Goal: Ask a question: Seek information or help from site administrators or community

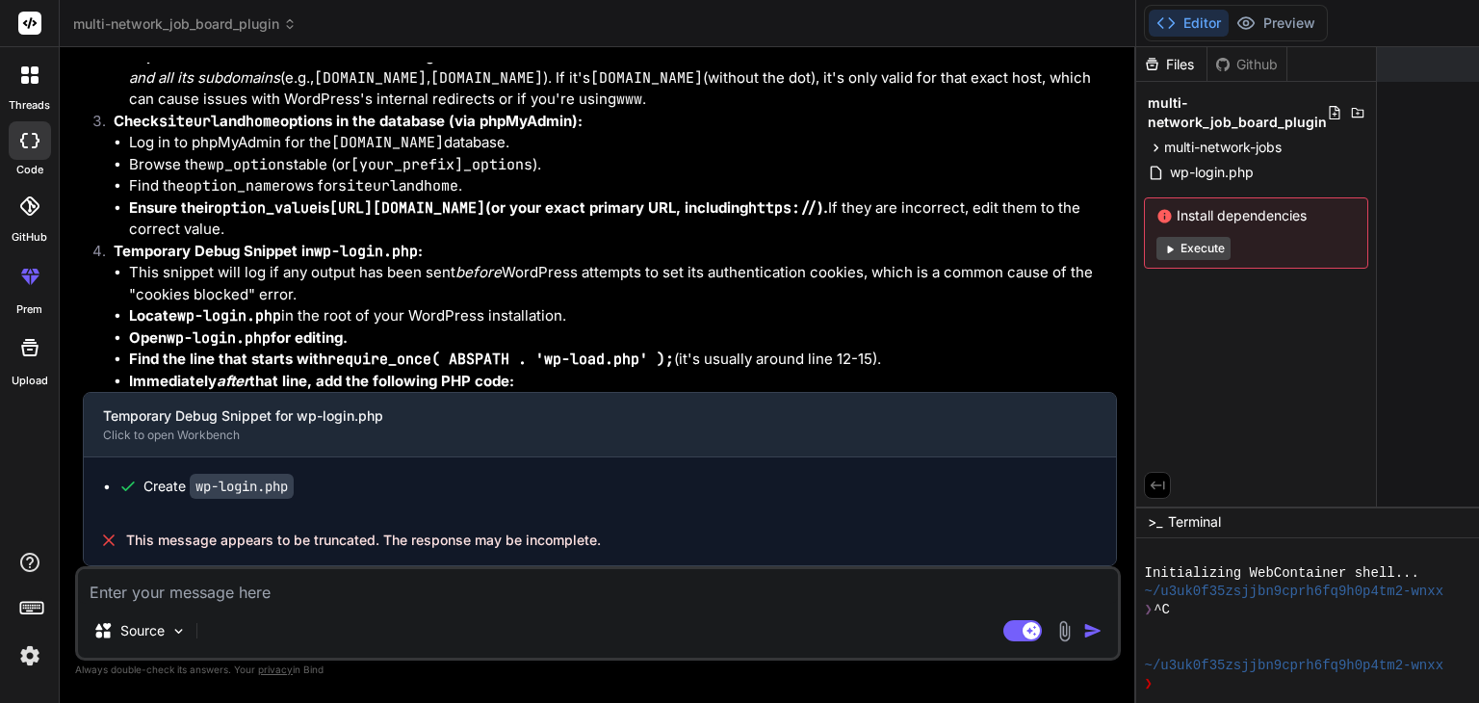
click at [312, 584] on textarea at bounding box center [598, 586] width 1040 height 35
type textarea "I"
type textarea "x"
type textarea "I"
type textarea "x"
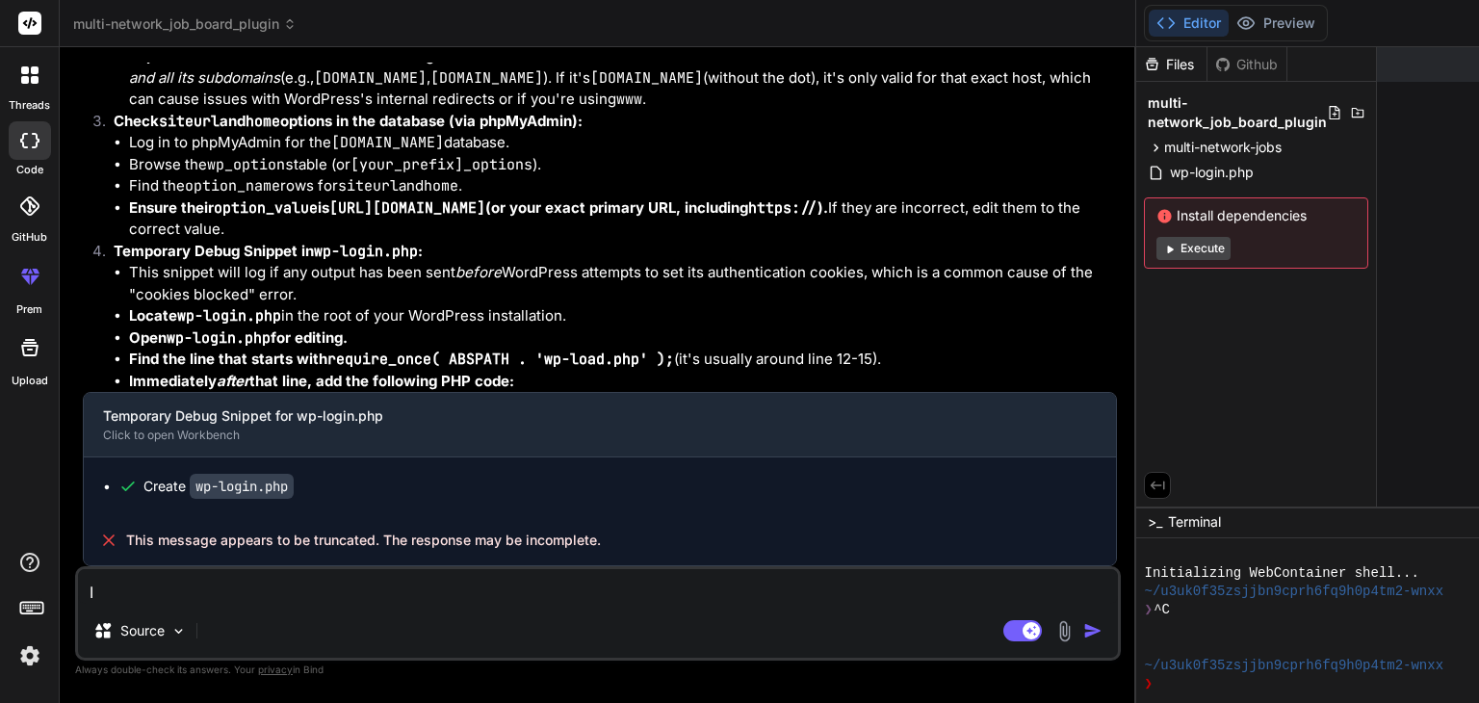
type textarea "I t"
type textarea "x"
type textarea "I tr"
type textarea "x"
type textarea "I tri"
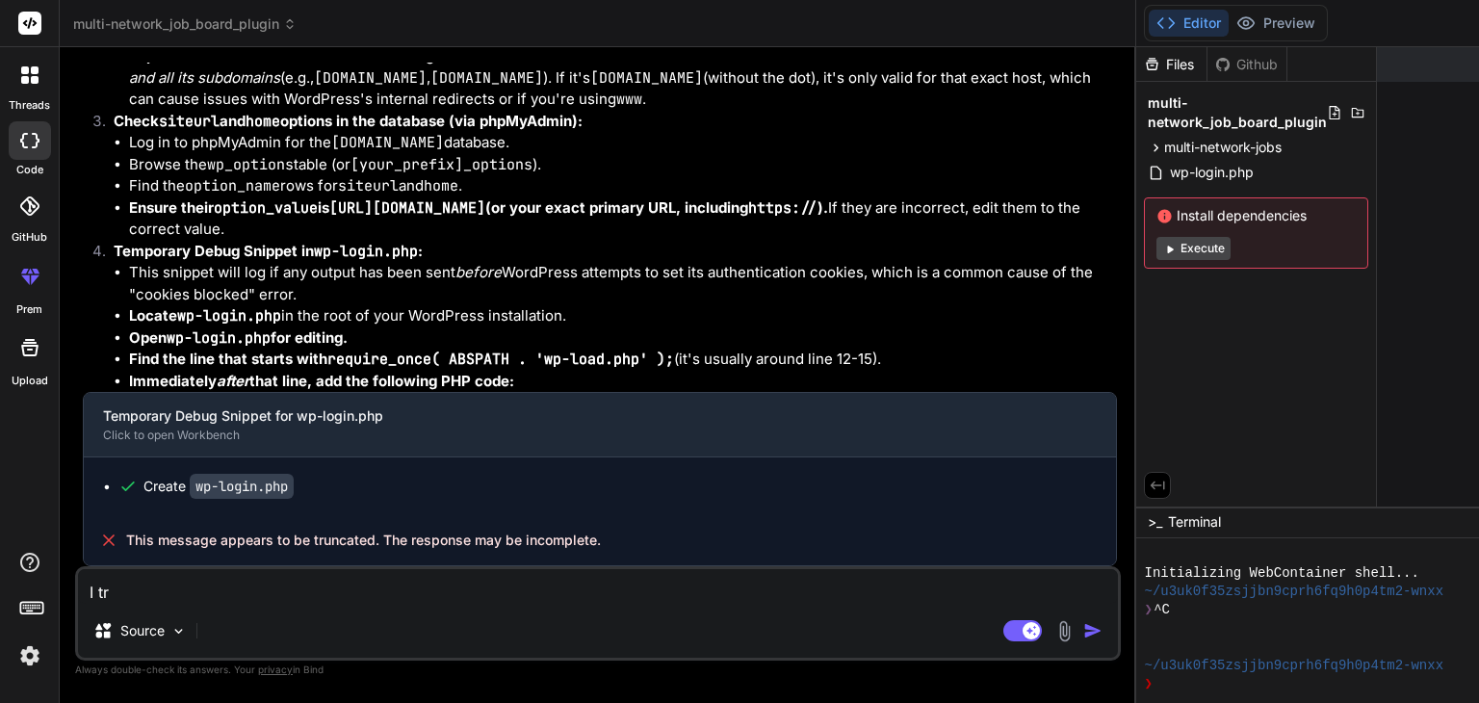
type textarea "x"
type textarea "I trie"
type textarea "x"
type textarea "I tried"
type textarea "x"
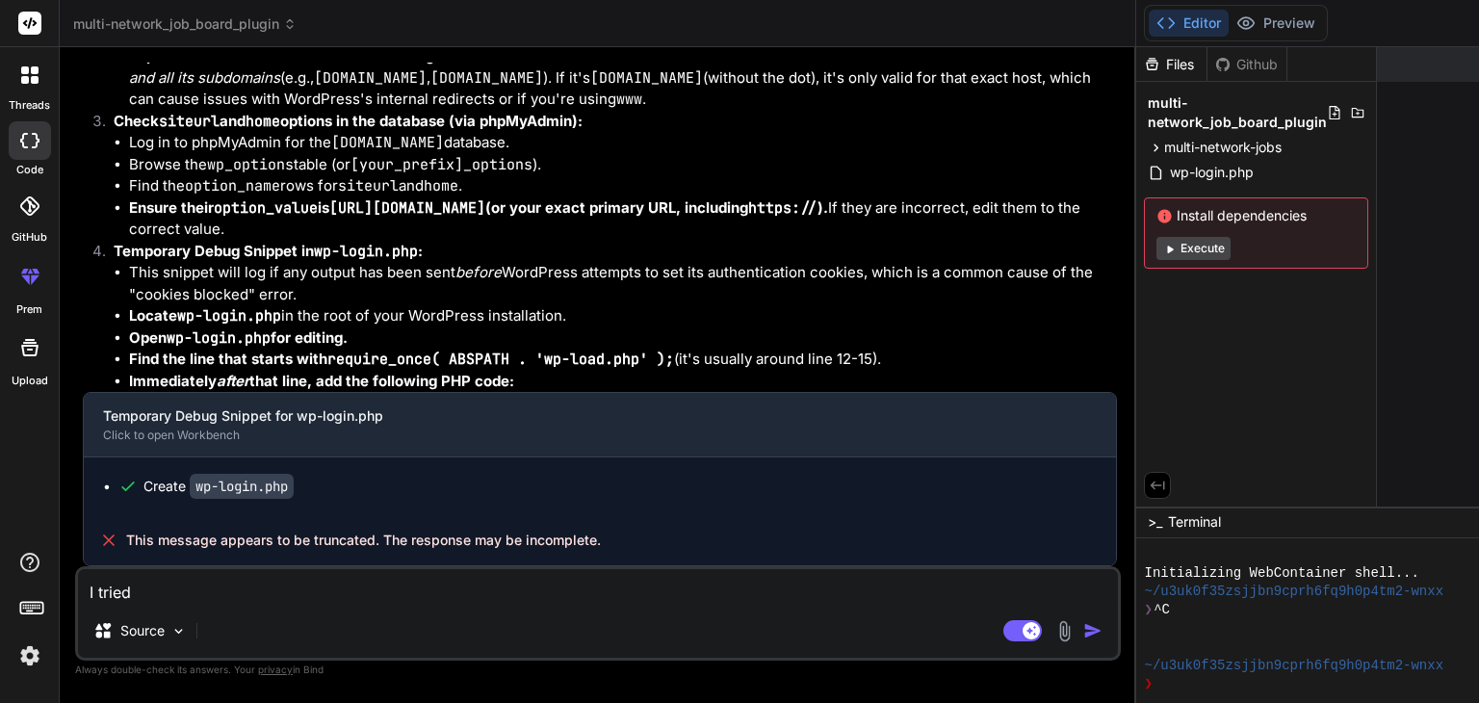
type textarea "I tried"
type textarea "x"
type textarea "I tried t"
type textarea "x"
type textarea "I tried to"
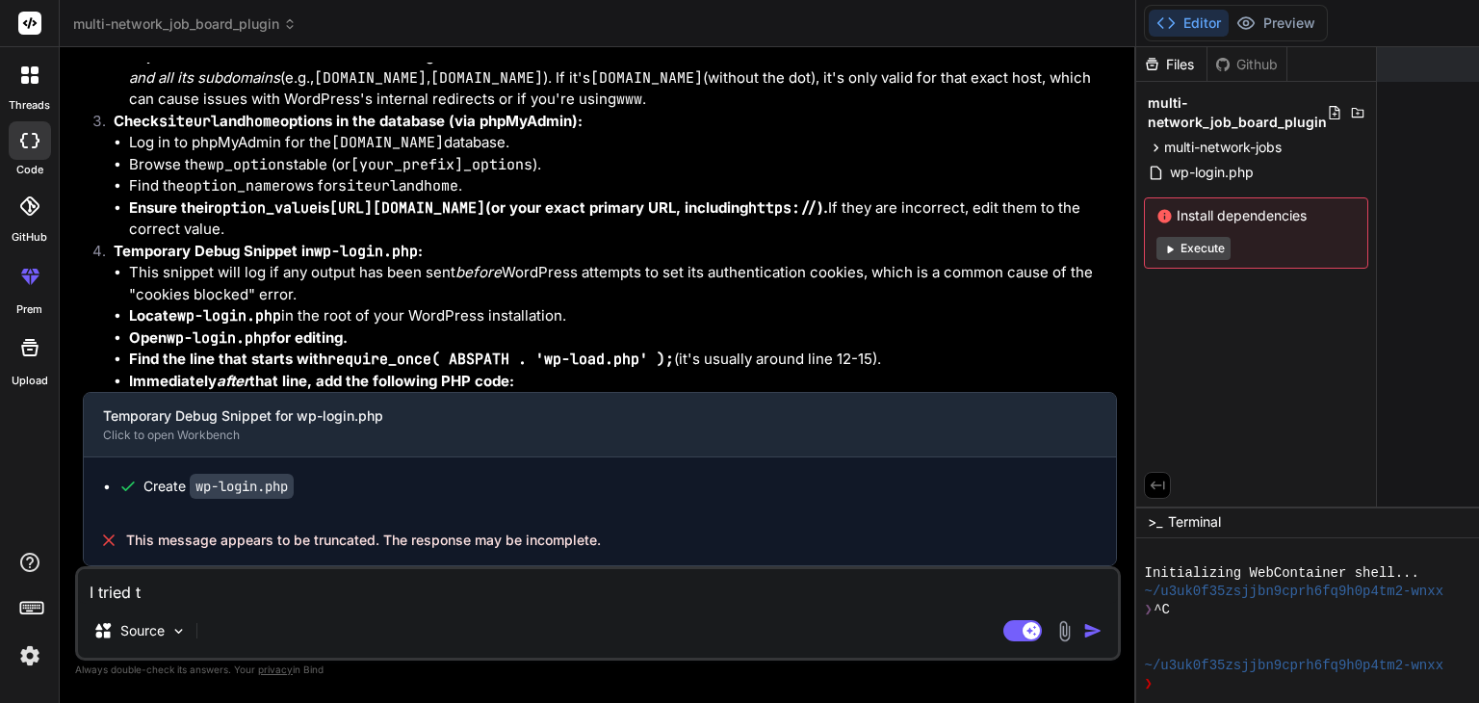
type textarea "x"
type textarea "I tried to"
type textarea "x"
type textarea "I tried to u"
type textarea "x"
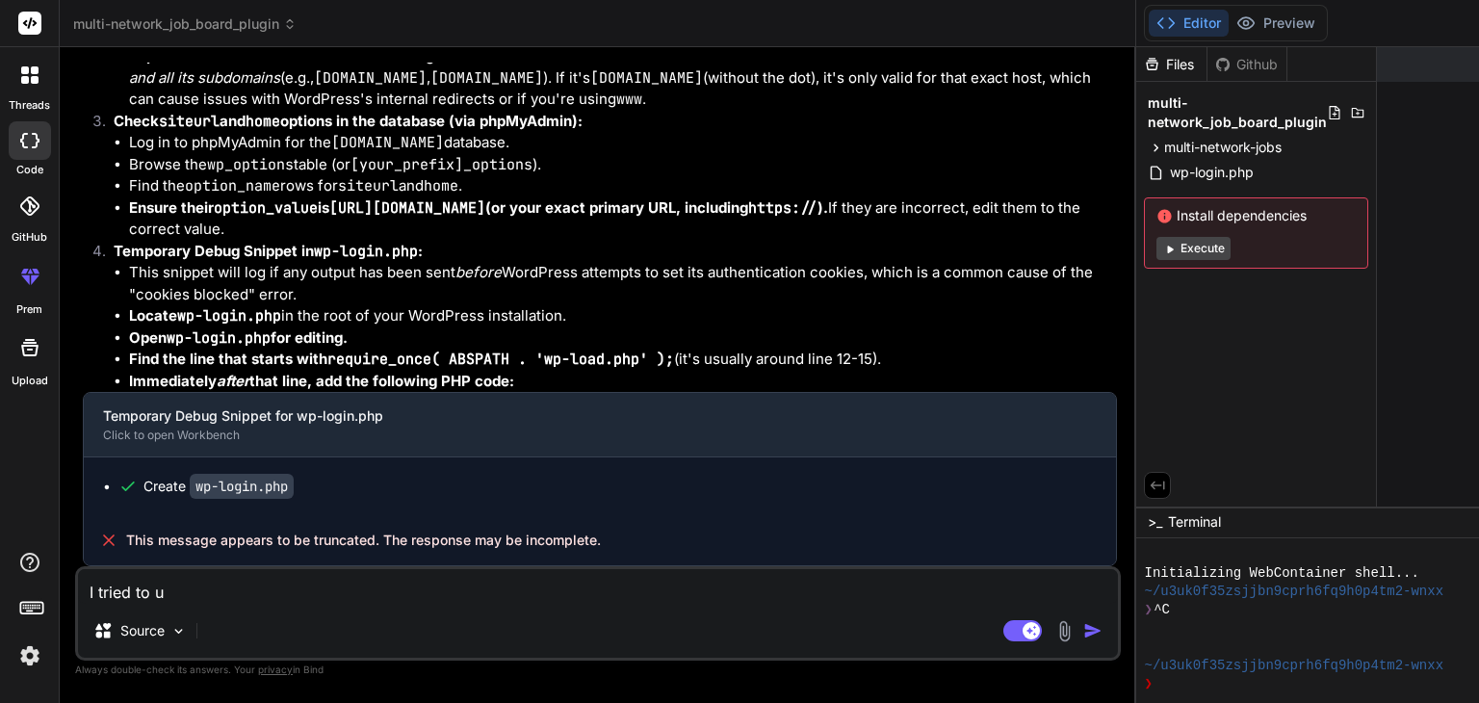
type textarea "I tried to up"
type textarea "x"
type textarea "I tried to upf"
type textarea "x"
type textarea "I tried to up"
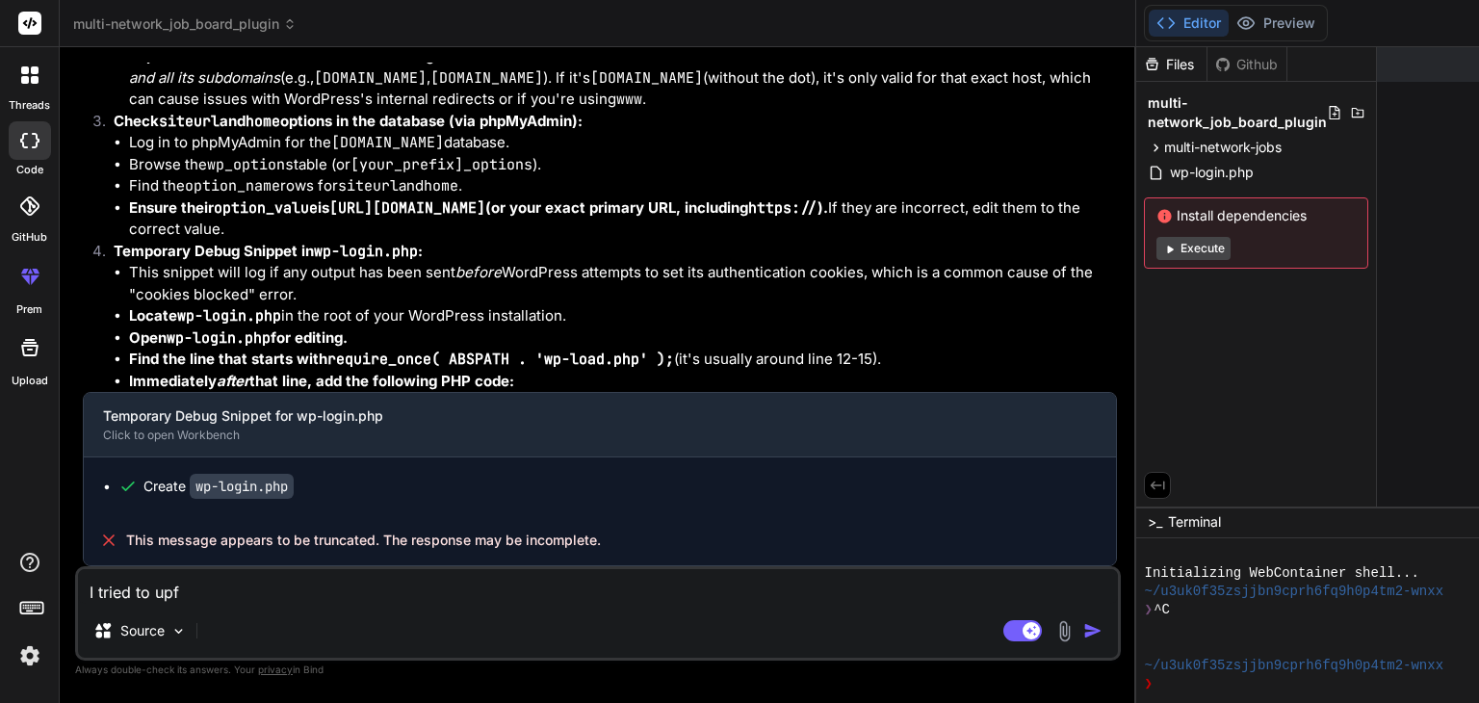
type textarea "x"
type textarea "I tried to upd"
type textarea "x"
type textarea "I tried to upda"
type textarea "x"
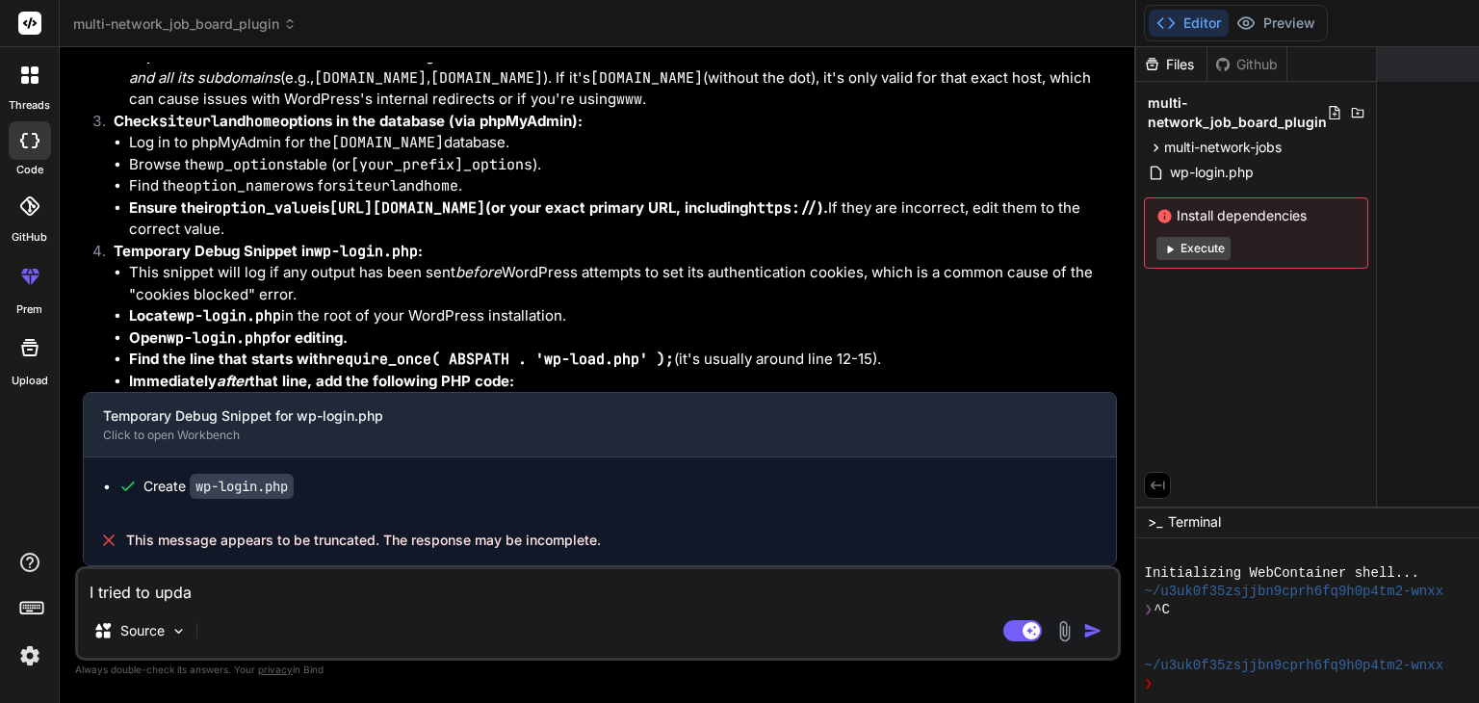
type textarea "I tried to updat"
type textarea "x"
type textarea "I tried to update"
type textarea "x"
type textarea "I tried to update"
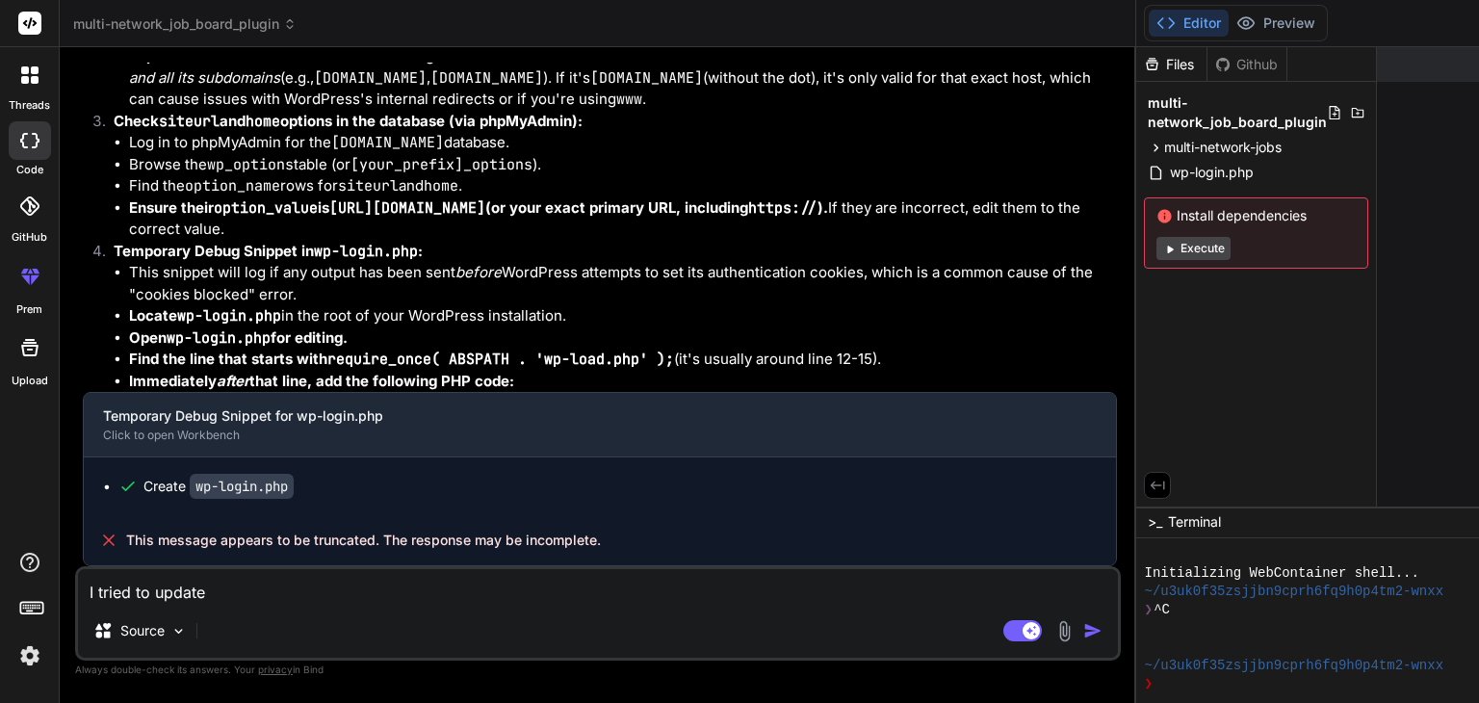
type textarea "x"
type textarea "I tried to update t"
type textarea "x"
type textarea "I tried to update th"
type textarea "x"
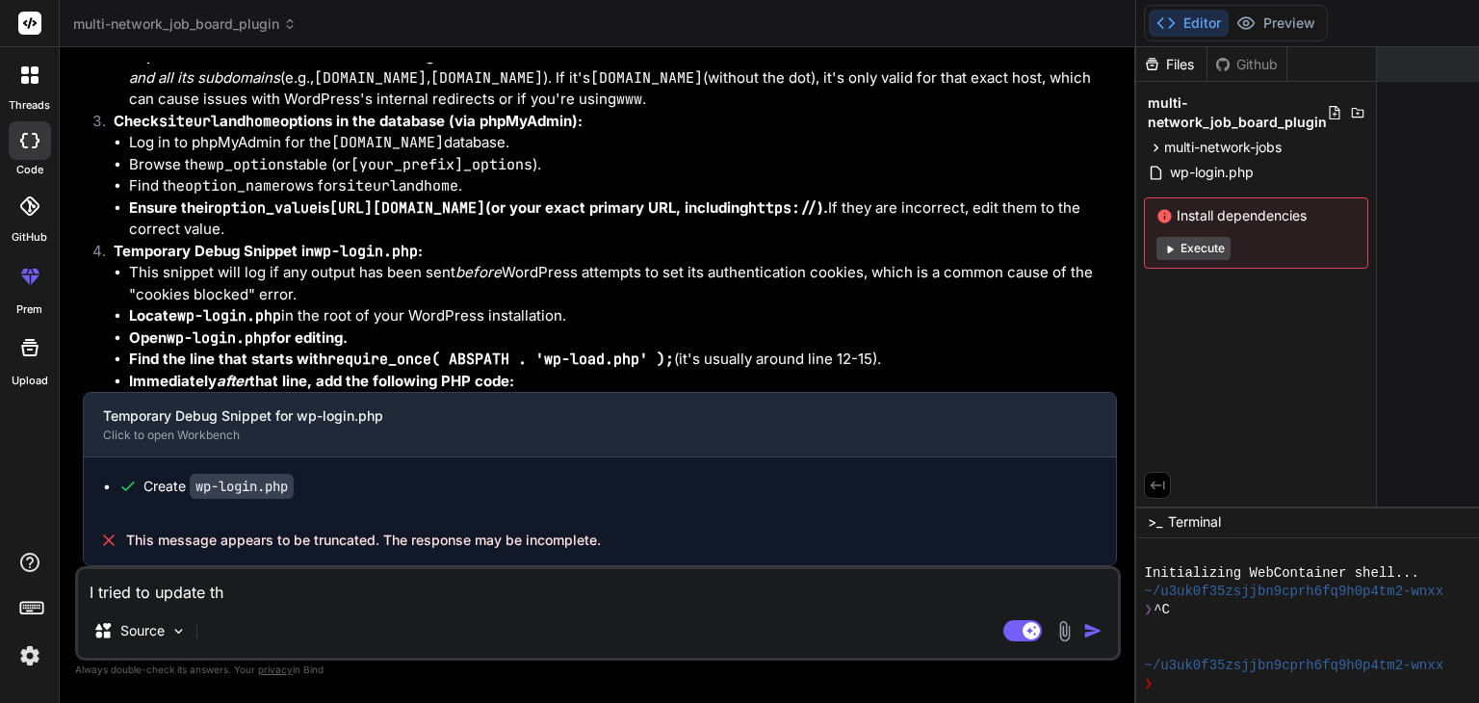
type textarea "I tried to update the"
type textarea "x"
type textarea "I tried to update the"
type textarea "x"
type textarea "I tried to update the j"
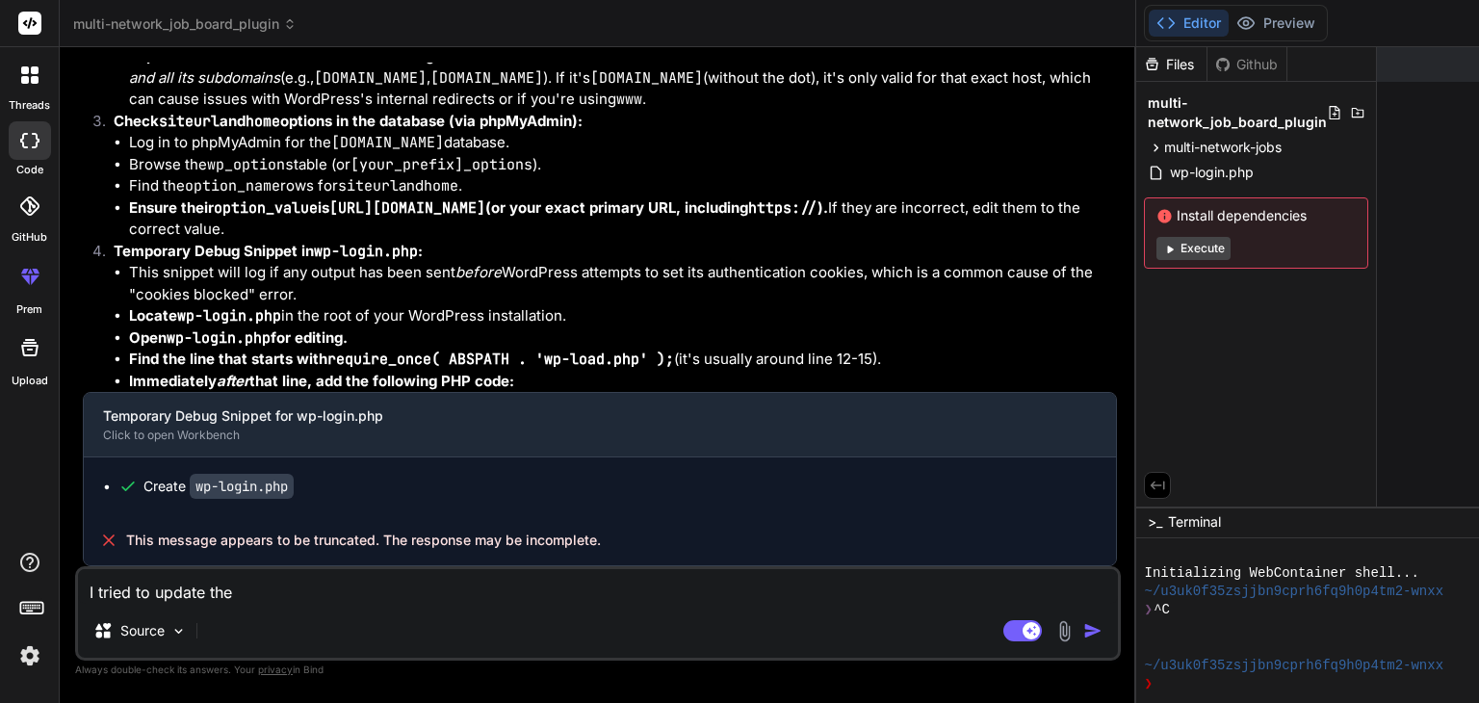
type textarea "x"
type textarea "I tried to update the jo"
type textarea "x"
type textarea "I tried to update the job"
type textarea "x"
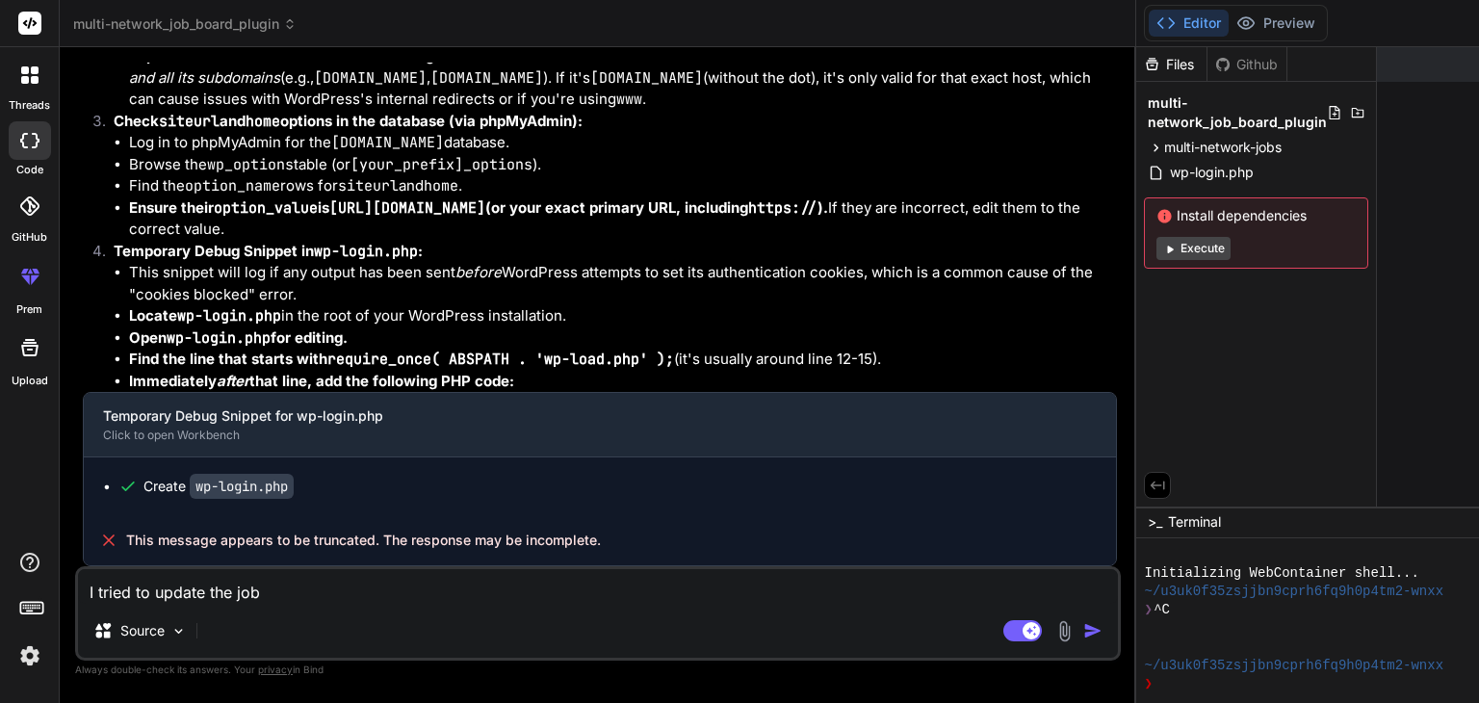
type textarea "I tried to update the job"
type textarea "x"
type textarea "I tried to update the job c"
type textarea "x"
type textarea "I tried to update the job ca"
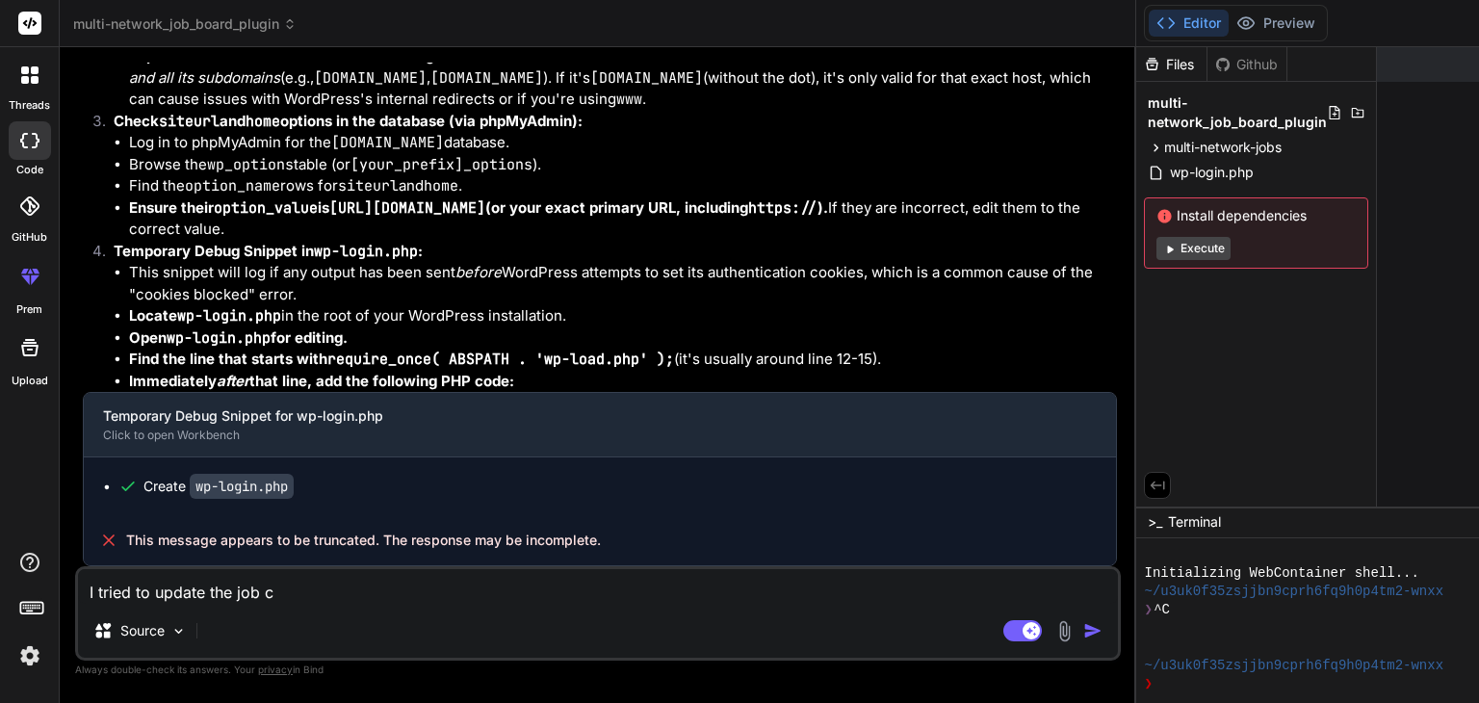
type textarea "x"
type textarea "I tried to update the job cat"
type textarea "x"
type textarea "I tried to update the job cata"
type textarea "x"
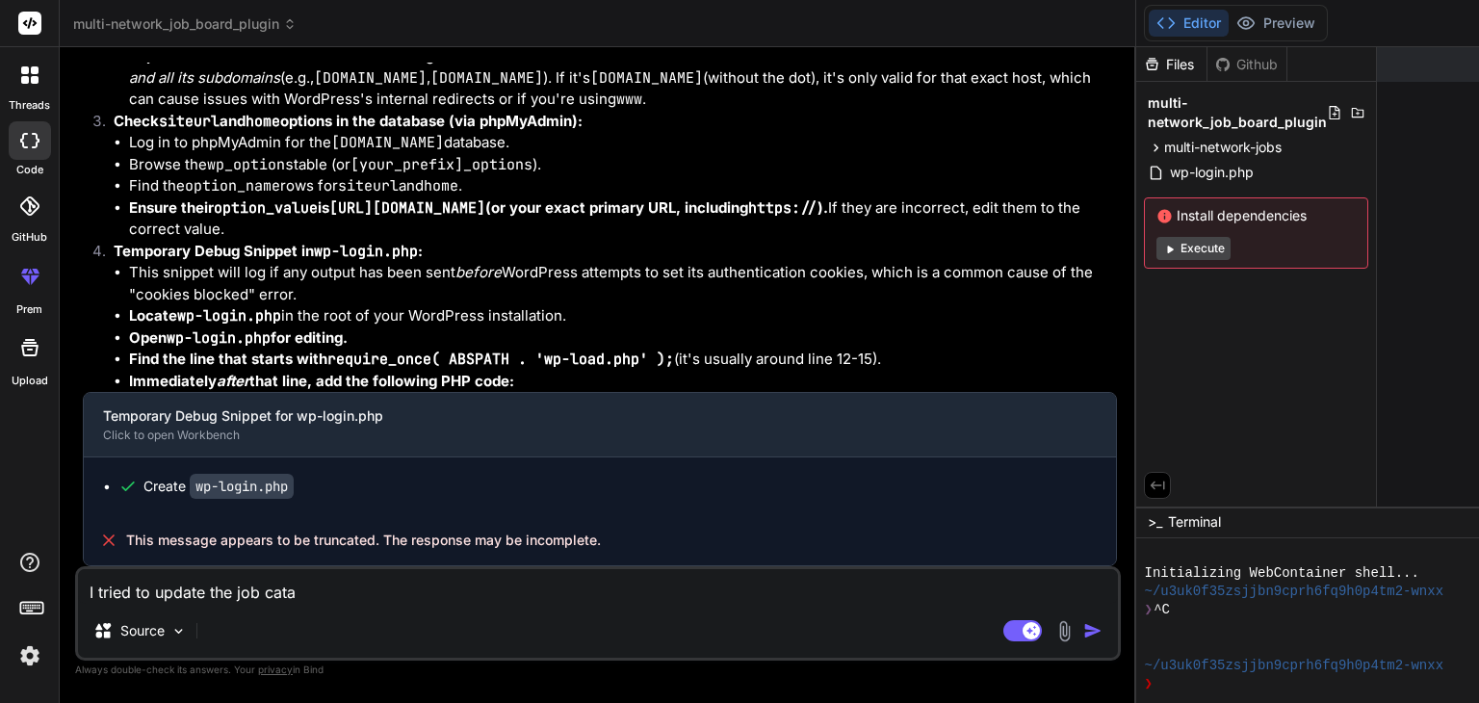
type textarea "I tried to update the job catag"
type textarea "x"
type textarea "I tried to update the job catage"
type textarea "x"
type textarea "I tried to update the job catager"
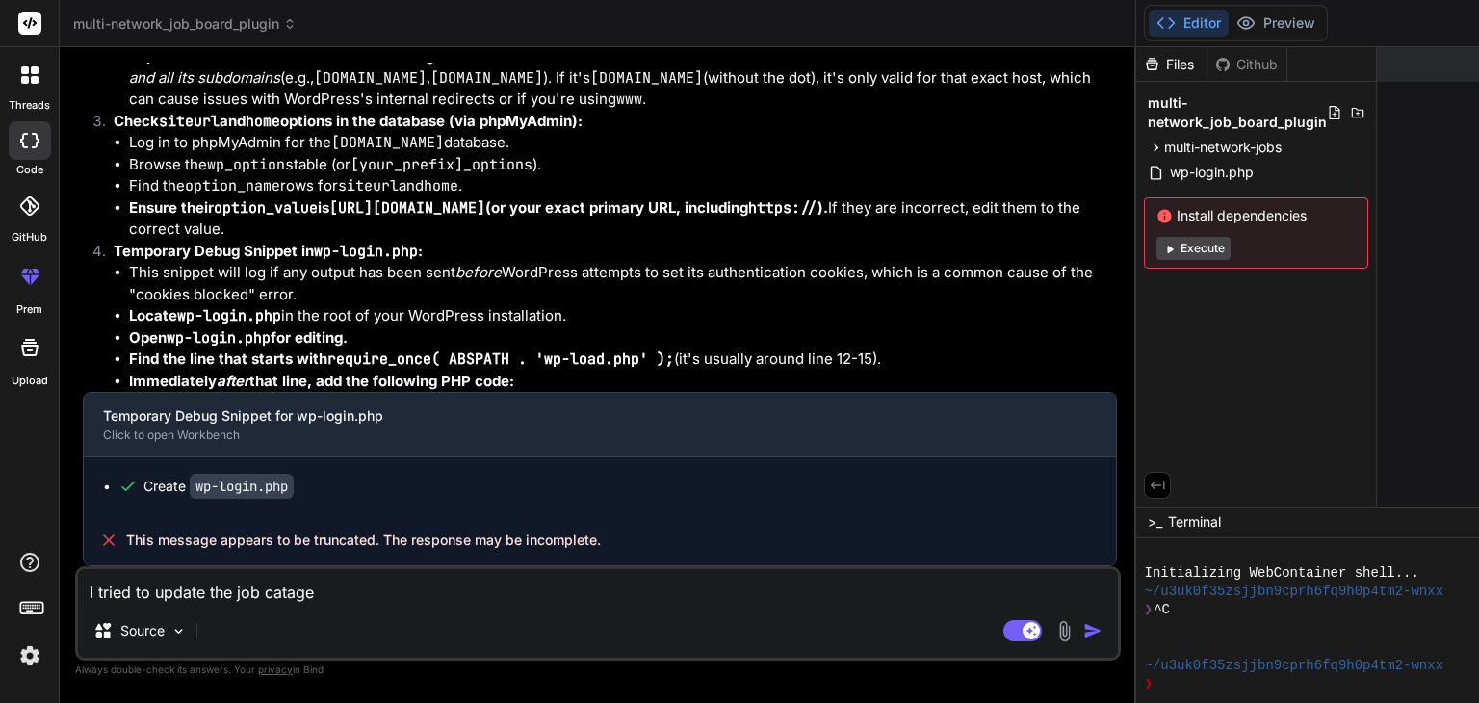
type textarea "x"
type textarea "I tried to update the job catageri"
type textarea "x"
type textarea "I tried to update the job catagerie"
type textarea "x"
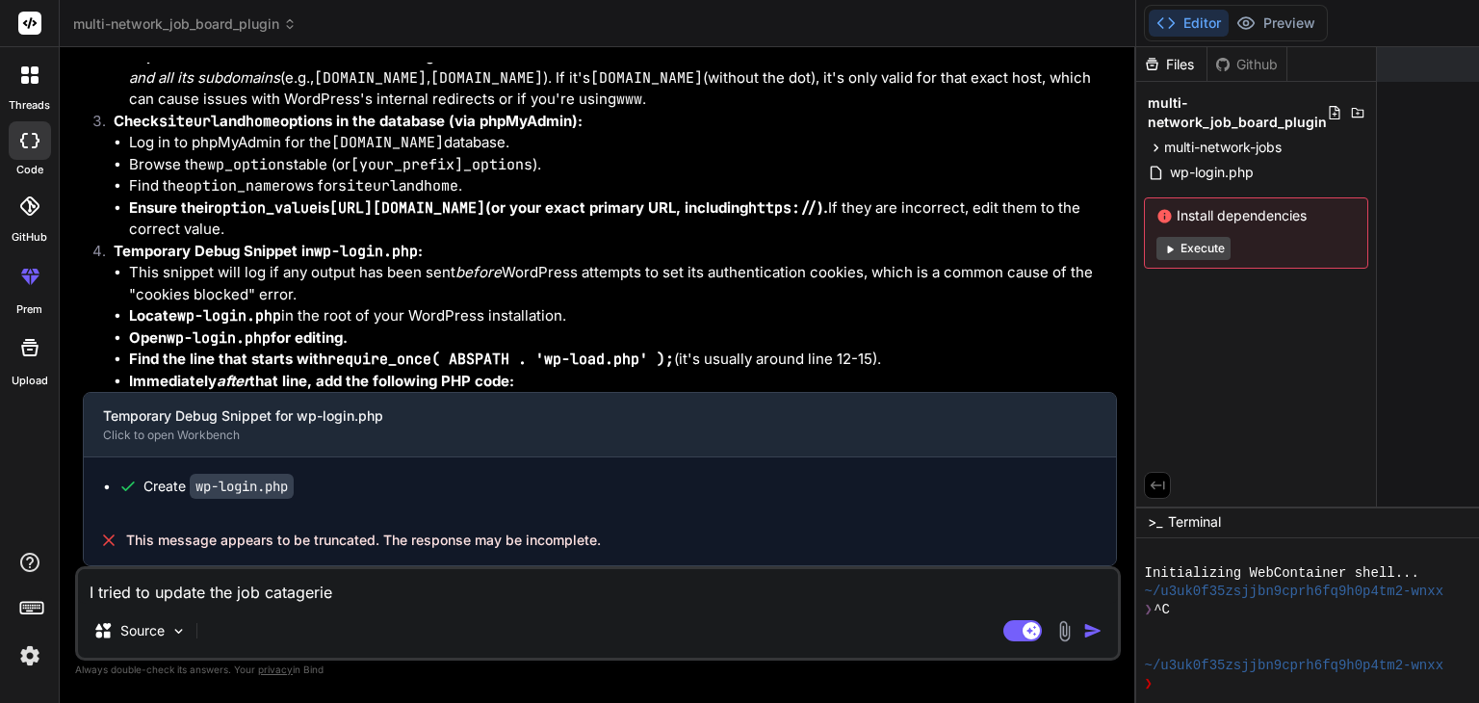
type textarea "I tried to update the job catageried"
type textarea "x"
type textarea "I tried to update the job catageried"
type textarea "x"
type textarea "I tried to update the job catageried"
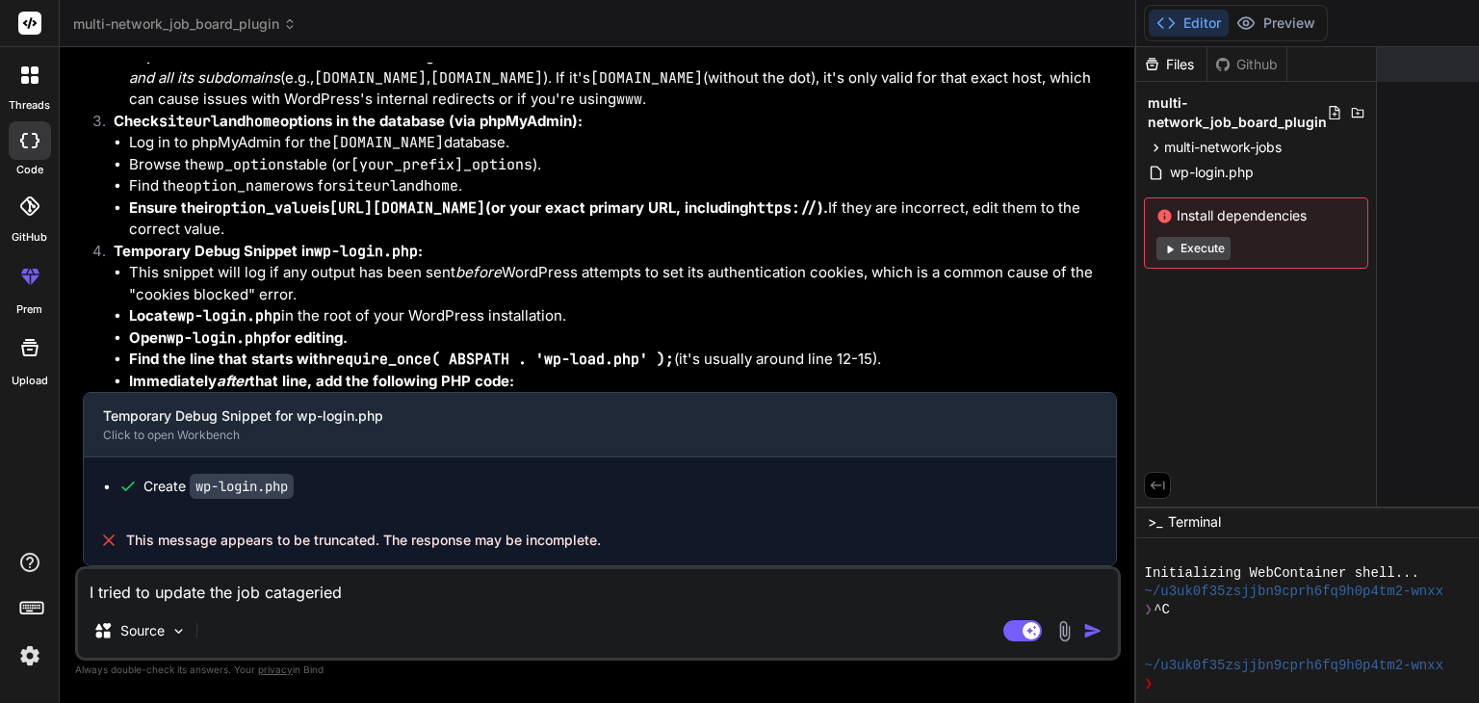
type textarea "x"
type textarea "I tried to update the job catagerie"
type textarea "x"
type textarea "I tried to update the job catageri"
type textarea "x"
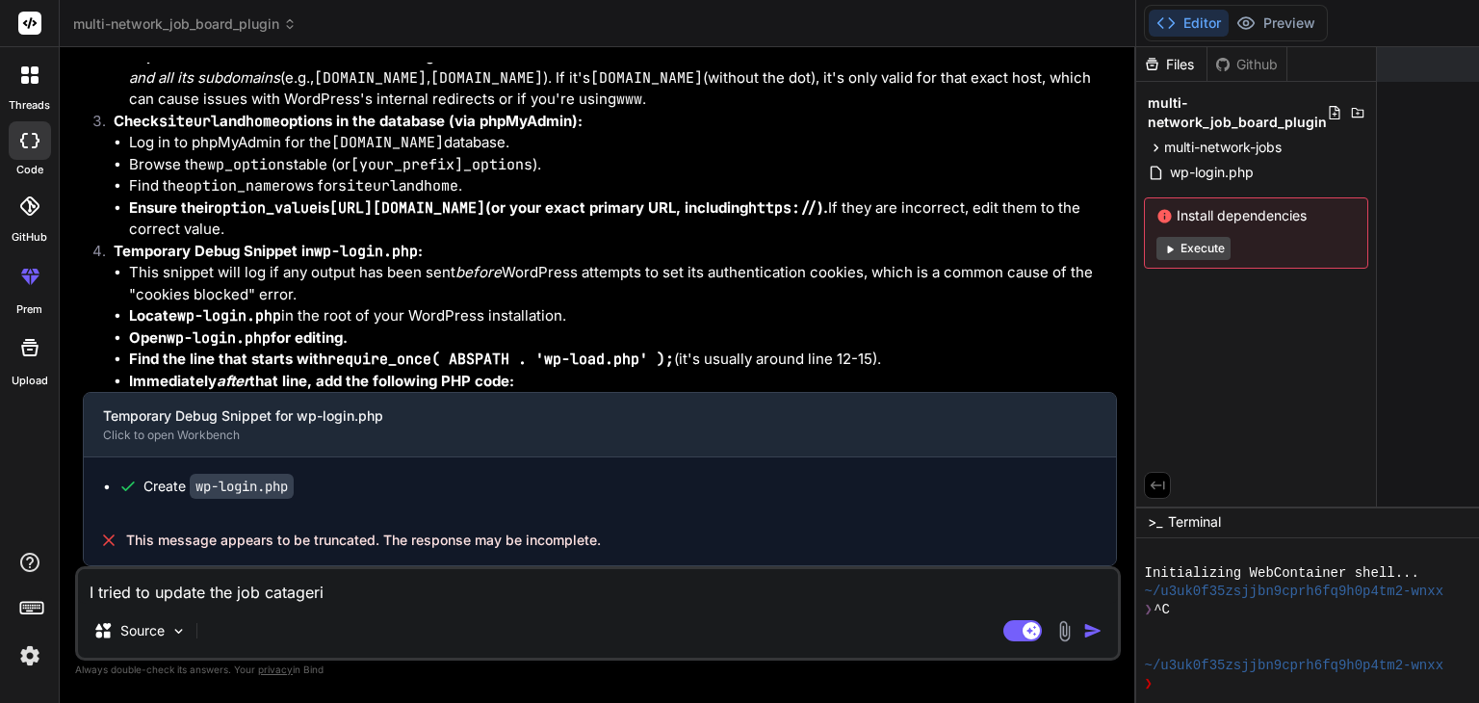
type textarea "I tried to update the job catager"
type textarea "x"
type textarea "I tried to update the job catage"
type textarea "x"
type textarea "I tried to update the job catager"
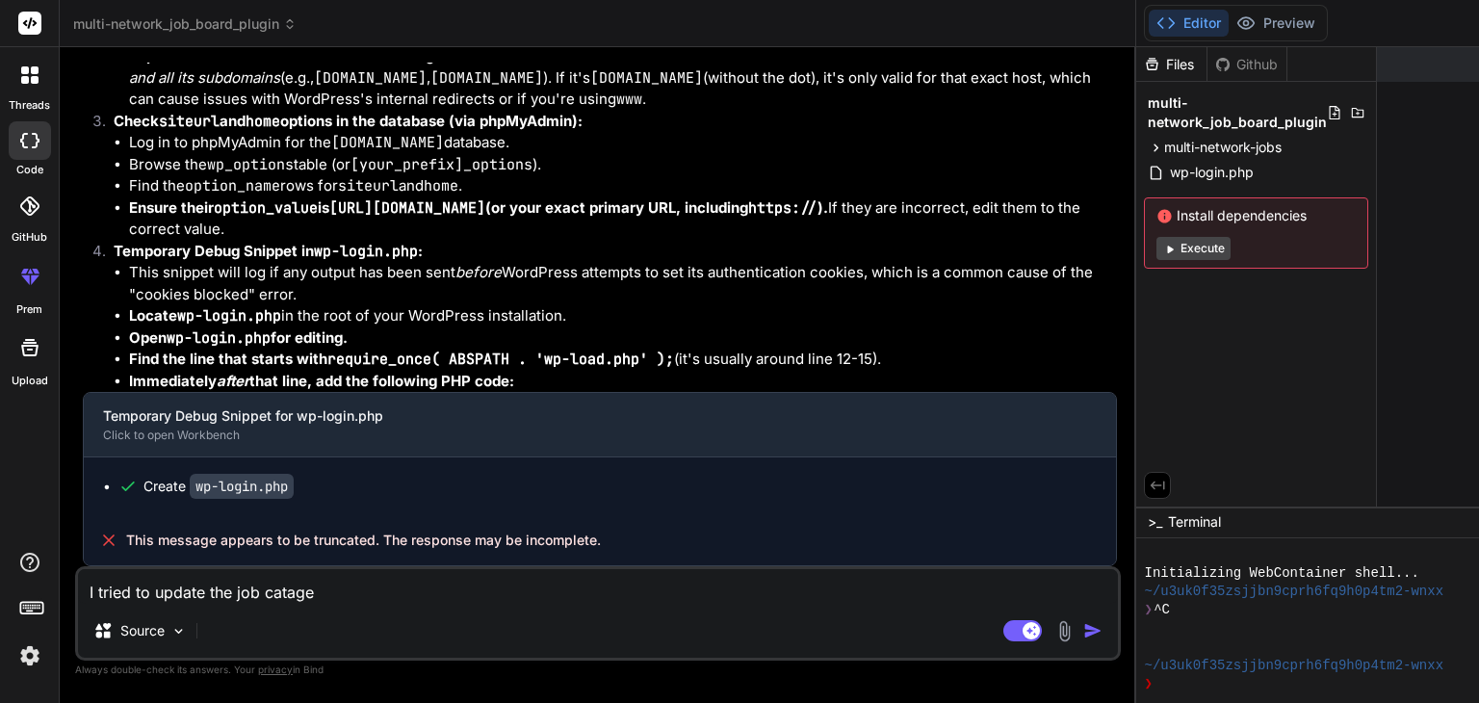
type textarea "x"
type textarea "I tried to update the job catageri"
type textarea "x"
type textarea "I tried to update the job catagerie"
type textarea "x"
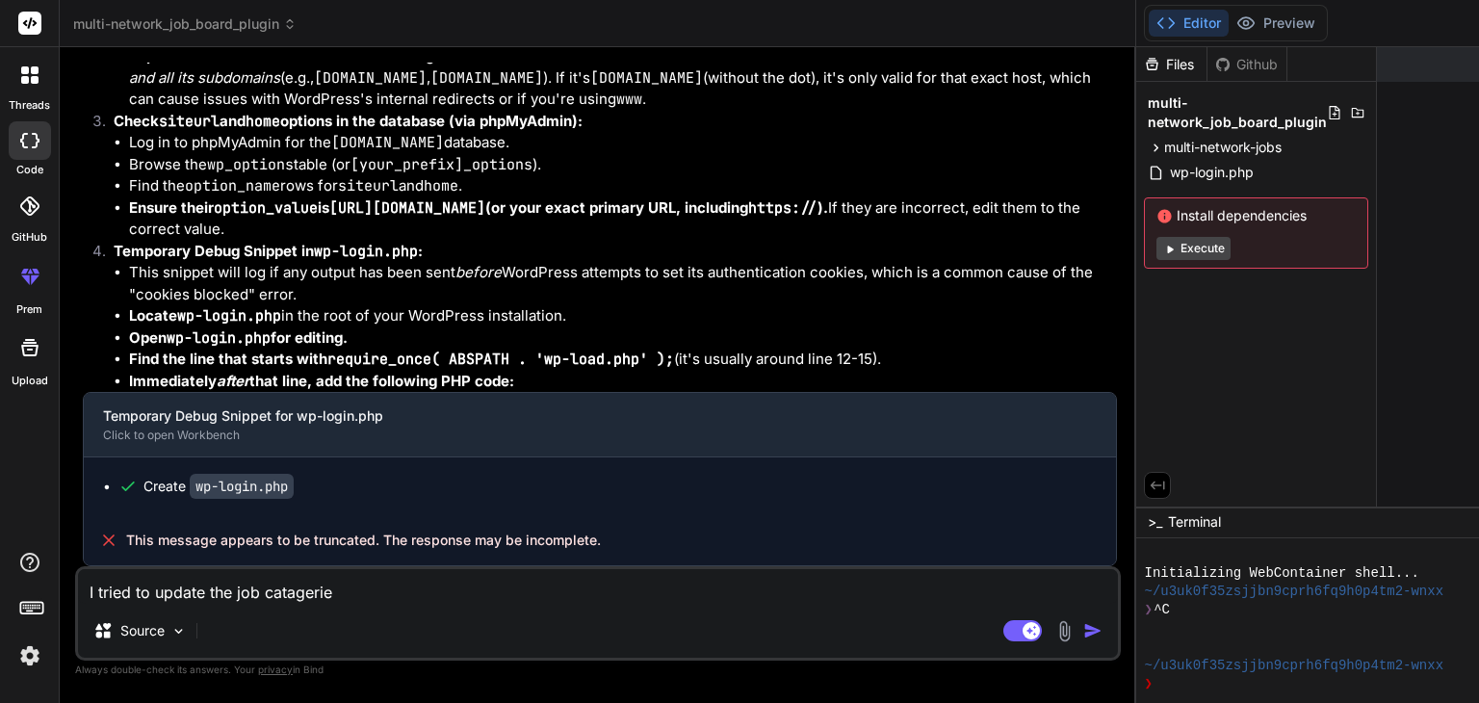
type textarea "I tried to update the job catageries"
type textarea "x"
type textarea "I tried to update the job catageries"
type textarea "x"
type textarea "I tried to update the job catageries i"
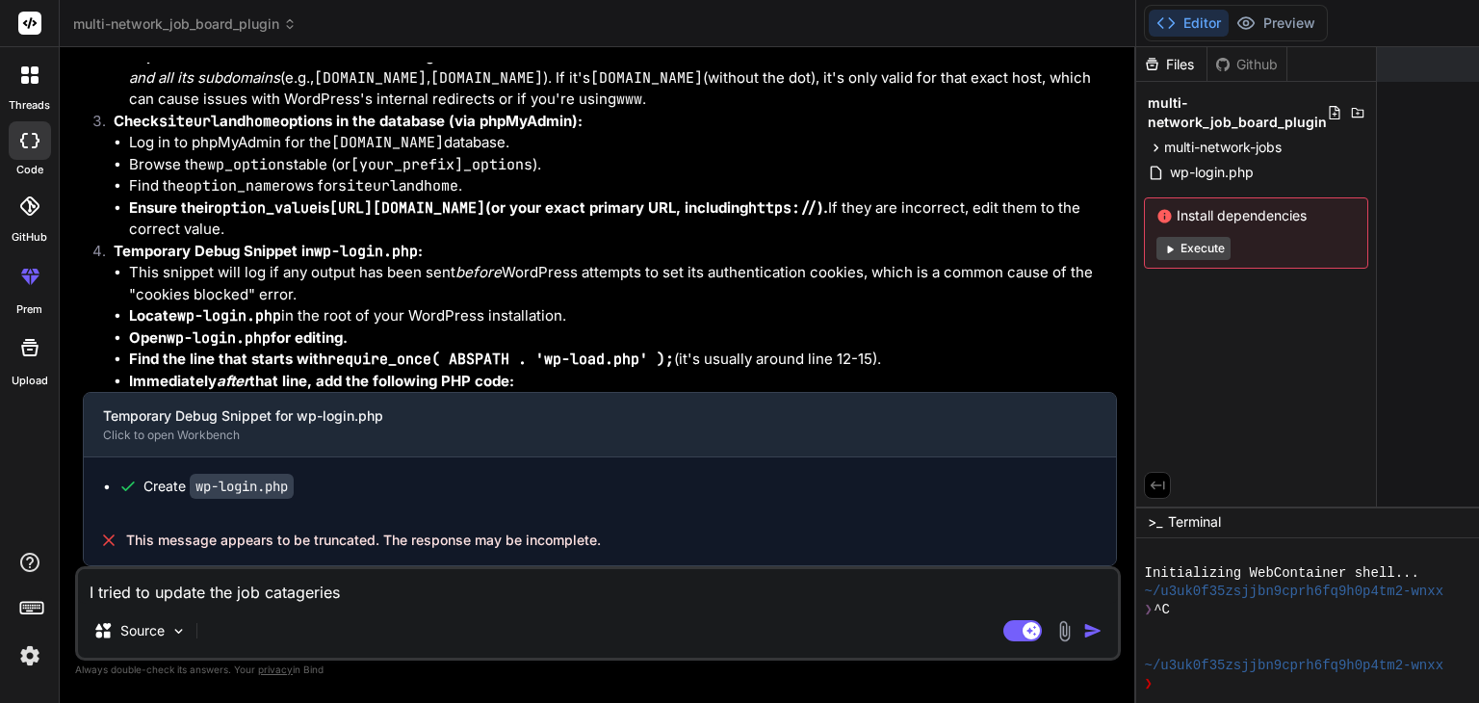
type textarea "x"
type textarea "I tried to update the job catageries in"
type textarea "x"
type textarea "I tried to update the job catageries in"
type textarea "x"
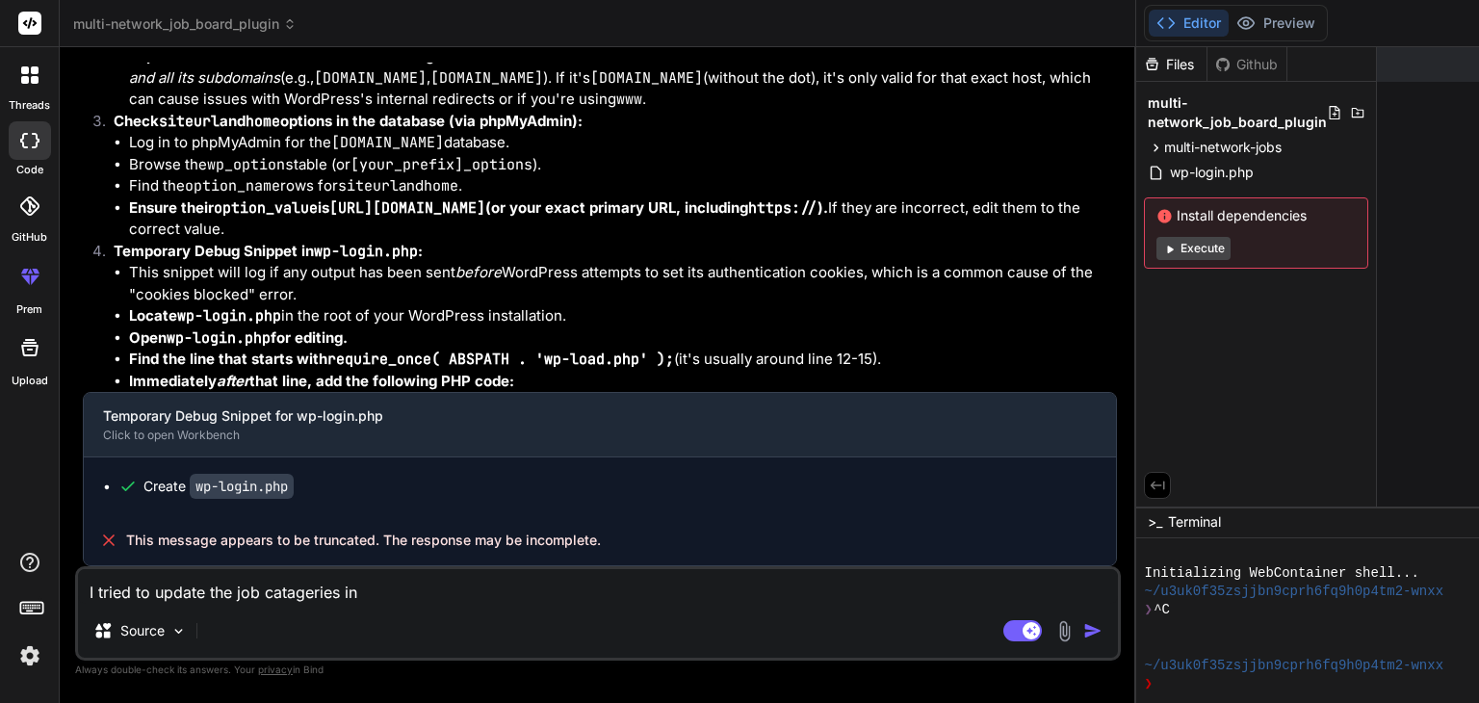
type textarea "I tried to update the job catageries in n"
type textarea "x"
type textarea "I tried to update the job catageries in ne"
type textarea "x"
type textarea "I tried to update the job catageries in net"
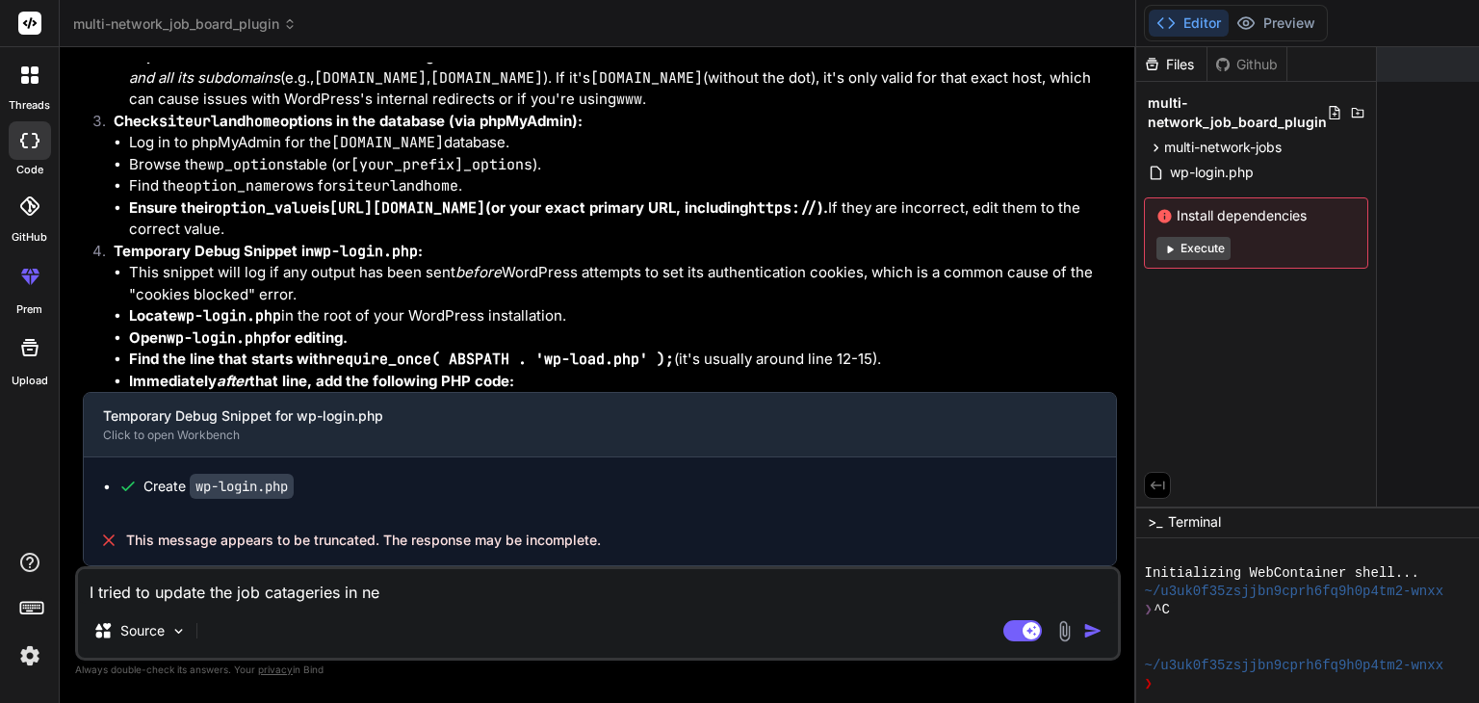
type textarea "x"
type textarea "I tried to update the job catageries in netw"
type textarea "x"
type textarea "I tried to update the job catageries in netwo"
type textarea "x"
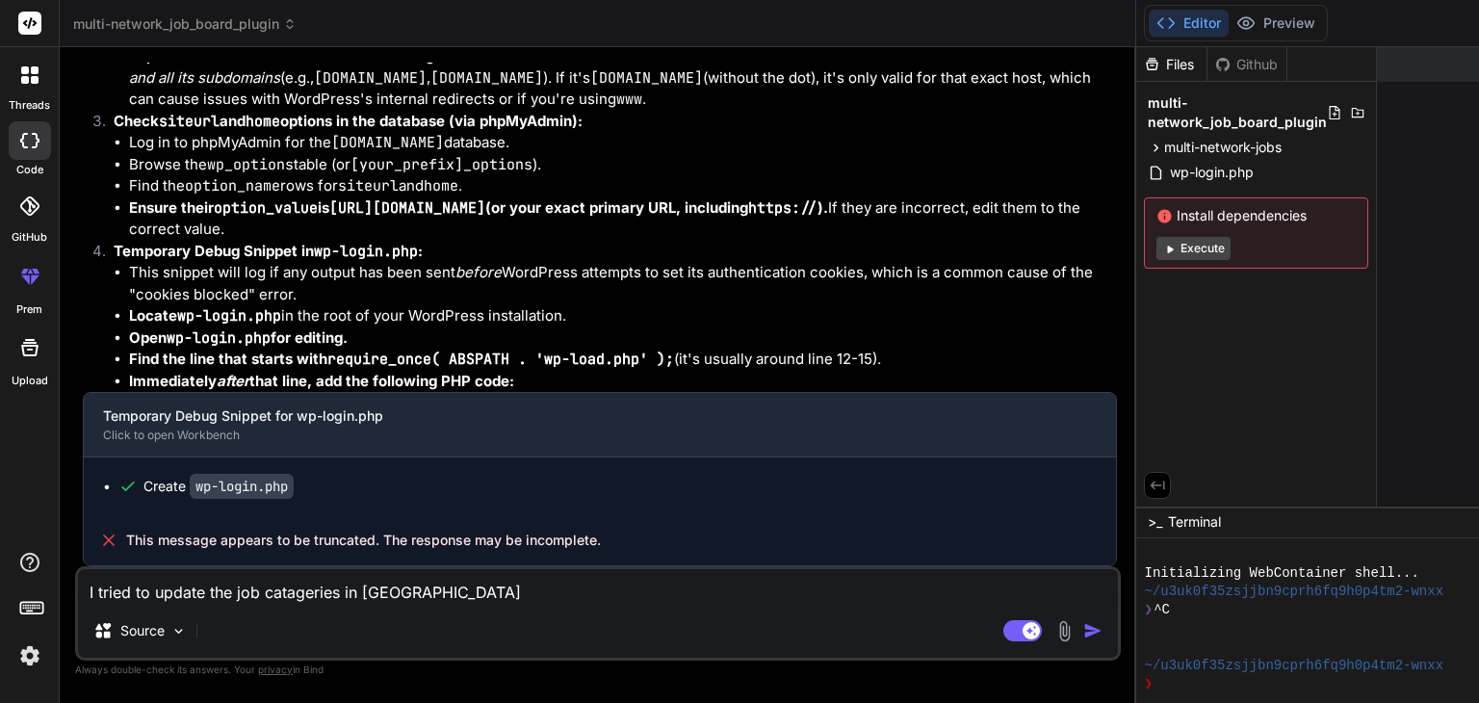
type textarea "I tried to update the job catageries in networ"
type textarea "x"
type textarea "I tried to update the job catageries in network"
type textarea "x"
type textarea "I tried to update the job catageries in network"
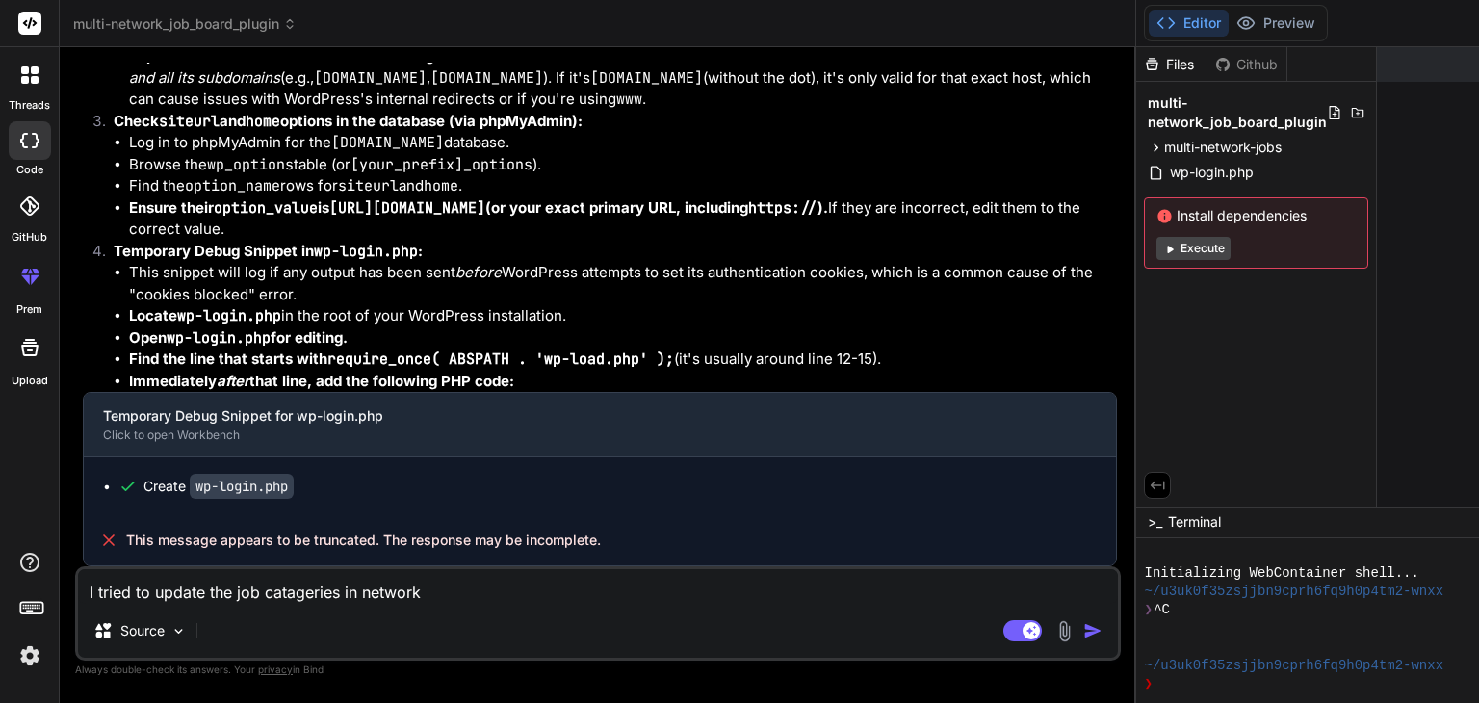
type textarea "x"
type textarea "I tried to update the job catageries in network j"
type textarea "x"
type textarea "I tried to update the job catageries in network jo"
type textarea "x"
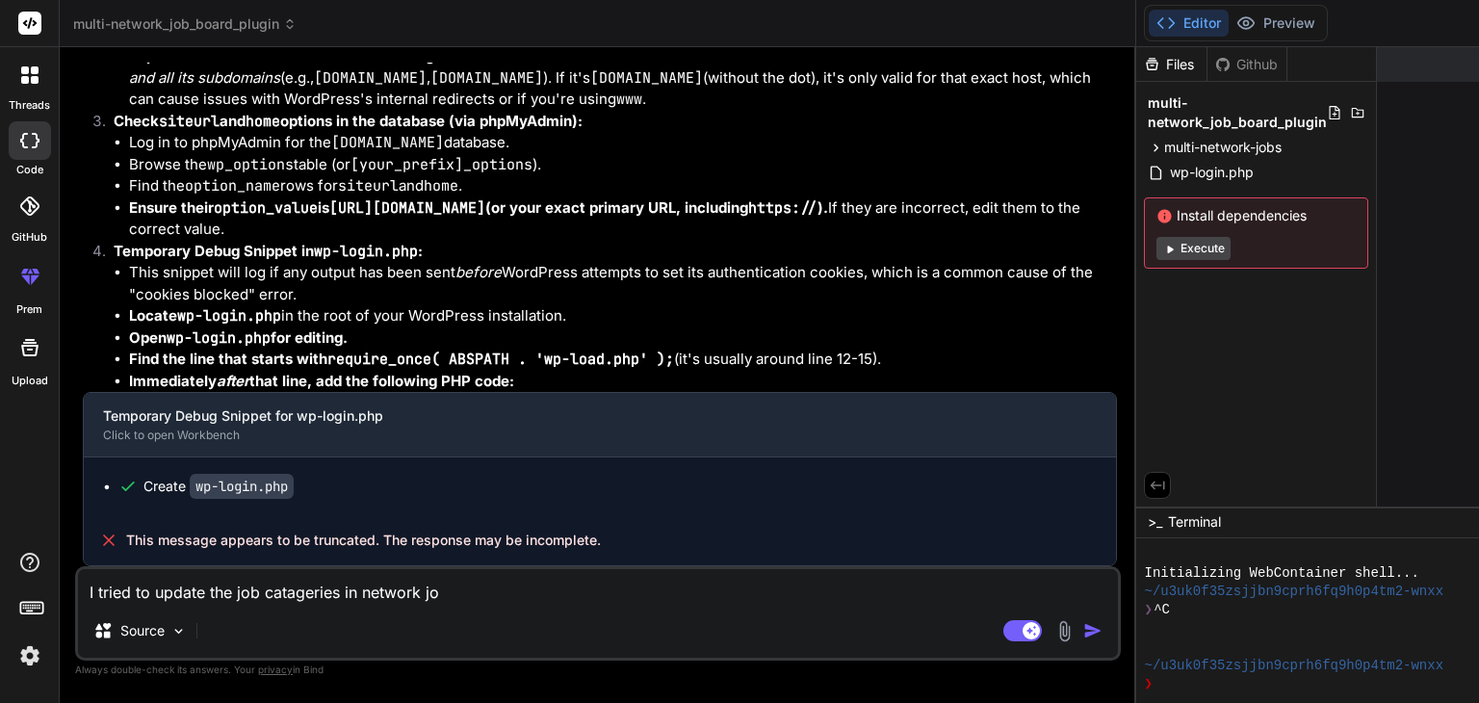
type textarea "I tried to update the job catageries in network job"
type textarea "x"
type textarea "I tried to update the job catageries in network job"
type textarea "x"
type textarea "I tried to update the job catageries in network job s"
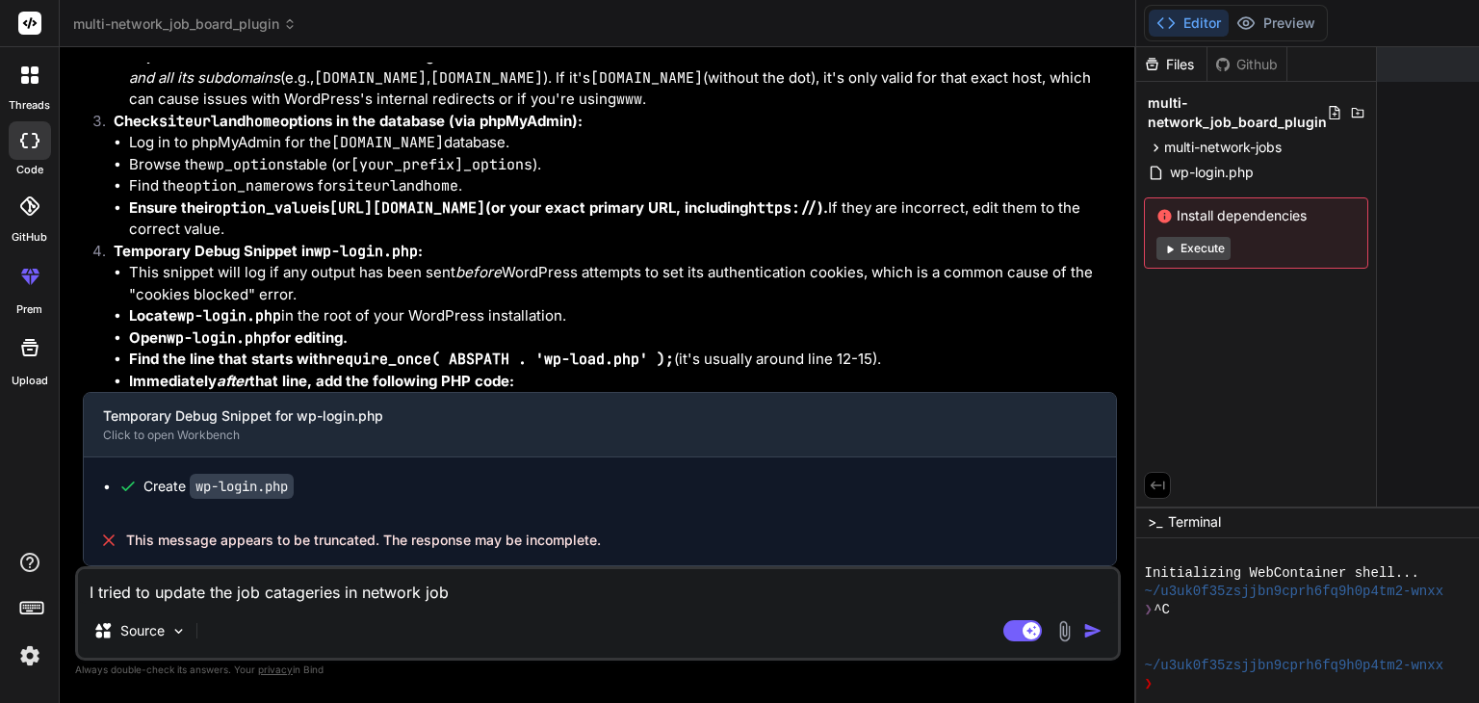
type textarea "x"
type textarea "I tried to update the job catageries in network job se"
type textarea "x"
type textarea "I tried to update the job catageries in network job set"
type textarea "x"
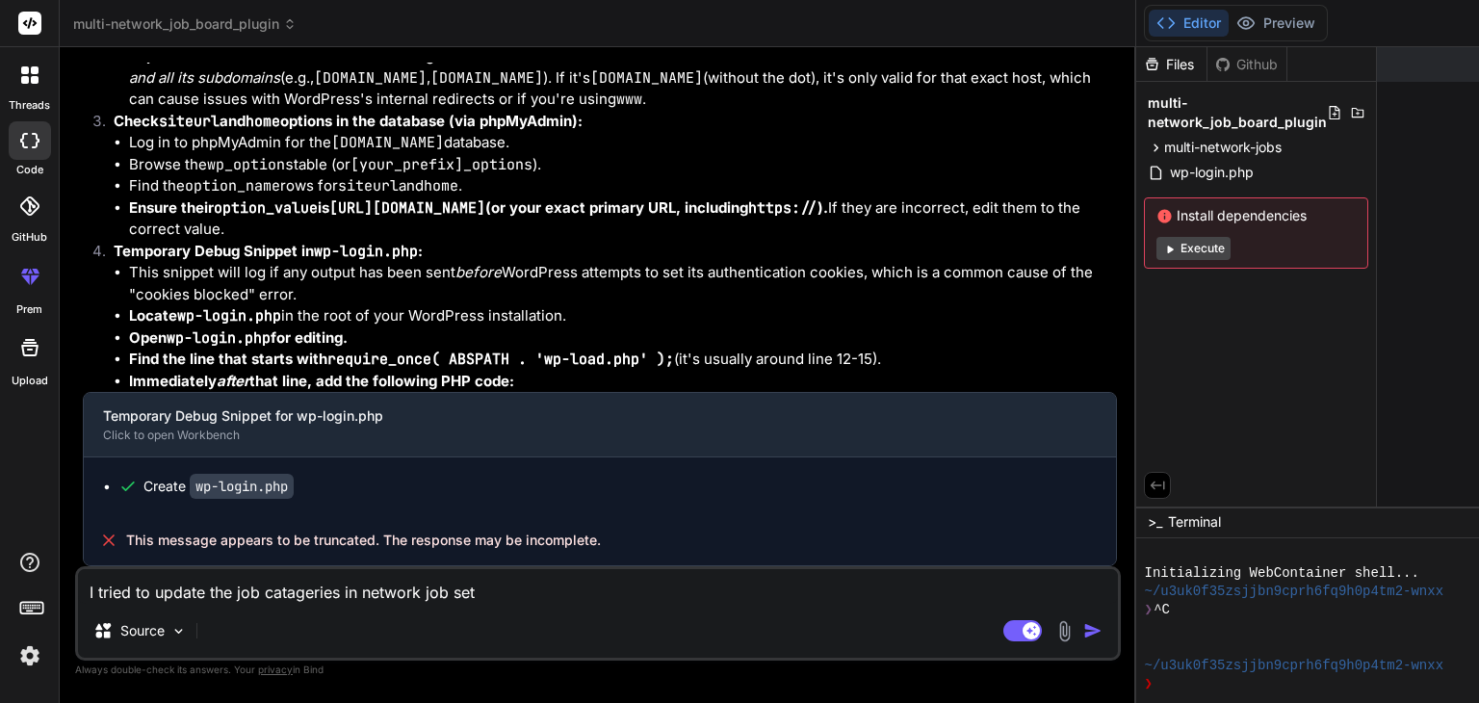
type textarea "I tried to update the job catageries in network job sett"
type textarea "x"
type textarea "I tried to update the job catageries in network job setti"
type textarea "x"
type textarea "I tried to update the job catageries in network job settin"
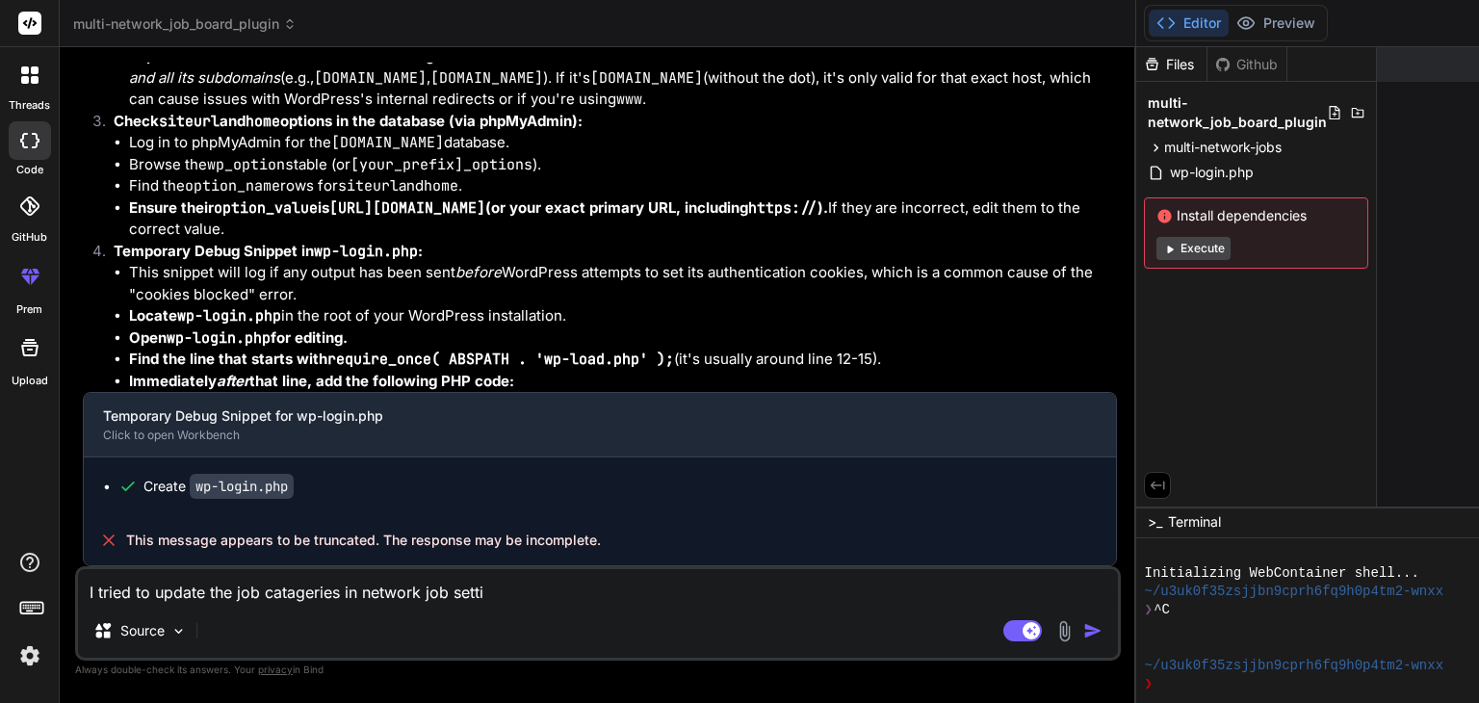
type textarea "x"
type textarea "I tried to update the job catageries in network job setting"
type textarea "x"
type textarea "I tried to update the job catageries in network job setting"
type textarea "x"
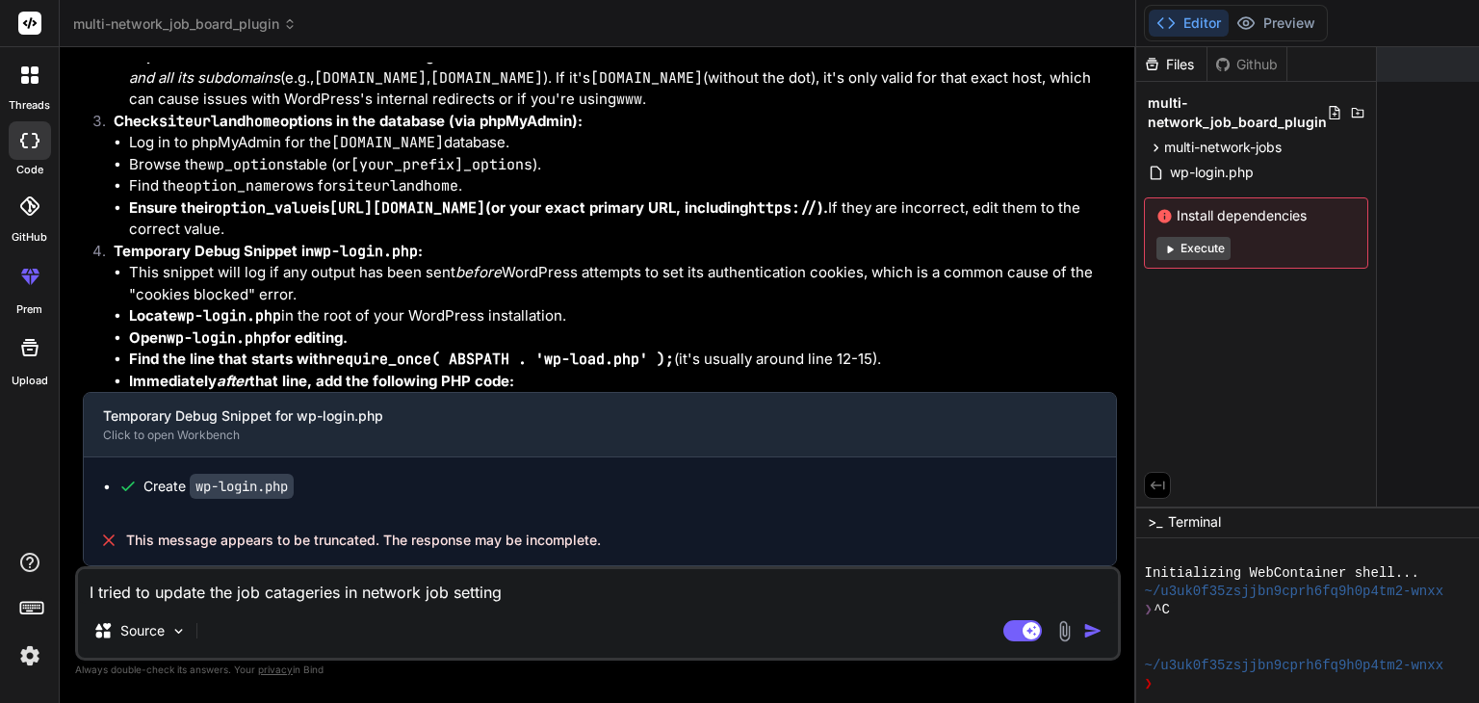
type textarea "I tried to update the job catageries in network job setting b"
type textarea "x"
type textarea "I tried to update the job catageries in network job setting bu"
type textarea "x"
type textarea "I tried to update the job catageries in network job setting but"
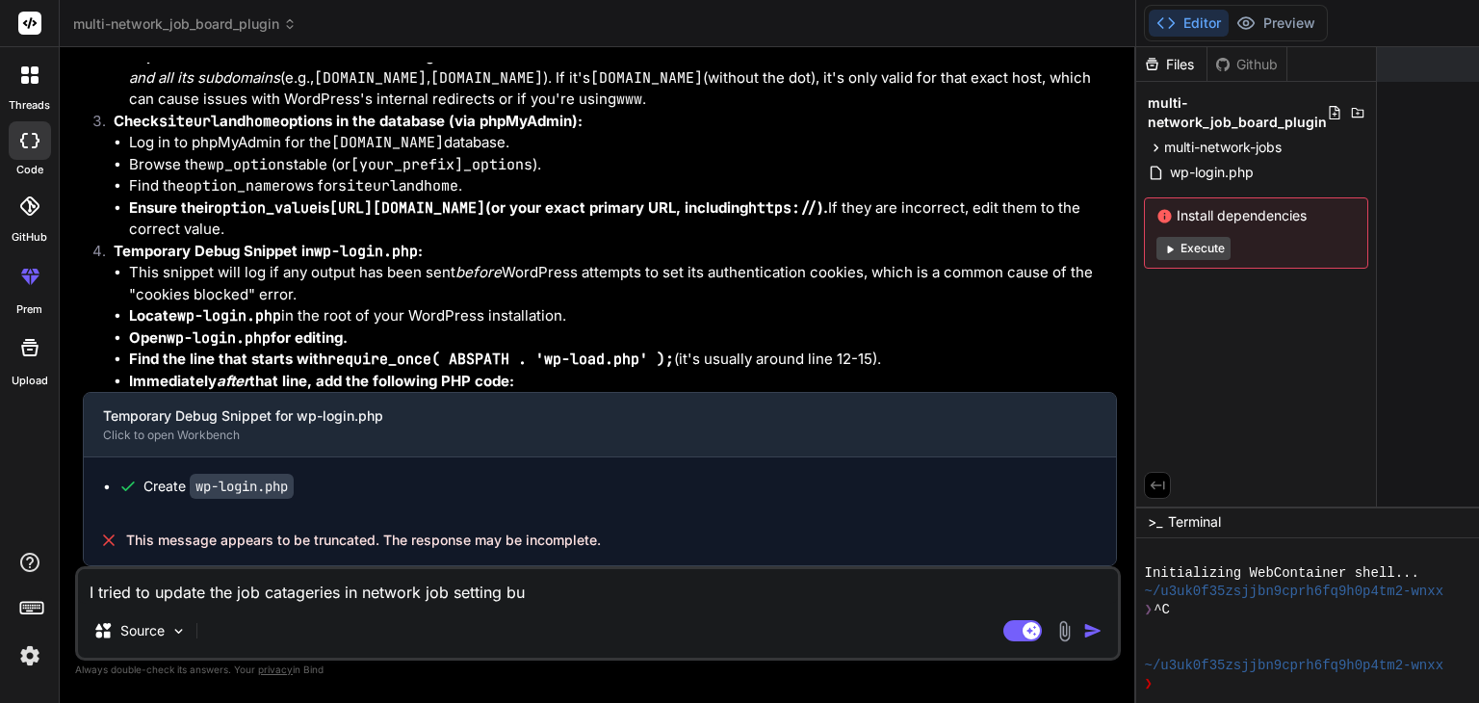
type textarea "x"
type textarea "I tried to update the job catageries in network job setting but"
type textarea "x"
type textarea "I tried to update the job catageries in network job setting but i"
type textarea "x"
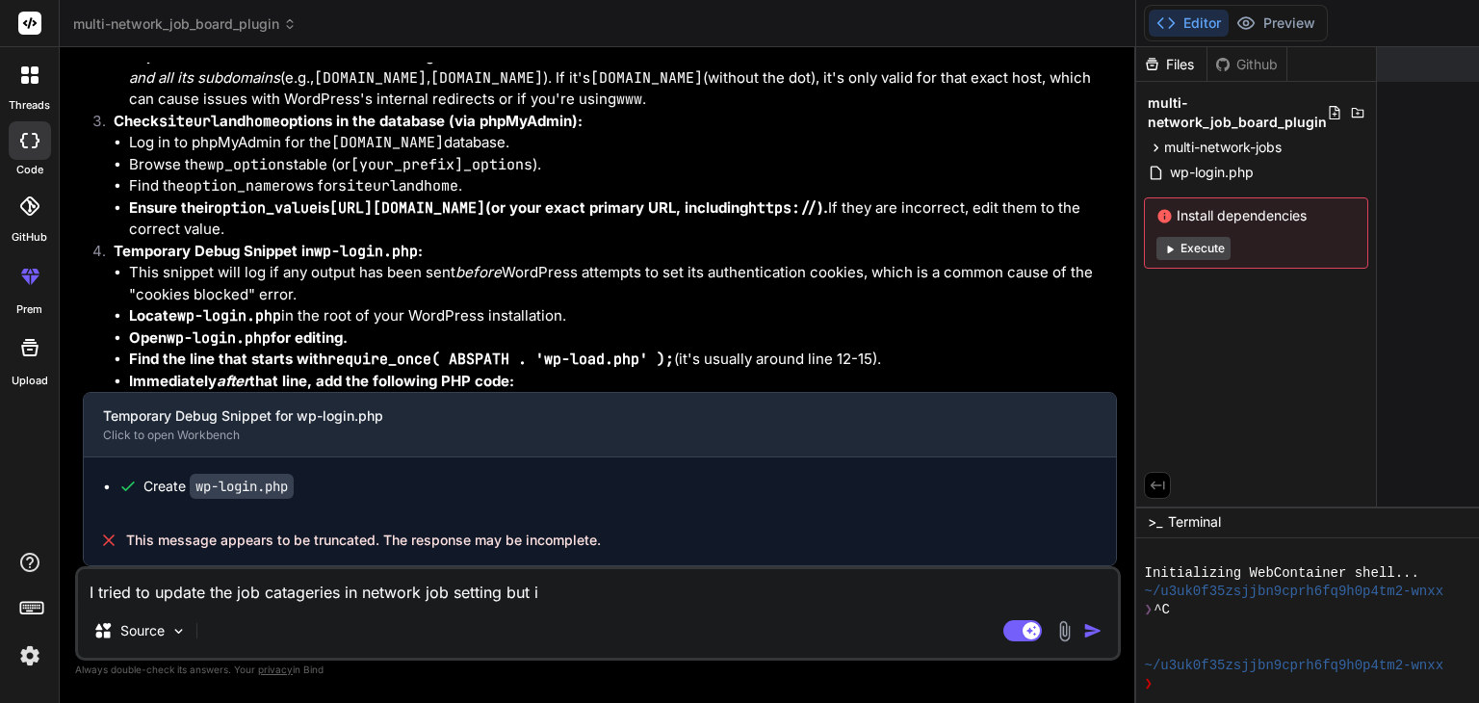
type textarea "I tried to update the job catageries in network job setting but it"
type textarea "x"
type textarea "I tried to update the job catageries in network job setting but it"
type textarea "x"
type textarea "I tried to update the job catageries in network job setting but it d"
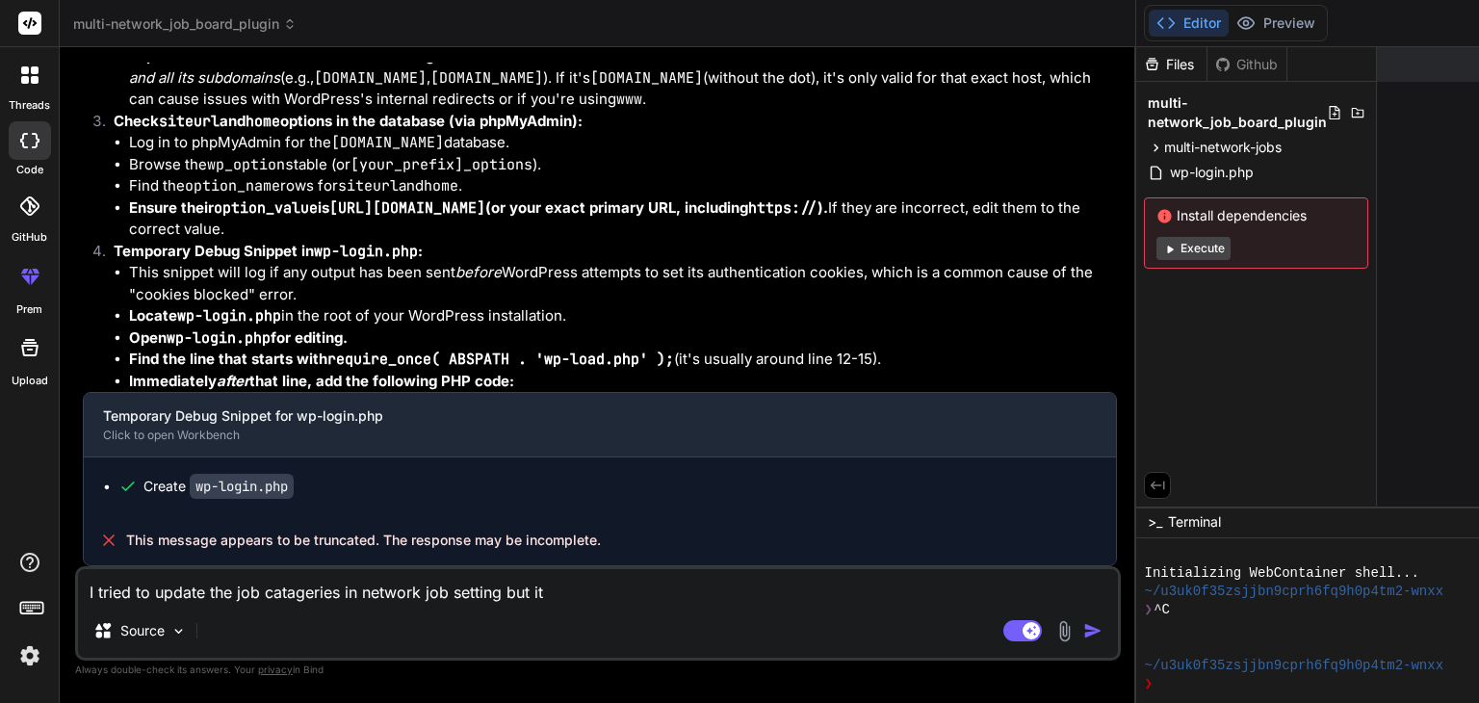
type textarea "x"
type textarea "I tried to update the job catageries in network job setting but it do"
type textarea "x"
type textarea "I tried to update the job catageries in network job setting but it doe"
type textarea "x"
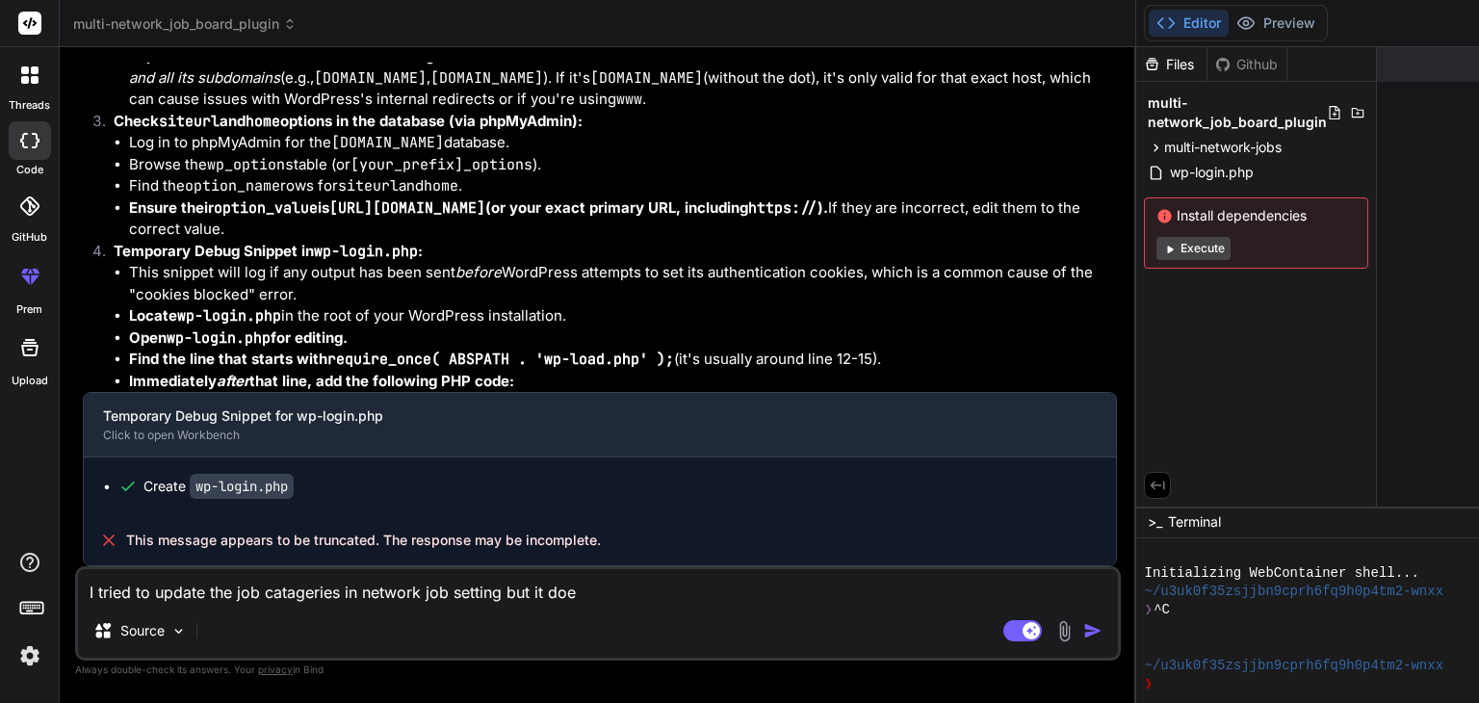
type textarea "I tried to update the job catageries in network job setting but it does"
type textarea "x"
type textarea "I tried to update the job catageries in network job setting but it does"
type textarea "x"
type textarea "I tried to update the job catageries in network job setting but it does n"
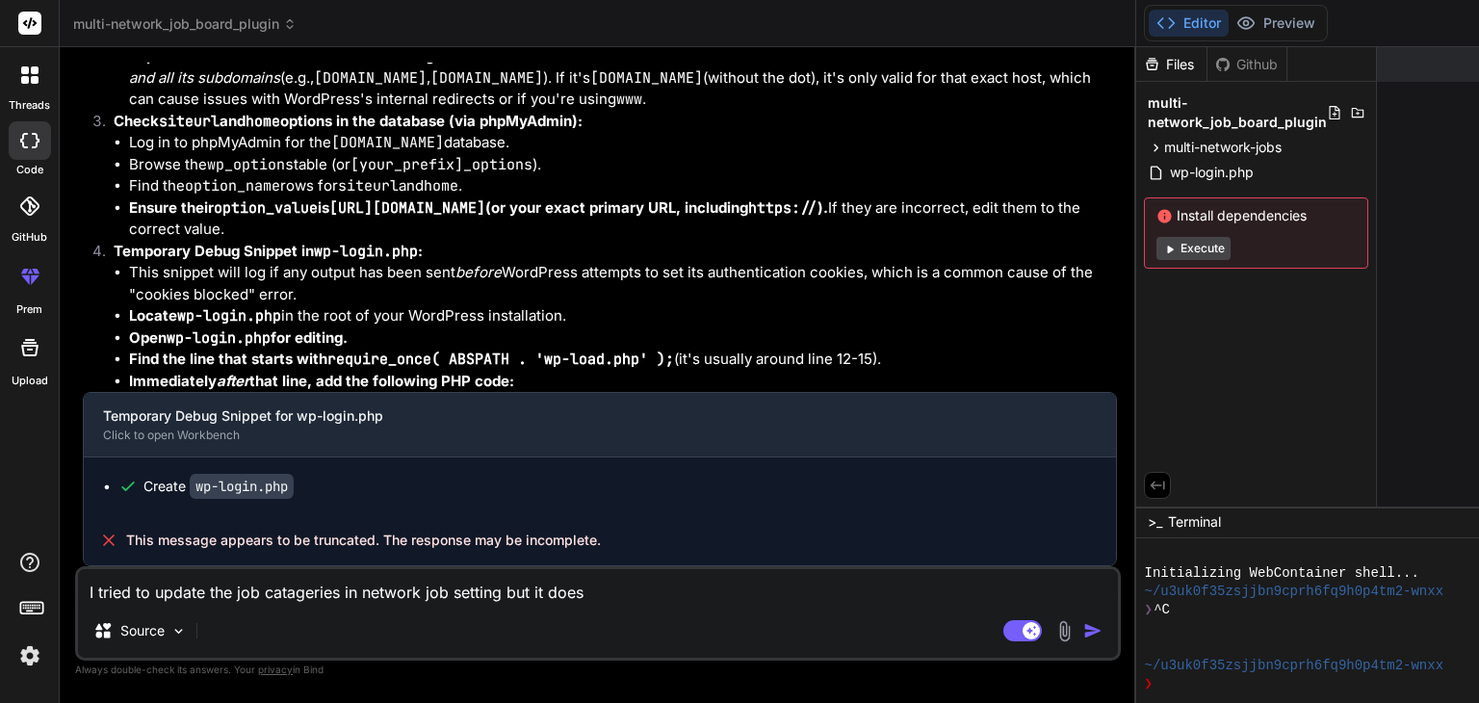
type textarea "x"
type textarea "I tried to update the job catageries in network job setting but it does no"
type textarea "x"
type textarea "I tried to update the job catageries in network job setting but it does not"
type textarea "x"
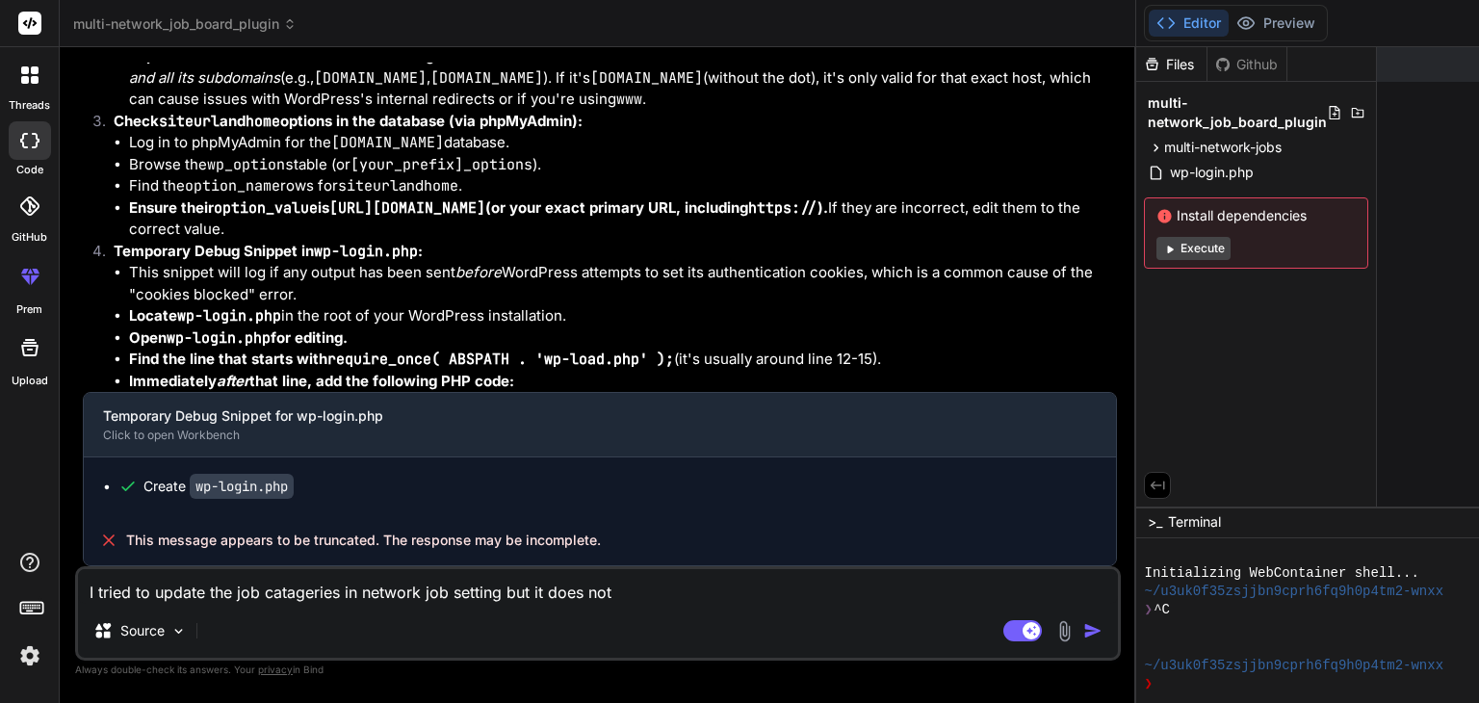
type textarea "I tried to update the job catageries in network job setting but it does not"
type textarea "x"
type textarea "I tried to update the job catageries in network job setting but it does not s"
type textarea "x"
type textarea "I tried to update the job catageries in network job setting but it does not sa"
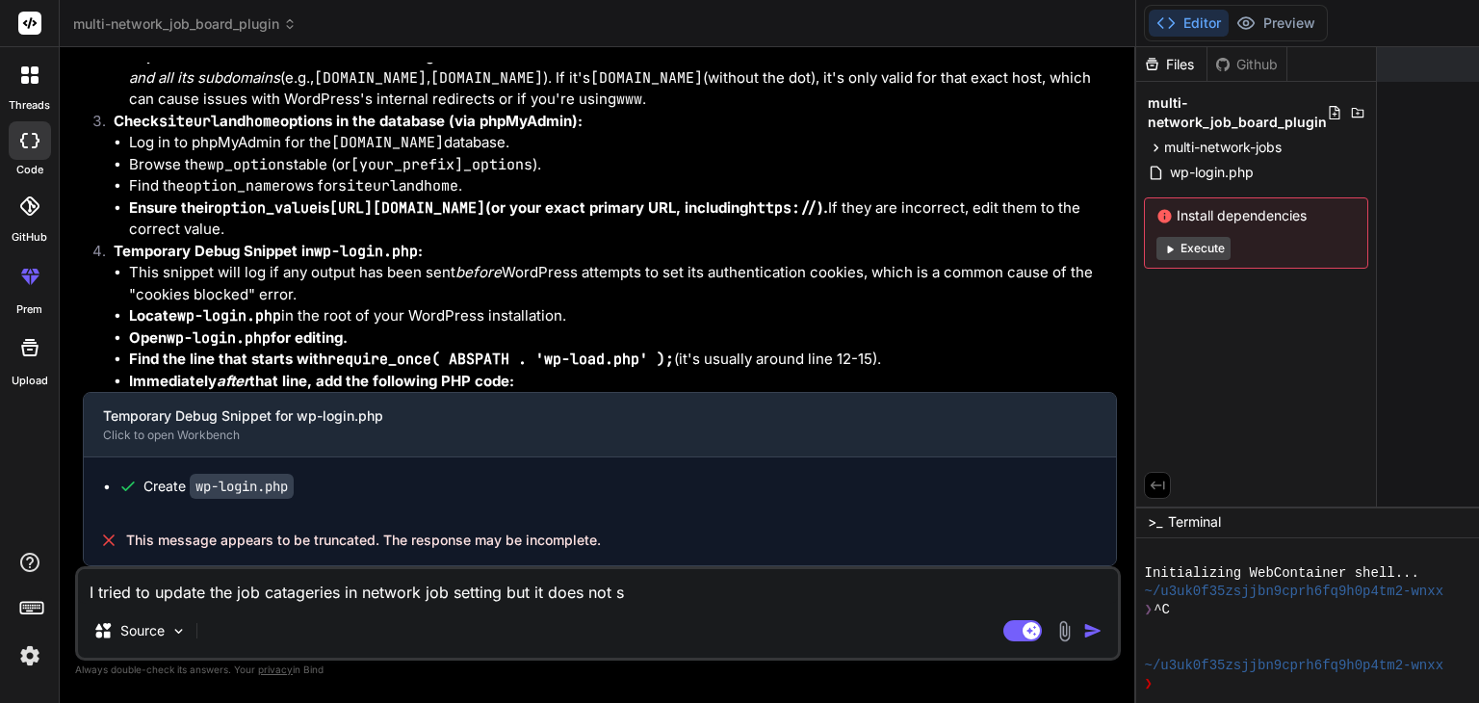
type textarea "x"
type textarea "I tried to update the job catageries in network job setting but it does not sam"
type textarea "x"
type textarea "I tried to update the job catageries in network job setting but it does not same"
type textarea "x"
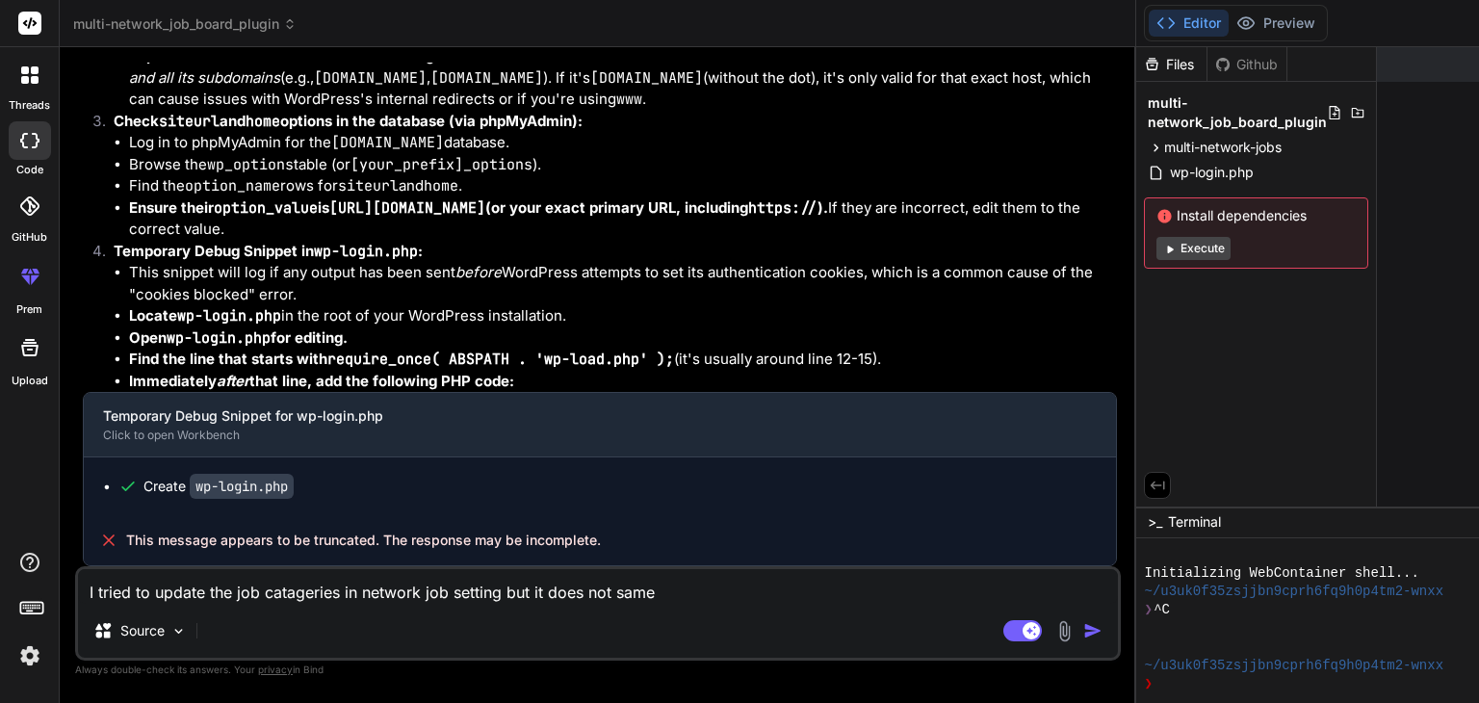
type textarea "I tried to update the job catageries in network job setting but it does not sam…"
type textarea "x"
type textarea "I tried to update the job catageries in network job setting but it does not same"
type textarea "x"
type textarea "I tried to update the job catageries in network job setting but it does not sam"
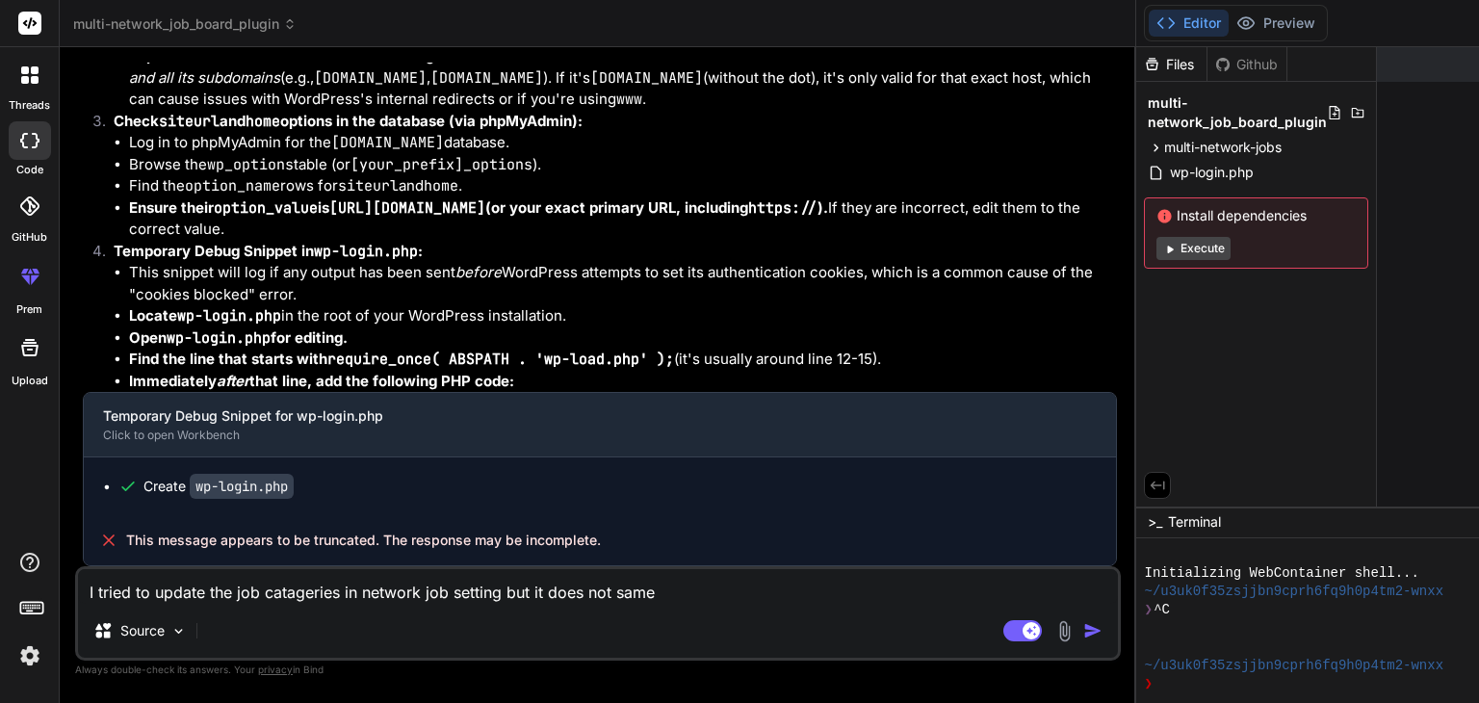
type textarea "x"
type textarea "I tried to update the job catageries in network job setting but it does not sa"
type textarea "x"
type textarea "I tried to update the job catageries in network job setting but it does not sav"
type textarea "x"
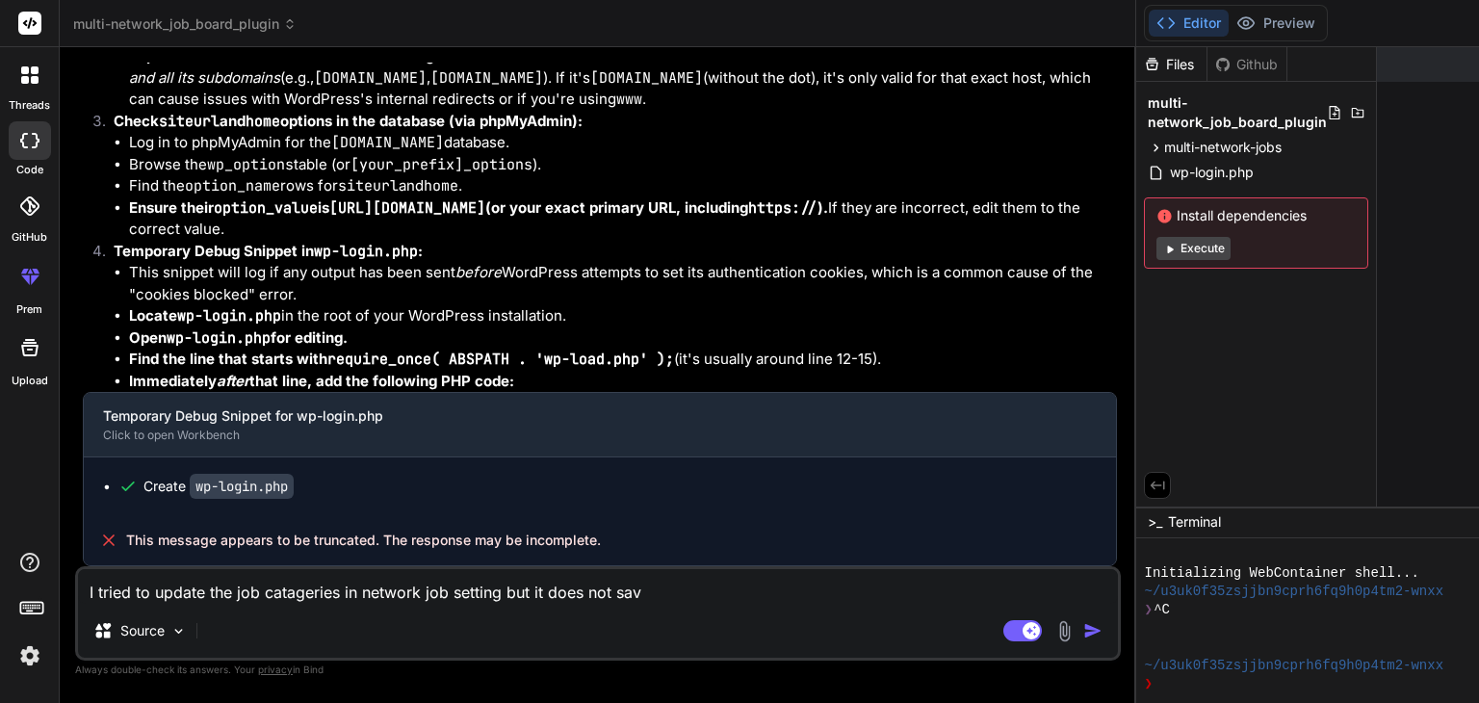
type textarea "I tried to update the job catageries in network job setting but it does not save"
type textarea "x"
type textarea "I tried to update the job catageries in network job setting but it does not save"
type textarea "x"
type textarea "I tried to update the job catageries in network job setting but it does not sav…"
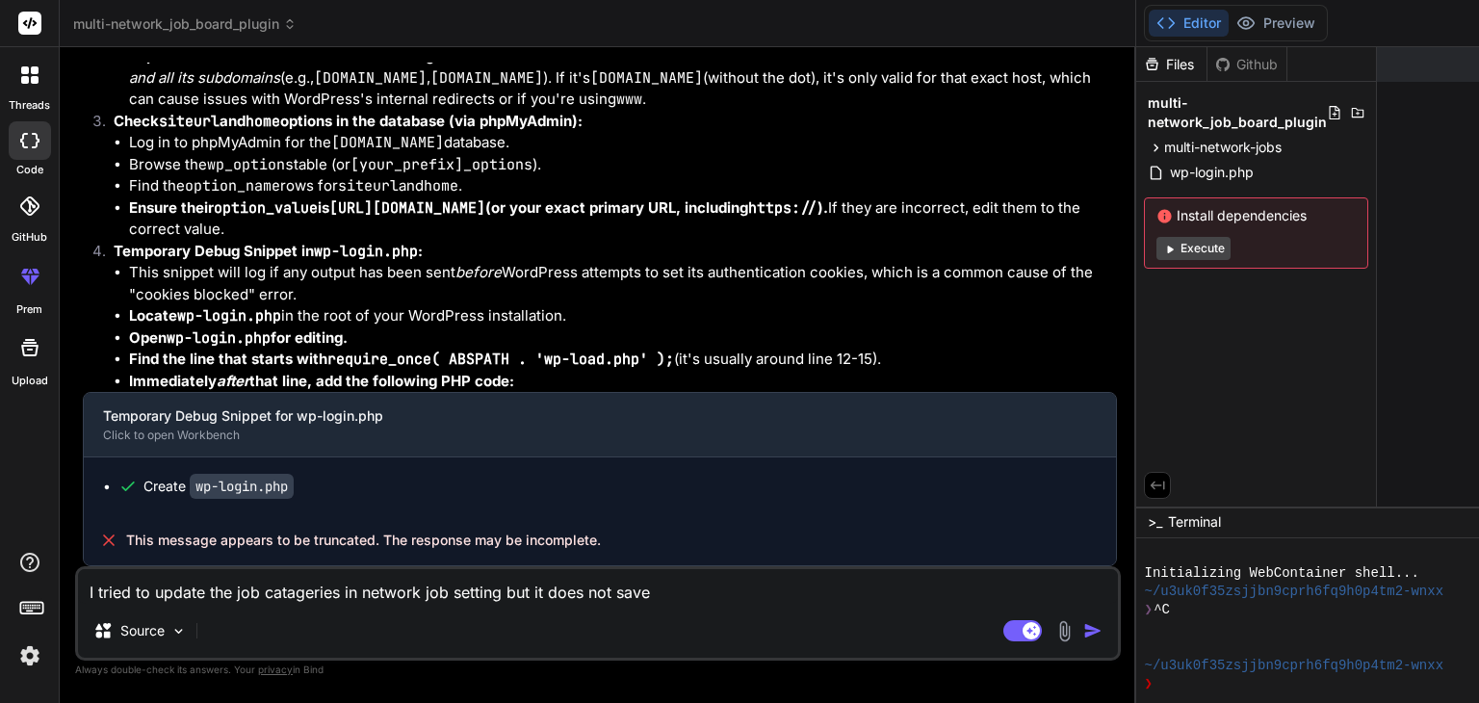
type textarea "x"
click at [681, 601] on textarea "I tried to update the job categories in network job setting but it does not sav…" at bounding box center [598, 586] width 1040 height 35
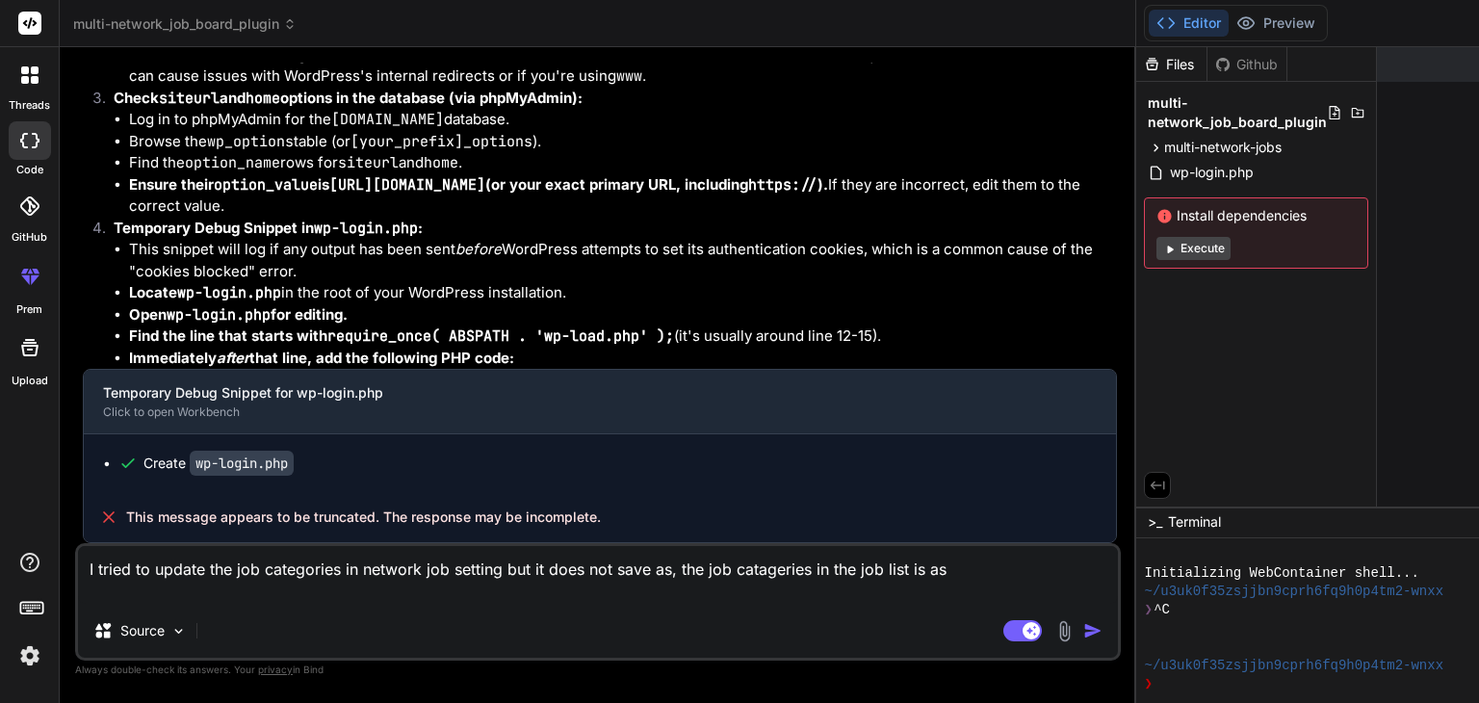
paste textarea "Accounting & Finance"
paste textarea "Administration & Office Support"
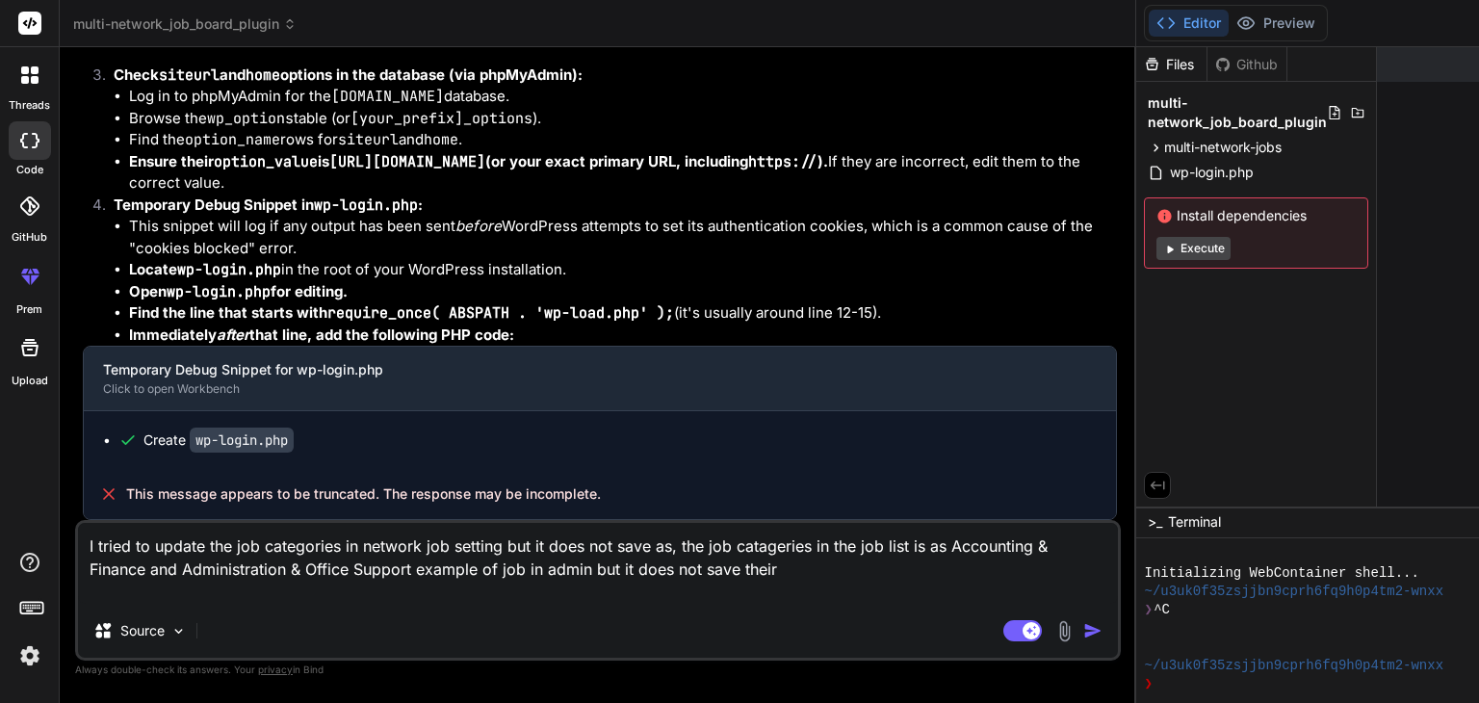
scroll to position [12956, 0]
click at [1083, 632] on img "button" at bounding box center [1092, 630] width 19 height 19
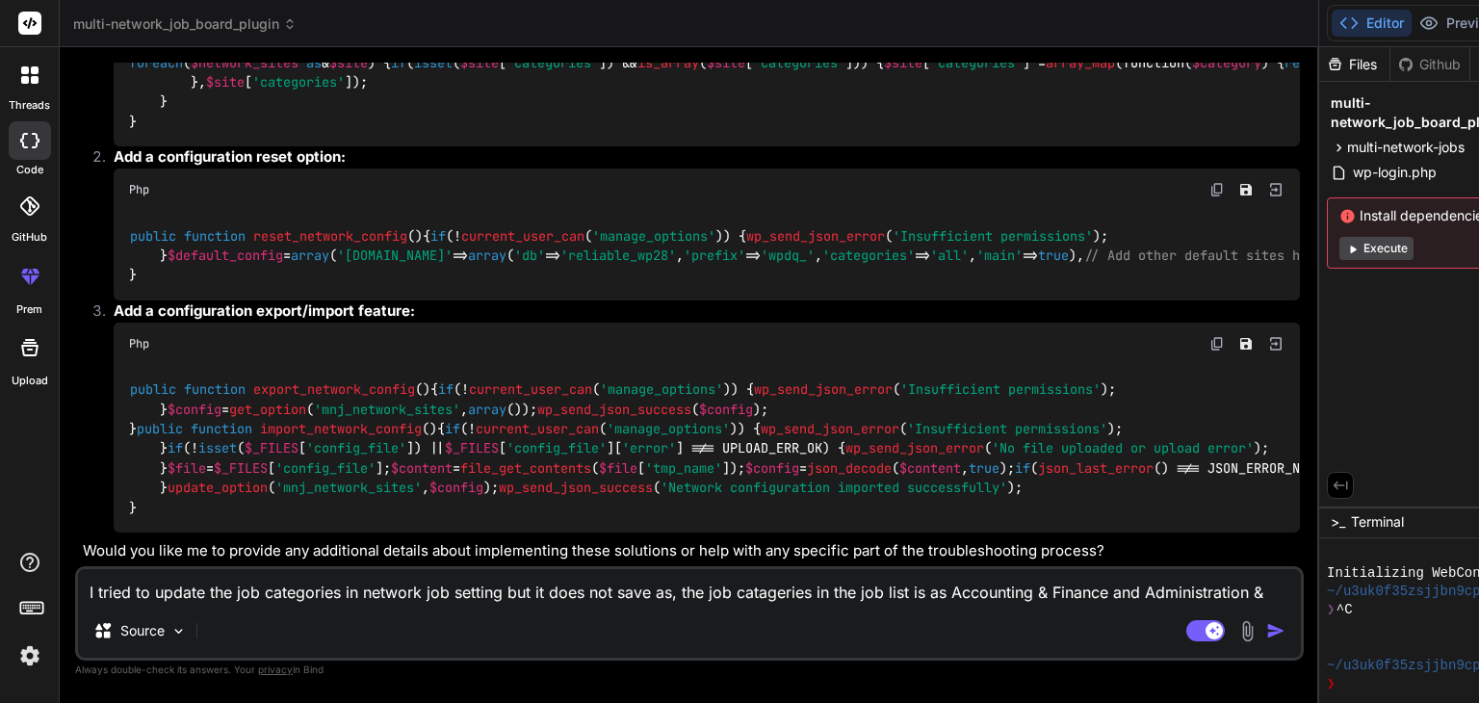
scroll to position [13774, 0]
drag, startPoint x: 92, startPoint y: 298, endPoint x: 251, endPoint y: 359, distance: 170.4
copy code "$network_sites = get_option ( 'mnj_network_sites' , array ()); echo '<pre>Curre…"
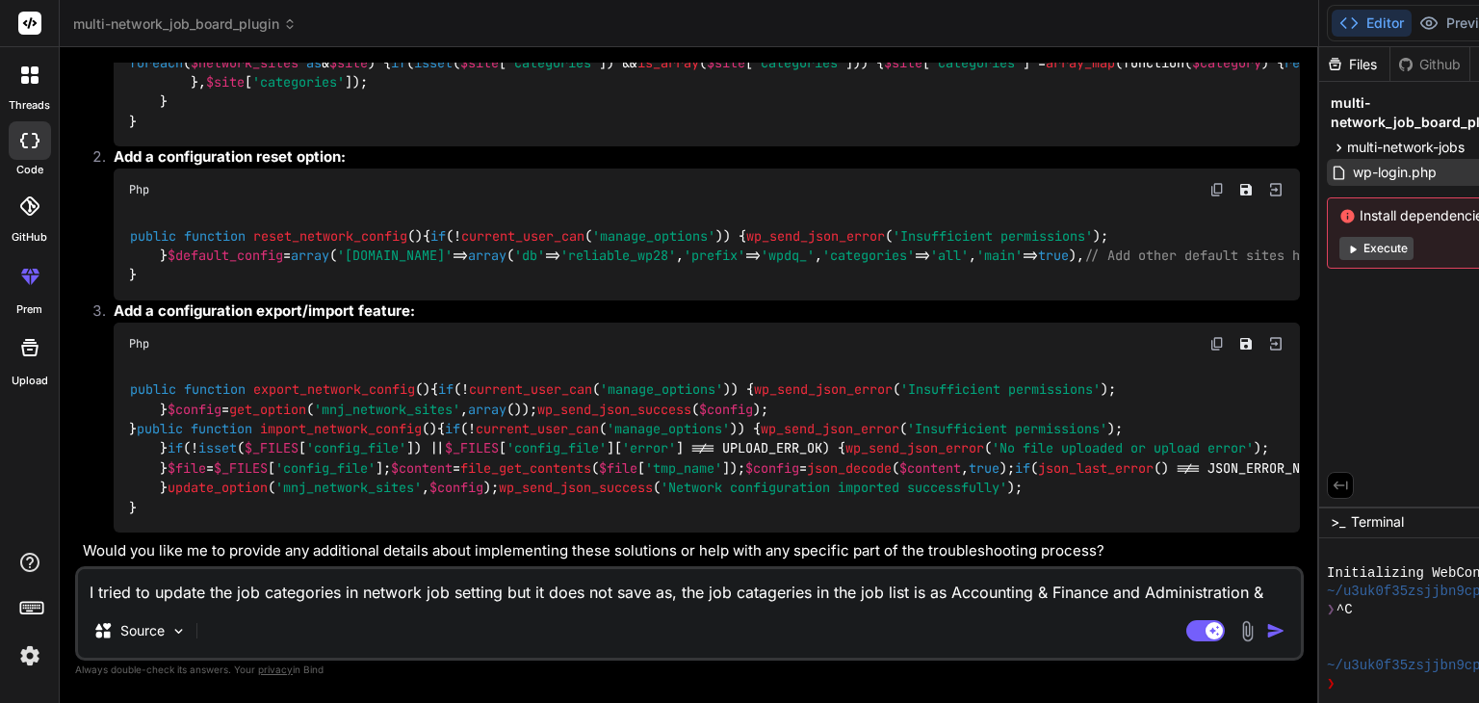
click at [1351, 165] on span "wp-login.php" at bounding box center [1395, 172] width 88 height 23
click at [135, 594] on textarea "I tried to update the job categories in network job setting but it does not sav…" at bounding box center [689, 586] width 1223 height 35
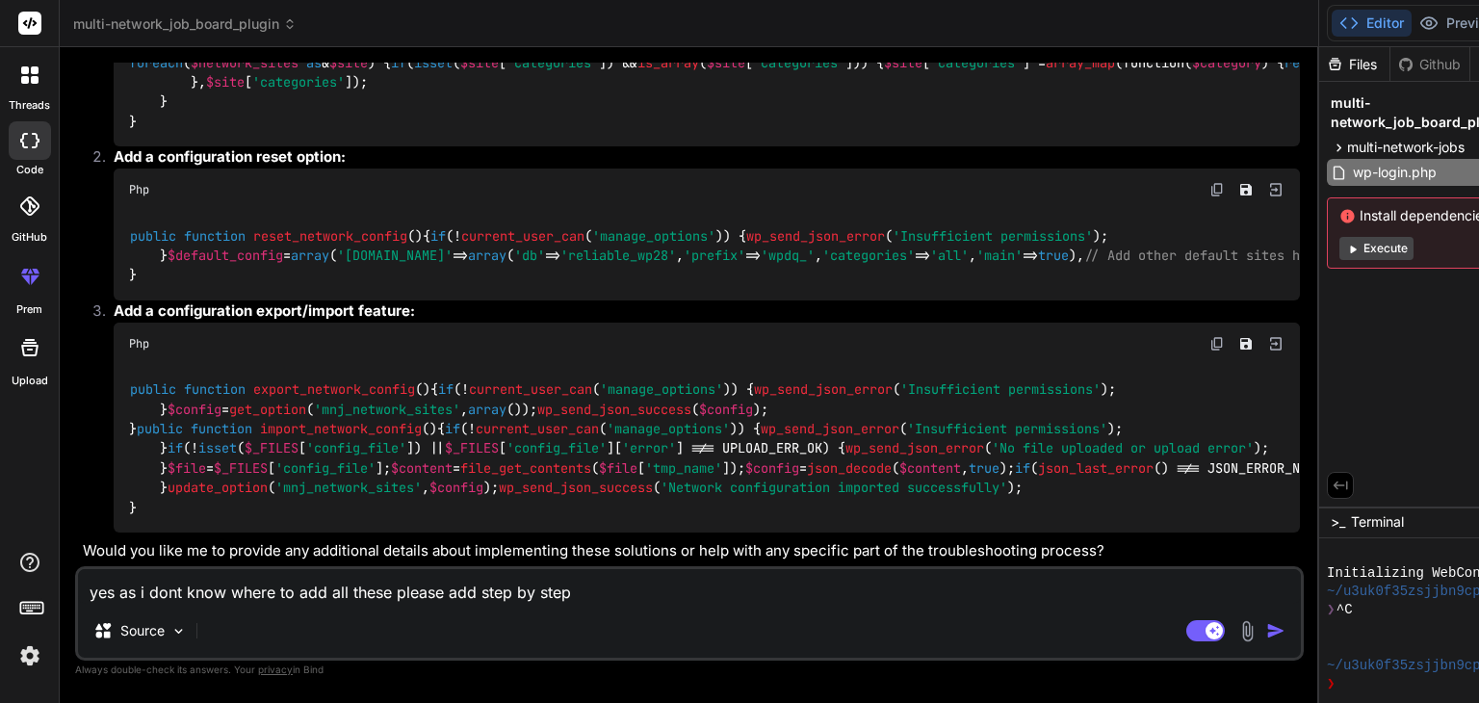
click at [474, 590] on textarea "yes as i dont know where to add all these please add step by step" at bounding box center [689, 586] width 1223 height 35
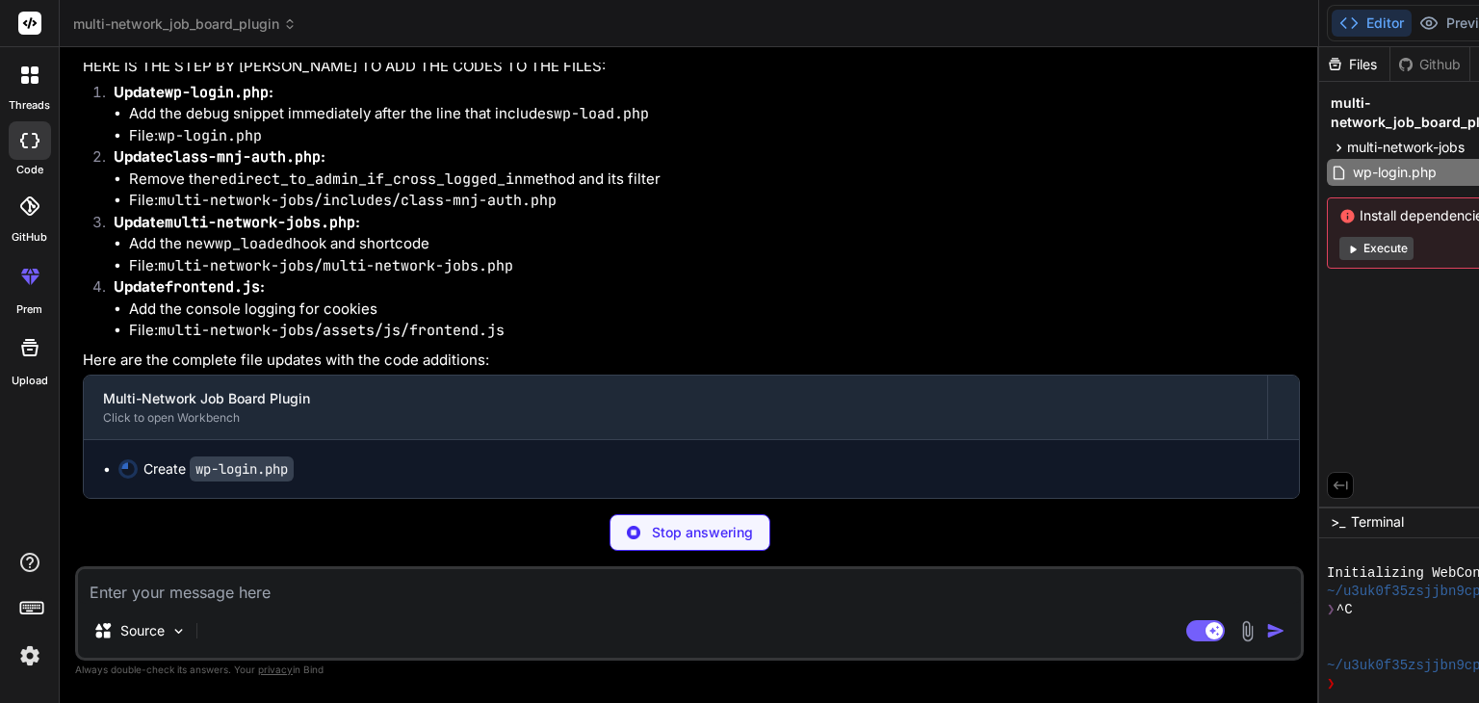
scroll to position [18245, 0]
click at [219, 102] on code "wp-login.php" at bounding box center [217, 92] width 104 height 19
click at [273, 125] on li "Add the debug snippet immediately after the line that includes wp-load.php" at bounding box center [714, 114] width 1171 height 22
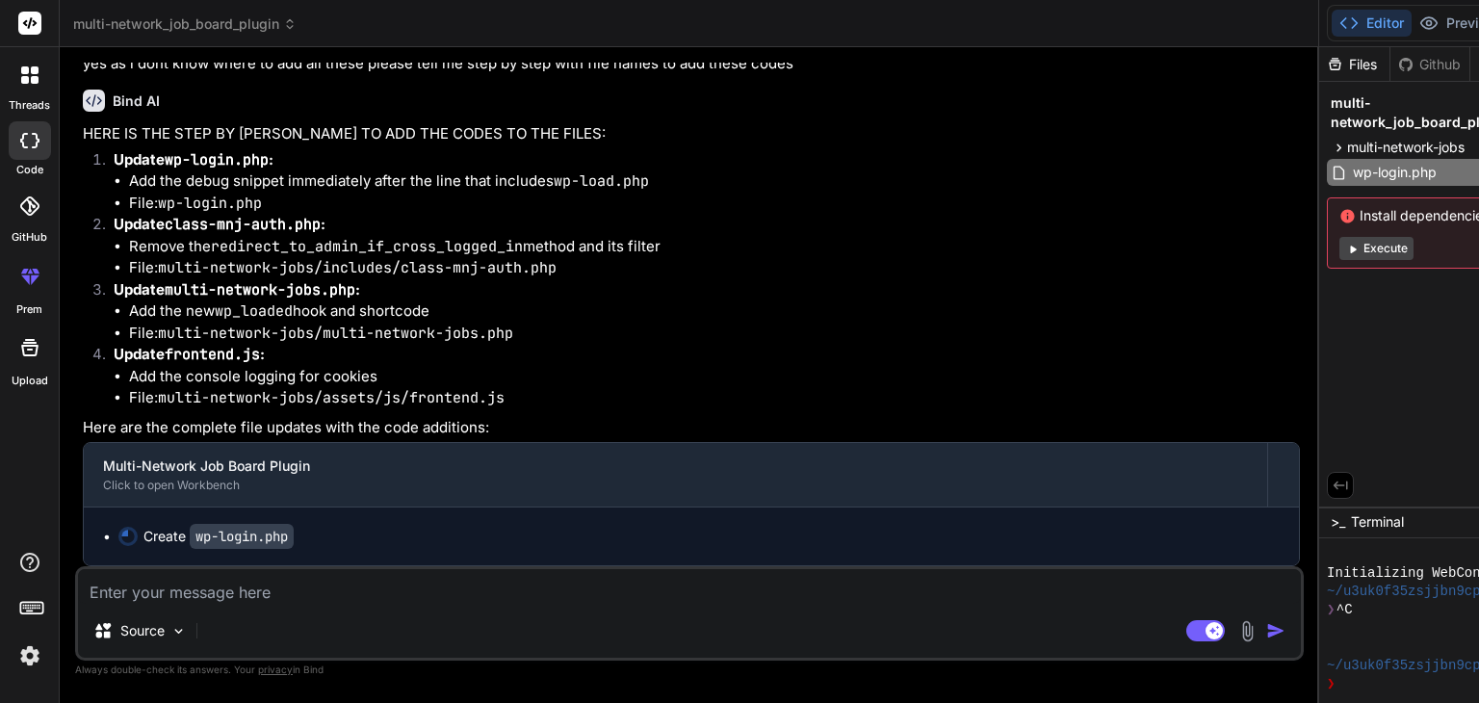
click at [283, 238] on code "redirect_to_admin_if_cross_logged_in" at bounding box center [367, 246] width 312 height 19
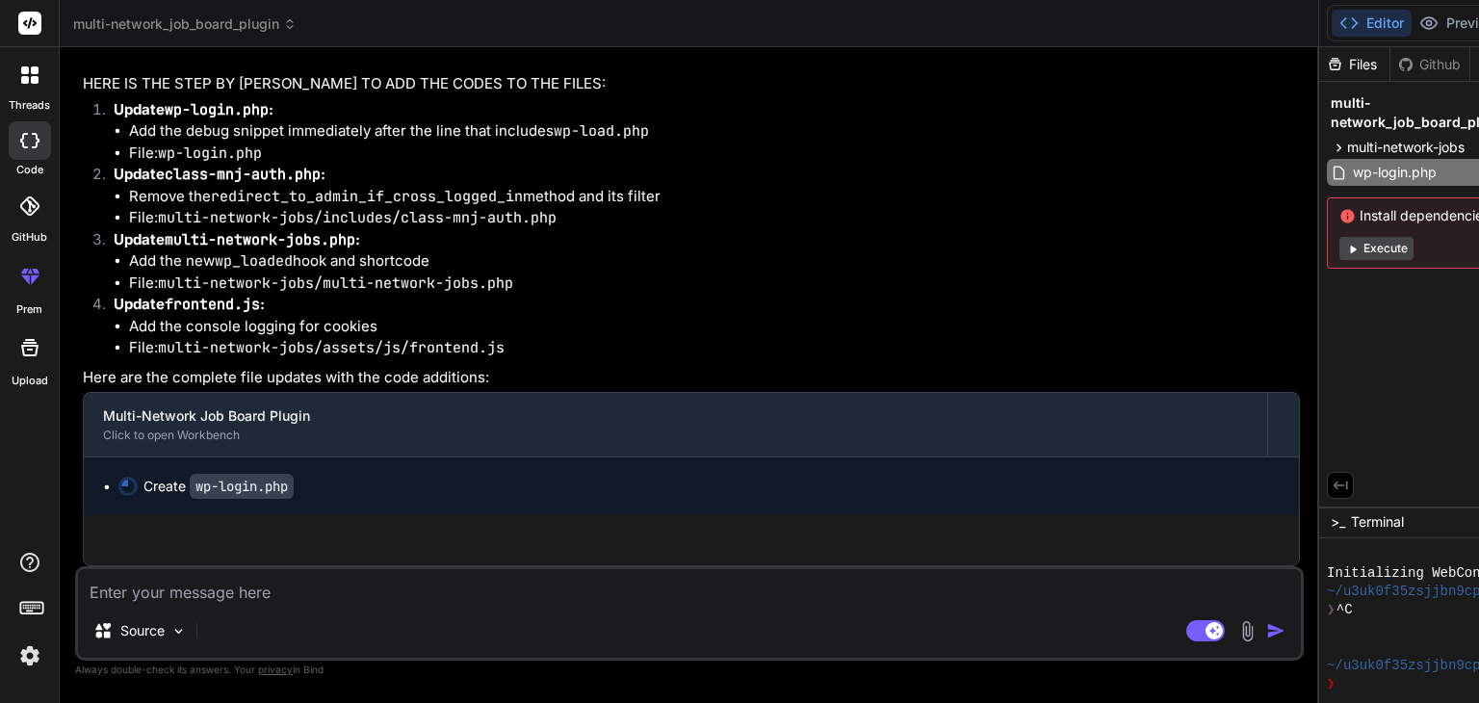
scroll to position [18253, 0]
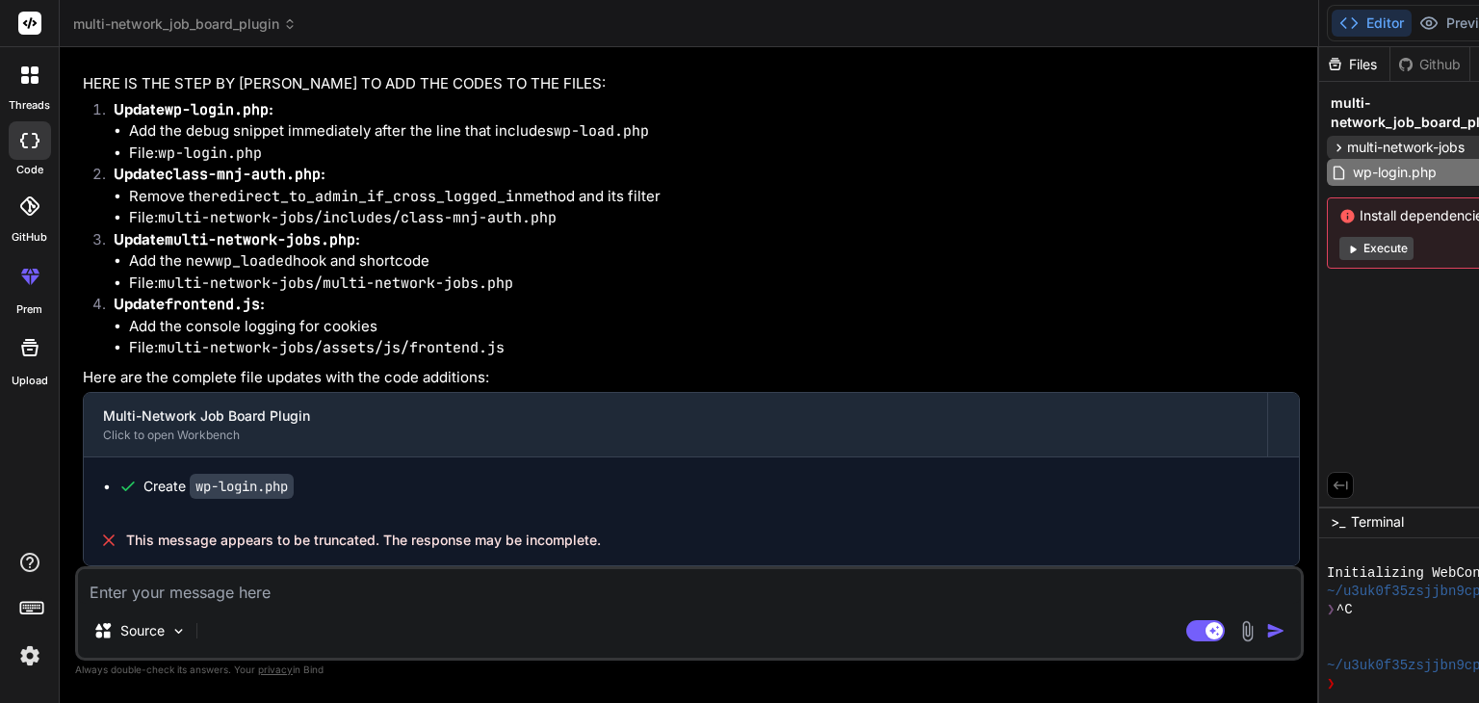
click at [1347, 145] on span "multi-network-jobs" at bounding box center [1405, 147] width 117 height 19
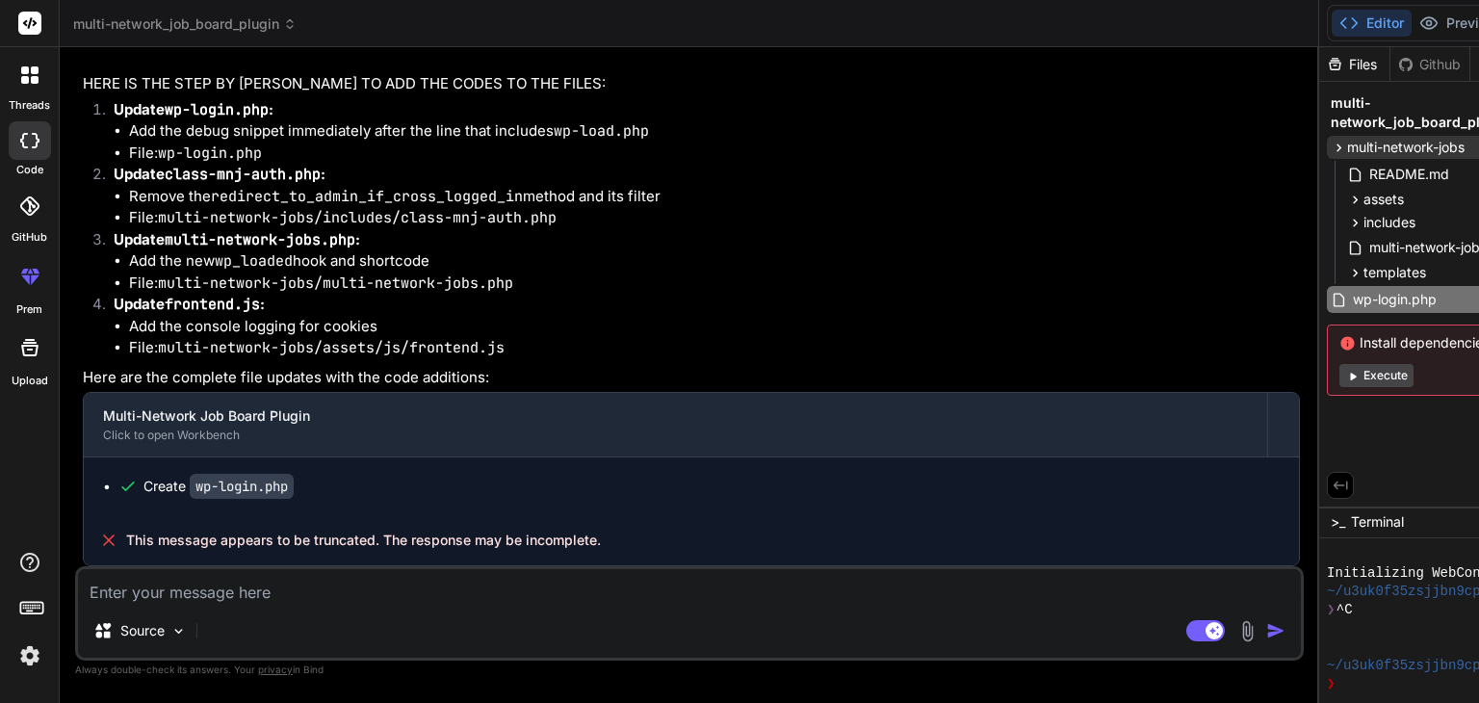
click at [1347, 146] on span "multi-network-jobs" at bounding box center [1405, 147] width 117 height 19
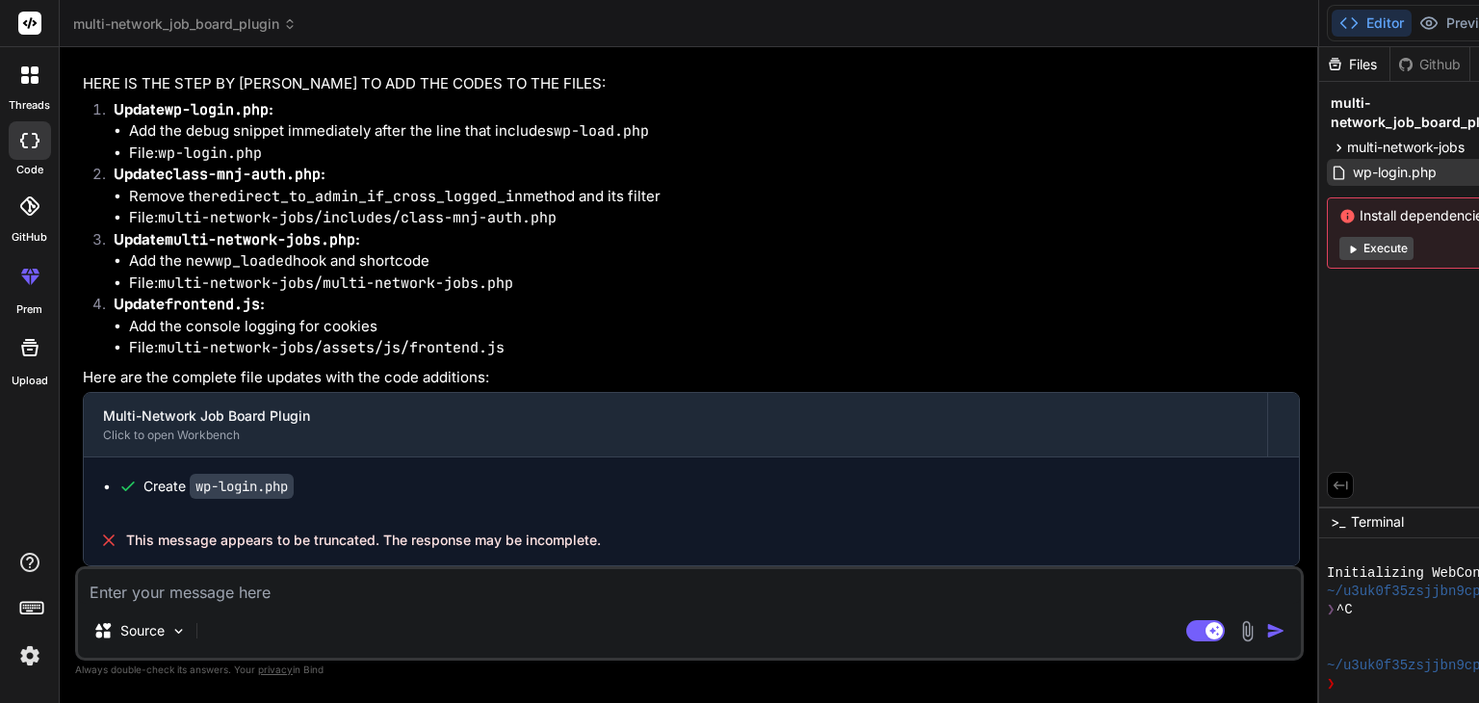
click at [1351, 171] on span "wp-login.php" at bounding box center [1395, 172] width 88 height 23
click at [1351, 174] on span "wp-login.php" at bounding box center [1395, 172] width 88 height 23
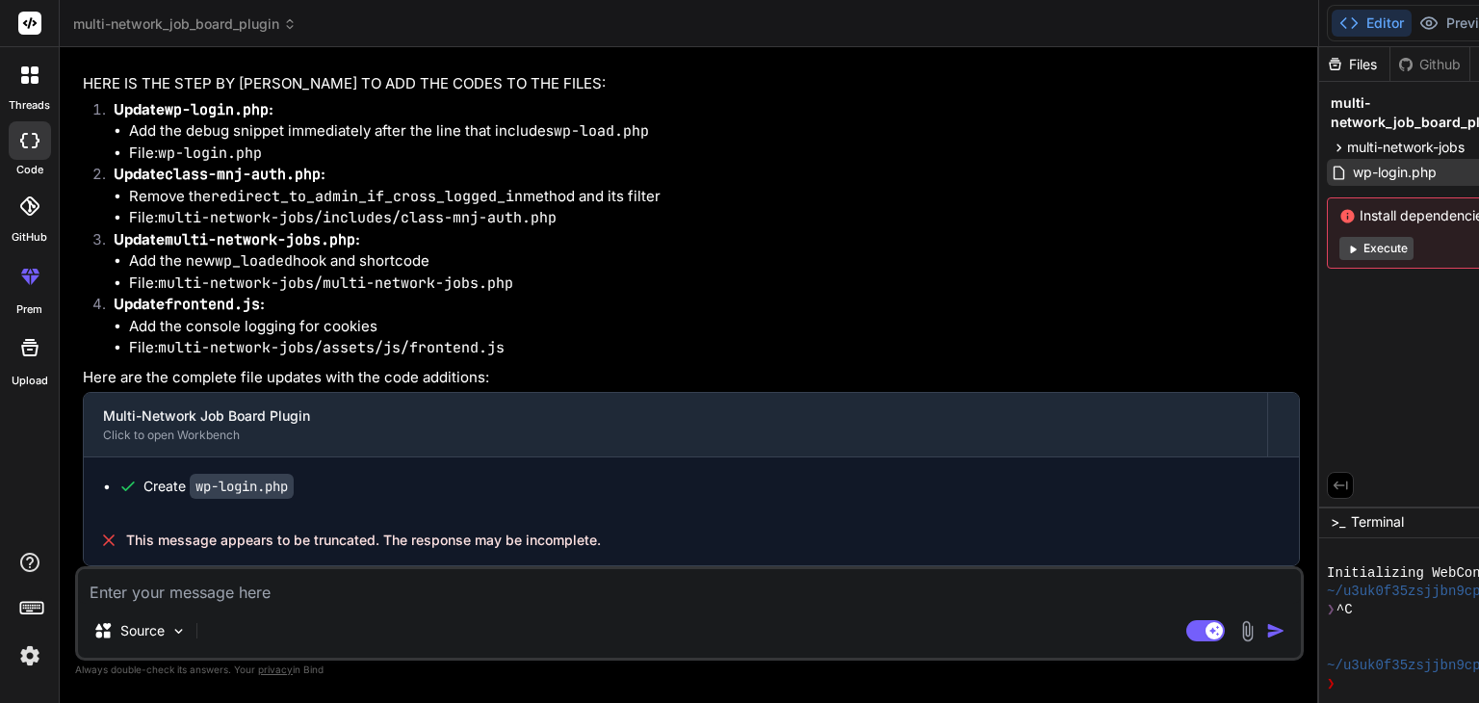
click at [1327, 175] on div "wp-login.php" at bounding box center [1439, 172] width 224 height 27
click at [233, 485] on code "wp-login.php" at bounding box center [242, 486] width 104 height 25
click at [161, 605] on div "Source Agent Mode. When this toggle is activated, AI automatically makes decisi…" at bounding box center [689, 613] width 1229 height 94
click at [147, 582] on textarea at bounding box center [689, 586] width 1223 height 35
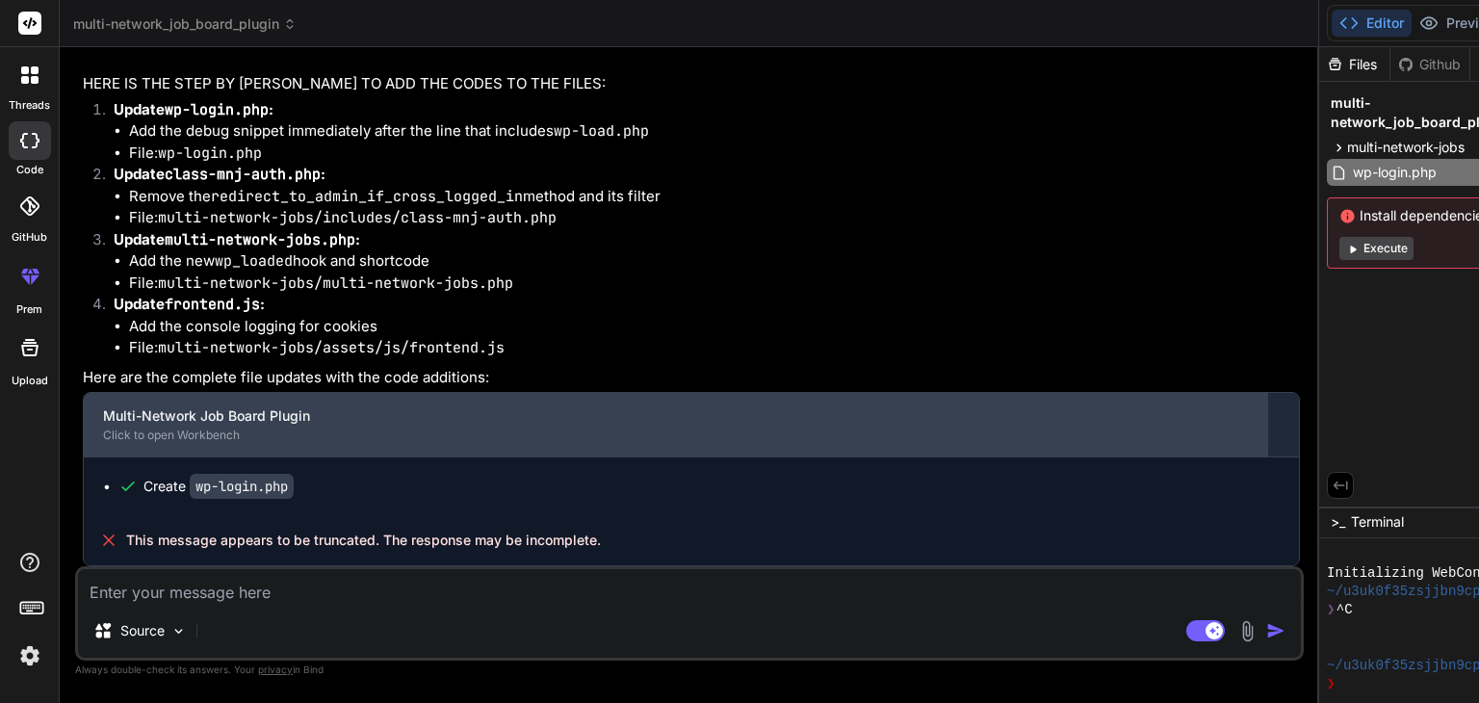
scroll to position [18253, 0]
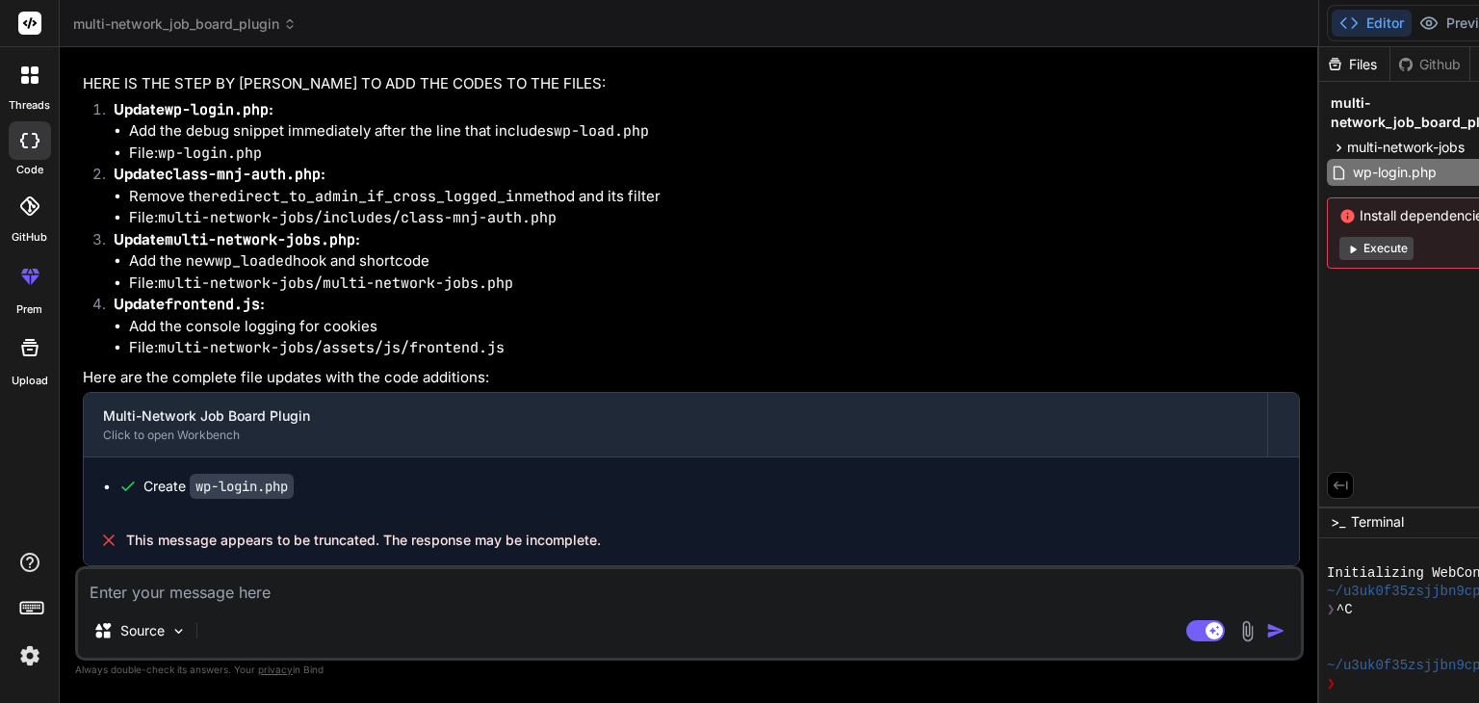
click at [210, 488] on code "wp-login.php" at bounding box center [242, 486] width 104 height 25
click at [1347, 143] on span "multi-network-jobs" at bounding box center [1405, 147] width 117 height 19
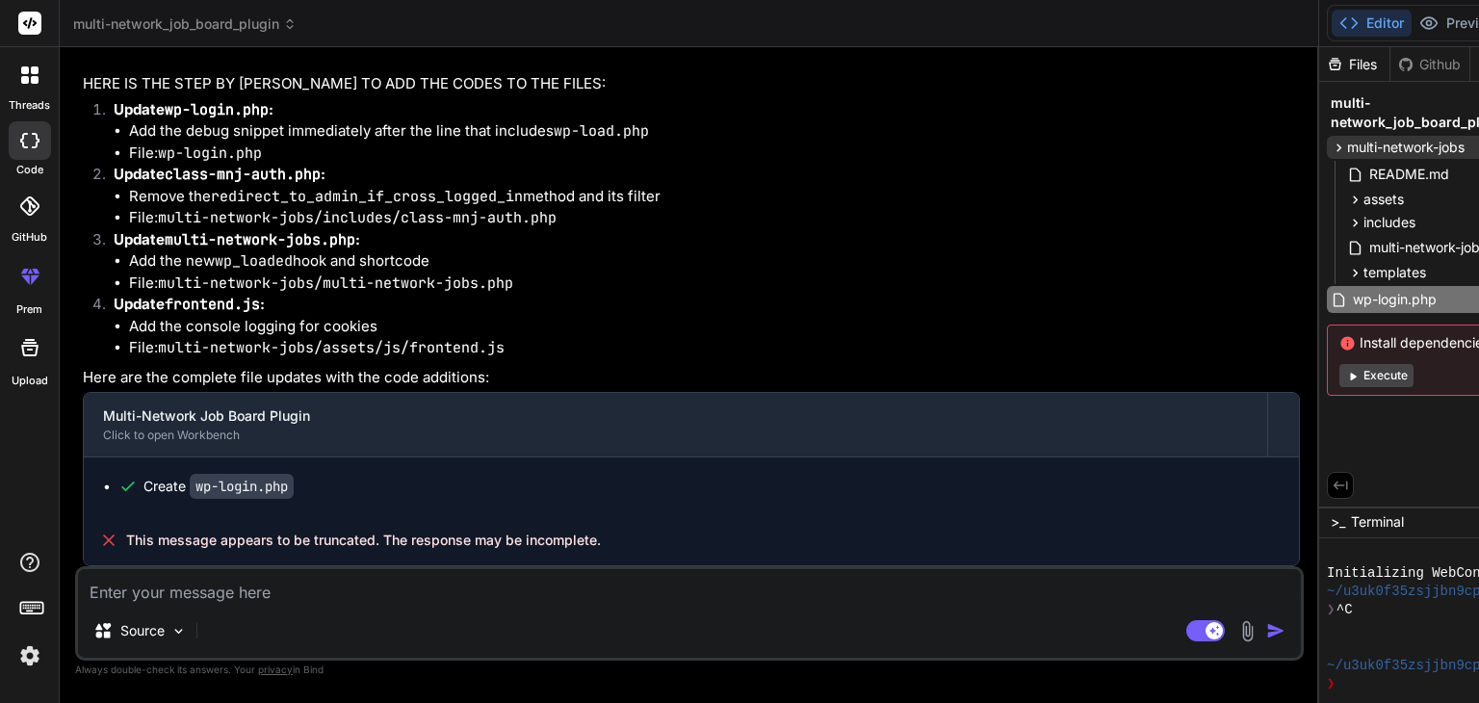
click at [1347, 143] on span "multi-network-jobs" at bounding box center [1405, 147] width 117 height 19
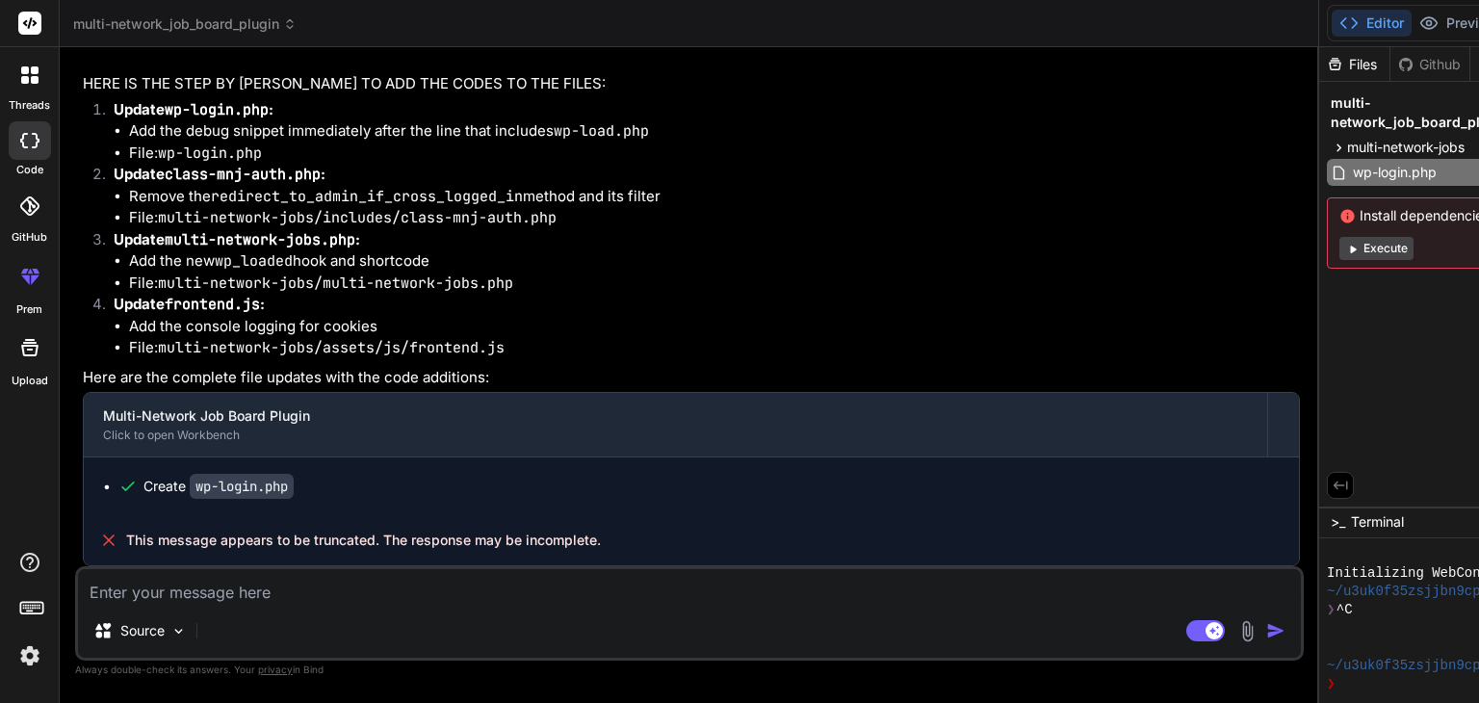
scroll to position [13875, 0]
drag, startPoint x: 93, startPoint y: 193, endPoint x: 160, endPoint y: 219, distance: 71.3
drag, startPoint x: 97, startPoint y: 197, endPoint x: 235, endPoint y: 265, distance: 153.3
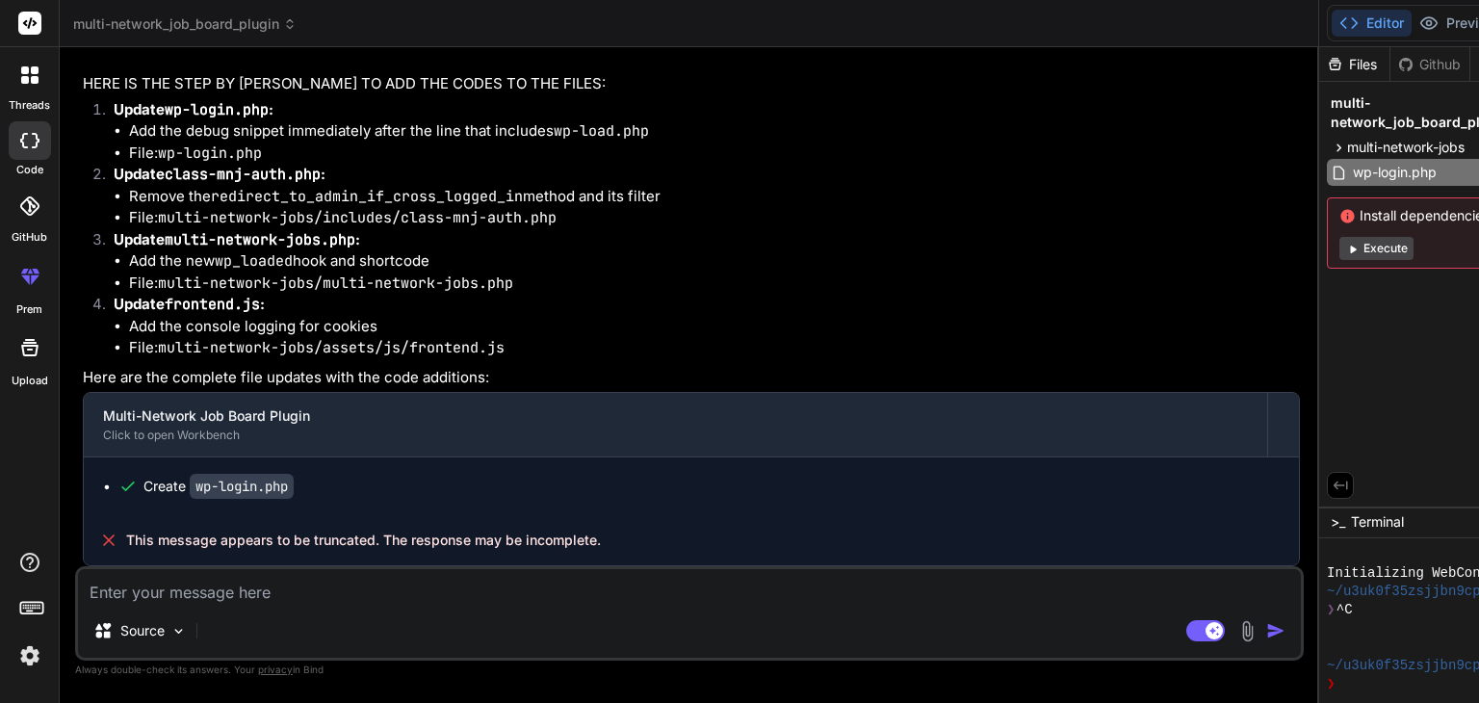
copy code "$network_sites = get_option ( 'mnj_network_sites' , array ()); echo '<pre>Curre…"
click at [155, 592] on textarea at bounding box center [689, 586] width 1223 height 35
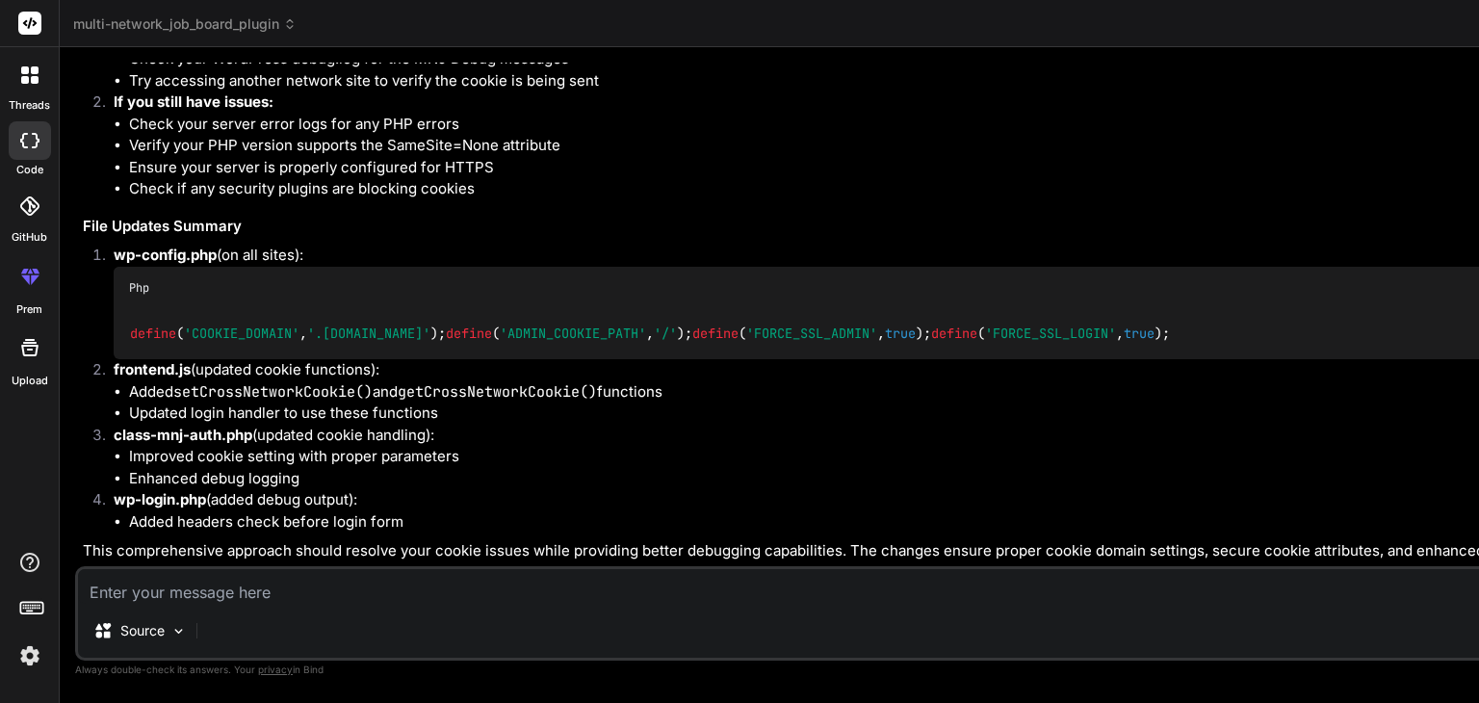
scroll to position [16580, 0]
drag, startPoint x: 94, startPoint y: 324, endPoint x: 372, endPoint y: 385, distance: 283.9
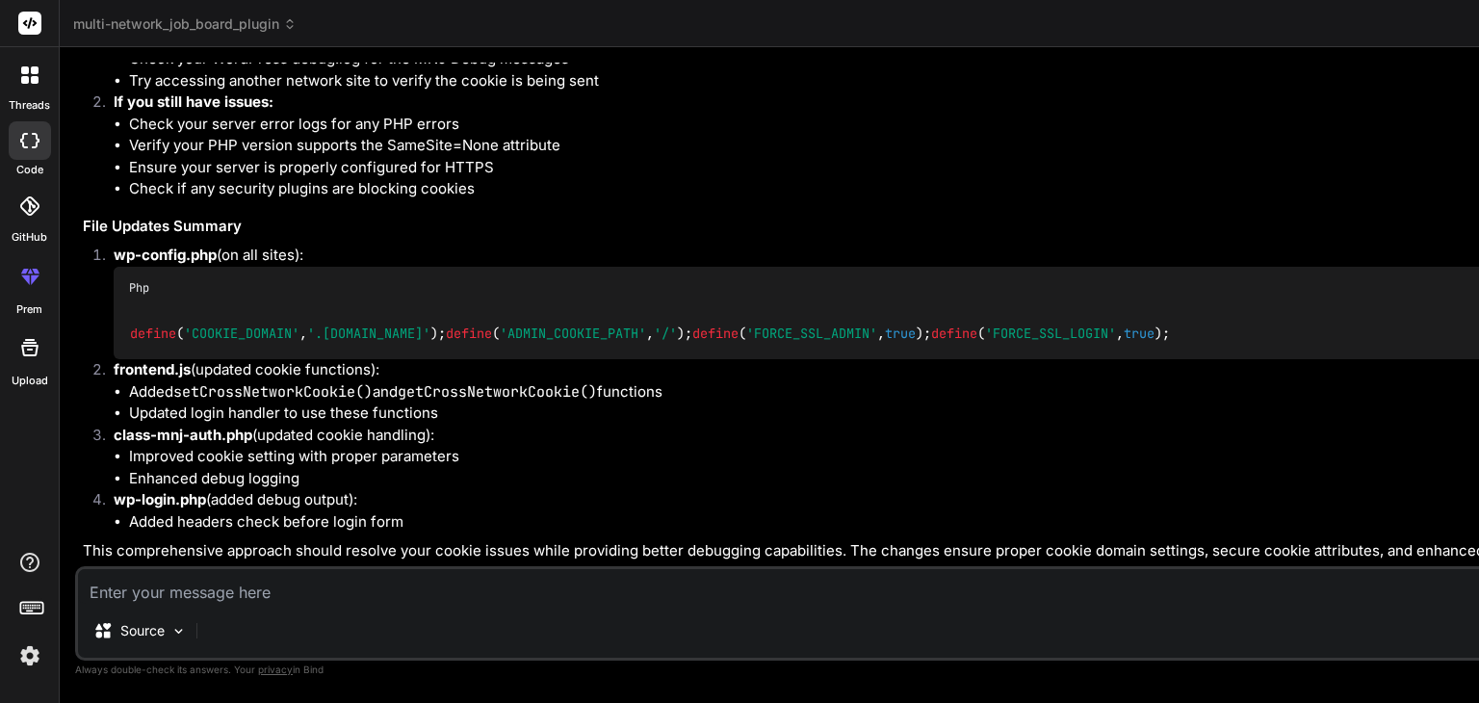
click at [176, 583] on textarea at bounding box center [988, 586] width 1821 height 35
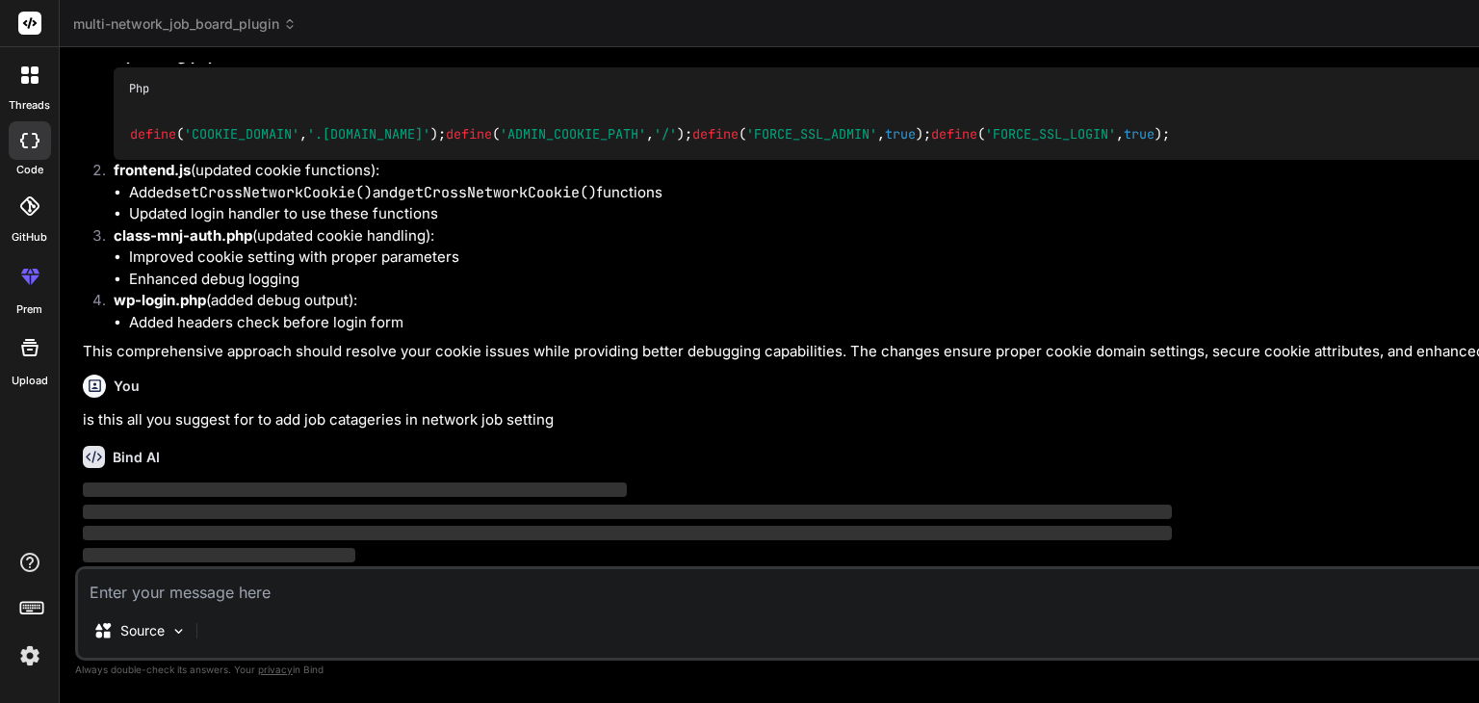
scroll to position [19477, 0]
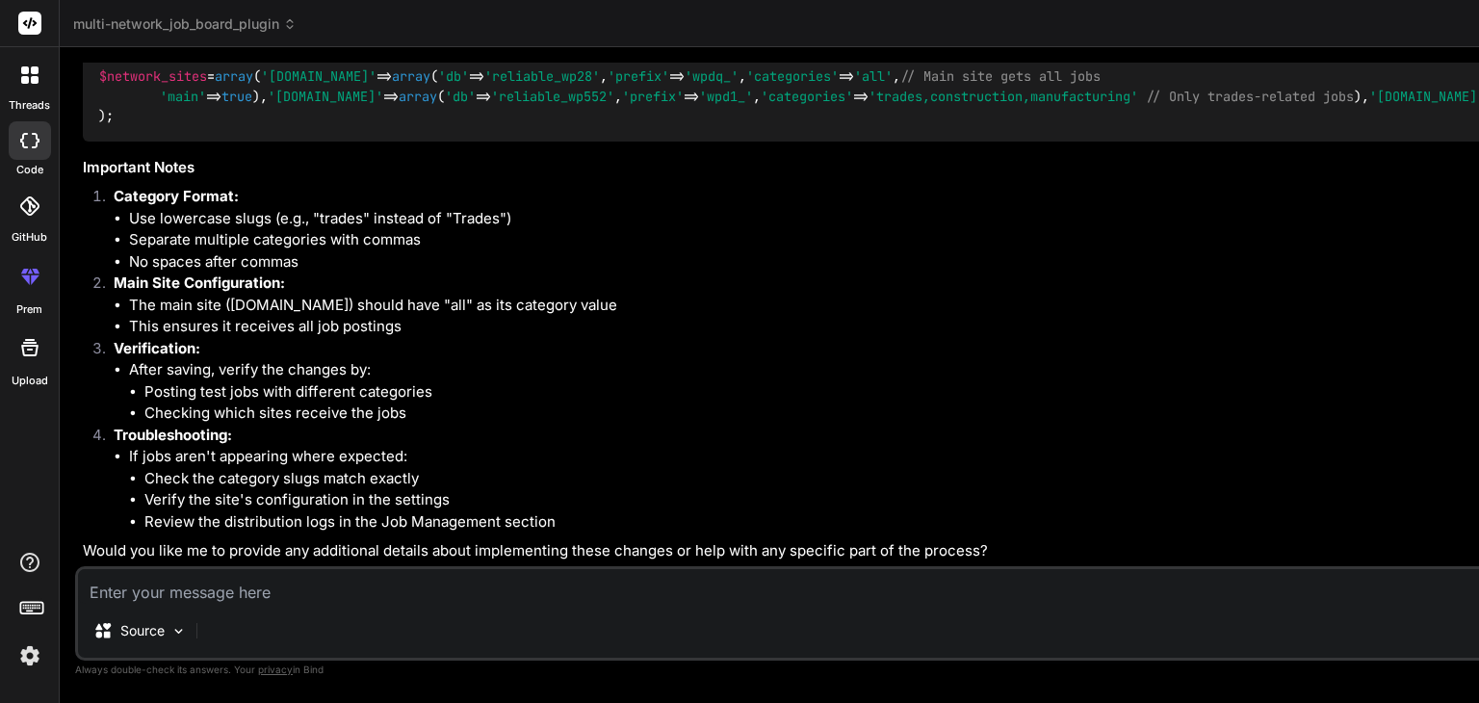
scroll to position [20177, 0]
click at [216, 589] on textarea at bounding box center [1005, 586] width 1855 height 35
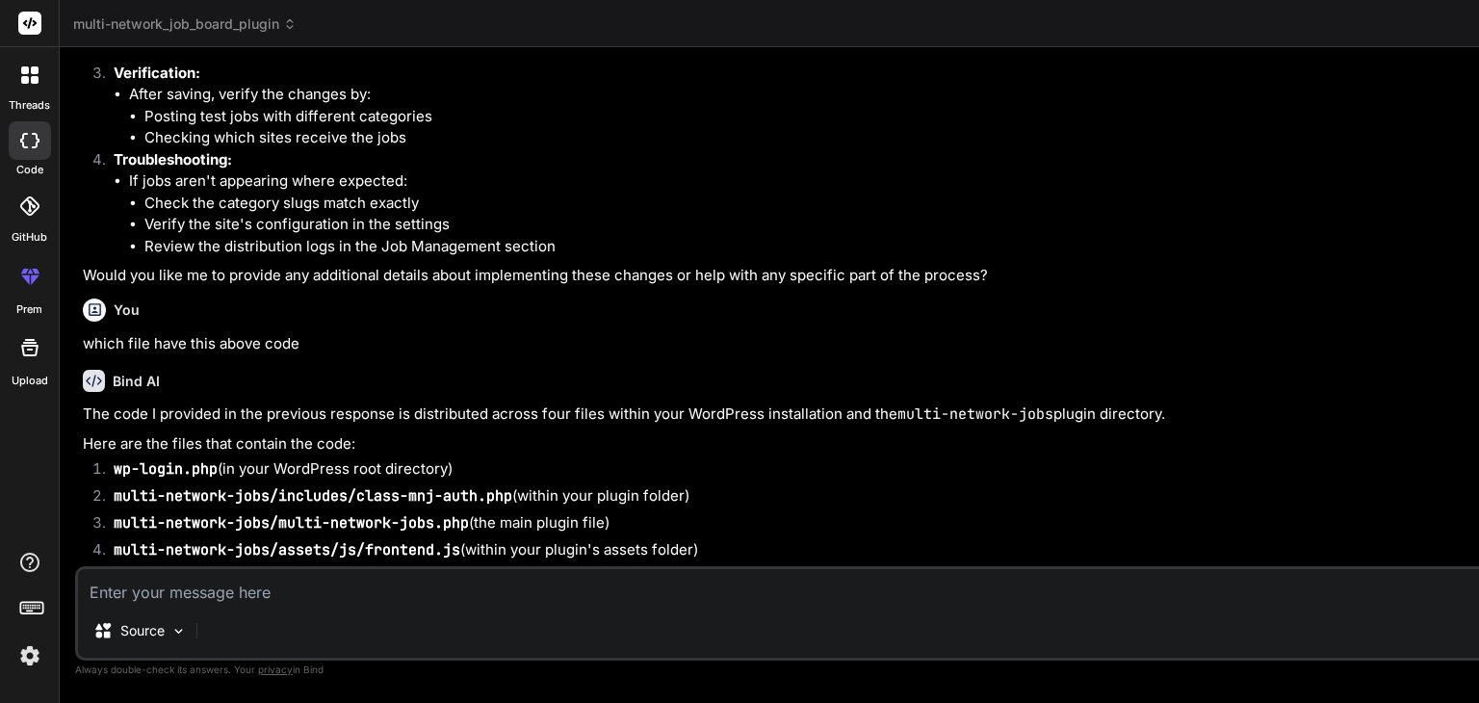
scroll to position [19246, 0]
drag, startPoint x: 127, startPoint y: 282, endPoint x: 400, endPoint y: 340, distance: 278.6
copy code "define ( 'COOKIE_DOMAIN' , '.com.au' ); define ( 'ADMIN_COOKIE_PATH' , '/' ); d…"
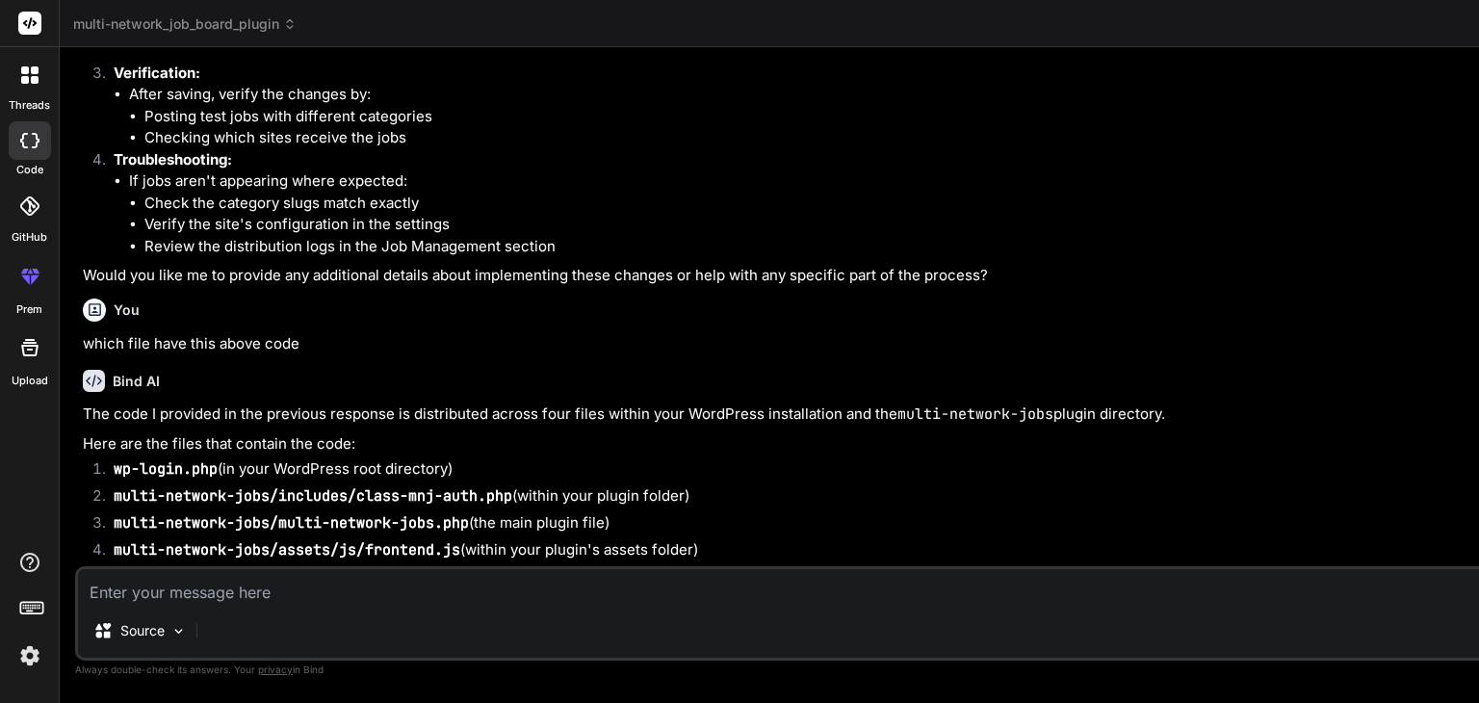
drag, startPoint x: 130, startPoint y: 282, endPoint x: 404, endPoint y: 264, distance: 275.0
click at [211, 590] on textarea at bounding box center [1005, 586] width 1855 height 35
drag, startPoint x: 131, startPoint y: 284, endPoint x: 404, endPoint y: 287, distance: 273.5
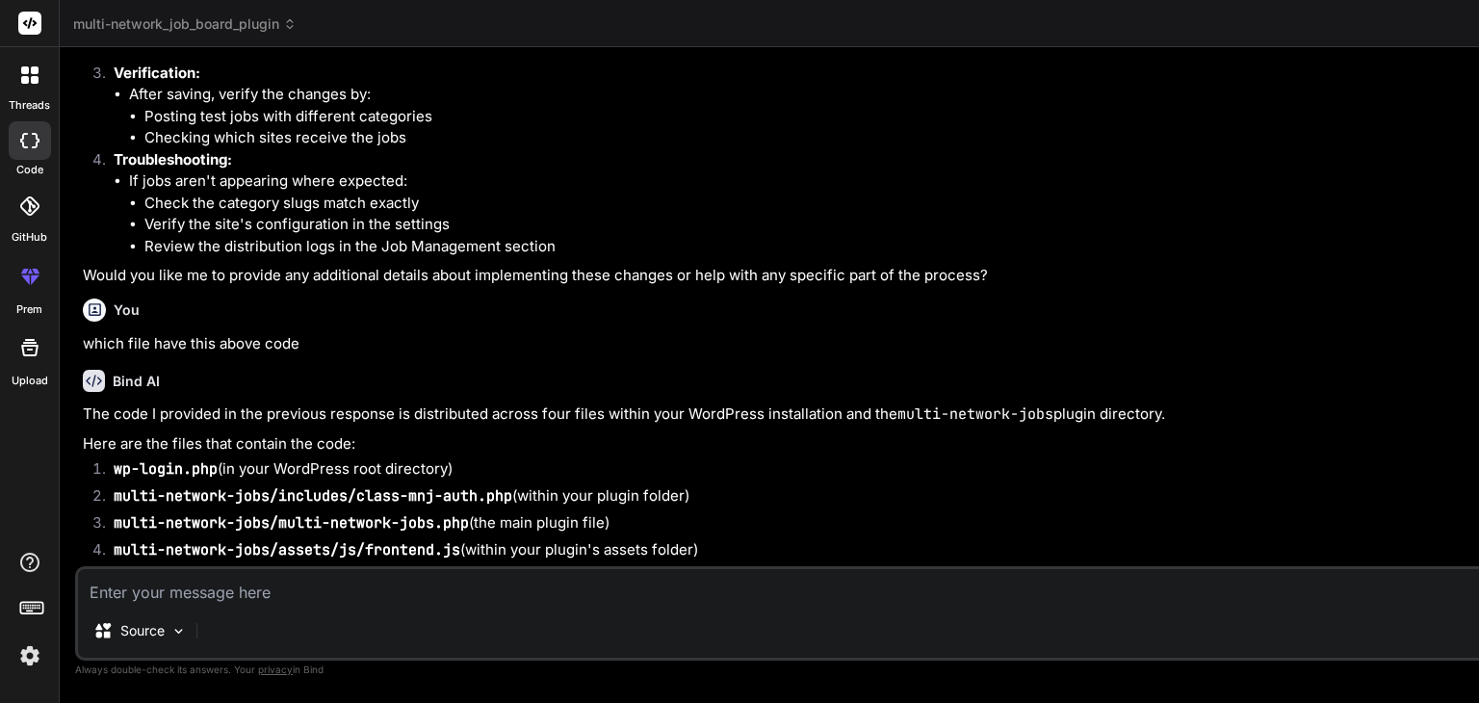
copy code "define ( 'COOKIE_DOMAIN' , '.com.au' );"
click at [128, 587] on textarea at bounding box center [1005, 586] width 1855 height 35
paste textarea "define('COOKIE_DOMAIN', '.[DOMAIN_NAME]');"
click at [523, 598] on textarea "When adding define('COOKIE_DOMAIN', '.com.au');" at bounding box center [1005, 586] width 1855 height 35
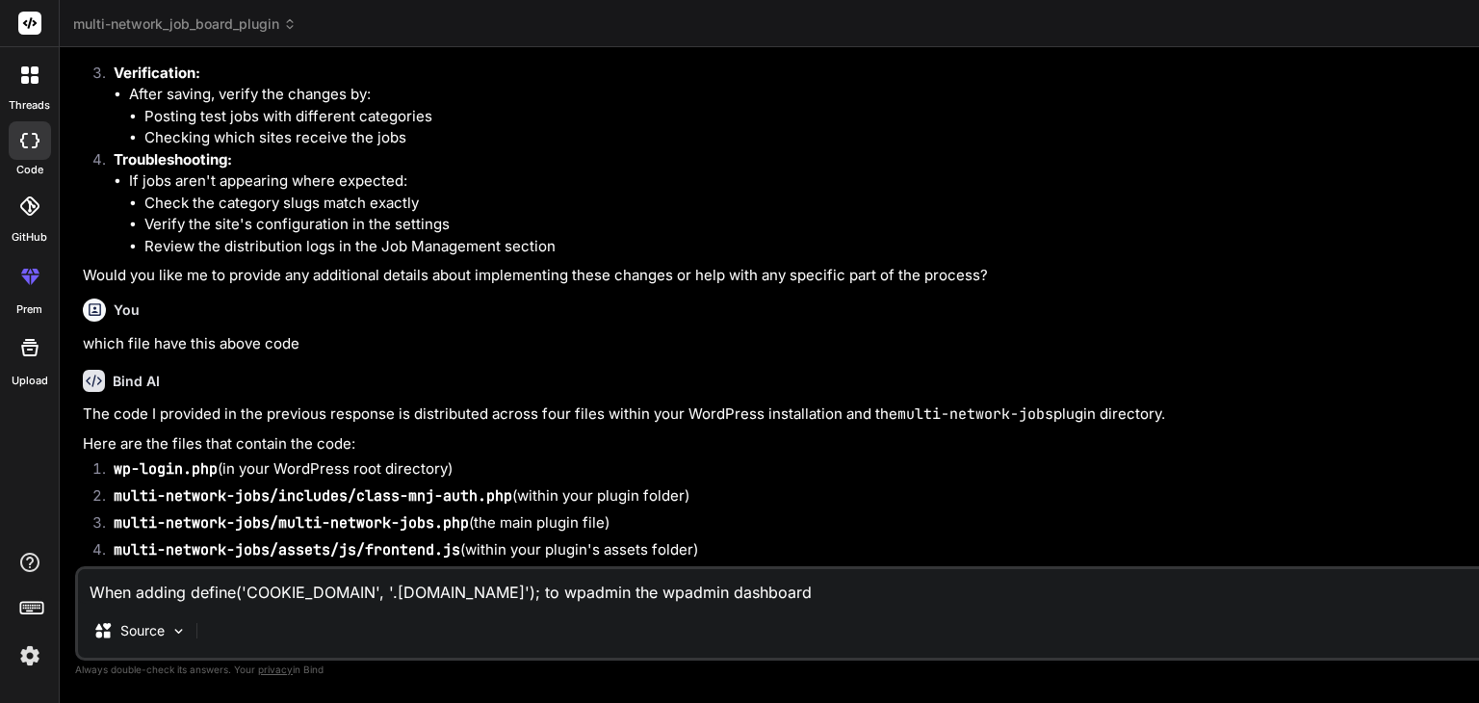
click at [581, 594] on textarea "When adding define('COOKIE_DOMAIN', '.com.au'); to wpadmin the wpadmin dashboard" at bounding box center [1005, 586] width 1855 height 35
click at [756, 596] on textarea "When adding define('COOKIE_DOMAIN', '.com.au'); and try to login to wpadmin das…" at bounding box center [1005, 586] width 1855 height 35
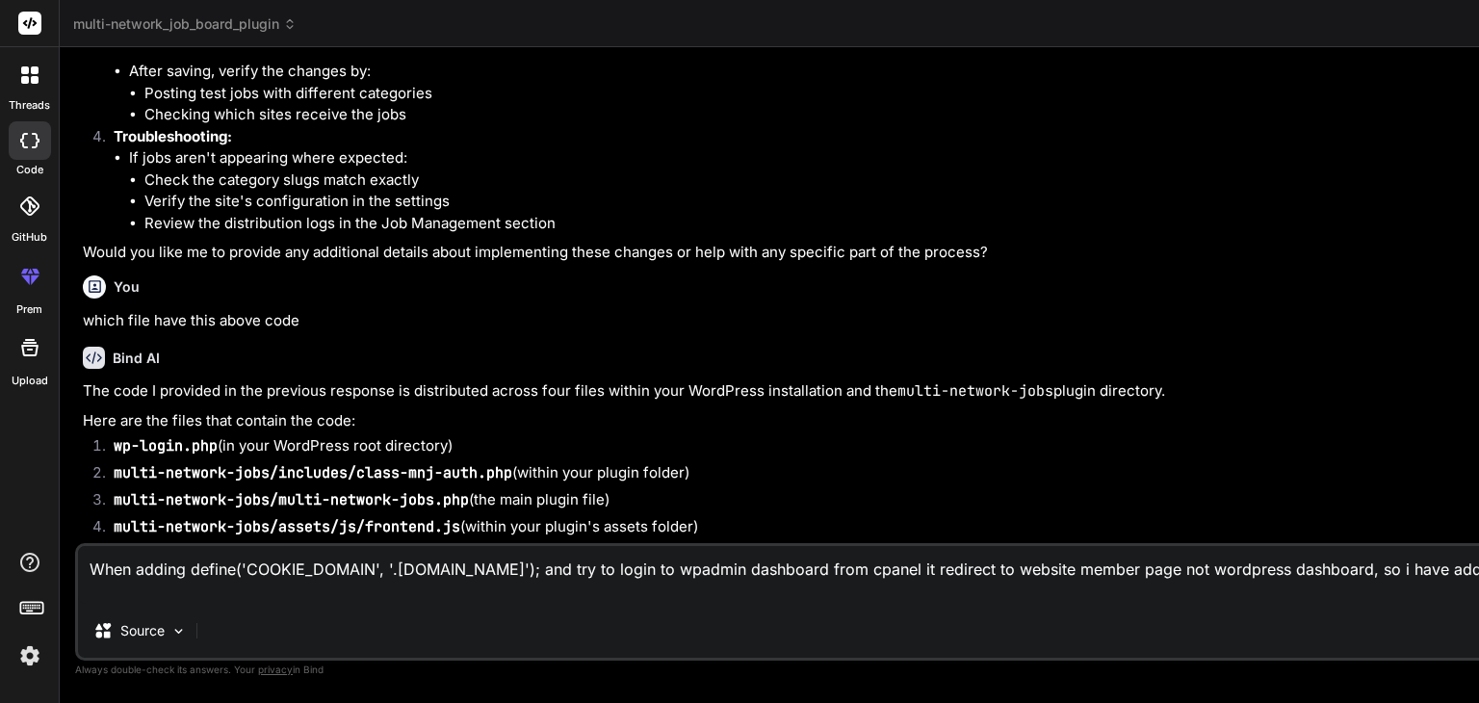
paste textarea "define('COOKIE_DOMAIN', $_SERVER['HTTP_HOST'] );"
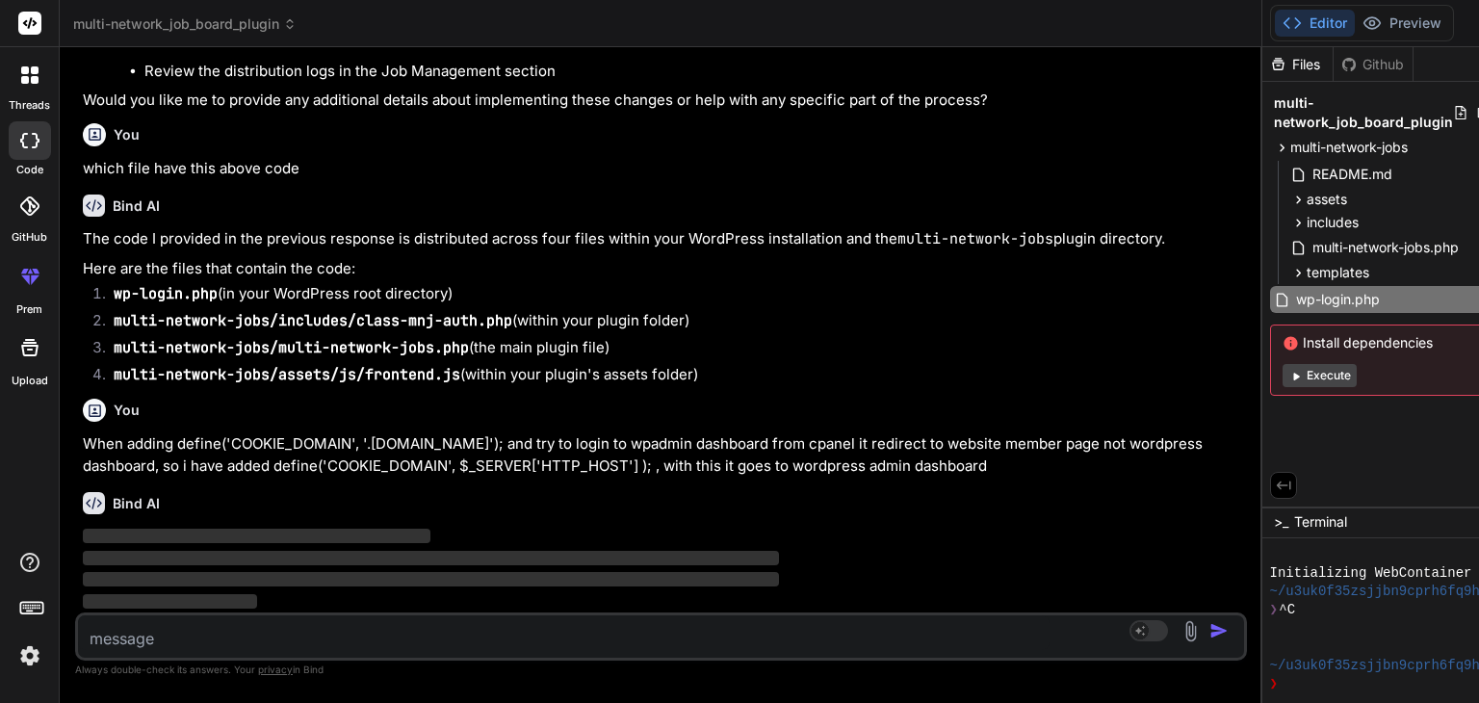
scroll to position [25774, 0]
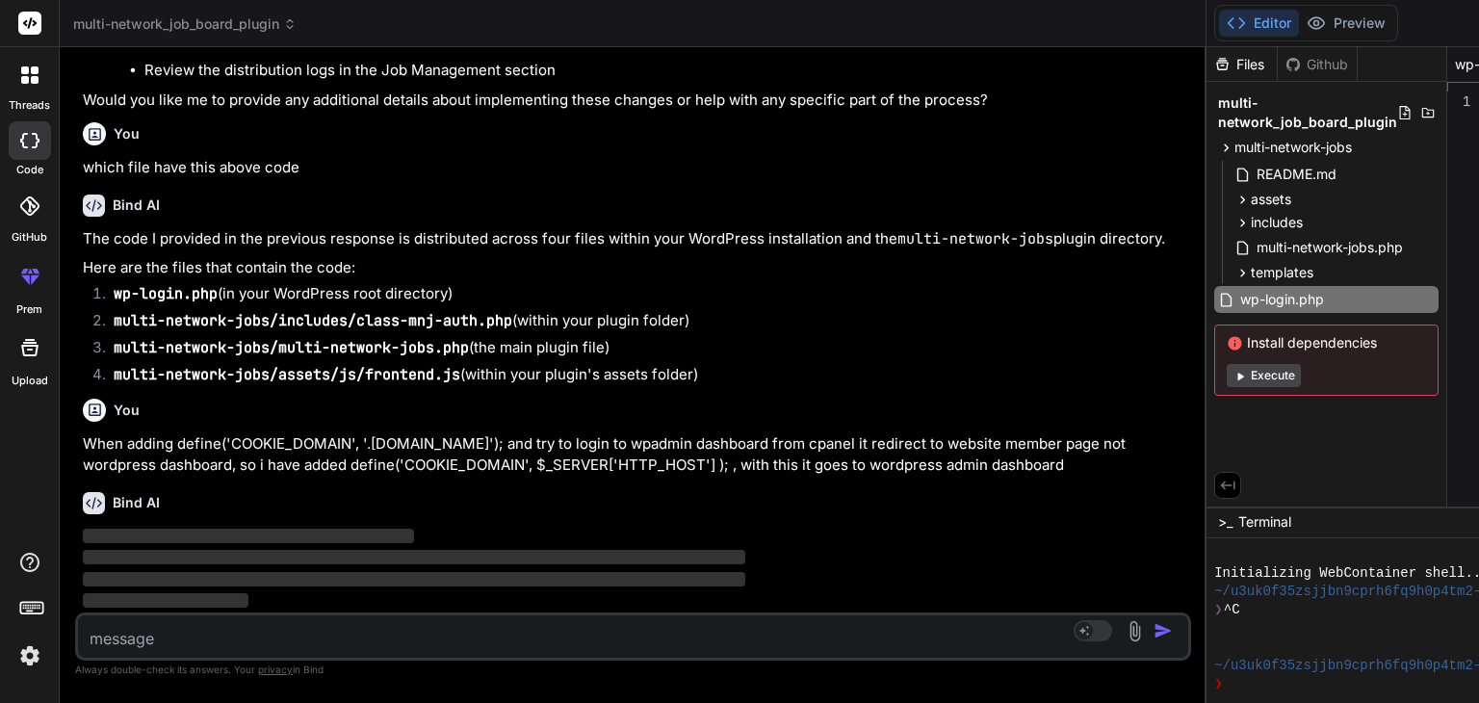
drag, startPoint x: 1011, startPoint y: 252, endPoint x: 127, endPoint y: 332, distance: 887.5
click at [127, 332] on div "Bind AI Web Search Created with Pixso. Code Generator You Bind AI You've provid…" at bounding box center [633, 375] width 1147 height 656
click at [236, 555] on div "Bind AI ‌ ‌ ‌ ‌" at bounding box center [635, 545] width 1104 height 136
click at [1251, 272] on span "templates" at bounding box center [1282, 272] width 63 height 19
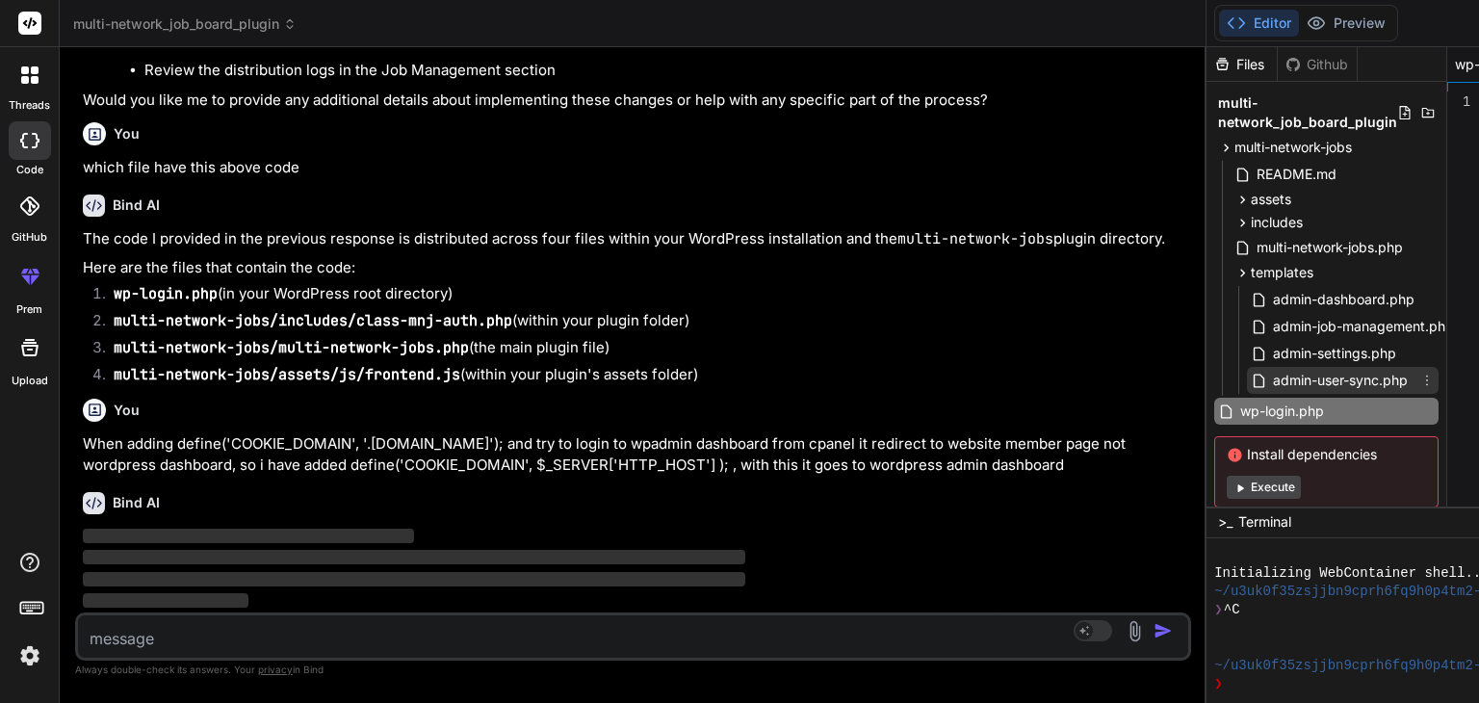
click at [1271, 373] on span "admin-user-sync.php" at bounding box center [1340, 380] width 139 height 23
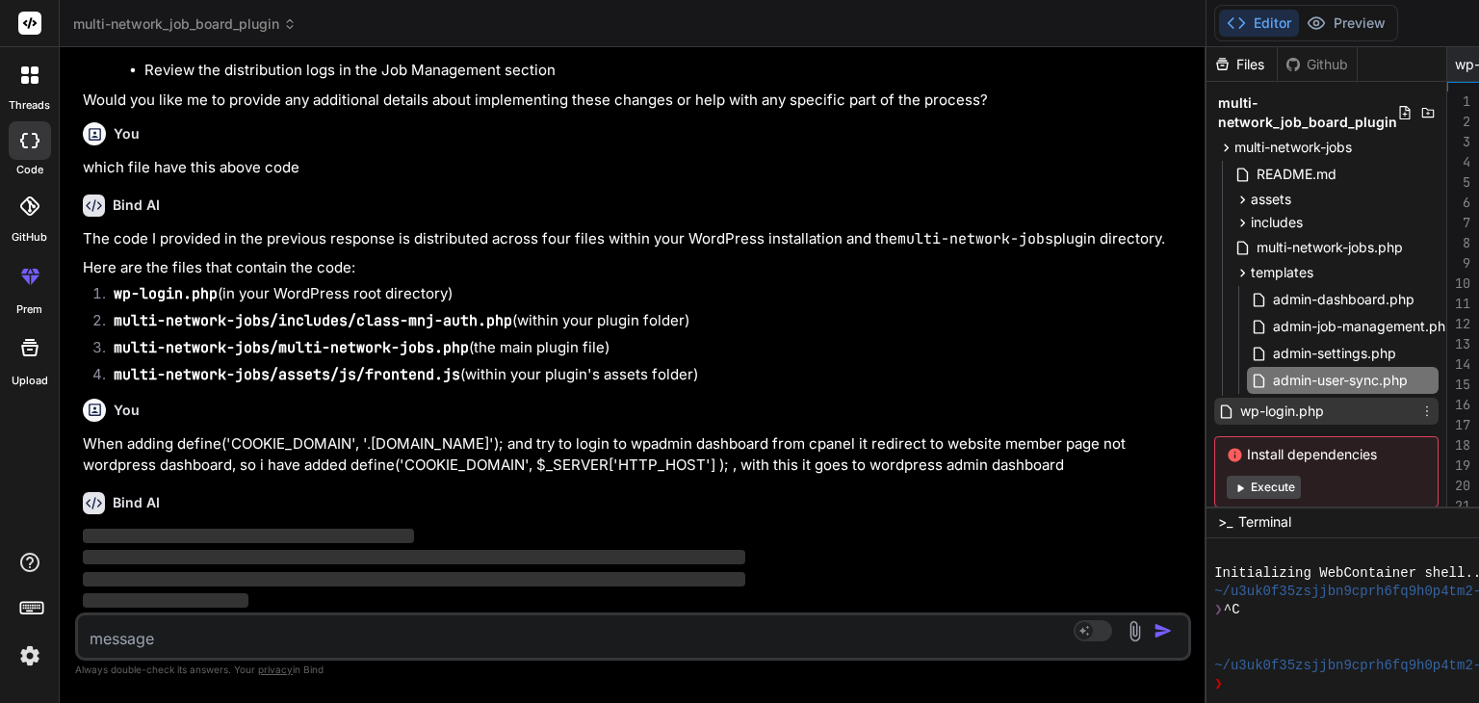
click at [1238, 411] on span "wp-login.php" at bounding box center [1282, 411] width 88 height 23
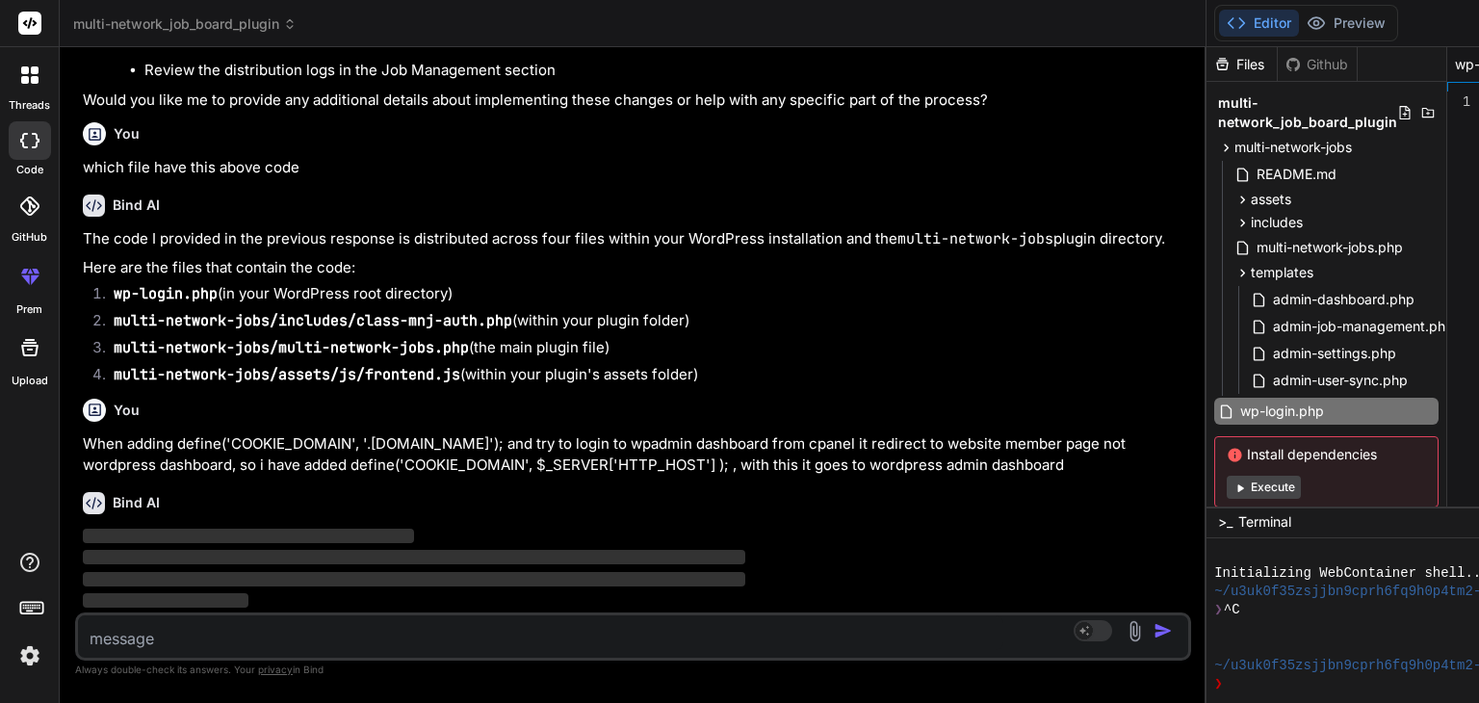
click at [1219, 24] on button "Editor" at bounding box center [1259, 23] width 80 height 27
click at [1229, 24] on polyline at bounding box center [1231, 23] width 5 height 10
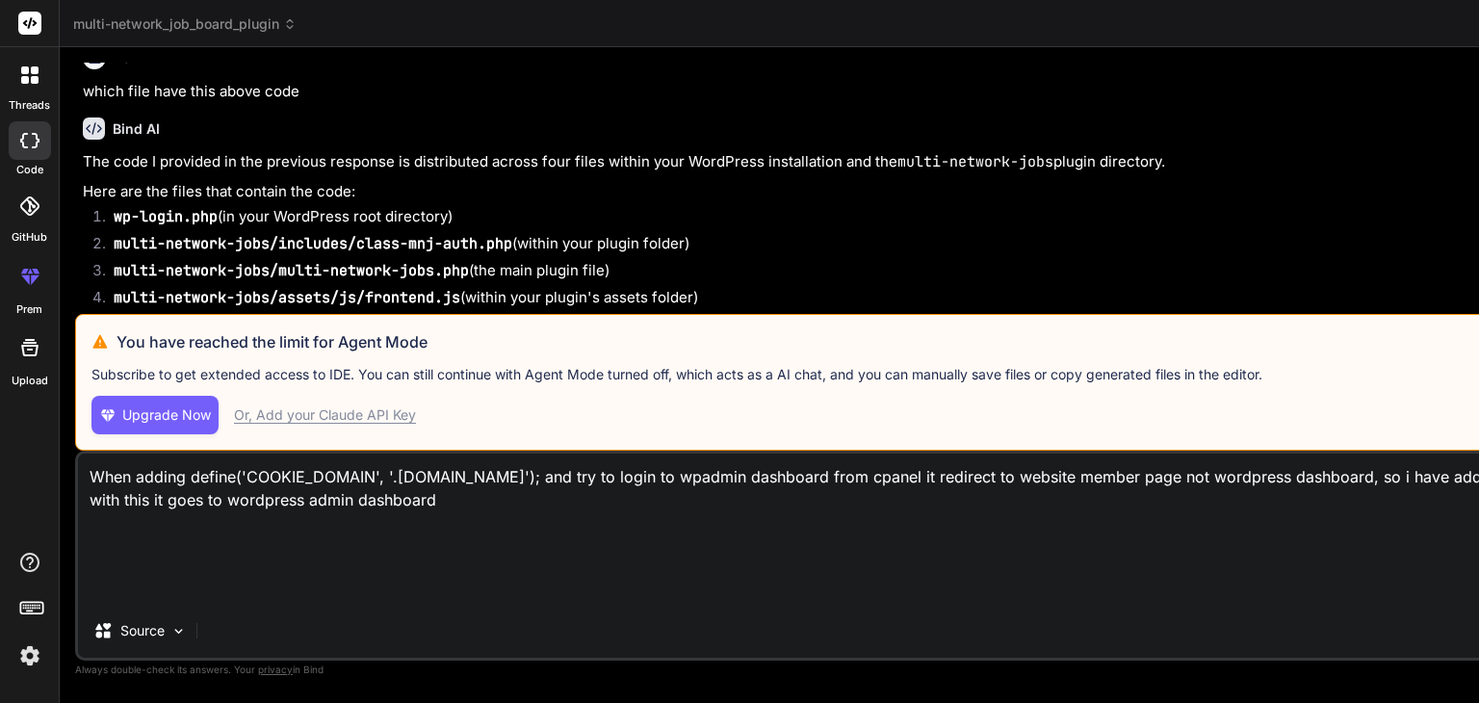
scroll to position [9567, 0]
type textarea "x"
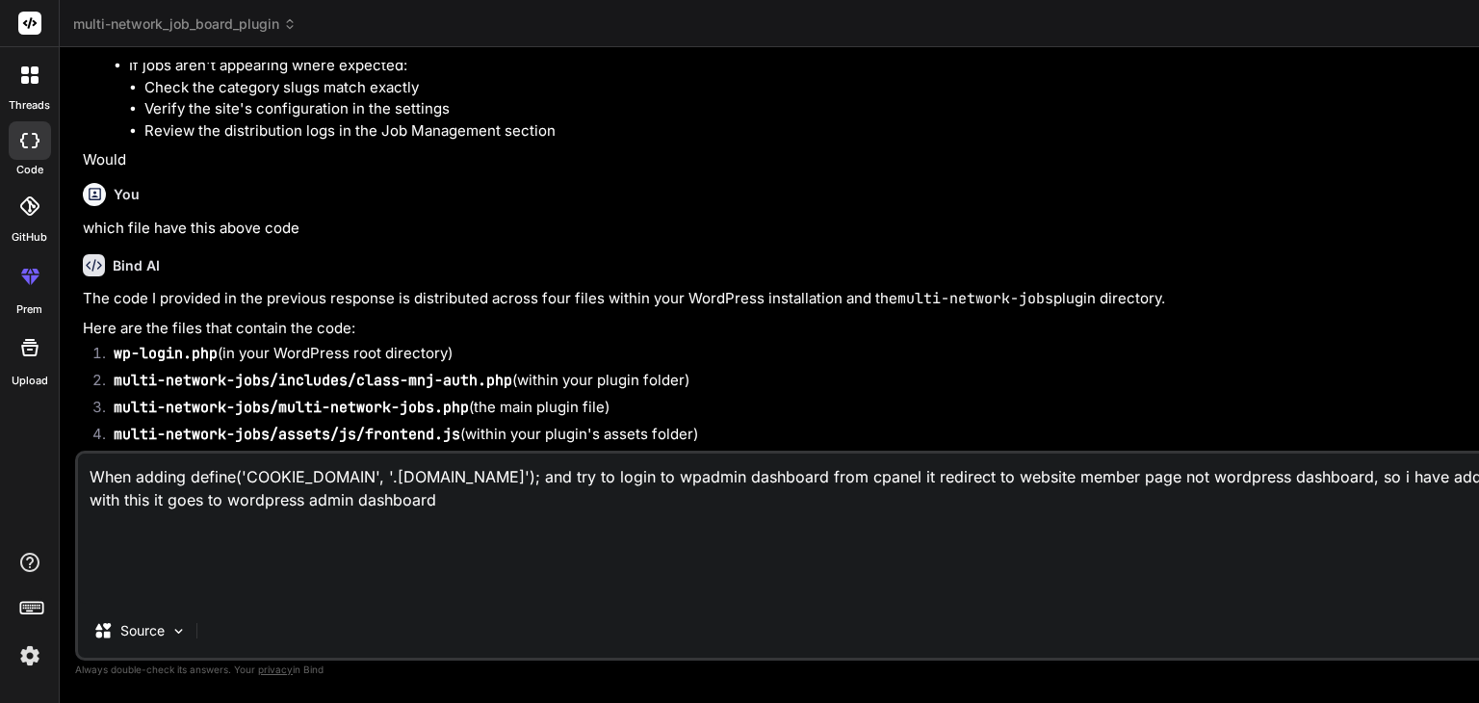
scroll to position [9663, 0]
click at [466, 480] on textarea "When adding define('COOKIE_DOMAIN', '.[DOMAIN_NAME]'); and try to login to wpad…" at bounding box center [1005, 529] width 1855 height 150
type textarea "When adding define('COOKIE_DOMAIN', '.[DOMAIN_NAME]'); iand try to login to wpa…"
type textarea "x"
type textarea "When adding define('COOKIE_DOMAIN', '.[DOMAIN_NAME]'); inand try to login to wp…"
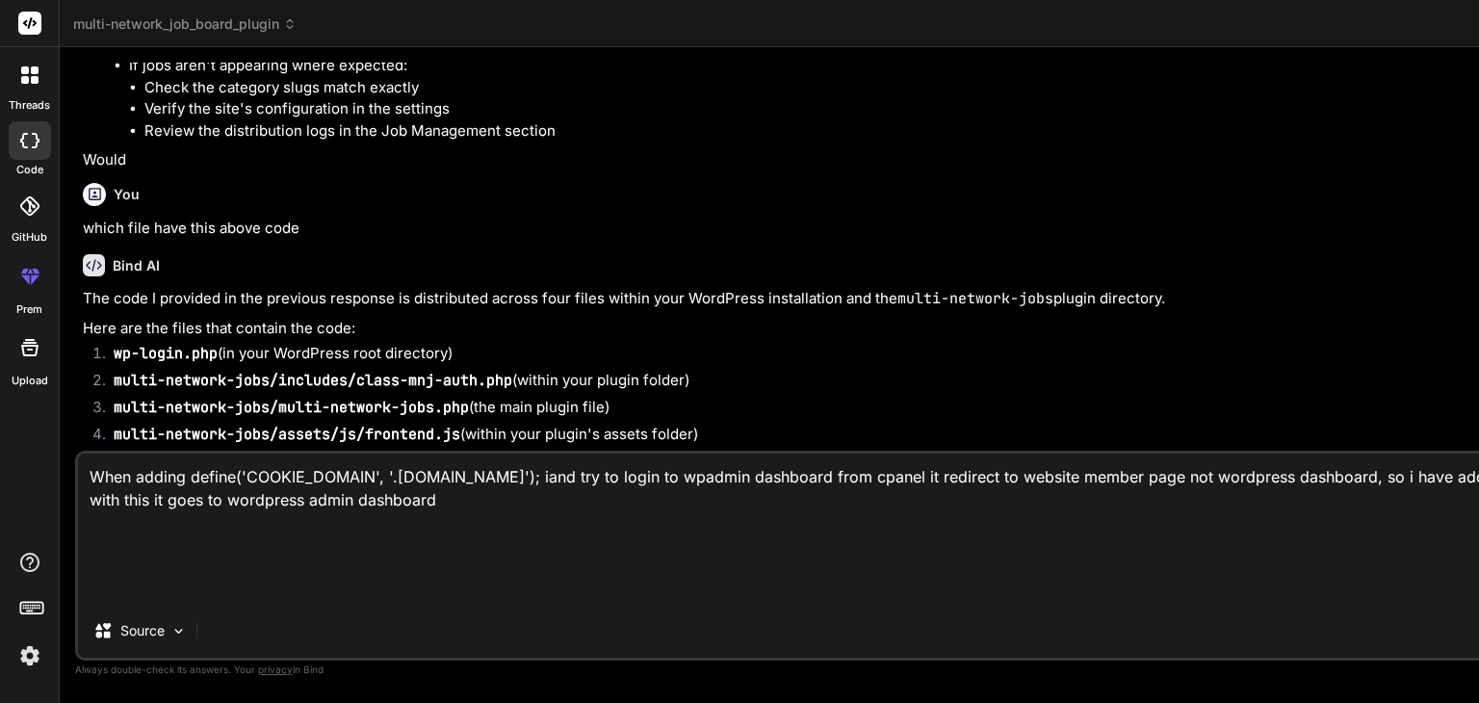
type textarea "x"
type textarea "When adding define('COOKIE_DOMAIN', '.[DOMAIN_NAME]'); in and try to login to w…"
type textarea "x"
type textarea "When adding define('COOKIE_DOMAIN', '.[DOMAIN_NAME]'); in wand try to login to …"
type textarea "x"
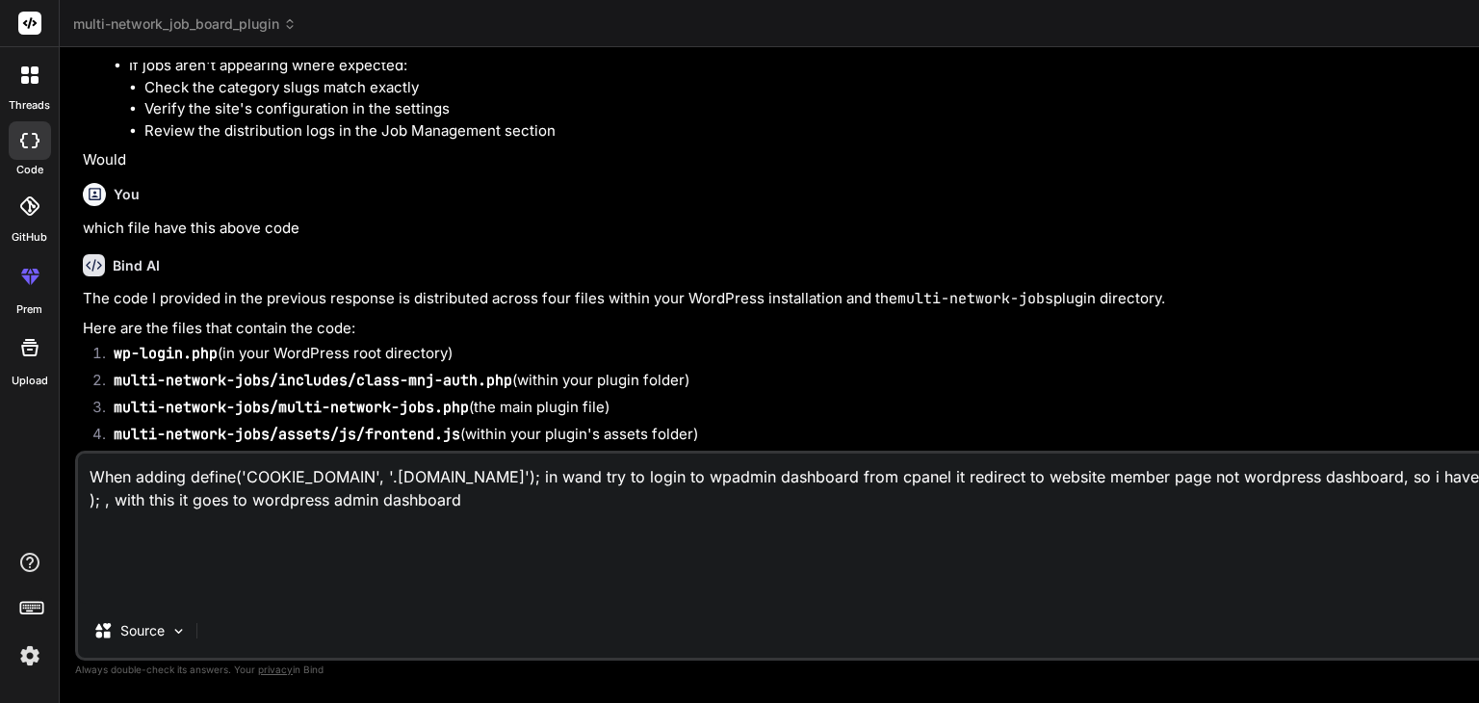
type textarea "When adding define('COOKIE_DOMAIN', '.[DOMAIN_NAME]'); in wpand try to login to…"
type textarea "x"
type textarea "When adding define('COOKIE_DOMAIN', '.[DOMAIN_NAME]'); in wp-and try to login t…"
type textarea "x"
type textarea "When adding define('COOKIE_DOMAIN', '.[DOMAIN_NAME]'); in wp-cand try to login …"
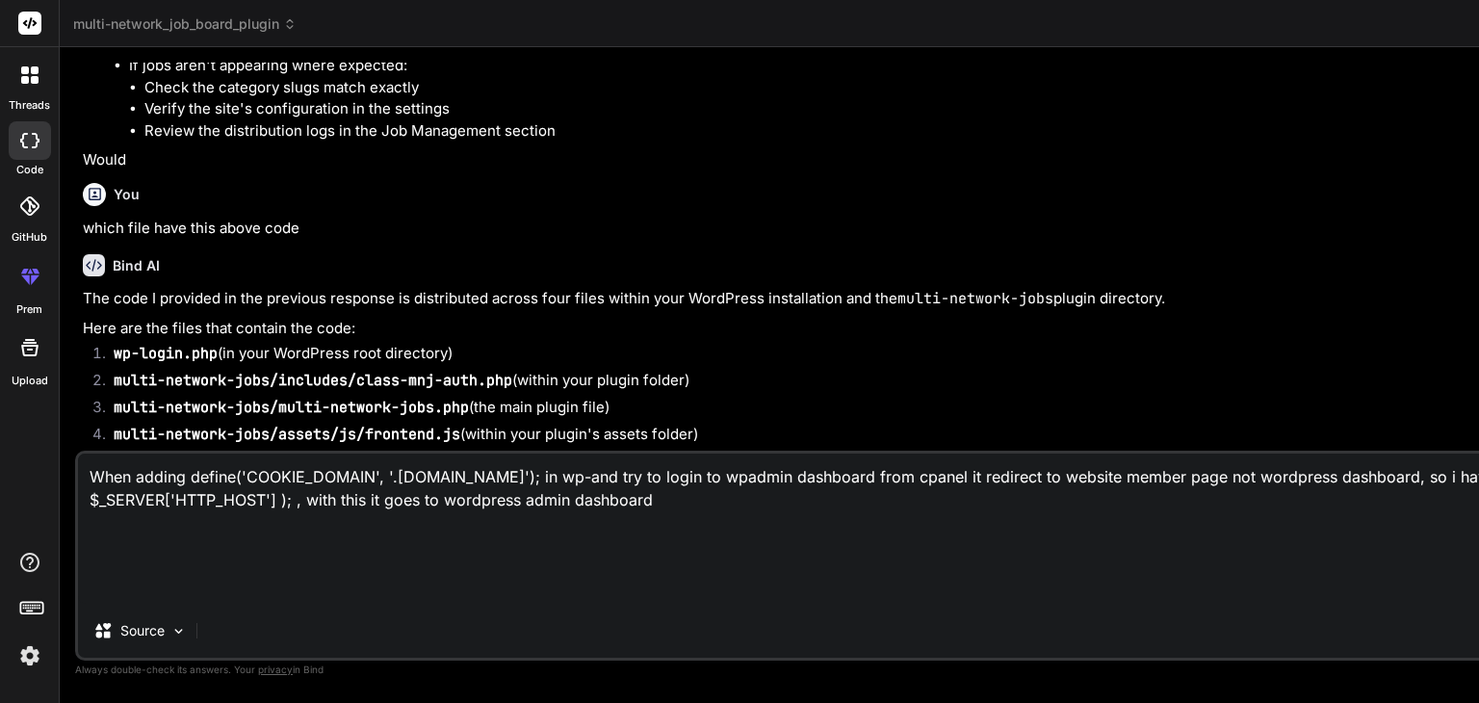
type textarea "x"
type textarea "When adding define('COOKIE_DOMAIN', '.[DOMAIN_NAME]'); in wp-coand try to login…"
type textarea "x"
type textarea "When adding define('COOKIE_DOMAIN', '.[DOMAIN_NAME]'); in wp-conand try to logi…"
type textarea "x"
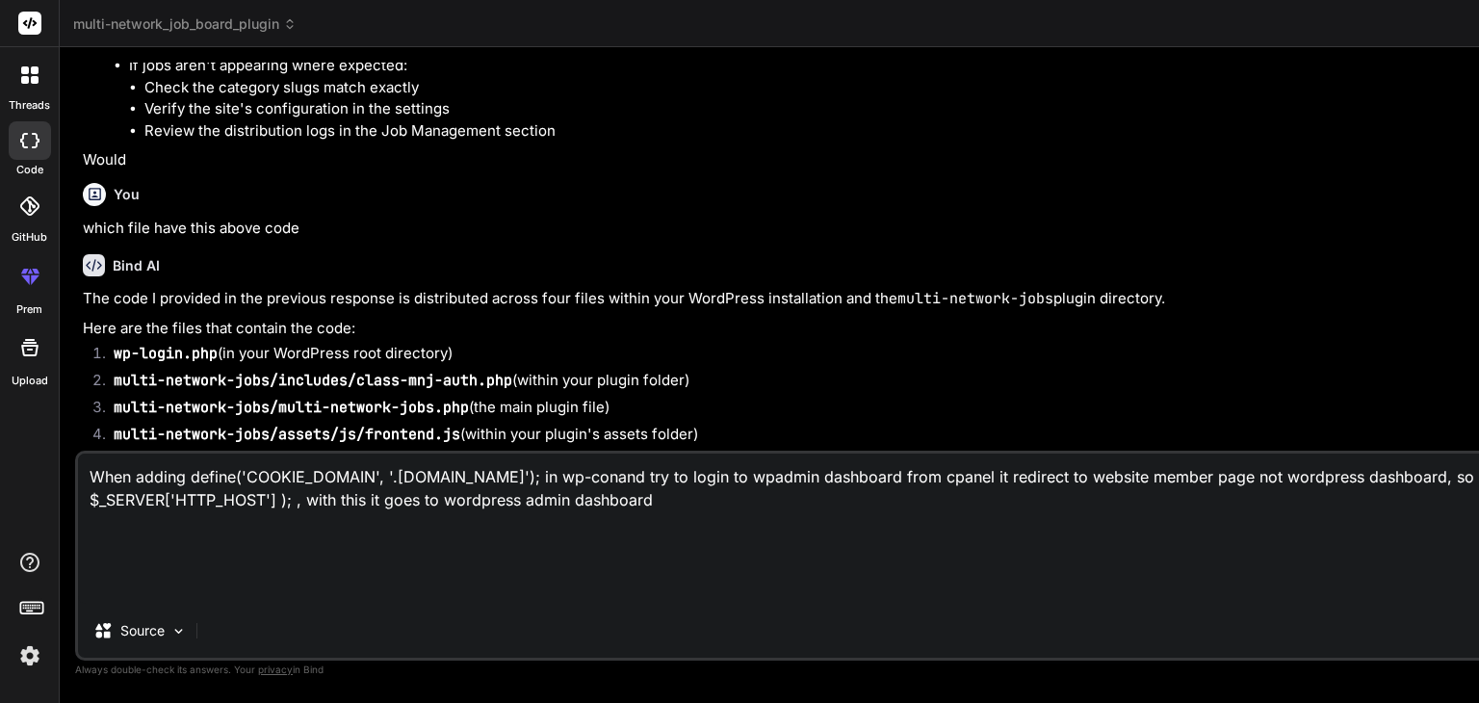
type textarea "When adding define('COOKIE_DOMAIN', '.[DOMAIN_NAME]'); in wp-confand try to log…"
type textarea "x"
type textarea "When adding define('COOKIE_DOMAIN', '.[DOMAIN_NAME]'); in wp-confiand try to lo…"
type textarea "x"
type textarea "When adding define('COOKIE_DOMAIN', '.[DOMAIN_NAME]'); in wp-configand try to l…"
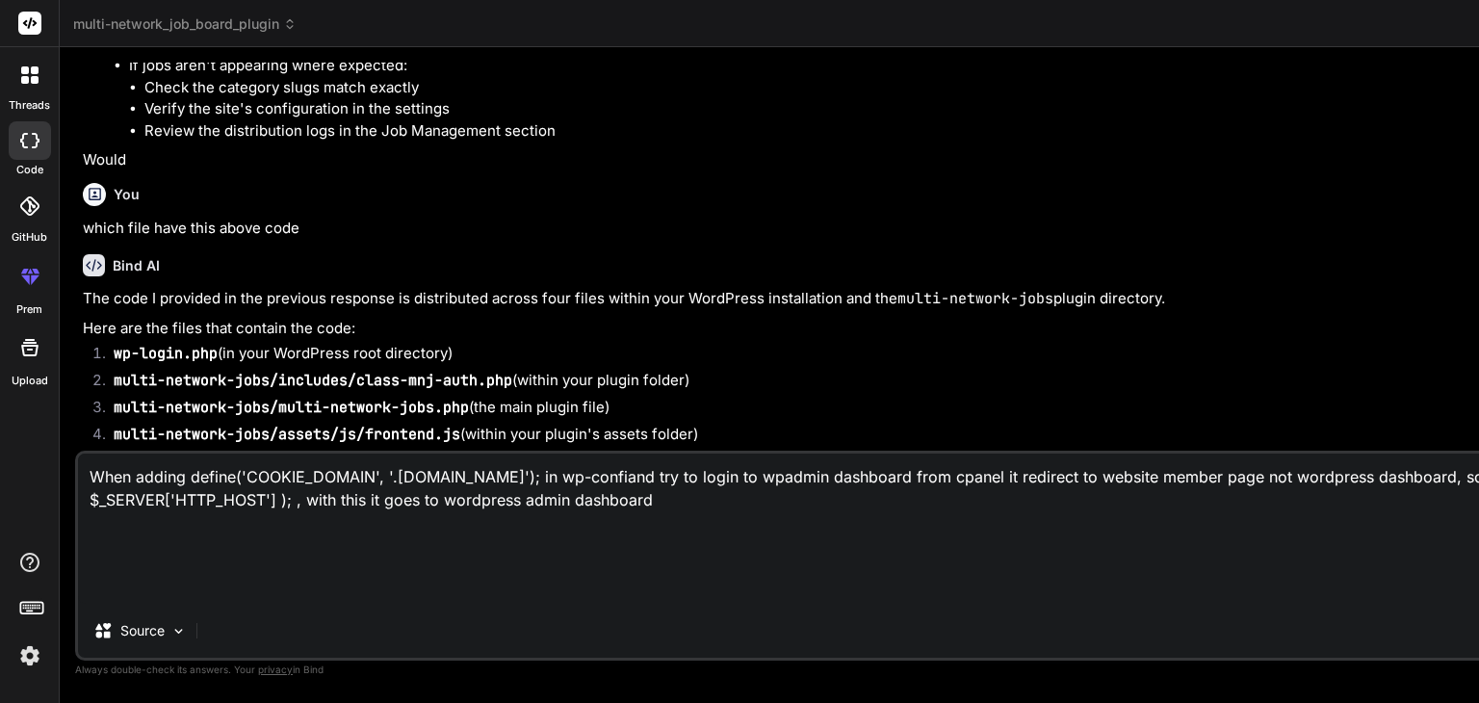
type textarea "x"
type textarea "When adding define('COOKIE_DOMAIN', '.[DOMAIN_NAME]'); in [DOMAIN_NAME] try to …"
type textarea "x"
type textarea "When adding define('COOKIE_DOMAIN', '.[DOMAIN_NAME]'); in [DOMAIN_NAME] try to …"
type textarea "x"
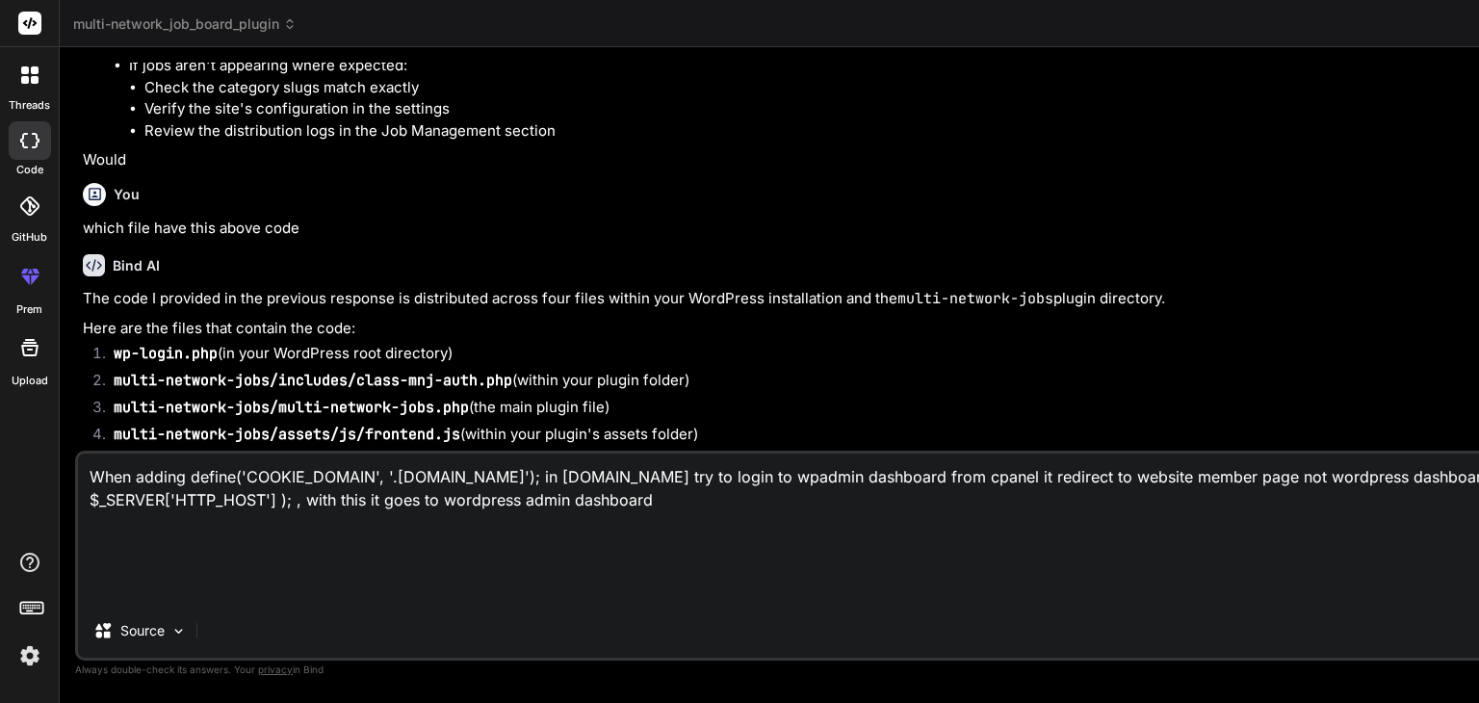
type textarea "When adding define('COOKIE_DOMAIN', '.[DOMAIN_NAME]'); in [DOMAIN_NAME] try to …"
type textarea "x"
type textarea "When adding define('COOKIE_DOMAIN', '.[DOMAIN_NAME]'); in [DOMAIN_NAME] try to …"
type textarea "x"
type textarea "When adding define('COOKIE_DOMAIN', '.[DOMAIN_NAME]'); in wp-config.php and try…"
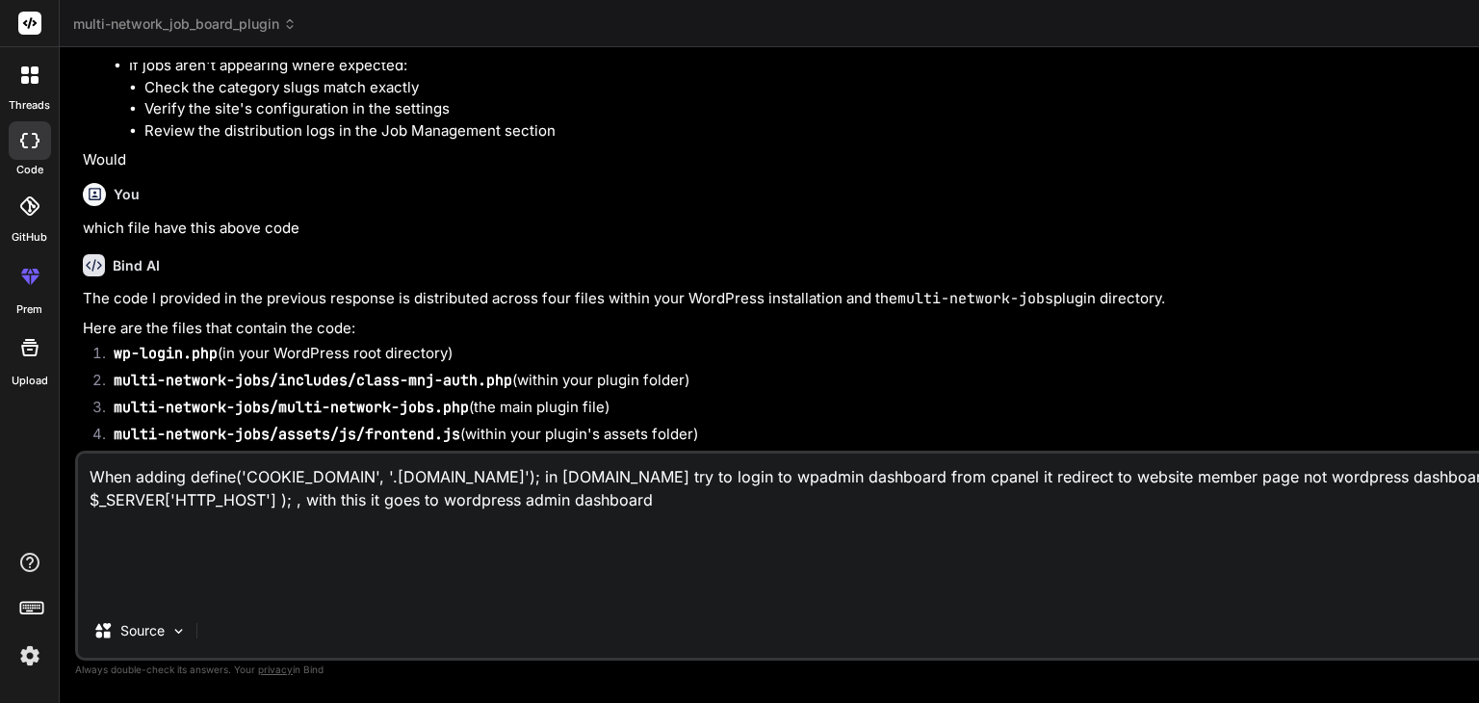
type textarea "x"
type textarea "When adding define('COOKIE_DOMAIN', '.[DOMAIN_NAME]'); in wp-config.php and try…"
type textarea "x"
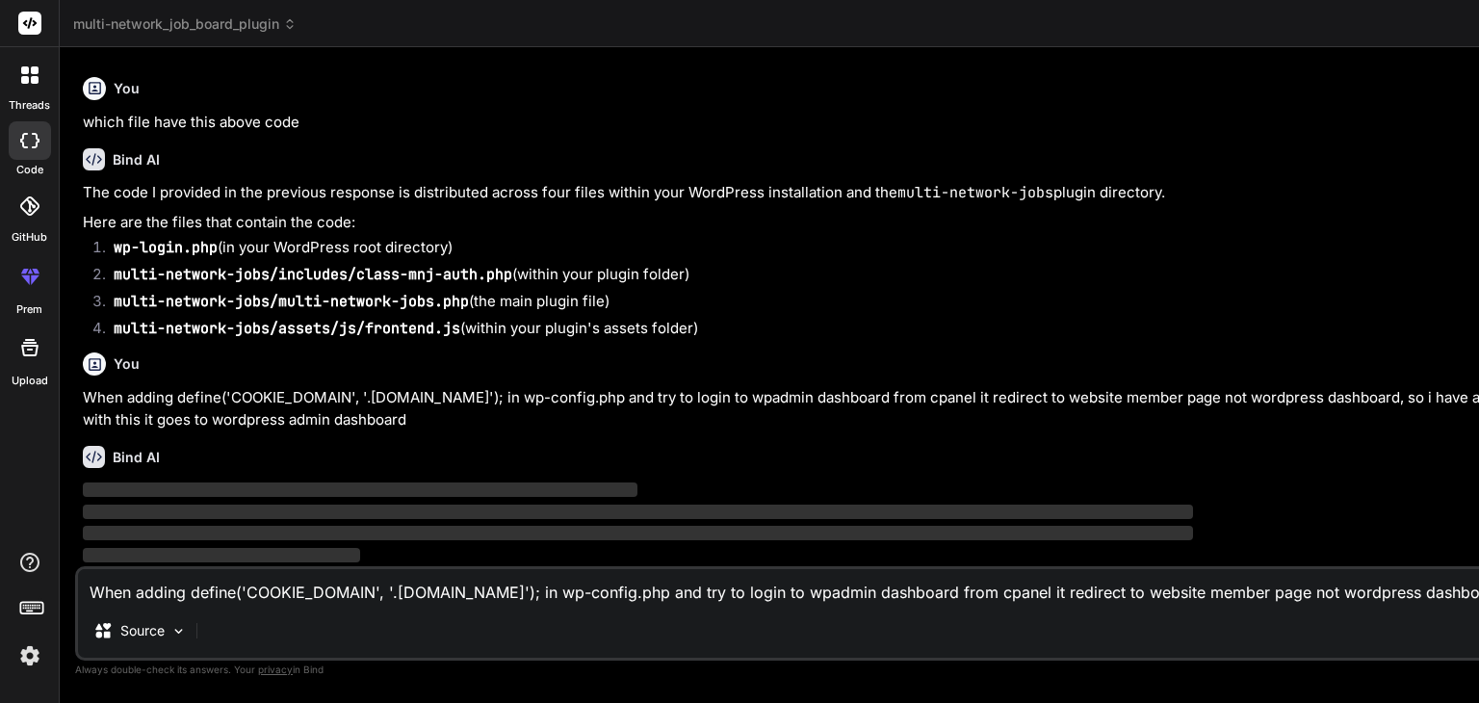
scroll to position [9835, 0]
click at [243, 589] on textarea "When adding define('COOKIE_DOMAIN', '.[DOMAIN_NAME]'); in wp-config.php and try…" at bounding box center [1005, 586] width 1855 height 35
click at [129, 387] on p "When adding define('COOKIE_DOMAIN', '.[DOMAIN_NAME]'); in wp-config.php and try…" at bounding box center [1008, 408] width 1850 height 43
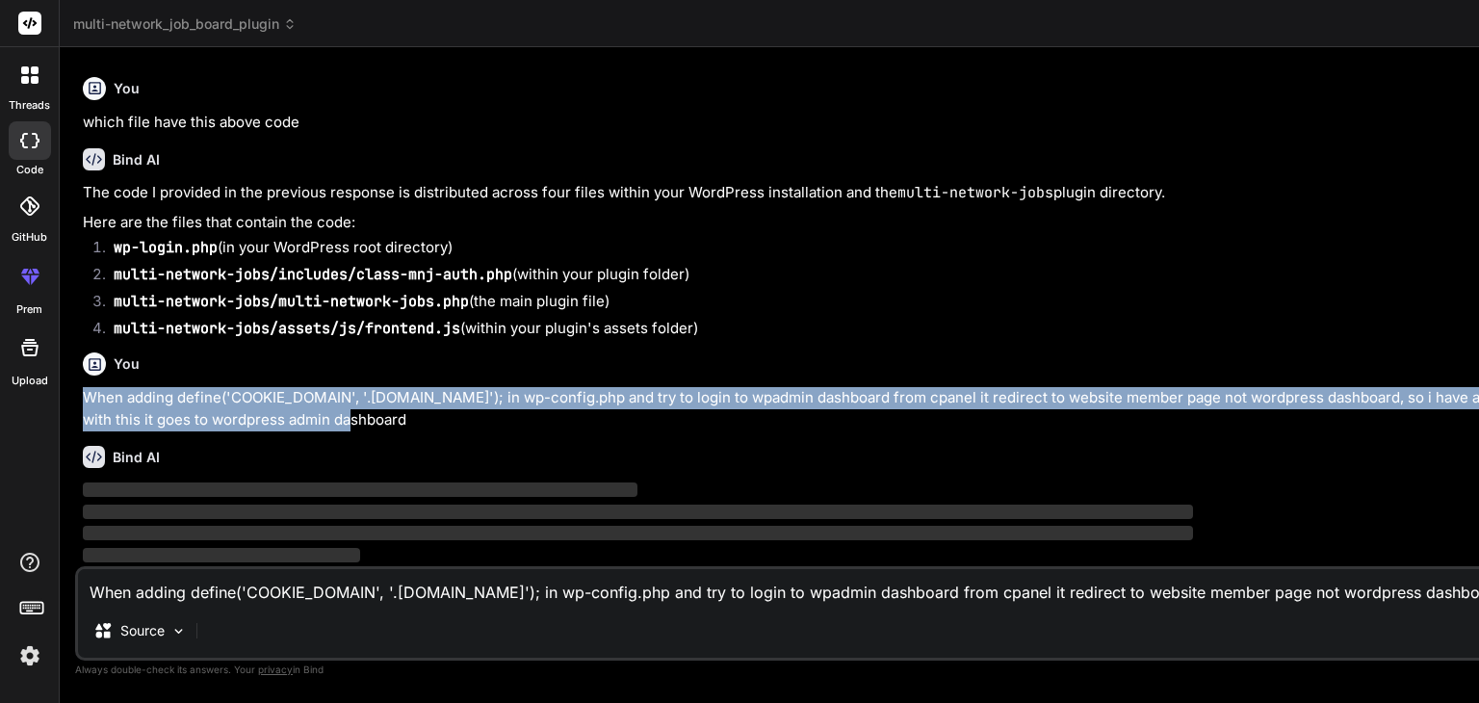
drag, startPoint x: 79, startPoint y: 331, endPoint x: 435, endPoint y: 416, distance: 366.2
click at [435, 416] on div "You i changed the theme now the user details not working i came to wp admin log…" at bounding box center [1007, 315] width 1857 height 504
copy p "When adding define('COOKIE_DOMAIN', '.[DOMAIN_NAME]'); in wp-config.php and try…"
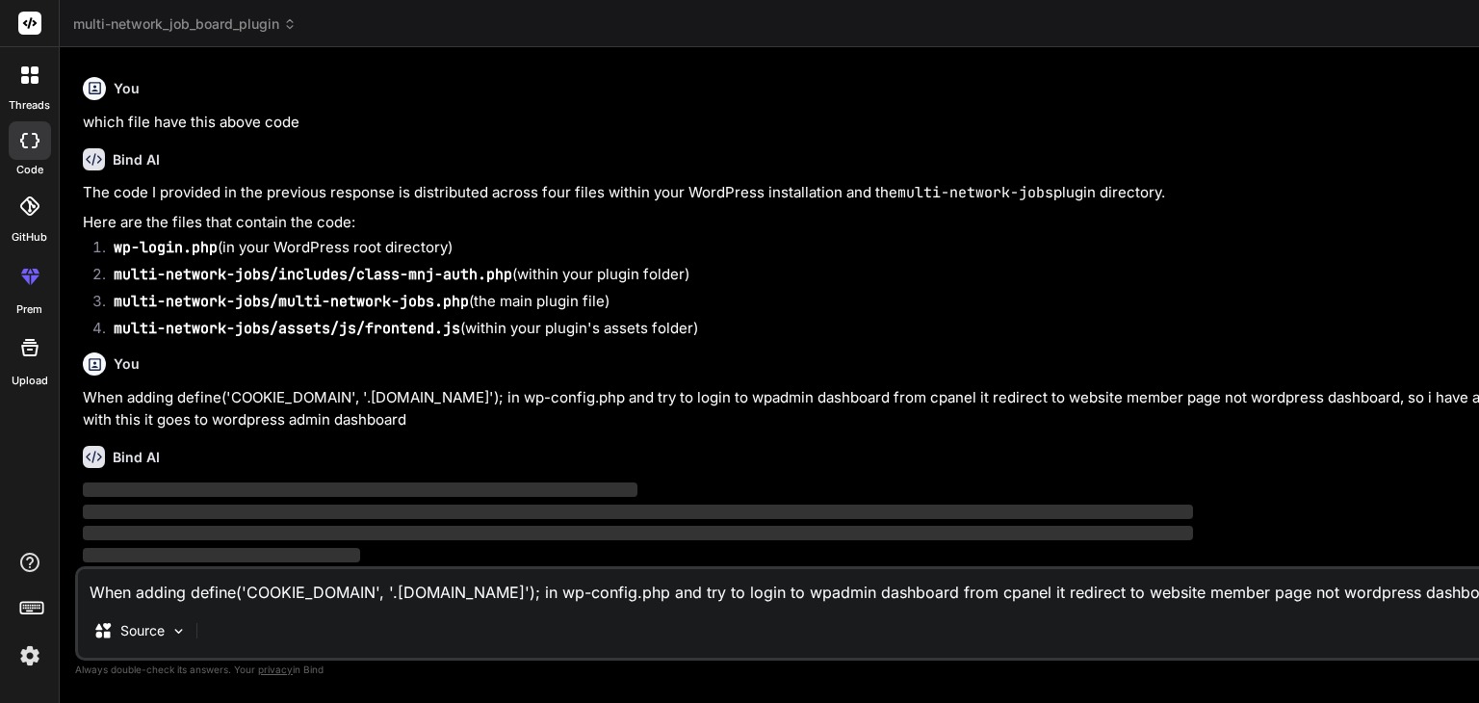
click at [191, 589] on textarea "When adding define('COOKIE_DOMAIN', '.[DOMAIN_NAME]'); in wp-config.php and try…" at bounding box center [1005, 586] width 1855 height 35
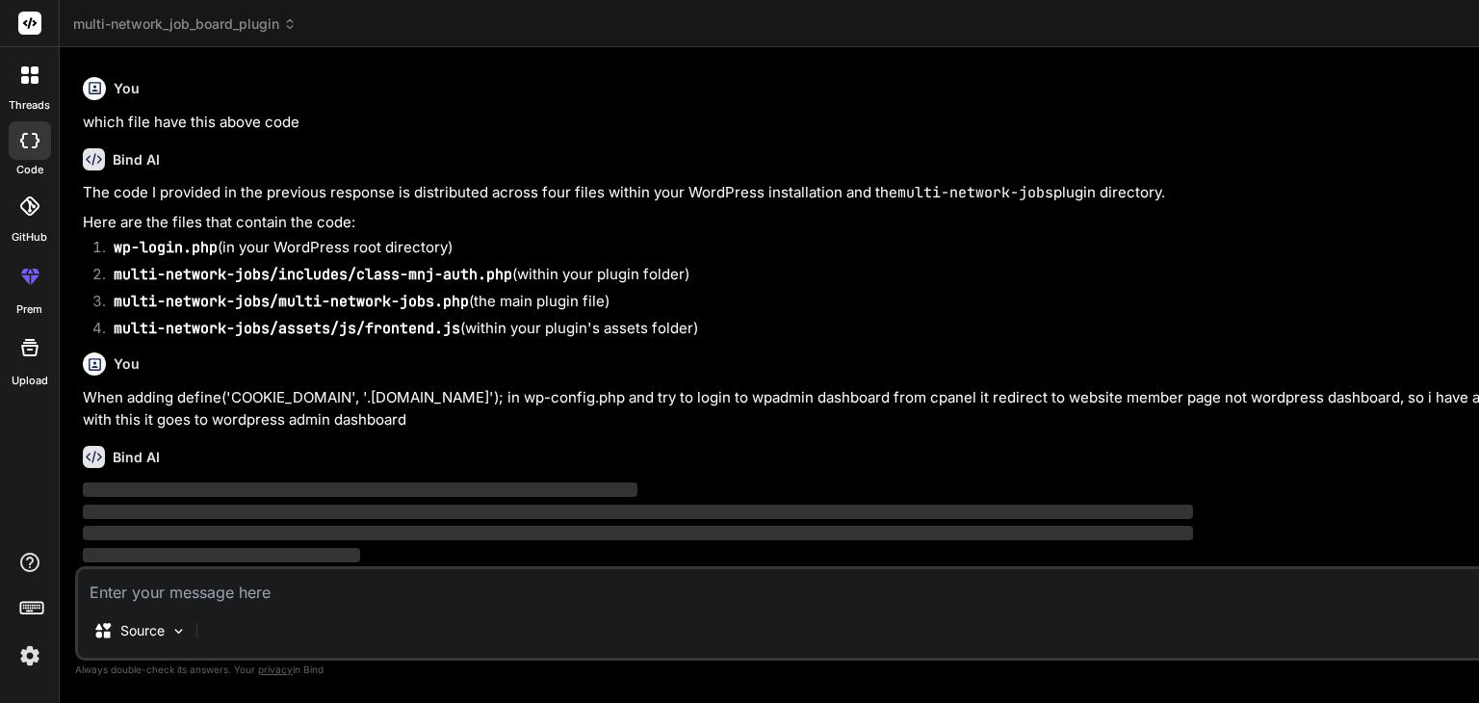
type textarea "h"
type textarea "x"
type textarea "hi"
type textarea "x"
type textarea "hi"
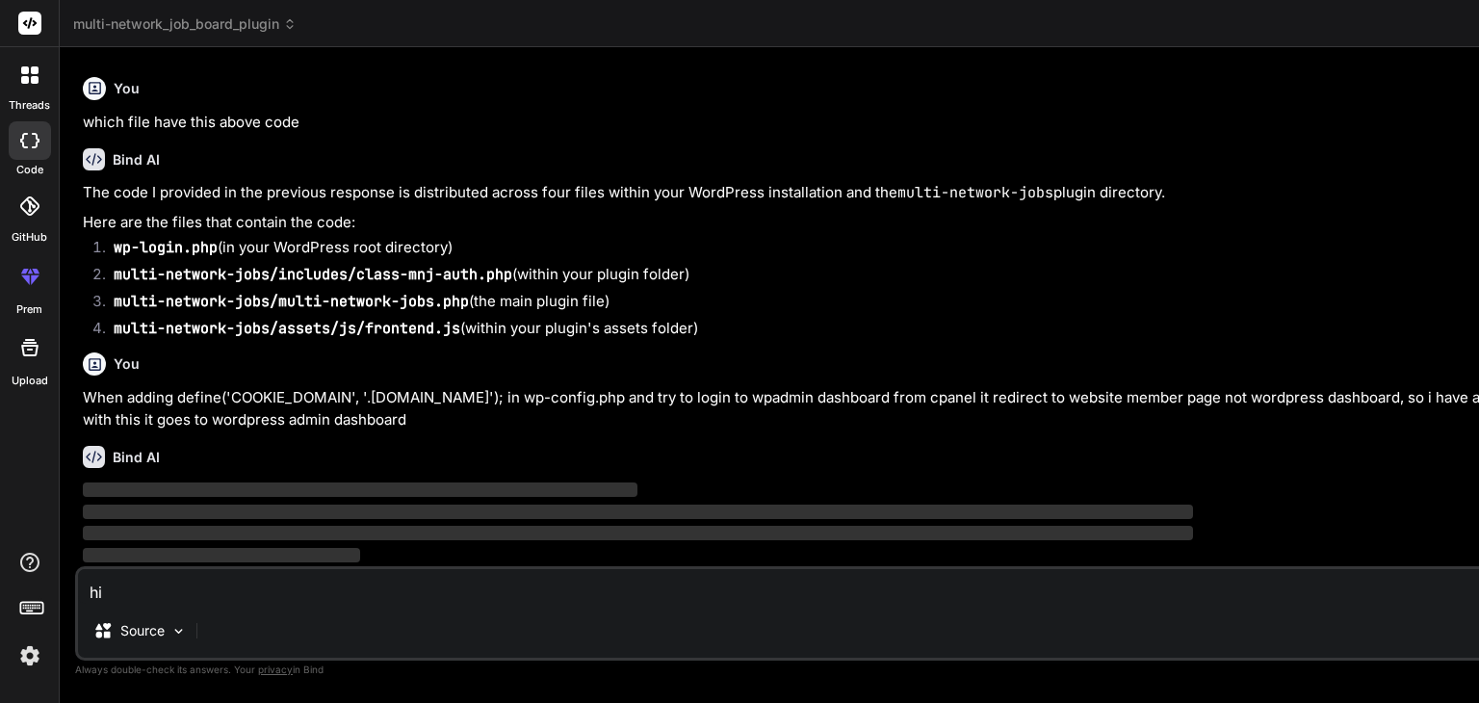
click at [208, 387] on p "When adding define('COOKIE_DOMAIN', '.[DOMAIN_NAME]'); in wp-config.php and try…" at bounding box center [1008, 408] width 1850 height 43
click at [25, 82] on icon at bounding box center [25, 80] width 8 height 8
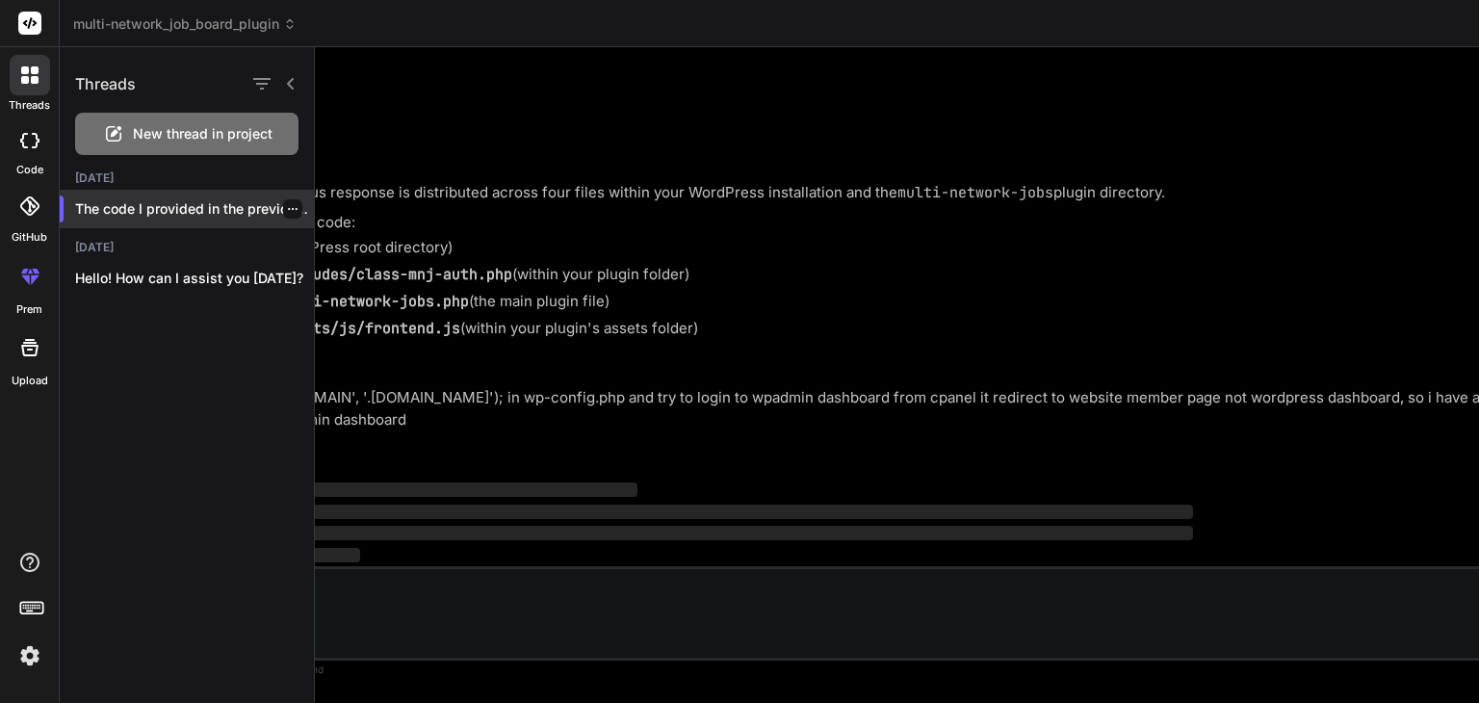
click at [195, 205] on p "The code I provided in the previous..." at bounding box center [194, 208] width 239 height 19
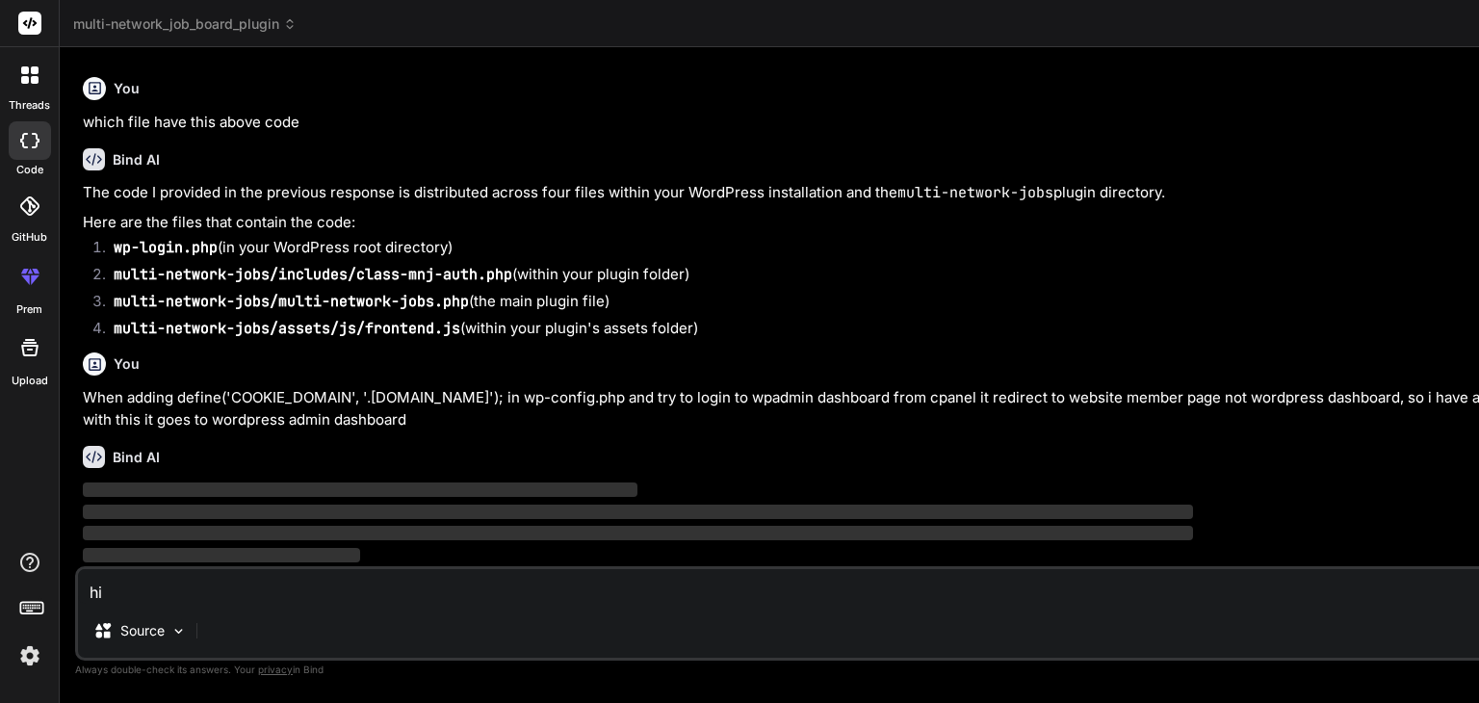
click at [35, 90] on div at bounding box center [30, 75] width 40 height 40
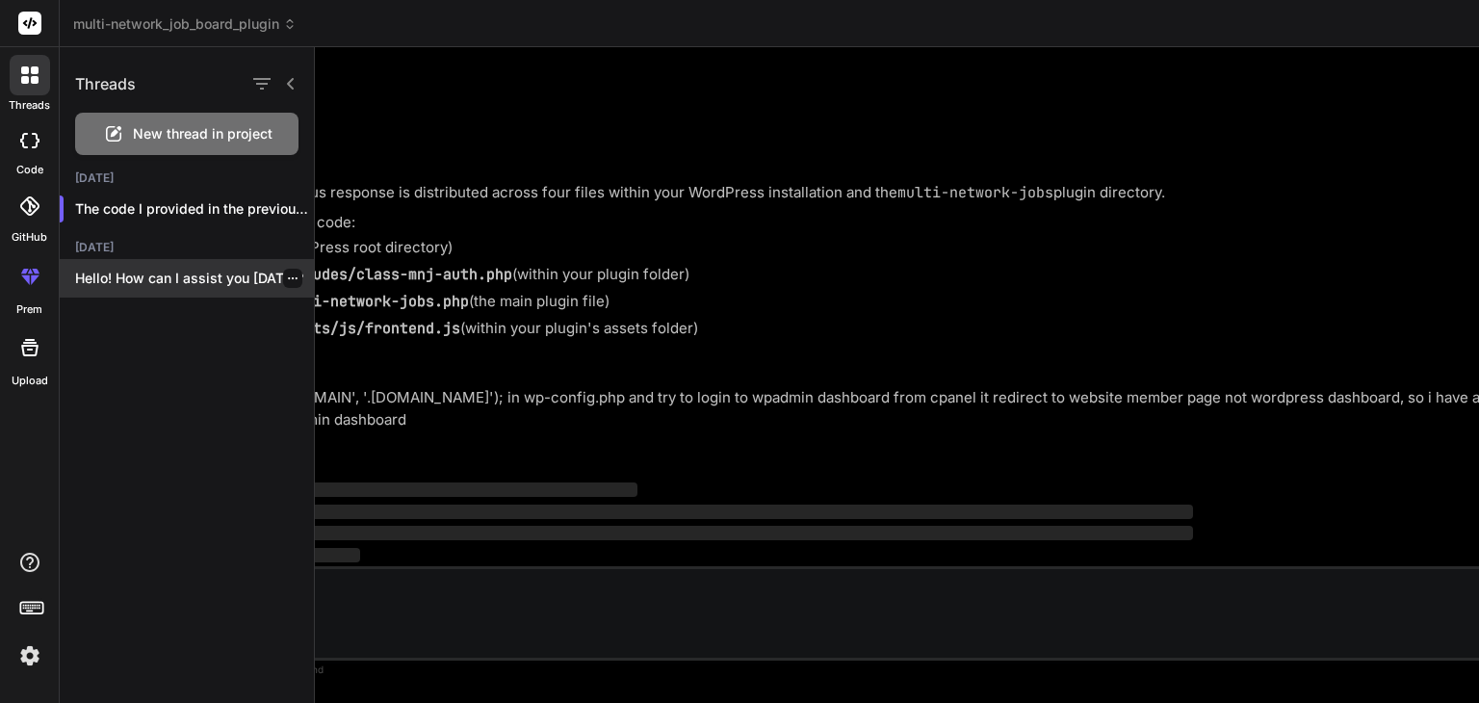
click at [174, 278] on p "Hello! How can I assist you [DATE]?" at bounding box center [194, 278] width 239 height 19
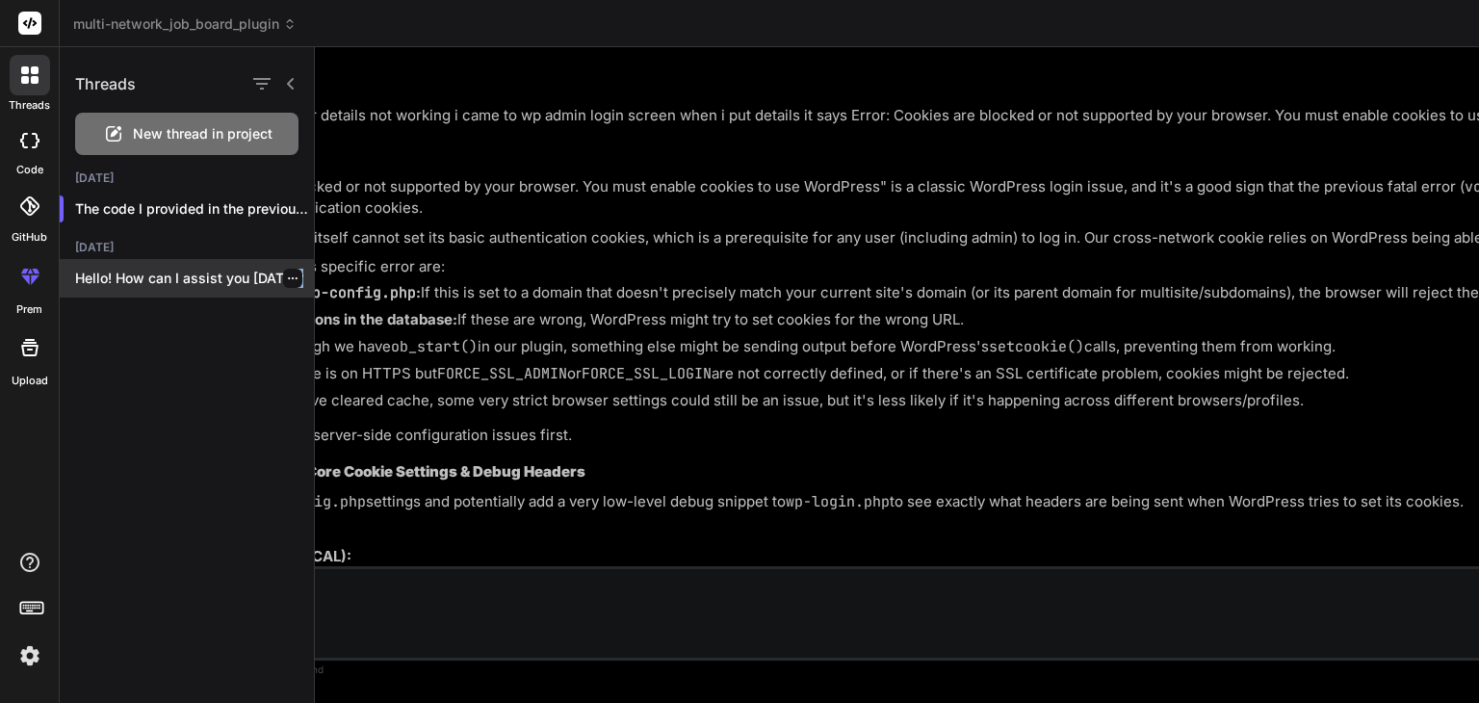
click at [174, 278] on div "Threads New thread in project [DATE] The code I provided in the previous... [DA…" at bounding box center [769, 375] width 1419 height 656
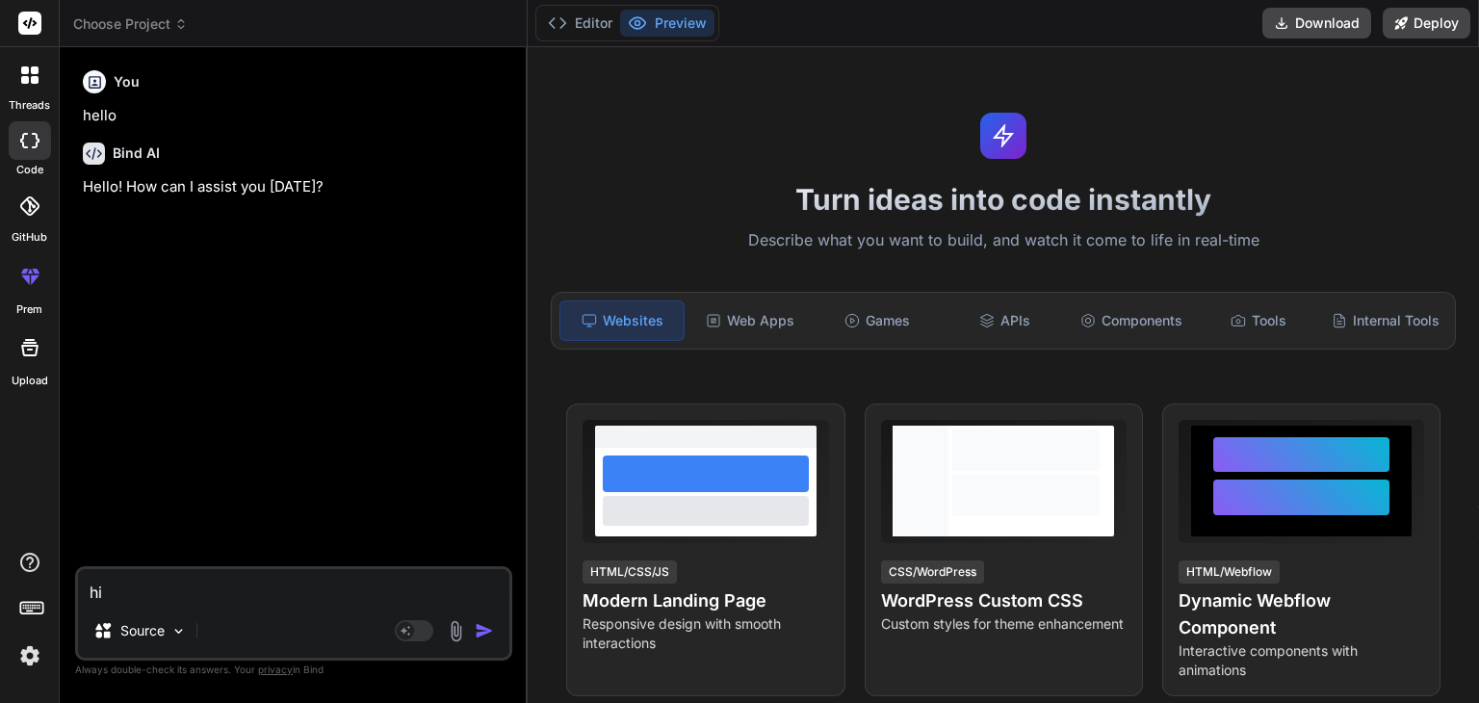
click at [31, 90] on div at bounding box center [30, 75] width 40 height 40
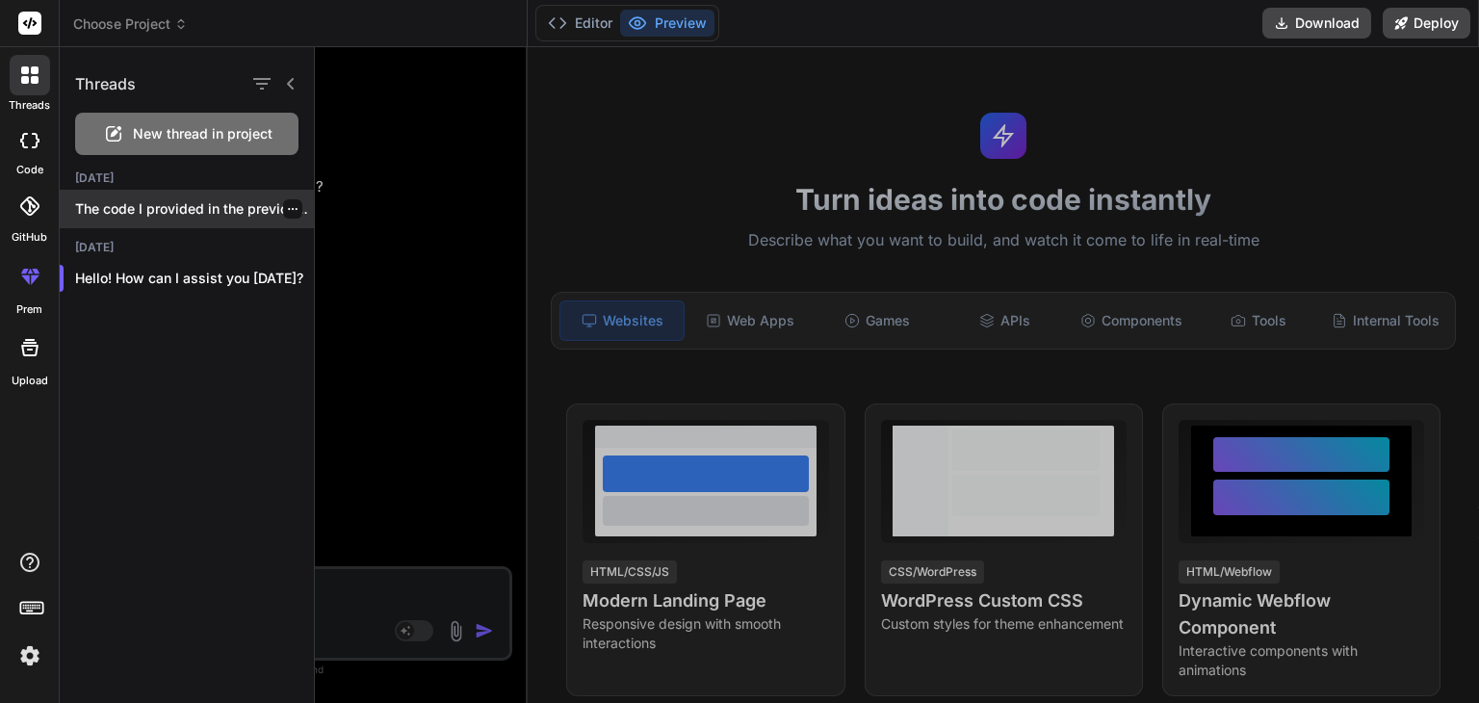
click at [154, 214] on p "The code I provided in the previous..." at bounding box center [194, 208] width 239 height 19
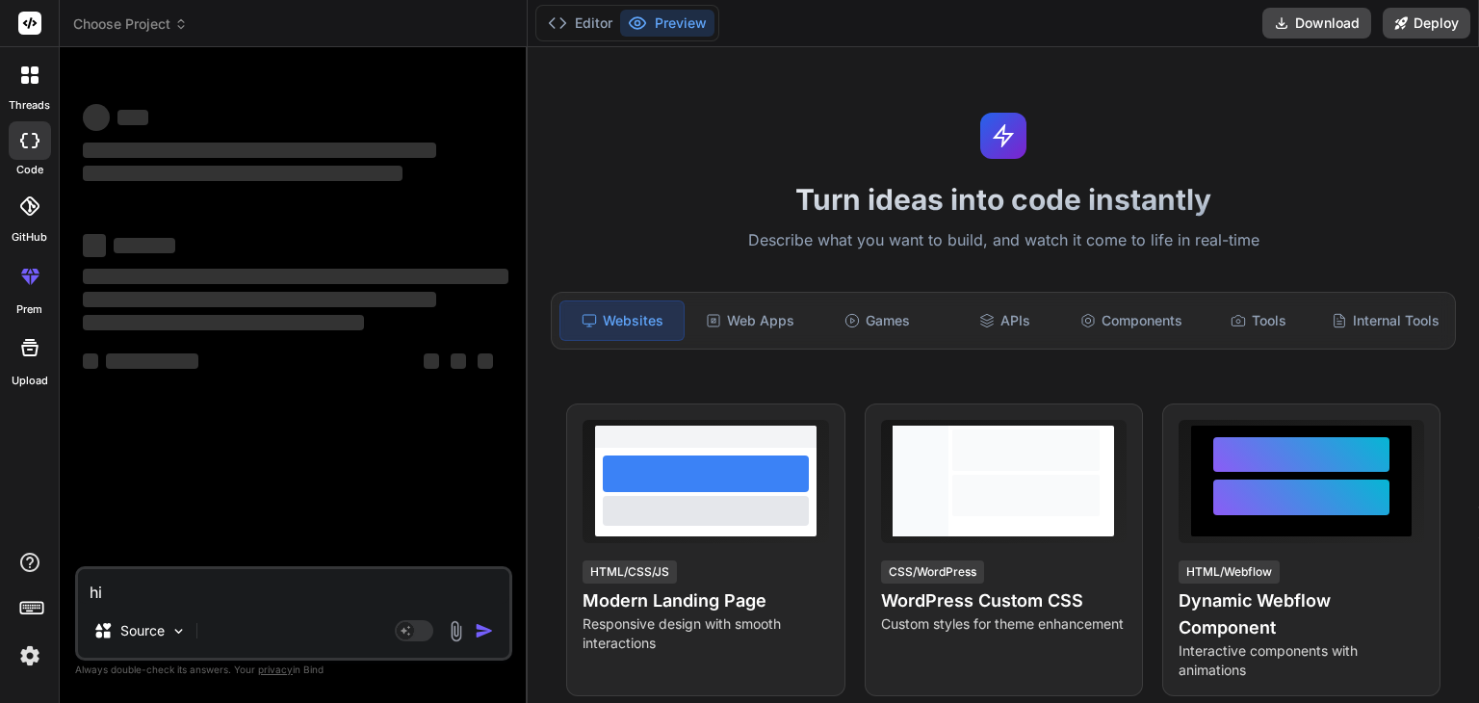
type textarea "x"
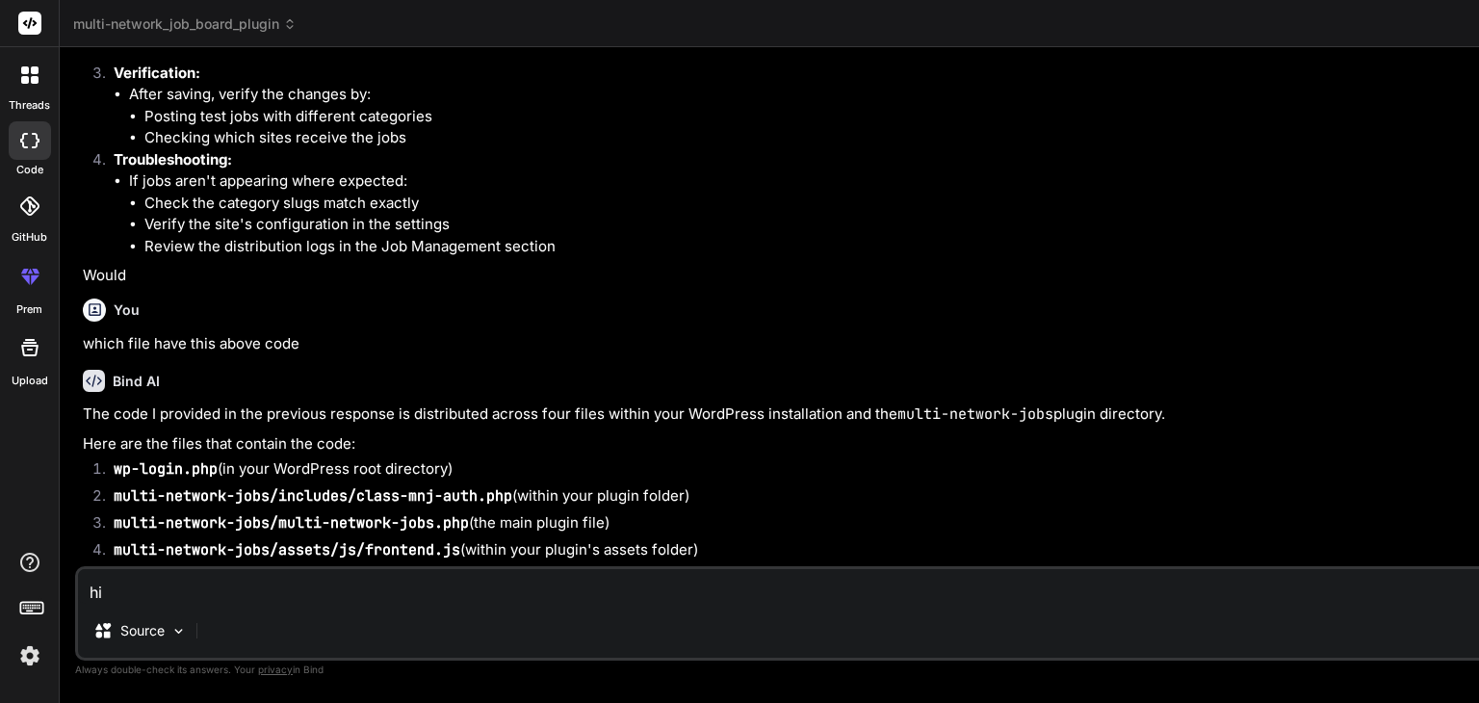
scroll to position [9548, 0]
click at [116, 591] on textarea "hi" at bounding box center [1005, 586] width 1855 height 35
type textarea "h"
type textarea "x"
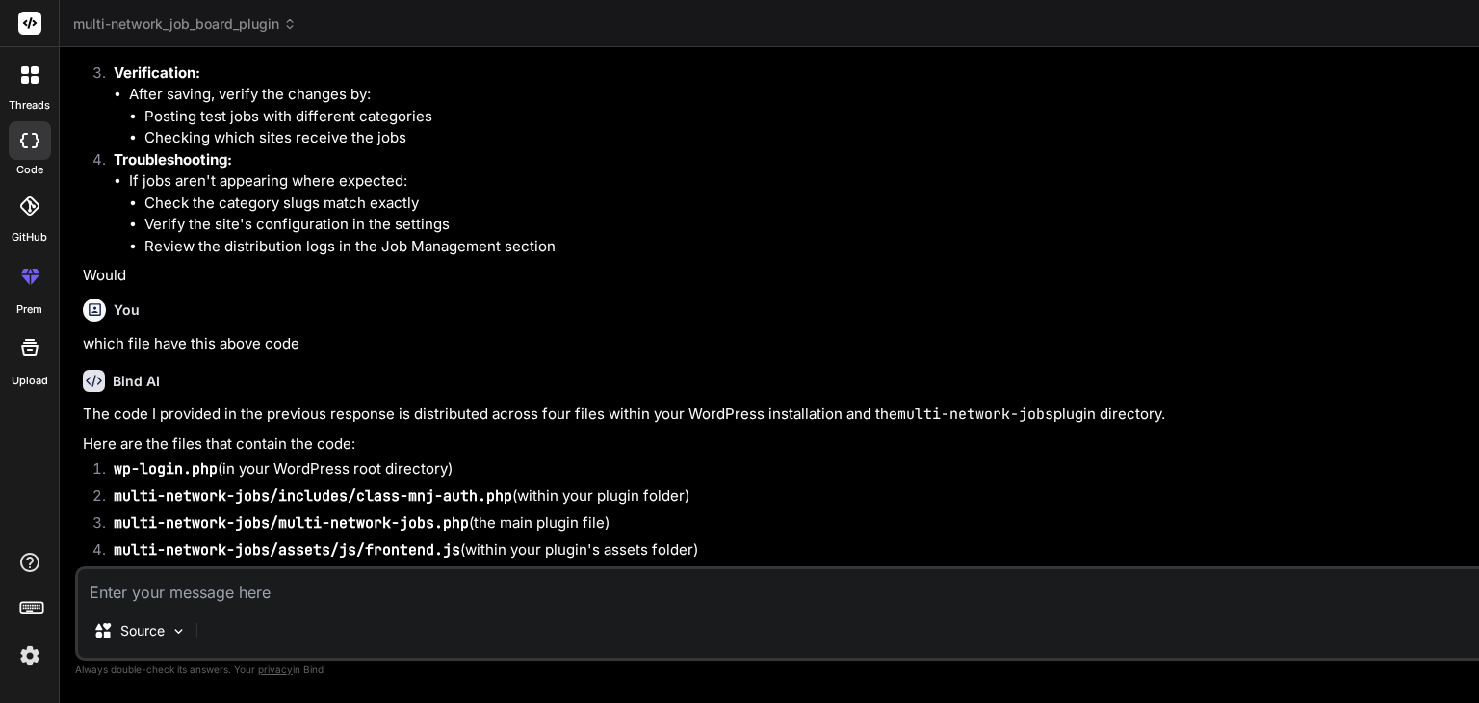
click at [204, 593] on textarea at bounding box center [1005, 586] width 1855 height 35
paste textarea "When adding define('COOKIE_DOMAIN', '.[DOMAIN_NAME]'); in wp-config.php and try…"
type textarea "When adding define('COOKIE_DOMAIN', '.[DOMAIN_NAME]'); in wp-config.php and try…"
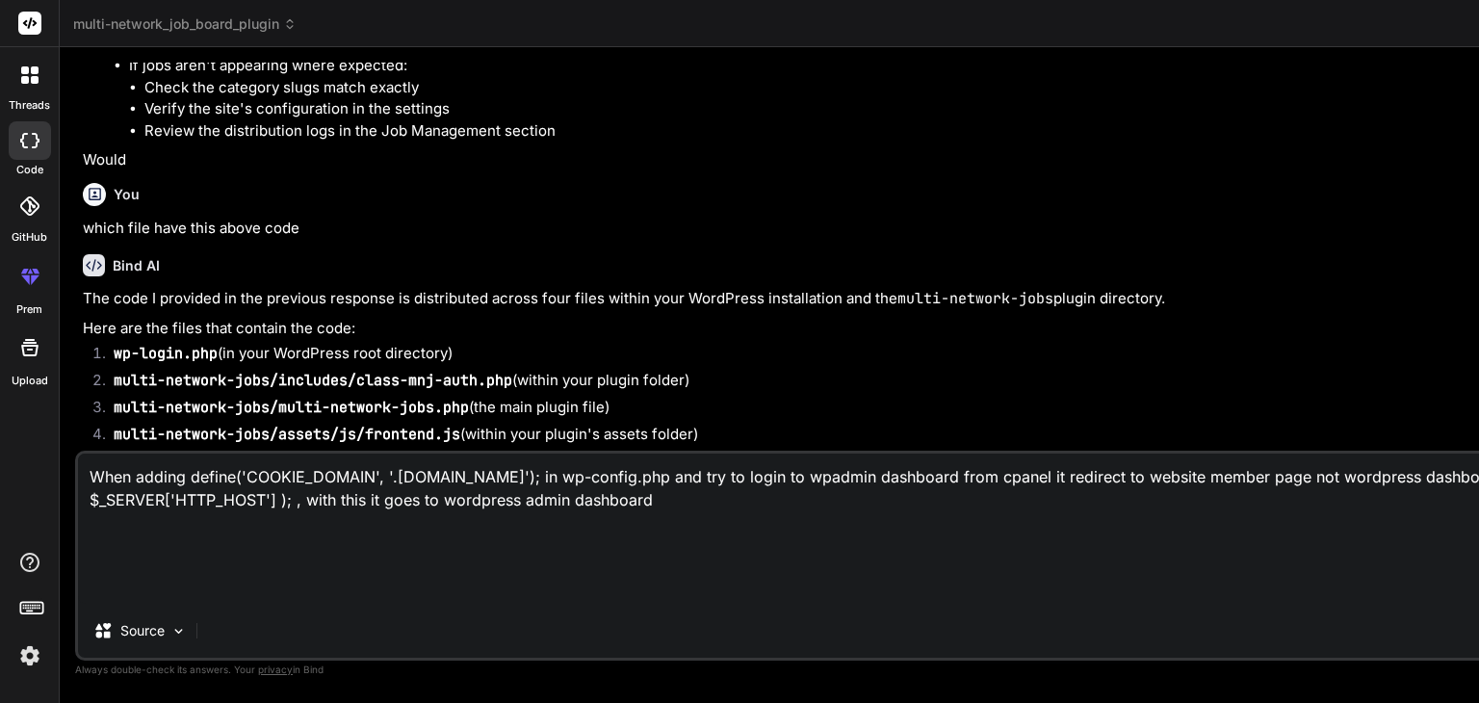
type textarea "x"
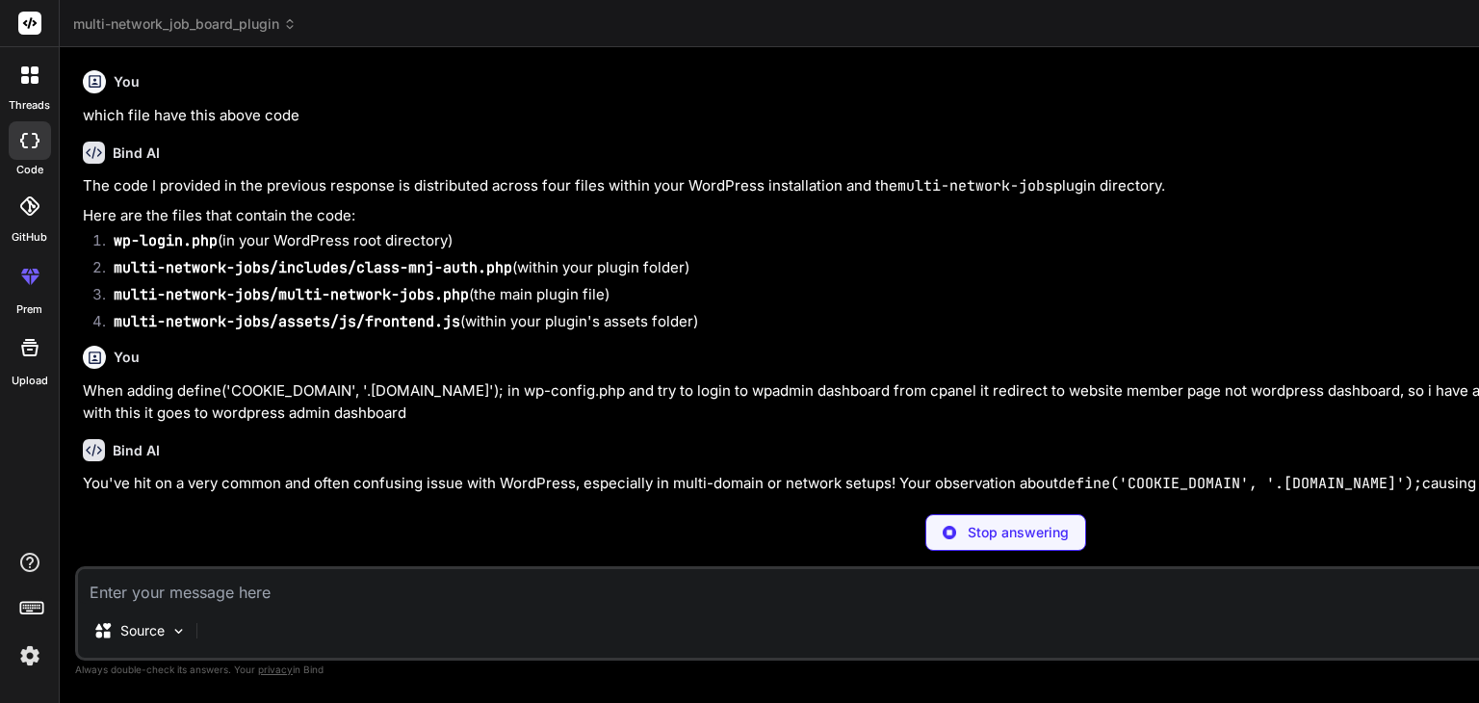
scroll to position [9835, 0]
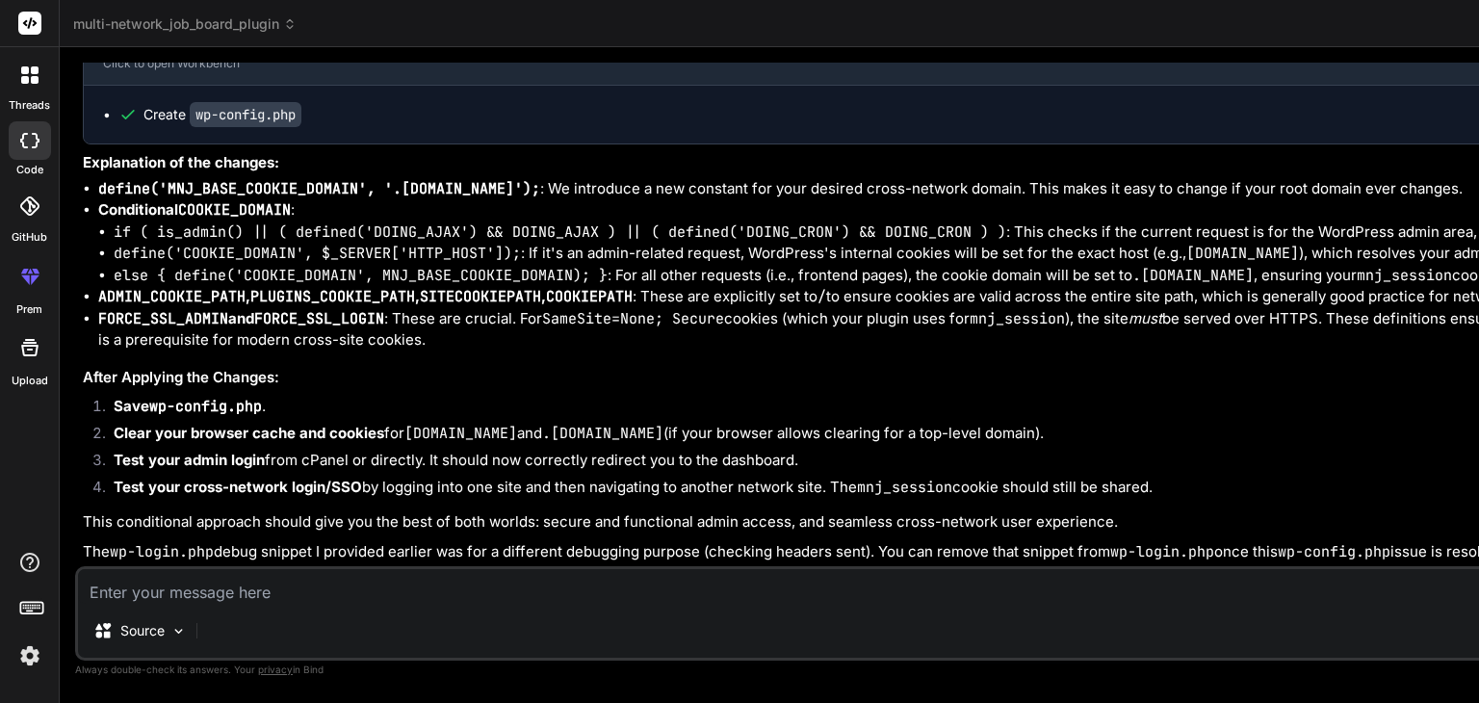
type textarea "x"
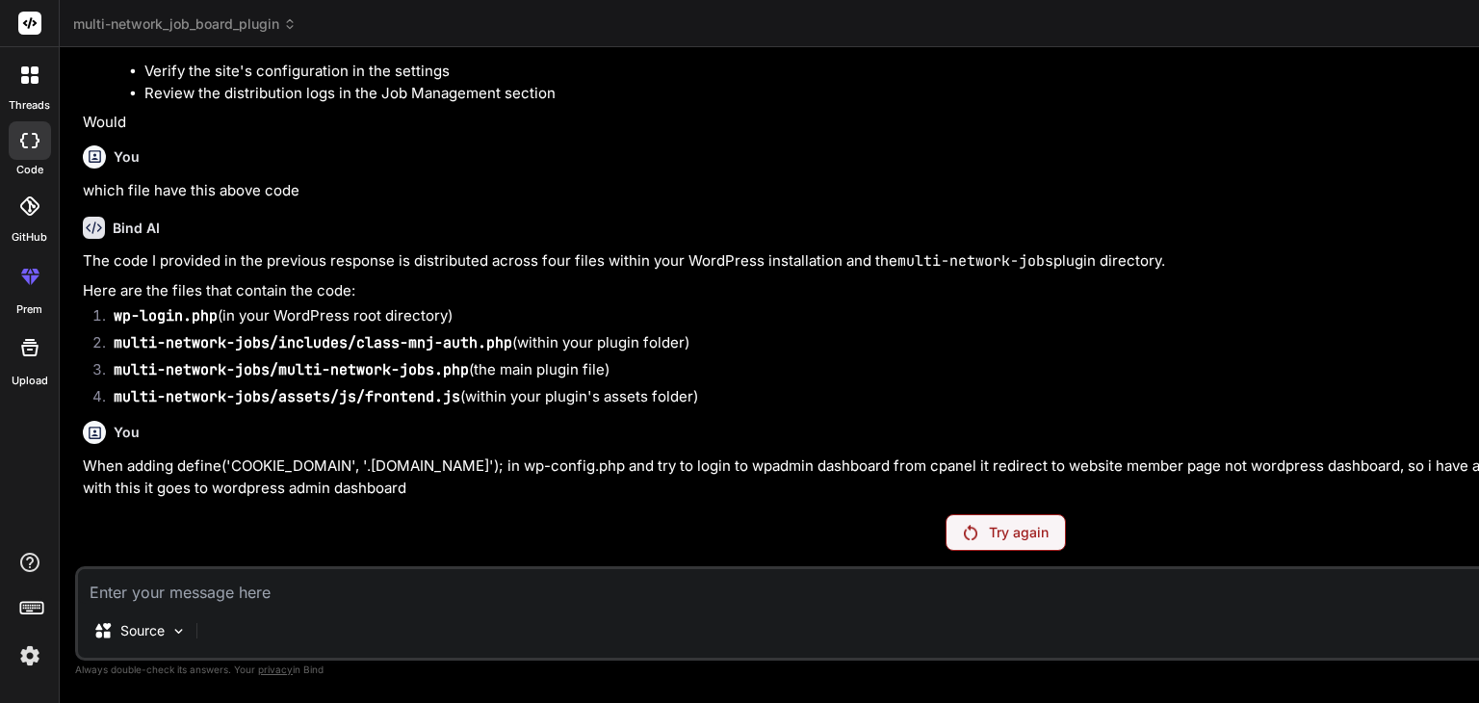
scroll to position [9765, 0]
click at [989, 539] on p "Try again" at bounding box center [1019, 532] width 60 height 19
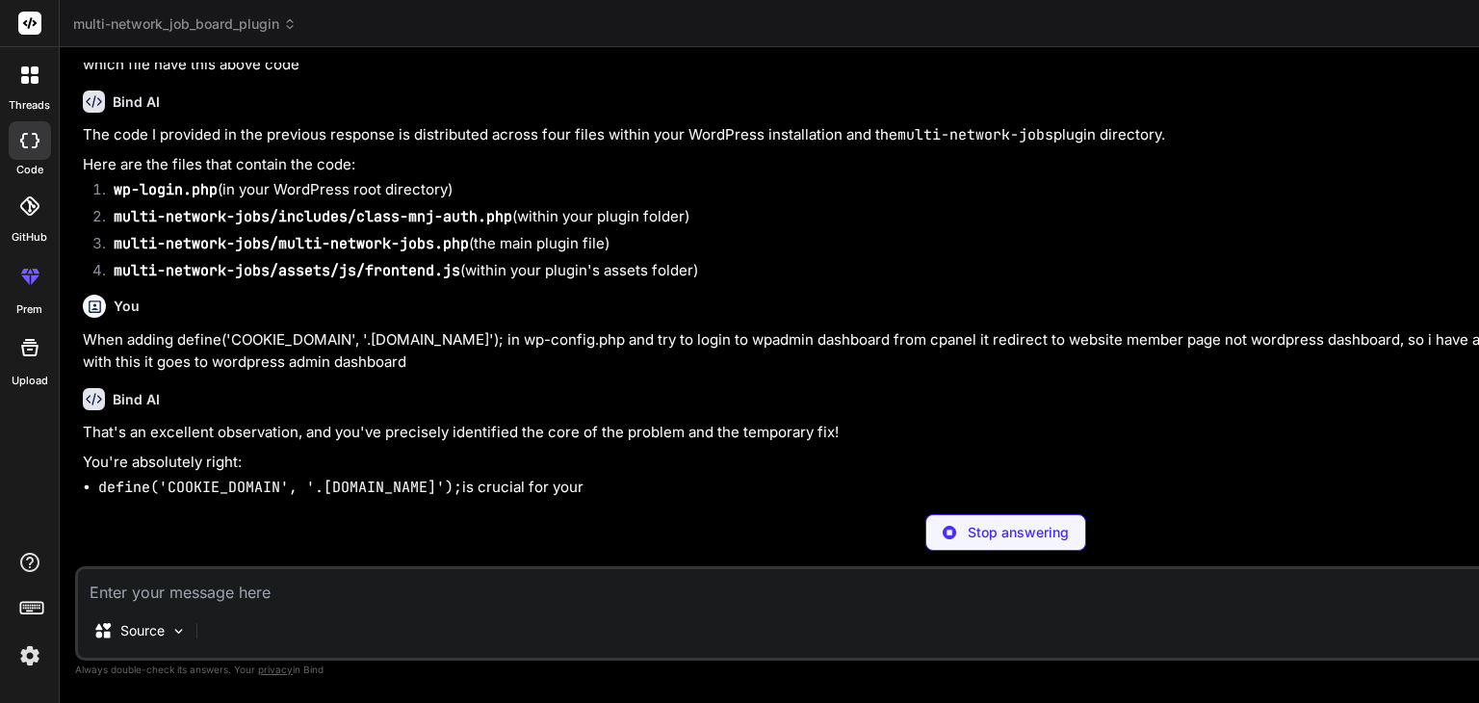
scroll to position [9835, 0]
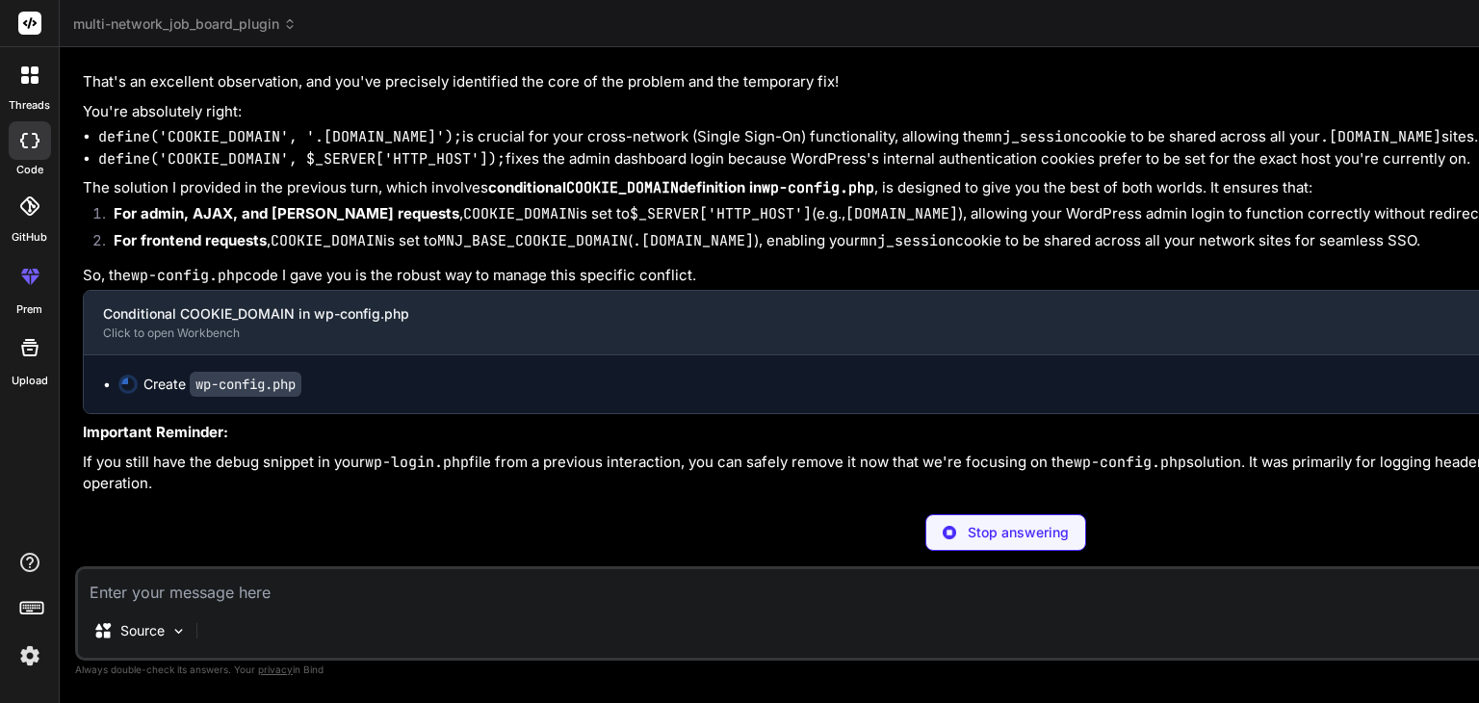
type textarea "x"
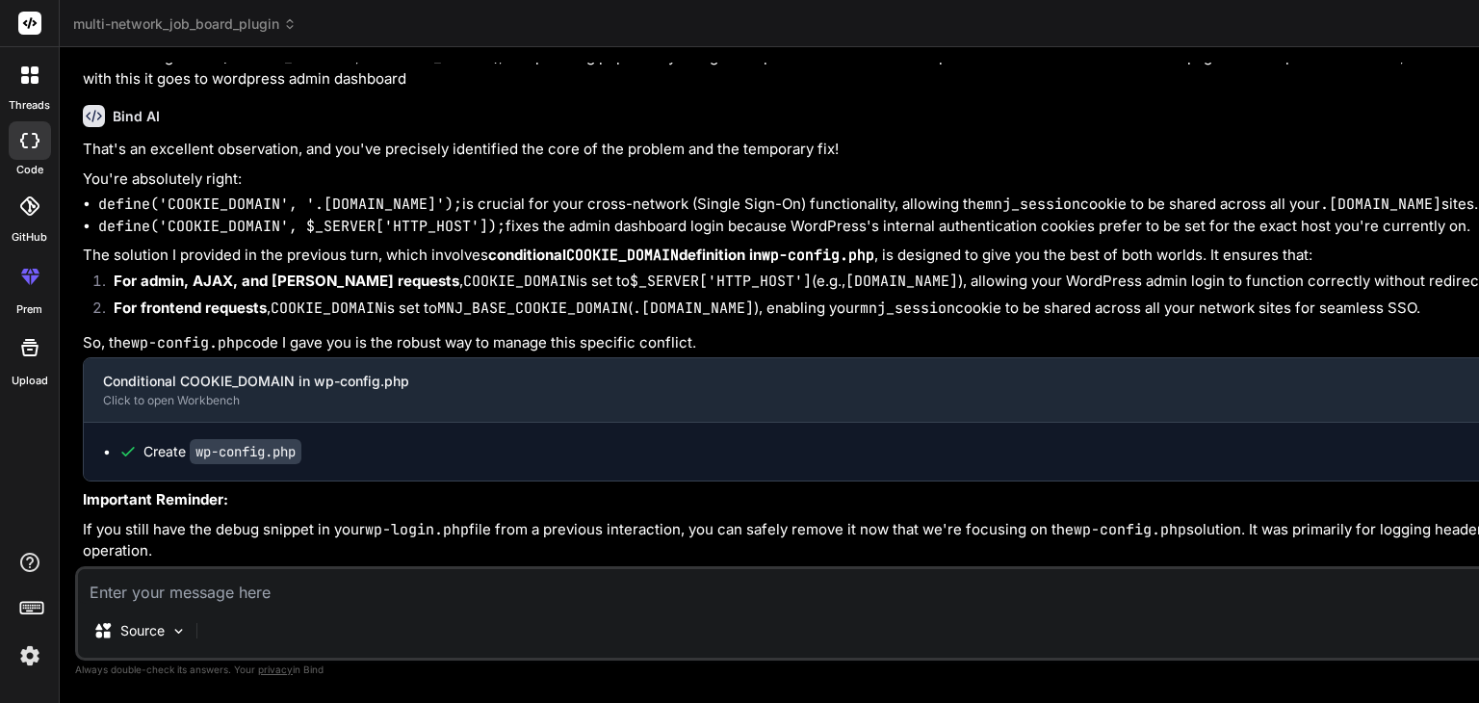
scroll to position [10597, 0]
click at [266, 591] on textarea at bounding box center [1005, 586] width 1855 height 35
click at [180, 597] on textarea at bounding box center [1005, 586] width 1855 height 35
type textarea "i"
type textarea "x"
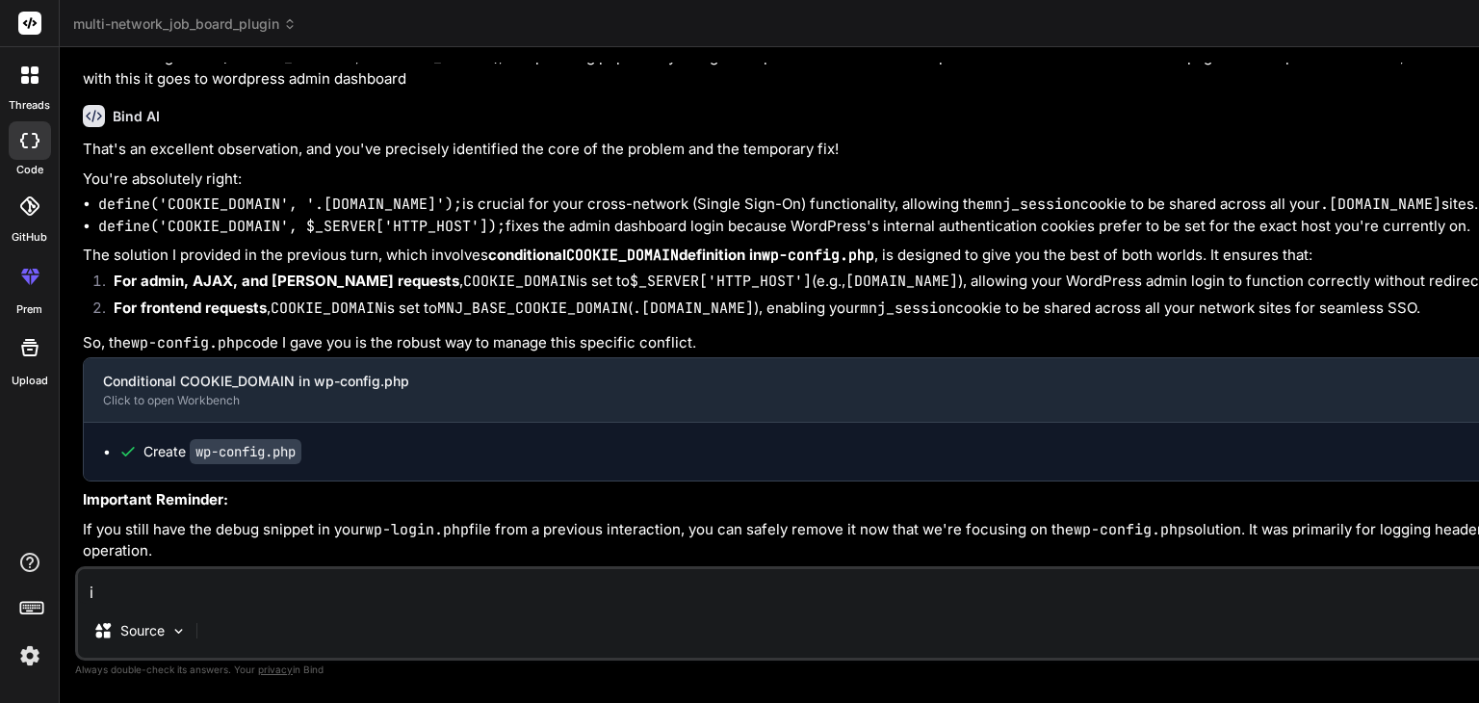
type textarea "i"
type textarea "x"
type textarea "i h"
type textarea "x"
type textarea "i ha"
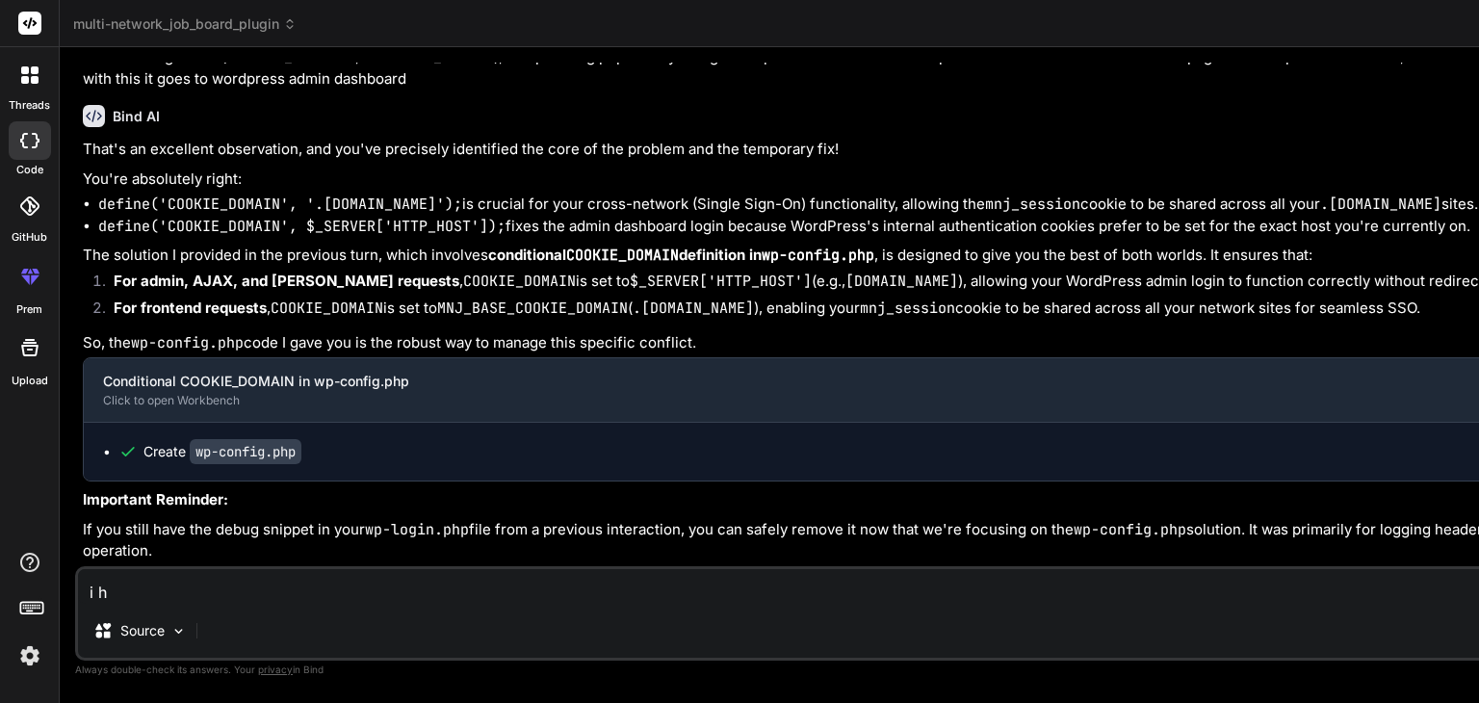
type textarea "x"
type textarea "i hav"
type textarea "x"
type textarea "i have"
type textarea "x"
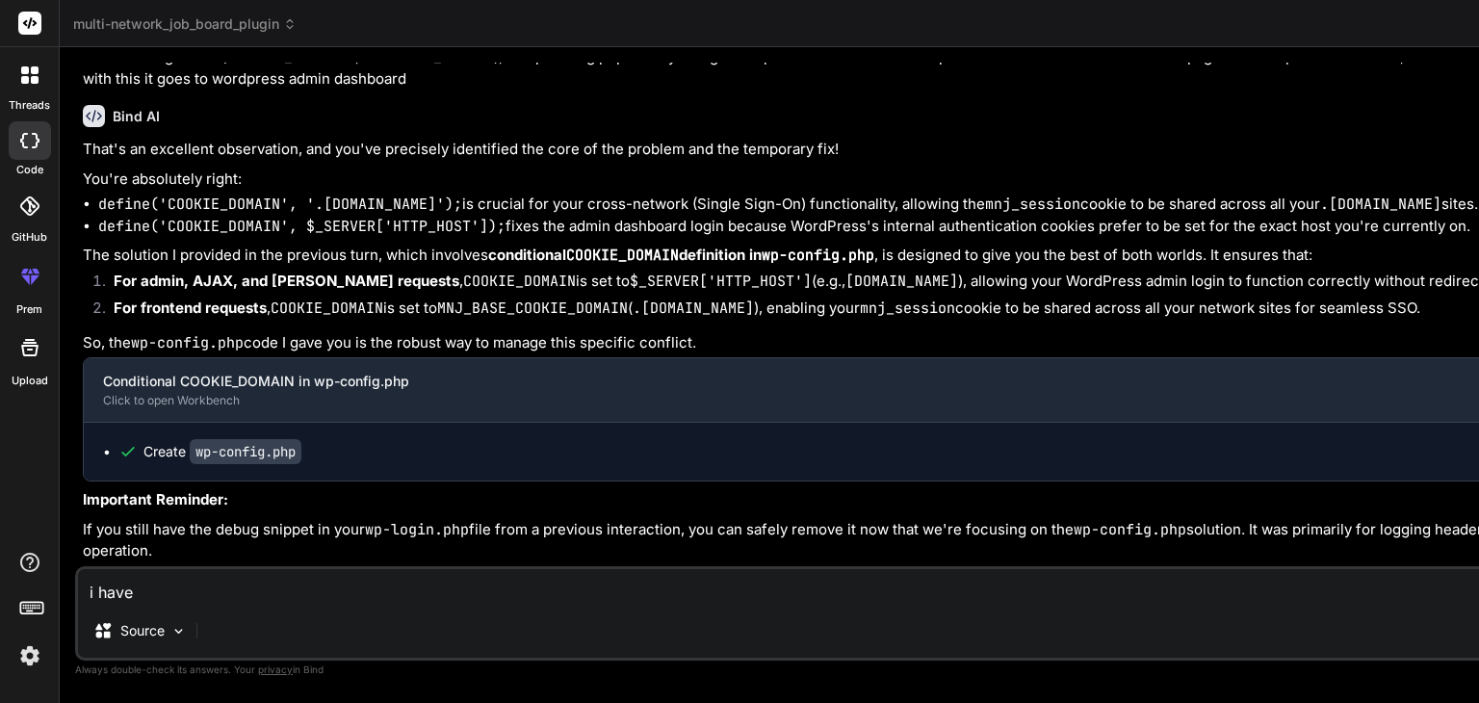
type textarea "i have"
type textarea "x"
type textarea "i have t"
type textarea "x"
type textarea "i have th"
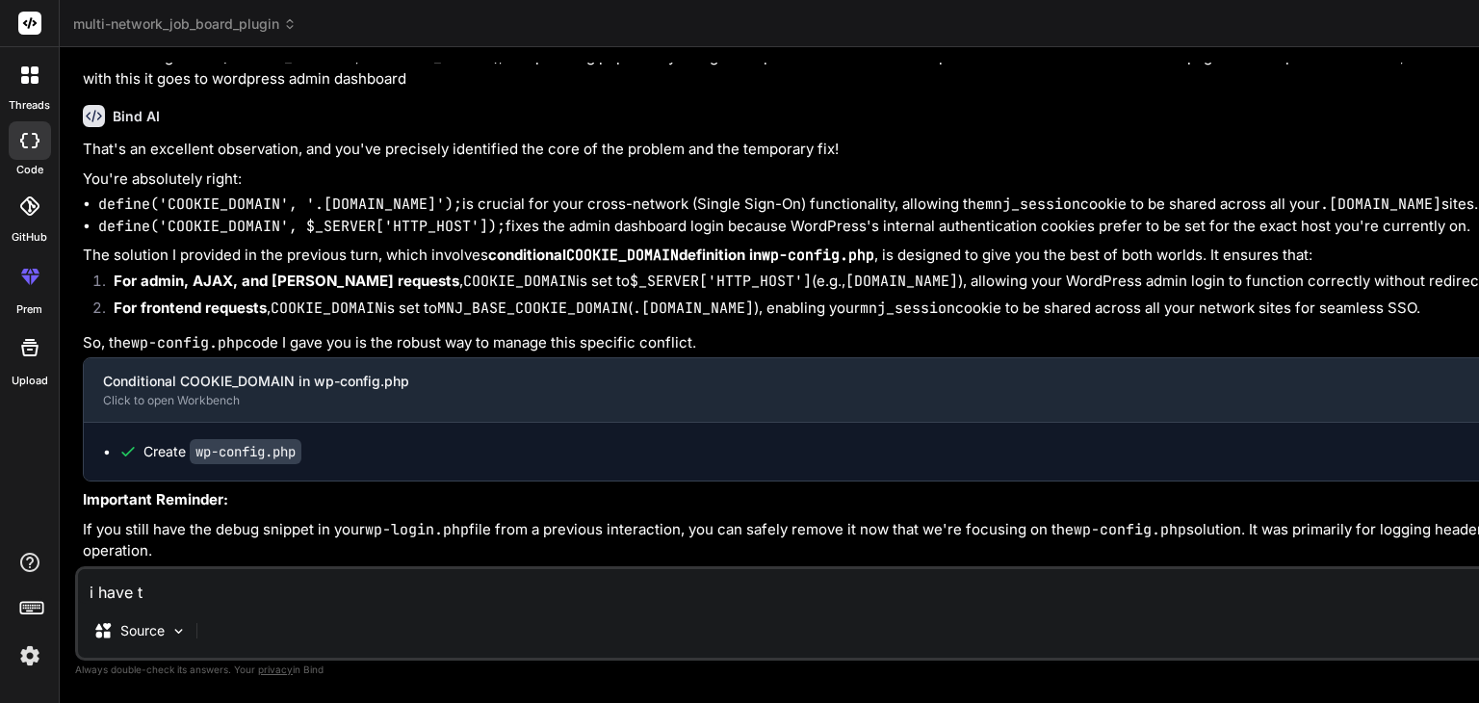
type textarea "x"
type textarea "i have thi"
type textarea "x"
type textarea "i have this"
type textarea "x"
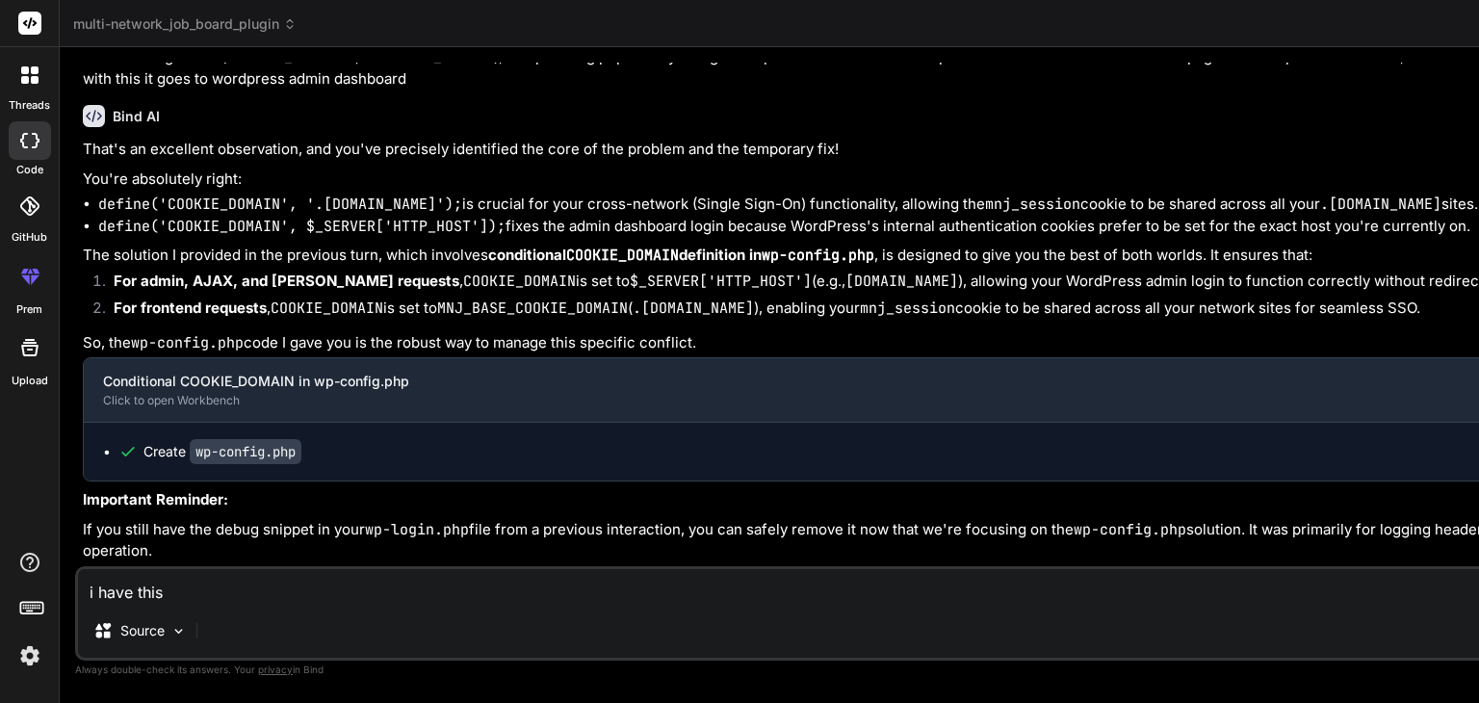
type textarea "i have this"
type textarea "x"
type textarea "i have this s"
type textarea "x"
type textarea "i have this so"
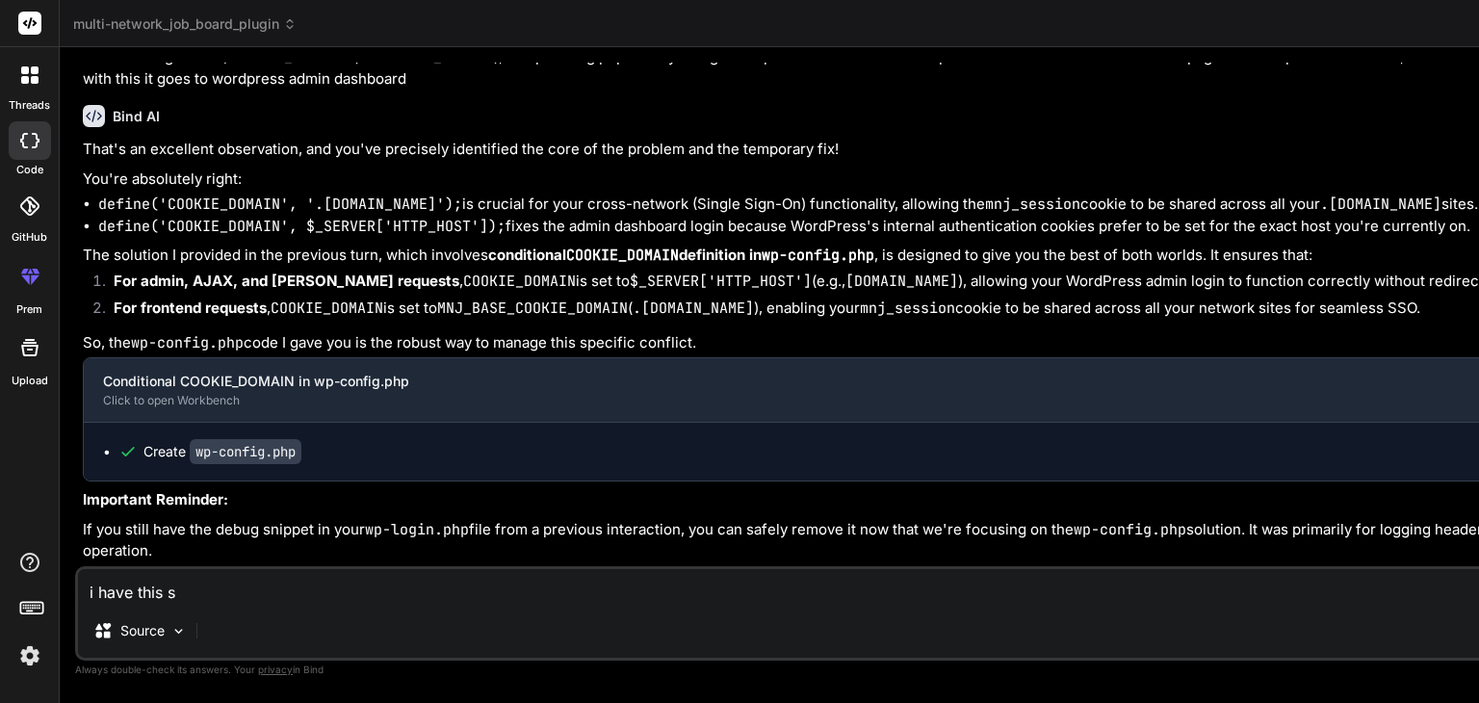
type textarea "x"
type textarea "i have this so"
type textarea "x"
type textarea "i have this so u"
type textarea "x"
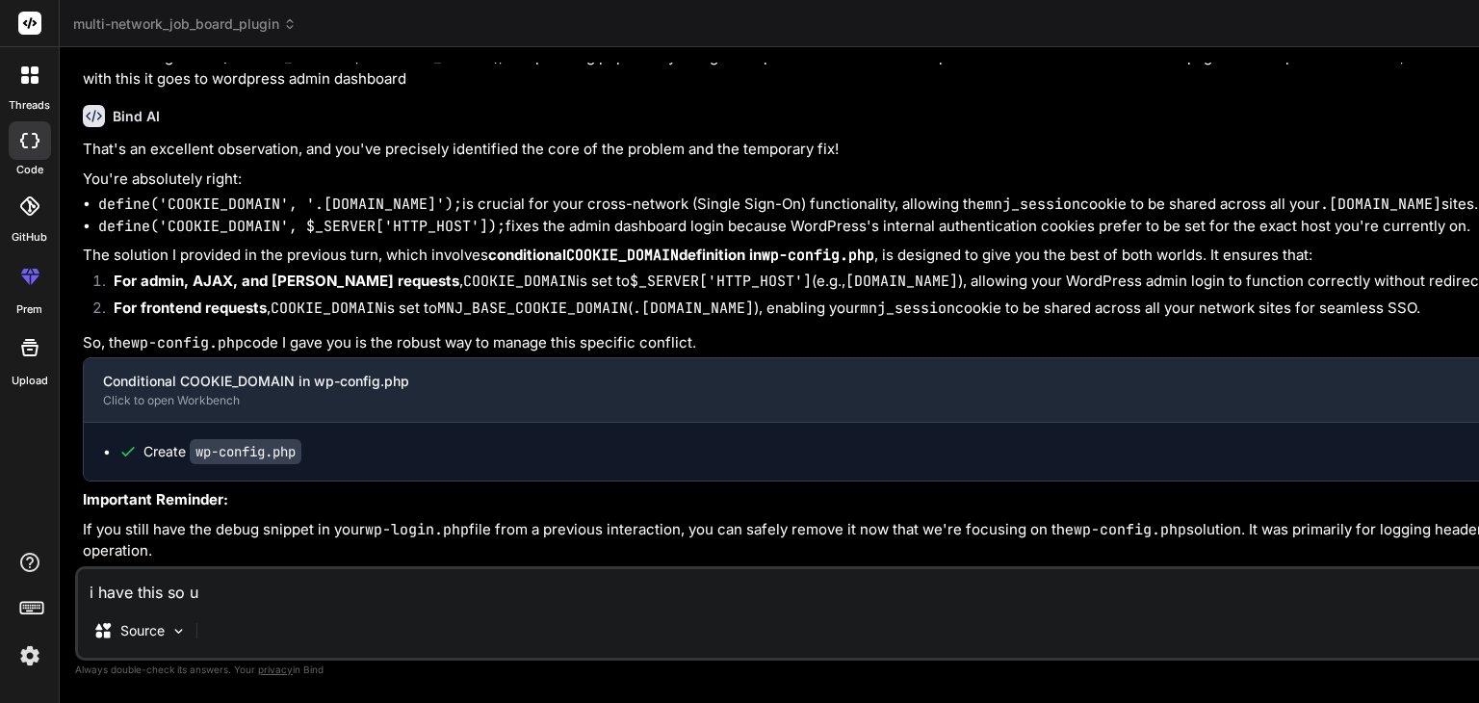
type textarea "i have this so us"
type textarea "x"
type textarea "i have this so use"
type textarea "x"
type textarea "i have this so use"
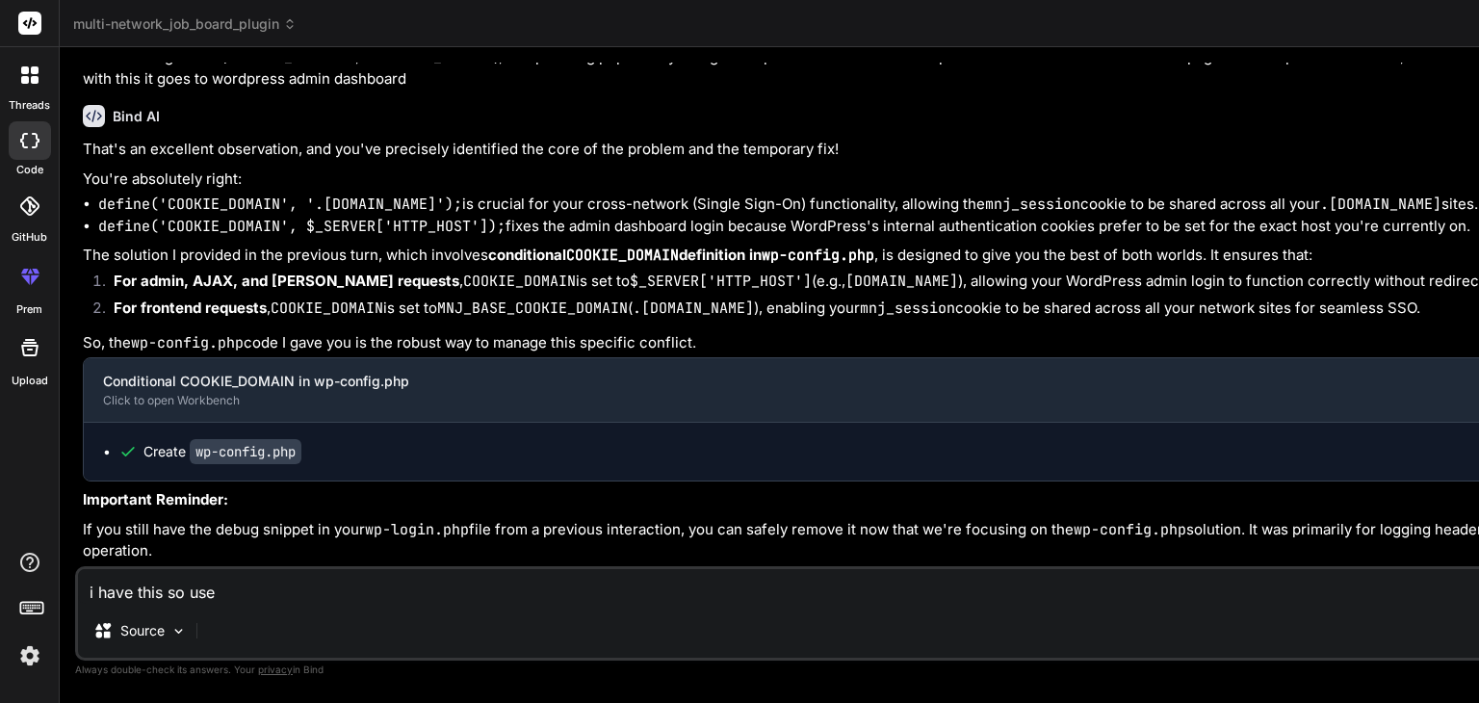
type textarea "x"
type textarea "i have this so use d"
type textarea "x"
type textarea "i have this so use da"
type textarea "x"
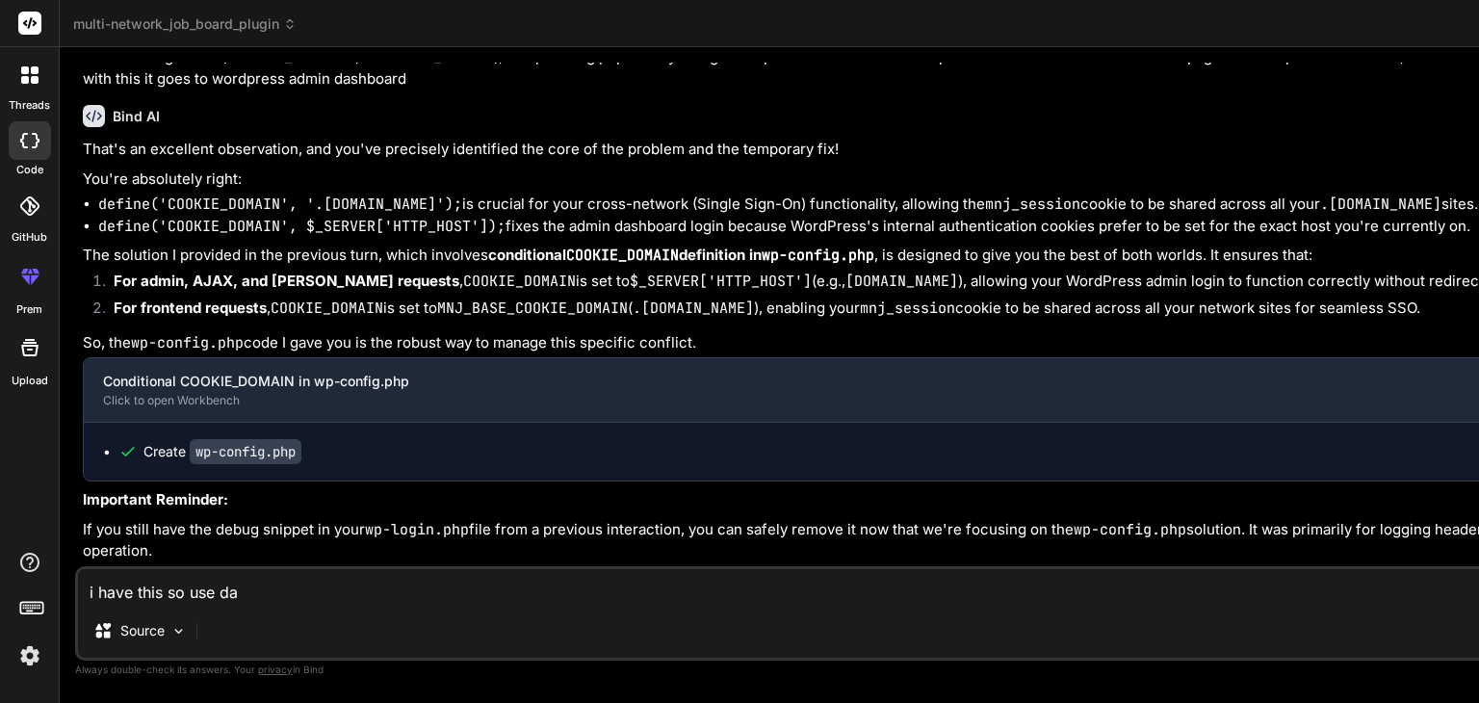
type textarea "i have this so use dat"
type textarea "x"
type textarea "i have this so use data"
type textarea "x"
type textarea "i have this so use data"
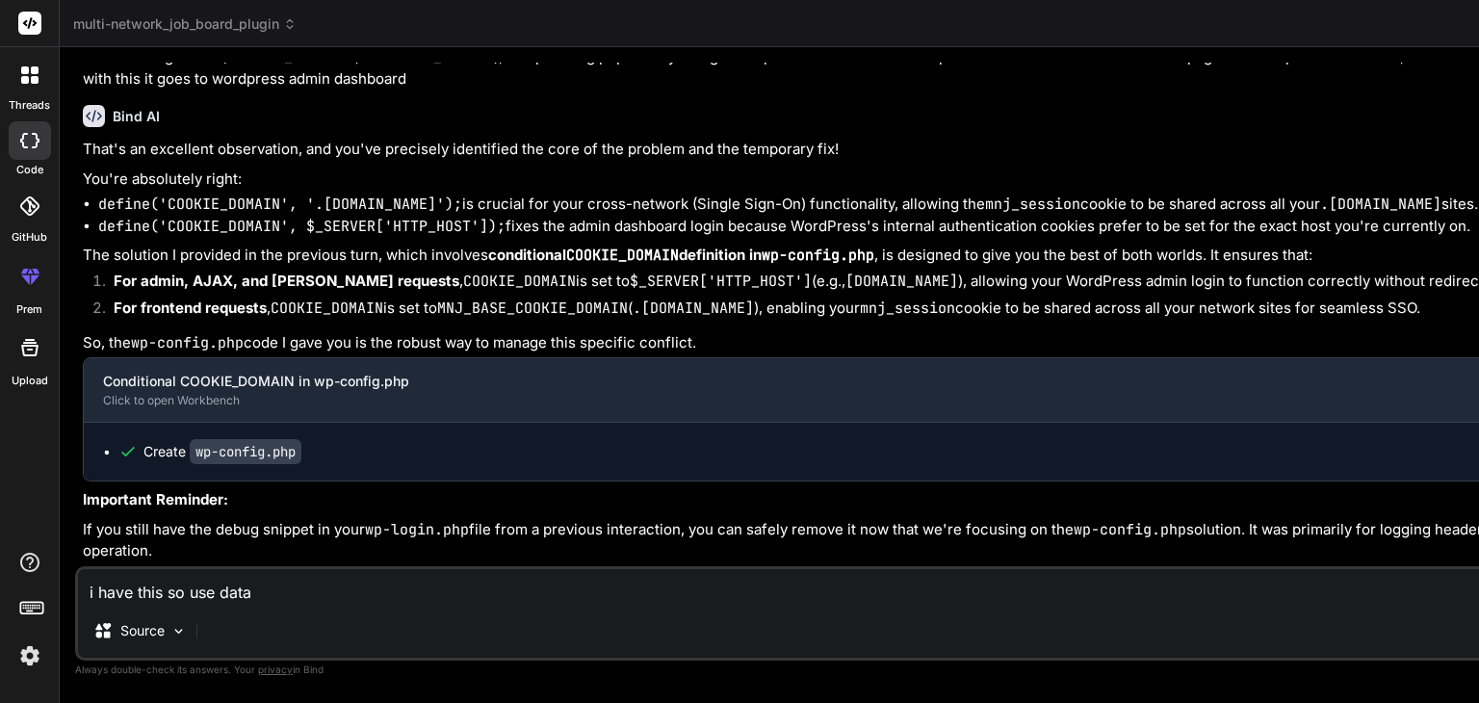
type textarea "x"
type textarea "i have this so use data a"
type textarea "x"
type textarea "i have this so use data ad"
type textarea "x"
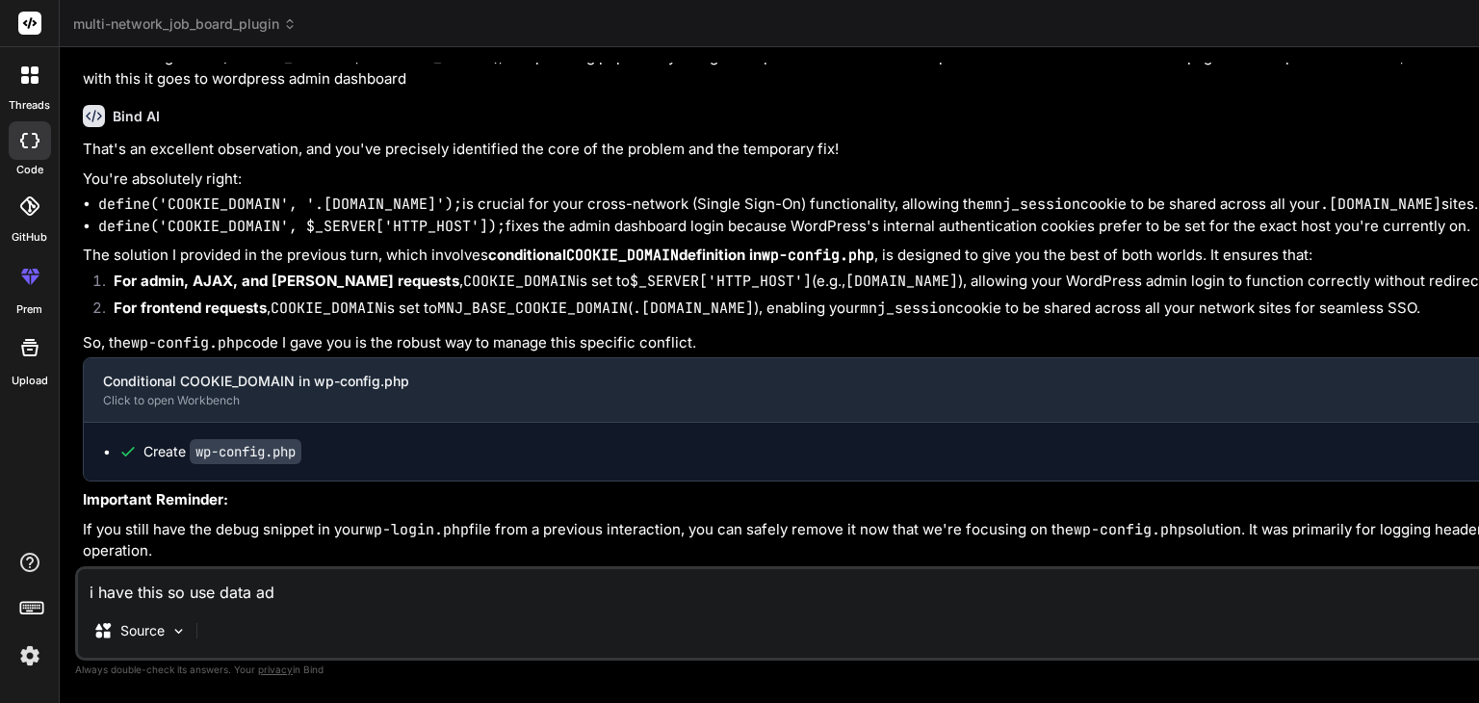
type textarea "i have this so use data ad"
type textarea "x"
type textarea "i have this so use data ad"
type textarea "x"
type textarea "i have this so use data a"
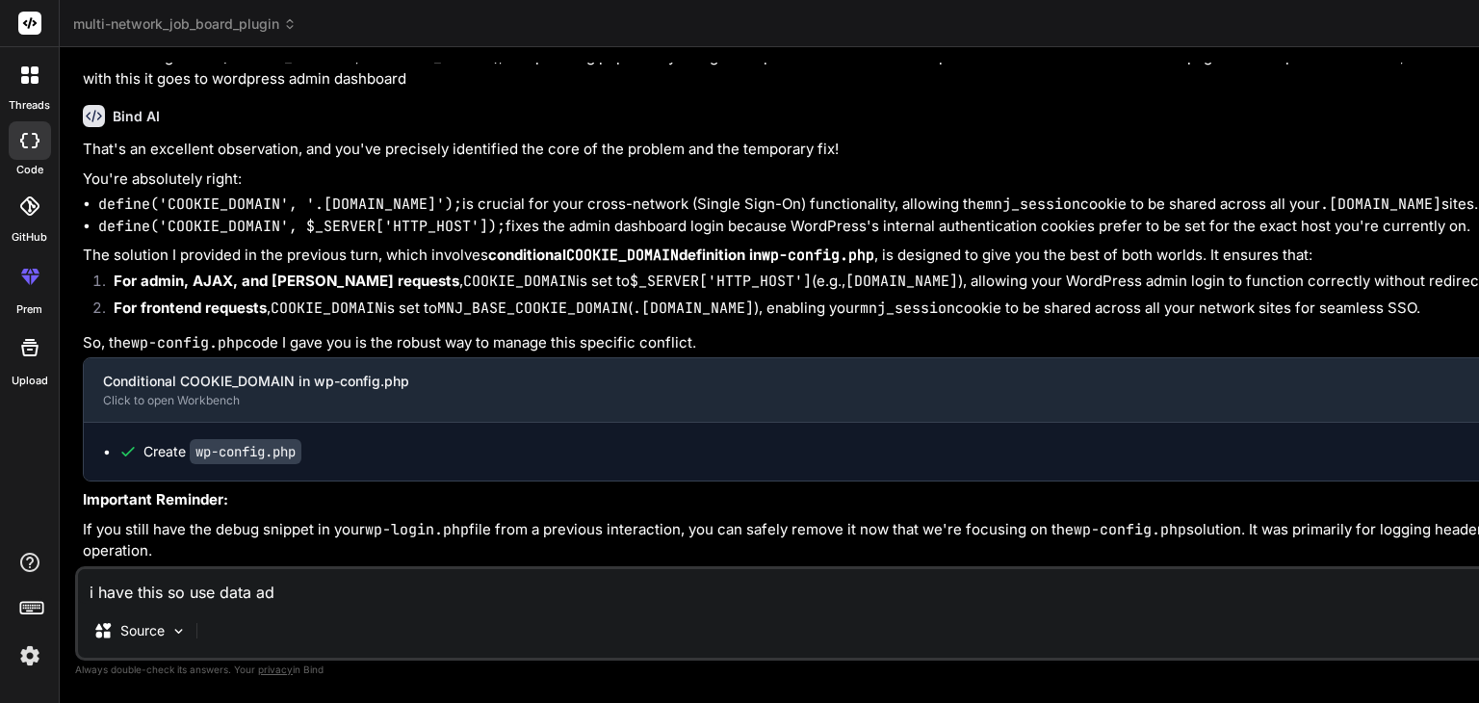
type textarea "x"
type textarea "i have this so use data an"
type textarea "x"
type textarea "i have this so use data and"
type textarea "x"
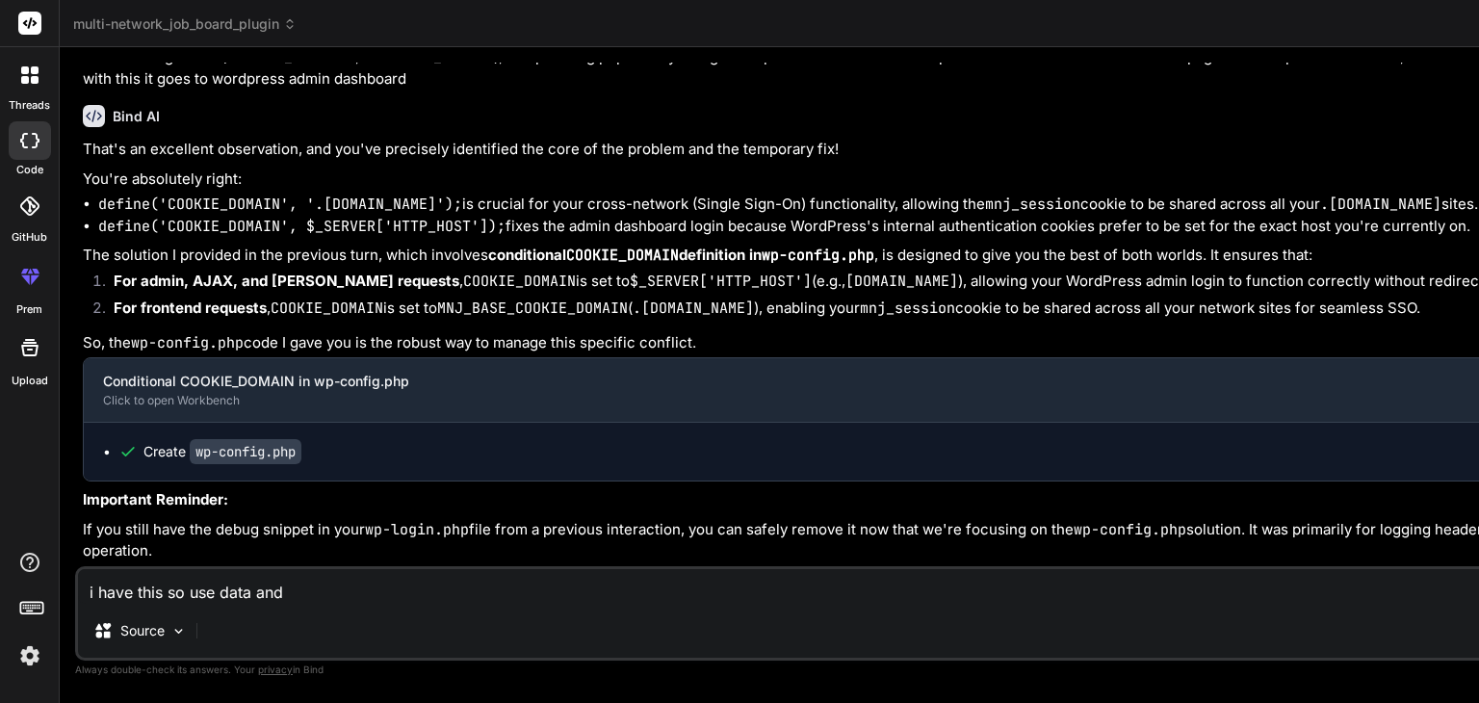
type textarea "i have this so use data and"
type textarea "x"
type textarea "i have this so use data and u"
type textarea "x"
type textarea "i have this so use data and up"
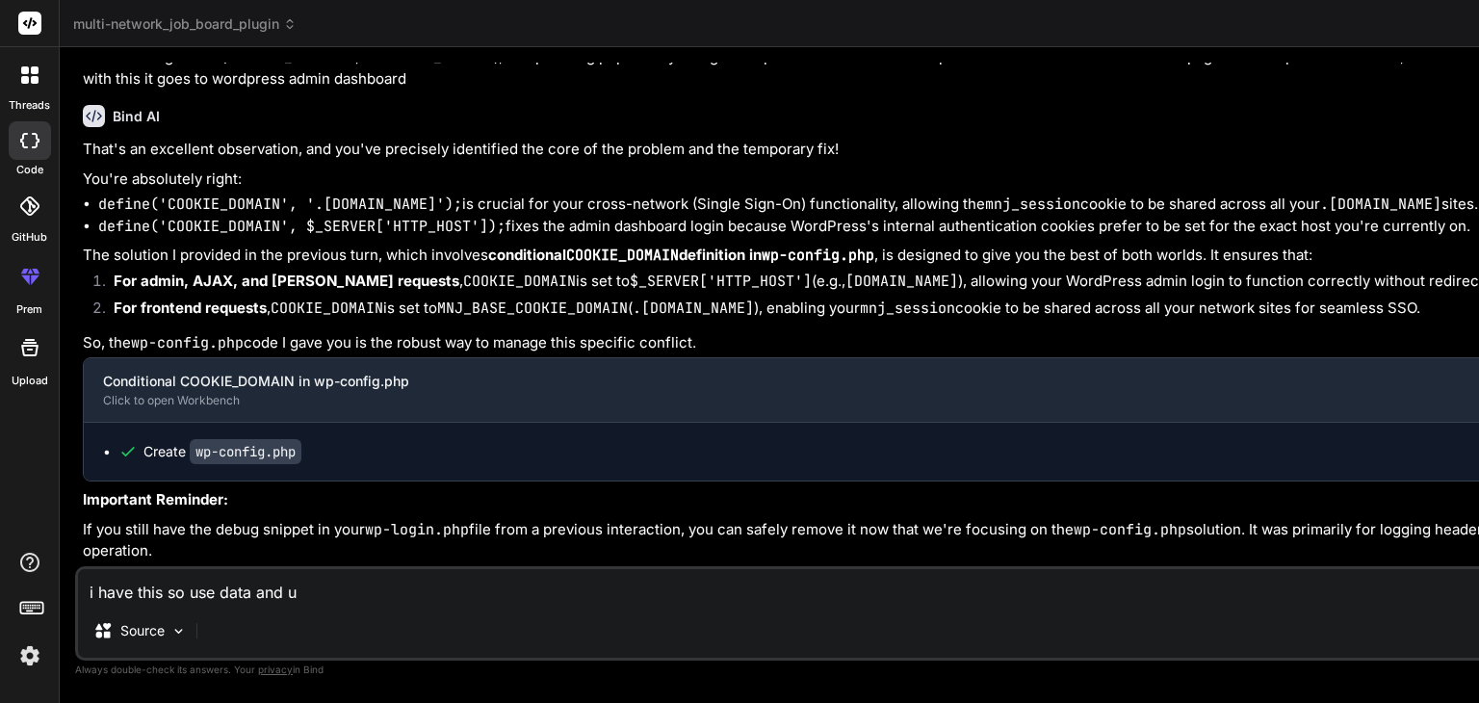
type textarea "x"
type textarea "i have this so use data and upd"
type textarea "x"
type textarea "i have this so use data and upda"
type textarea "x"
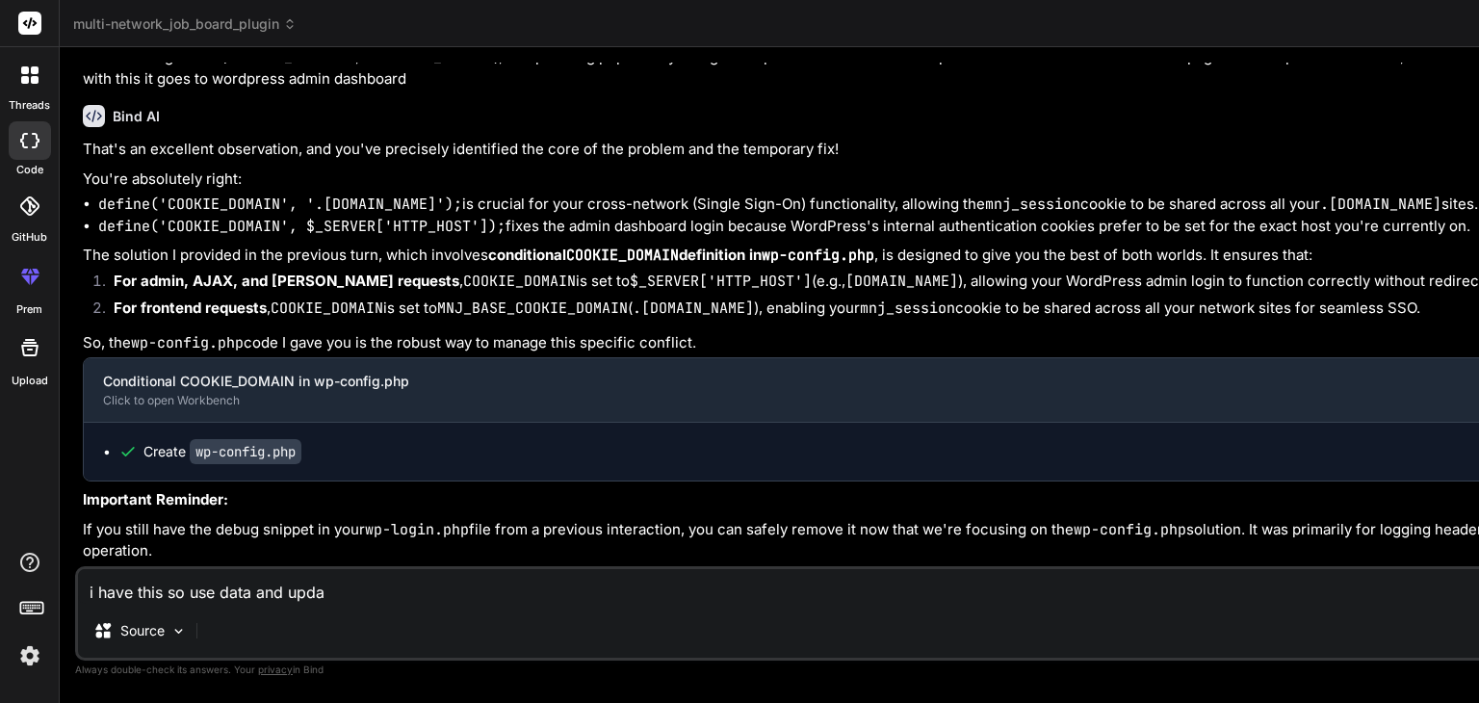
type textarea "i have this so use data and updat"
type textarea "x"
type textarea "i have this so use data and update"
type textarea "x"
type textarea "i have this so use data and update"
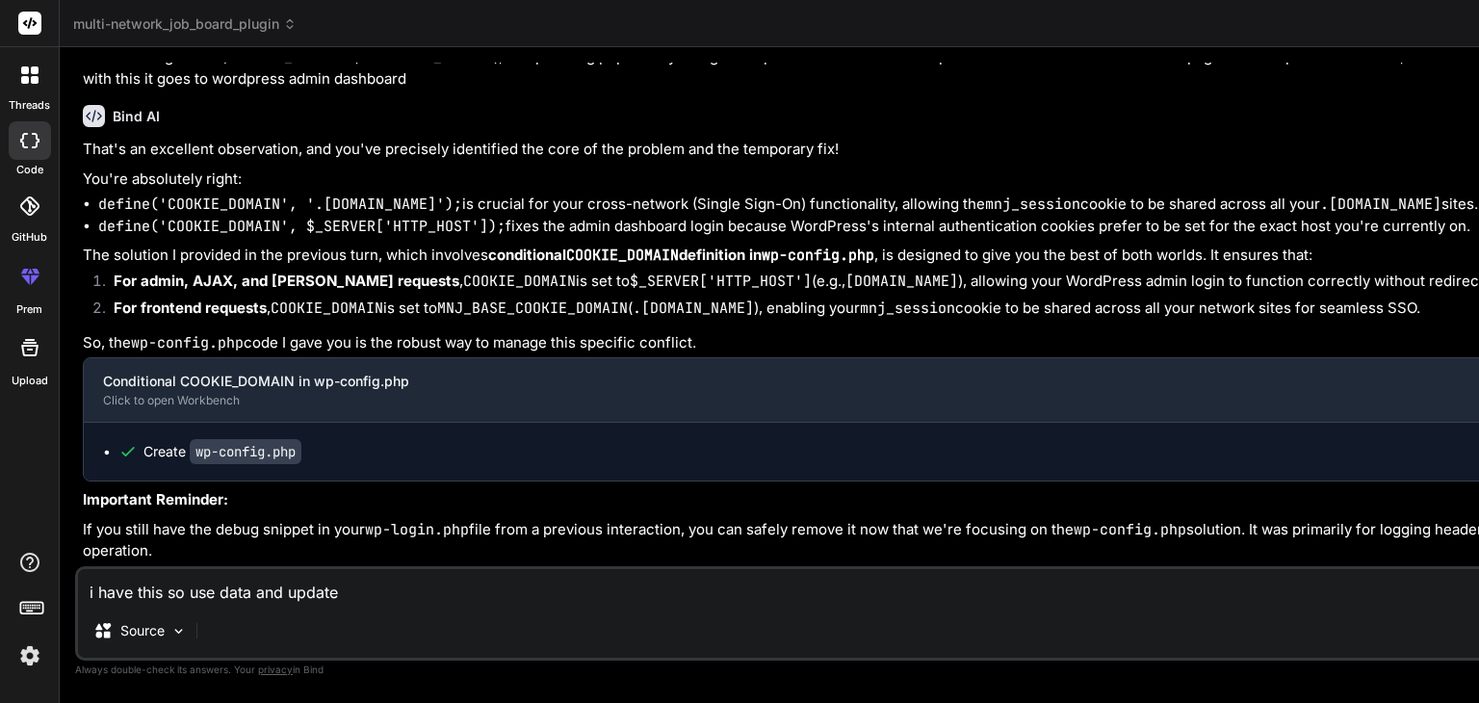
type textarea "x"
type textarea "i have this so use data and update t"
type textarea "x"
type textarea "i have this so use data and update th"
type textarea "x"
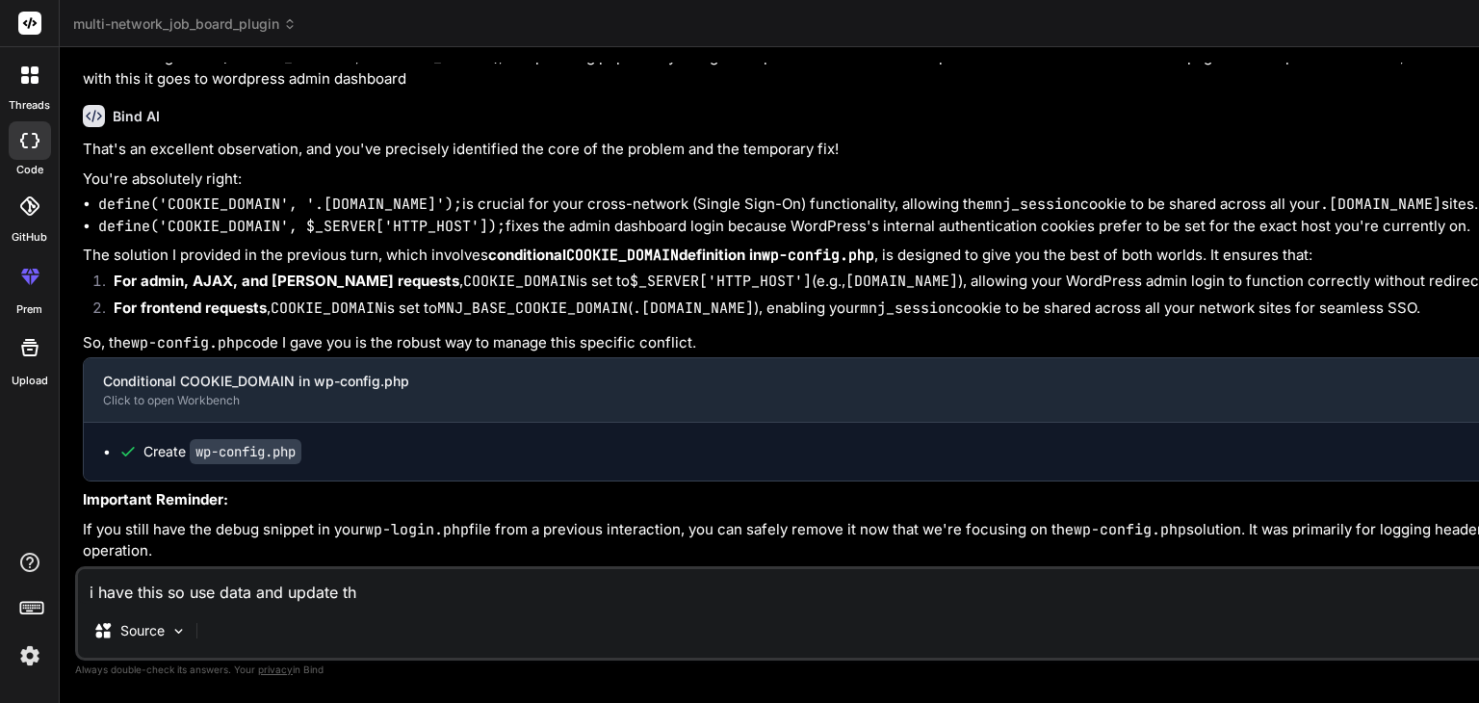
type textarea "i have this so use data and update thi"
type textarea "x"
type textarea "i have this so use data and update this"
type textarea "x"
type textarea "i have this so use data and update this"
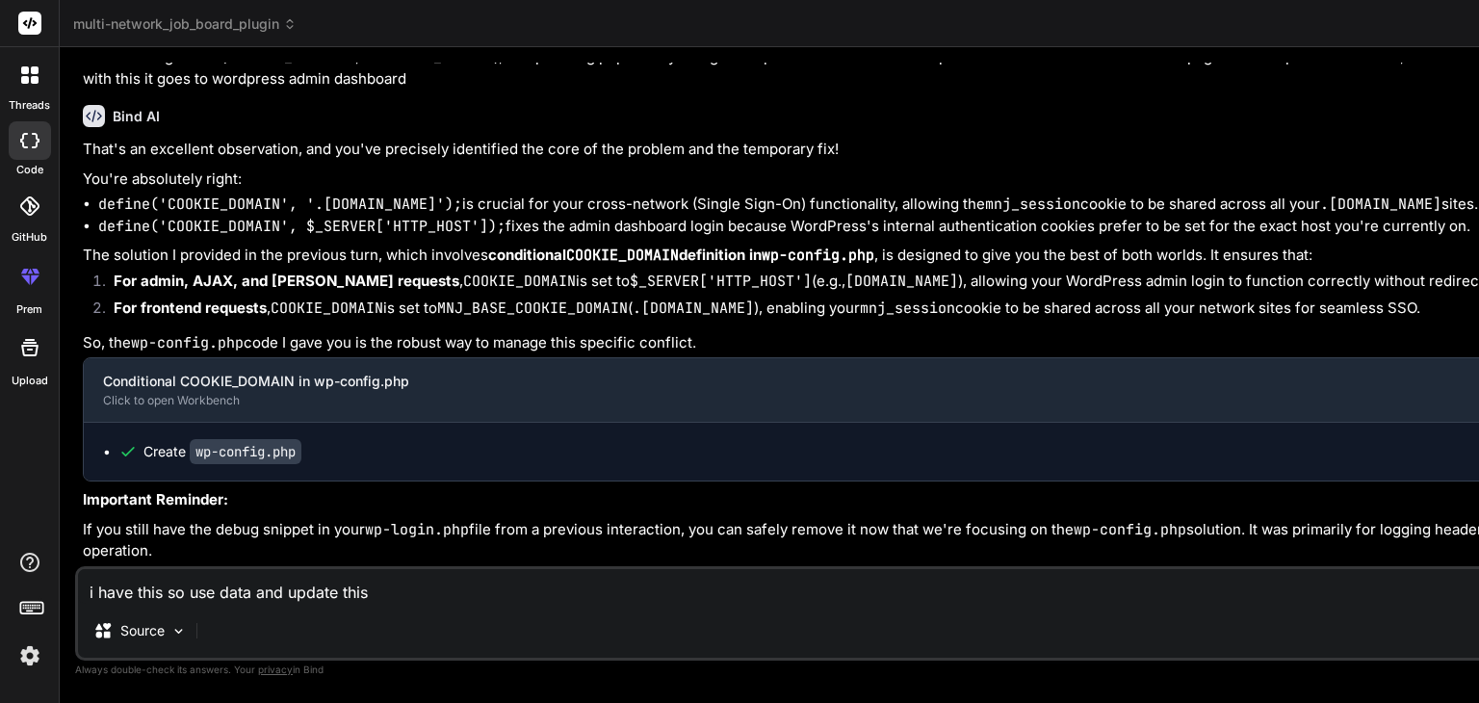
type textarea "x"
type textarea "i have this so use data and update this f"
type textarea "x"
type textarea "i have this so use data and update this fi"
type textarea "x"
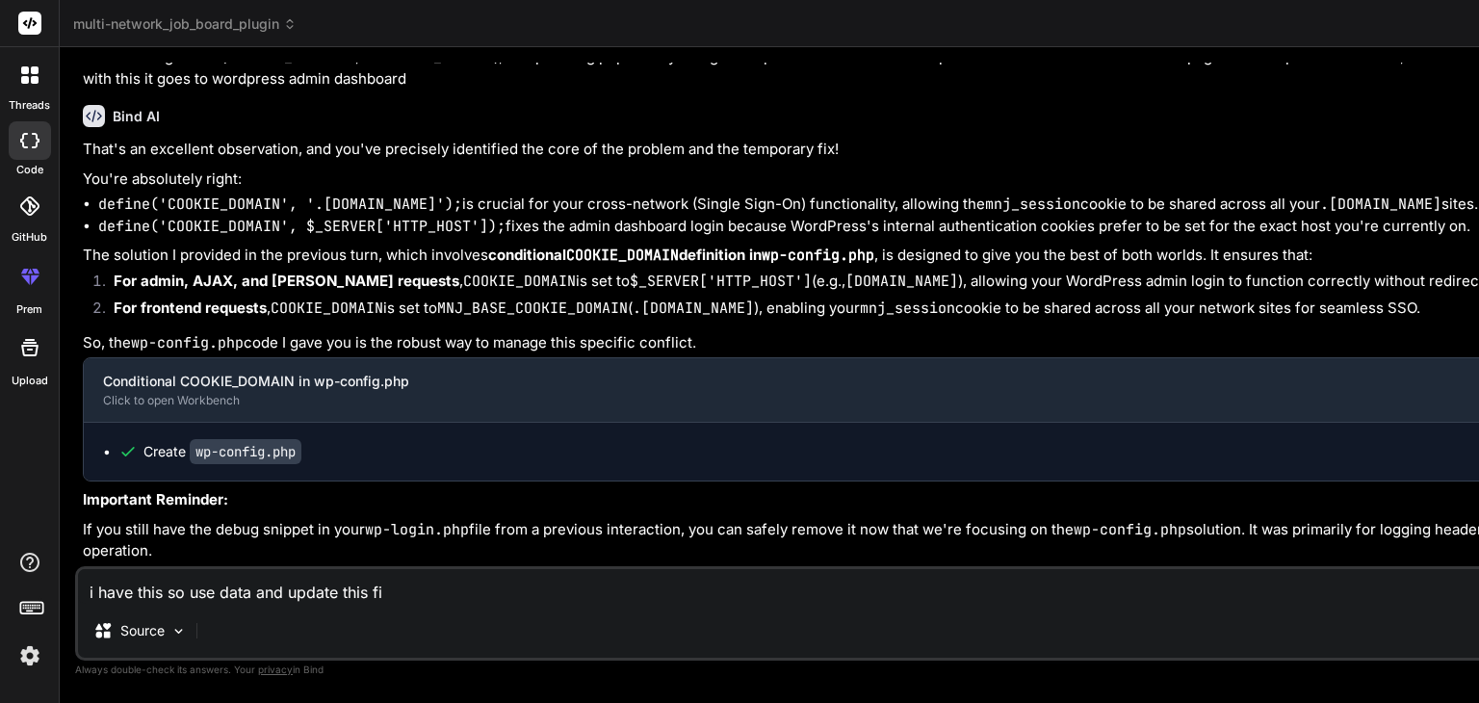
type textarea "i have this so use data and update this fil"
type textarea "x"
type textarea "i have this so use data and update this file"
type textarea "x"
type textarea "i have this so use data and update this file"
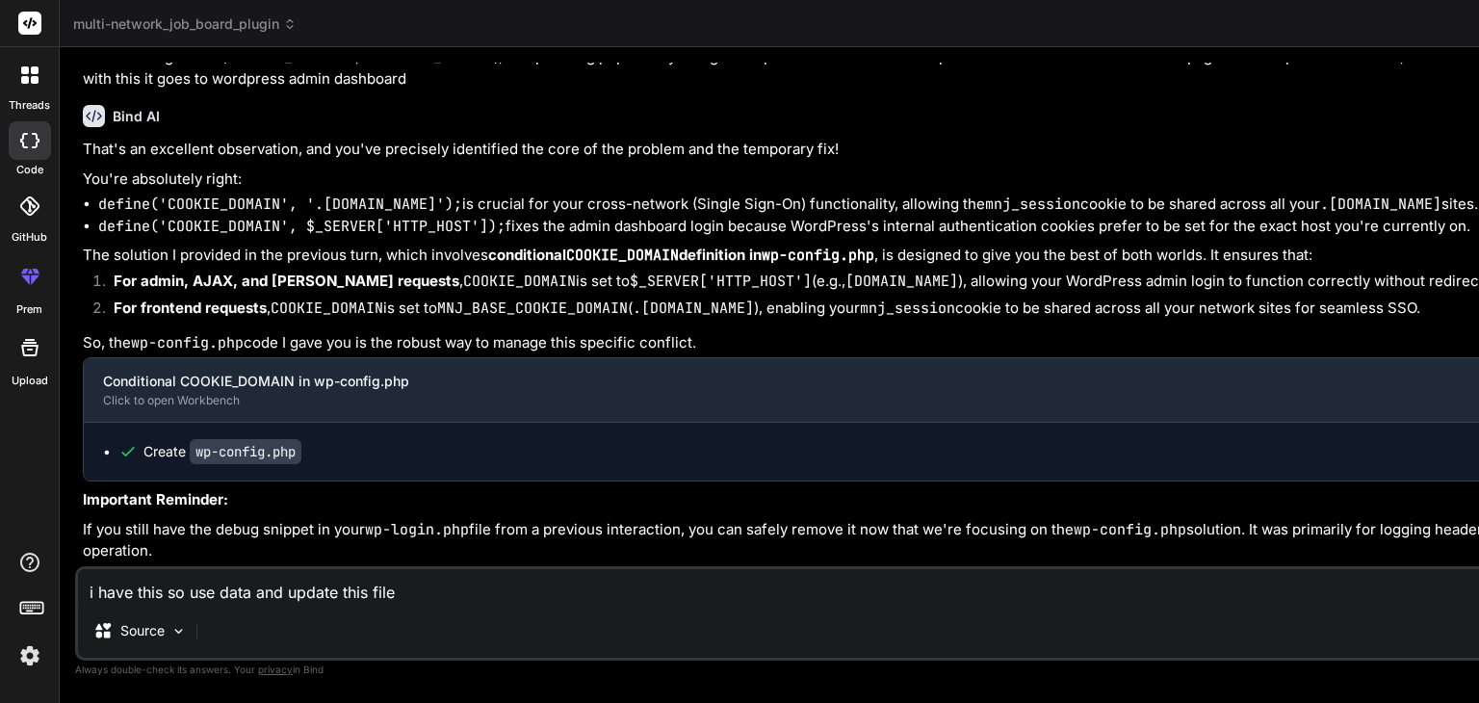
type textarea "x"
type textarea "i have this so use data and update this file a"
type textarea "x"
type textarea "i have this so use data and update this file as"
type textarea "x"
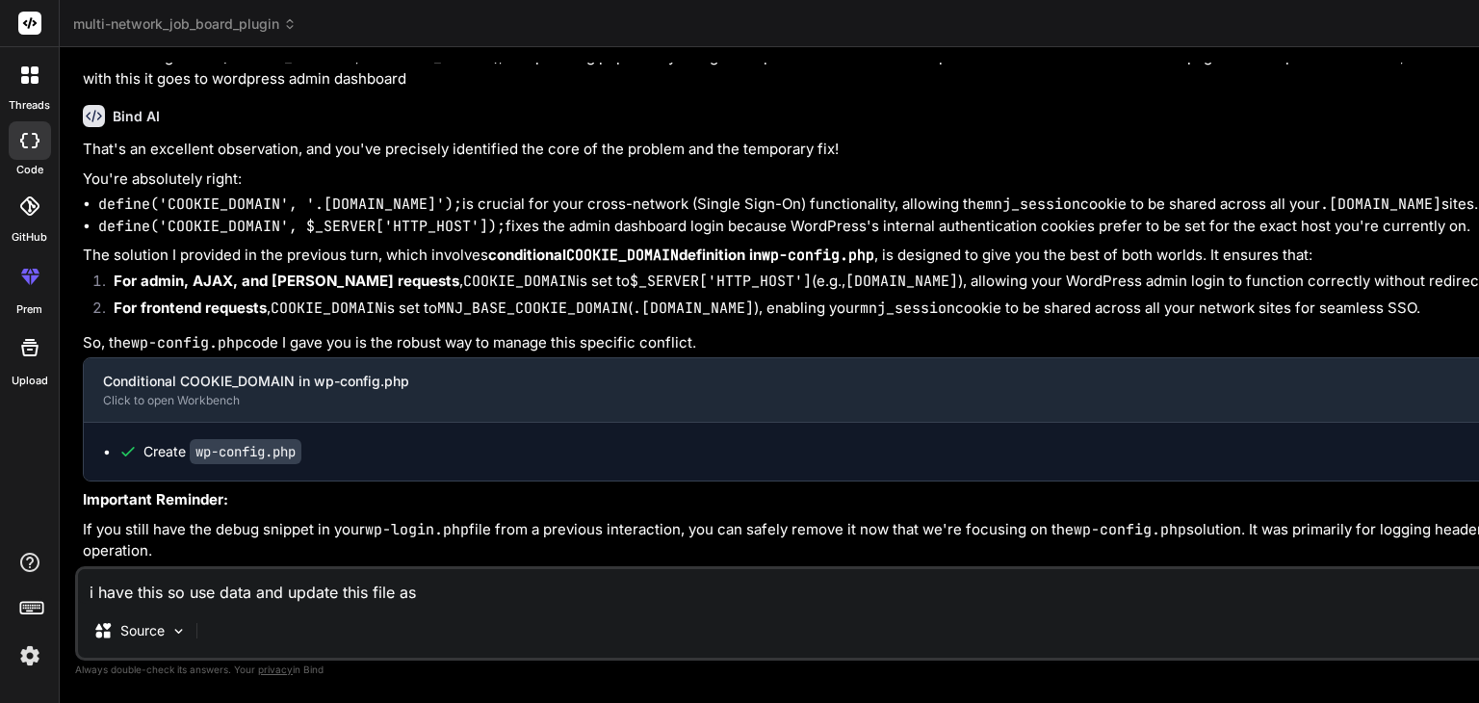
type textarea "i have this so use data and update this file as"
type textarea "x"
type textarea "i have this so use data and update this file as p"
type textarea "x"
type textarea "i have this so use data and update this file as pe"
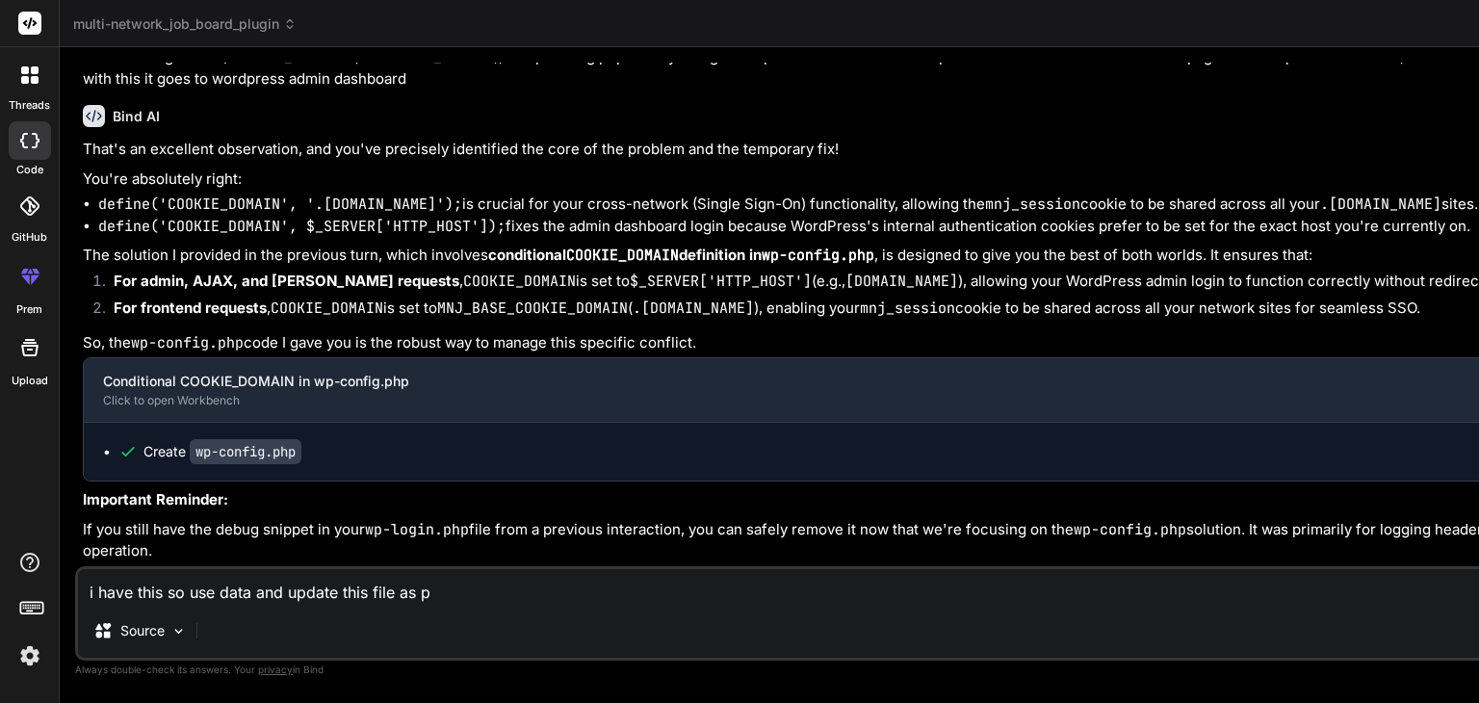
type textarea "x"
type textarea "i have this so use data and update this file as per"
type textarea "x"
type textarea "i have this so use data and update this file as per"
type textarea "x"
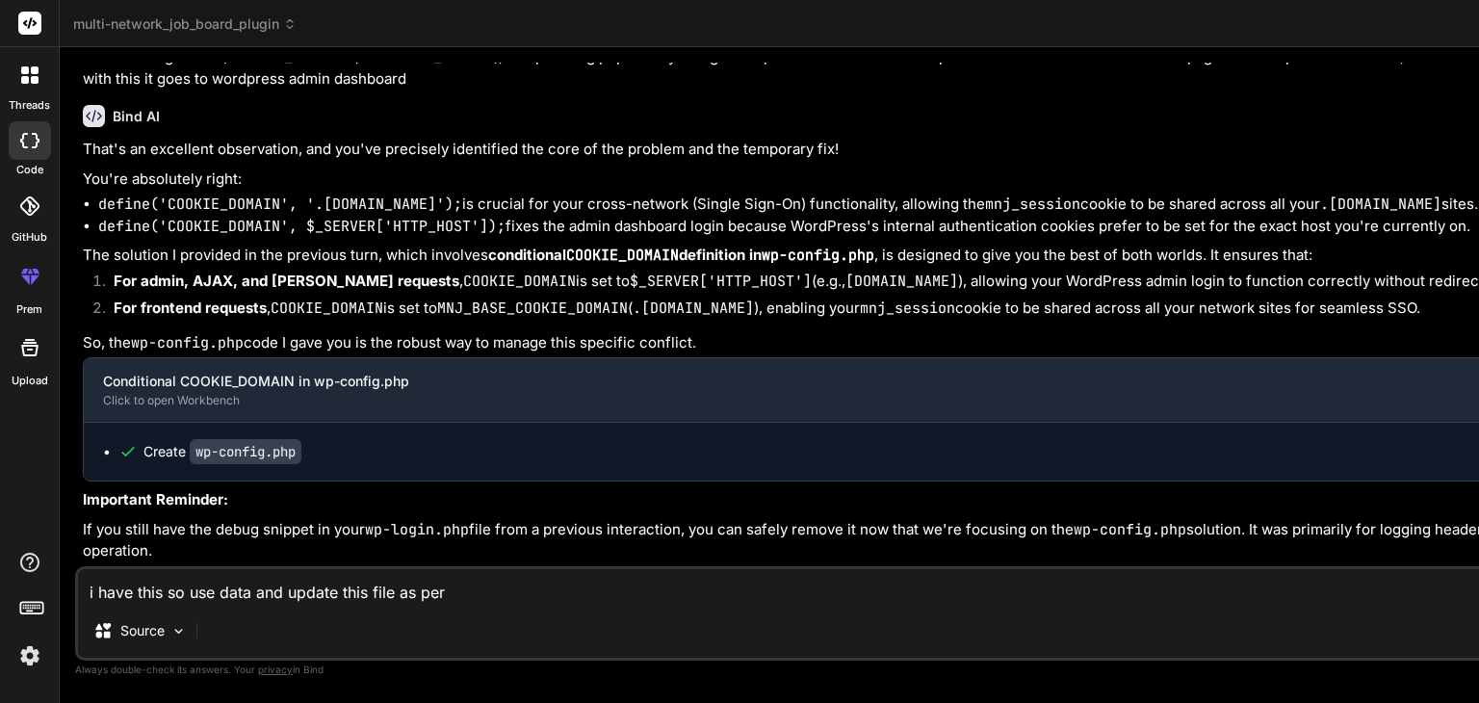
type textarea "i have this so use data and update this file as per d"
type textarea "x"
type textarea "i have this so use data and update this file as per de"
type textarea "x"
type textarea "i have this so use data and update this file as per det"
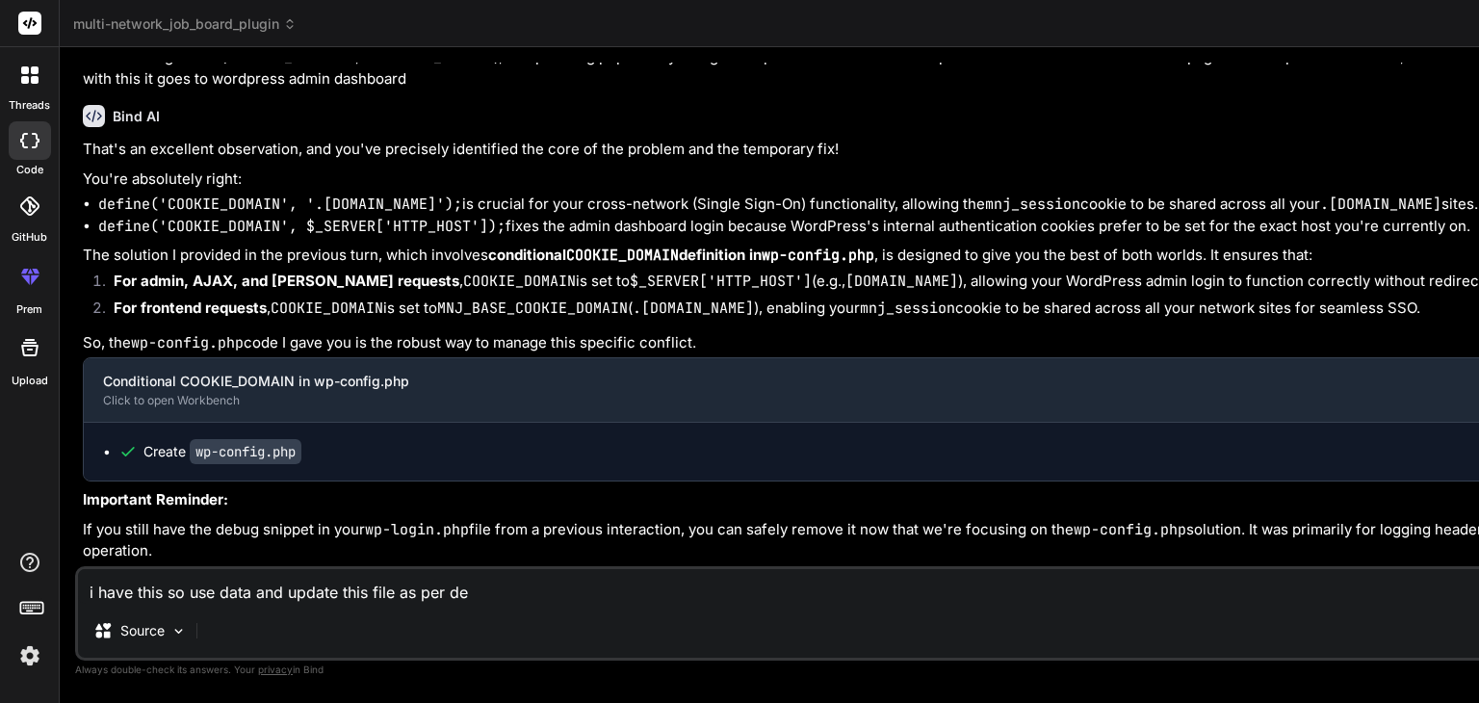
type textarea "x"
type textarea "i have this so use data and update this file as per deta"
type textarea "x"
type textarea "i have this so use data and update this file as per detai"
type textarea "x"
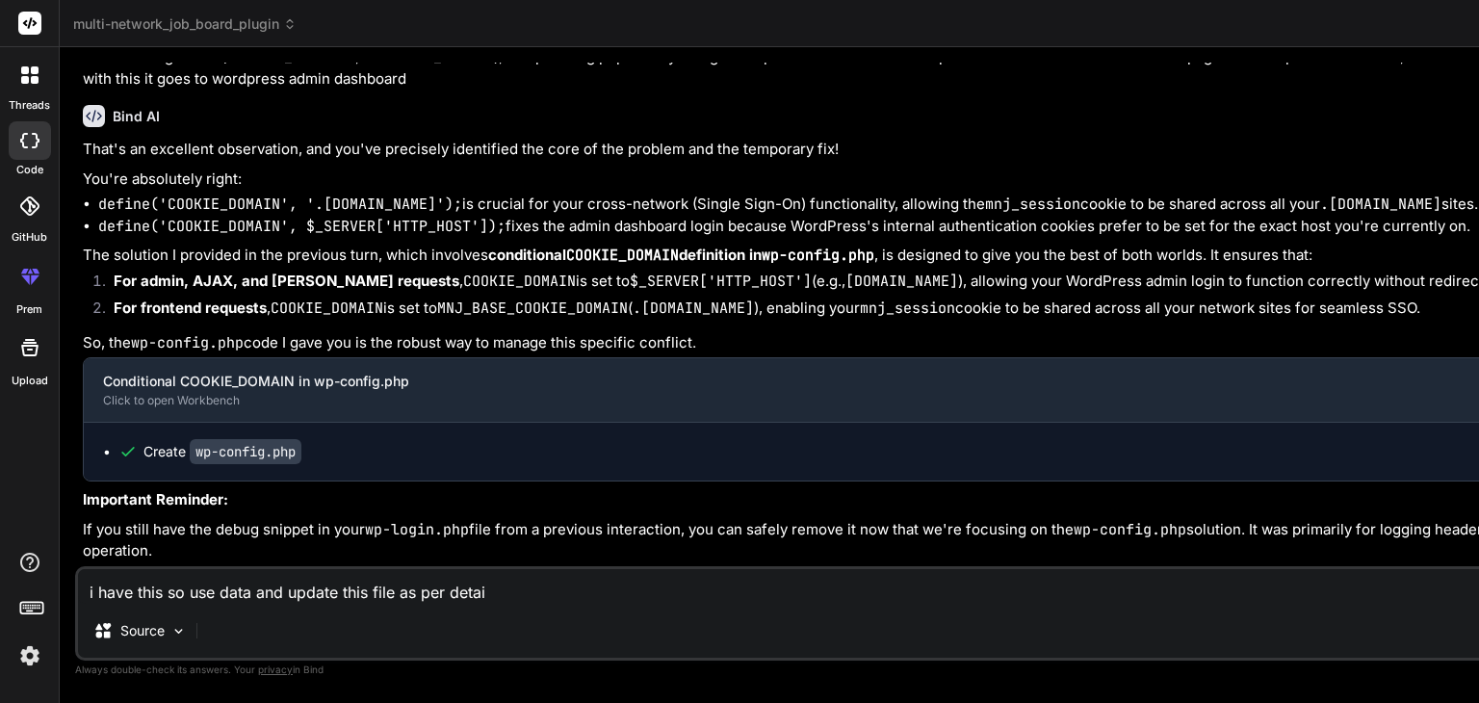
type textarea "i have this so use data and update this file as per detail"
type textarea "x"
type textarea "i have this so use data and update this file as per details"
type textarea "x"
type textarea "i have this so use data and update this file as per details,"
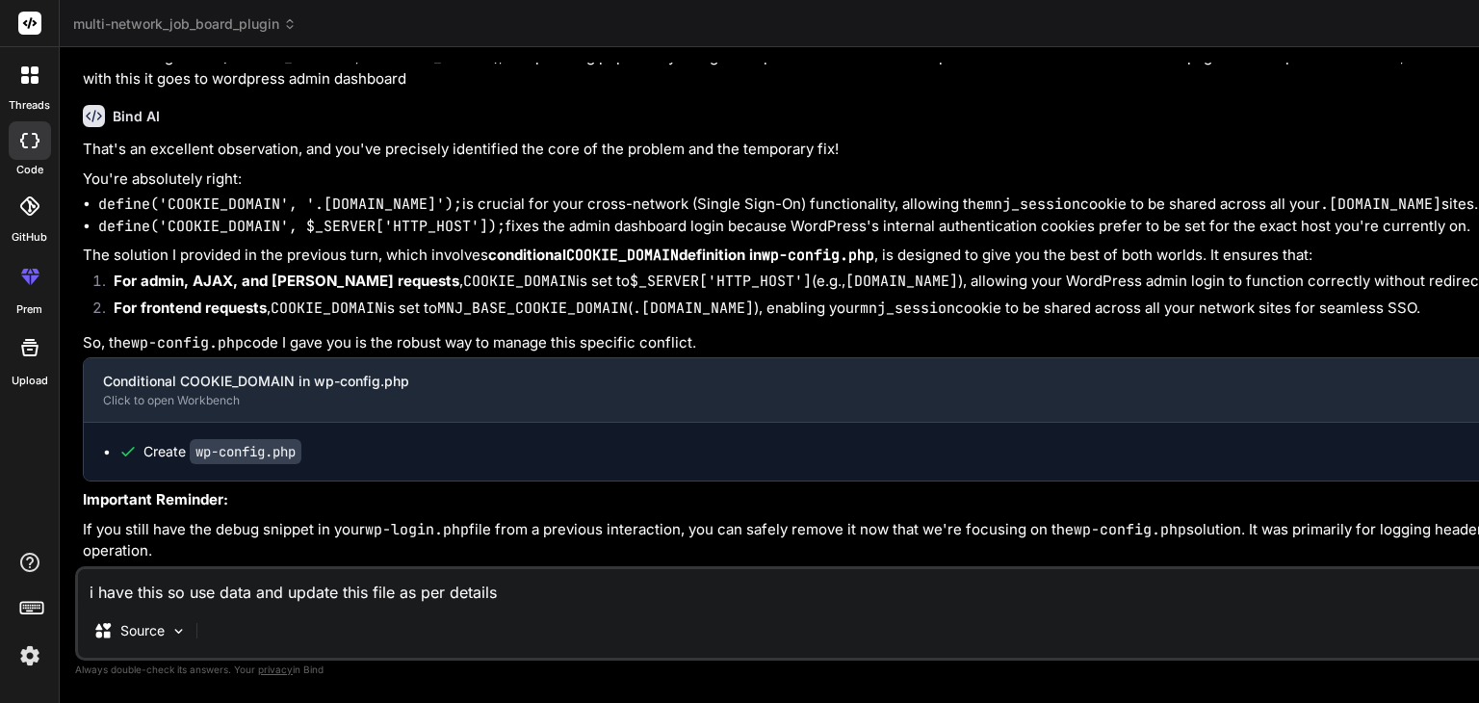
type textarea "x"
type textarea "i have this so use data and update this file as per details,"
type textarea "x"
paste textarea "<?php /** * The base configuration for WordPress * * The wp-config.php creation…"
type textarea "i have this so use data and update this file as per details, <?php /** * The ba…"
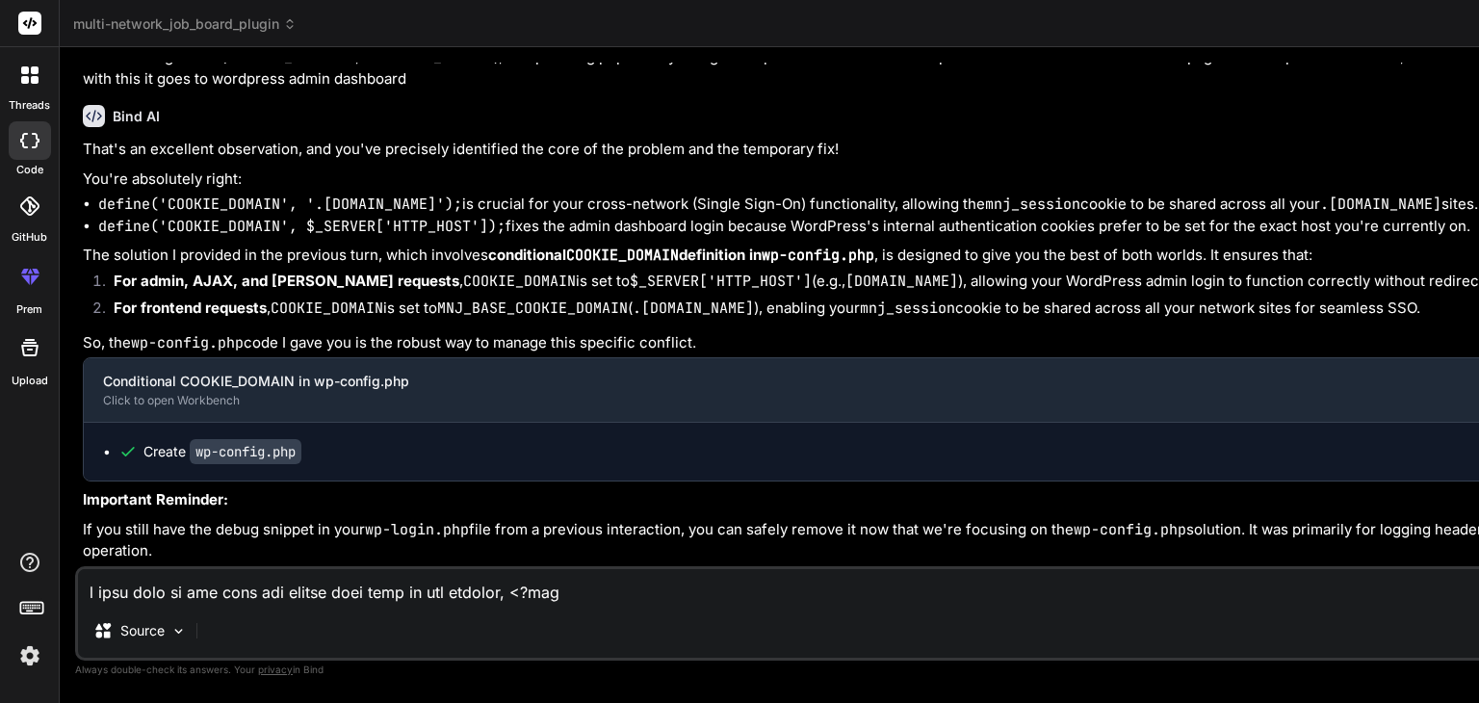
scroll to position [3444, 0]
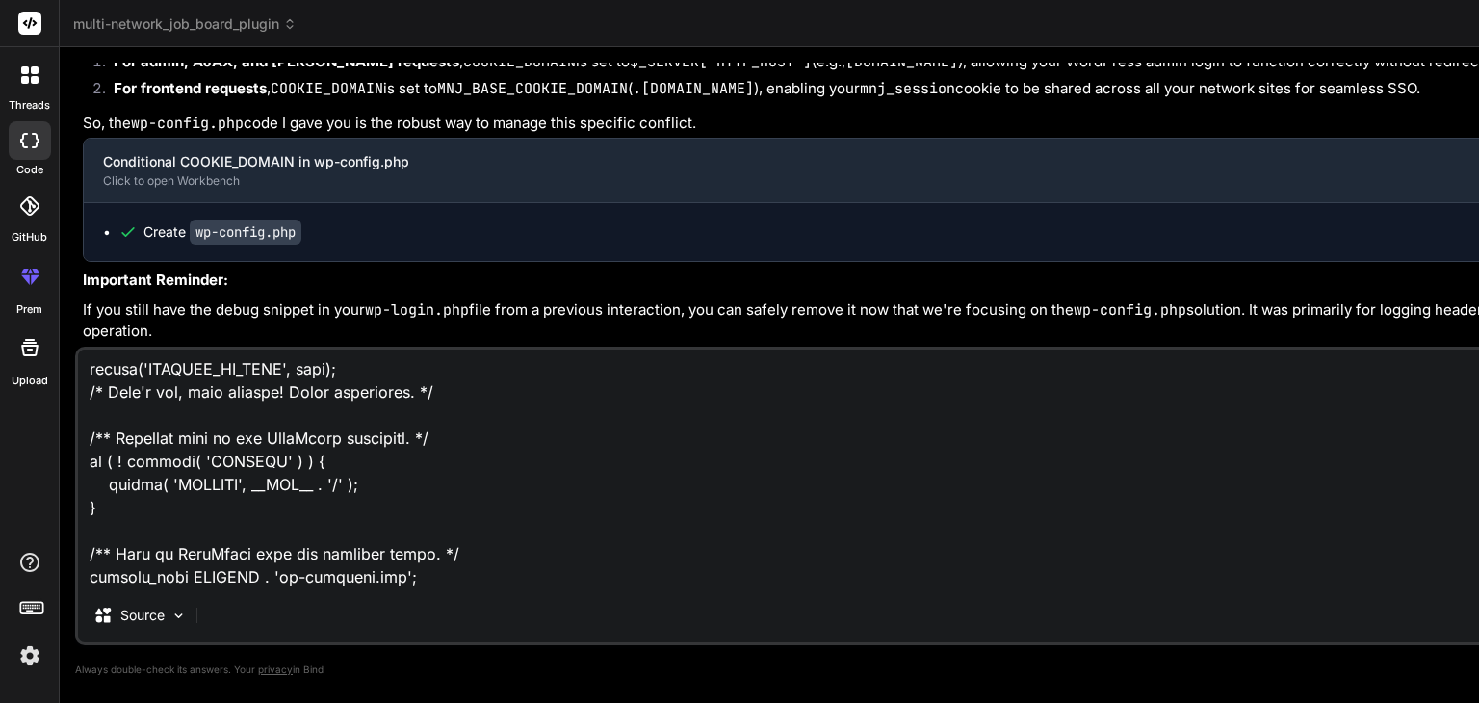
type textarea "x"
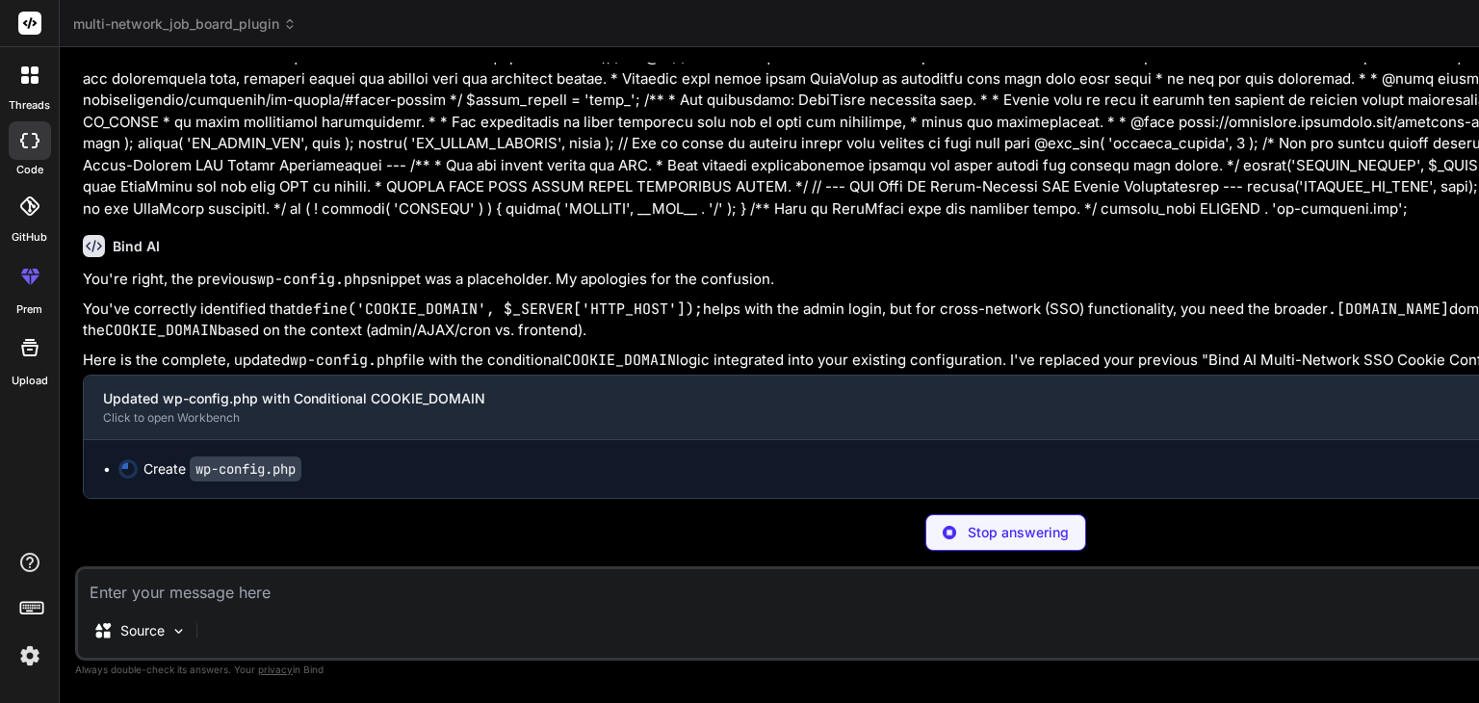
scroll to position [12760, 0]
type textarea "x"
type textarea "/** Absolute path to the WordPress directory. */ if ( ! defined( 'ABSPATH' ) ) …"
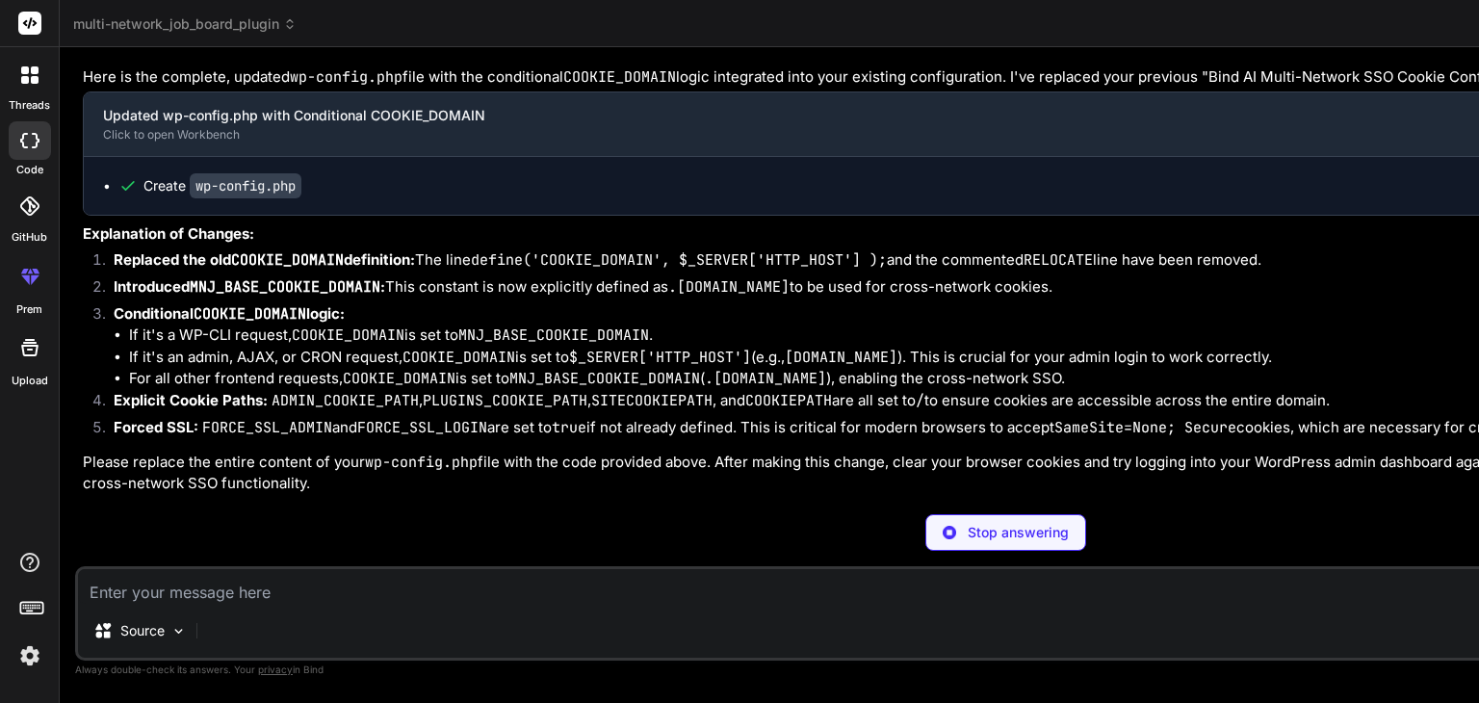
type textarea "x"
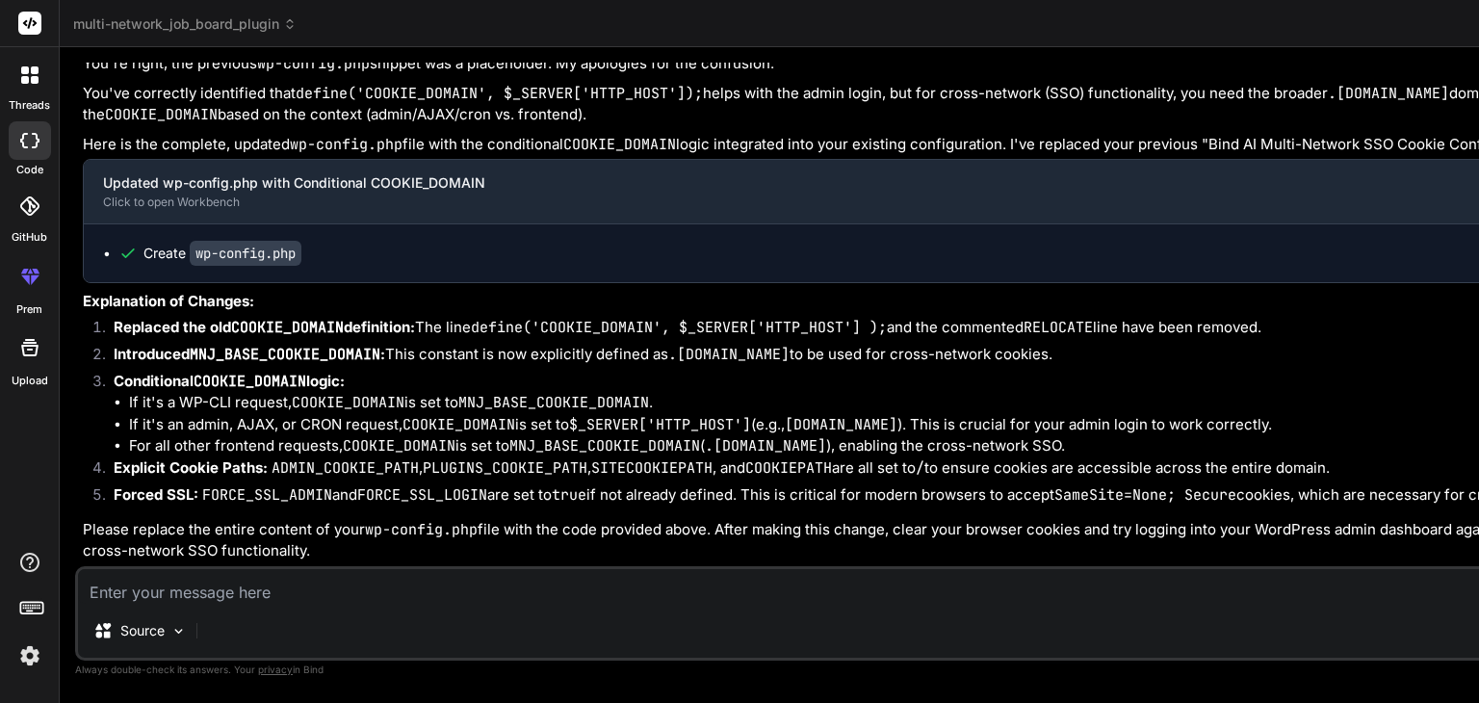
type textarea "<?php /** * The base configuration for WordPress * * The wp-config.php creation…"
click at [164, 590] on textarea at bounding box center [1005, 586] width 1855 height 35
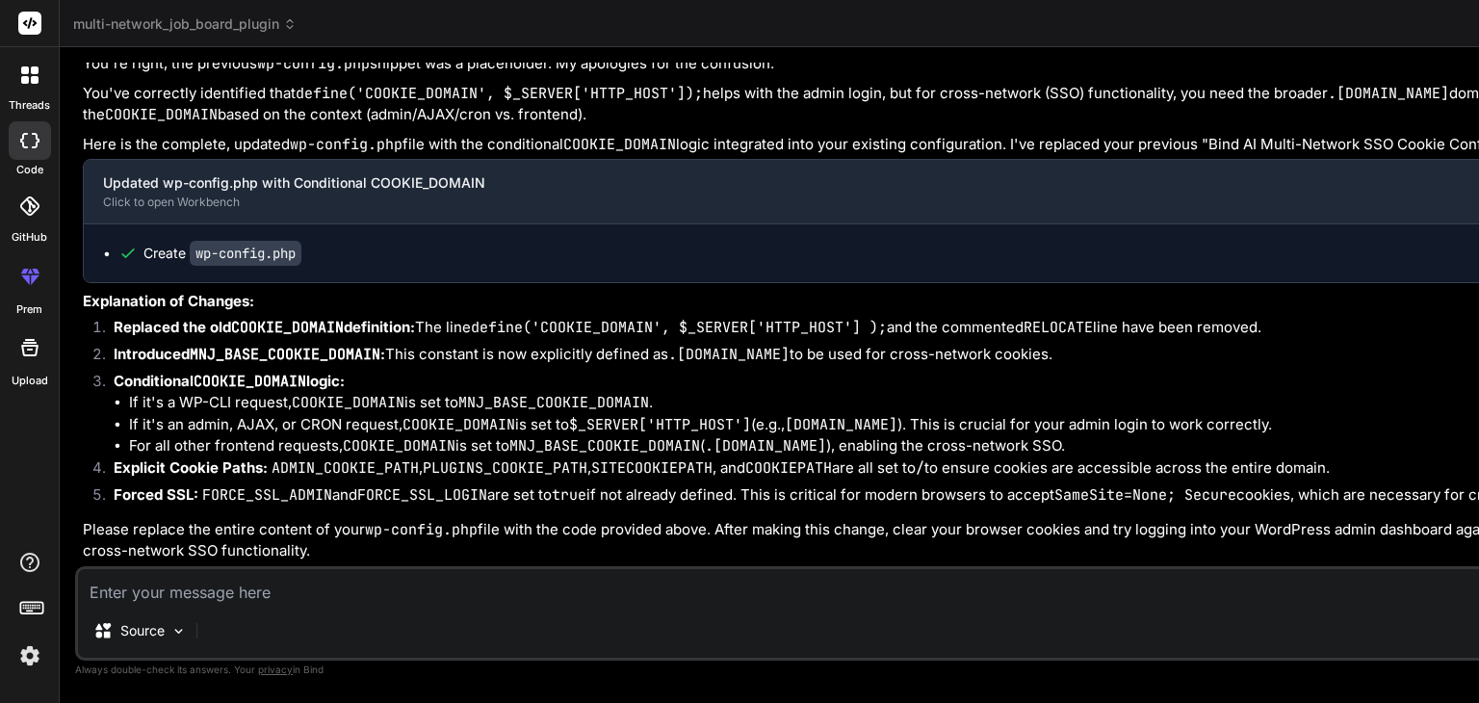
type textarea "g"
type textarea "x"
type textarea "go"
type textarea "x"
type textarea "got"
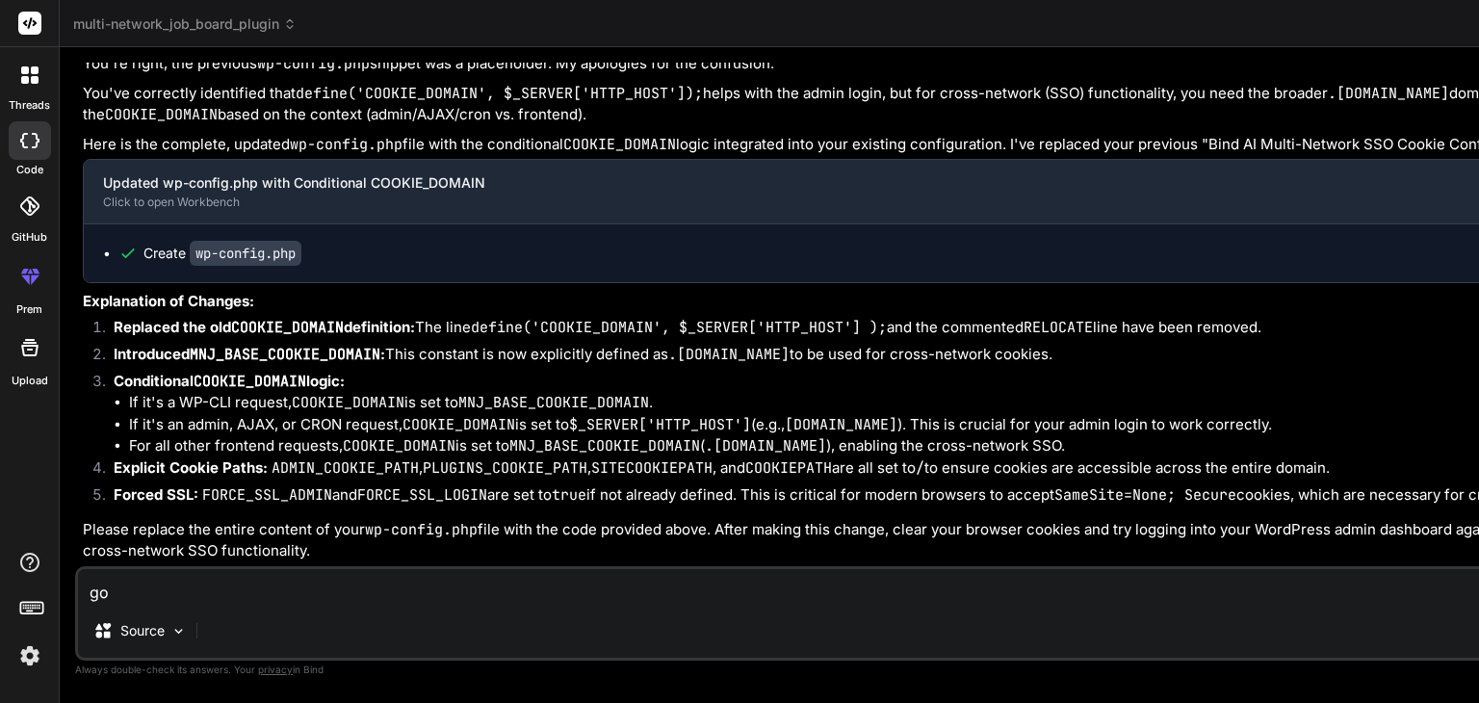
type textarea "x"
type textarea "got"
type textarea "x"
type textarea "got m"
type textarea "x"
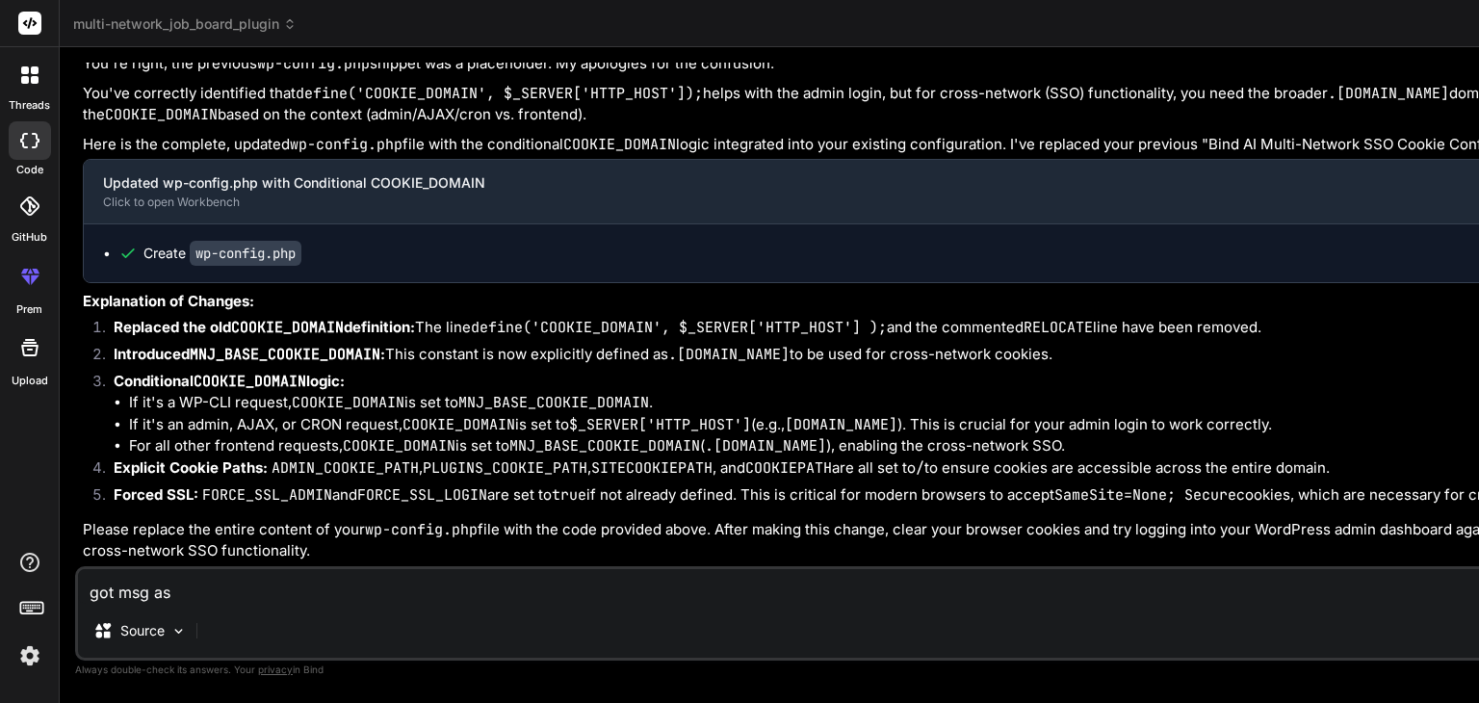
paste textarea "This page isn’t working [DOMAIN_NAME] is currently unable to handle this reques…"
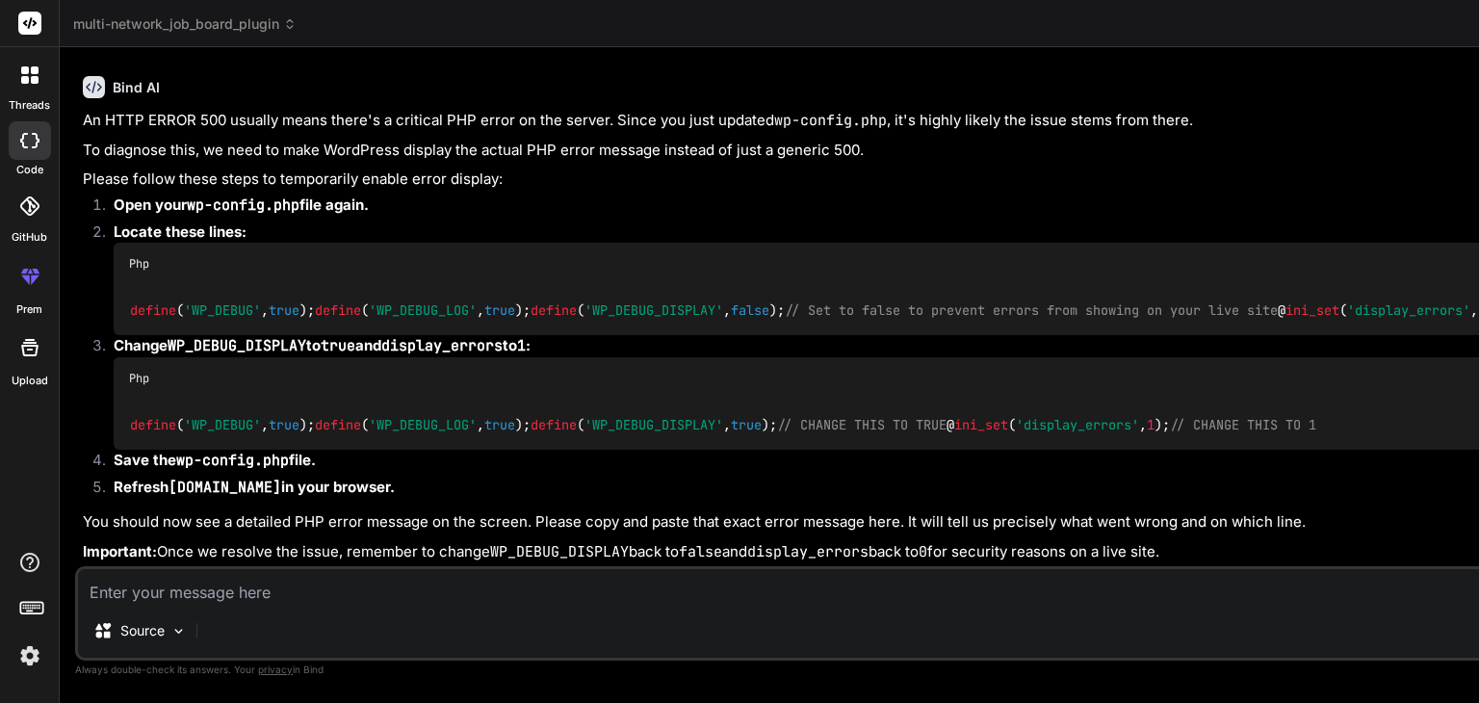
scroll to position [13985, 0]
drag, startPoint x: 130, startPoint y: 351, endPoint x: 413, endPoint y: 413, distance: 289.7
click at [413, 335] on div "define ( 'WP_DEBUG' , true ); define ( 'WP_DEBUG_LOG' , true ); define ( 'WP_DE…" at bounding box center [1023, 310] width 1819 height 50
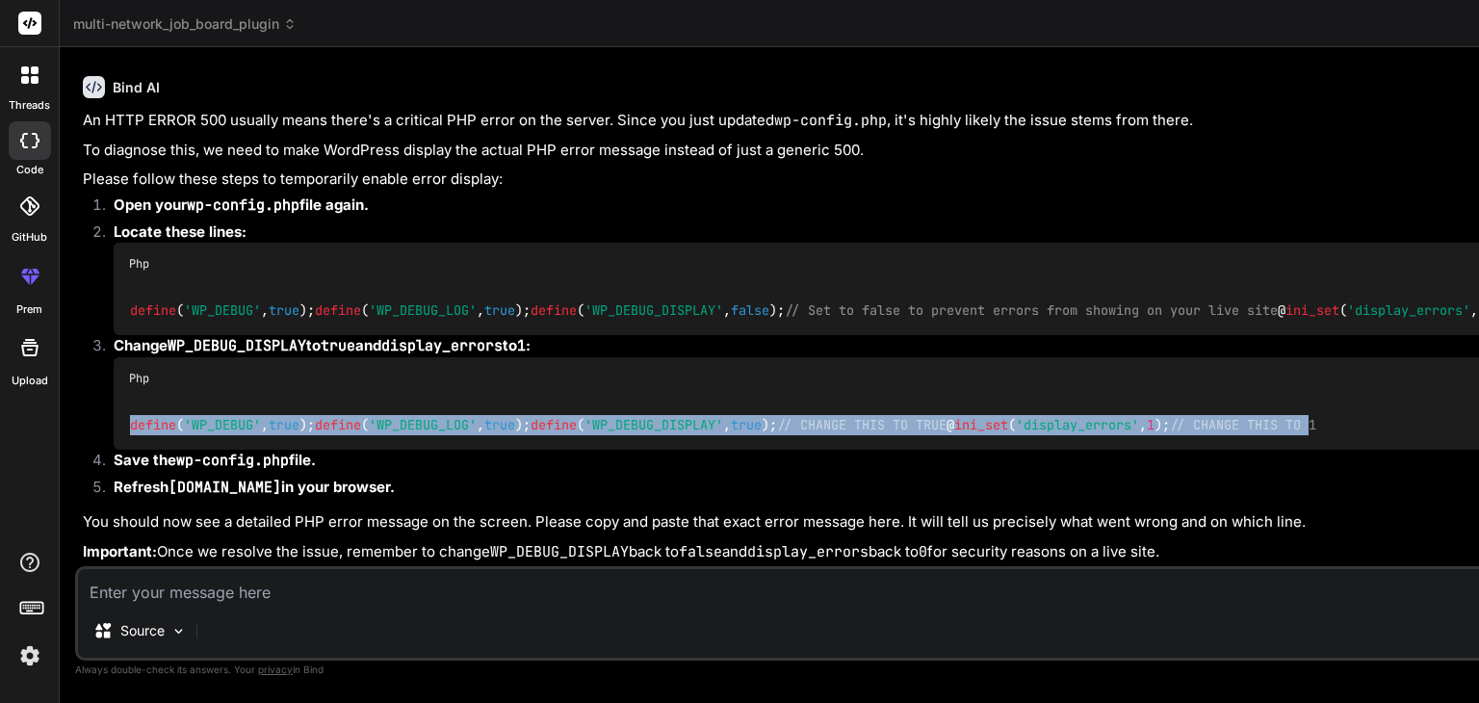
scroll to position [0, 72]
drag, startPoint x: 127, startPoint y: 439, endPoint x: 535, endPoint y: 515, distance: 415.3
click at [535, 515] on div "Bind AI Web Search Created with Pixso. Code Generator You i changed the theme n…" at bounding box center [1006, 374] width 1892 height 655
copy code "define ( 'WP_DEBUG' , true ); define ( 'WP_DEBUG_LOG' , true ); define ( 'WP_DE…"
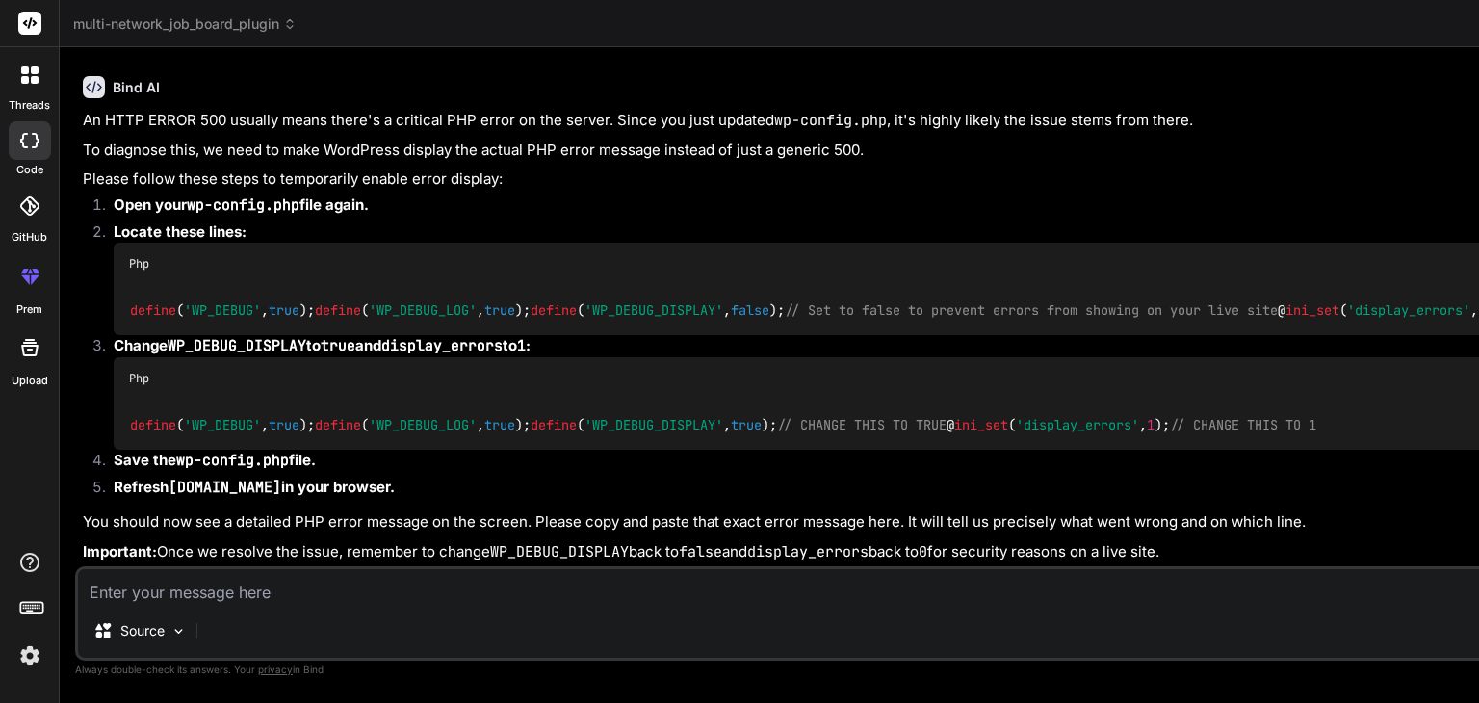
click at [170, 590] on textarea at bounding box center [1005, 586] width 1855 height 35
paste textarea "Fatal error: Uncaught Error: Call to undefined function is_admin() in /home/rel…"
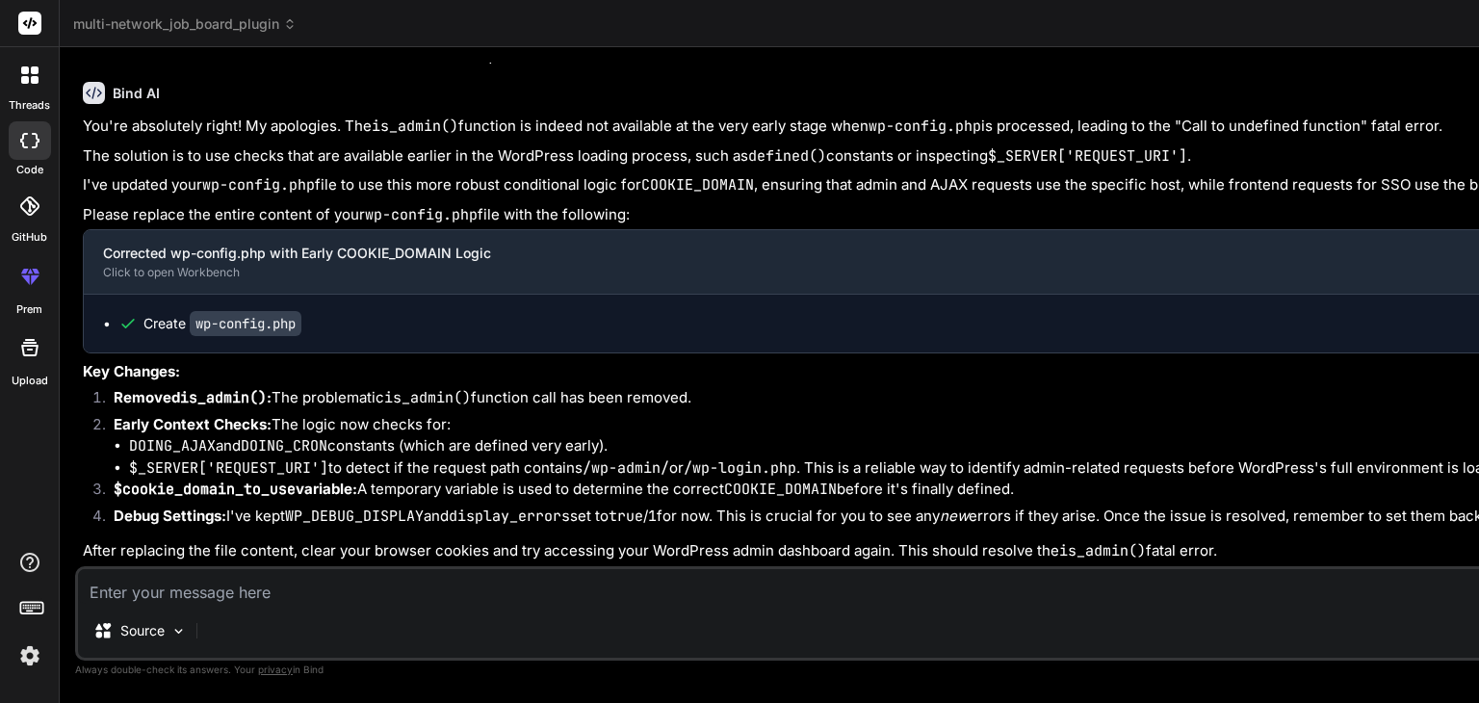
scroll to position [0, 0]
click at [185, 590] on textarea at bounding box center [1005, 586] width 1855 height 35
click at [181, 583] on textarea at bounding box center [1005, 586] width 1855 height 35
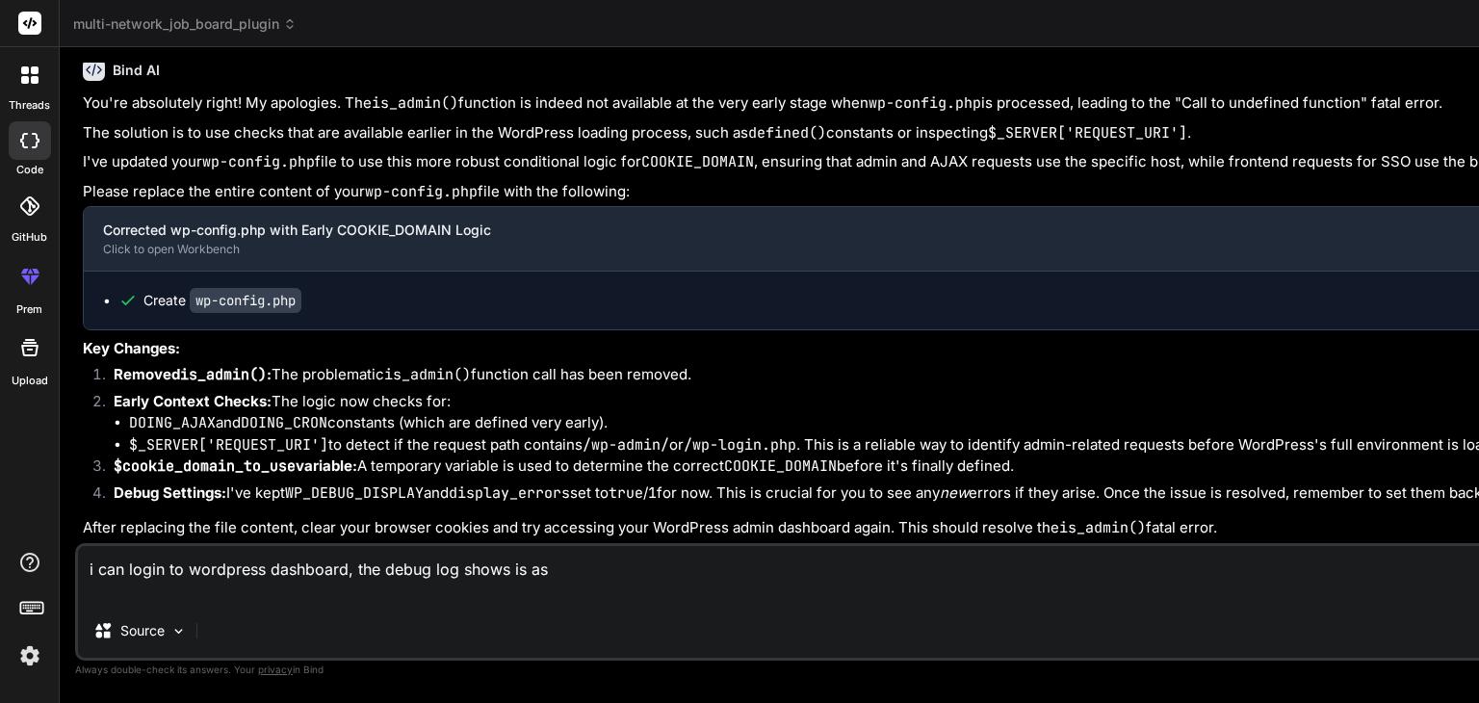
paste textarea "[[DATE] 13:30:01 UTC] MNJ Debug: wp_loaded fired. Current URL: /[PERSON_NAME]-w…"
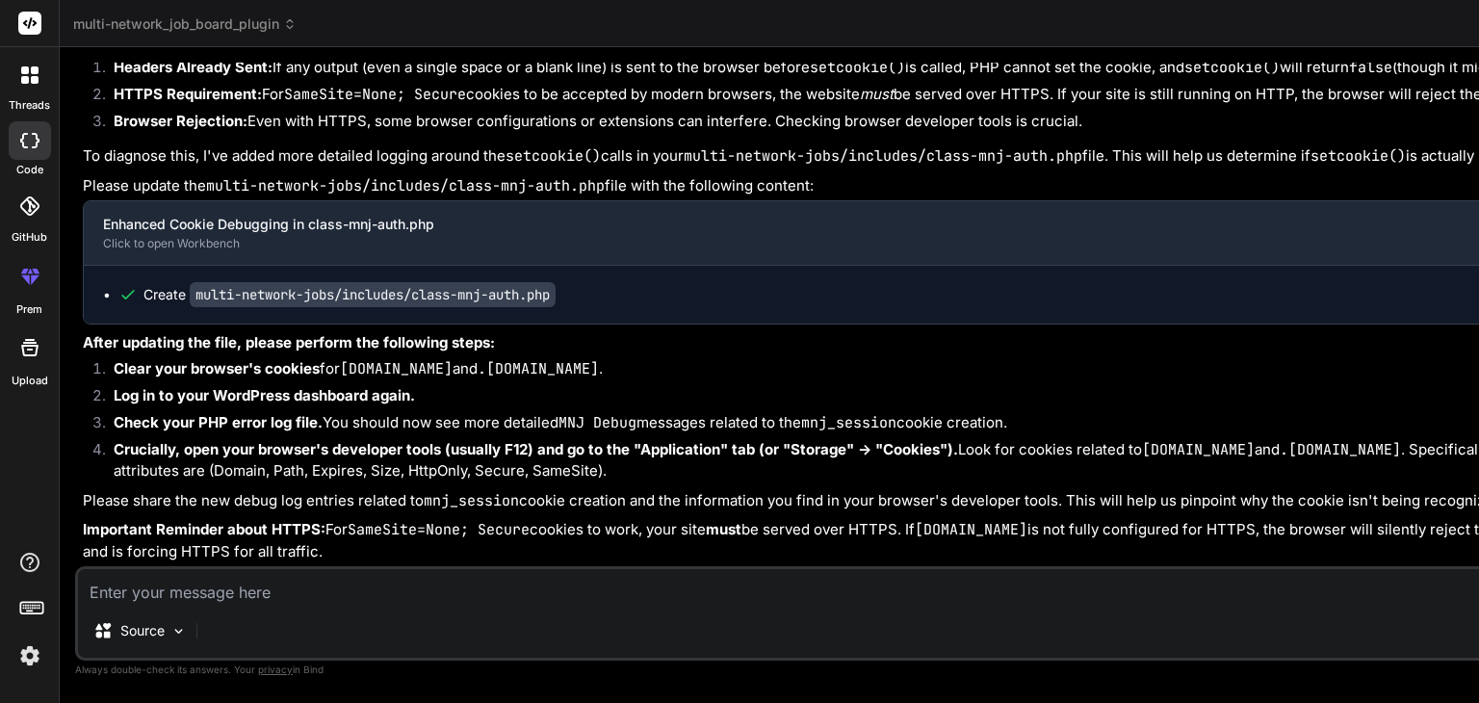
scroll to position [0, 0]
click at [139, 591] on textarea at bounding box center [1005, 586] width 1855 height 35
paste textarea "[[DATE] 13:35:48 UTC] PHP Parse error: syntax error, unexpected token "\" in /h…"
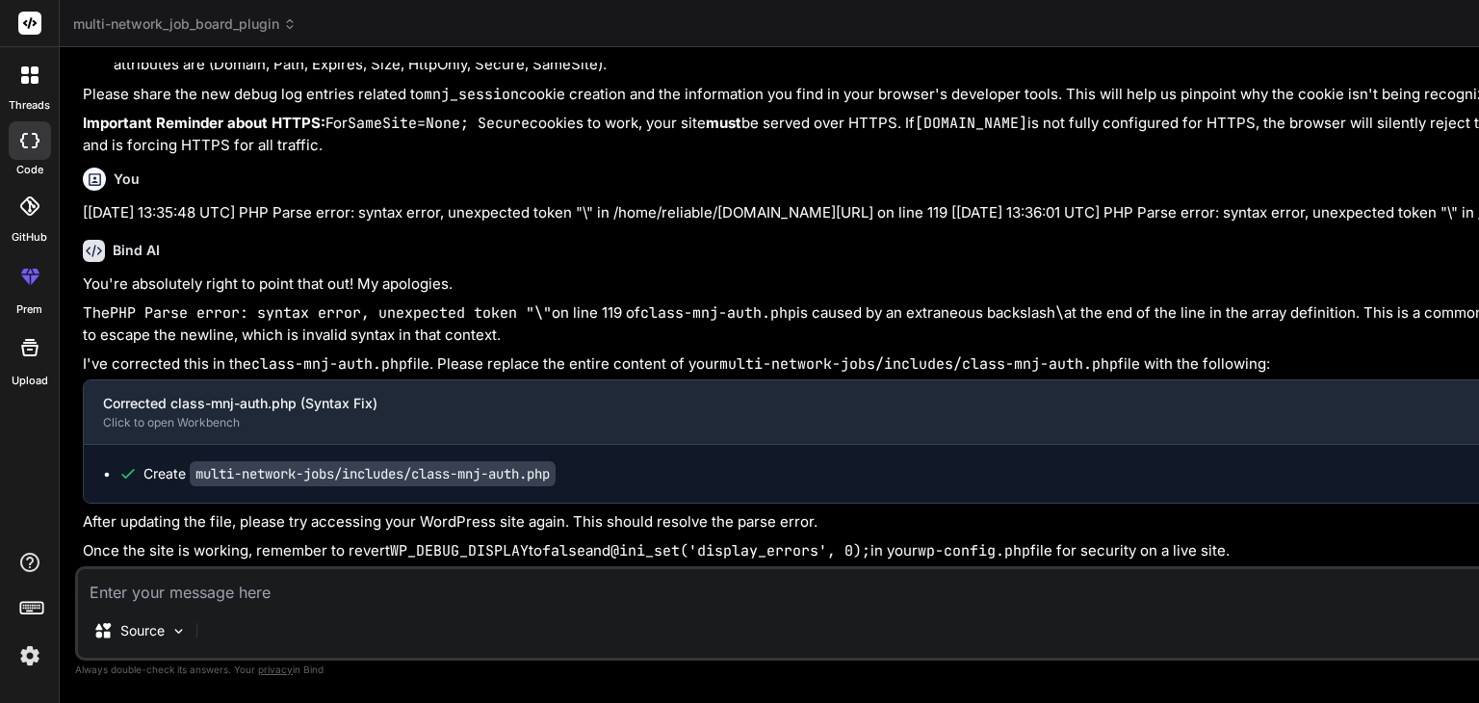
scroll to position [0, 0]
click at [163, 606] on div "Source Agent Mode. When this toggle is activated, AI automatically makes decisi…" at bounding box center [1005, 613] width 1861 height 94
click at [142, 590] on textarea at bounding box center [1005, 586] width 1855 height 35
paste textarea "[[DATE] 13:38:13 UTC] MNJ Debug: wp_loaded fired. Current URL: /[PERSON_NAME]-w…"
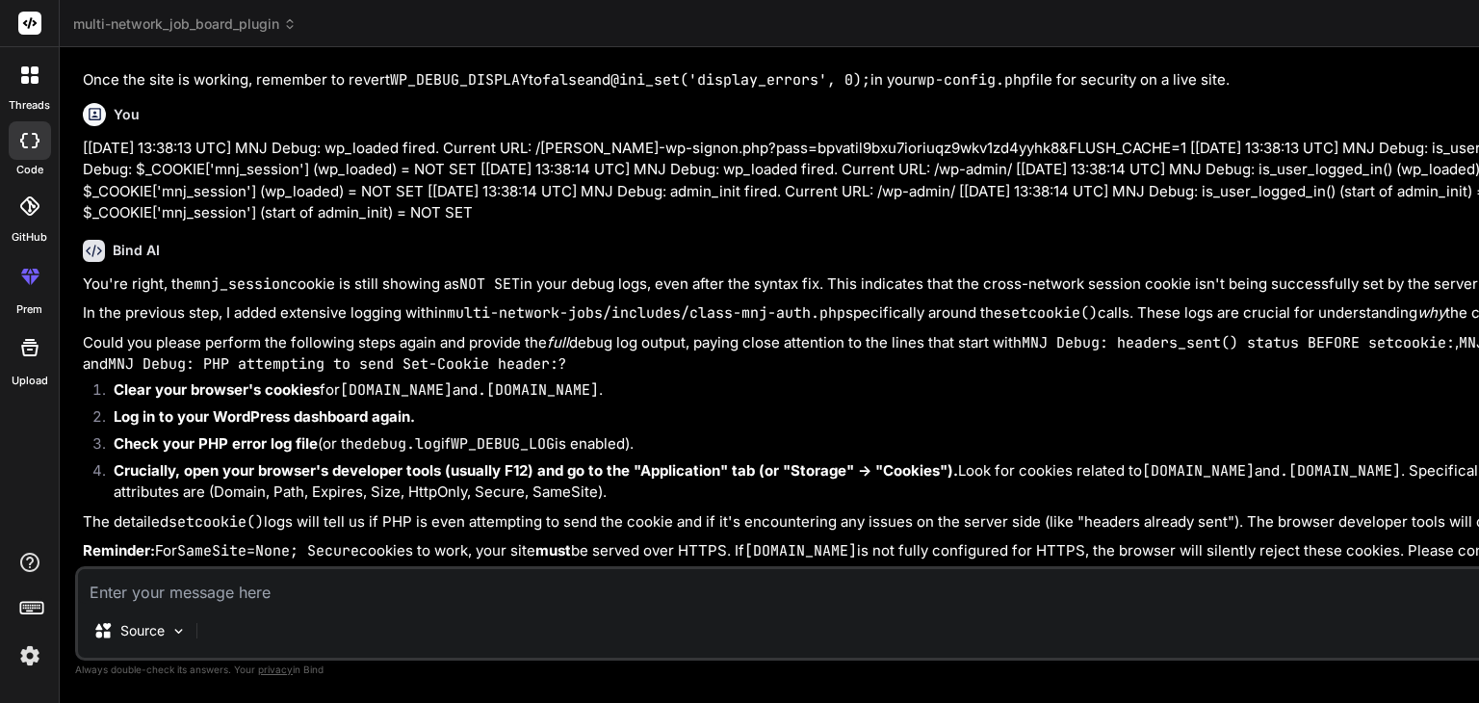
scroll to position [19065, 0]
click at [447, 323] on code "multi-network-jobs/includes/class-mnj-auth.php" at bounding box center [646, 312] width 399 height 19
click at [117, 594] on textarea at bounding box center [1005, 586] width 1855 height 35
paste textarea "[[DATE] 13:41:13 UTC] MNJ Debug: wp_loaded fired. Current URL: /wp-admin/admin-…"
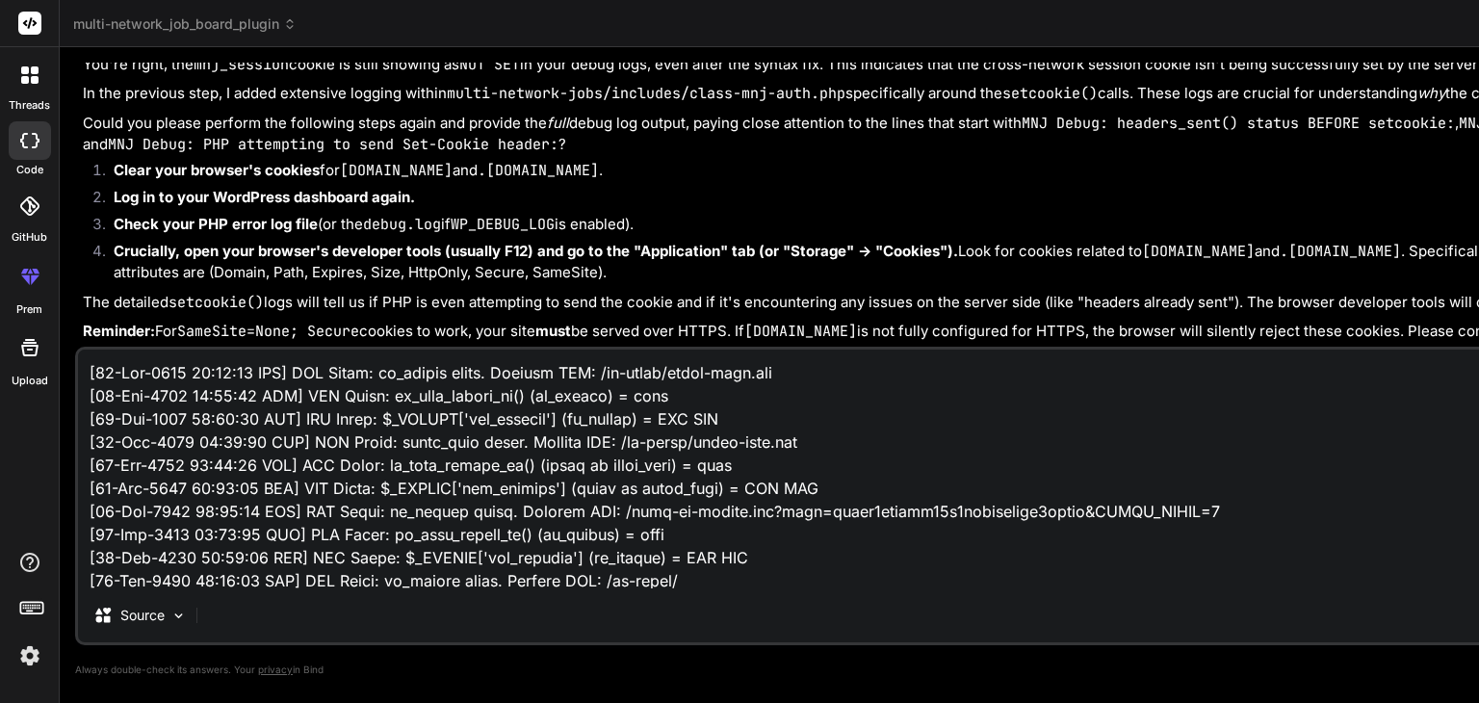
scroll to position [1457, 0]
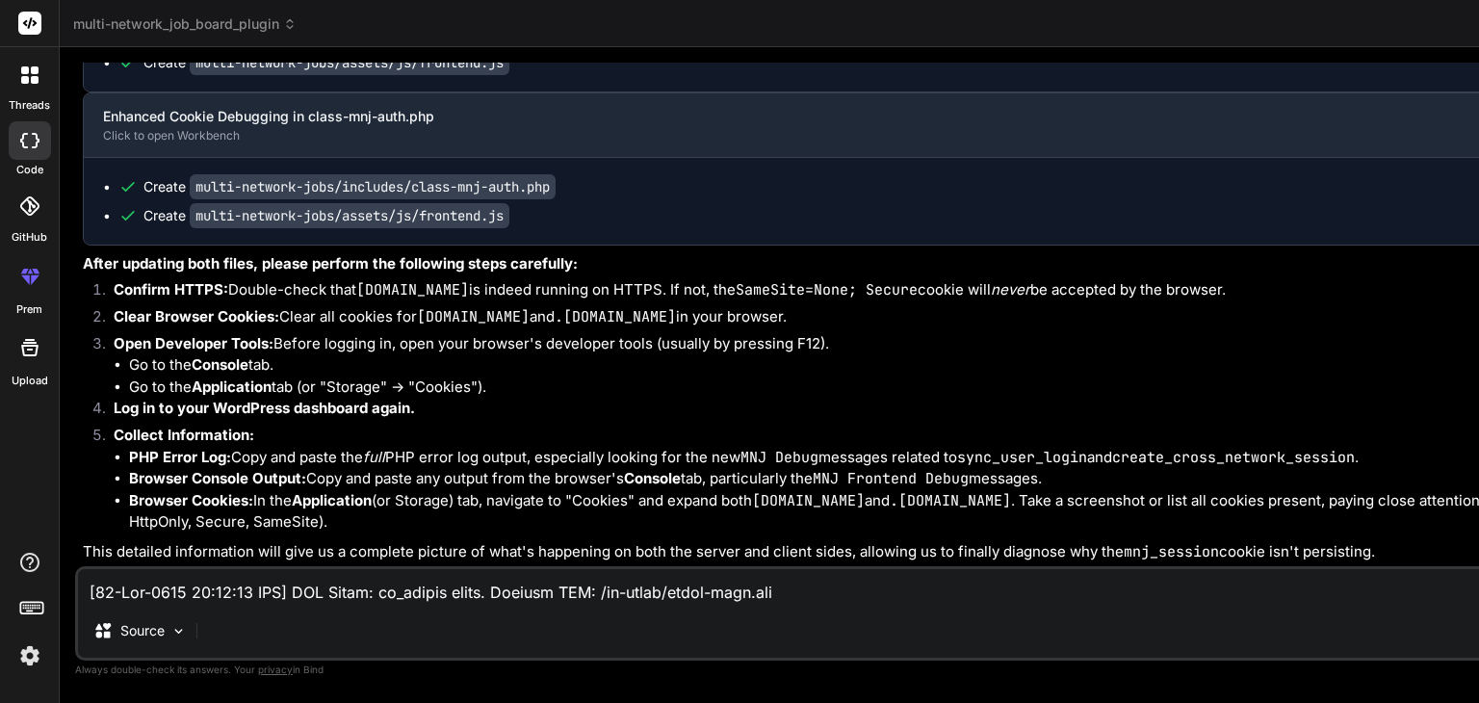
scroll to position [21987, 0]
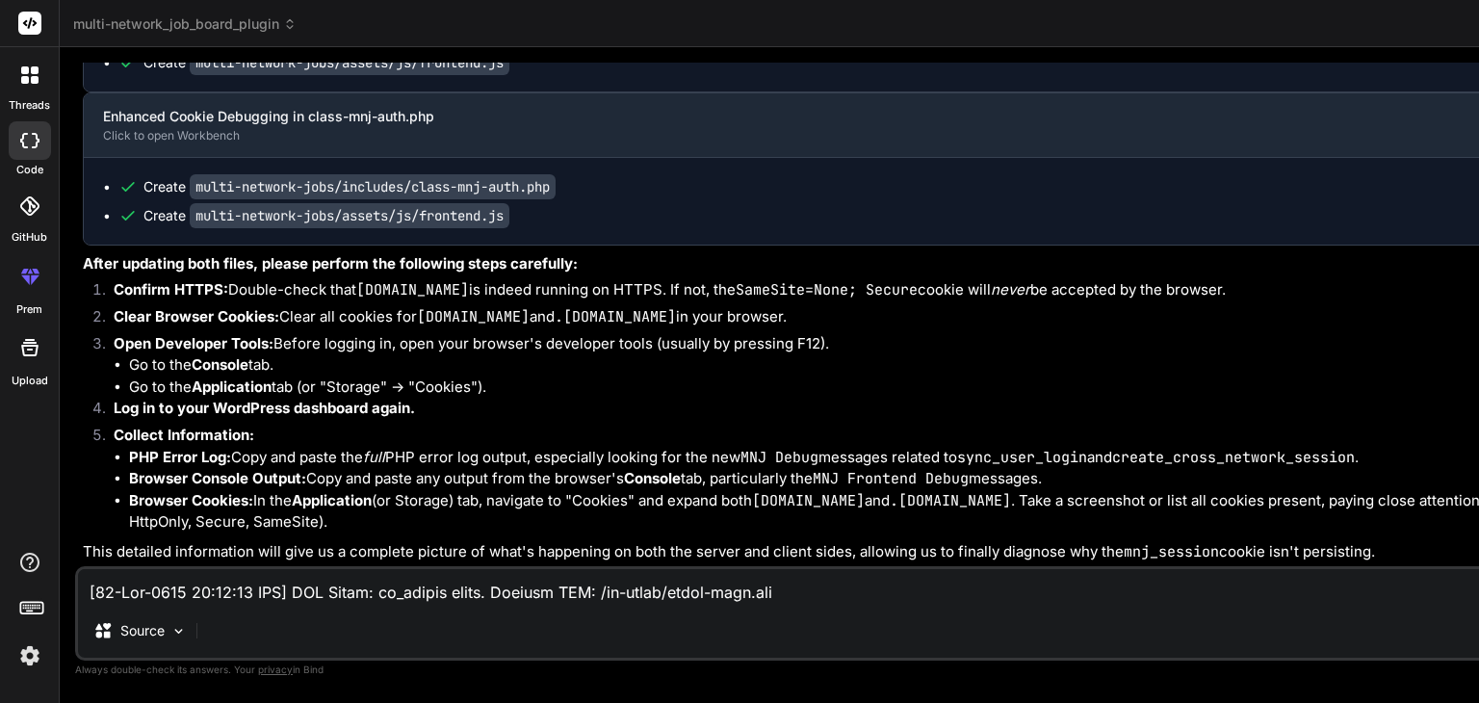
click at [205, 594] on textarea at bounding box center [1005, 586] width 1855 height 35
drag, startPoint x: 263, startPoint y: 474, endPoint x: 358, endPoint y: 476, distance: 95.3
click at [358, 228] on code "multi-network-jobs/assets/js/frontend.js" at bounding box center [350, 215] width 320 height 25
copy code "frontend.js"
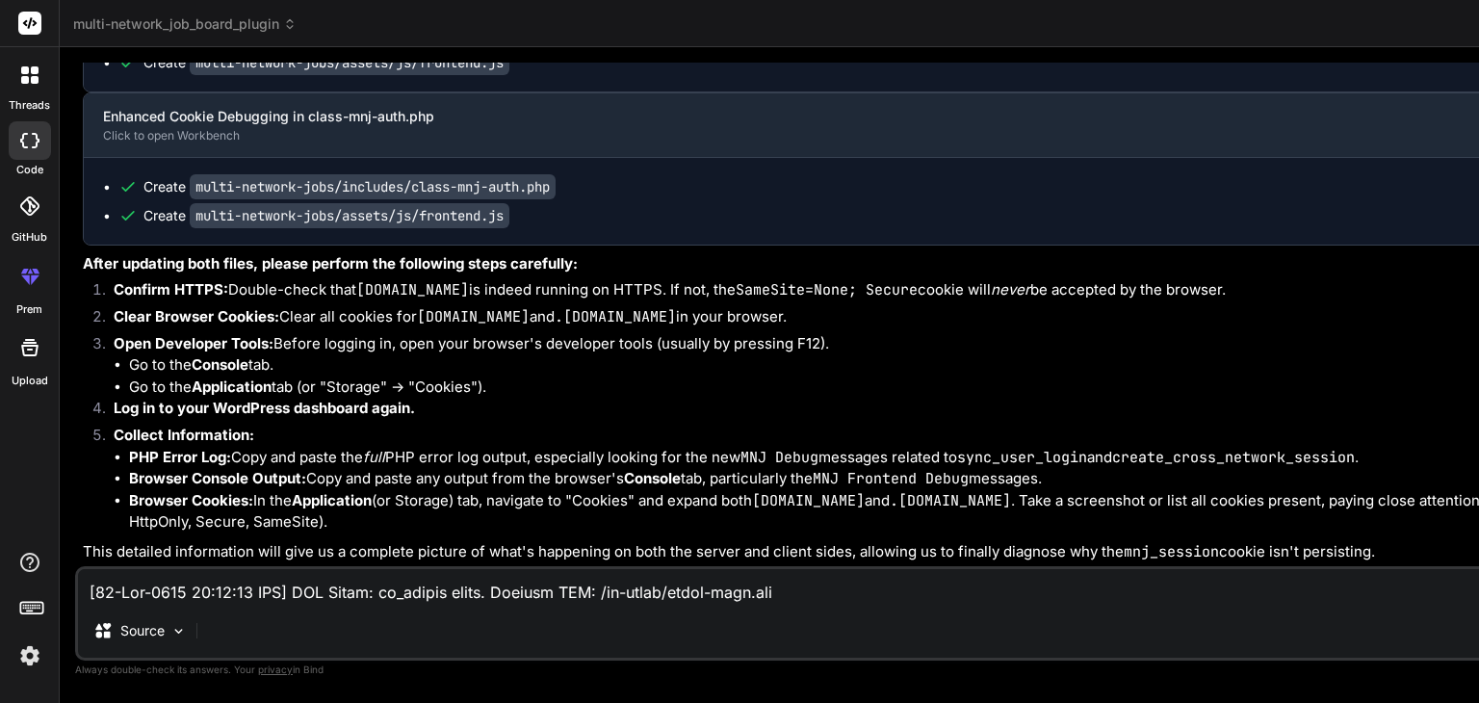
click at [117, 585] on textarea at bounding box center [1005, 586] width 1855 height 35
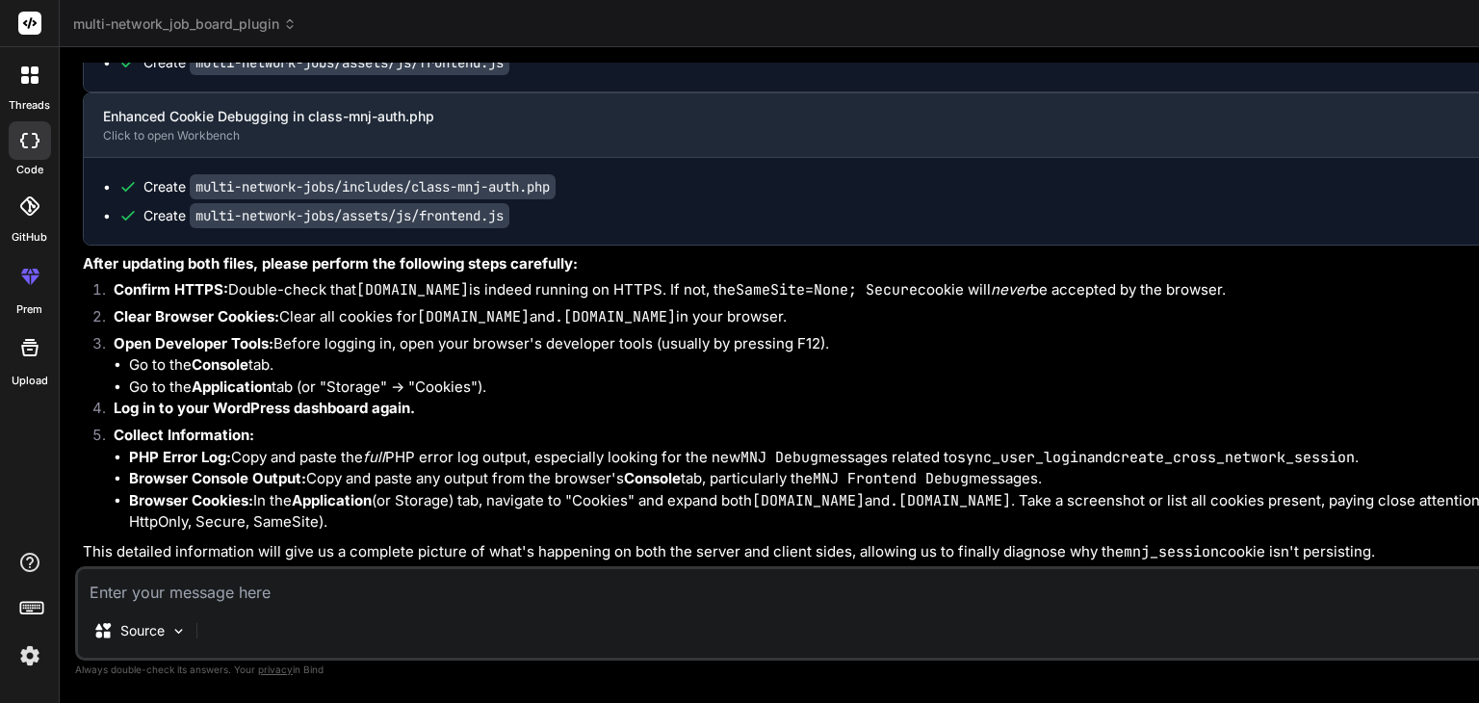
paste textarea "frontend.js"
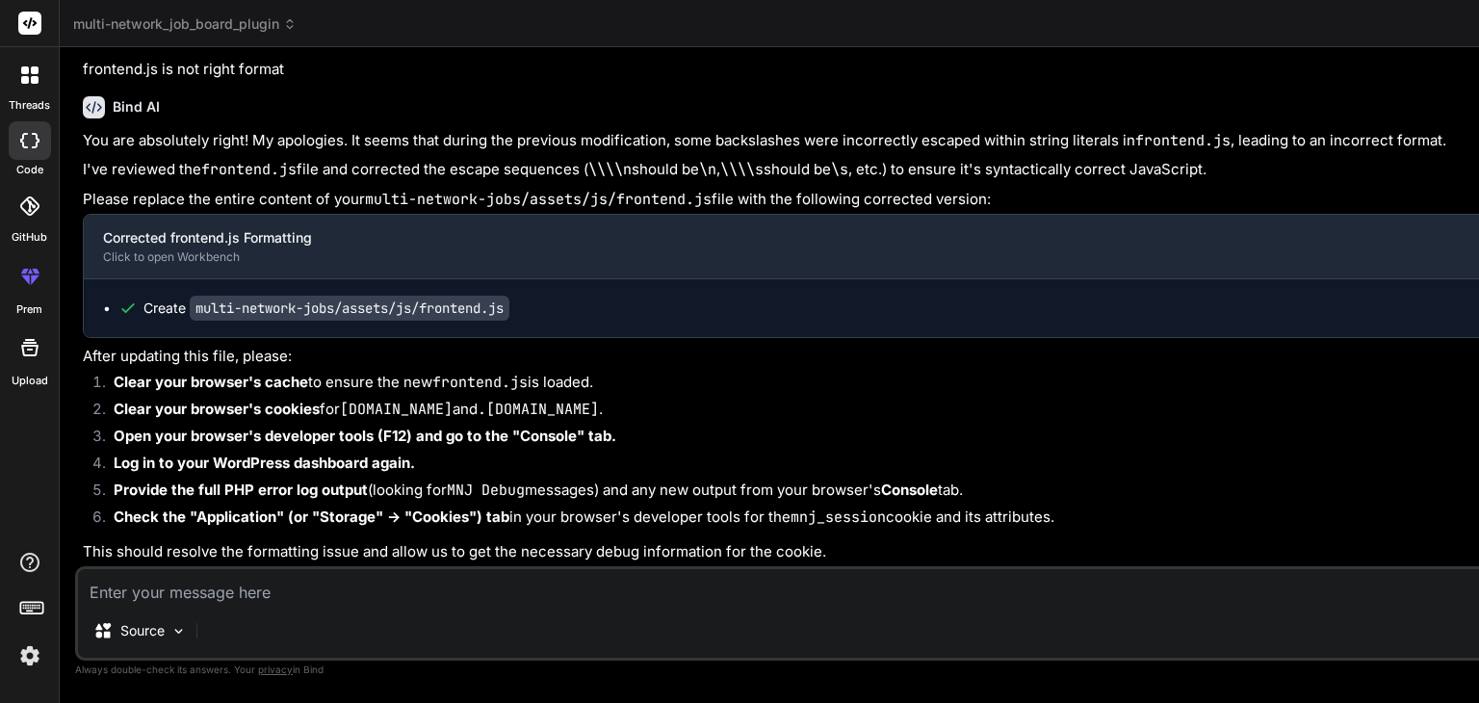
click at [168, 586] on textarea at bounding box center [1005, 586] width 1855 height 35
click at [150, 604] on div "Source Agent Mode. When this toggle is activated, AI automatically makes decisi…" at bounding box center [1005, 613] width 1861 height 94
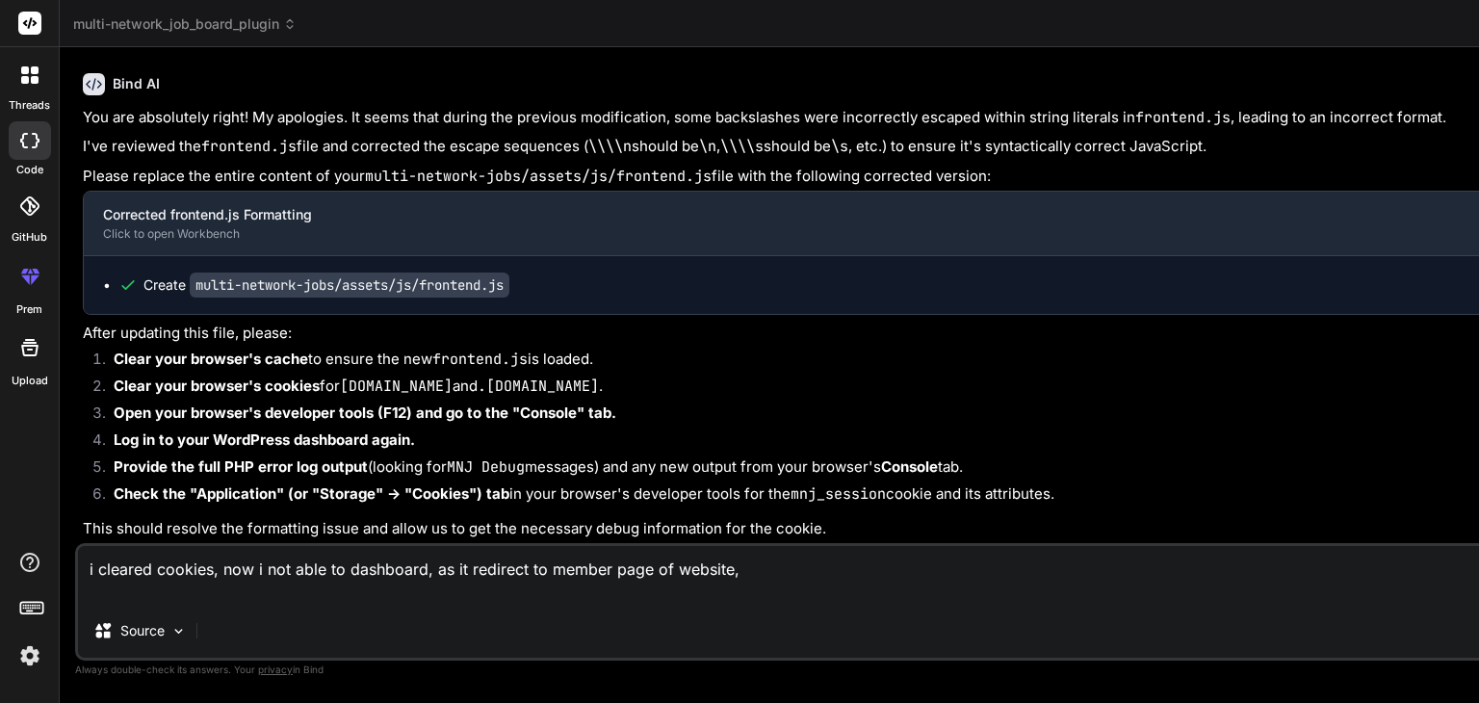
paste textarea "[[DATE] 13:56:03 UTC] MNJ Debug: wp_loaded fired. Current URL: /[PERSON_NAME]-w…"
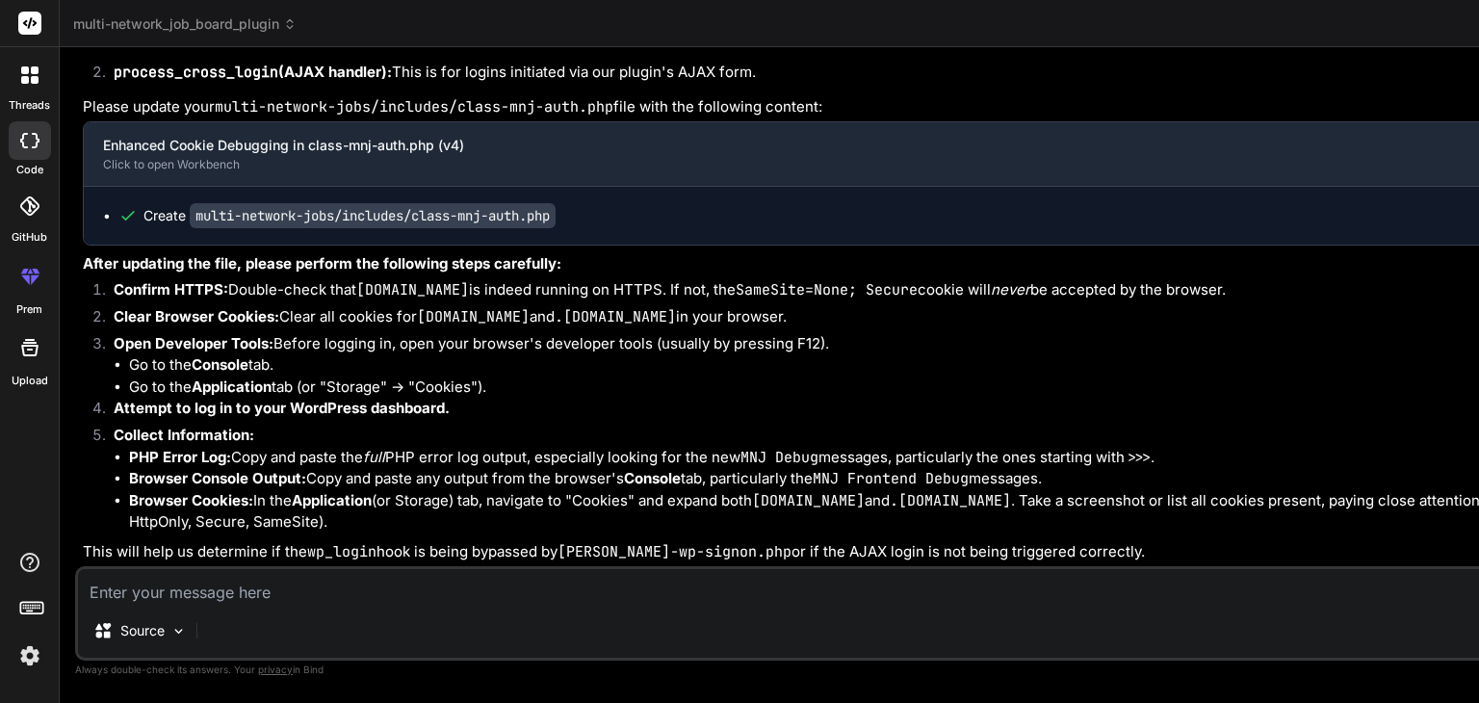
scroll to position [24798, 0]
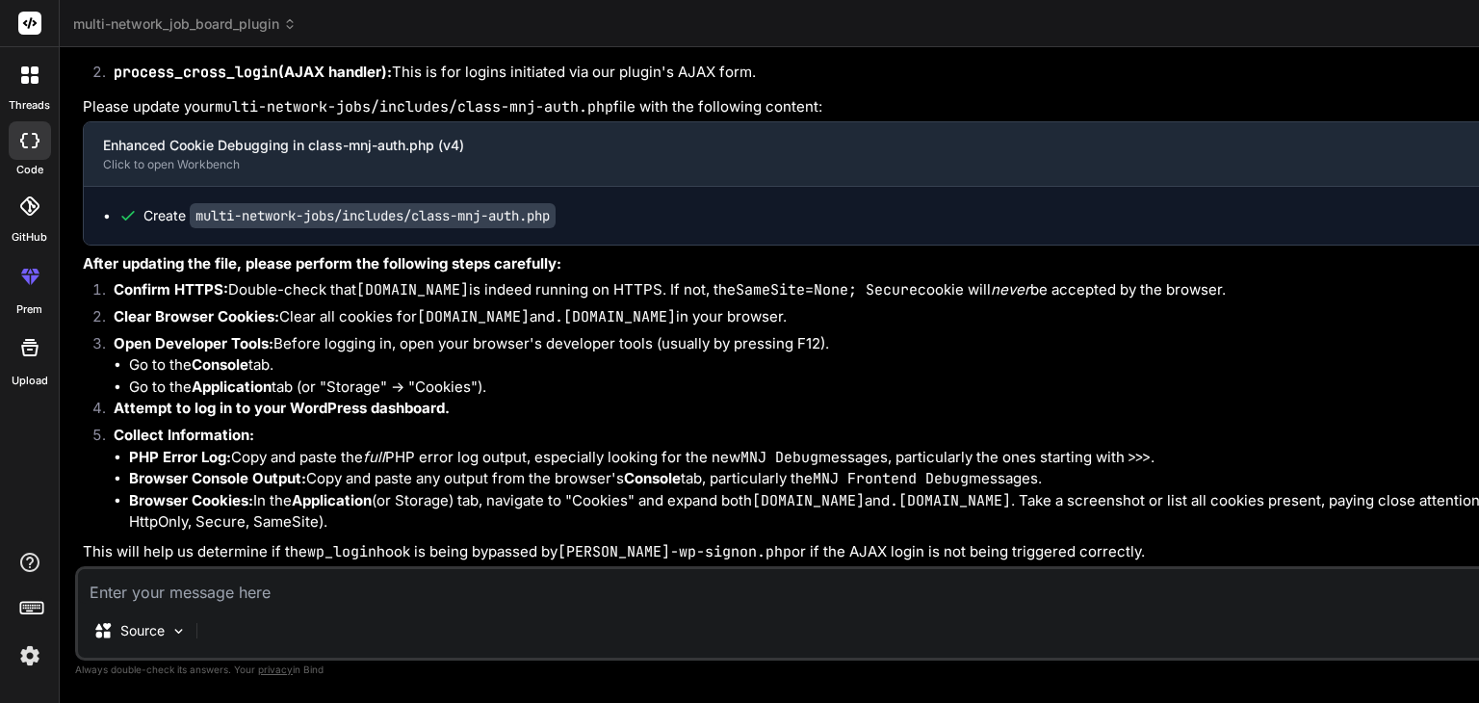
click at [235, 594] on textarea at bounding box center [1005, 586] width 1855 height 35
paste textarea "JQMIGRATE: Migrate is installed, version 3.4.1 js?language=en_US&libraries=plac…"
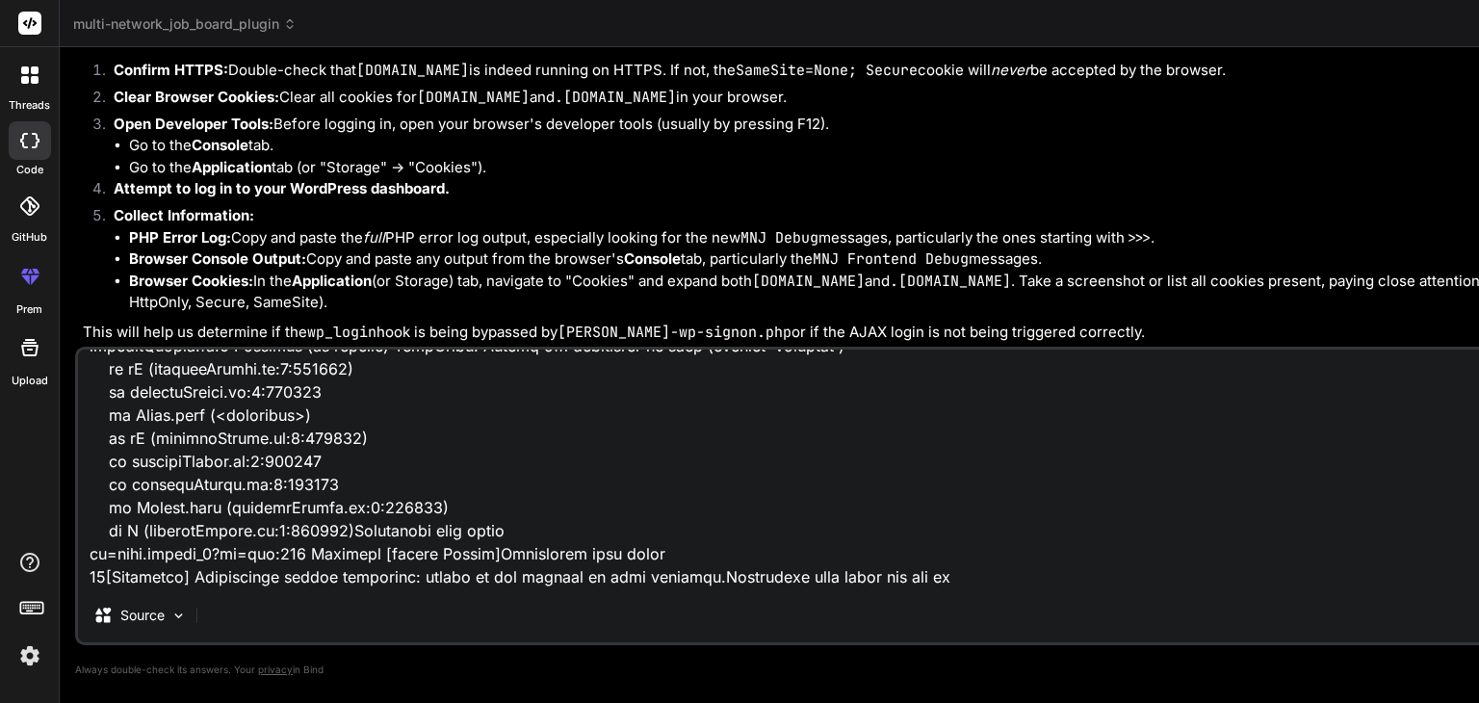
scroll to position [972, 0]
paste textarea "[[DATE] 14:03:37 UTC] MNJ Debug: wp_loaded fired. Current URL: /member-2/[DOMAI…"
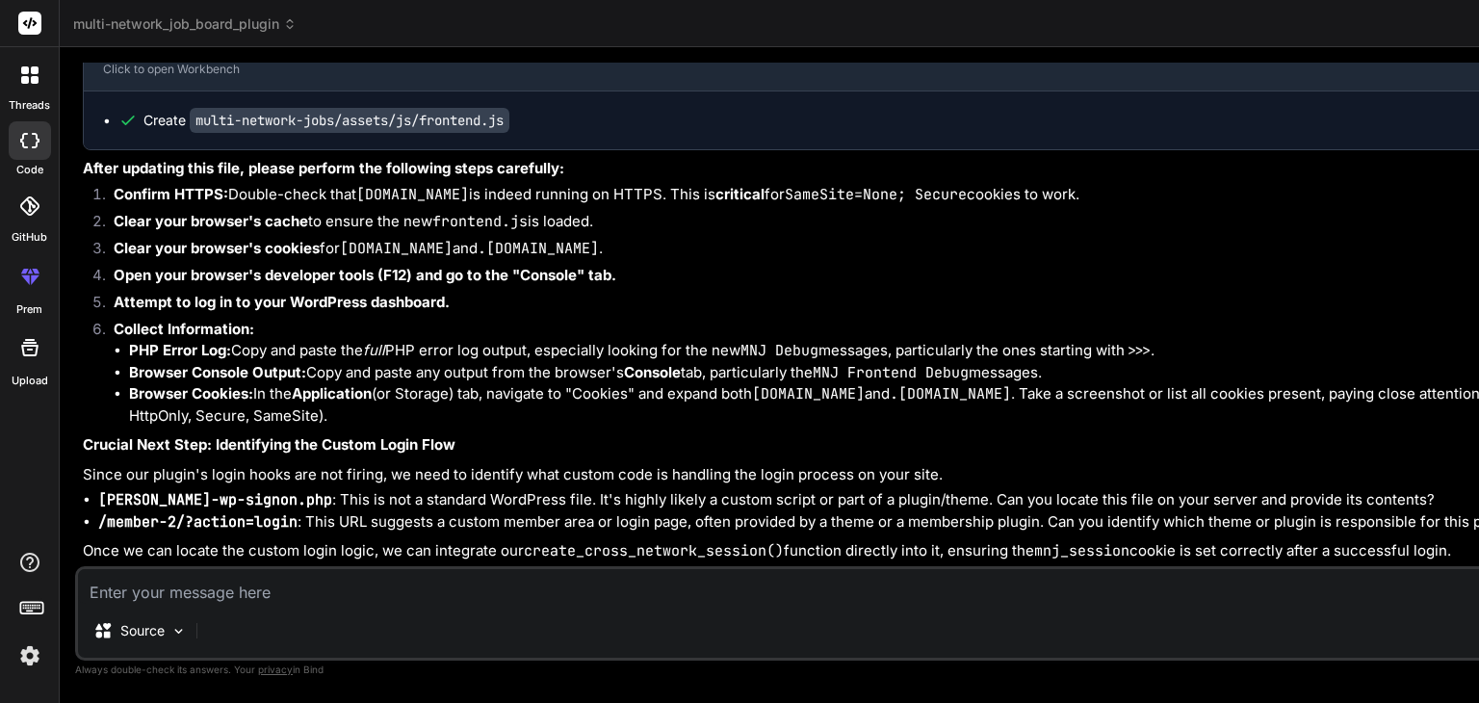
scroll to position [0, 0]
click at [167, 590] on textarea at bounding box center [1005, 586] width 1855 height 35
paste textarea "JQMIGRATE: Migrate is installed, version 3.4.1 js?language=en_US&libraries=plac…"
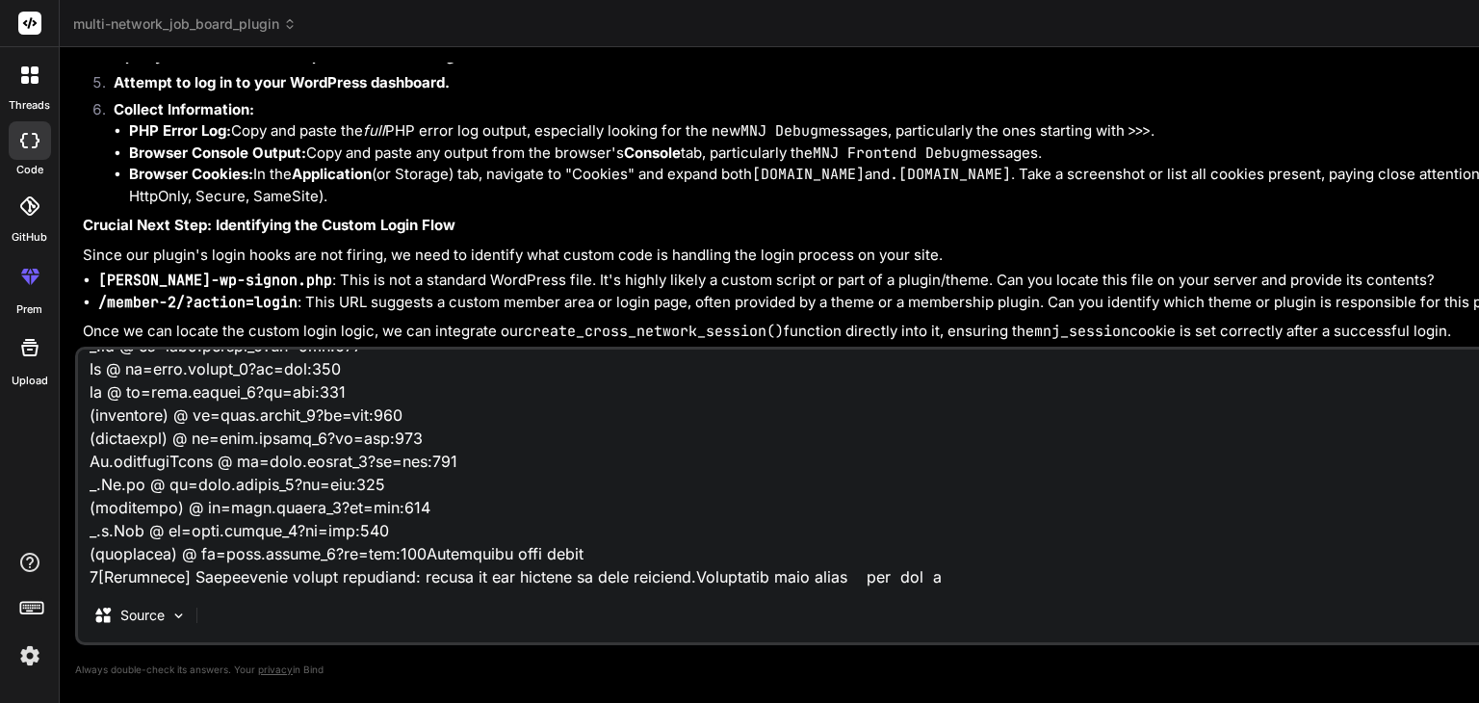
scroll to position [3883, 0]
paste textarea "[[DATE] 14:10:50 UTC] MNJ Debug: wp_loaded fired. Current URL: /wp-admin/ [[DAT…"
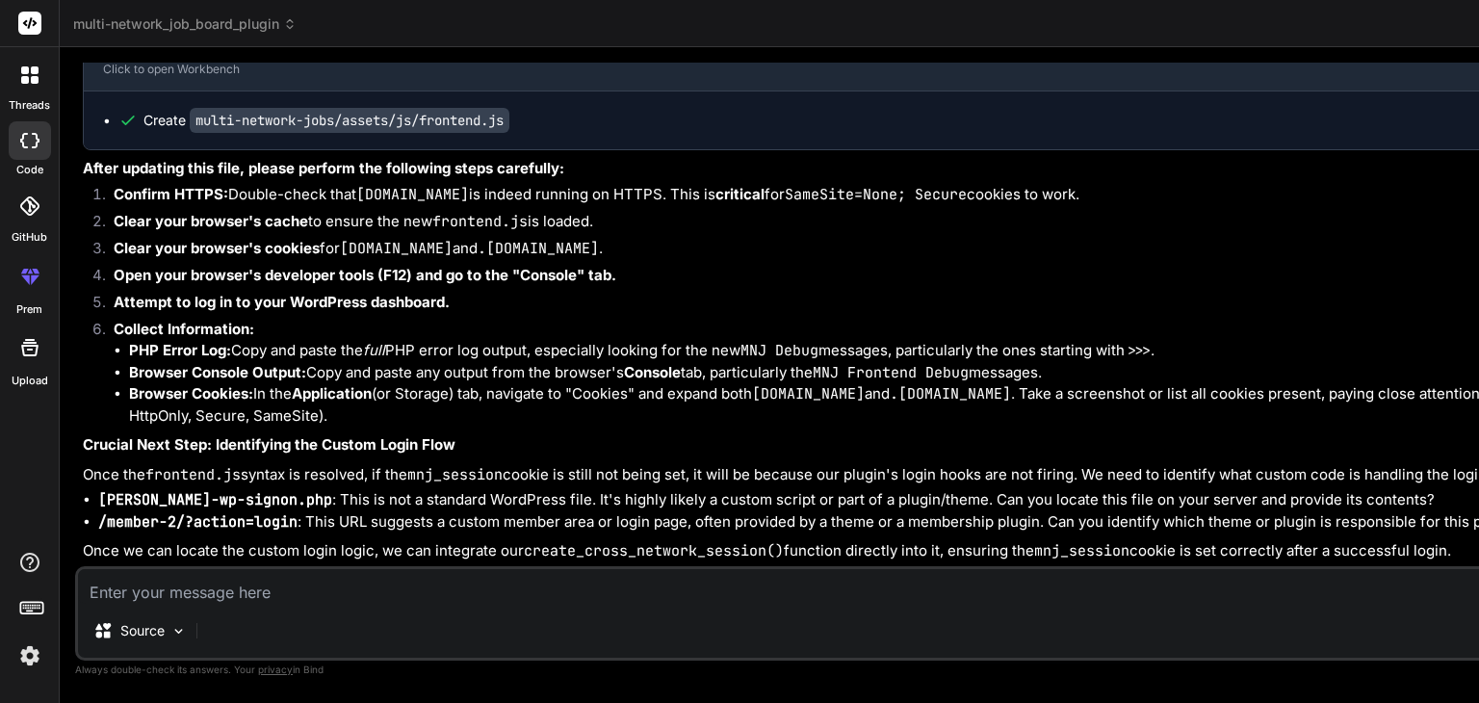
scroll to position [0, 0]
click at [174, 594] on textarea at bounding box center [1005, 586] width 1855 height 35
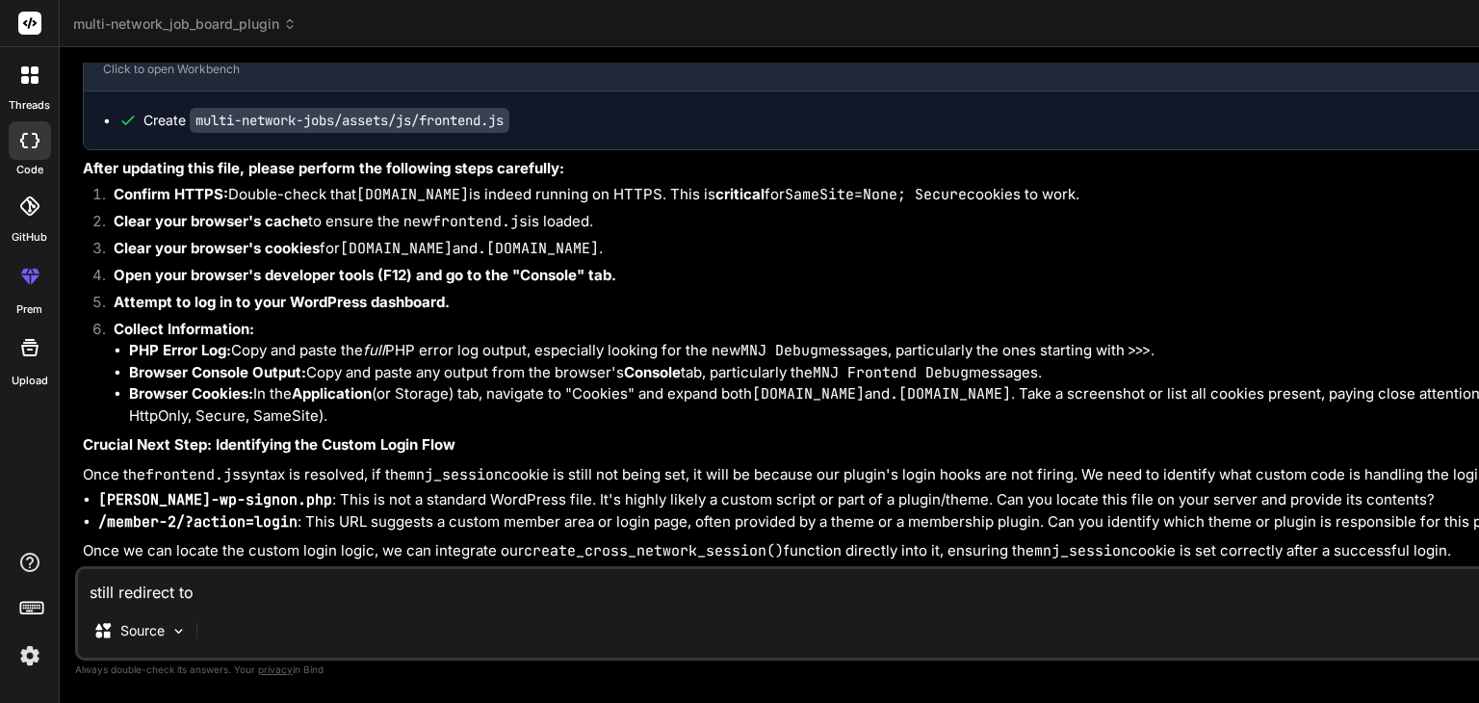
paste textarea "[URL][DOMAIN_NAME][DOMAIN_NAME]"
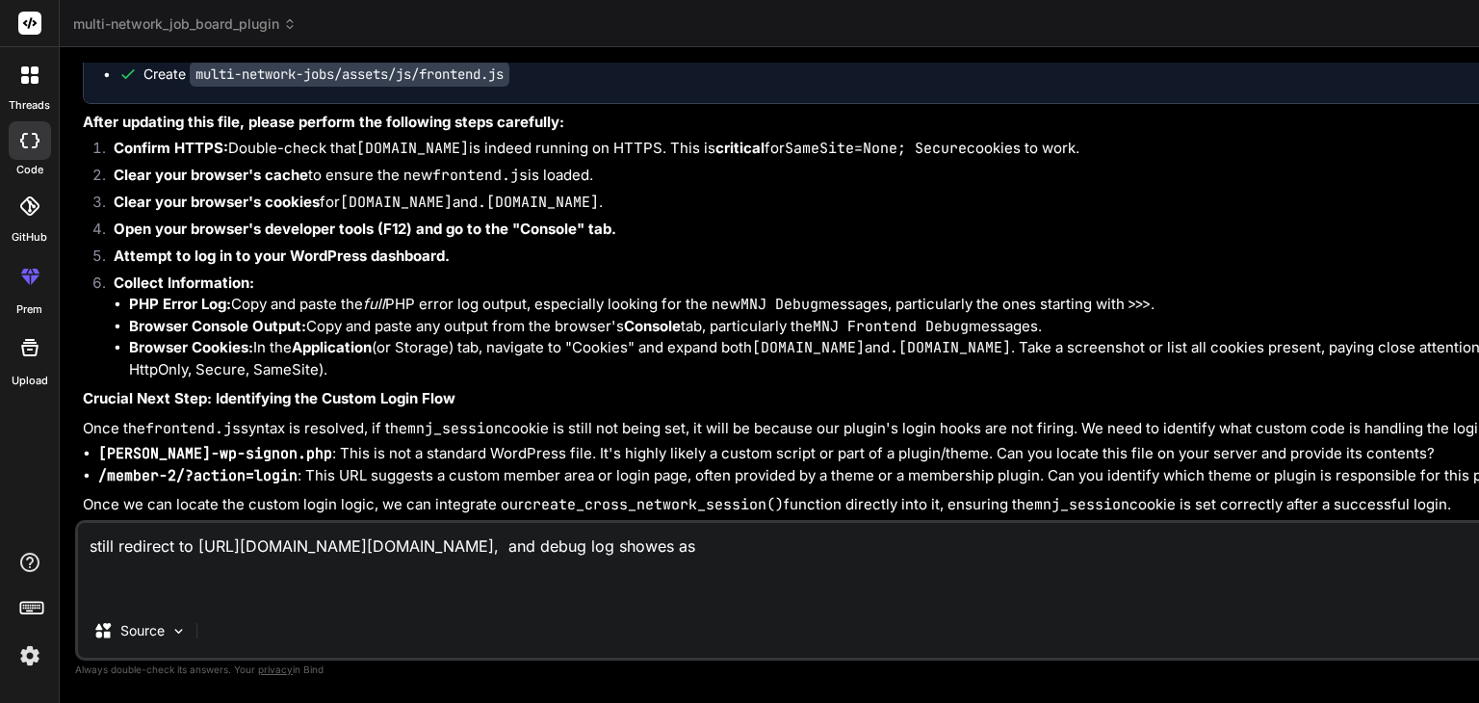
paste textarea "[[DATE] 14:10:50 UTC] MNJ Debug: wp_loaded fired. Current URL: /wp-admin/ [[DAT…"
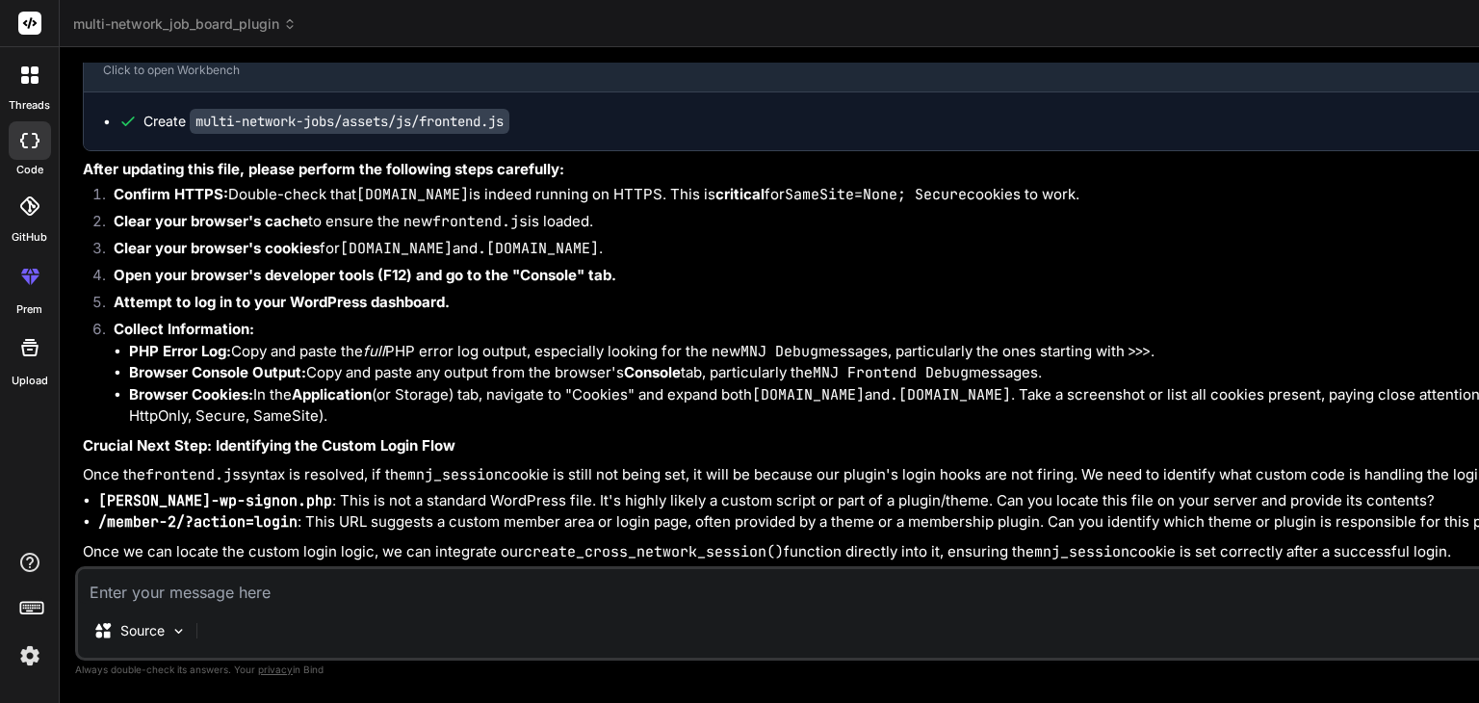
click at [162, 602] on textarea at bounding box center [1005, 586] width 1855 height 35
paste textarea "[[DATE] 14:18:04 UTC] PHP Warning: session_start(): Session cannot be started a…"
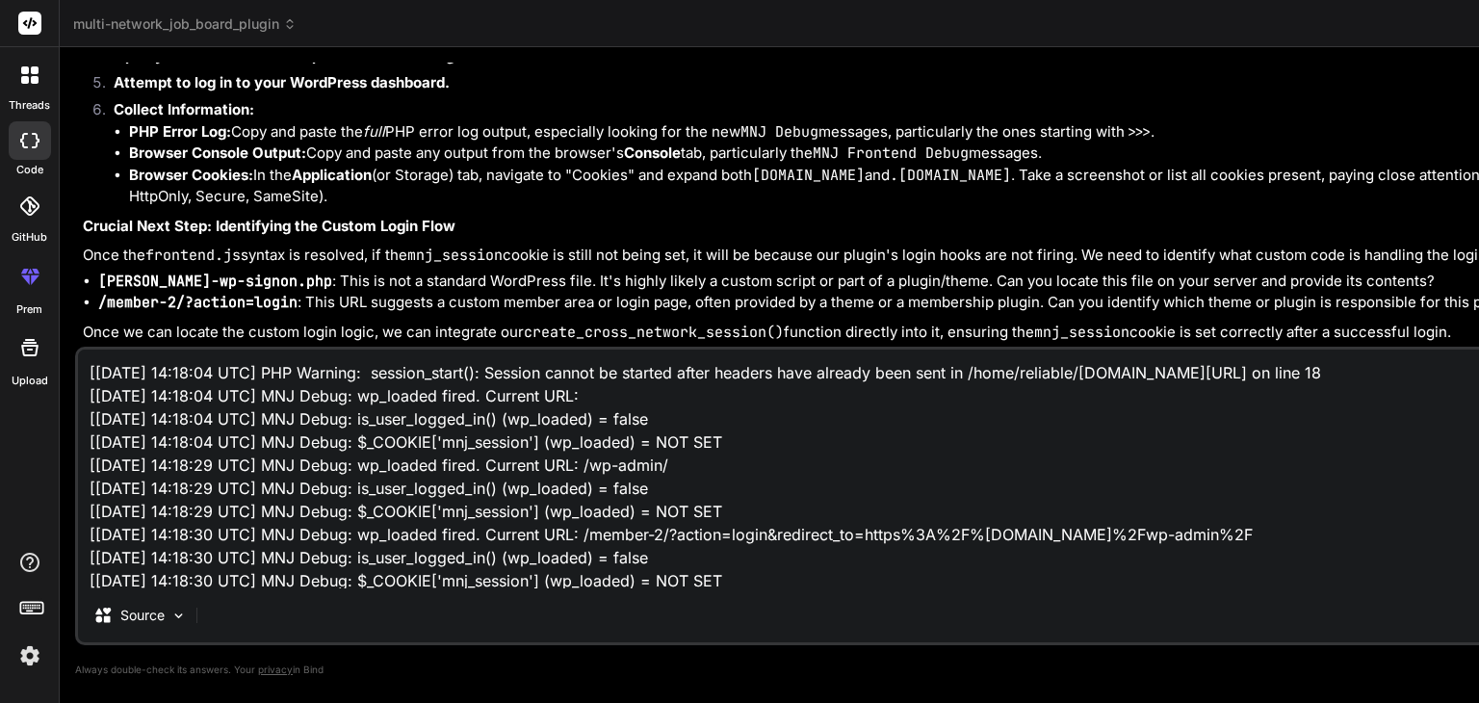
scroll to position [371, 0]
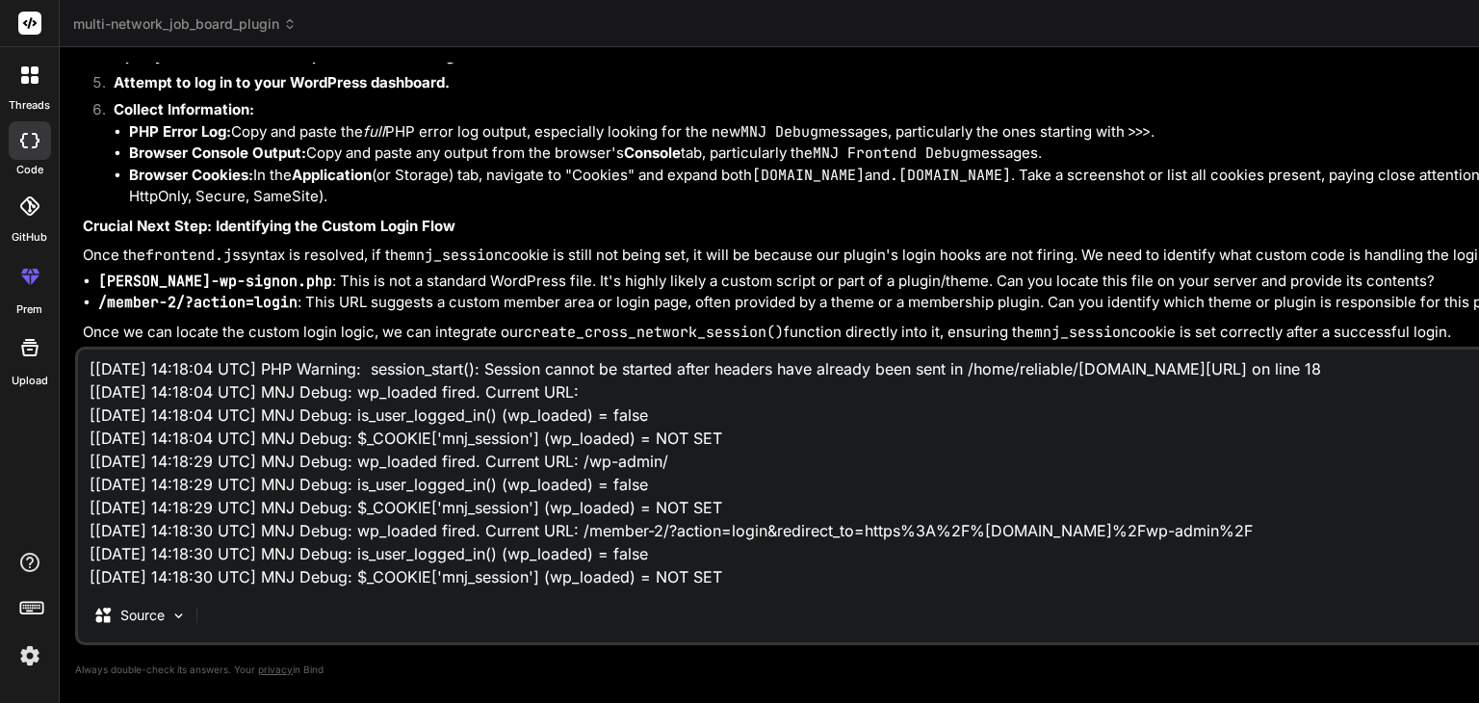
click at [162, 602] on div "Source" at bounding box center [140, 615] width 109 height 39
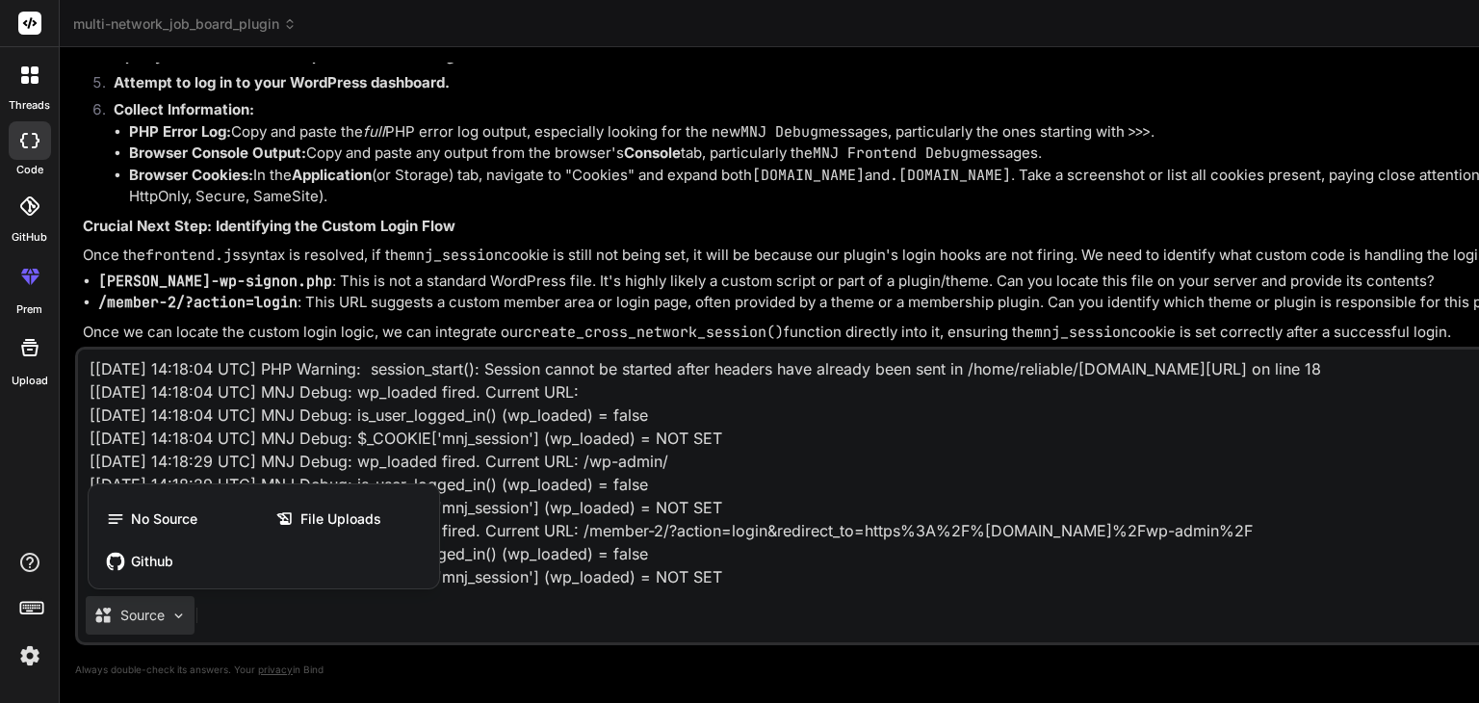
click at [380, 472] on div at bounding box center [739, 351] width 1479 height 703
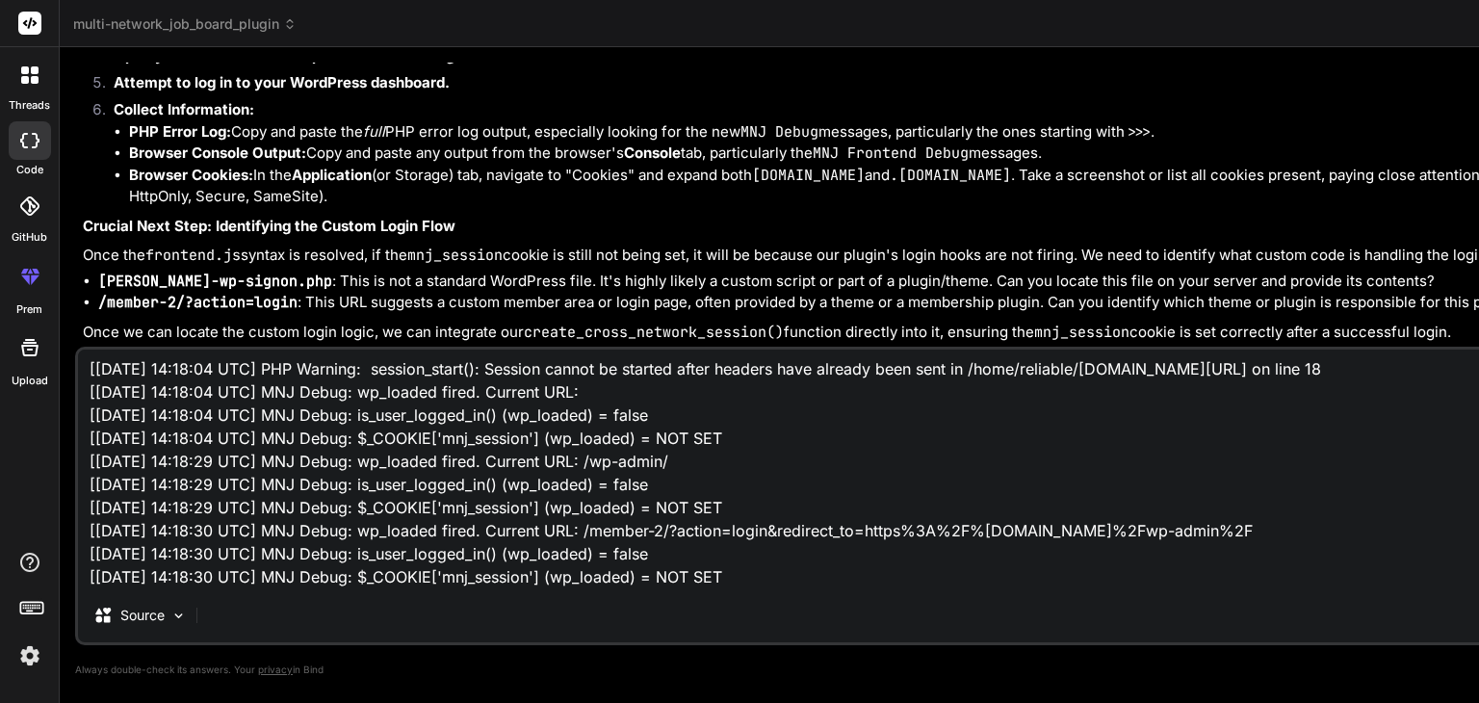
click at [457, 559] on textarea "[[DATE] 14:18:04 UTC] PHP Warning: session_start(): Session cannot be started a…" at bounding box center [1005, 469] width 1855 height 239
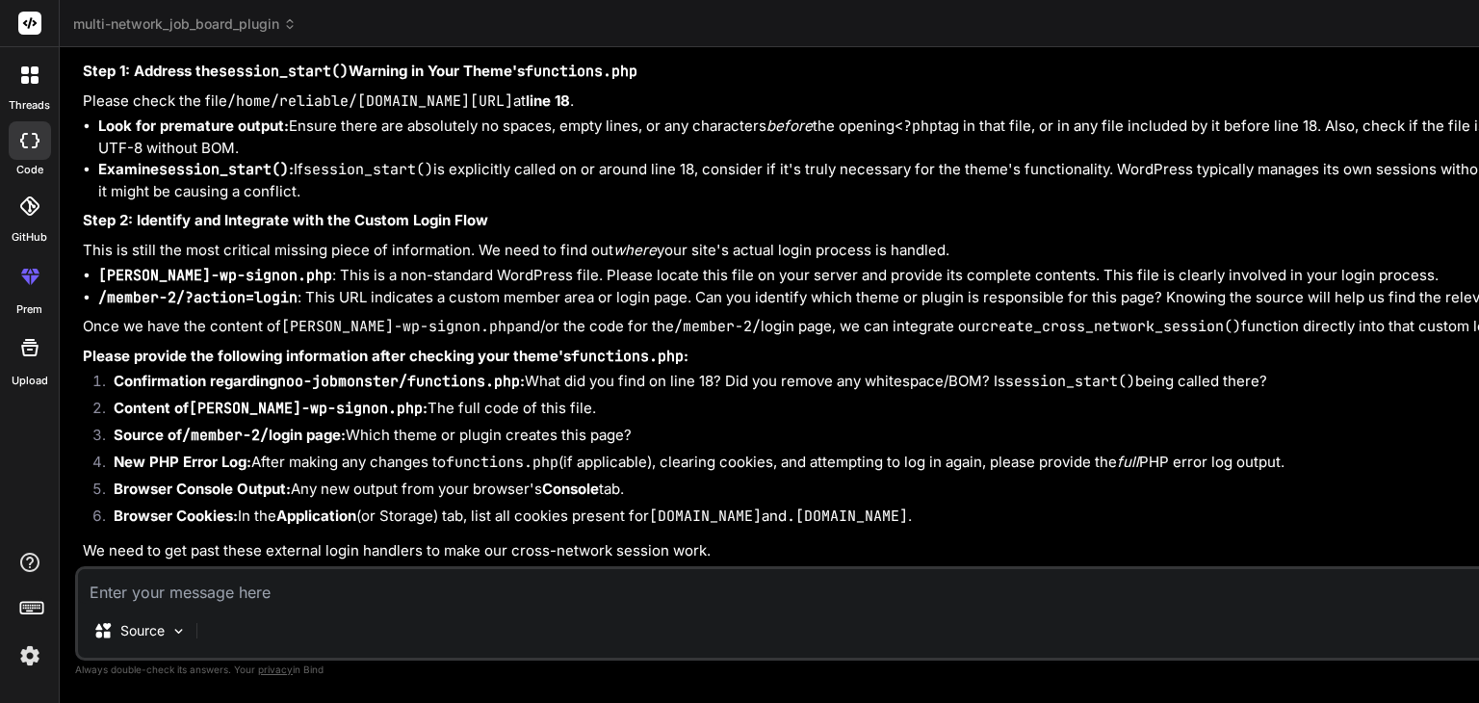
scroll to position [37576, 0]
click at [213, 595] on textarea at bounding box center [1005, 586] width 1855 height 35
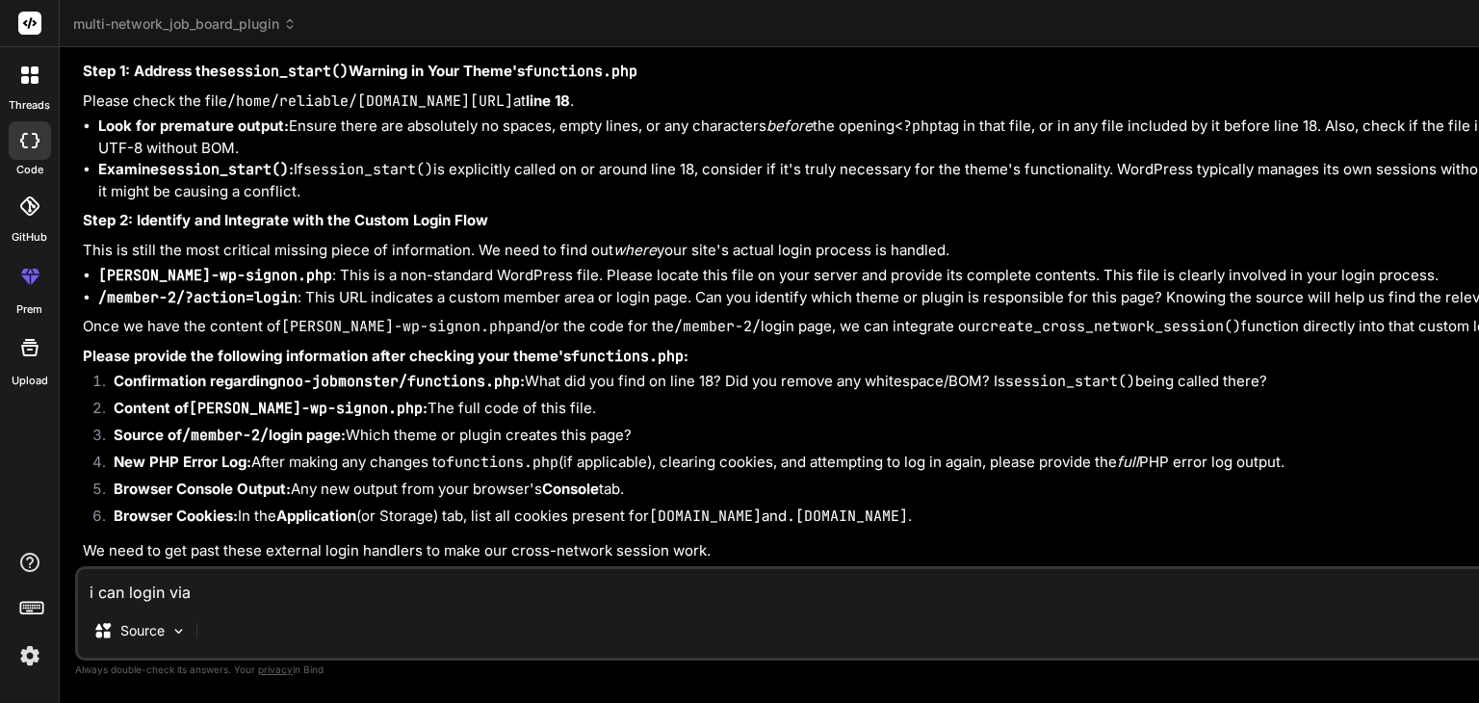
scroll to position [0, 71]
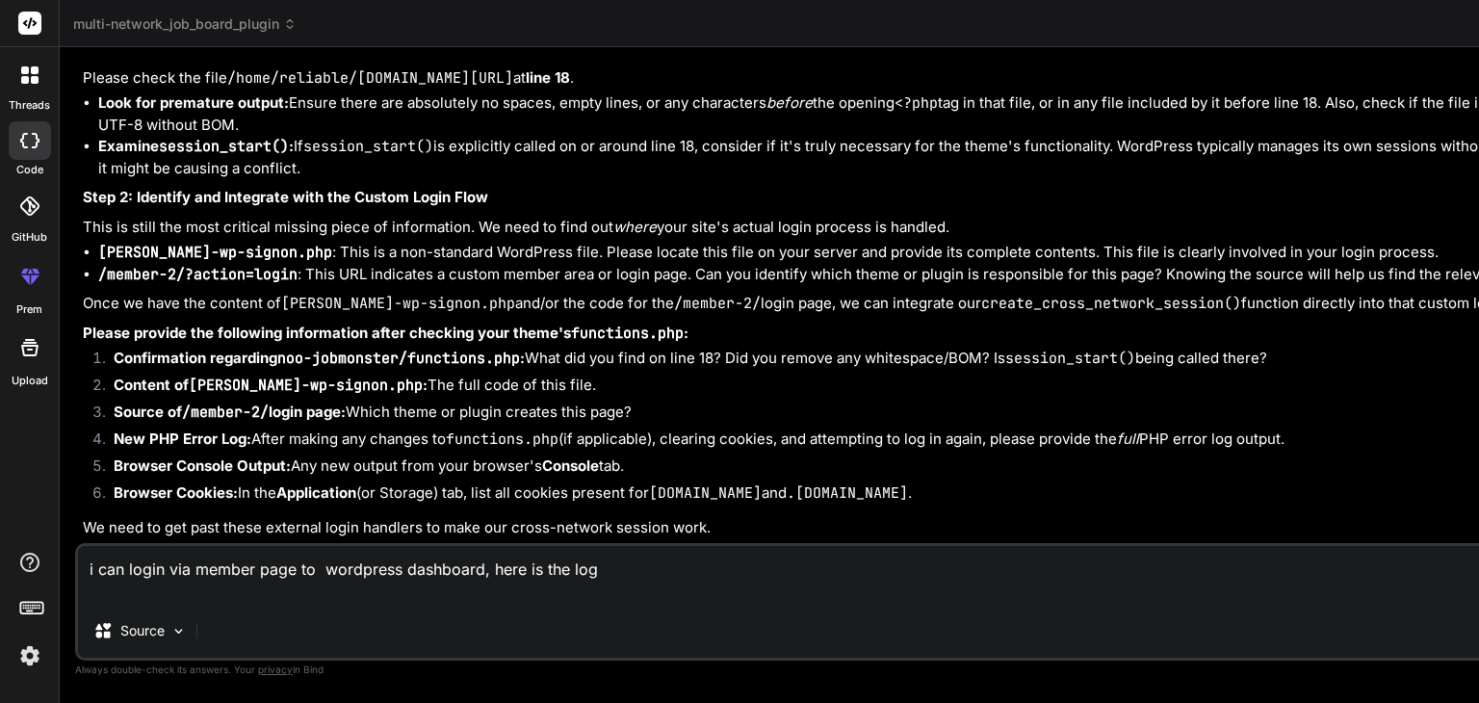
paste textarea "[[DATE] 14:27:14 UTC] MNJ Debug: wp_loaded fired. Current URL: /[PERSON_NAME]-w…"
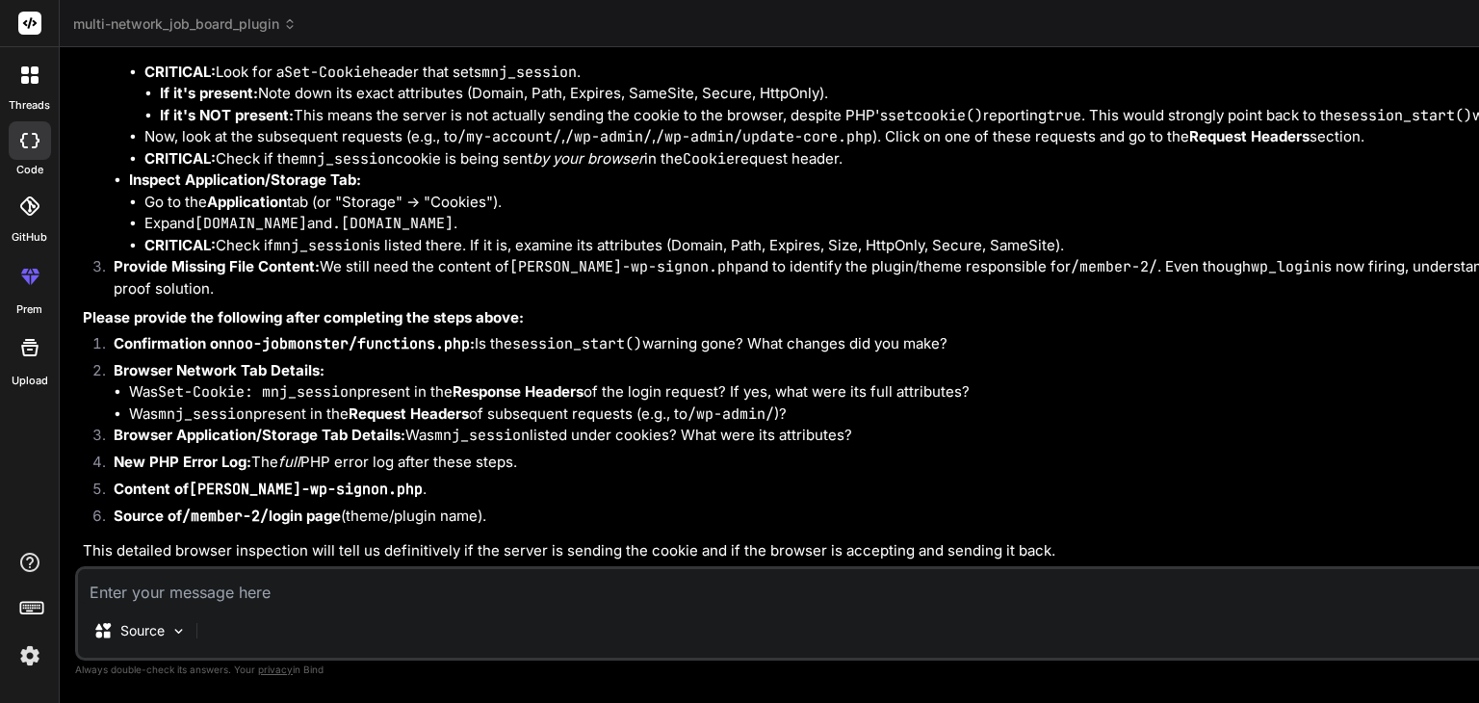
scroll to position [43508, 0]
click at [131, 598] on textarea at bounding box center [1005, 586] width 1855 height 35
paste textarea "<?php /** * Theme functions for NOO Framework. * This file include the framewor…"
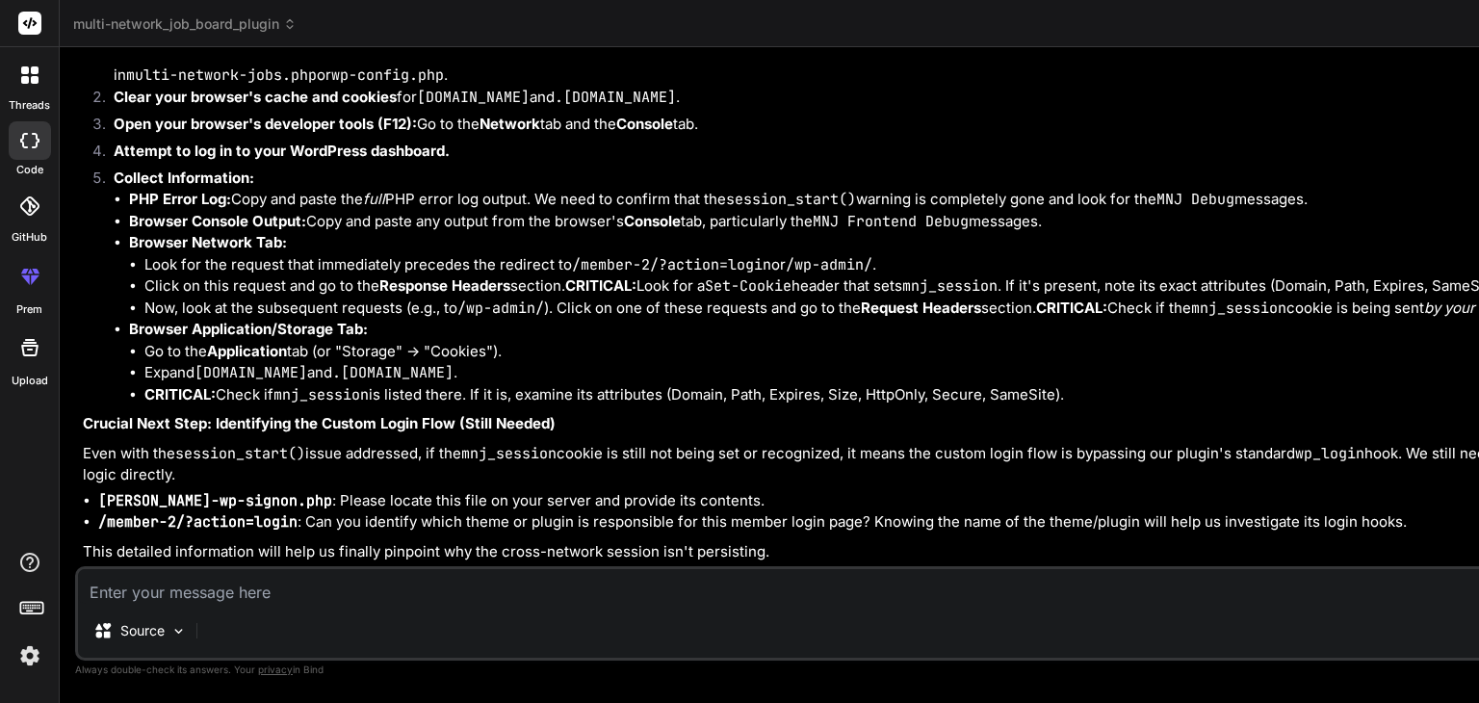
scroll to position [47033, 0]
click at [144, 588] on textarea at bounding box center [1005, 586] width 1855 height 35
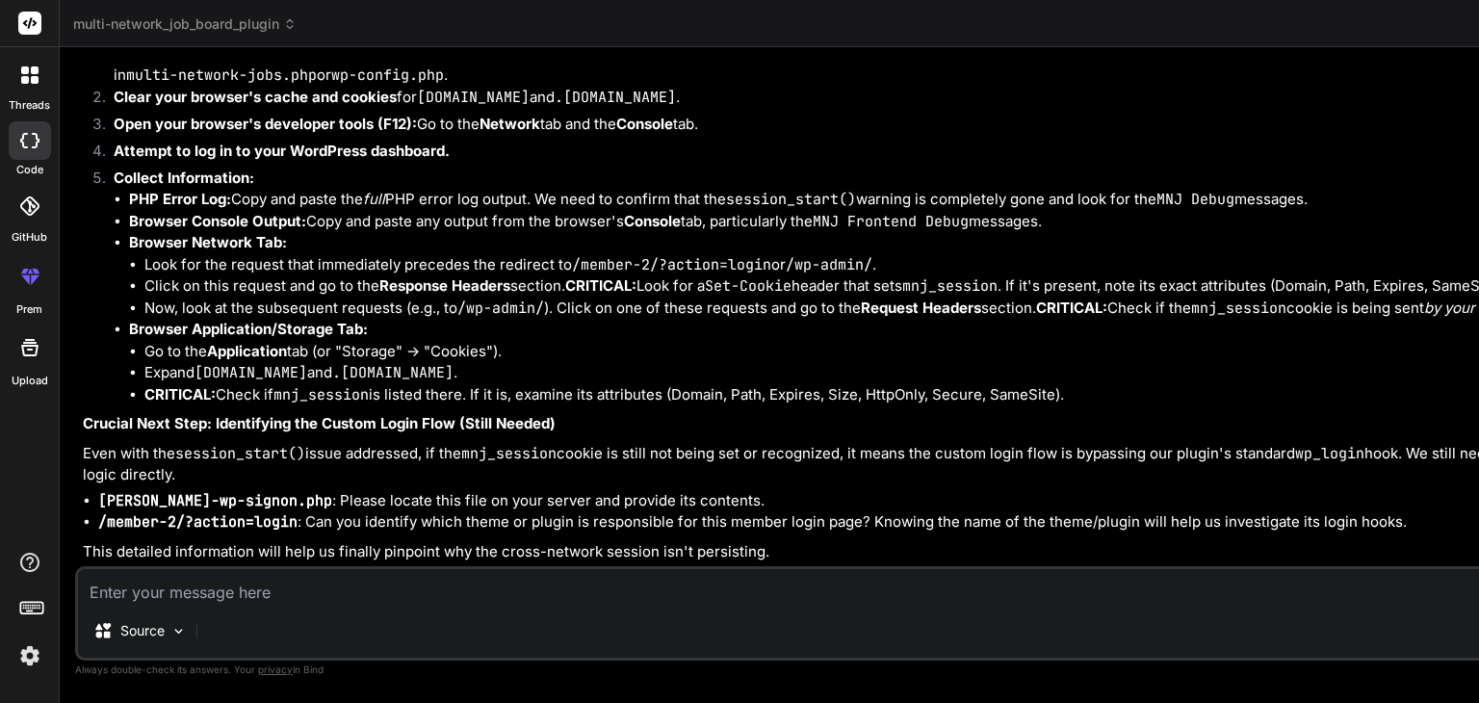
paste textarea "[[DATE] 14:41:38 UTC] MNJ Debug: wp_loaded fired. Current URL: /wp-admin/admin-…"
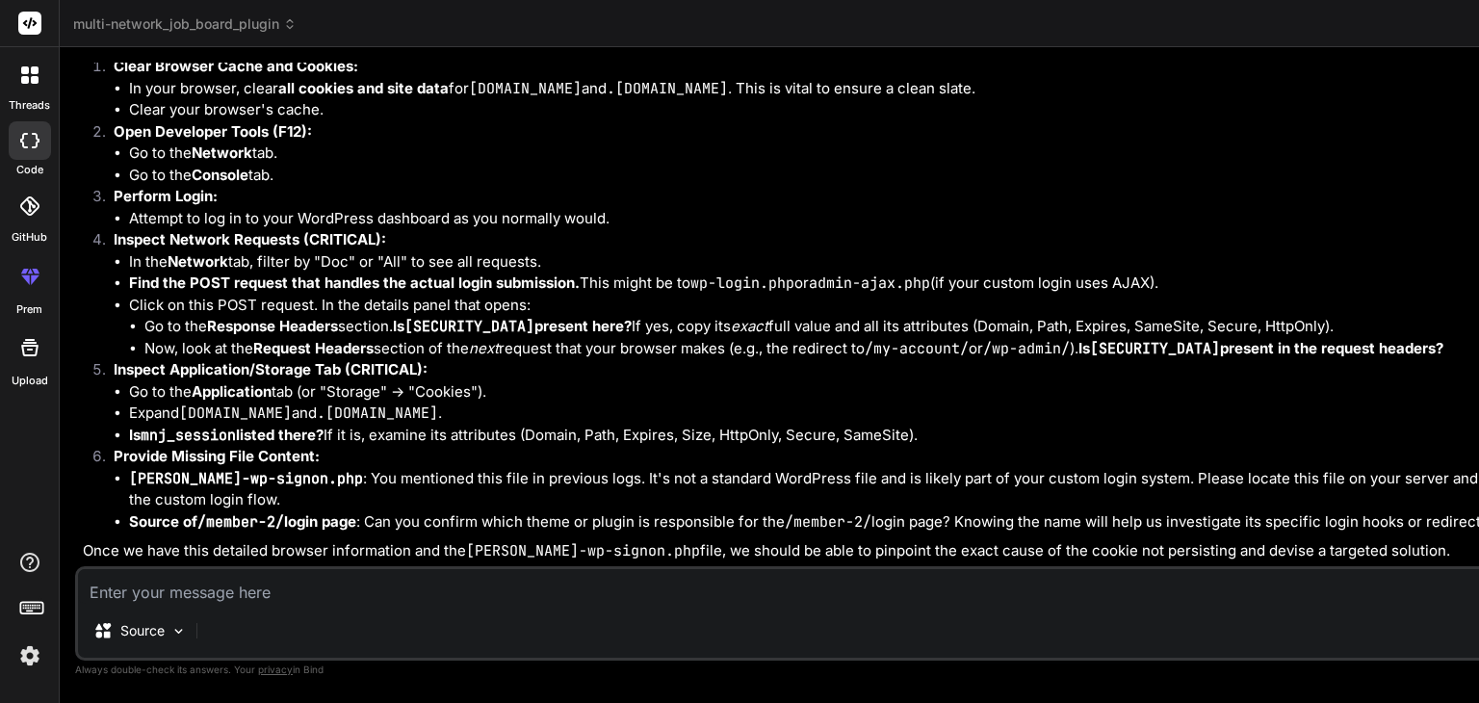
scroll to position [51231, 0]
click at [226, 588] on textarea at bounding box center [1005, 586] width 1855 height 35
drag, startPoint x: 189, startPoint y: 167, endPoint x: 233, endPoint y: 162, distance: 44.6
click at [233, 273] on strong "Find the POST request that handles the actual login submission." at bounding box center [354, 282] width 451 height 18
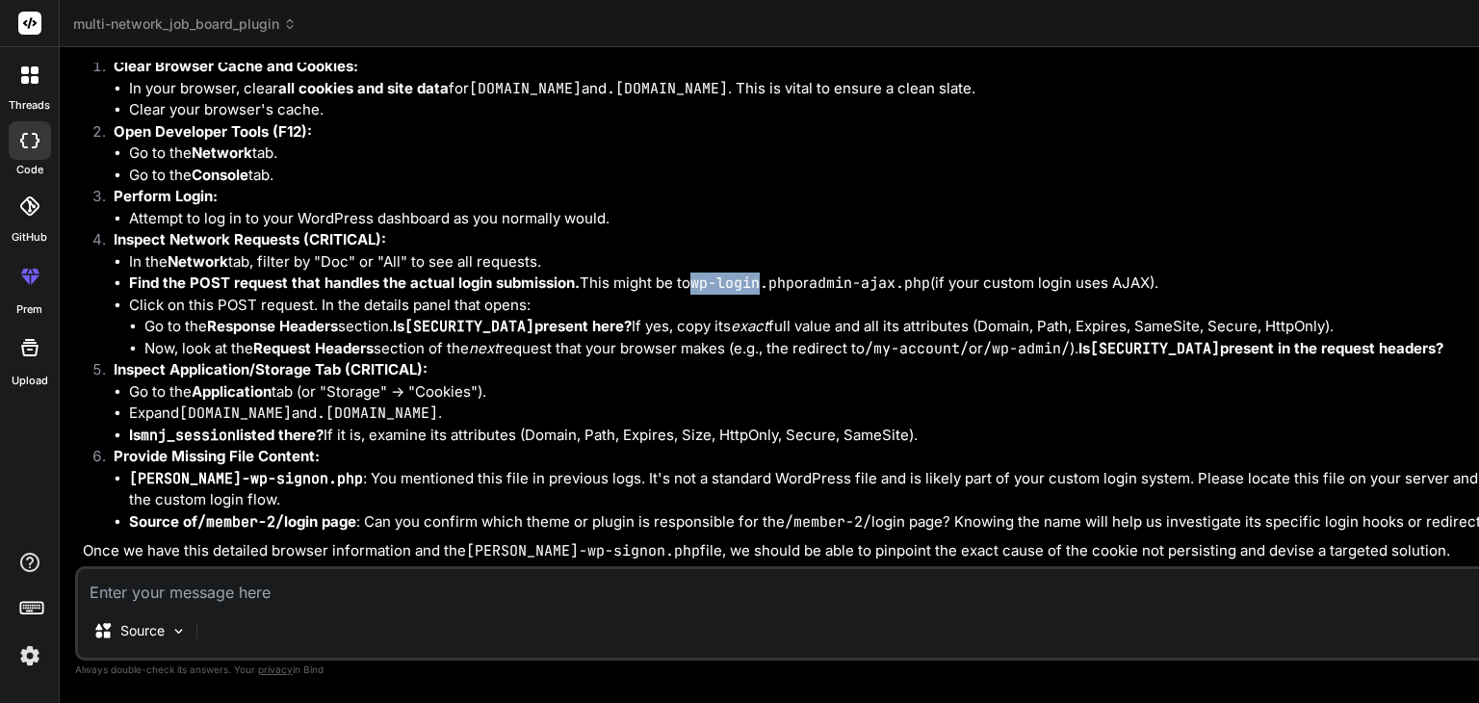
drag, startPoint x: 331, startPoint y: 191, endPoint x: 401, endPoint y: 194, distance: 69.4
click at [401, 272] on li "Find the POST request that handles the actual login submission. This might be t…" at bounding box center [1030, 283] width 1803 height 22
copy code "wp-login"
click at [177, 572] on textarea at bounding box center [1005, 586] width 1855 height 35
paste textarea "Request URL [URL][DOMAIN_NAME] Request Method GET Status Code 302 Found Remote …"
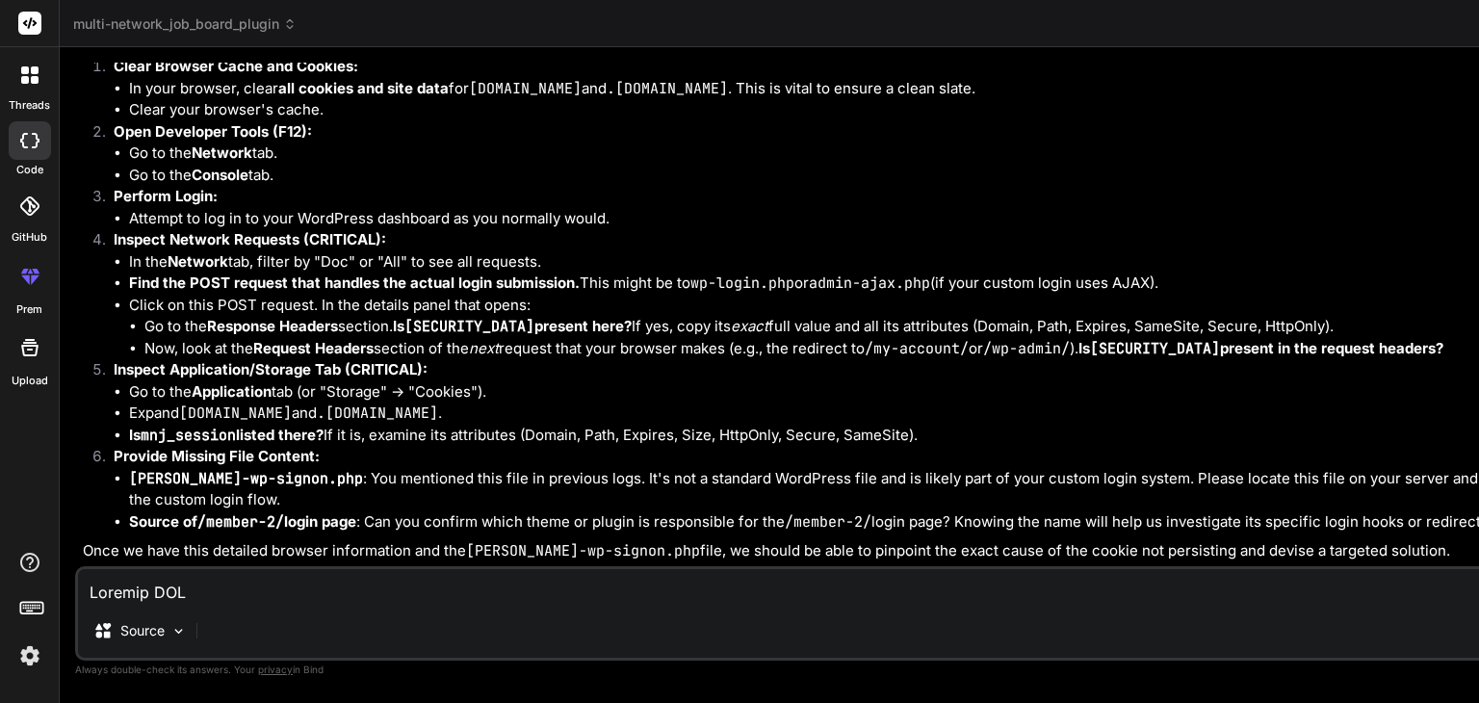
scroll to position [1480, 0]
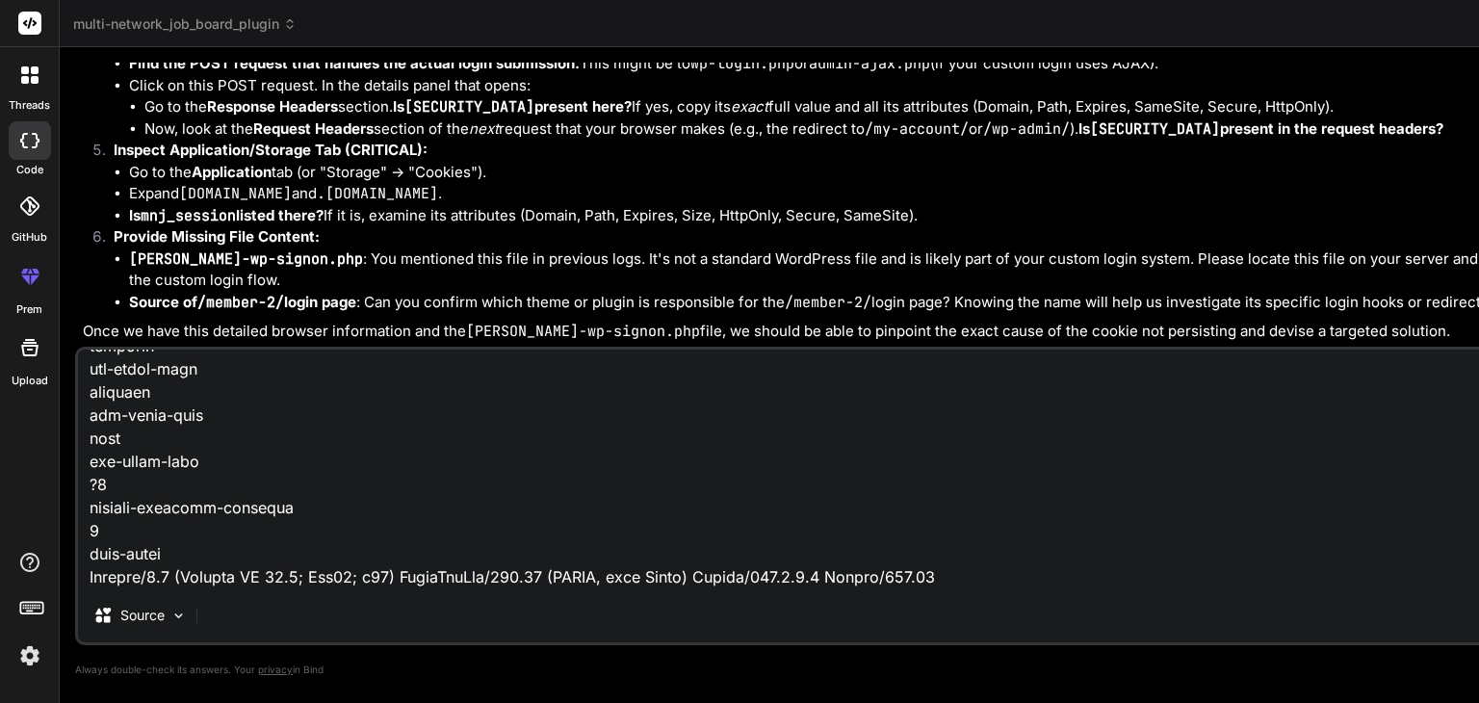
click at [177, 572] on textarea at bounding box center [1005, 469] width 1855 height 239
click at [336, 578] on textarea at bounding box center [1005, 469] width 1855 height 239
paste textarea "Request URL [URL][DOMAIN_NAME][DOMAIN_NAME] Request Method GET Status Code 200 …"
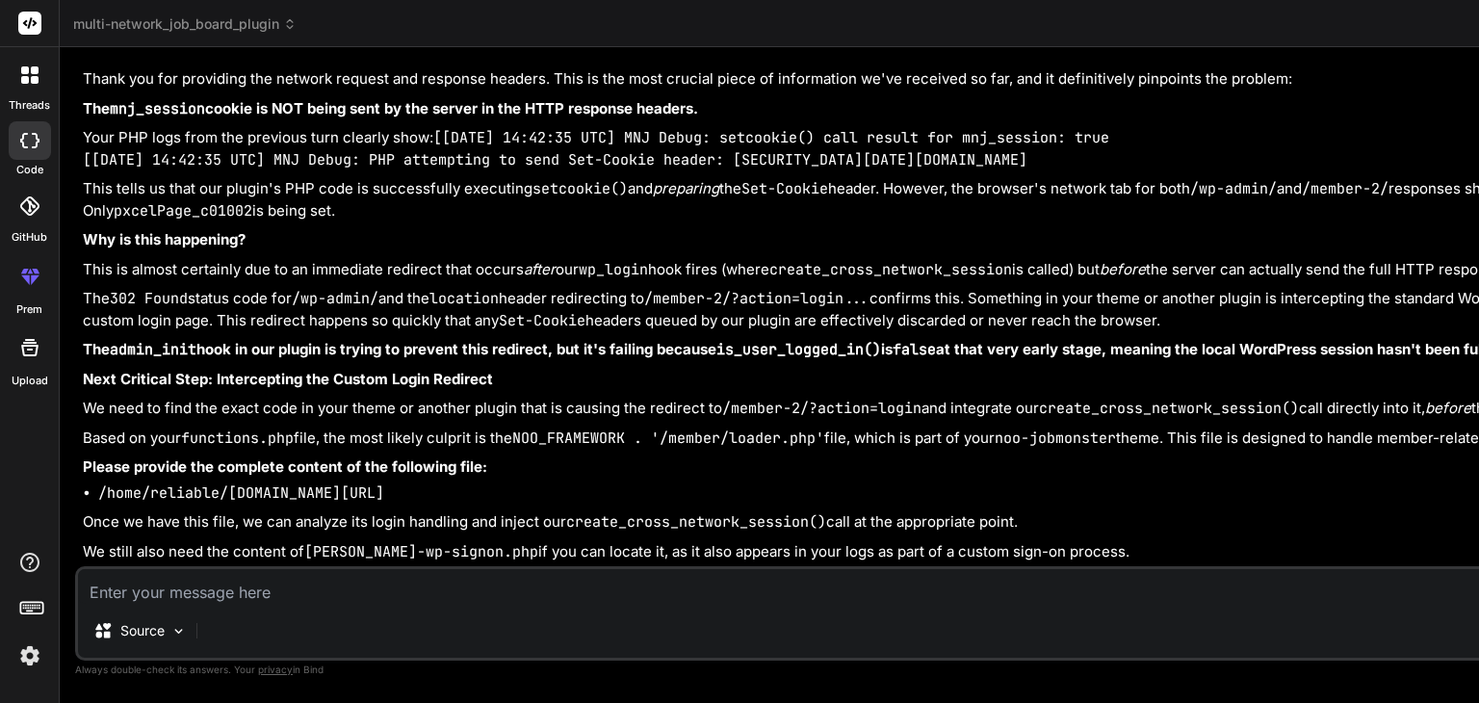
scroll to position [54339, 0]
paste textarea "<?php require_once NOO_FRAMEWORK . '/member/functions.php'; require_once NOO_FR…"
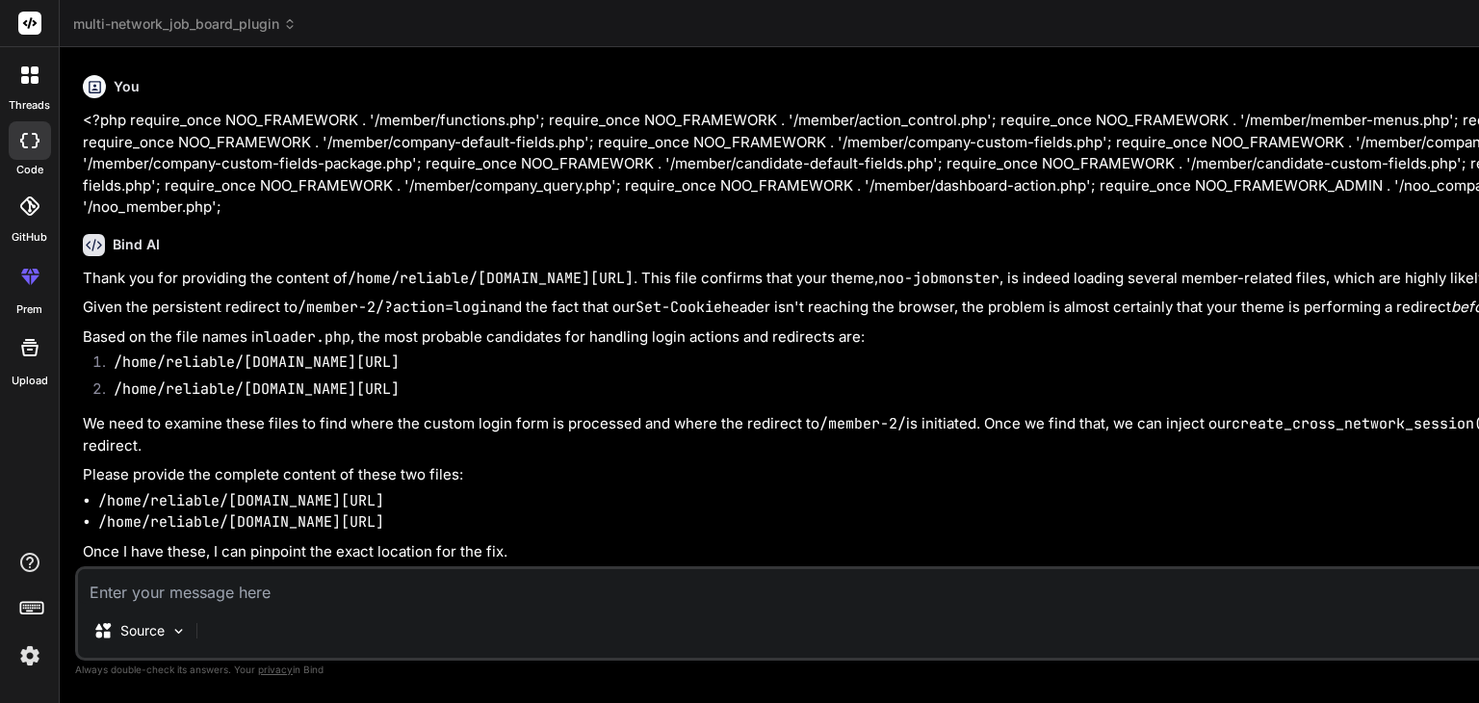
scroll to position [55628, 0]
paste textarea "<?php if ( ! function_exists( 'jm_action_control_admin_init' ) ) : function jm_…"
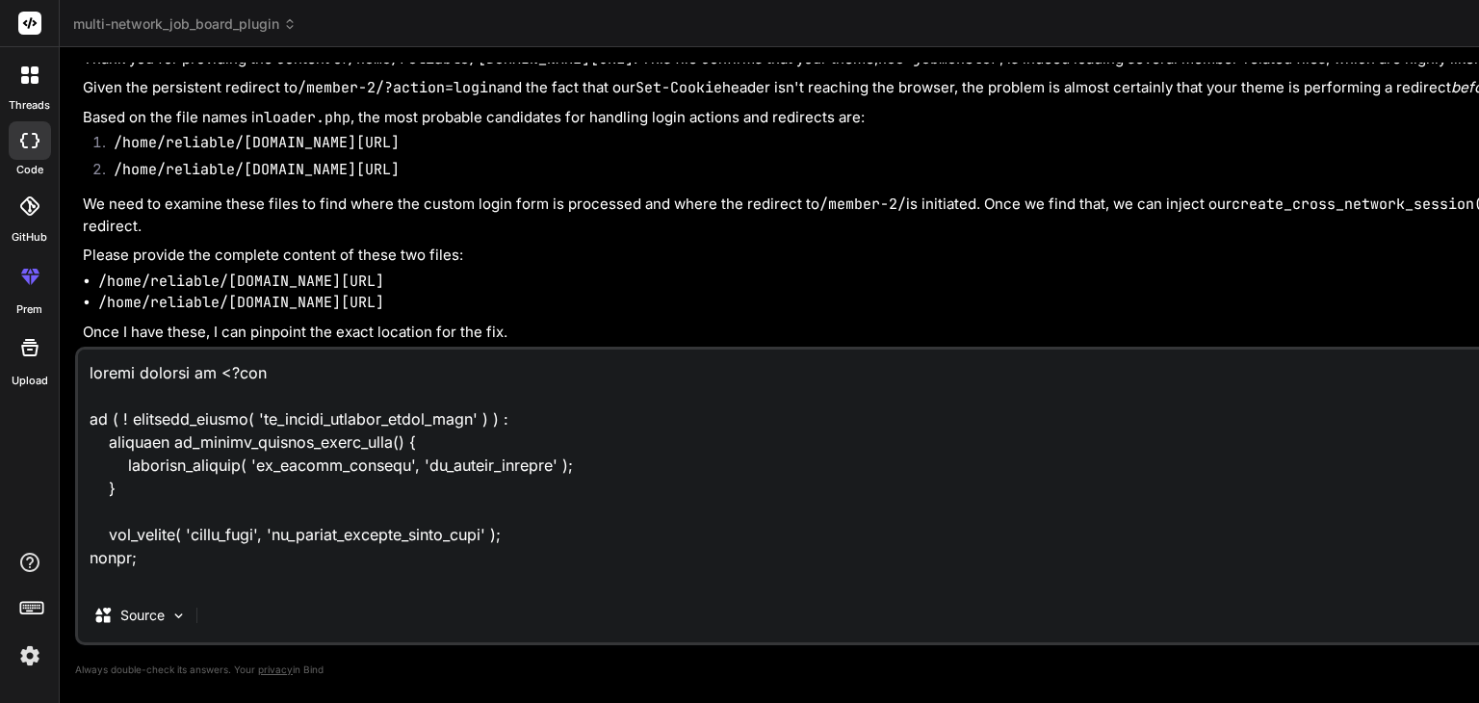
scroll to position [10030, 0]
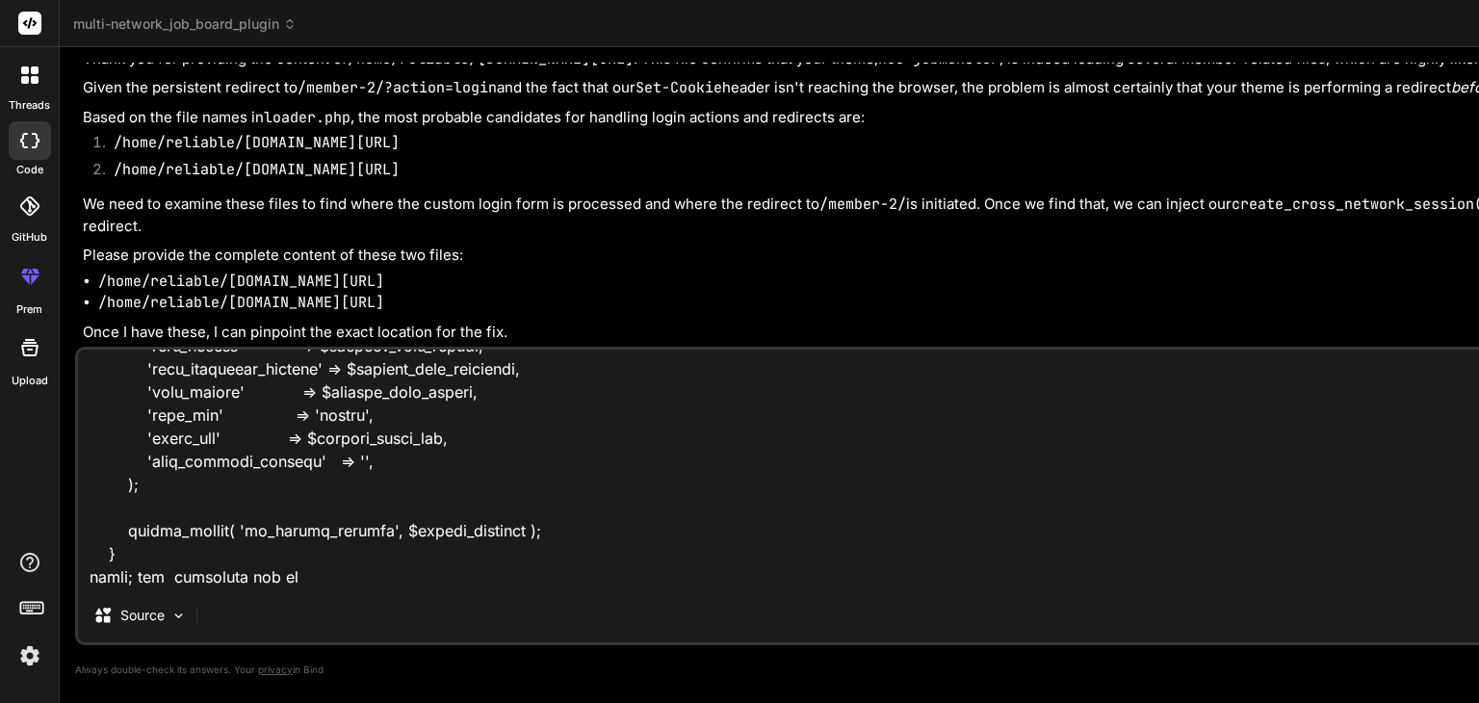
paste textarea "<?php function noo_member_dashboard_ajax_application_datatable(){ $start = $_RE…"
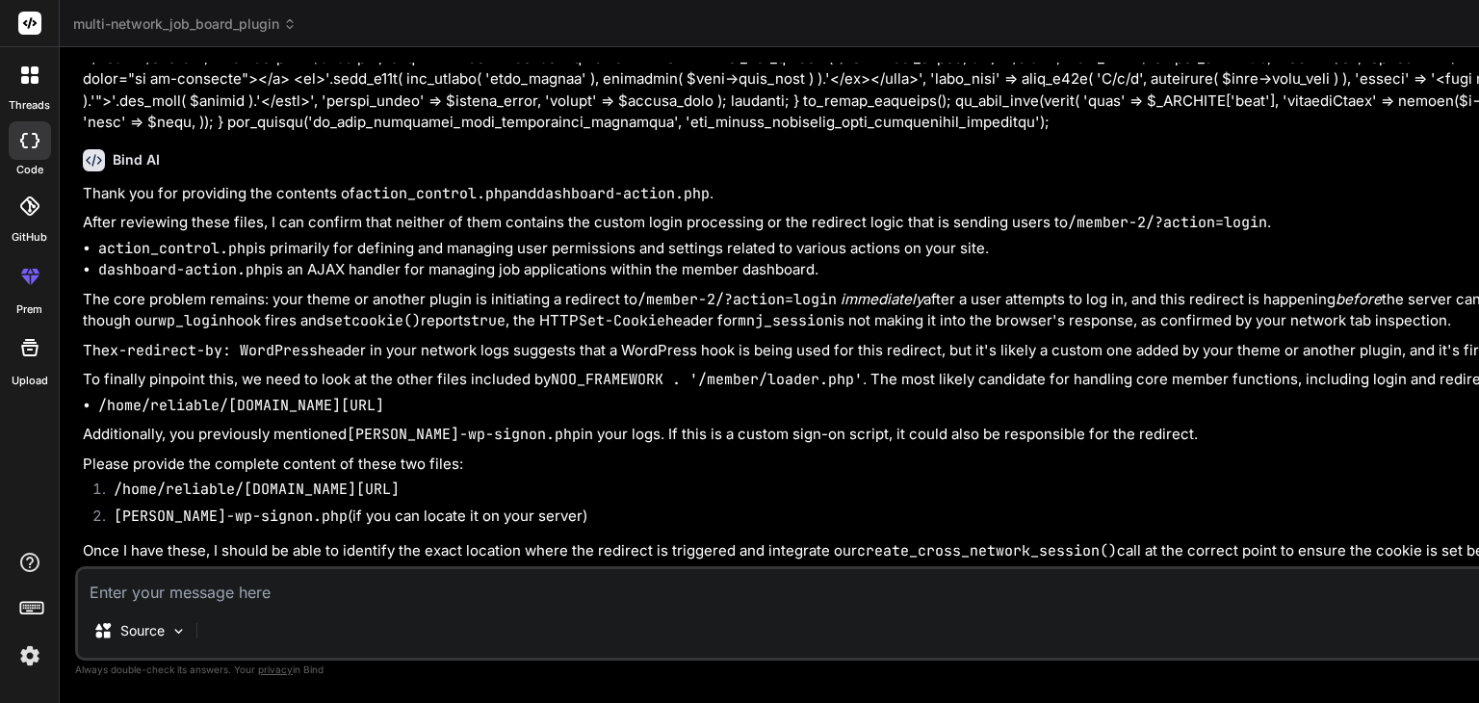
scroll to position [64438, 0]
paste textarea "<?php if ( ! function_exists( 'jm_member_admin_init' ) ) : function jm_member_a…"
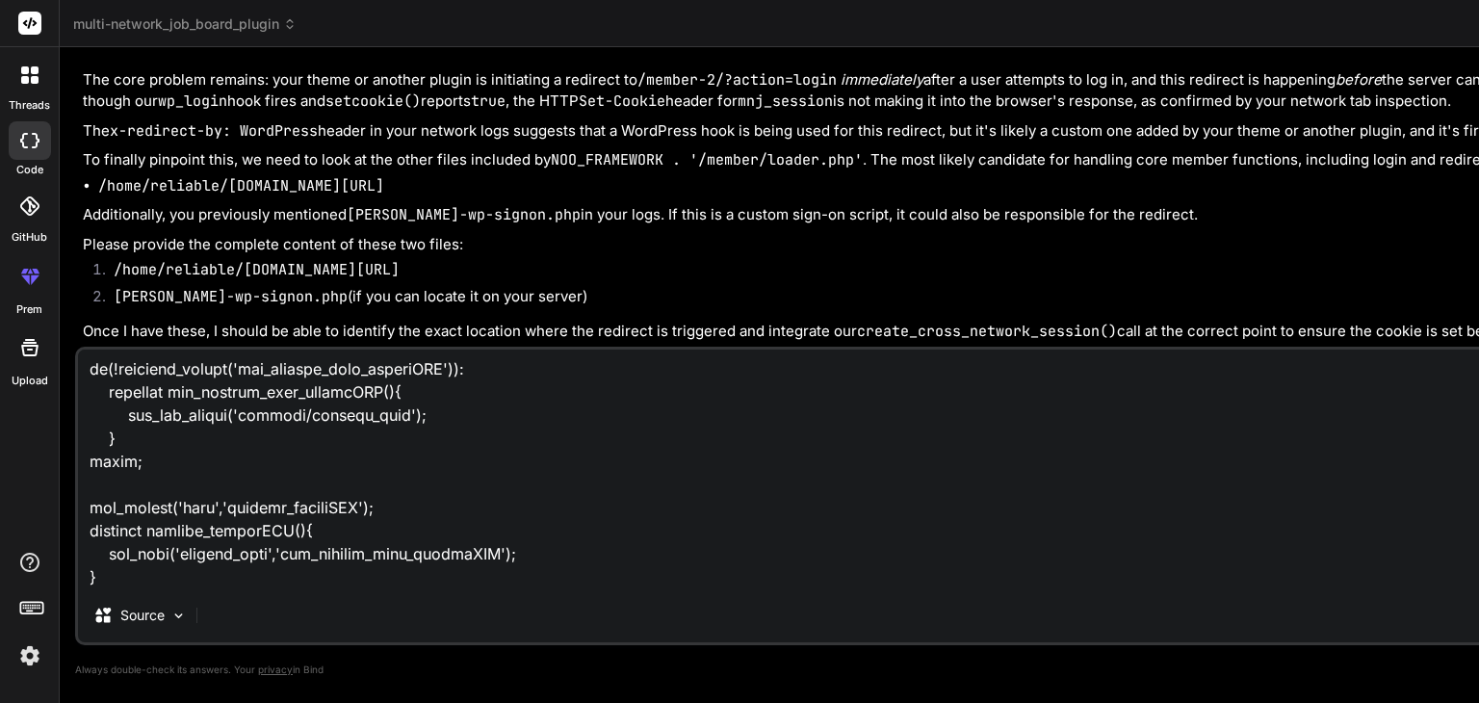
scroll to position [64654, 0]
drag, startPoint x: 116, startPoint y: 240, endPoint x: 267, endPoint y: 240, distance: 151.2
click at [267, 287] on code "[PERSON_NAME]-wp-signon.php" at bounding box center [231, 296] width 234 height 19
copy code "[PERSON_NAME]-wp-signon.php"
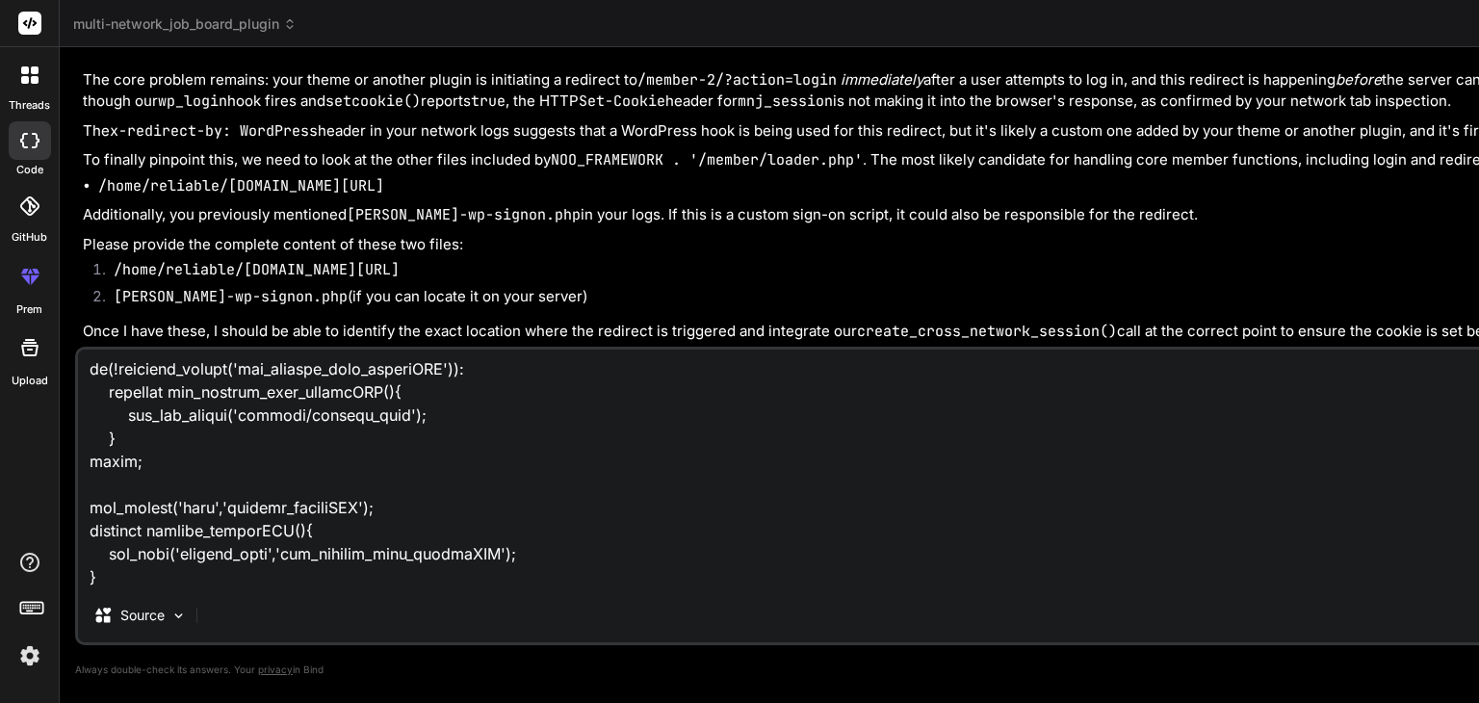
click at [166, 576] on textarea at bounding box center [1005, 469] width 1855 height 239
paste textarea "[PERSON_NAME]-wp-signon.php"
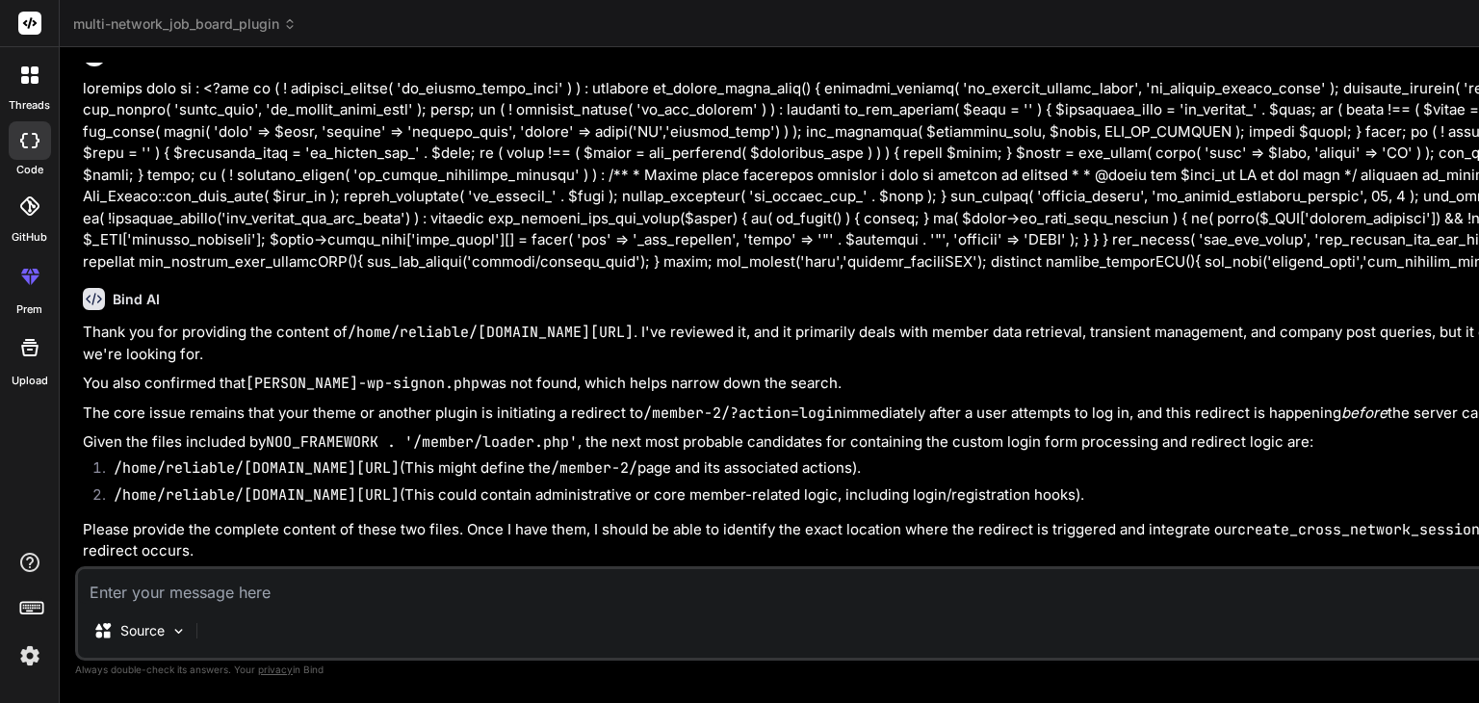
scroll to position [66190, 0]
paste textarea "<?php if ( ! function_exists( 'jm_member_menu_admin_init' ) ) : function jm_mem…"
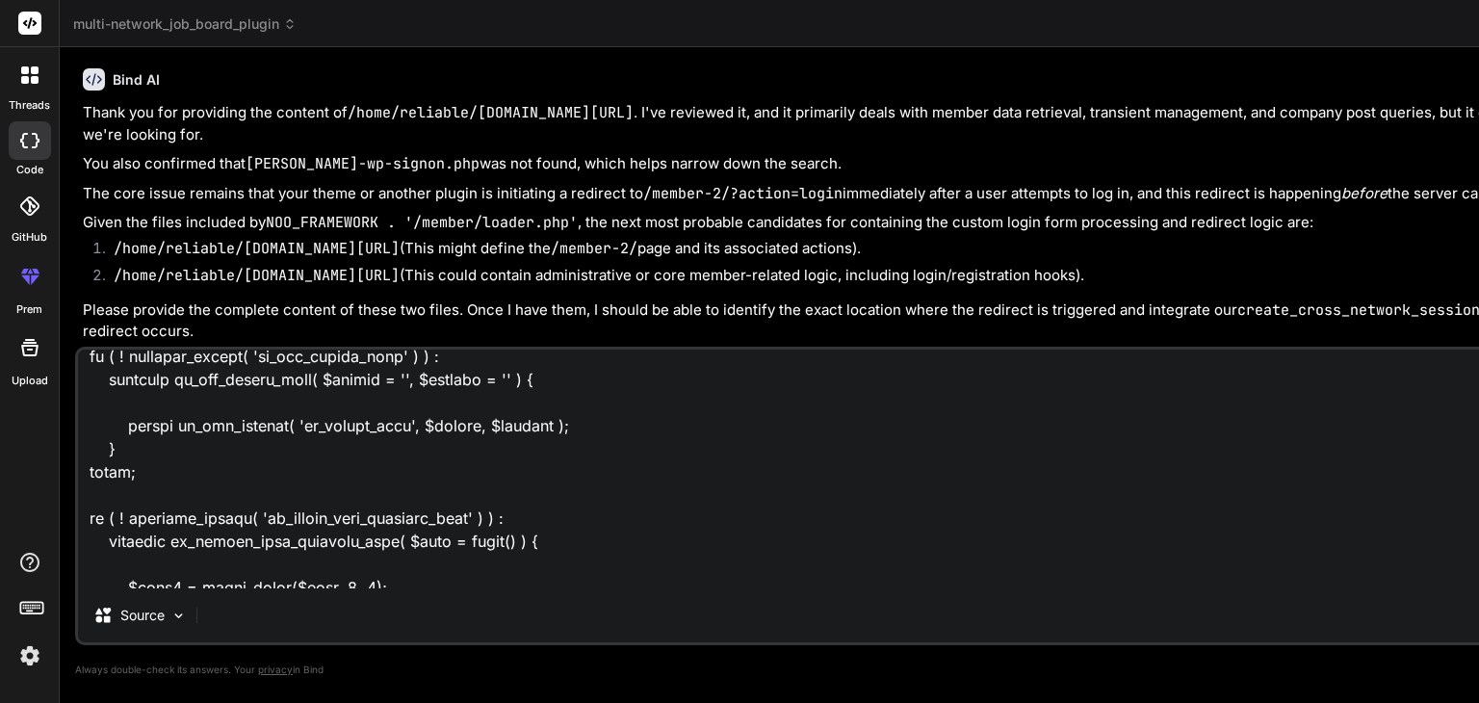
scroll to position [0, 0]
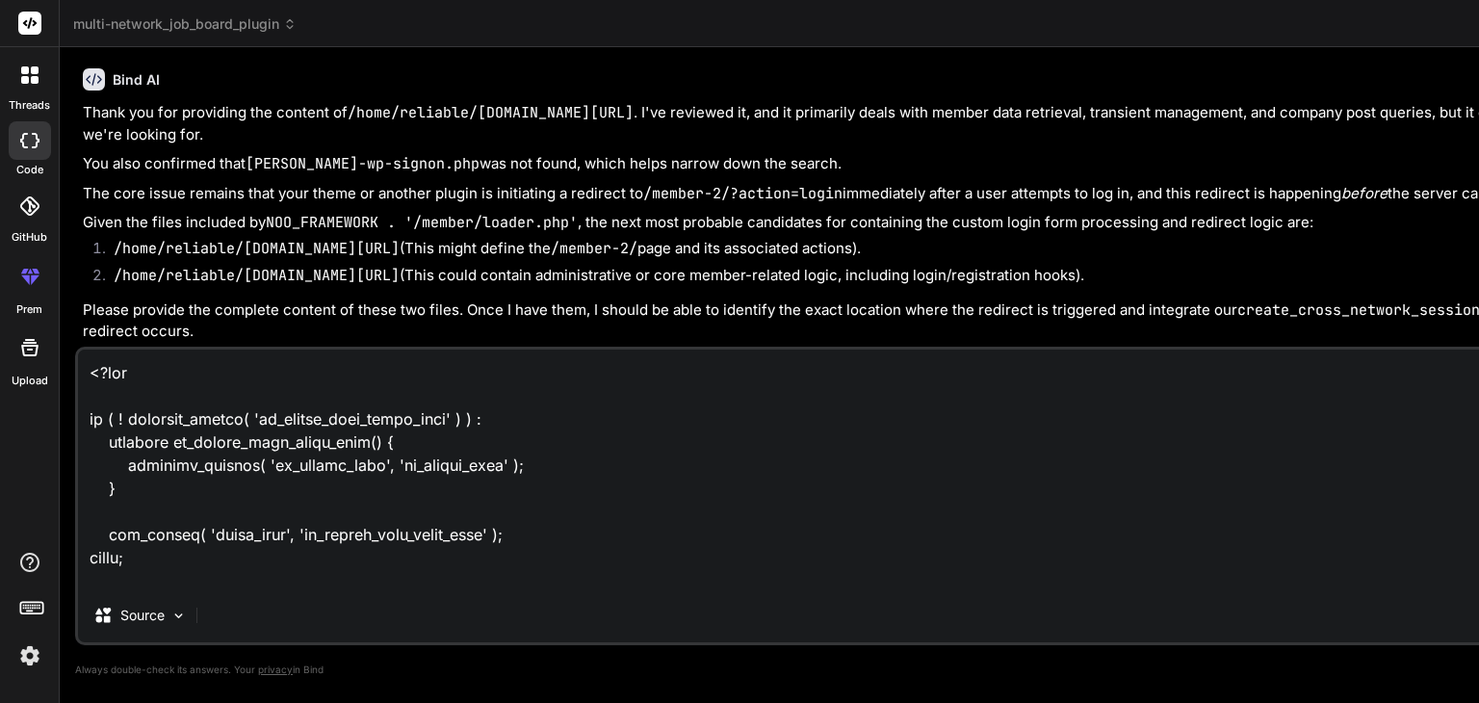
click at [91, 371] on textarea at bounding box center [1005, 469] width 1855 height 239
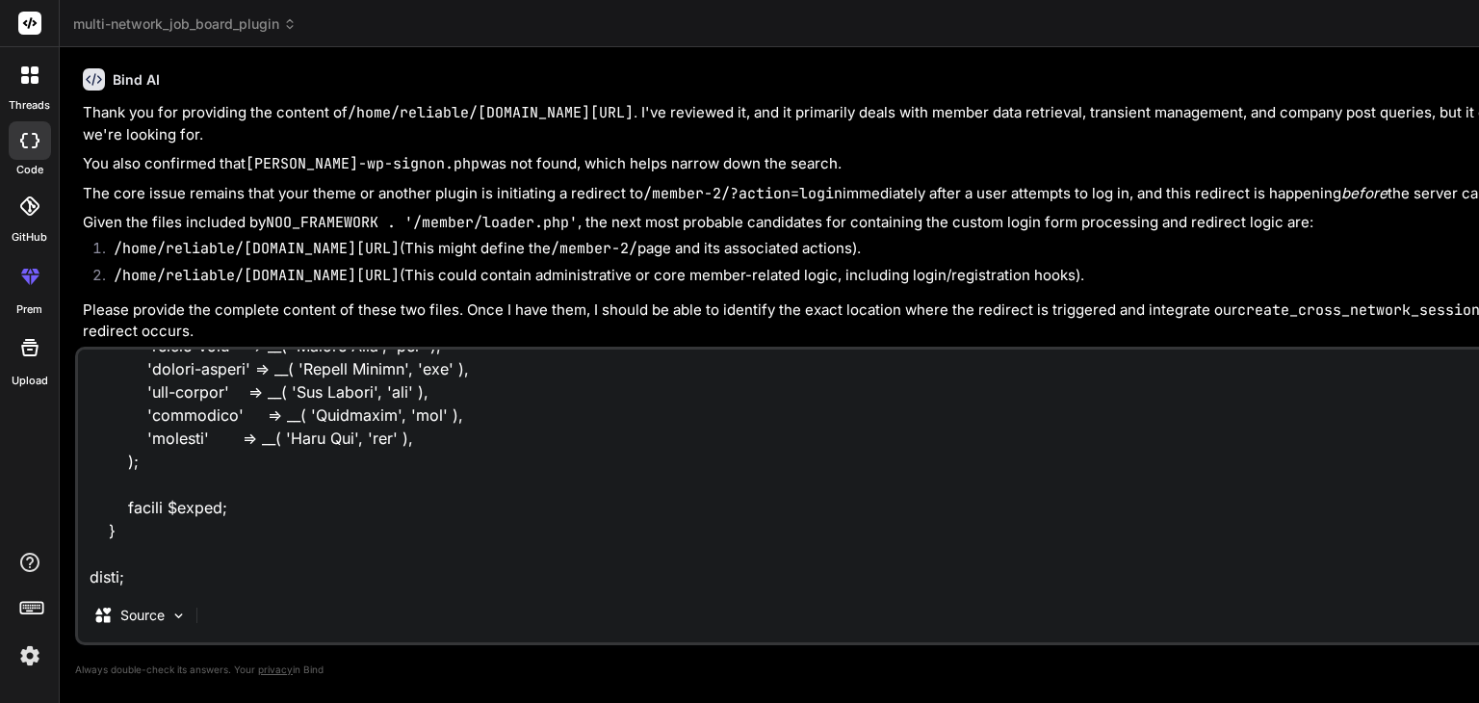
scroll to position [6012, 0]
click at [184, 583] on textarea at bounding box center [1005, 469] width 1855 height 239
paste textarea "<?php if(!class_exists('Noo_Member')): class Noo_Member { const EMPLOYER_ROLE =…"
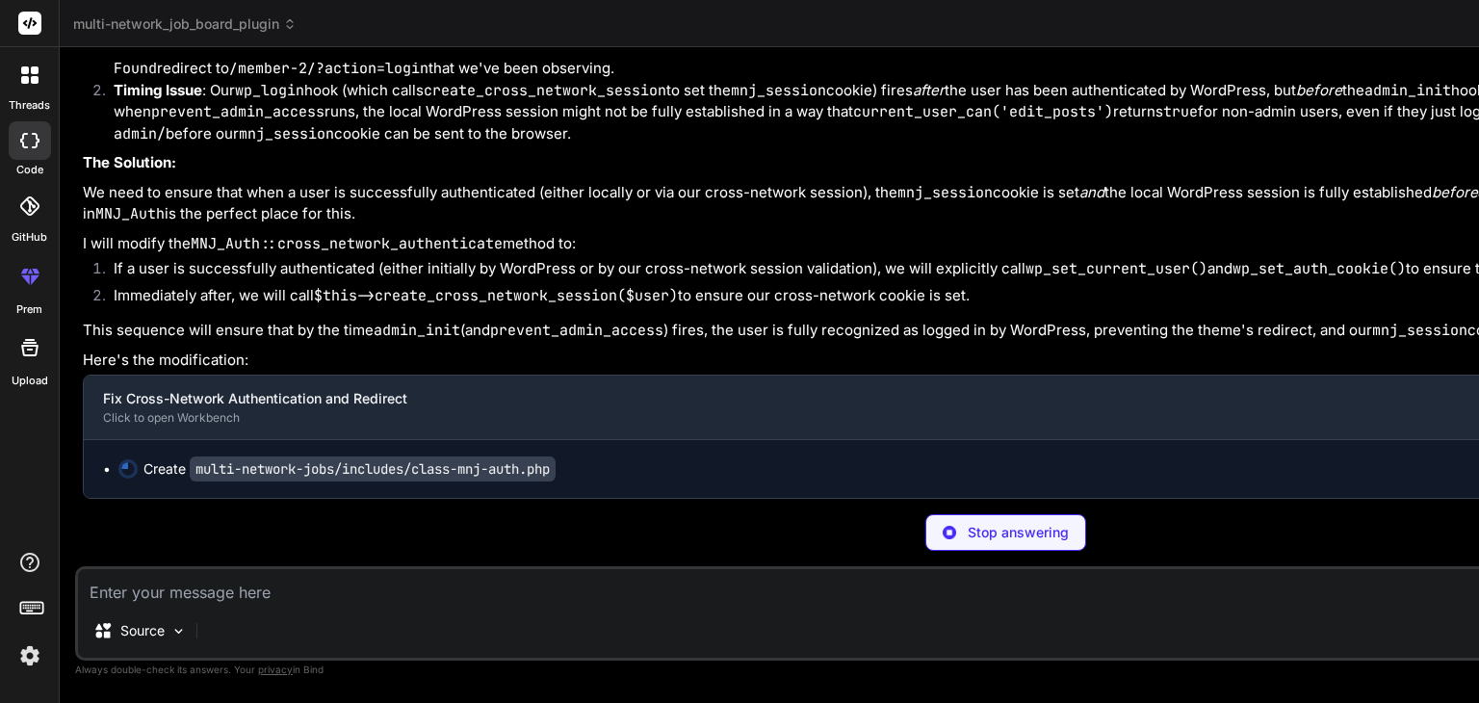
scroll to position [90894, 0]
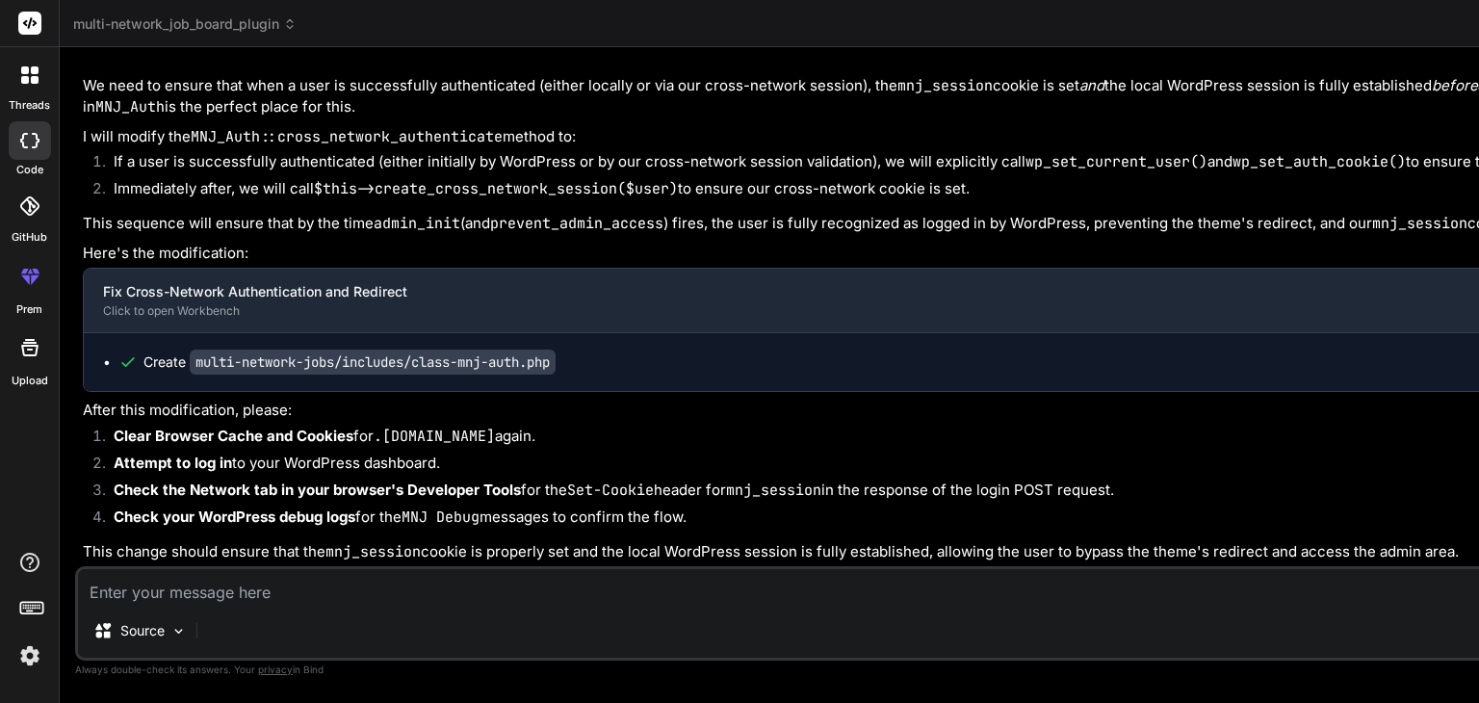
scroll to position [0, 0]
click at [168, 594] on textarea at bounding box center [1005, 586] width 1855 height 35
paste textarea "Parse error: syntax error, unexpected single-quoted string "expires", expecting…"
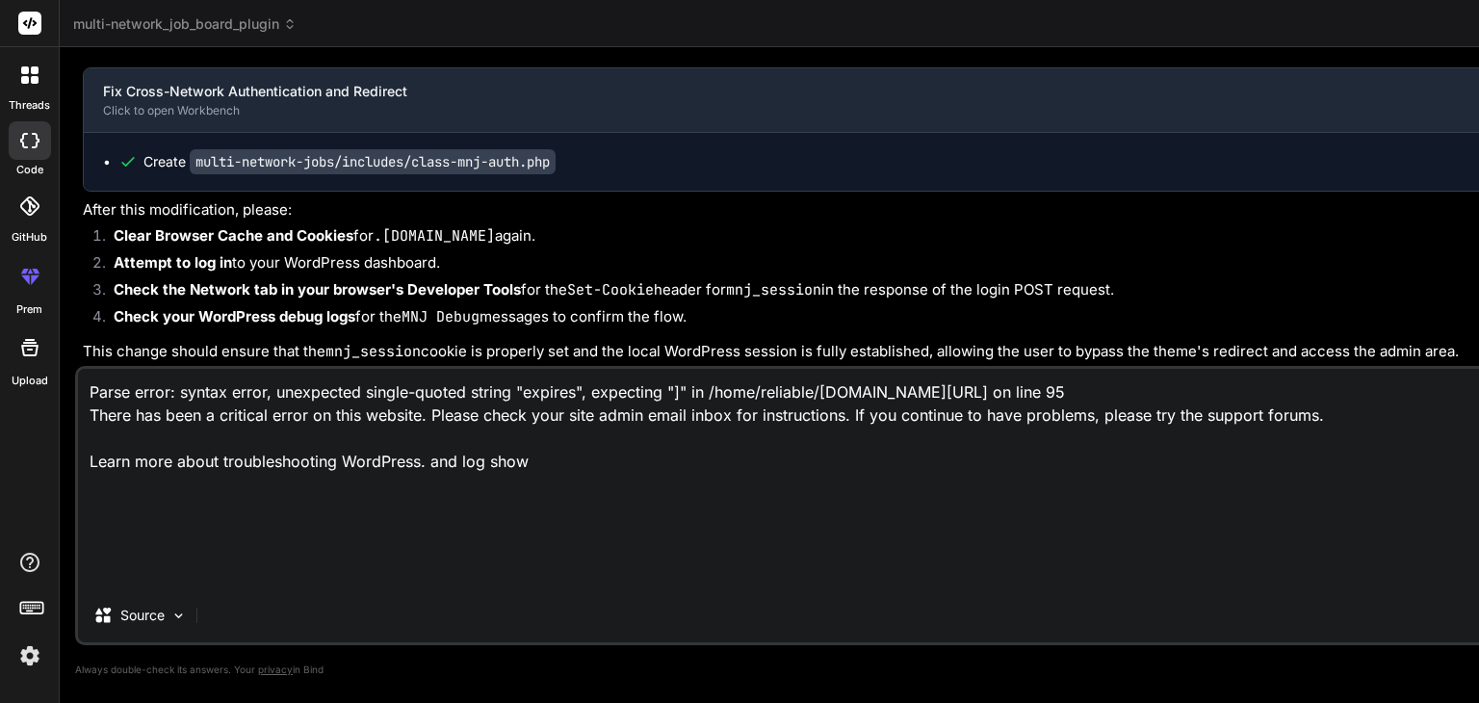
scroll to position [50, 0]
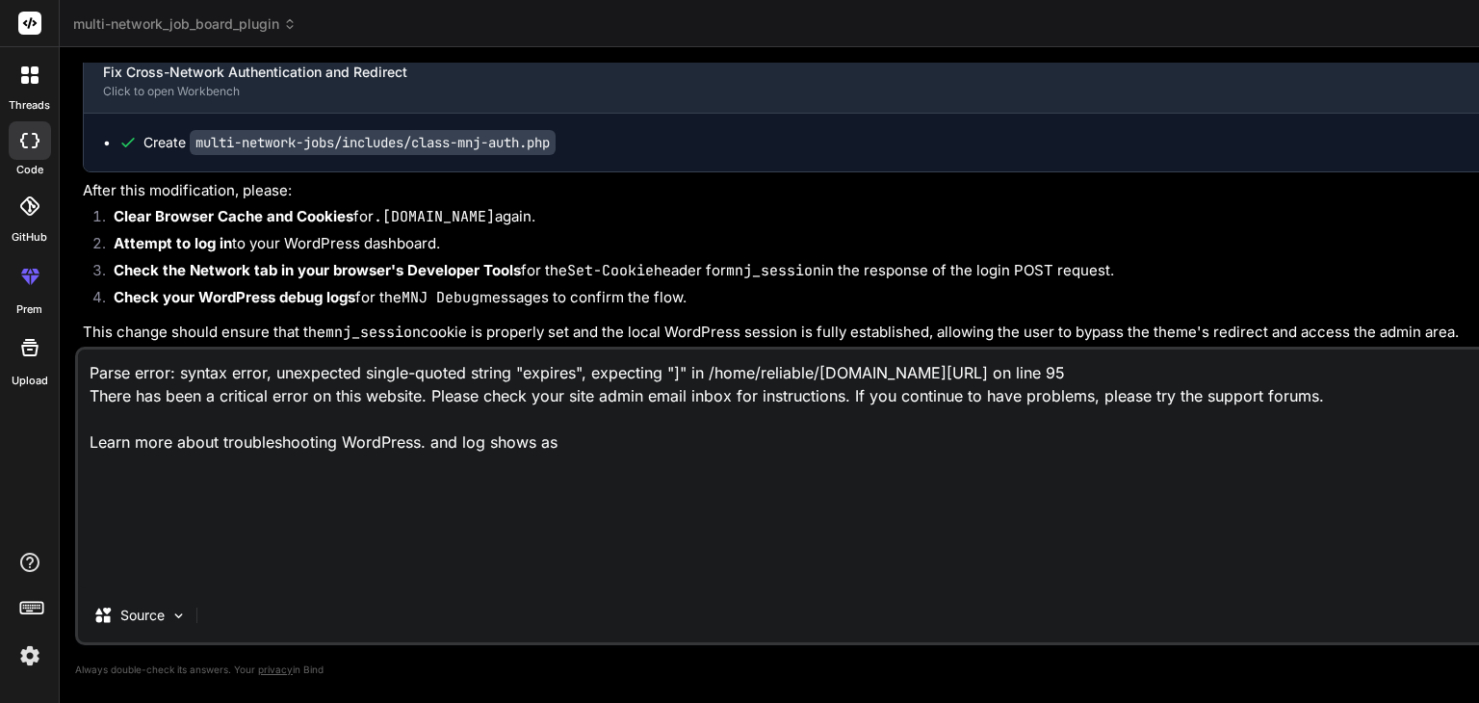
paste textarea "[[DATE] 14:55:45 UTC] MNJ Debug: wp_loaded fired. Current URL: /wp-admin/admin-…"
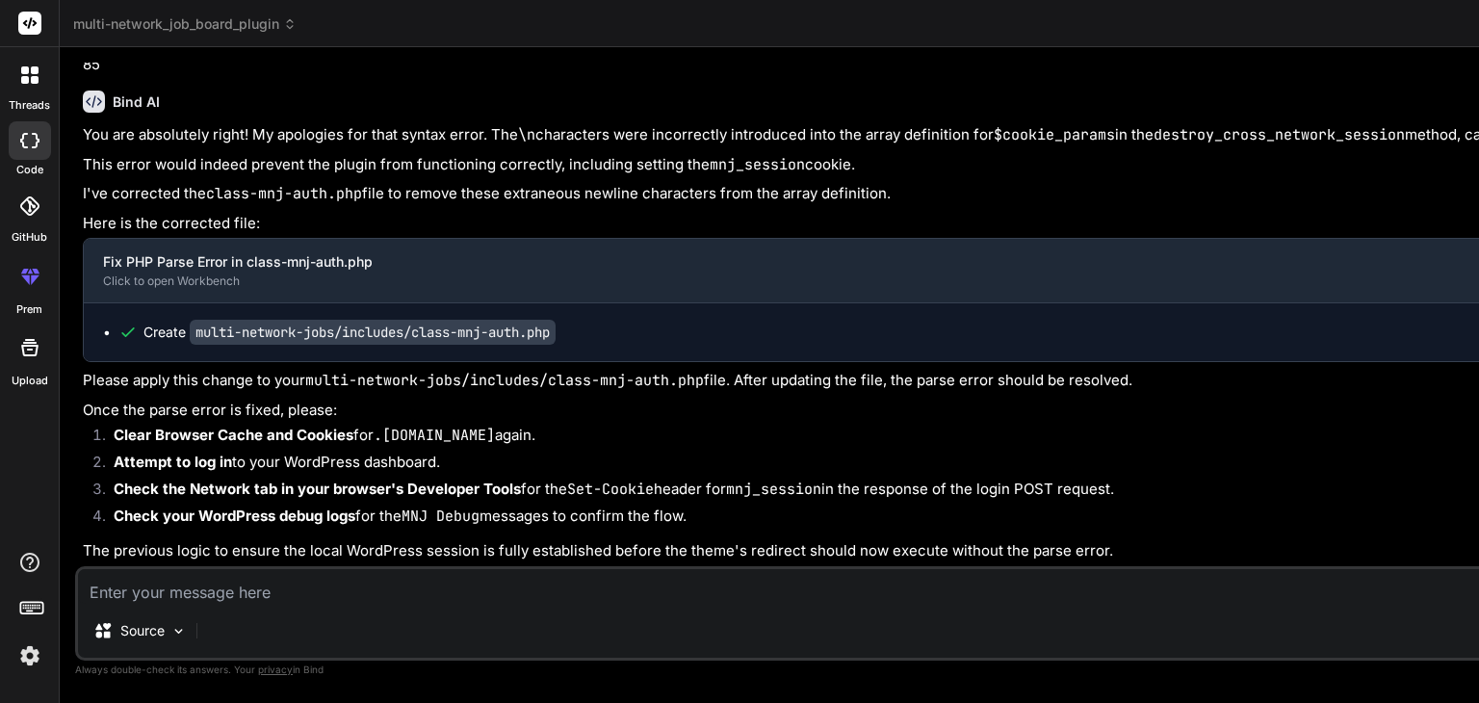
scroll to position [0, 0]
click at [182, 598] on textarea at bounding box center [1005, 586] width 1855 height 35
paste textarea "[[DATE] 15:10:36 UTC] MNJ Debug: wp_loaded fired. Current URL: /wp-admin/ [[DAT…"
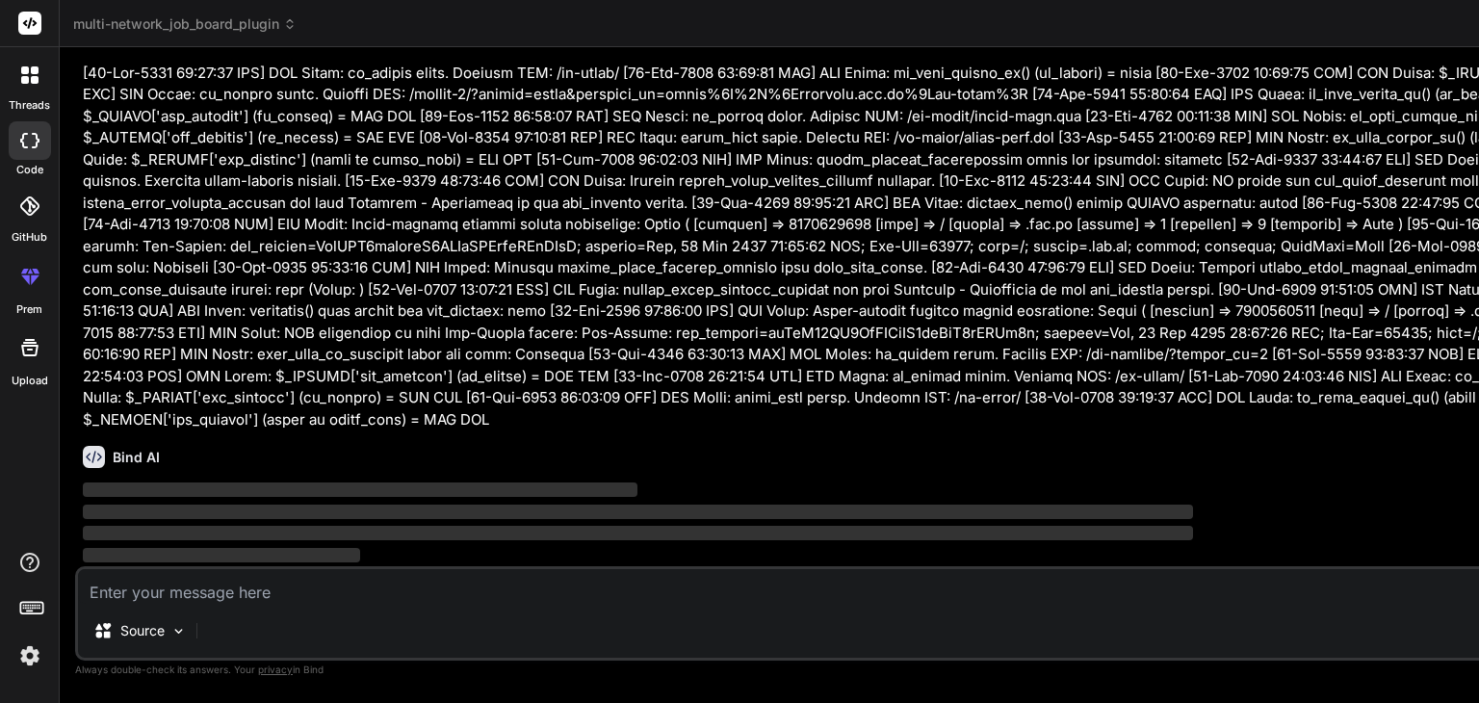
scroll to position [98284, 0]
click at [222, 498] on p "‌" at bounding box center [1008, 491] width 1850 height 22
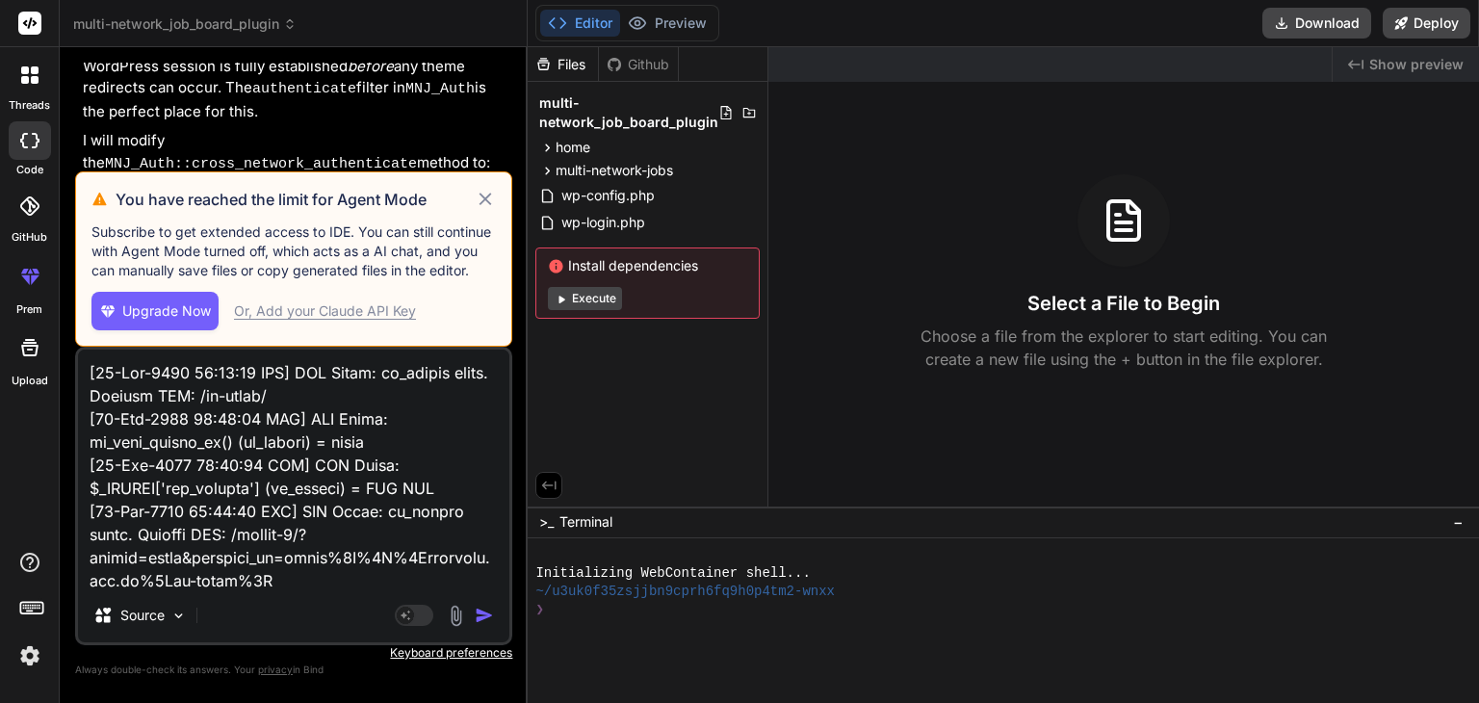
scroll to position [40310, 0]
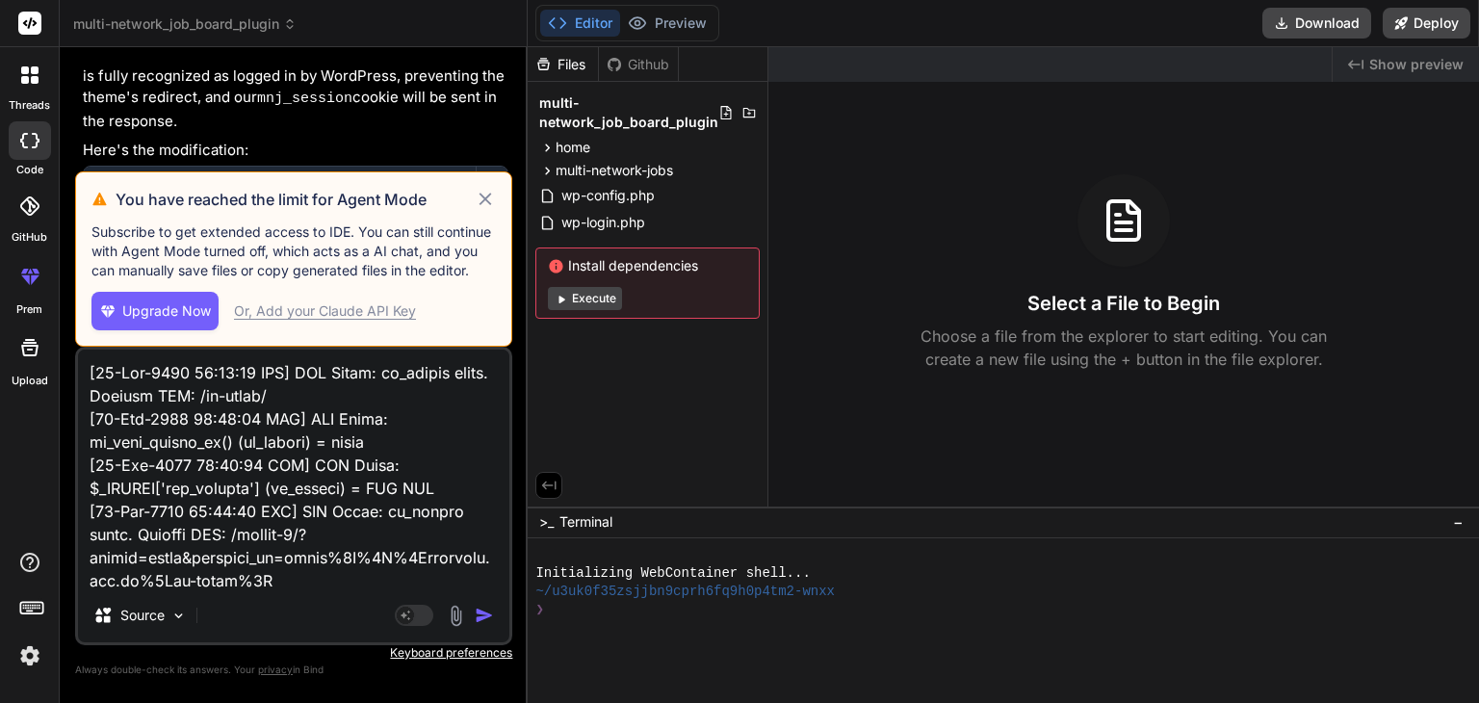
click at [483, 196] on icon at bounding box center [486, 199] width 22 height 23
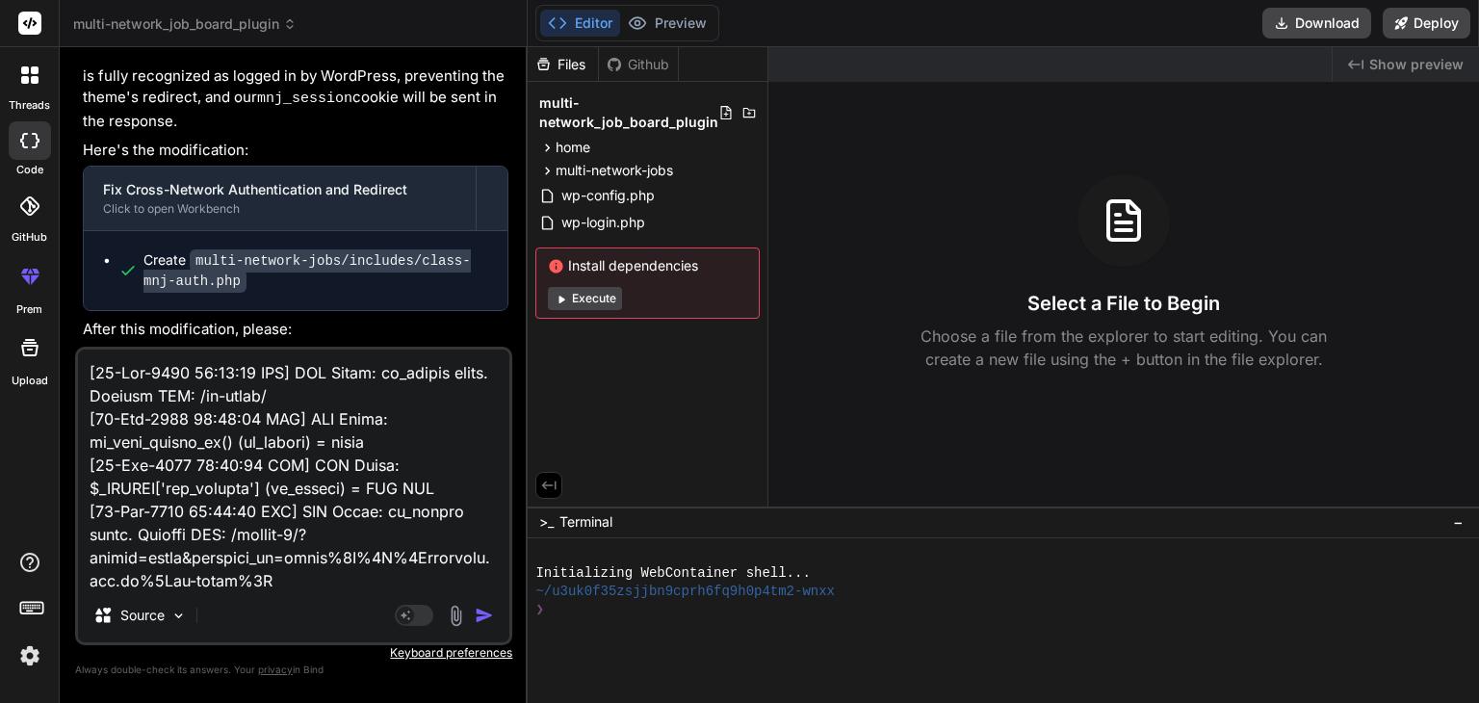
click at [480, 609] on img "button" at bounding box center [484, 615] width 19 height 19
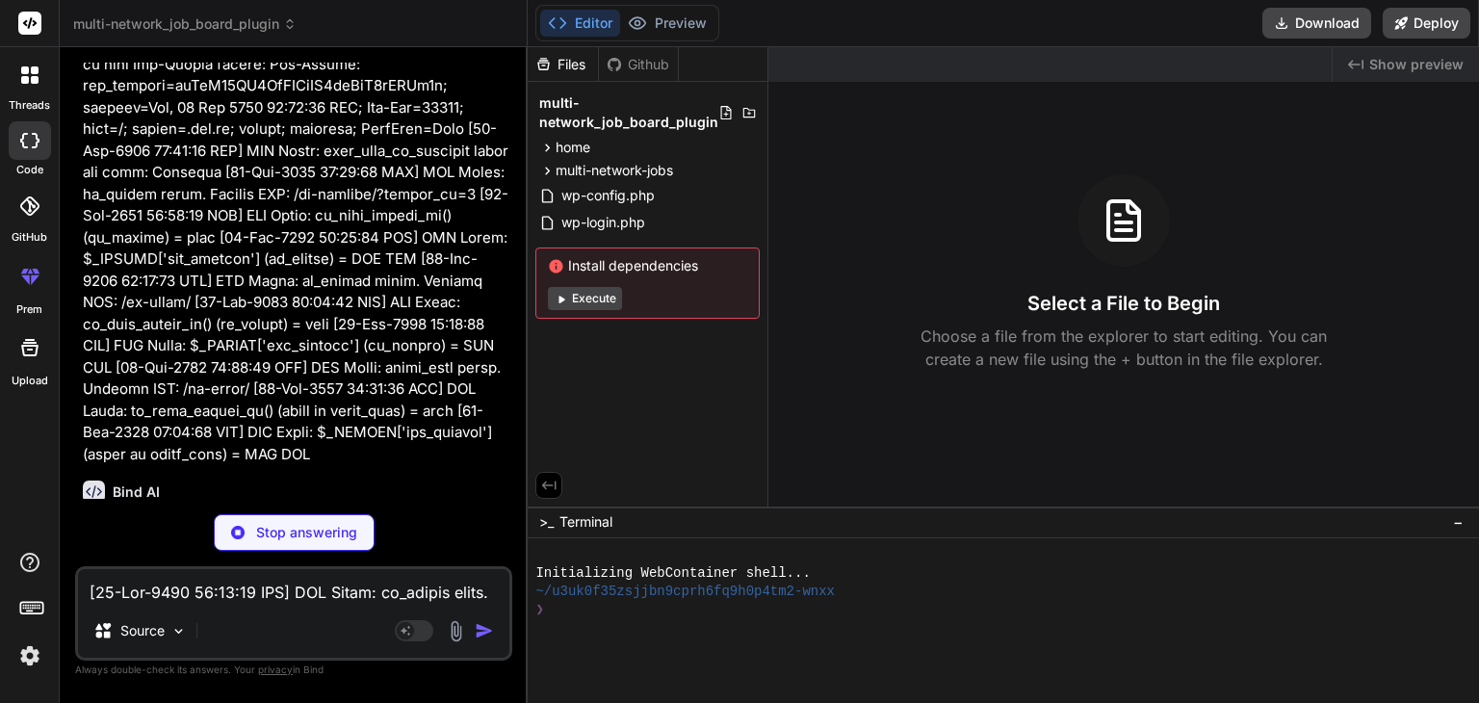
scroll to position [45913, 0]
type textarea "x"
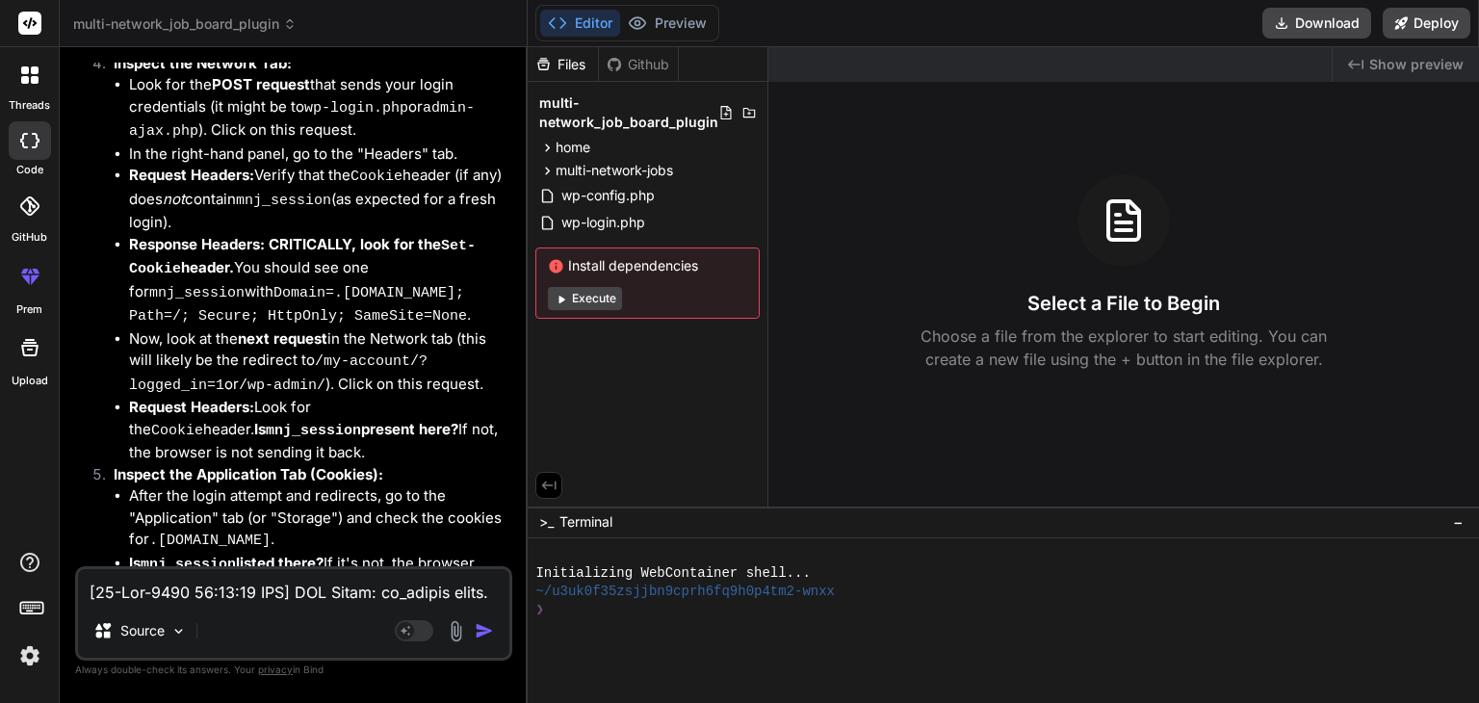
scroll to position [48151, 0]
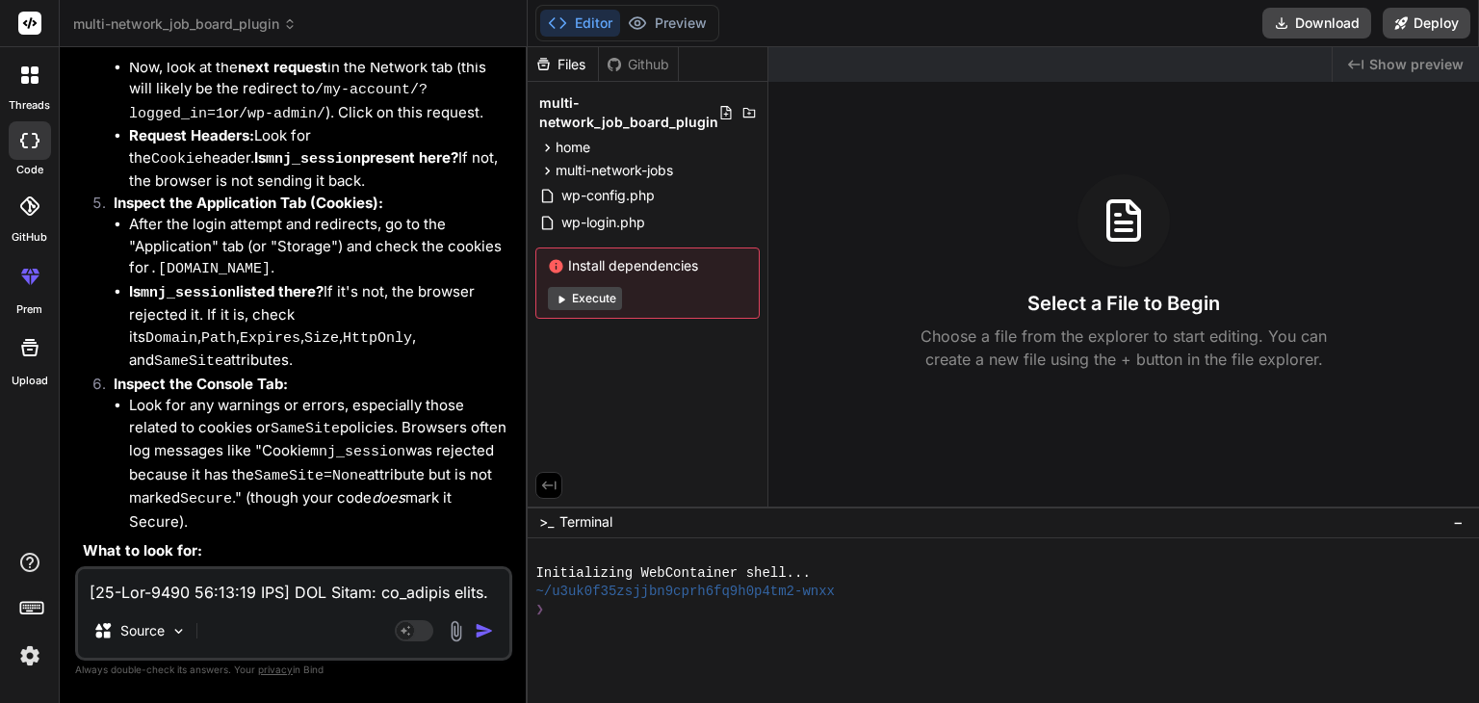
click at [204, 590] on textarea at bounding box center [293, 586] width 431 height 35
type textarea "o"
type textarea "x"
type textarea "on"
type textarea "x"
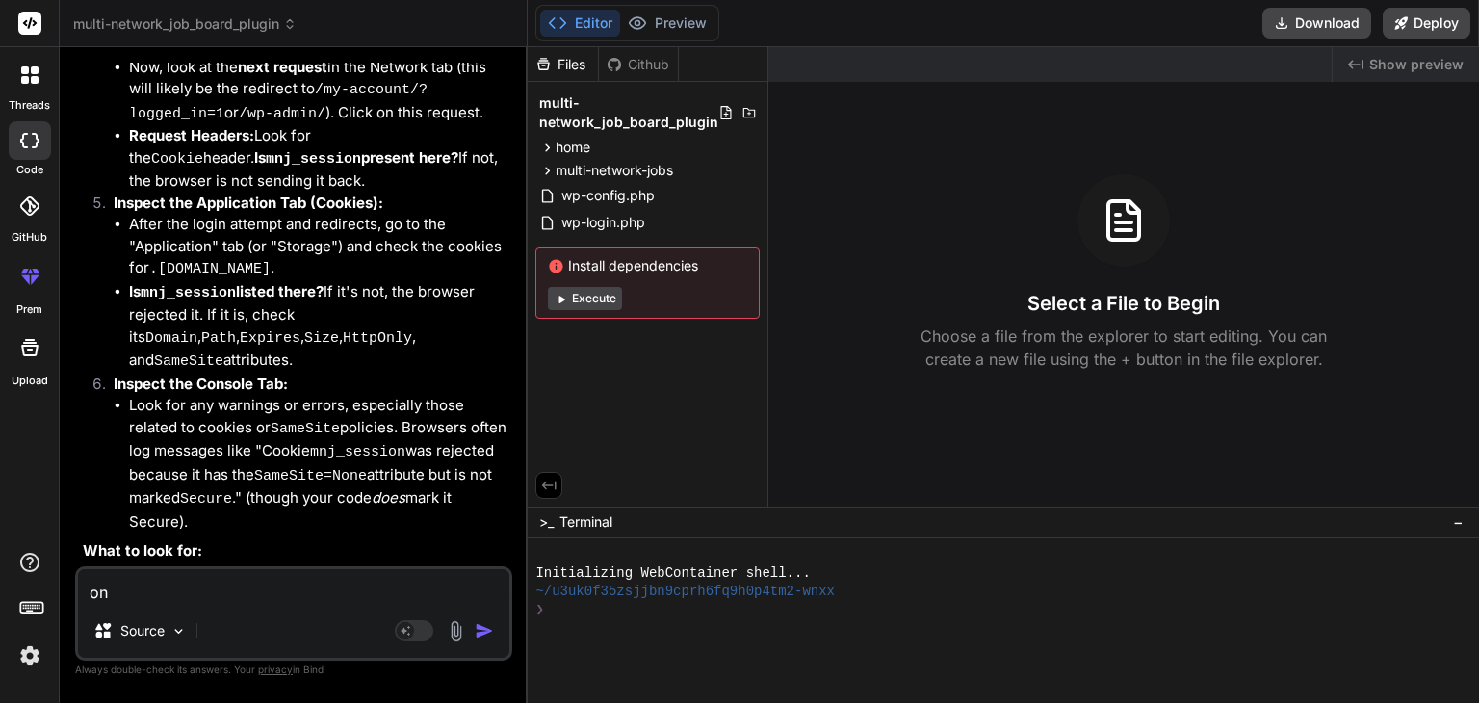
type textarea "on"
type textarea "x"
type textarea "on e"
type textarea "x"
type textarea "on ed"
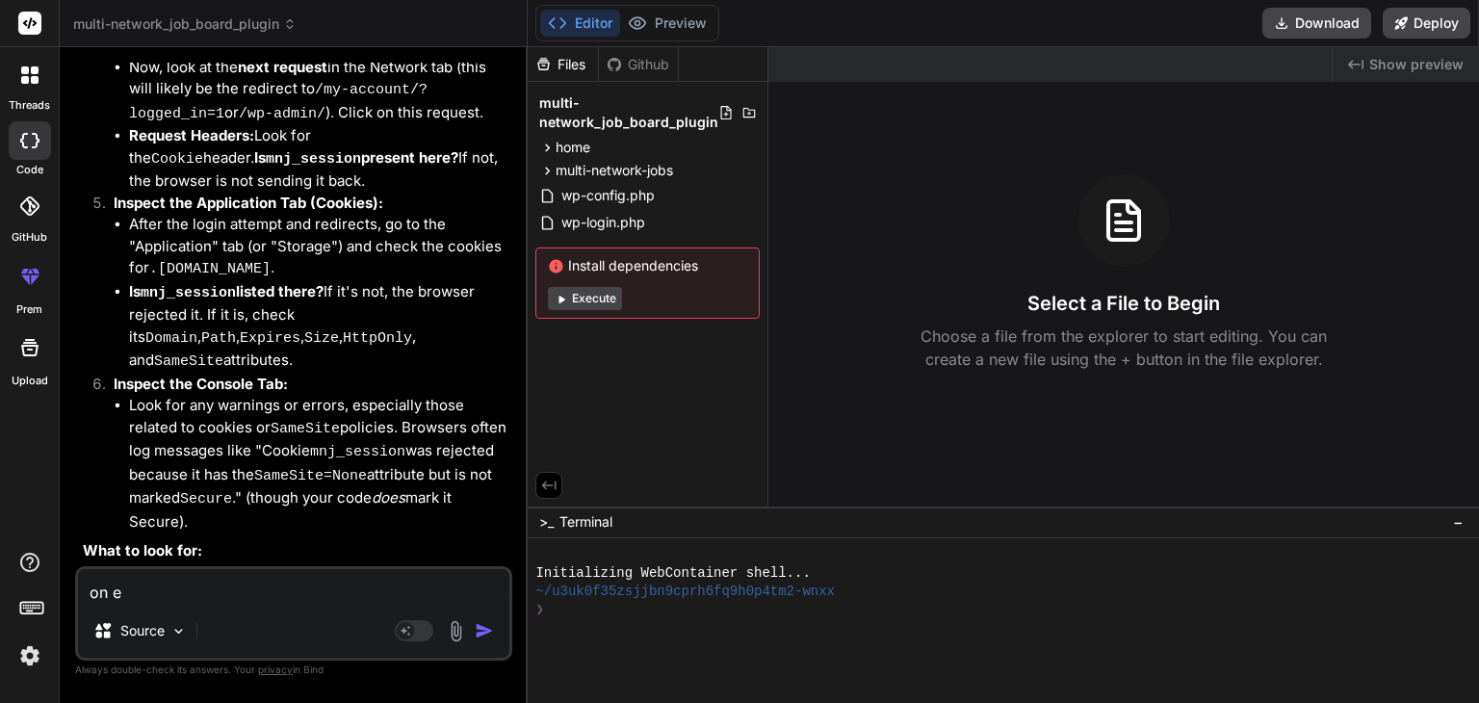
type textarea "x"
type textarea "on edg"
type textarea "x"
type textarea "on edge"
type textarea "x"
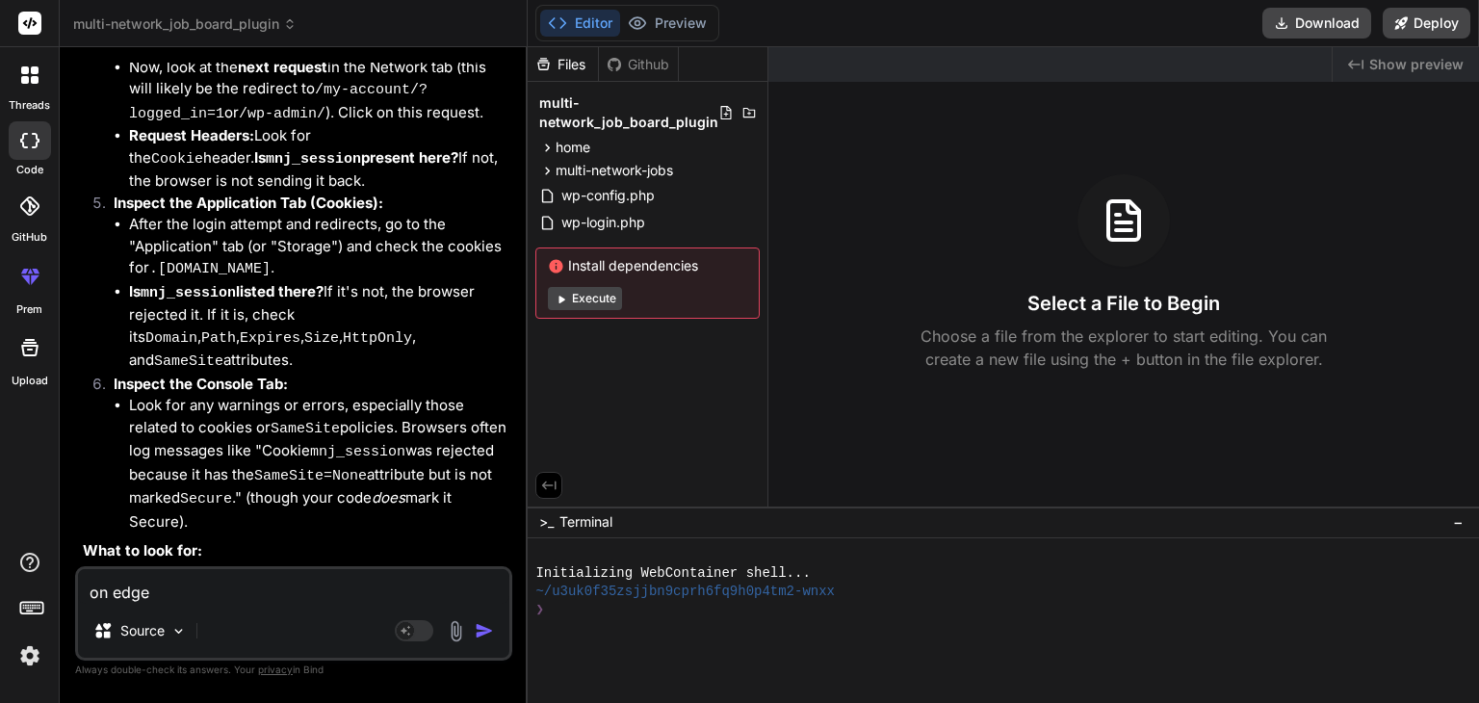
type textarea "on edge"
type textarea "x"
type textarea "on edge b"
type textarea "x"
type textarea "on edge br"
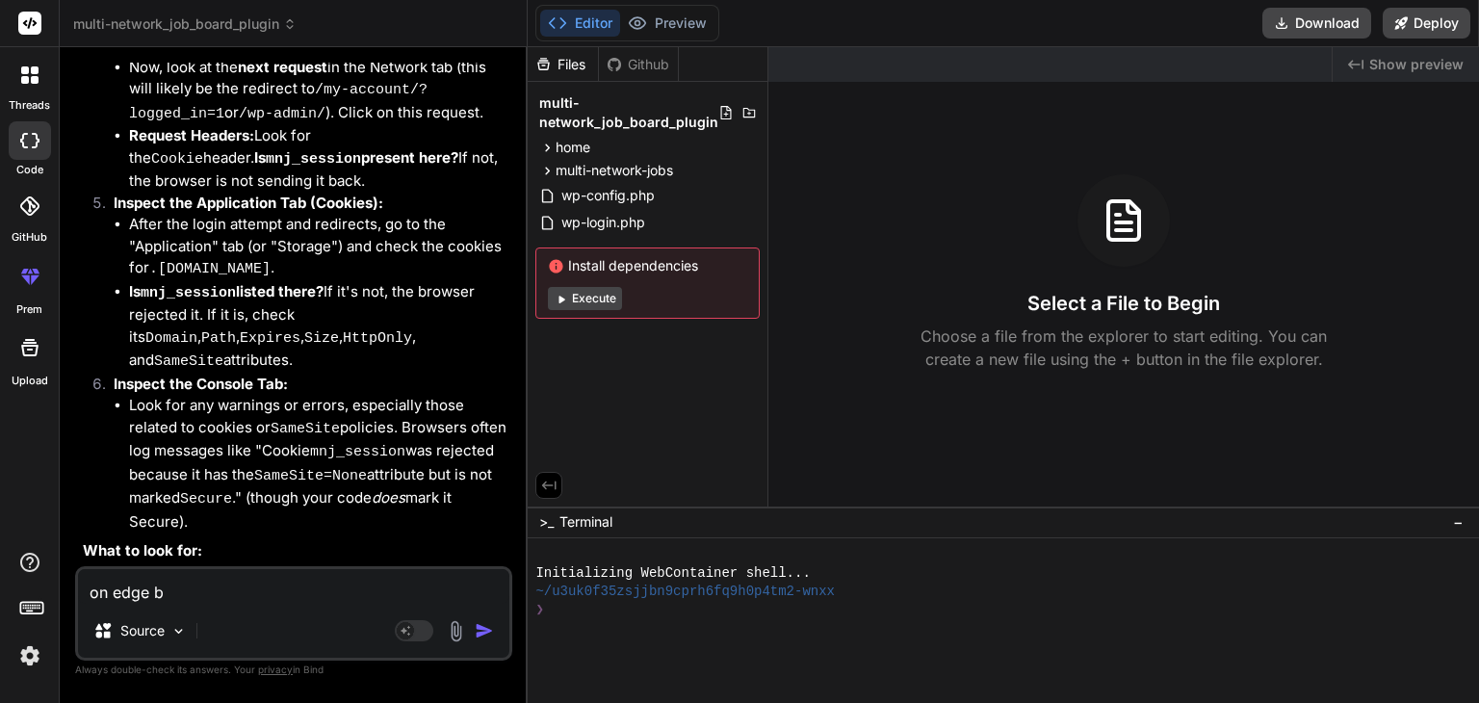
type textarea "x"
type textarea "on edge bro"
type textarea "x"
type textarea "on edge brow"
type textarea "x"
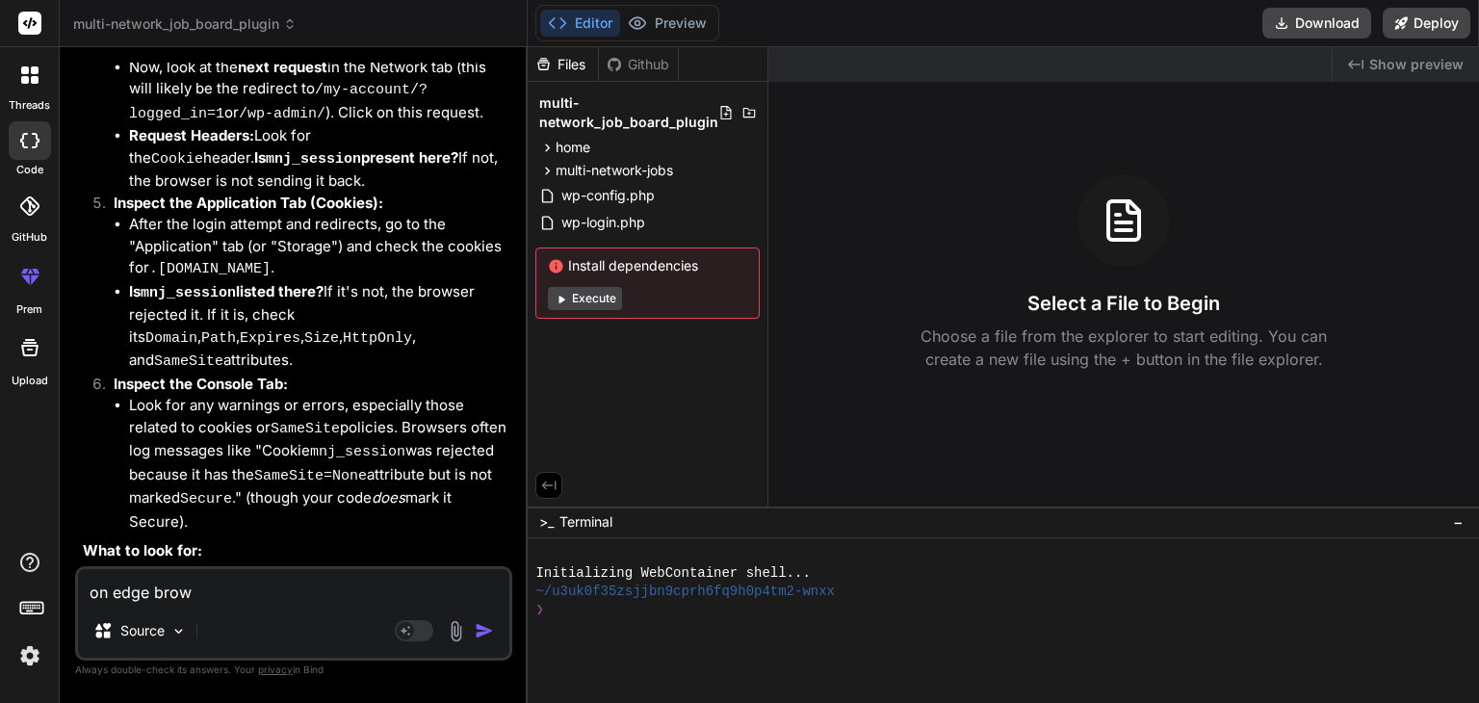
type textarea "on edge brows"
type textarea "x"
type textarea "on edge browse"
type textarea "x"
type textarea "on edge browser"
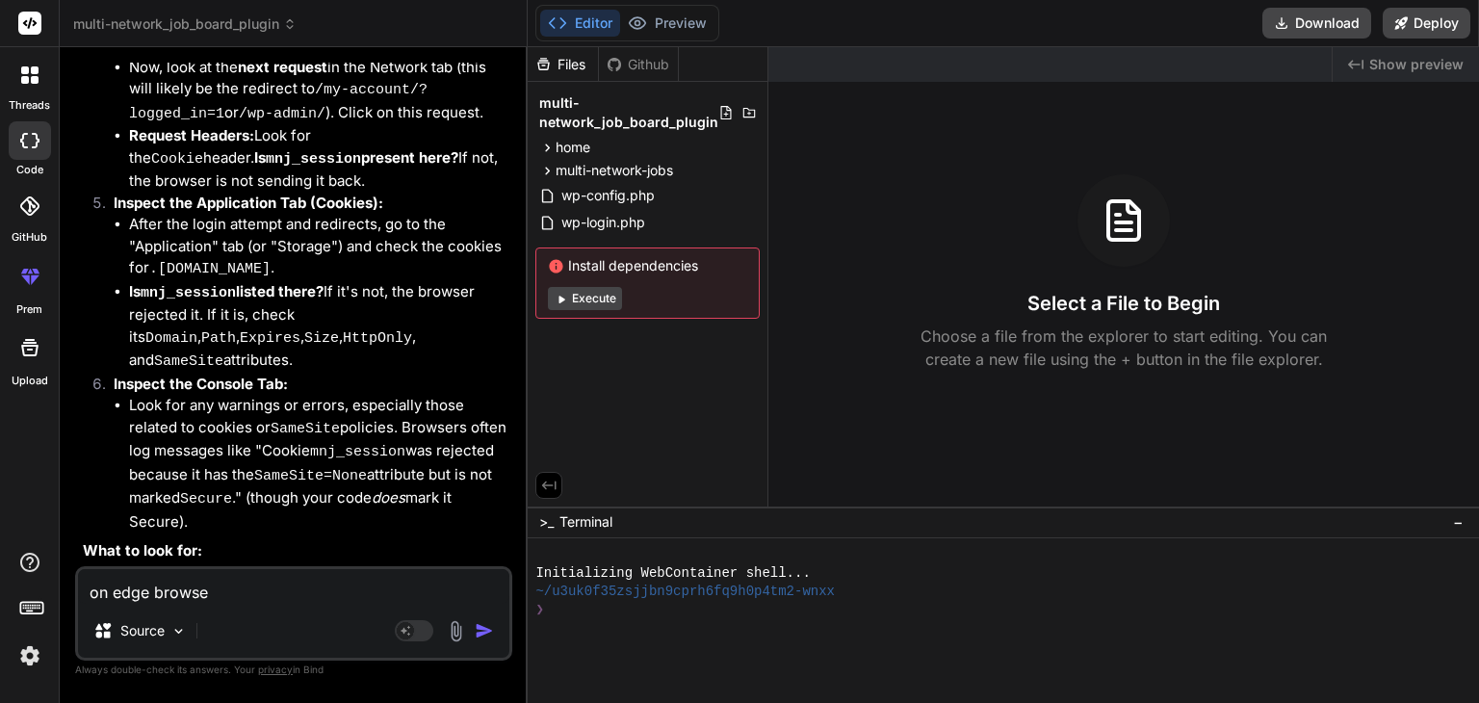
type textarea "x"
type textarea "on edge browser"
type textarea "x"
type textarea "on edge browser l"
type textarea "x"
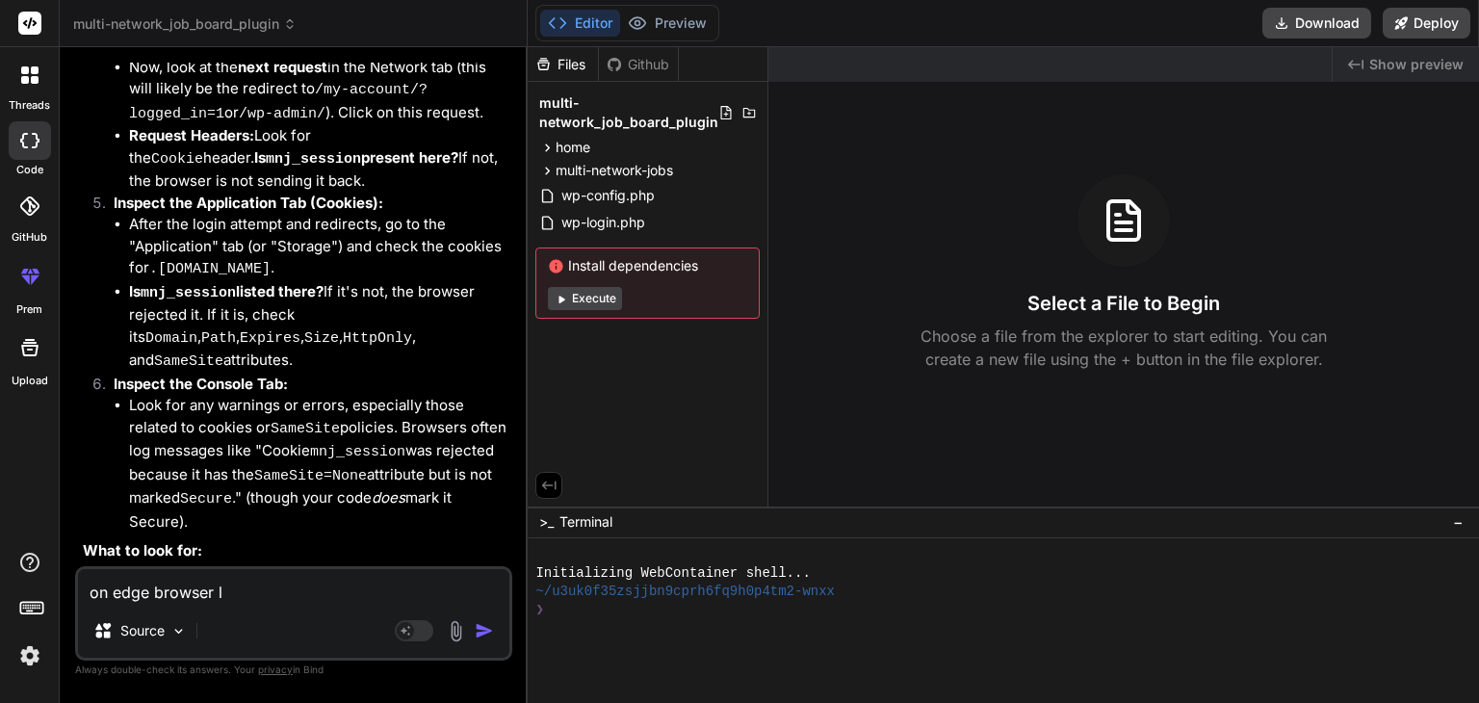
type textarea "on edge browser lo"
type textarea "x"
type textarea "on edge browser log"
type textarea "x"
type textarea "on edge browser logi"
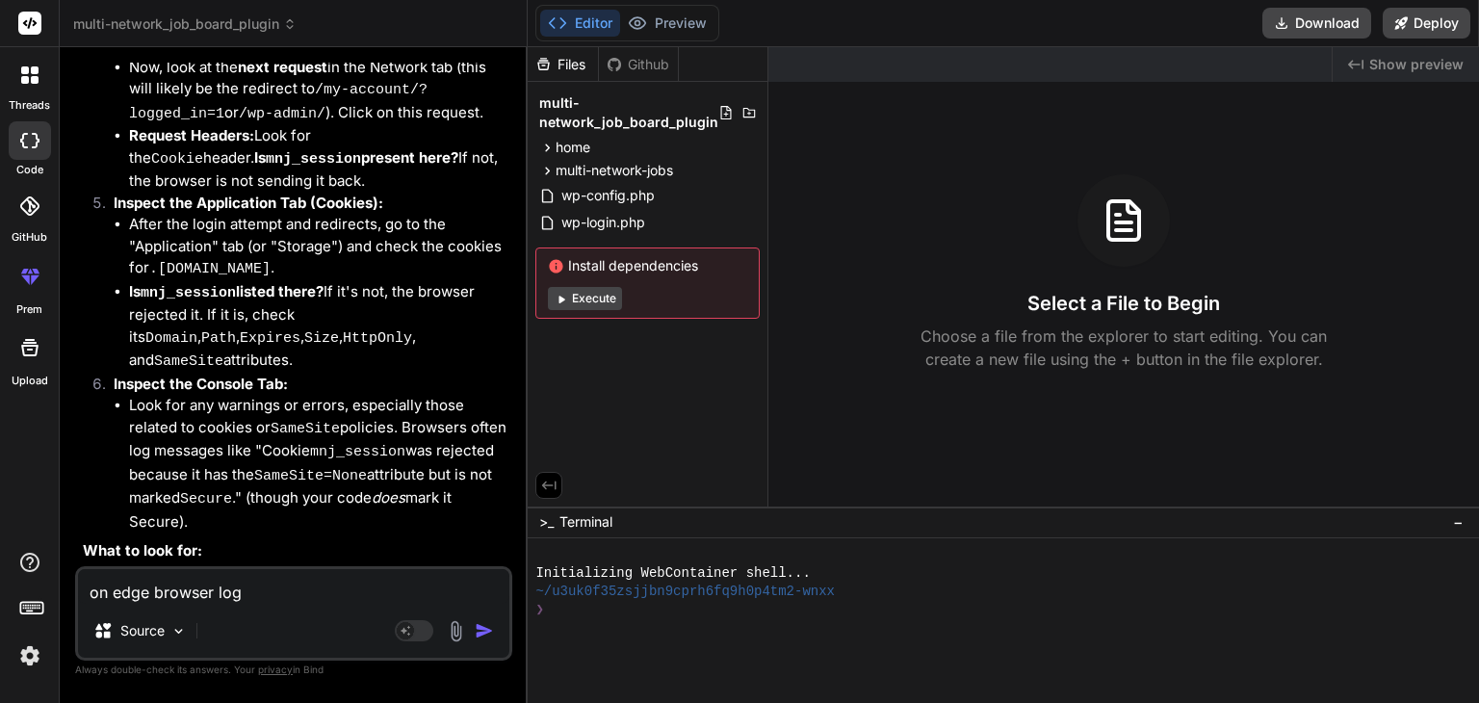
type textarea "x"
type textarea "on edge browser login"
type textarea "x"
type textarea "on edge browser login"
type textarea "x"
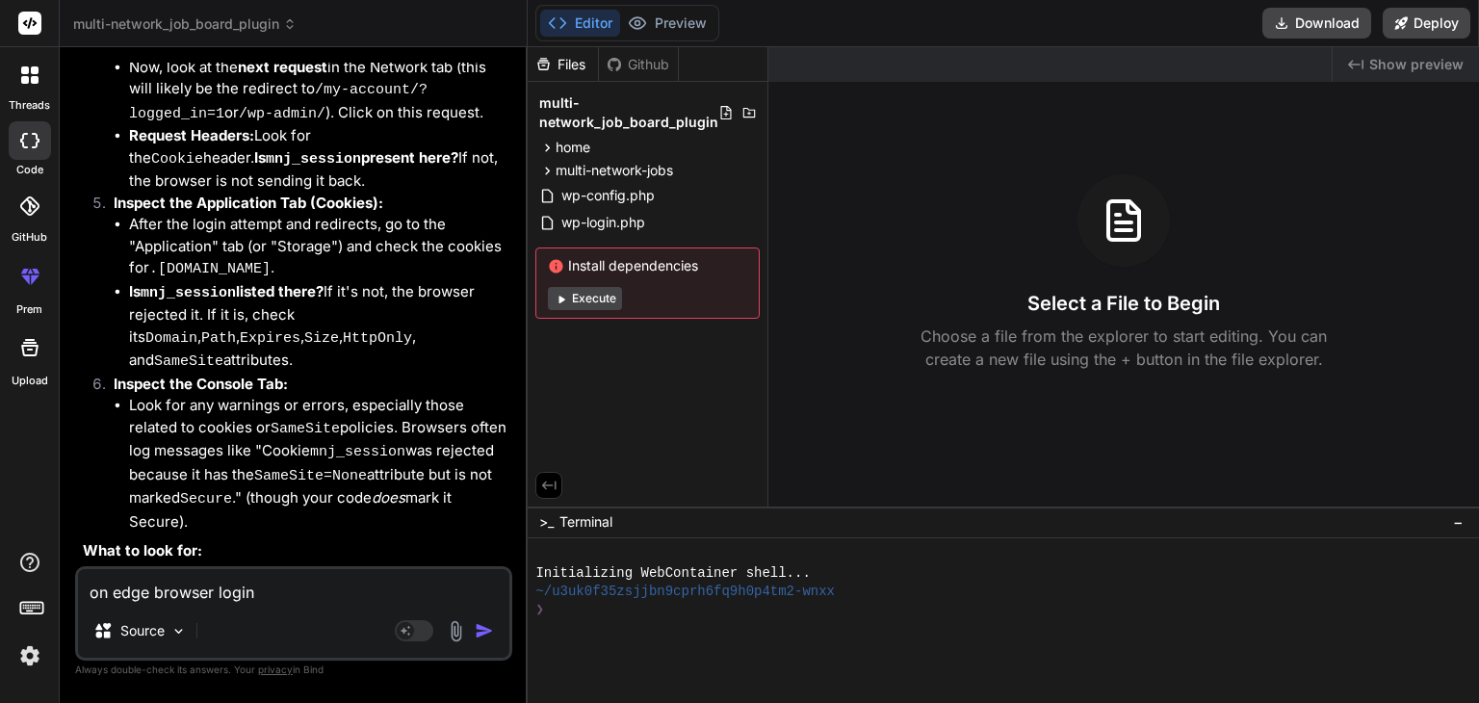
type textarea "on edge browser login a"
type textarea "x"
type textarea "on edge browser login an"
type textarea "x"
type textarea "on edge browser login and"
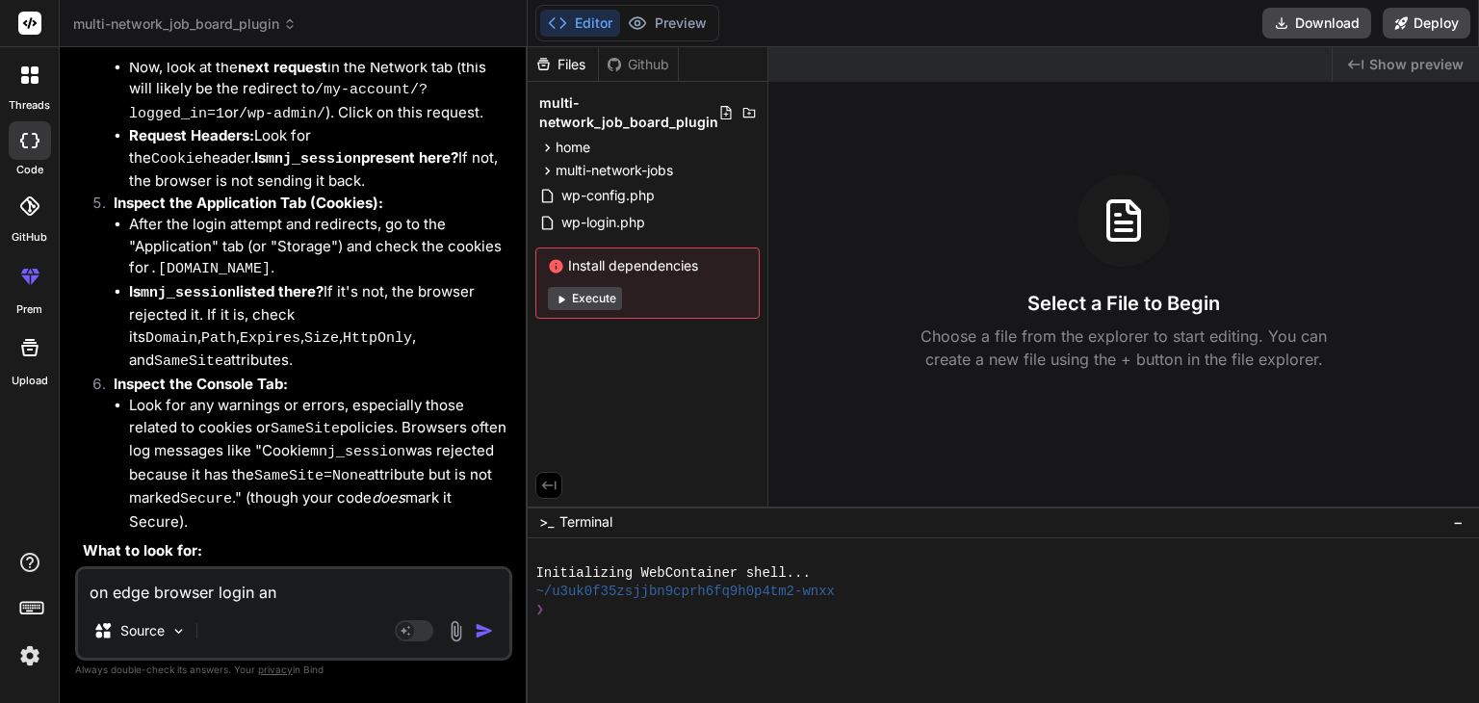
type textarea "x"
type textarea "on edge browser login and"
type textarea "x"
type textarea "on edge browser login and d"
type textarea "x"
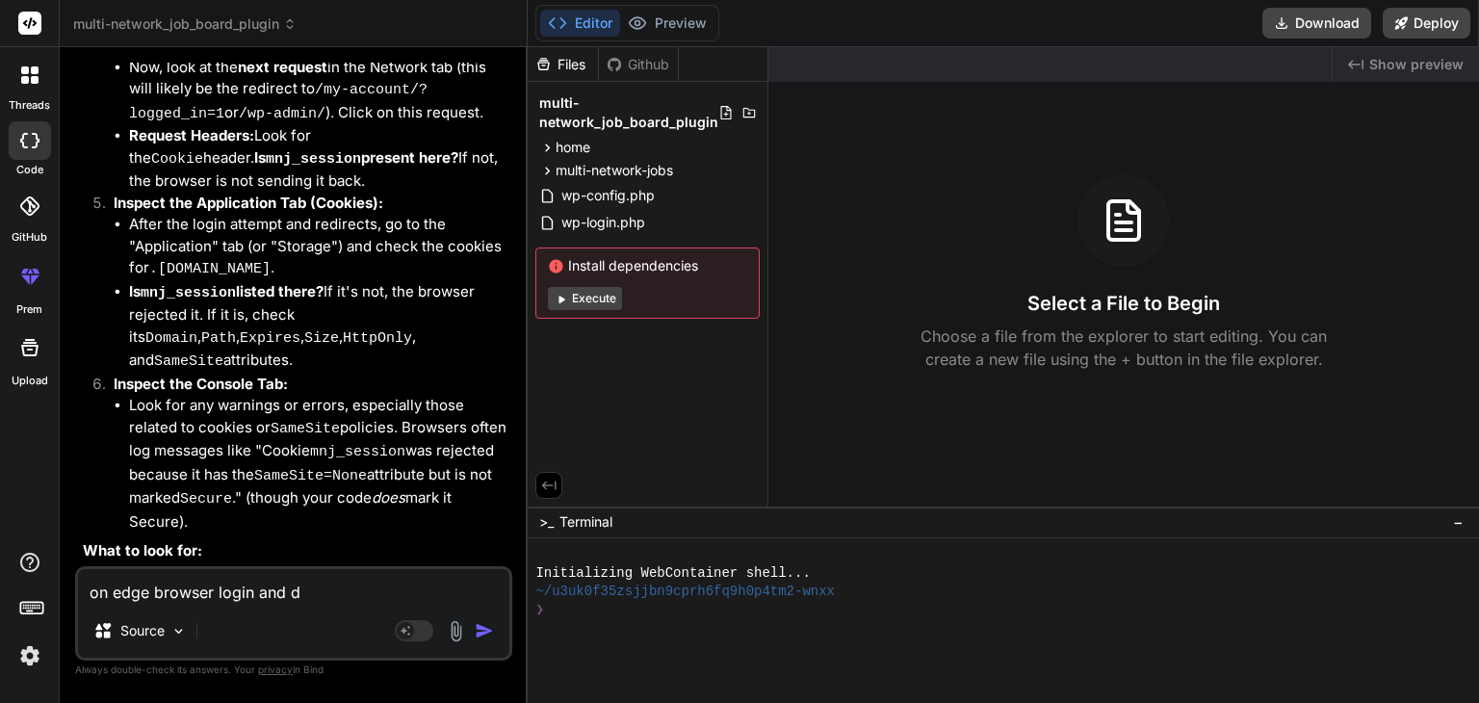
type textarea "on edge browser login and de"
type textarea "x"
type textarea "on edge browser login and deb"
type textarea "x"
type textarea "on edge browser login and debu"
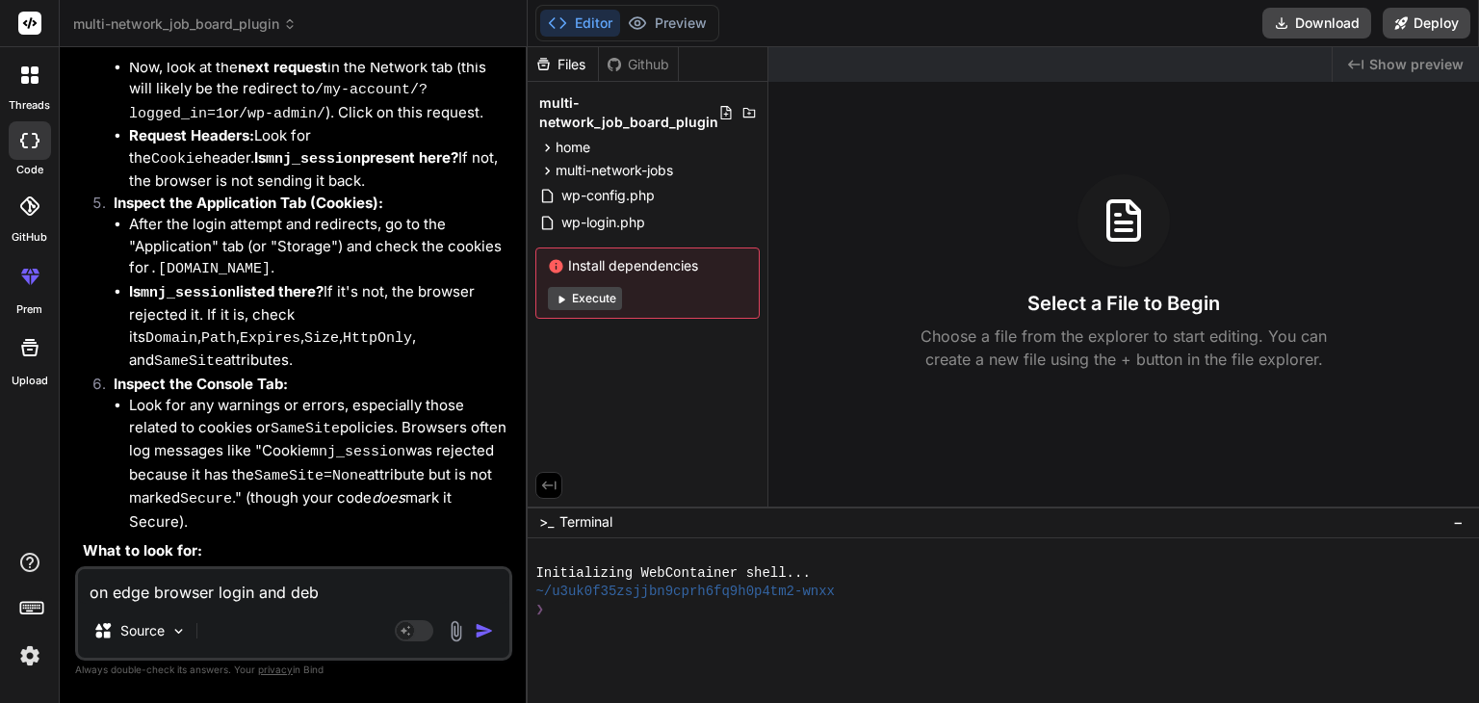
type textarea "x"
type textarea "on edge browser login and debug"
type textarea "x"
type textarea "on edge browser login and debug"
type textarea "x"
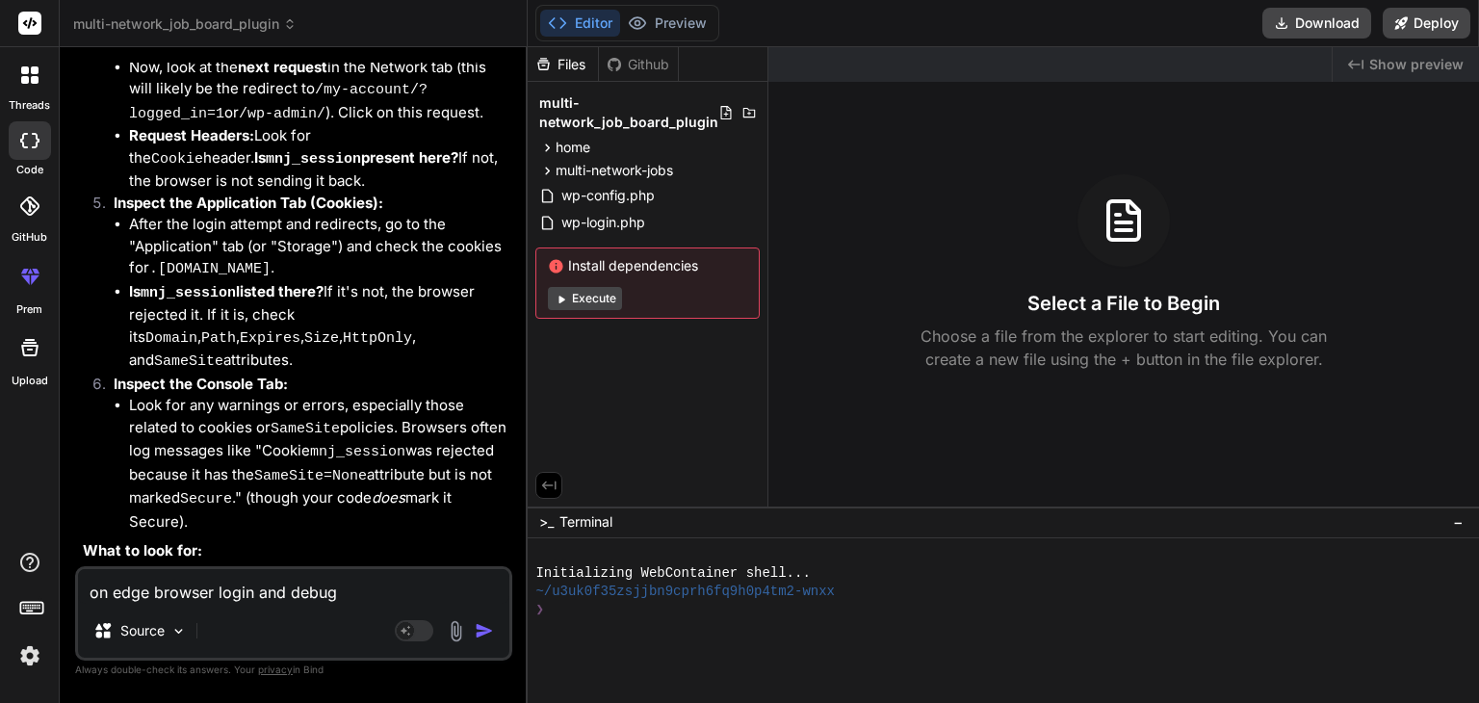
type textarea "on edge browser login and debug p"
type textarea "x"
type textarea "on edge browser login and debug pr"
type textarea "x"
type textarea "on edge browser login and debug pro"
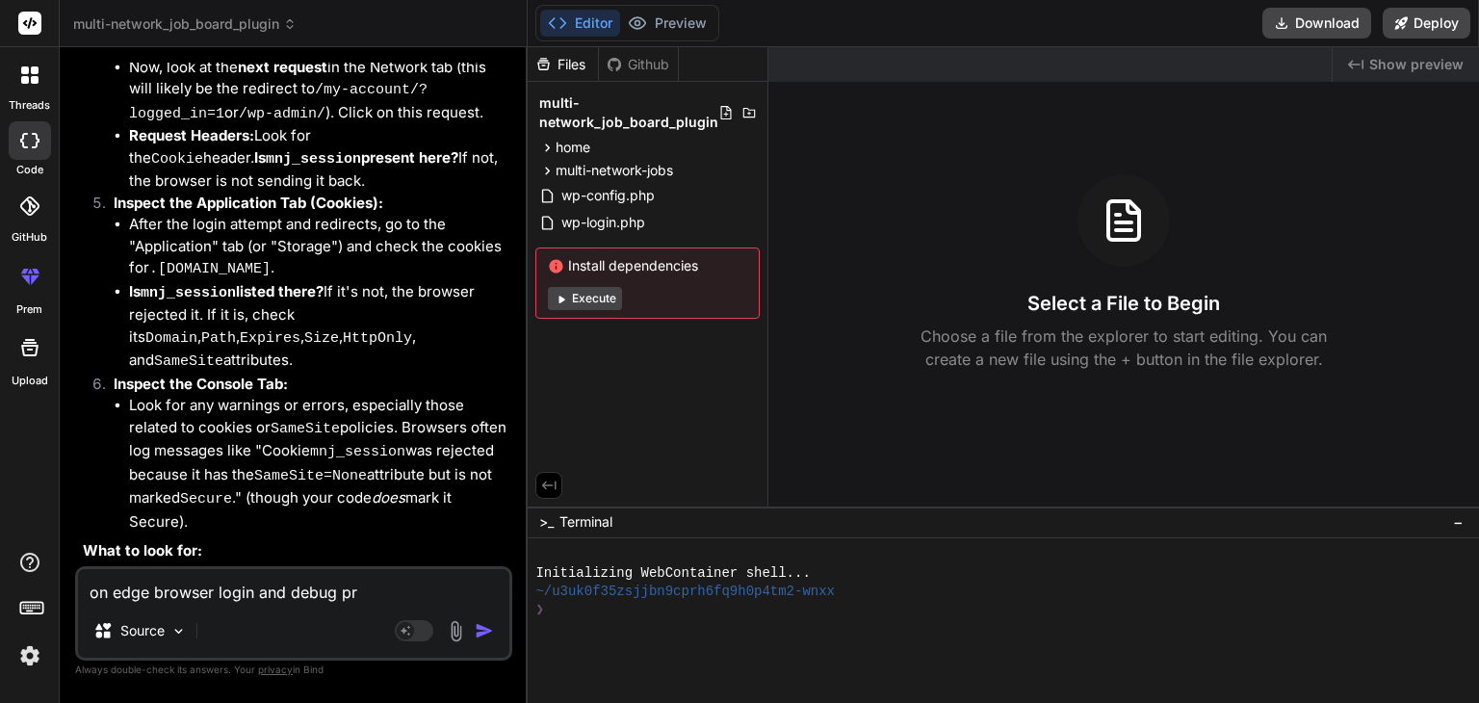
type textarea "x"
type textarea "on edge browser login and debug prov"
type textarea "x"
type textarea "on edge browser login and debug provi"
type textarea "x"
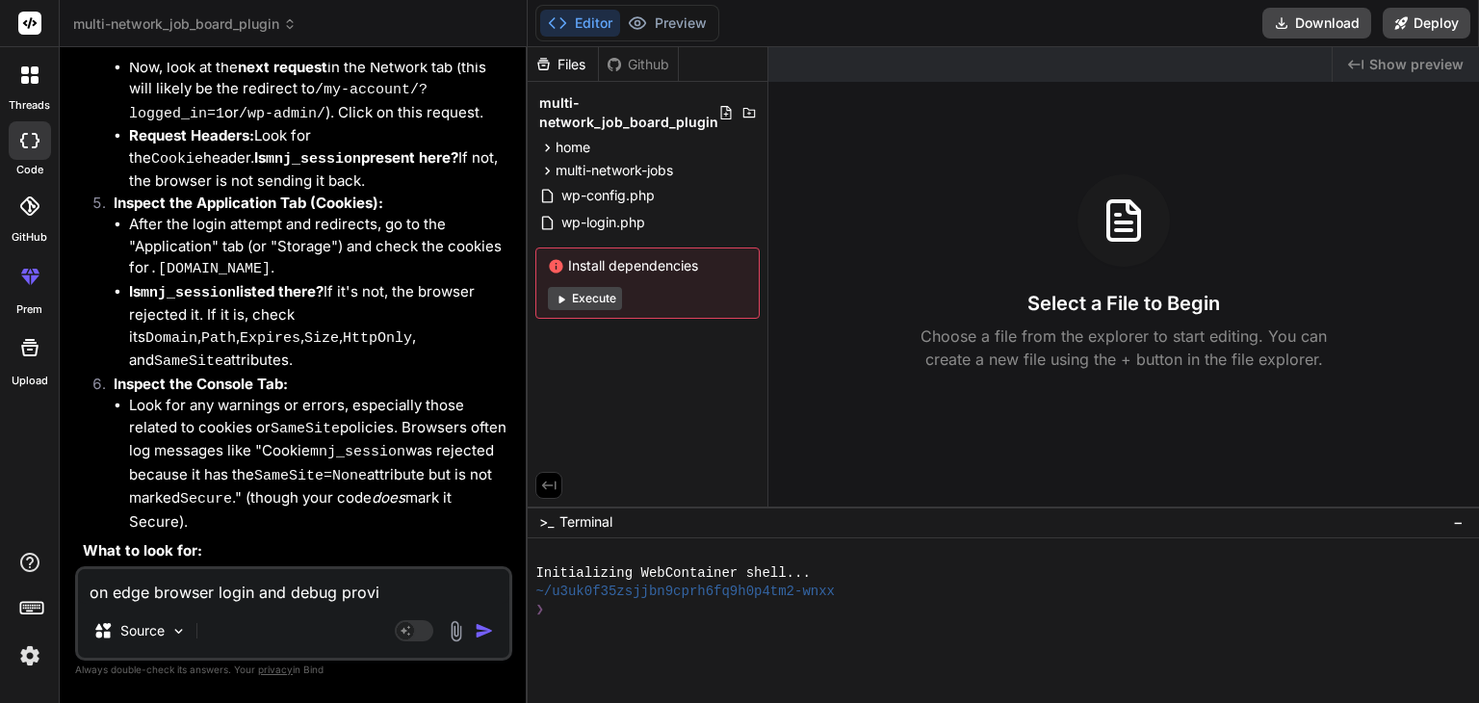
type textarea "on edge browser login and debug provid"
type textarea "x"
type textarea "on edge browser login and debug provide"
type textarea "x"
type textarea "on edge browser login and debug provide"
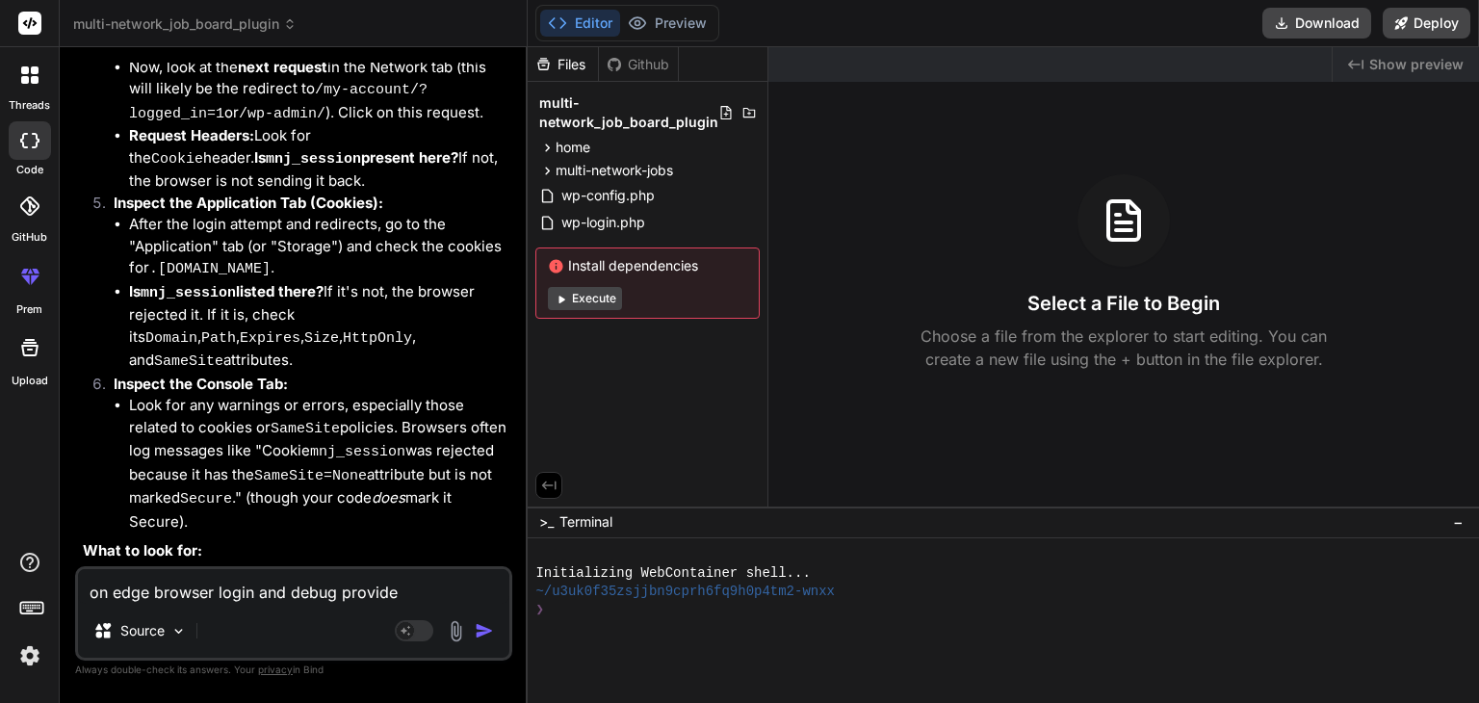
type textarea "x"
type textarea "on edge browser login and debug provide"
type textarea "x"
type textarea "on edge browser login and debug provide i"
type textarea "x"
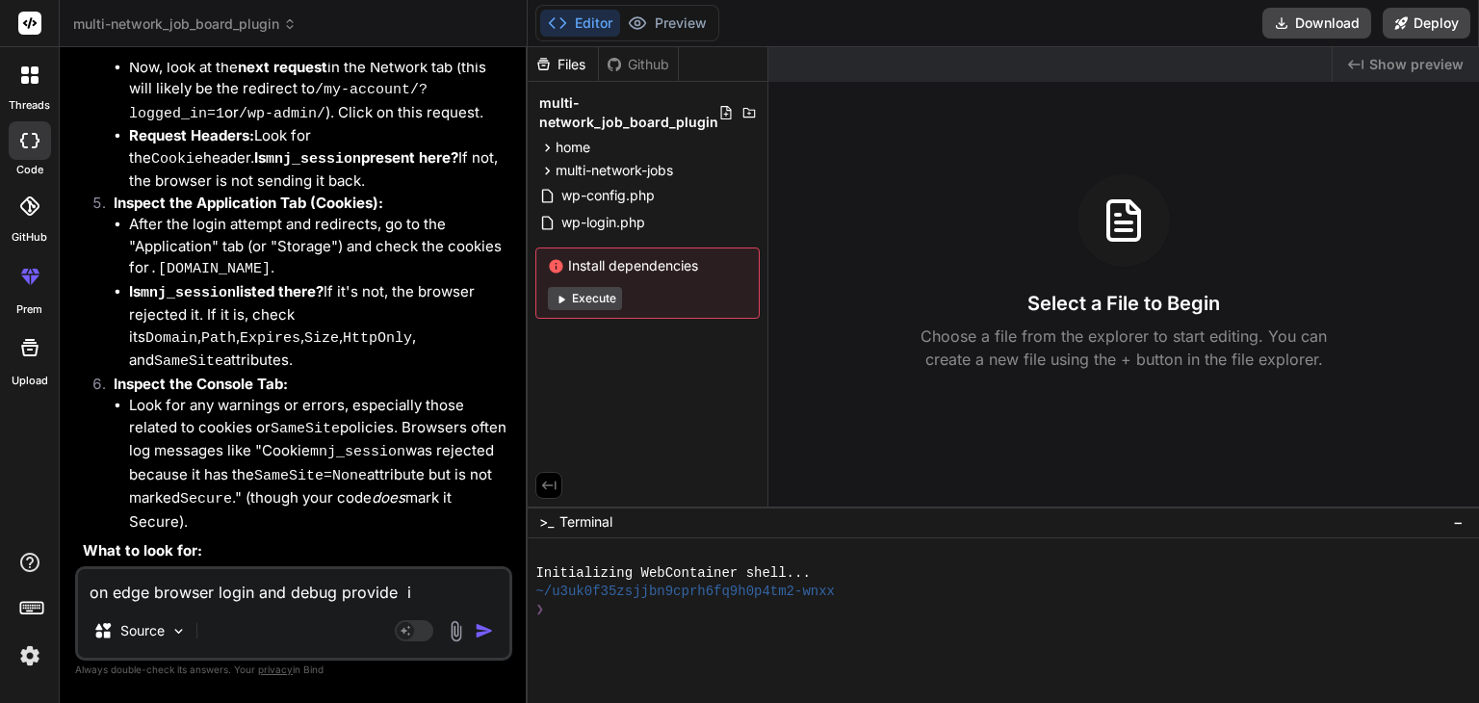
type textarea "on edge browser login and debug provide is"
type textarea "x"
type textarea "on edge browser login and debug provide is"
type textarea "x"
paste textarea "[28-Aug-2025 15:16:27 UTC] MNJ Debug: wp_loaded fired. Current URL: /wp-admin/ …"
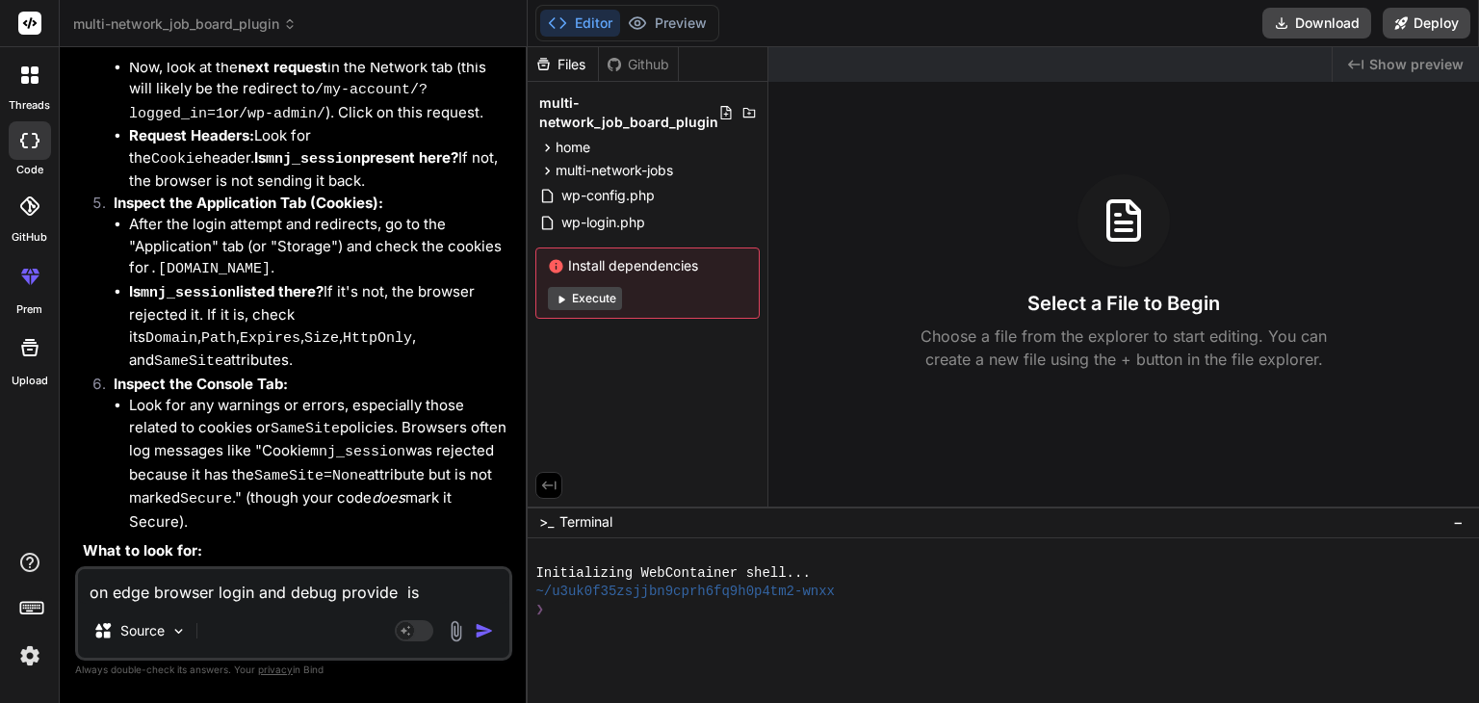
type textarea "on edge browser login and debug provide is [28-Aug-2025 15:16:27 UTC] MNJ Debug…"
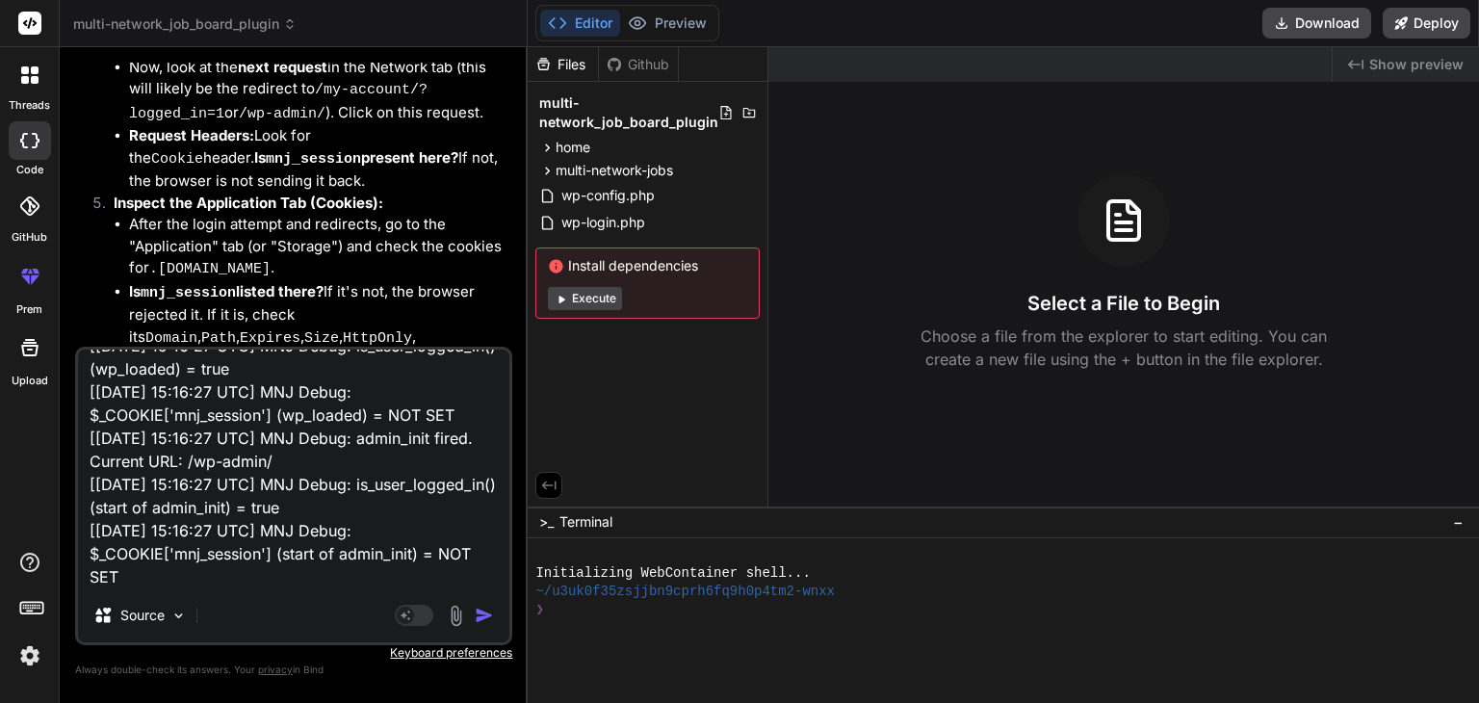
type textarea "x"
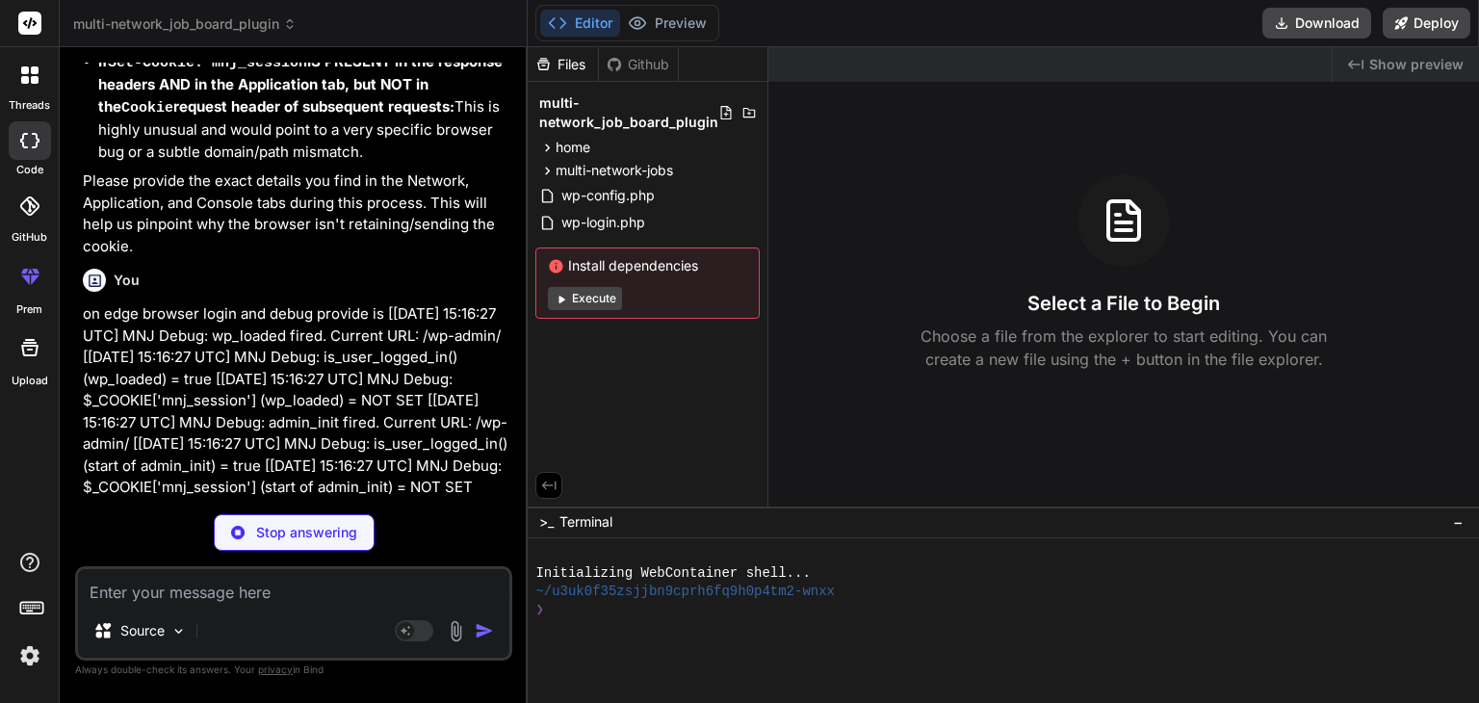
scroll to position [48951, 0]
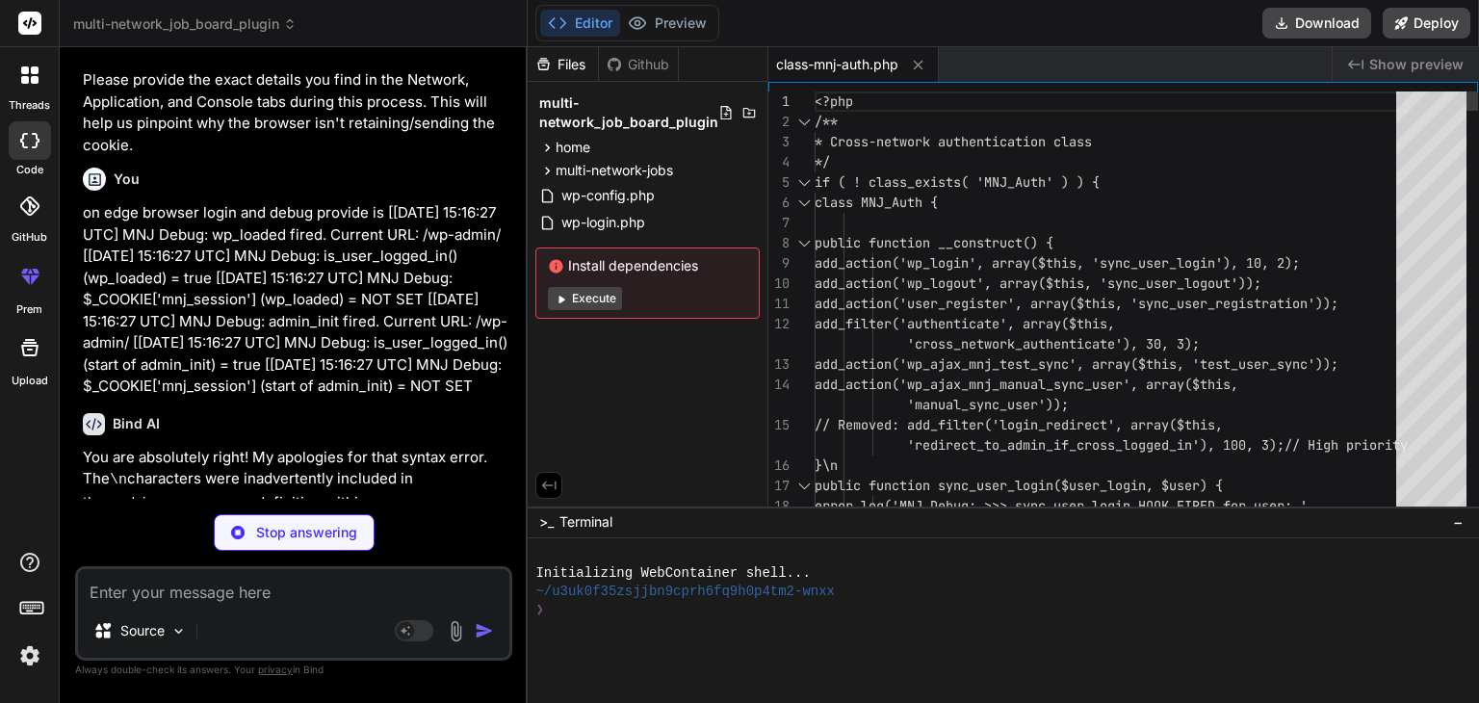
type textarea "x"
type textarea "<?php /** * Cross-network authentication class */ if ( ! class_exists( 'MNJ_Aut…"
type textarea "x"
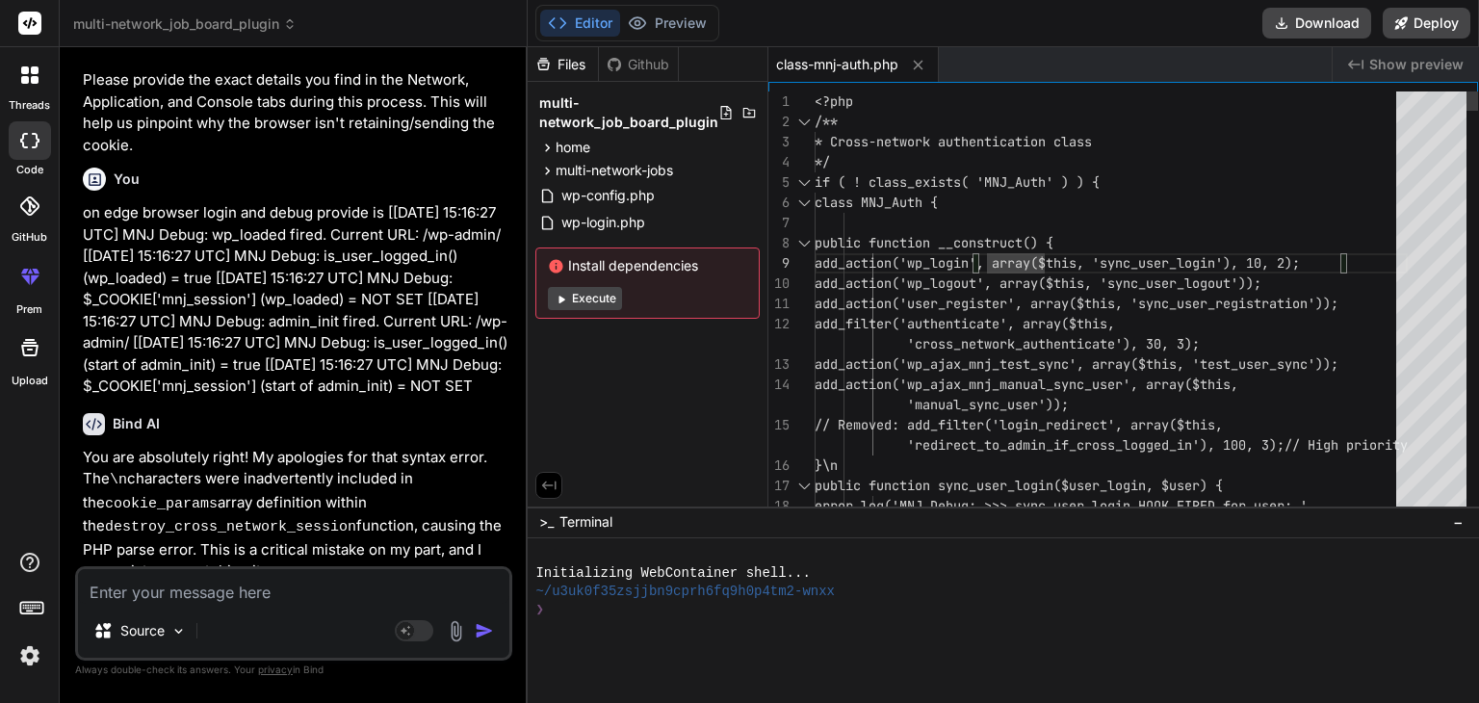
type textarea "<?php /** * Cross-network authentication class */ if ( ! class_exists( 'MNJ_Aut…"
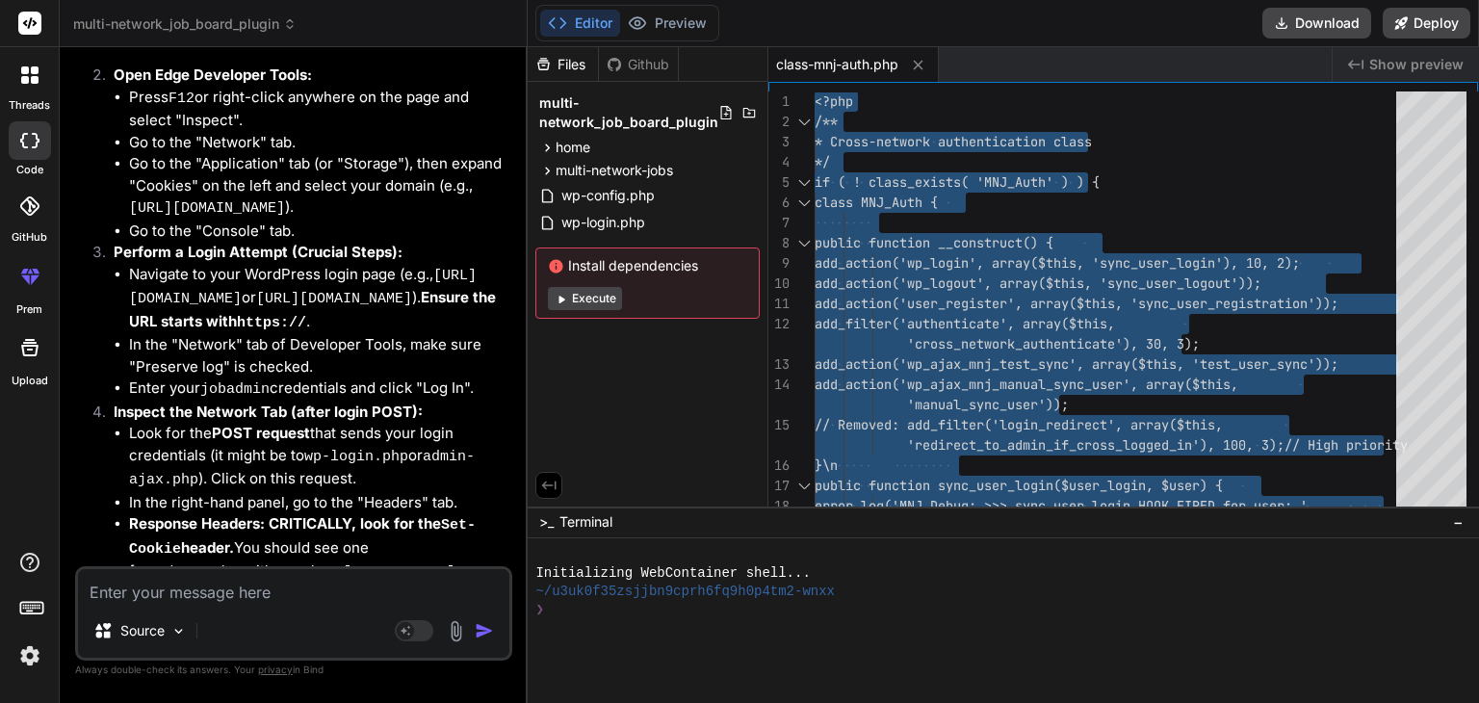
scroll to position [50062, 0]
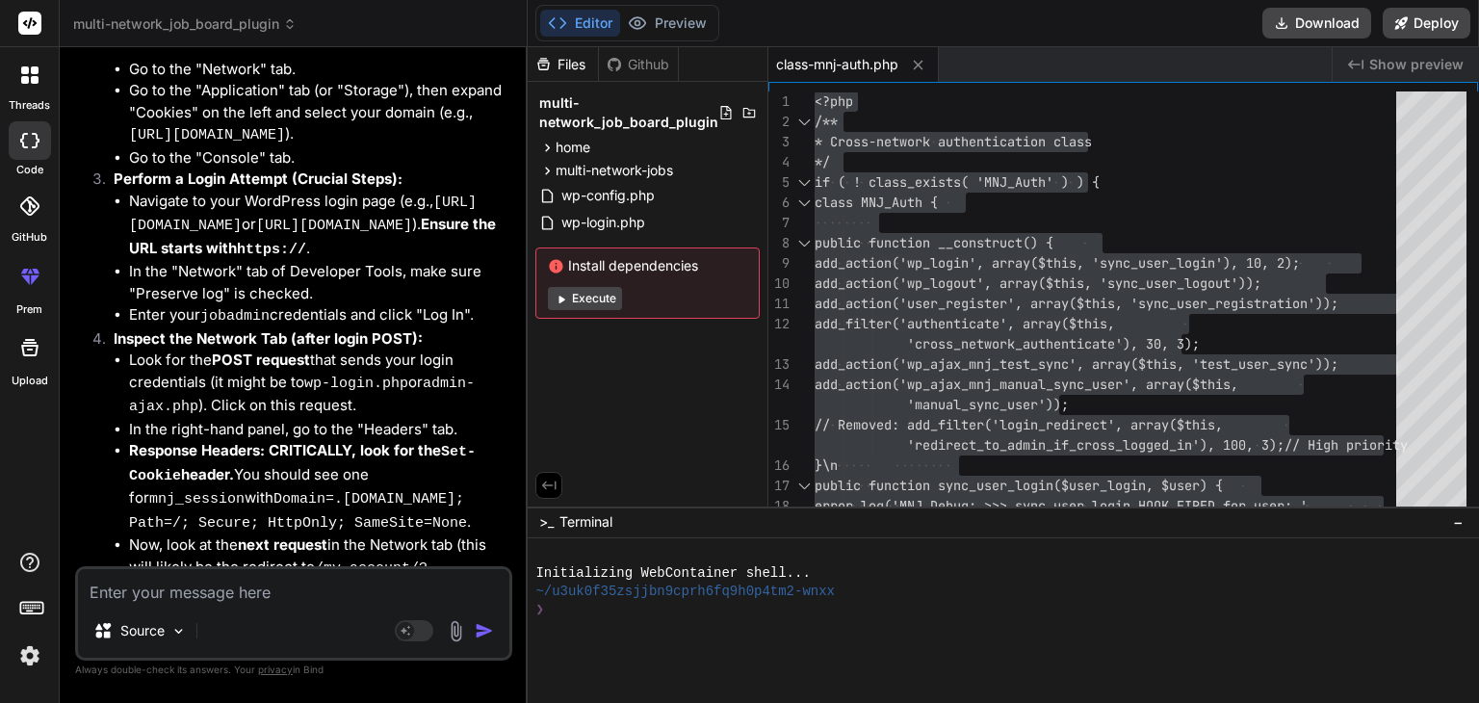
click at [216, 611] on div "Source" at bounding box center [293, 634] width 431 height 46
click at [192, 595] on textarea at bounding box center [293, 586] width 431 height 35
paste textarea "[28-Aug-2025 15:16:27 UTC] MNJ Debug: wp_loaded fired. Current URL: /wp-admin/ …"
type textarea "[28-Aug-2025 15:16:27 UTC] MNJ Debug: wp_loaded fired. Current URL: /wp-admin/ …"
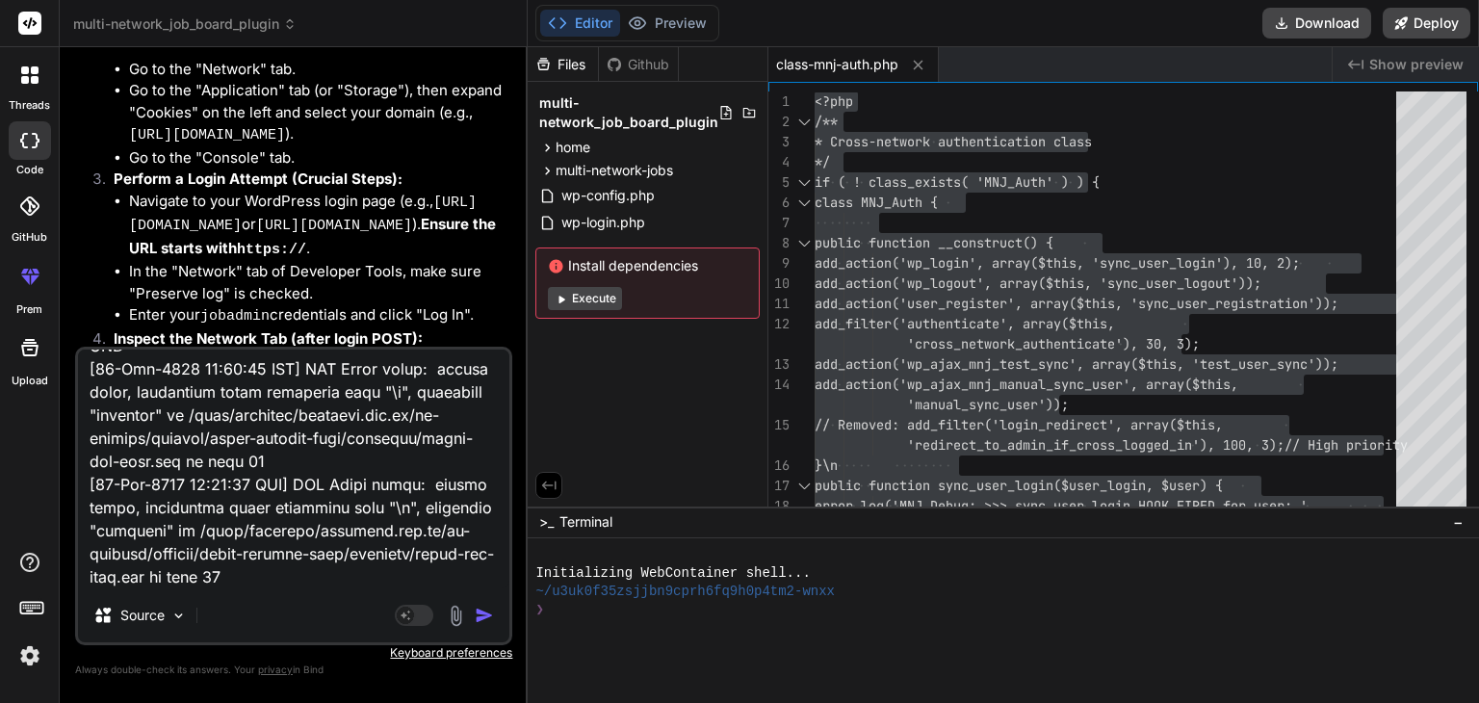
type textarea "x"
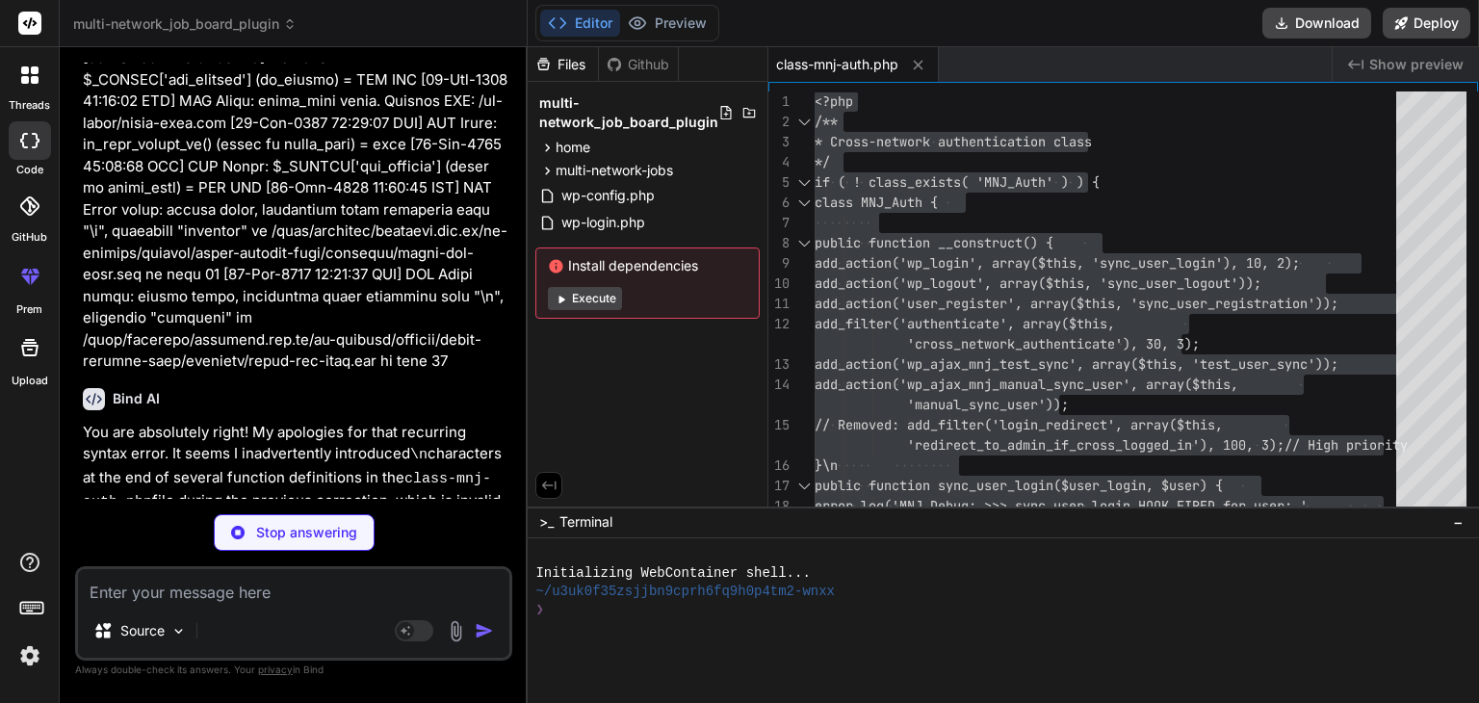
scroll to position [52462, 0]
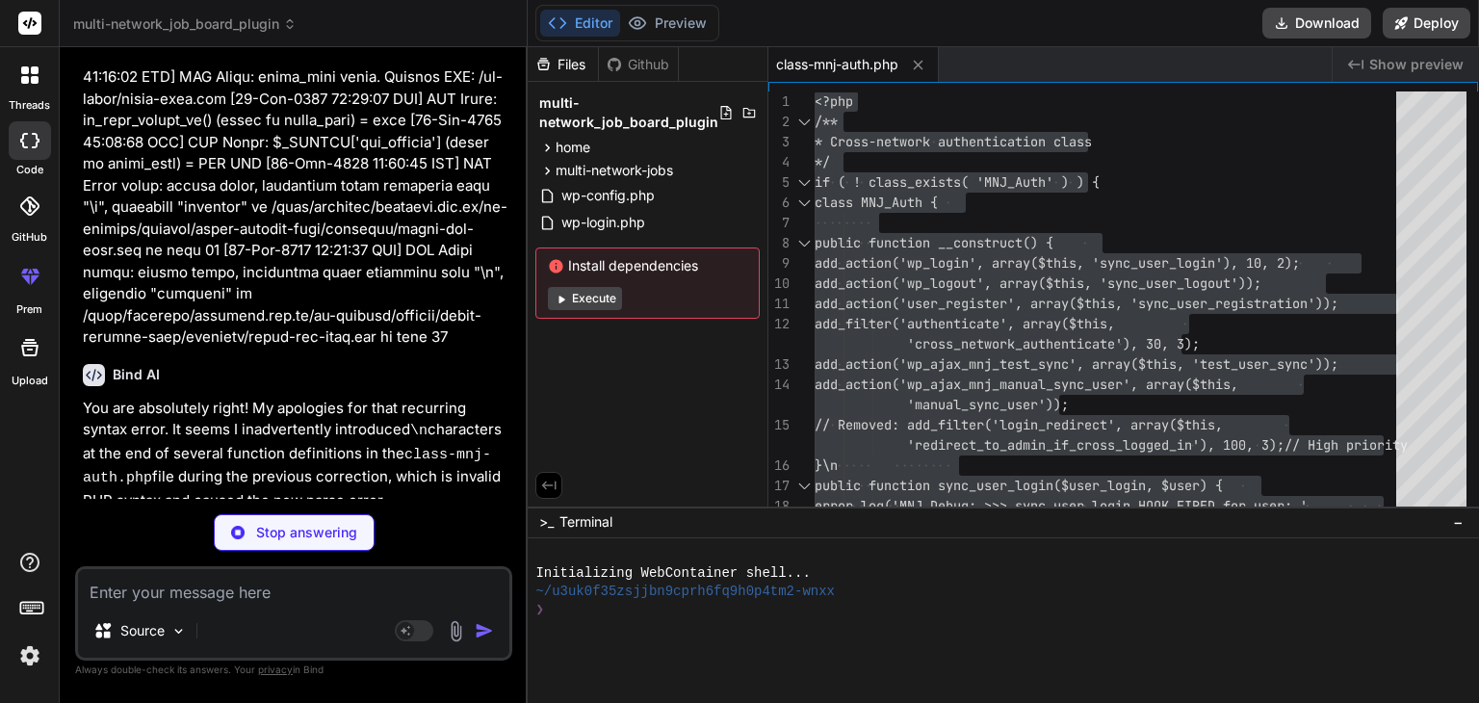
type textarea "x"
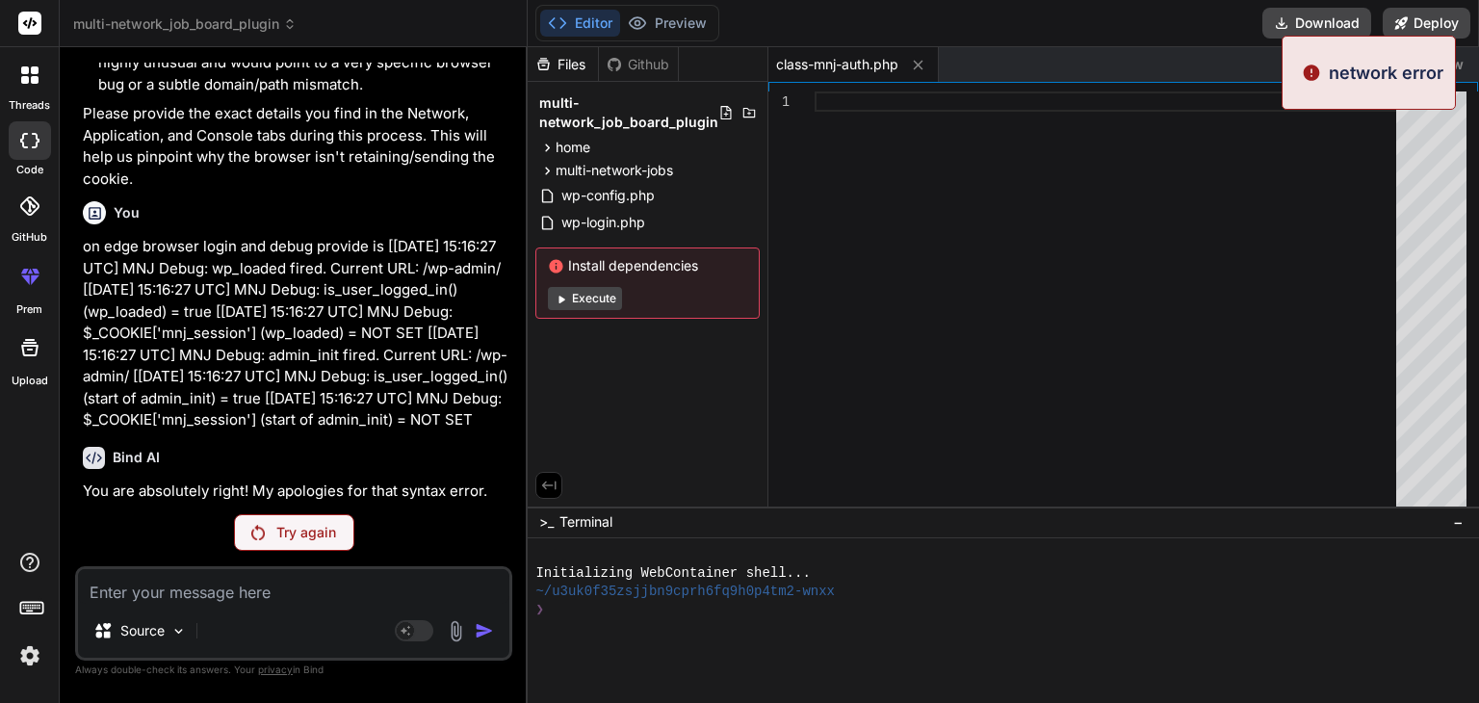
scroll to position [48915, 0]
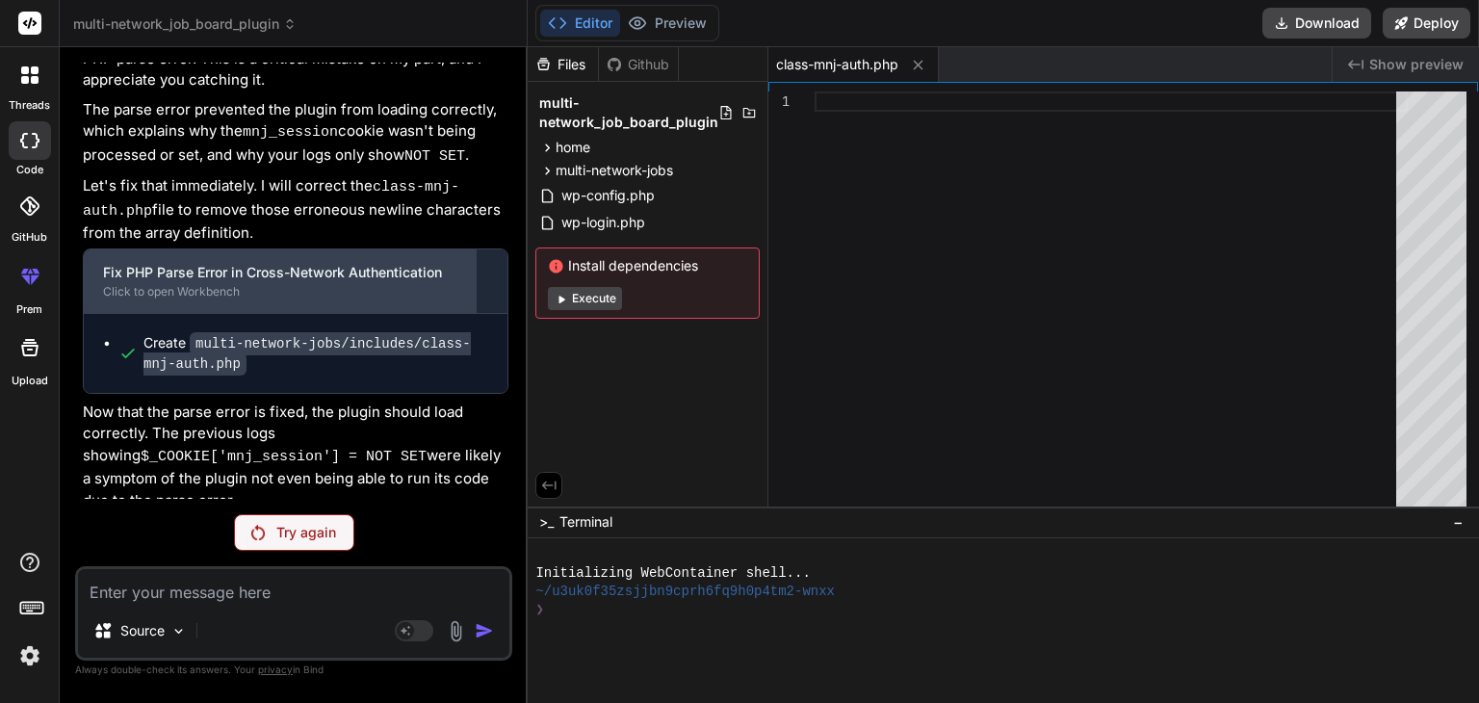
scroll to position [49451, 0]
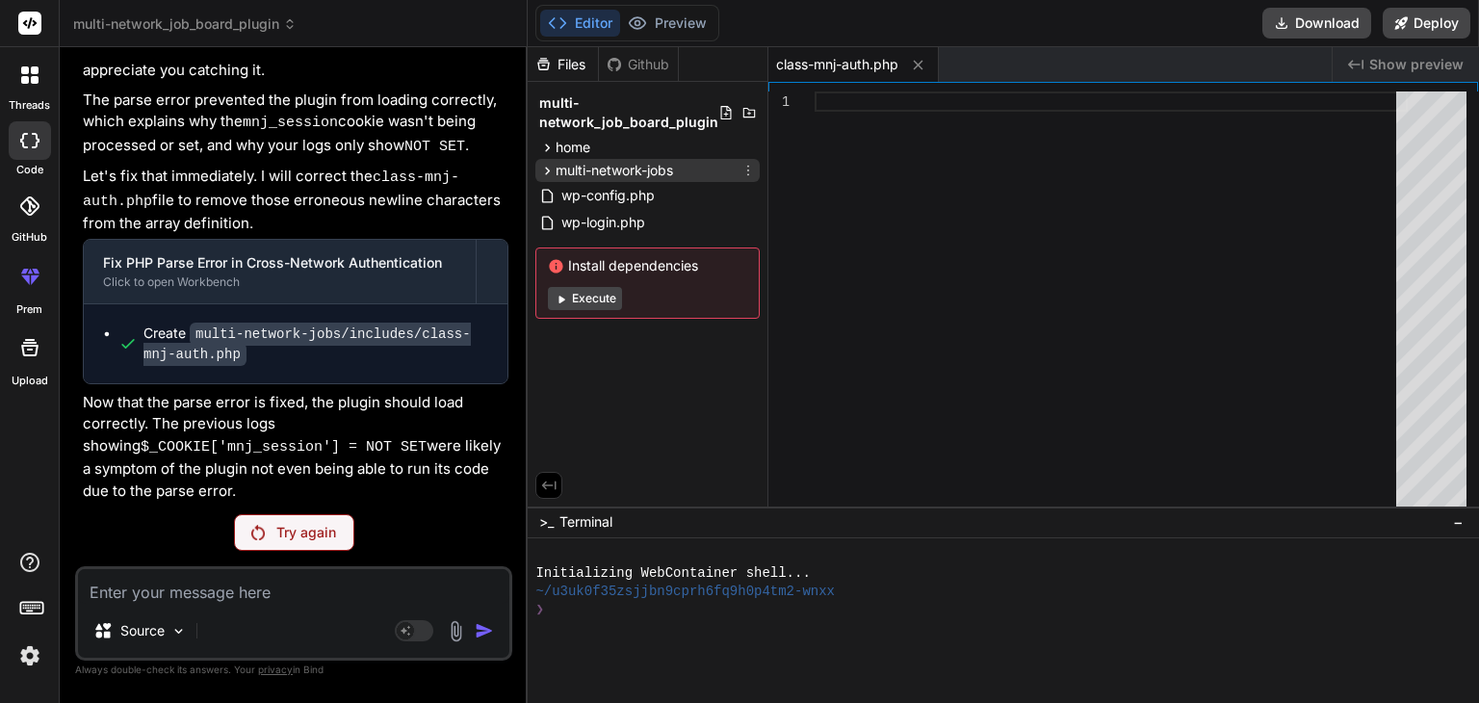
click at [546, 169] on icon at bounding box center [547, 171] width 16 height 16
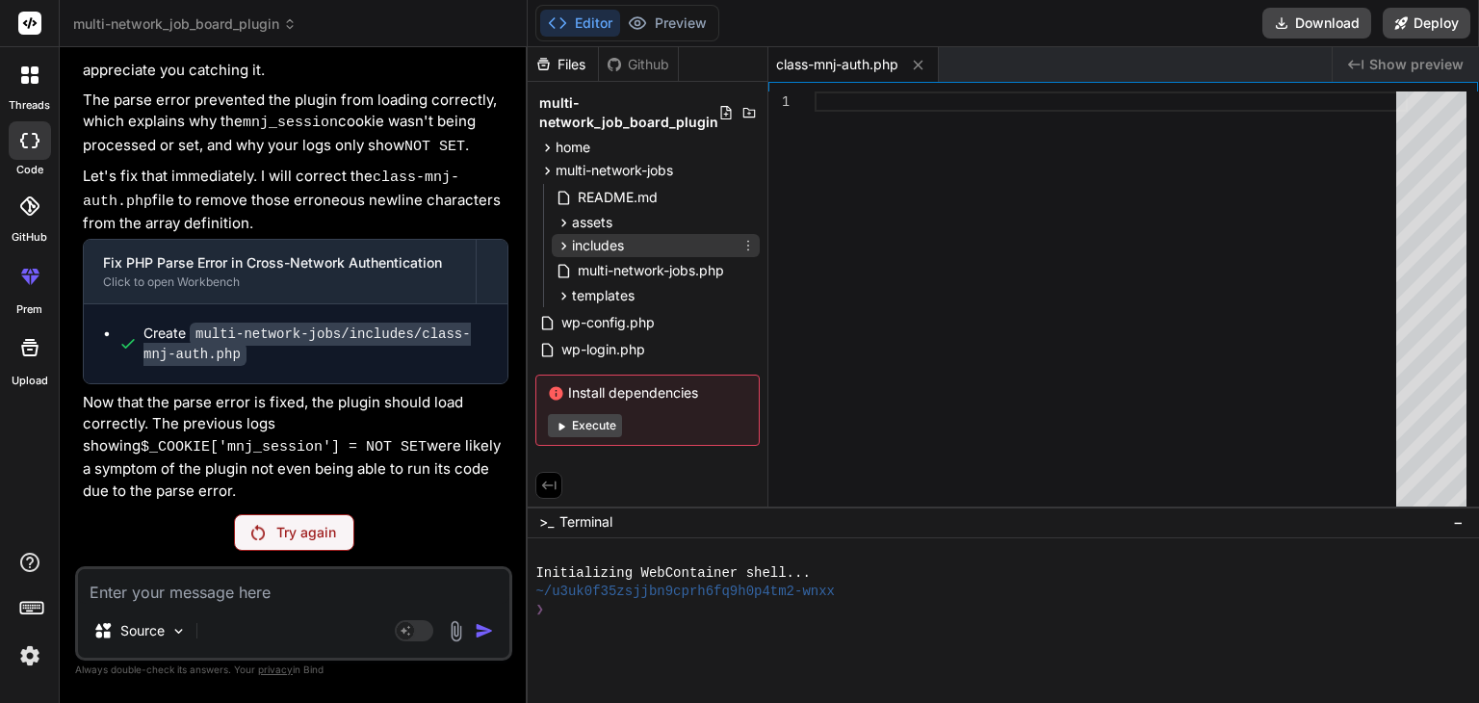
click at [566, 243] on icon at bounding box center [564, 246] width 16 height 16
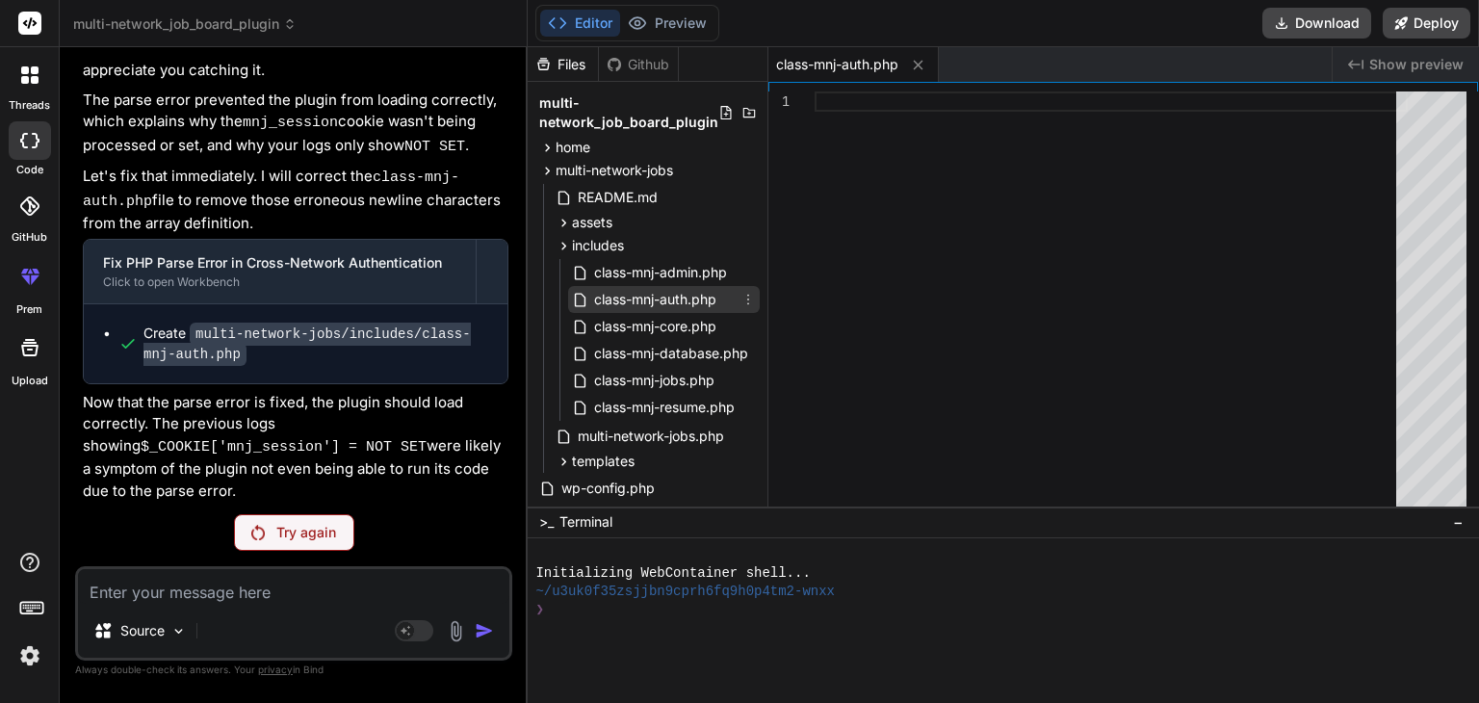
click at [651, 301] on span "class-mnj-auth.php" at bounding box center [655, 299] width 126 height 23
click at [651, 298] on span "class-mnj-auth.php" at bounding box center [655, 299] width 126 height 23
click at [292, 533] on p "Try again" at bounding box center [306, 532] width 60 height 19
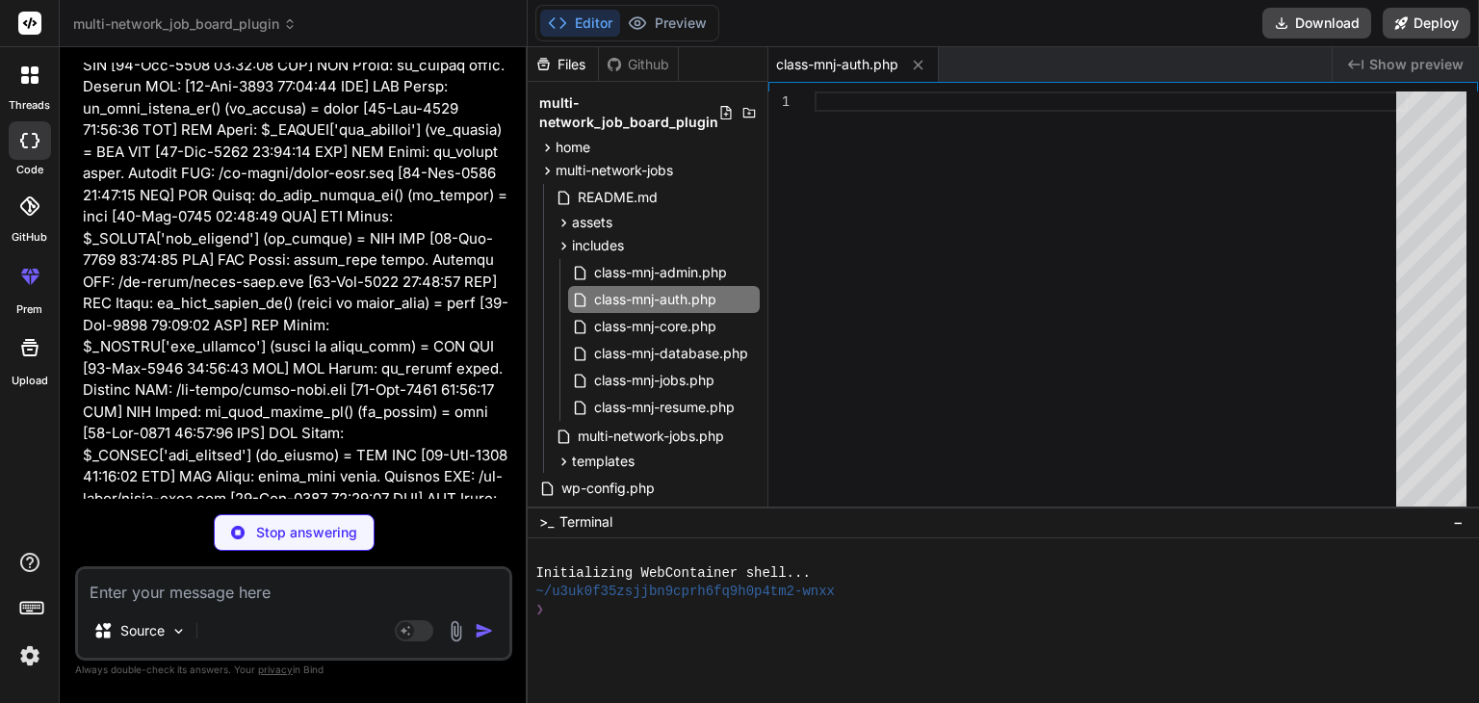
scroll to position [52470, 0]
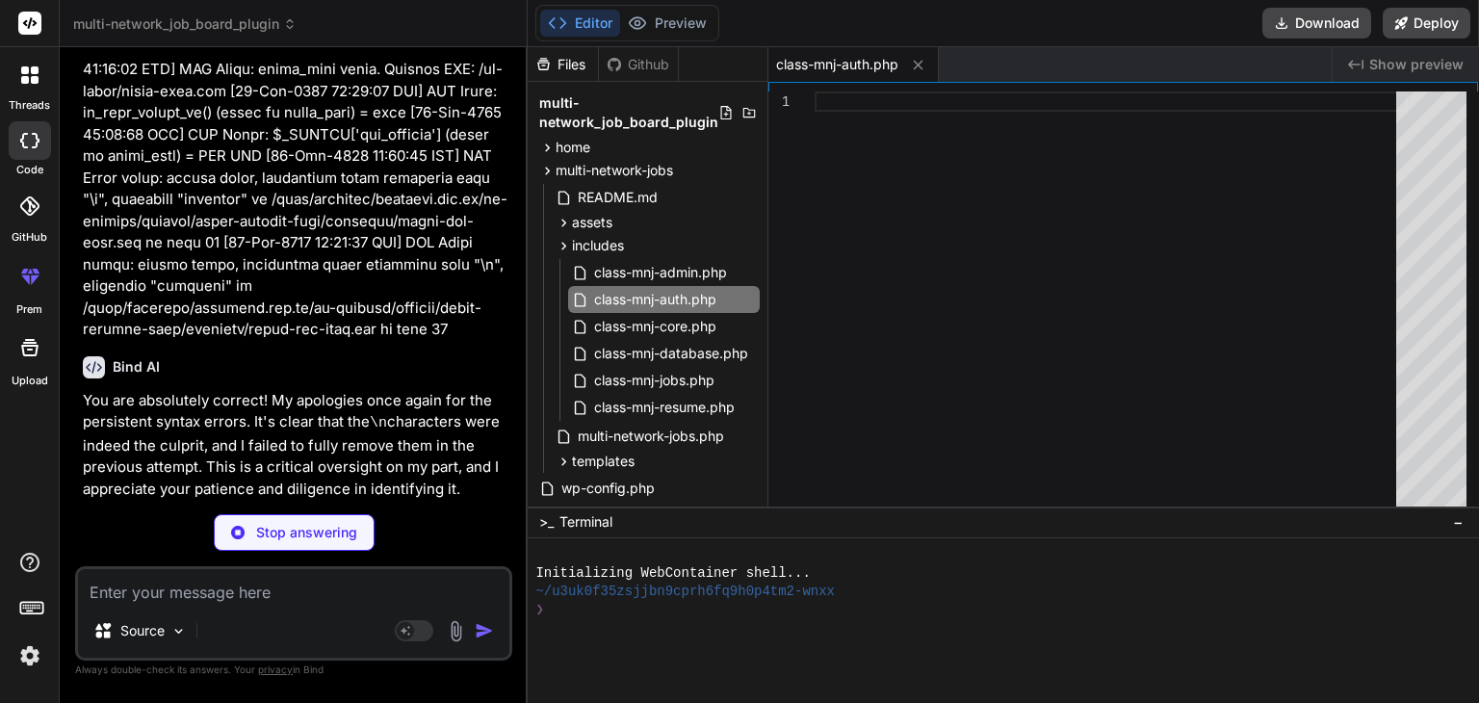
type textarea "x"
type textarea "} } }"
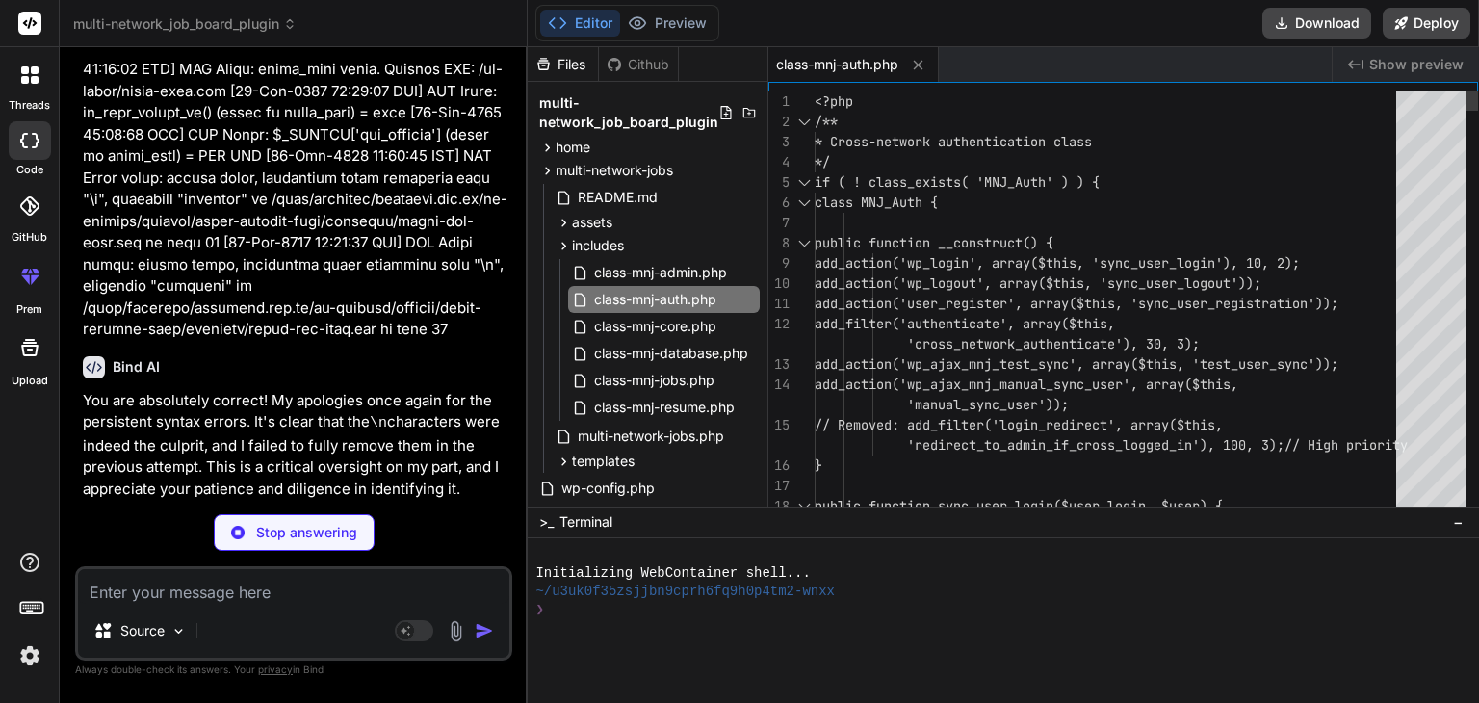
type textarea "x"
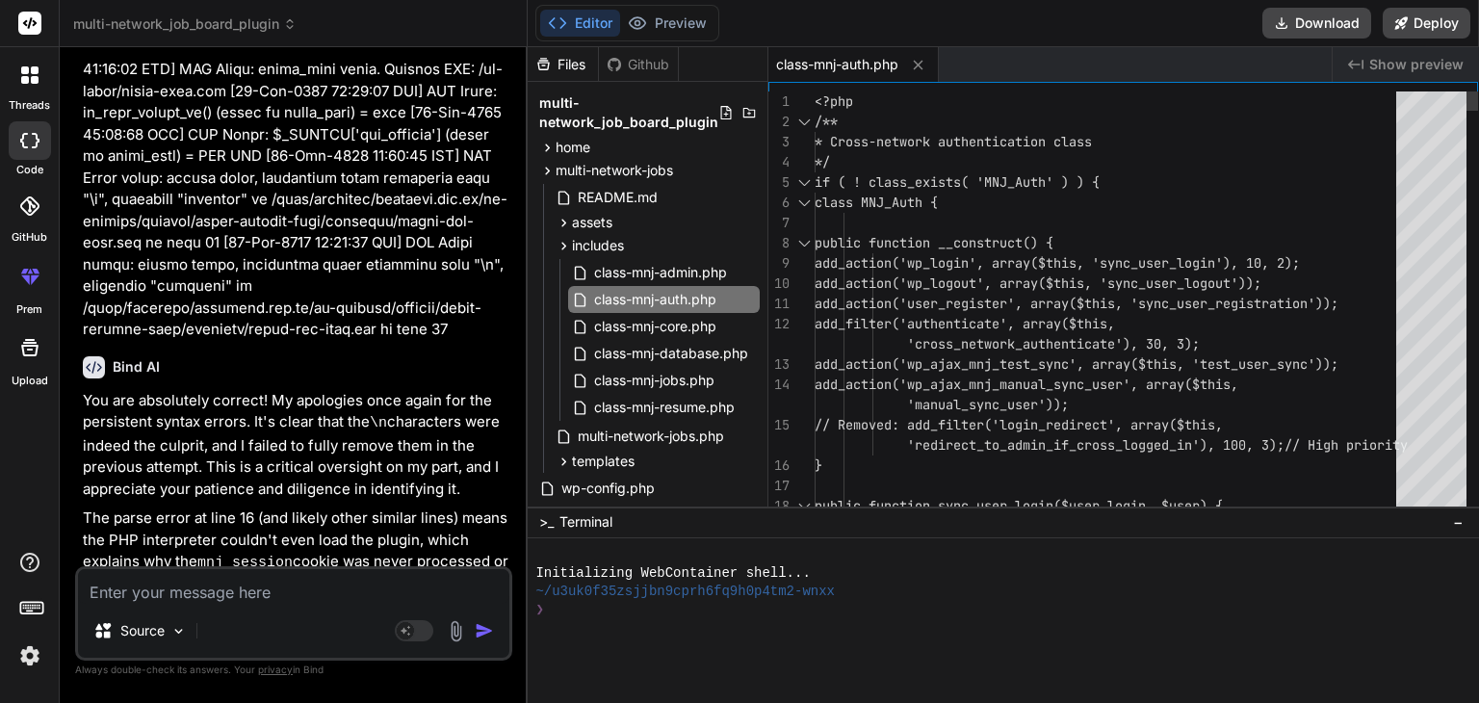
scroll to position [0, 0]
type textarea "<?php /** * Cross-network authentication class */ if ( ! class_exists( 'MNJ_Aut…"
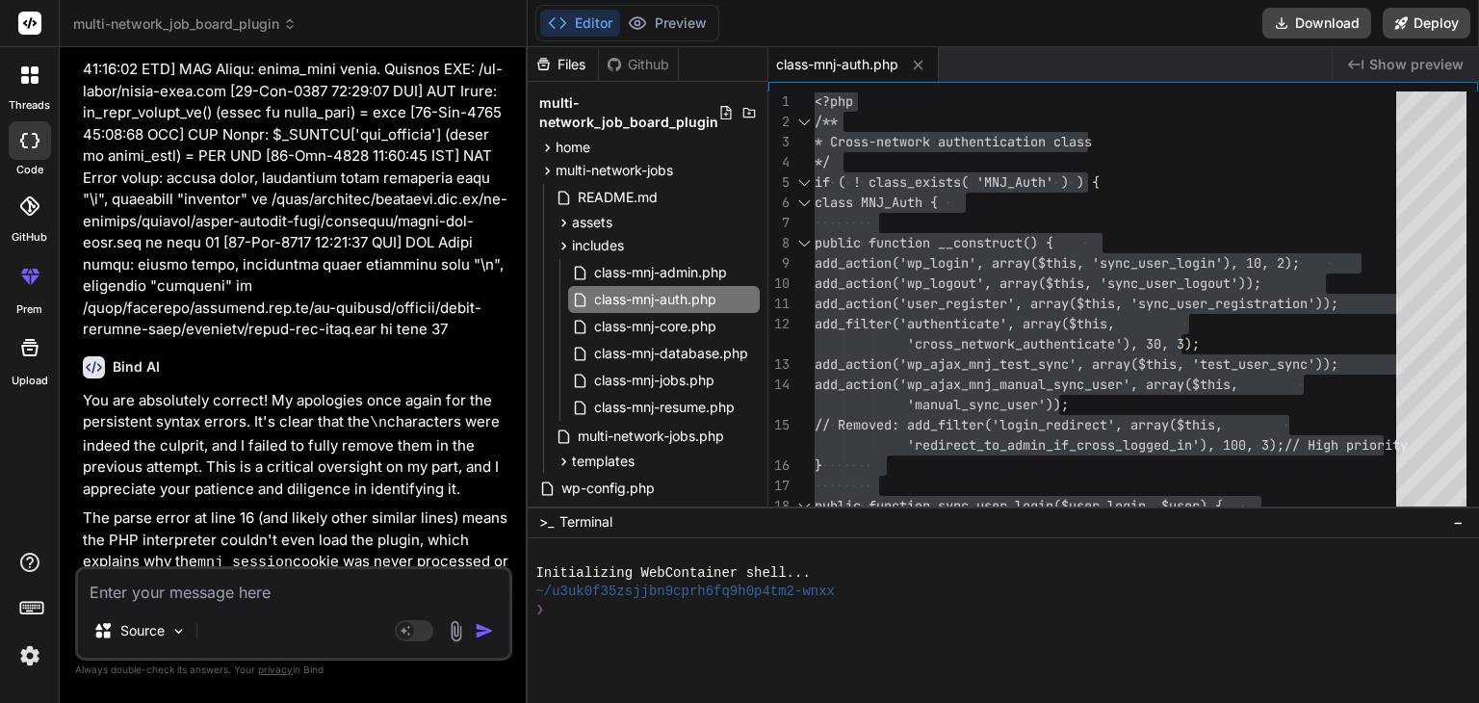
click at [174, 591] on textarea at bounding box center [293, 586] width 431 height 35
paste textarea "[28-Aug-2025 15:22:14 UTC] MNJ Debug: wp_loaded fired. Current URL: /wp-admin/ …"
type textarea "[28-Aug-2025 15:22:14 UTC] MNJ Debug: wp_loaded fired. Current URL: /wp-admin/ …"
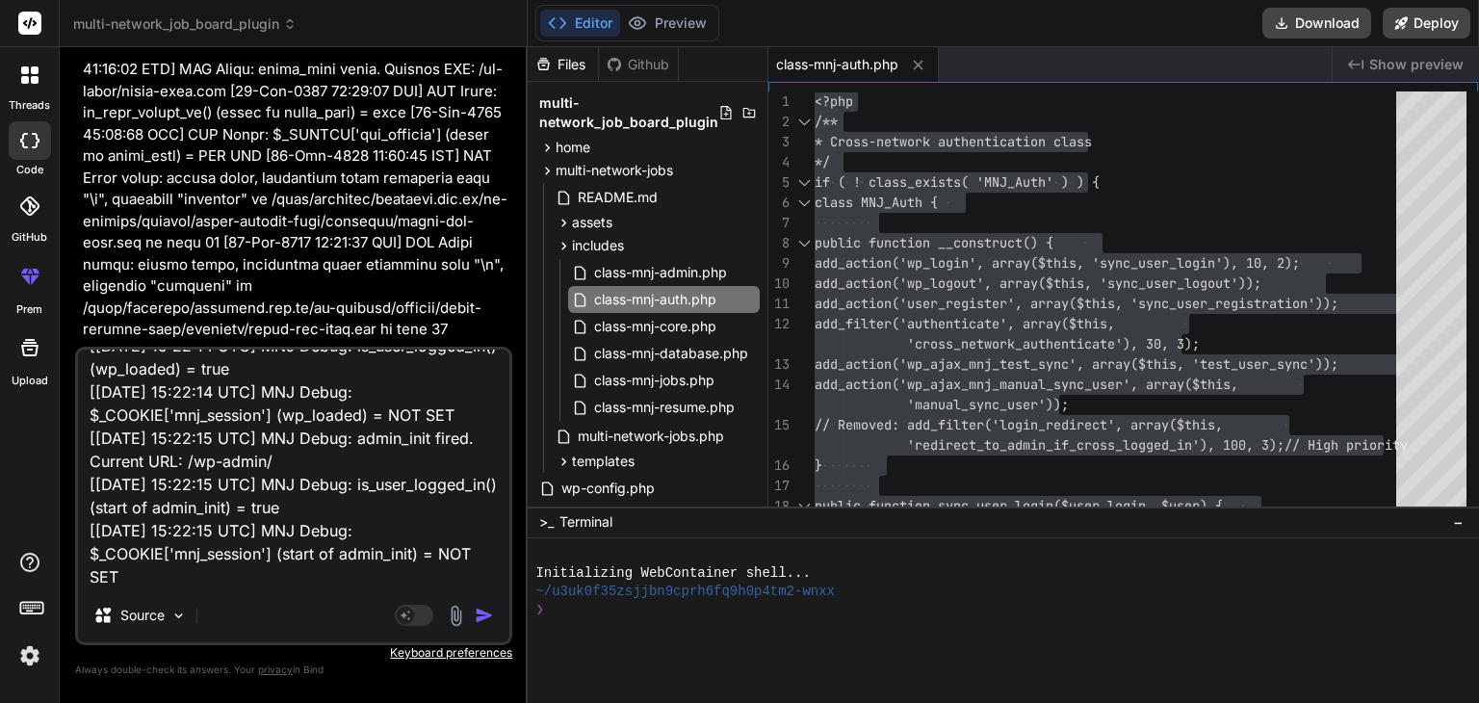
type textarea "x"
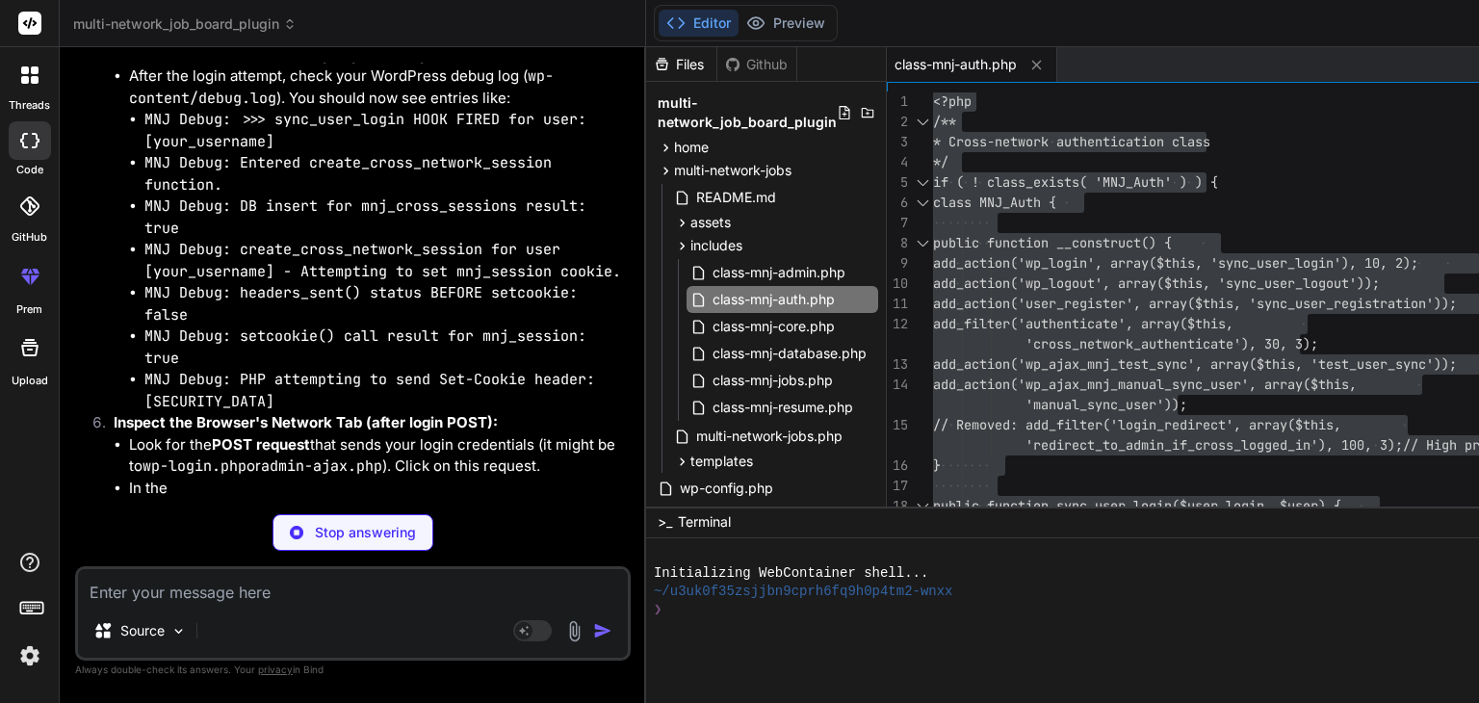
scroll to position [54627, 0]
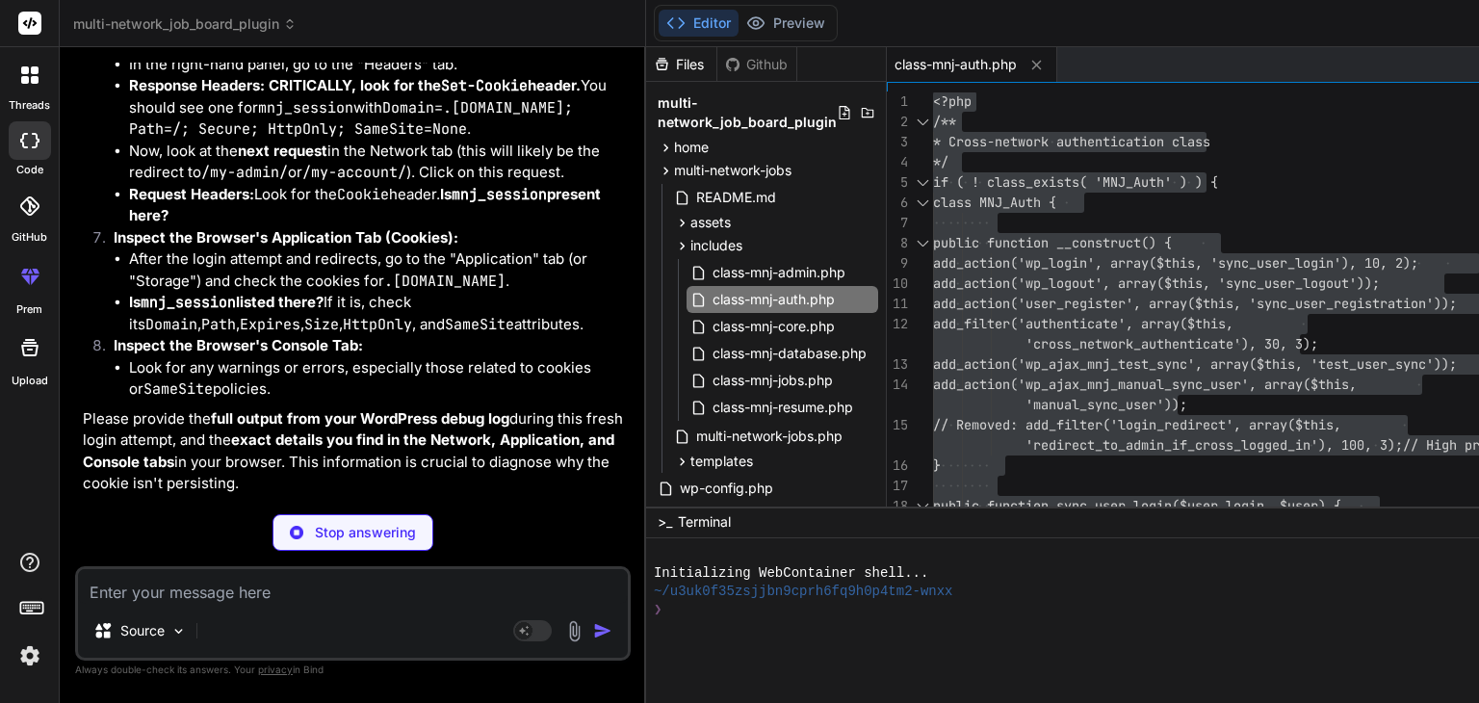
type textarea "x"
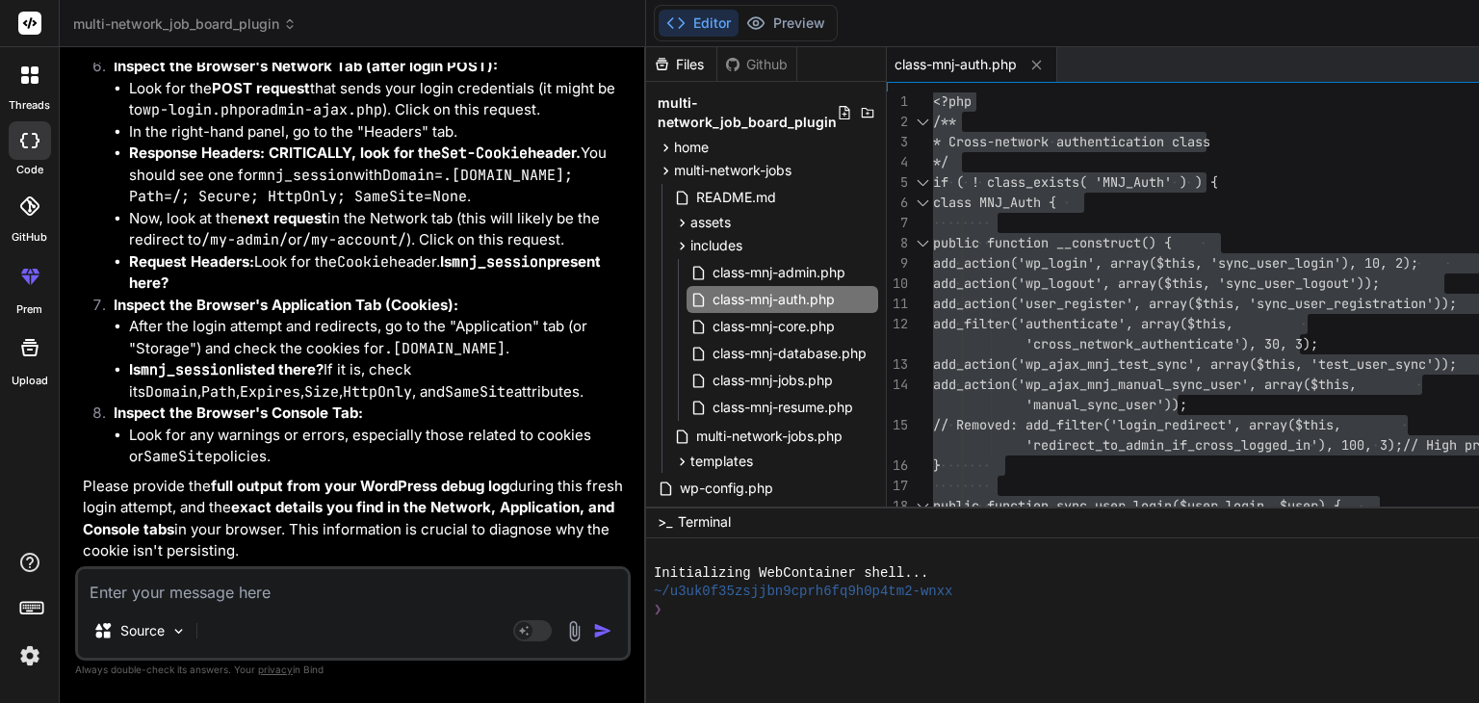
scroll to position [55243, 0]
click at [167, 596] on textarea at bounding box center [353, 586] width 550 height 35
type textarea "n"
type textarea "x"
type textarea "no"
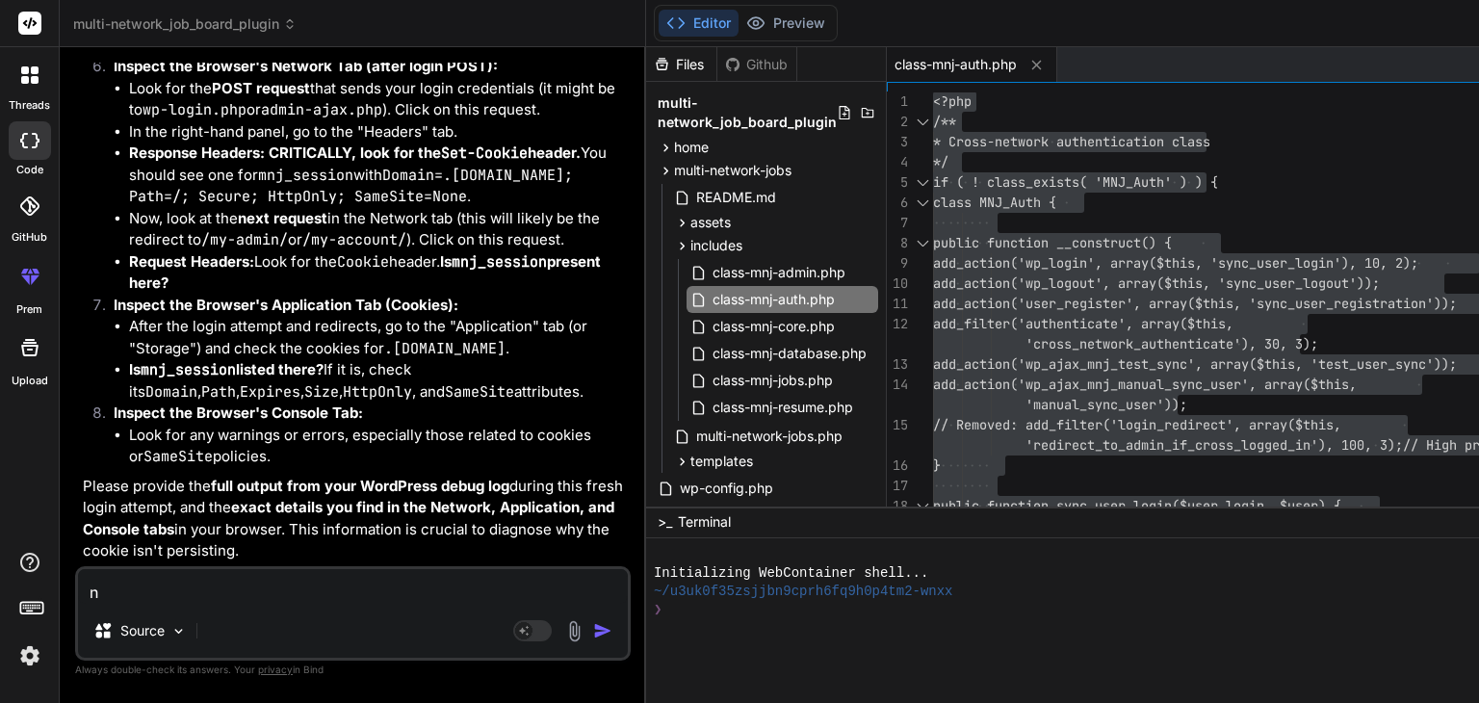
type textarea "x"
type textarea "not"
type textarea "x"
type textarea "not"
type textarea "x"
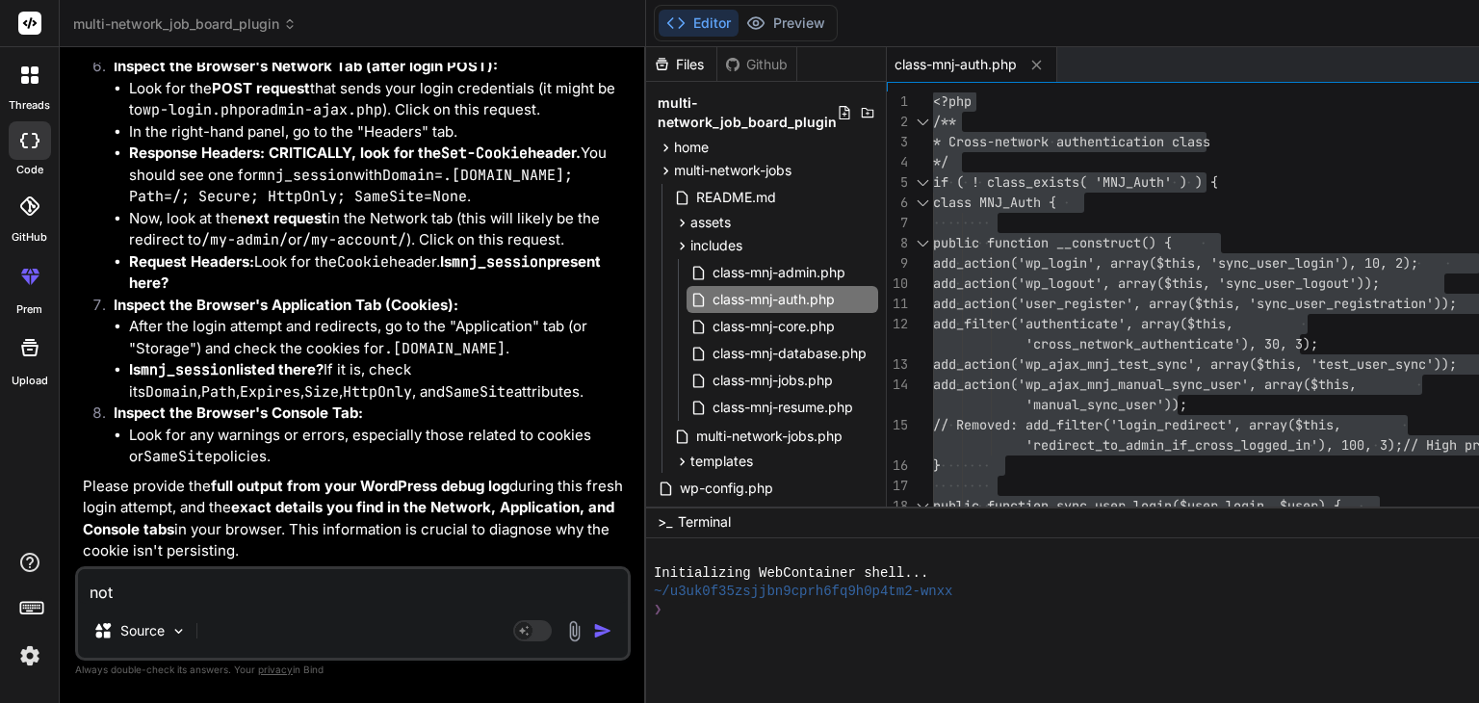
type textarea "not l"
type textarea "x"
type textarea "not lo"
type textarea "x"
type textarea "not log"
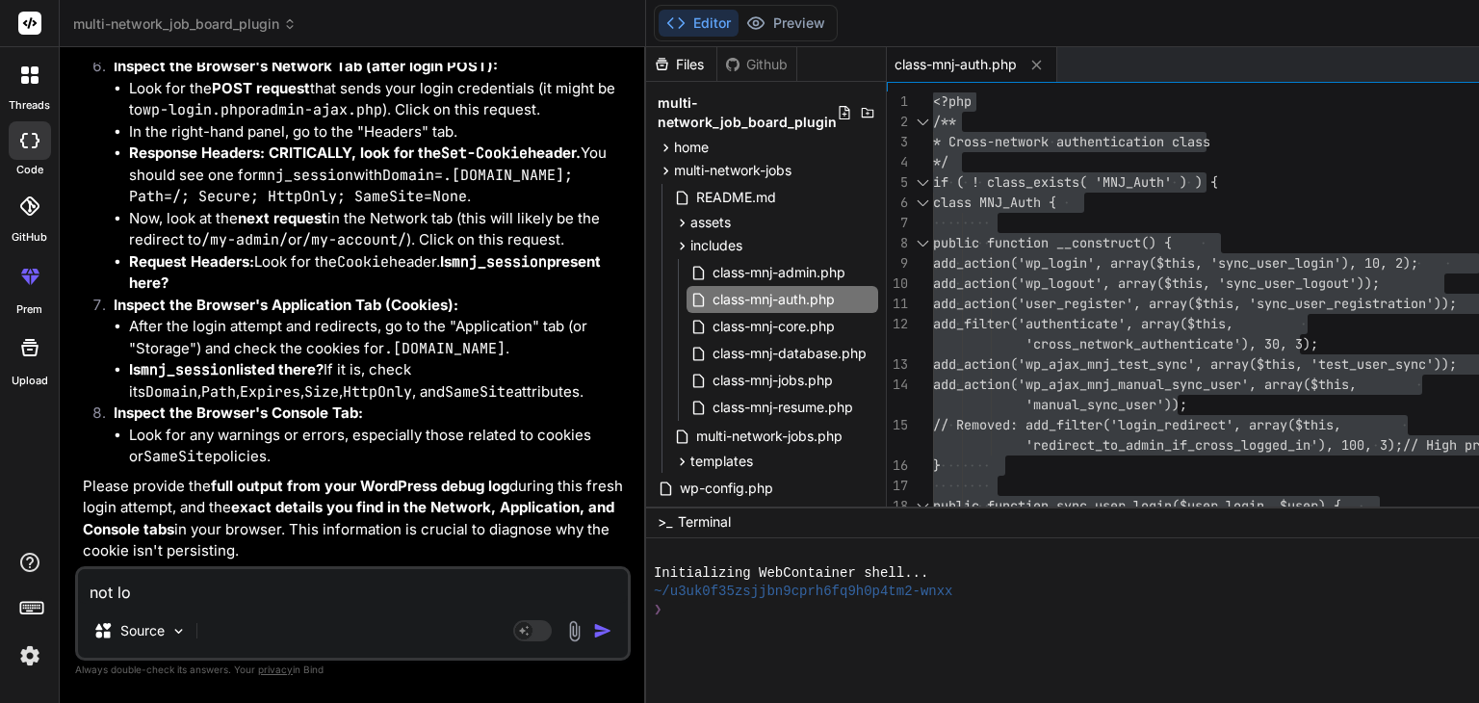
type textarea "x"
type textarea "not logi"
type textarea "x"
type textarea "not login"
type textarea "x"
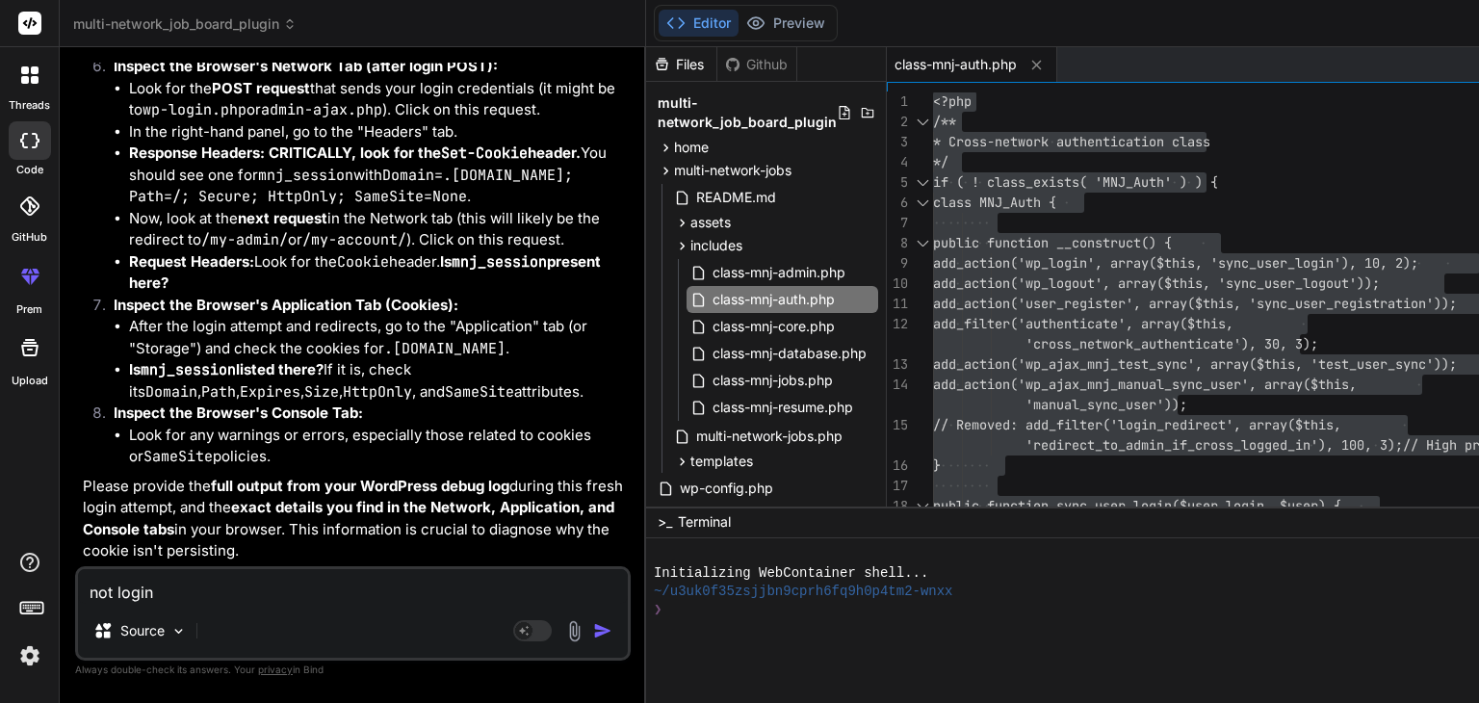
type textarea "not login"
type textarea "x"
type textarea "not login t"
type textarea "x"
type textarea "not login to"
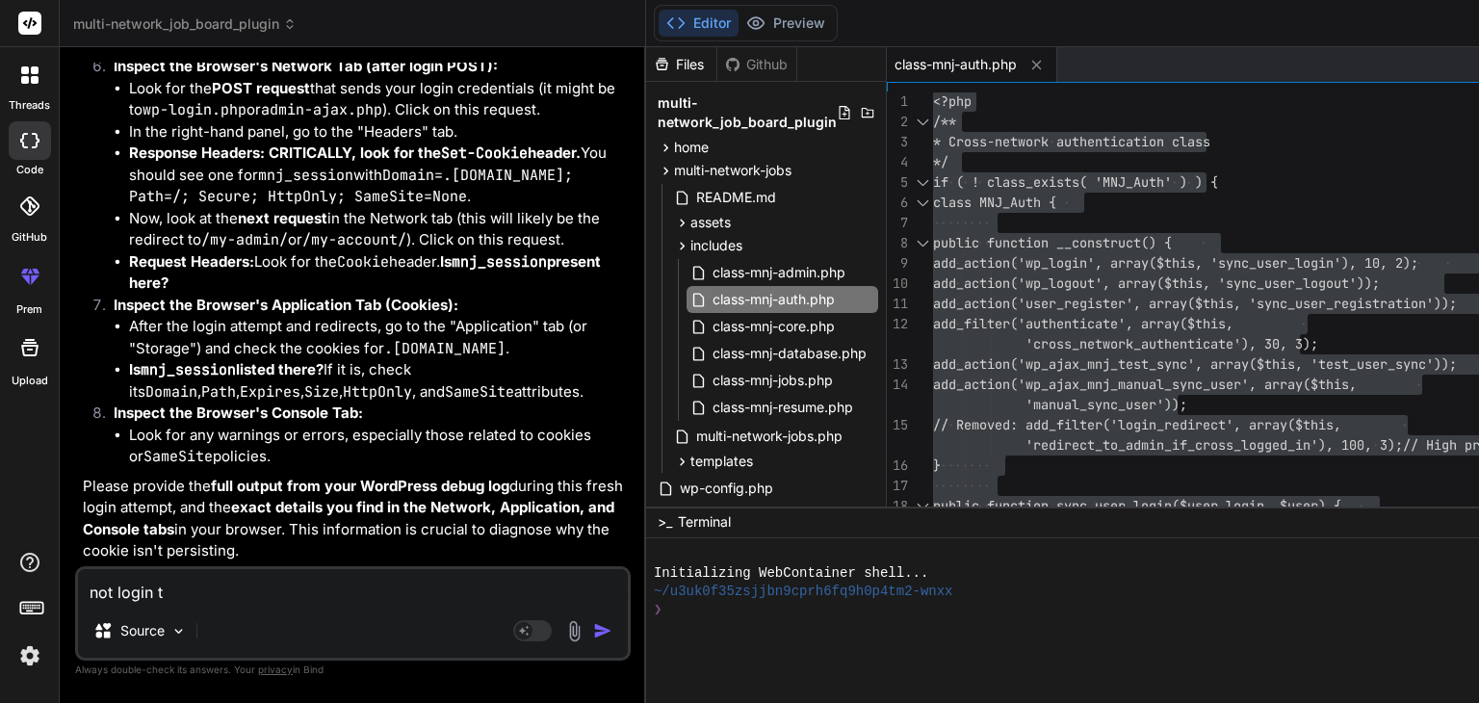
type textarea "x"
type textarea "not login to"
type textarea "x"
type textarea "not login to w"
type textarea "x"
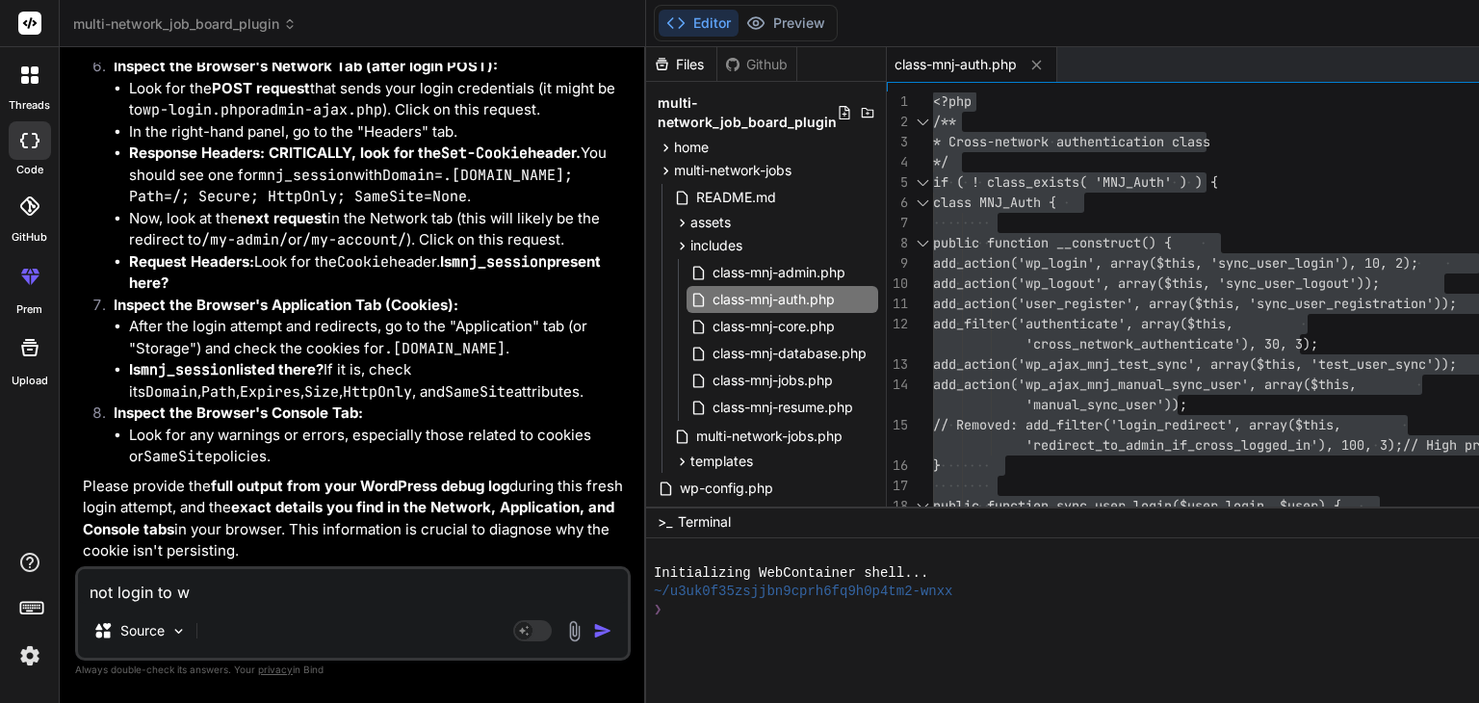
type textarea "not login to wo"
type textarea "x"
type textarea "not login to wor"
type textarea "x"
type textarea "not login to word"
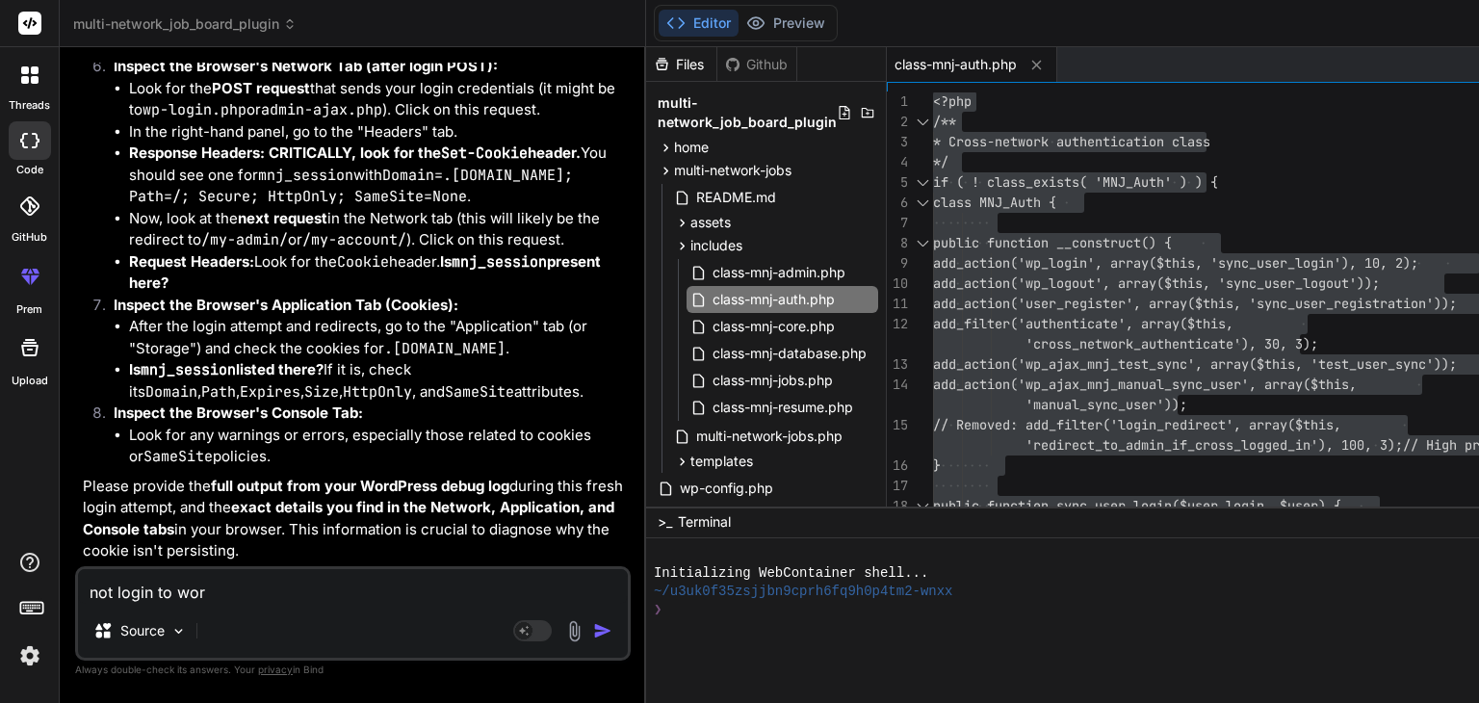
type textarea "x"
type textarea "not login to wordp"
type textarea "x"
type textarea "not login to wordpr"
type textarea "x"
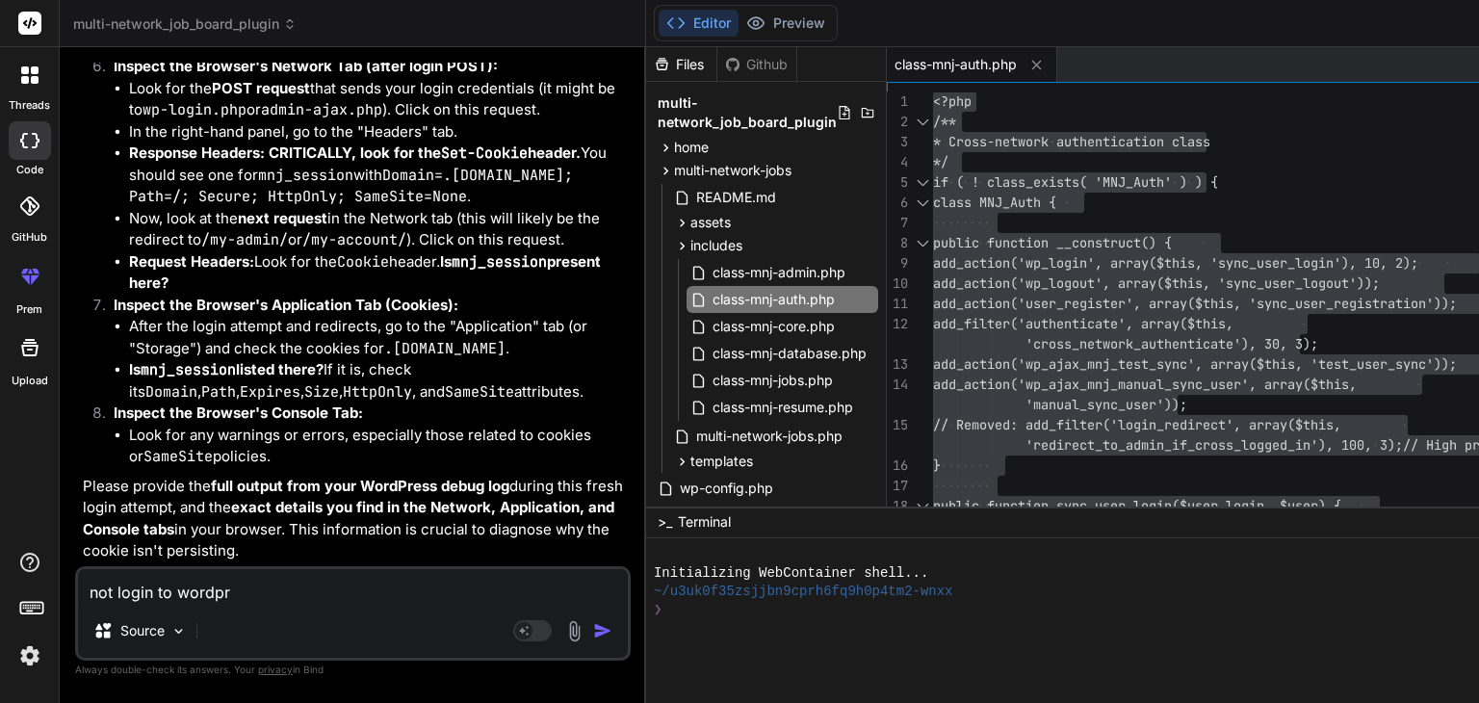
type textarea "not login to wordpre"
type textarea "x"
type textarea "not login to wordpres"
type textarea "x"
type textarea "not login to wordpress"
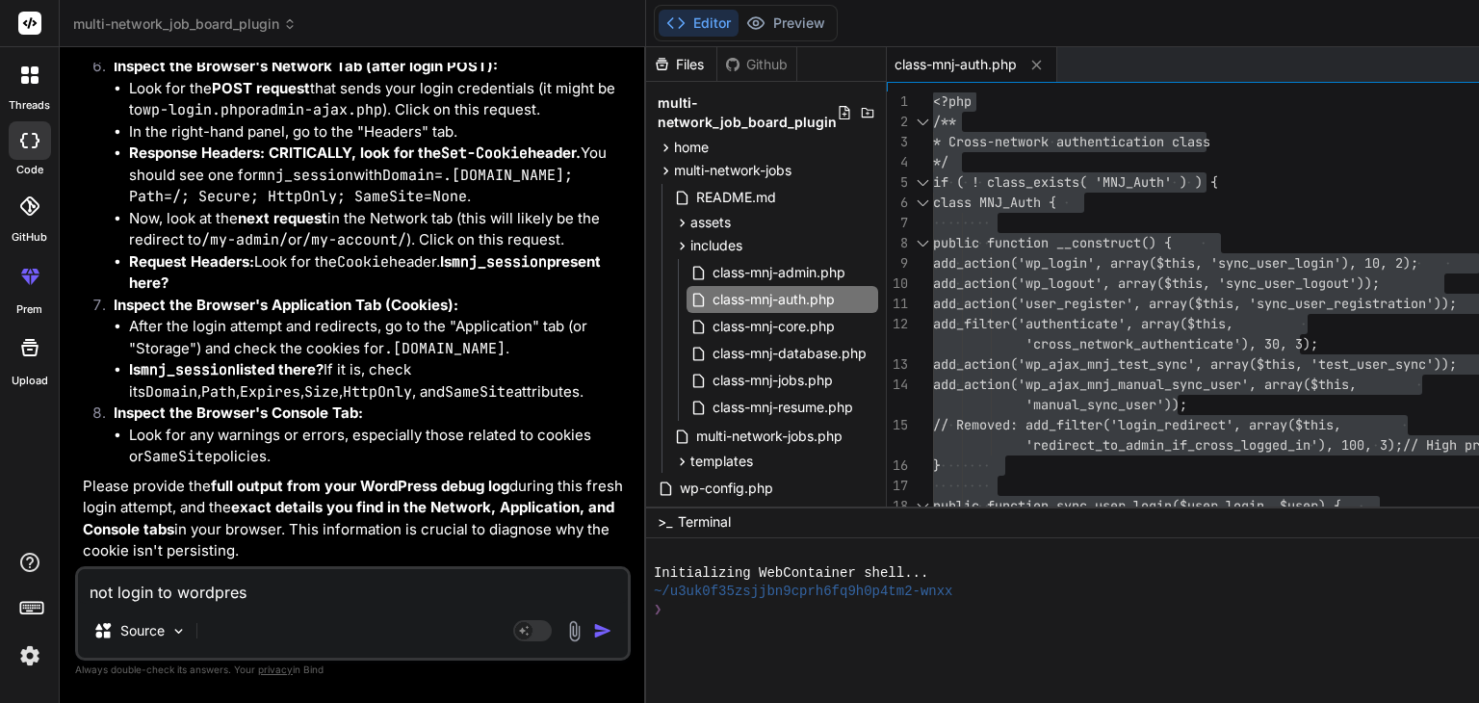
type textarea "x"
type textarea "not login to wordpress"
type textarea "x"
type textarea "not login to wordpress d"
type textarea "x"
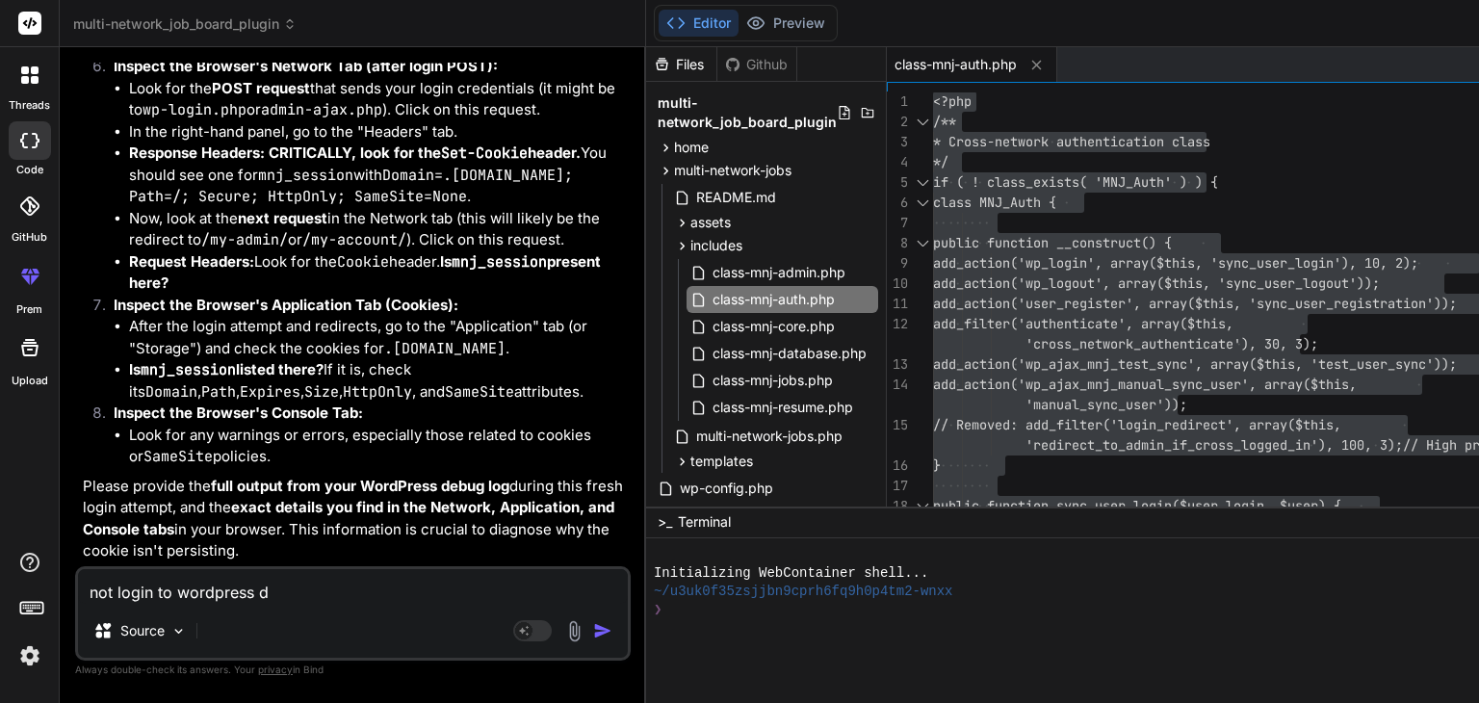
type textarea "not login to wordpress de"
type textarea "x"
type textarea "not login to wordpress des"
type textarea "x"
type textarea "not login to wordpress desh"
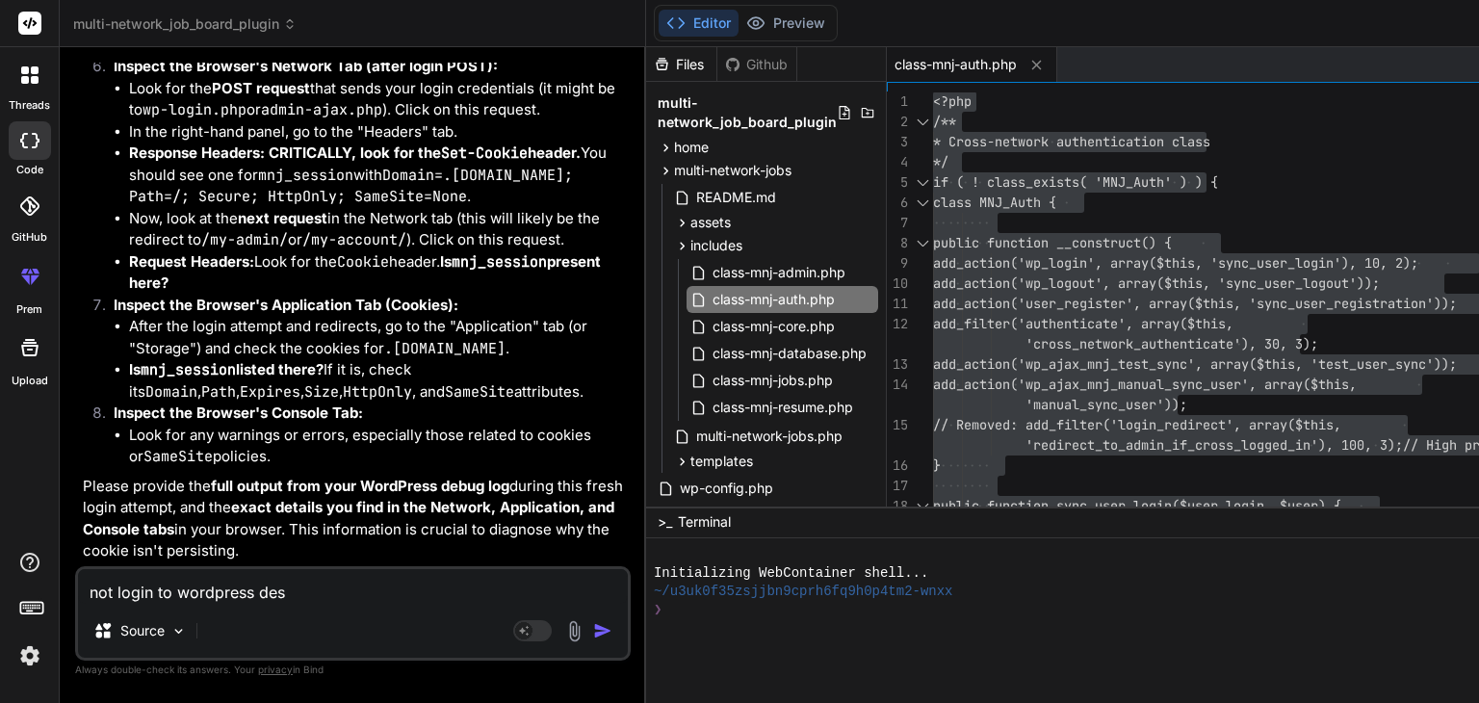
type textarea "x"
type textarea "not login towordpress desh"
type textarea "x"
type textarea "not login toordpress desh"
type textarea "x"
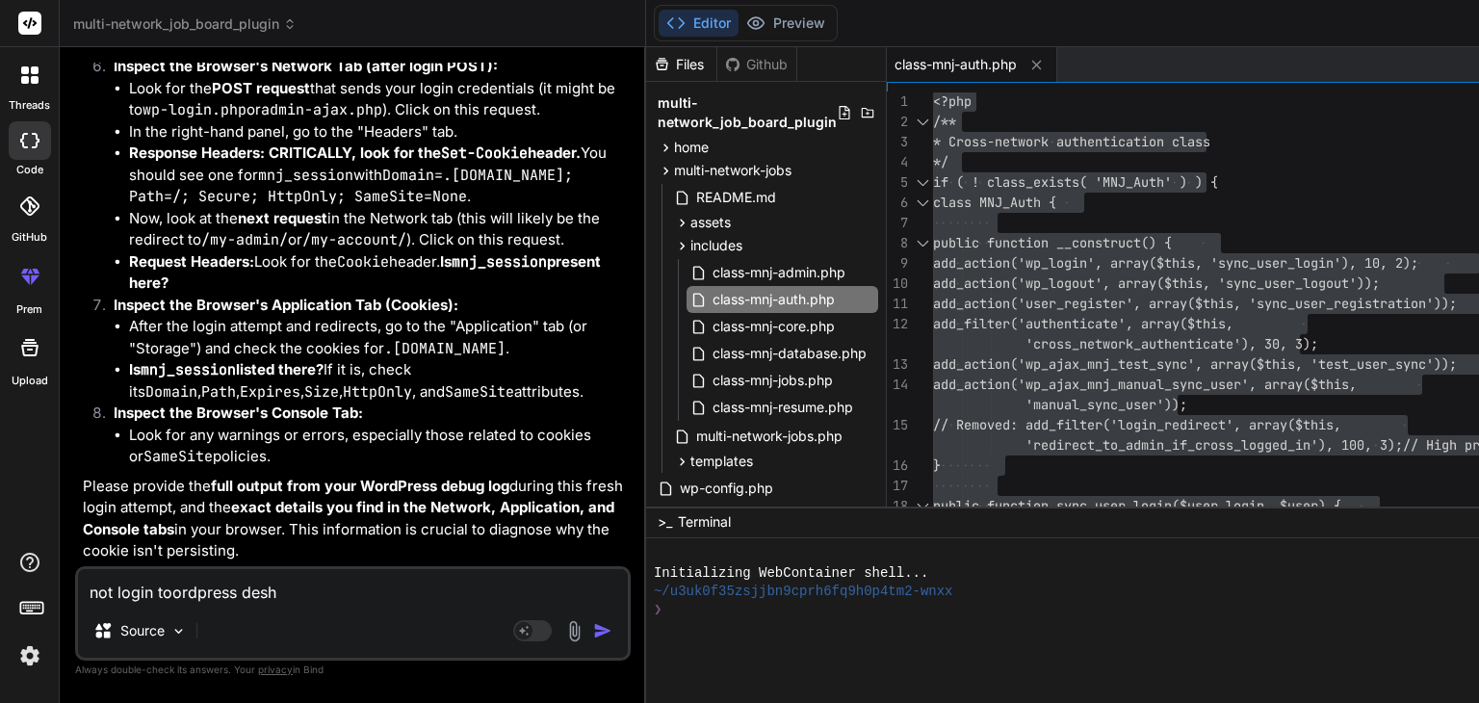
type textarea "not login to ordpress desh"
type textarea "x"
type textarea "not login to wordpress desh"
type textarea "x"
type textarea "not login to woordpress desh"
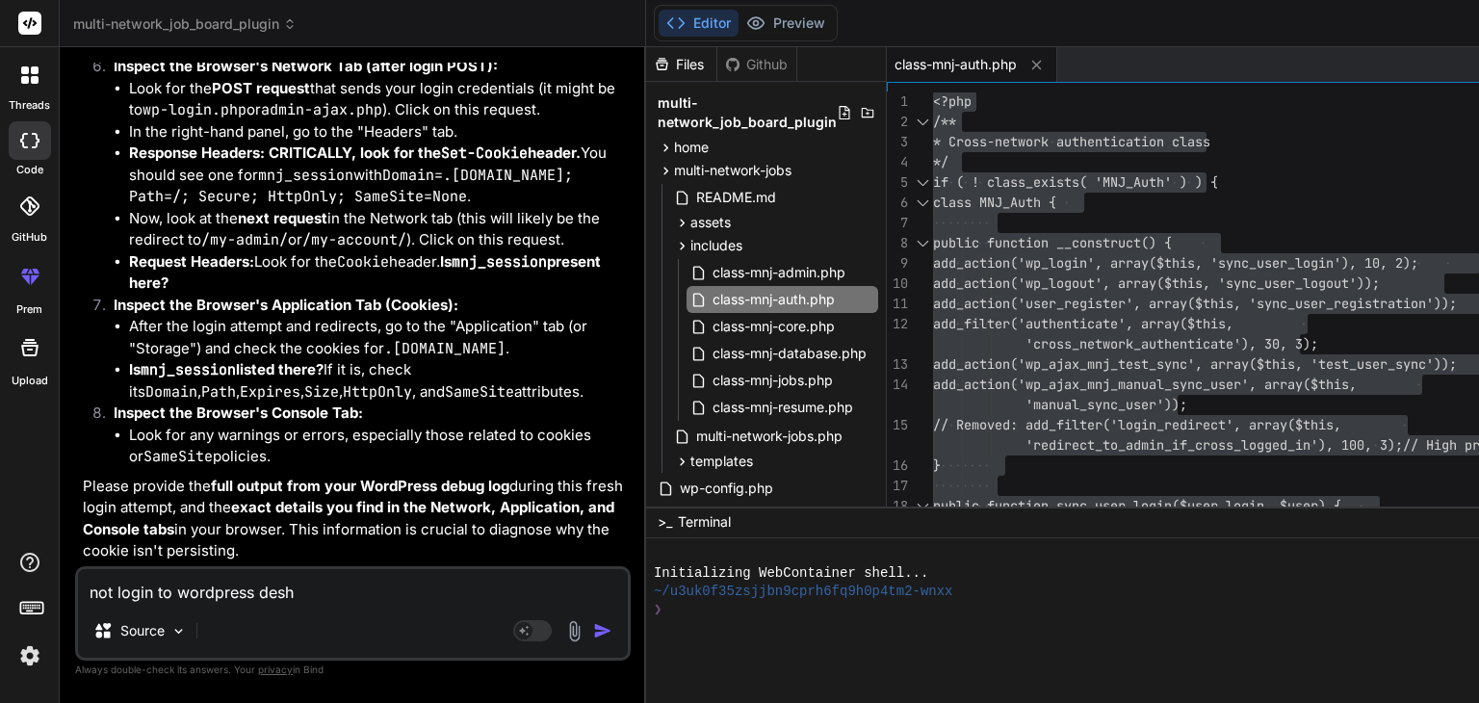
type textarea "x"
type textarea "not login to wordpress desh"
type textarea "x"
click at [299, 598] on textarea "not login to wordpress desh" at bounding box center [353, 586] width 550 height 35
type textarea "not login to wordpress des"
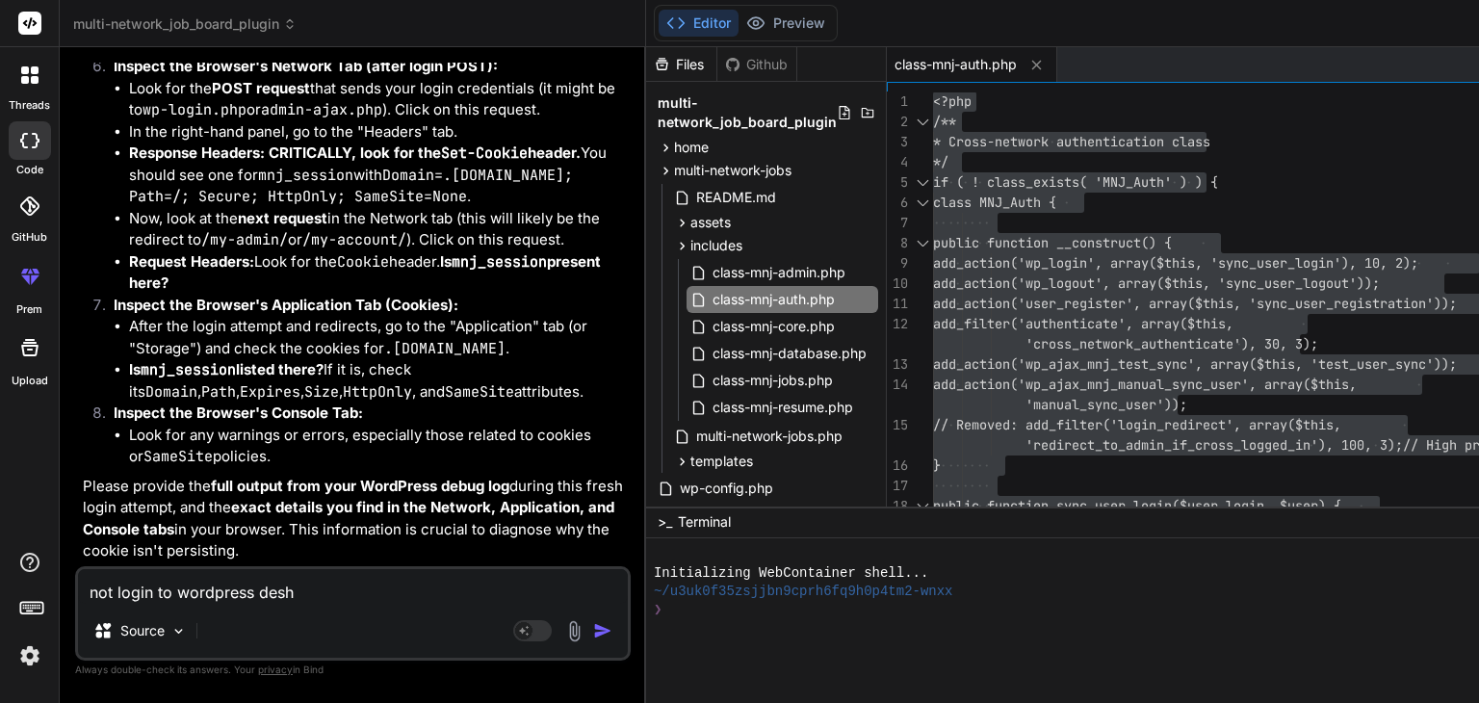
type textarea "x"
type textarea "not login to wordpress de"
type textarea "x"
type textarea "not login to wordpress d"
type textarea "x"
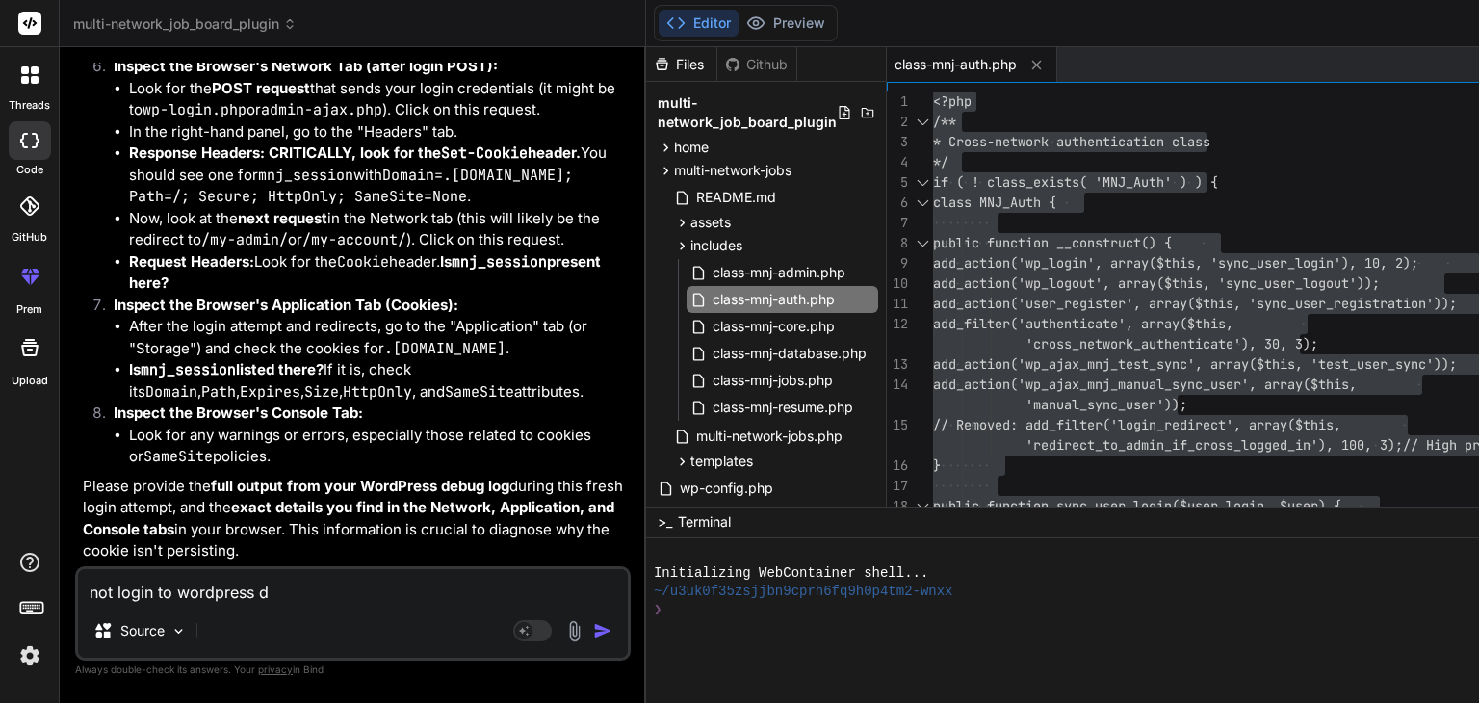
type textarea "not login to wordpress"
type textarea "x"
type textarea "not login to wordpress d"
type textarea "x"
type textarea "not login to wordpress da"
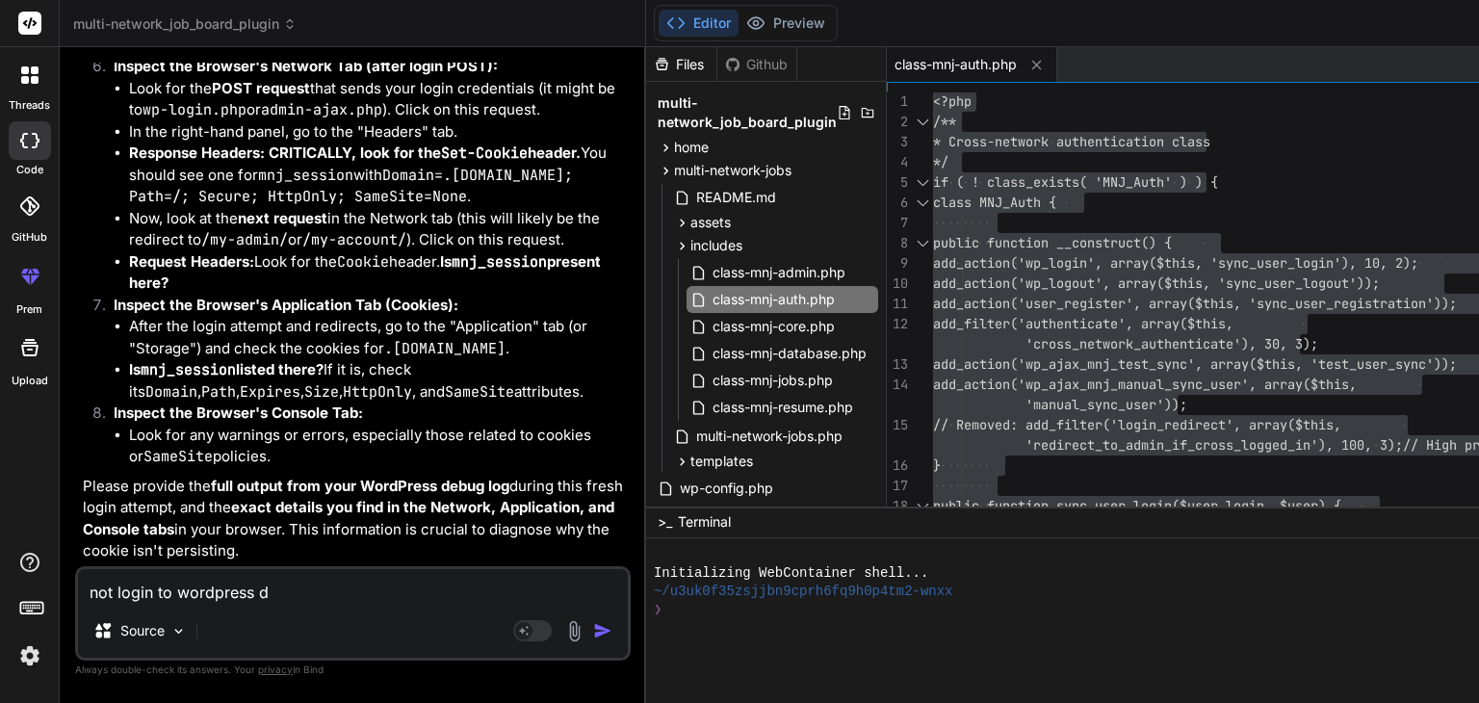
type textarea "x"
type textarea "not login to wordpress das"
type textarea "x"
type textarea "not login to wordpress dash"
type textarea "x"
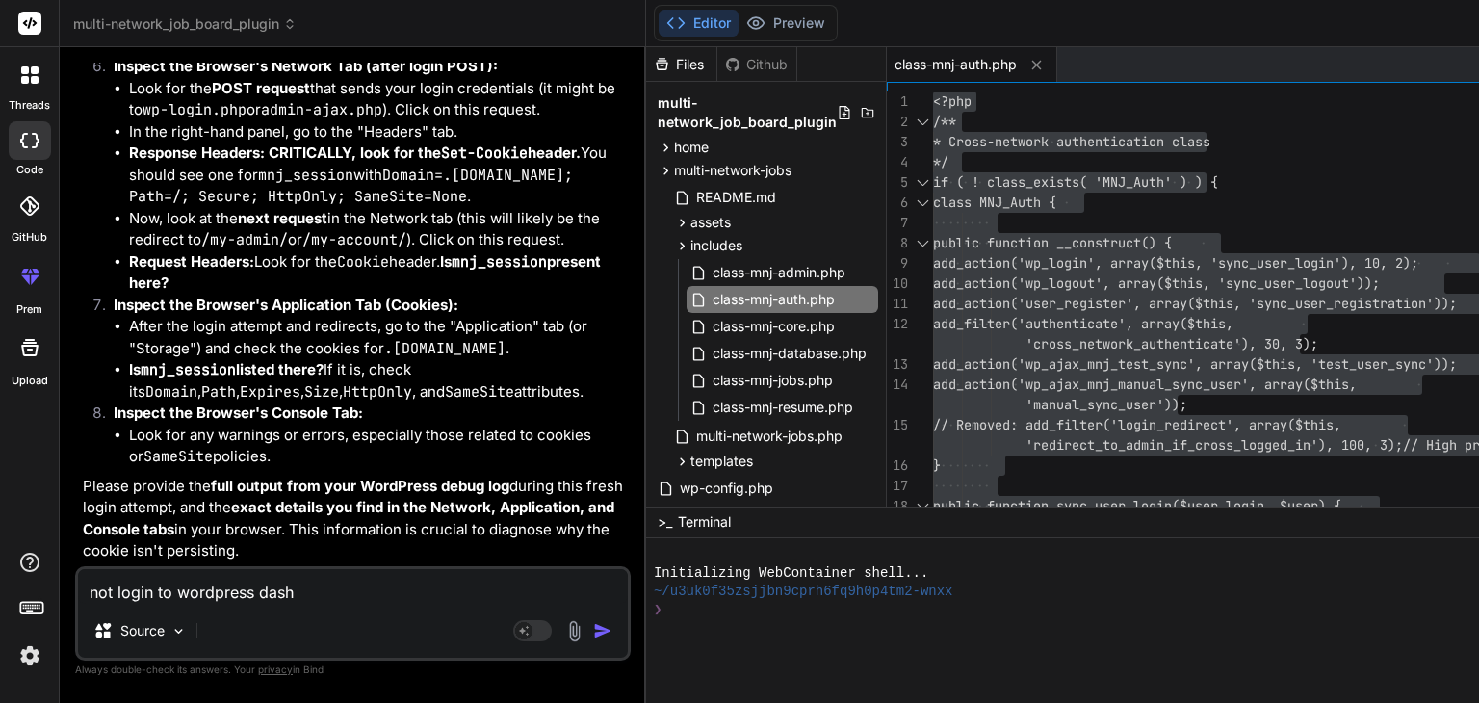
type textarea "not login to wordpress dashb"
type textarea "x"
type textarea "not login to wordpress dashbo"
type textarea "x"
type textarea "not login to wordpress dashboa"
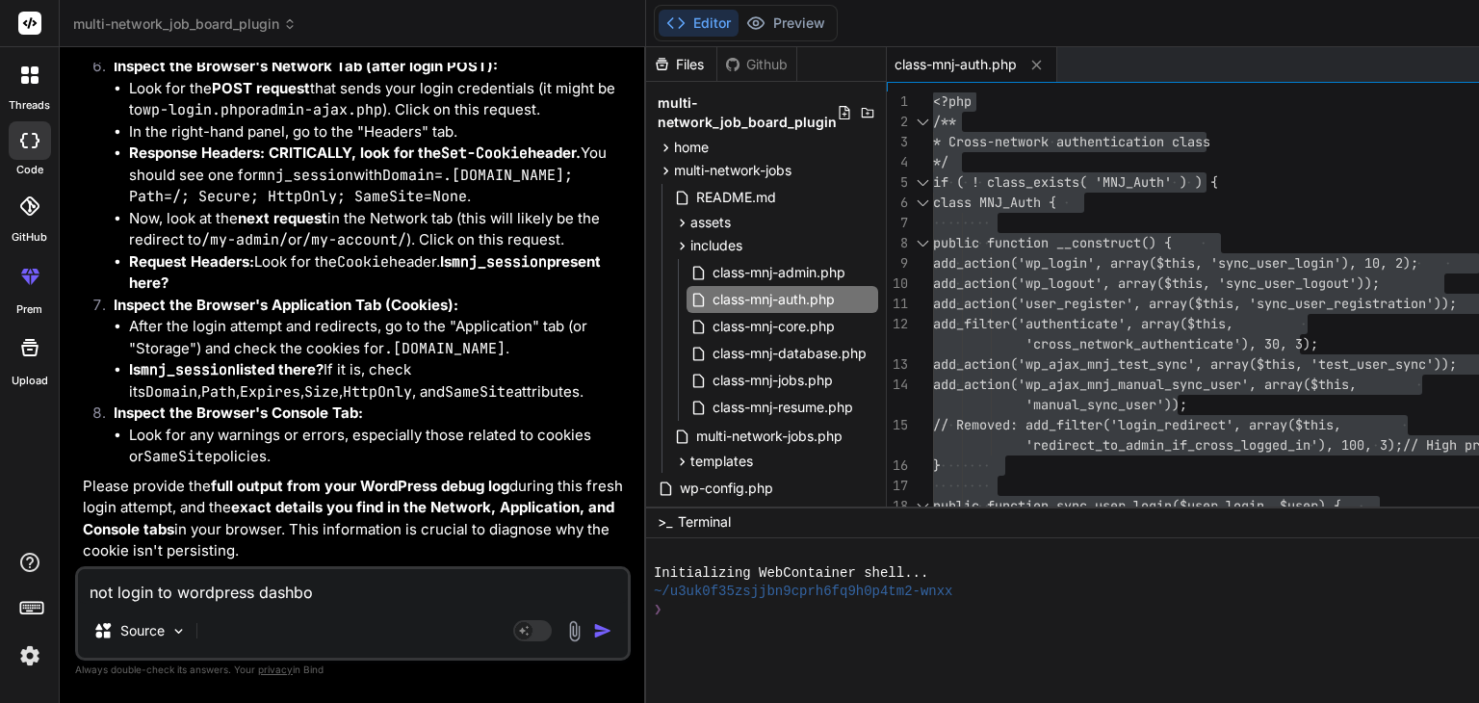
type textarea "x"
type textarea "not login to wordpress dashboar"
type textarea "x"
type textarea "not login to wordpress dashboard"
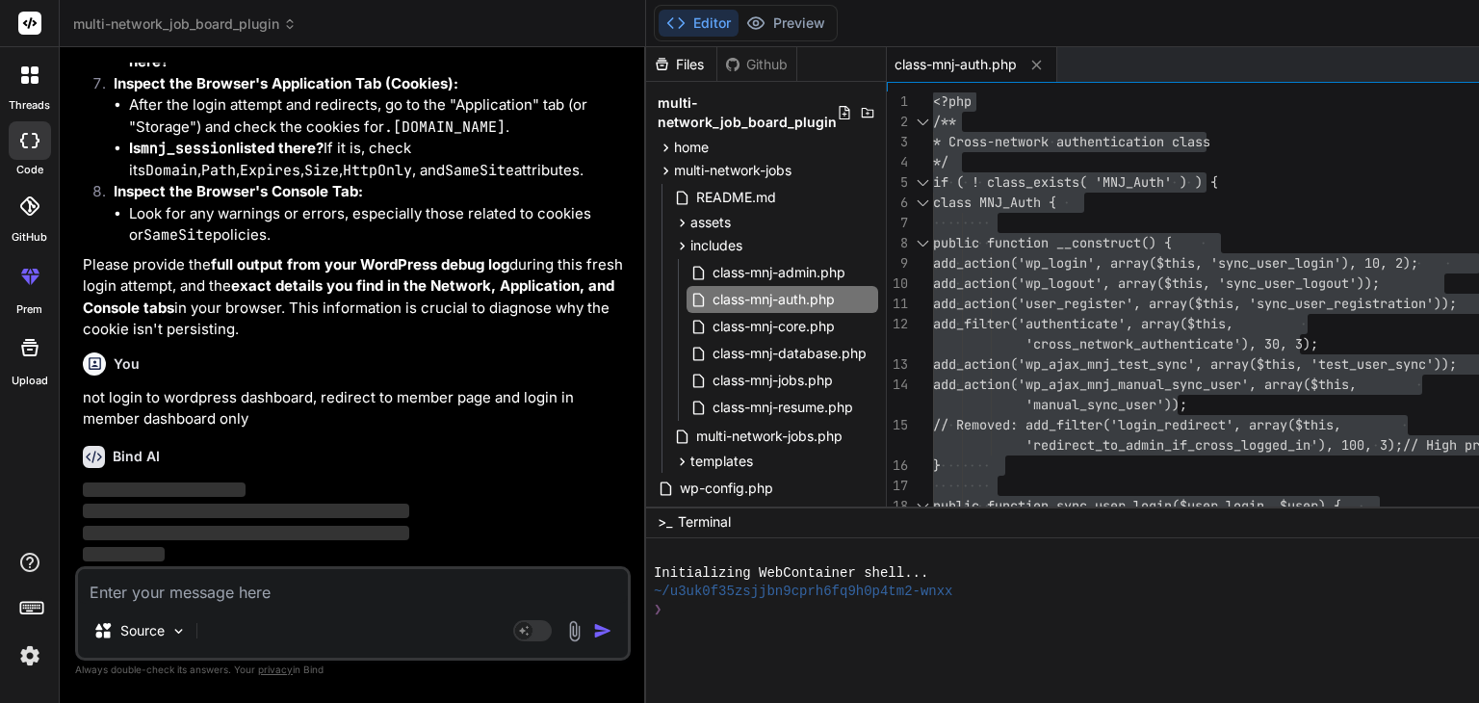
scroll to position [56492, 0]
click at [117, 589] on textarea at bounding box center [353, 586] width 550 height 35
paste textarea "[28-Aug-2025 15:25:03 UTC] MNJ Debug: wp_loaded fired. Current URL: /wp-admin/a…"
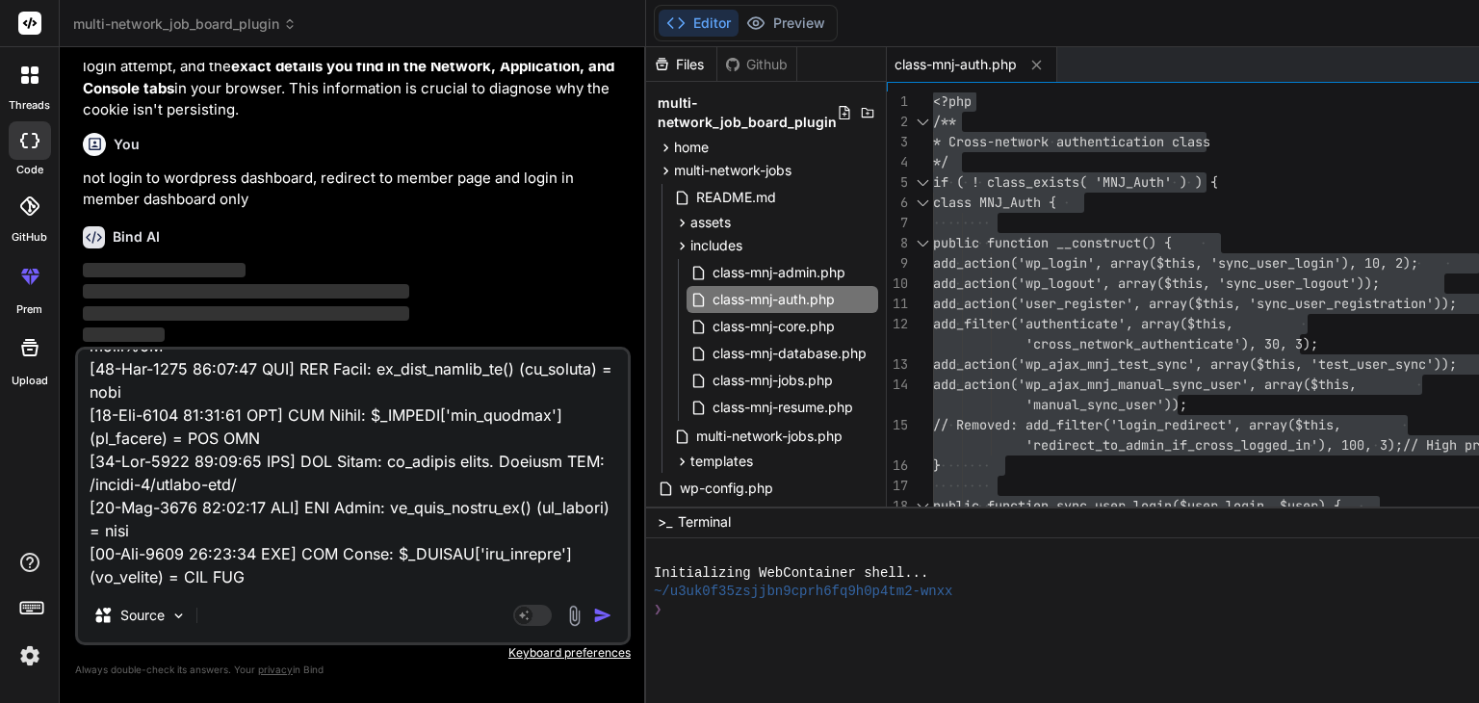
click at [593, 621] on img "button" at bounding box center [602, 615] width 19 height 19
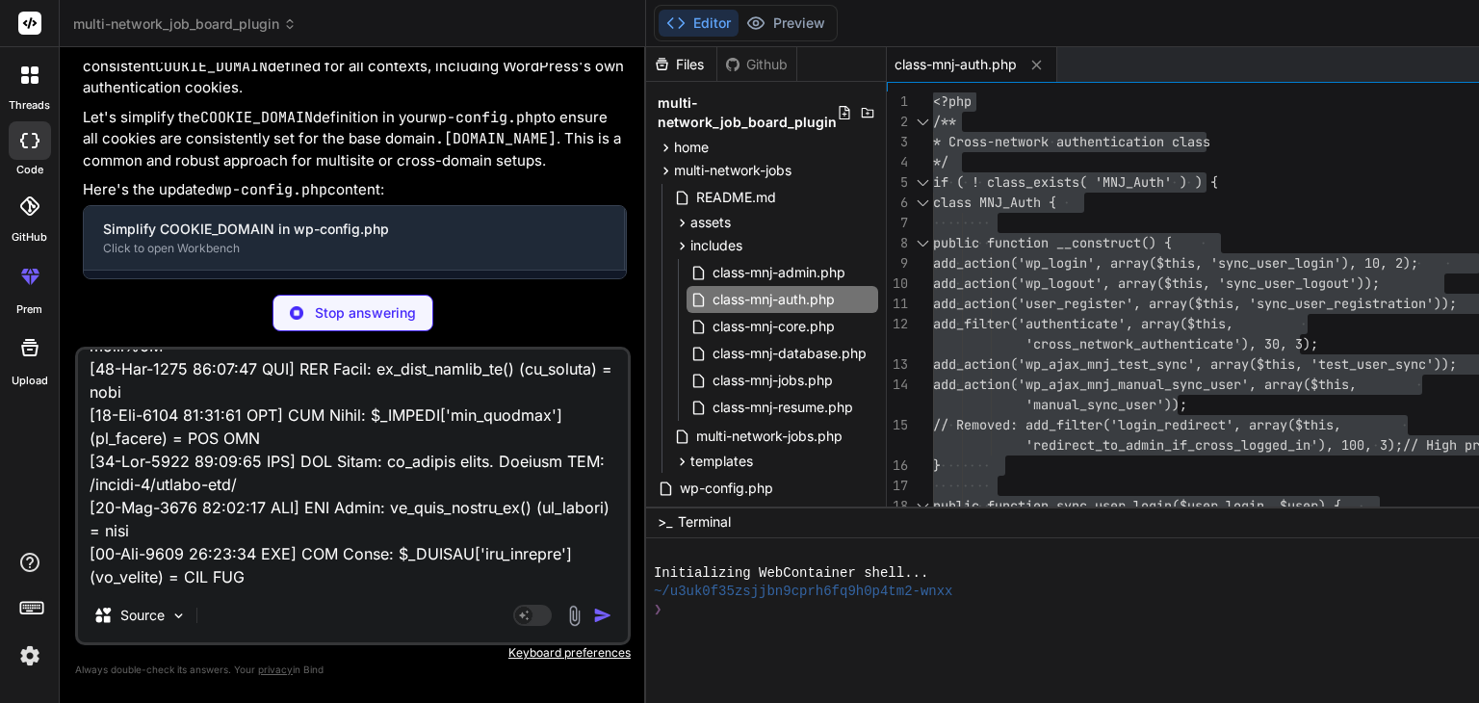
scroll to position [57305, 0]
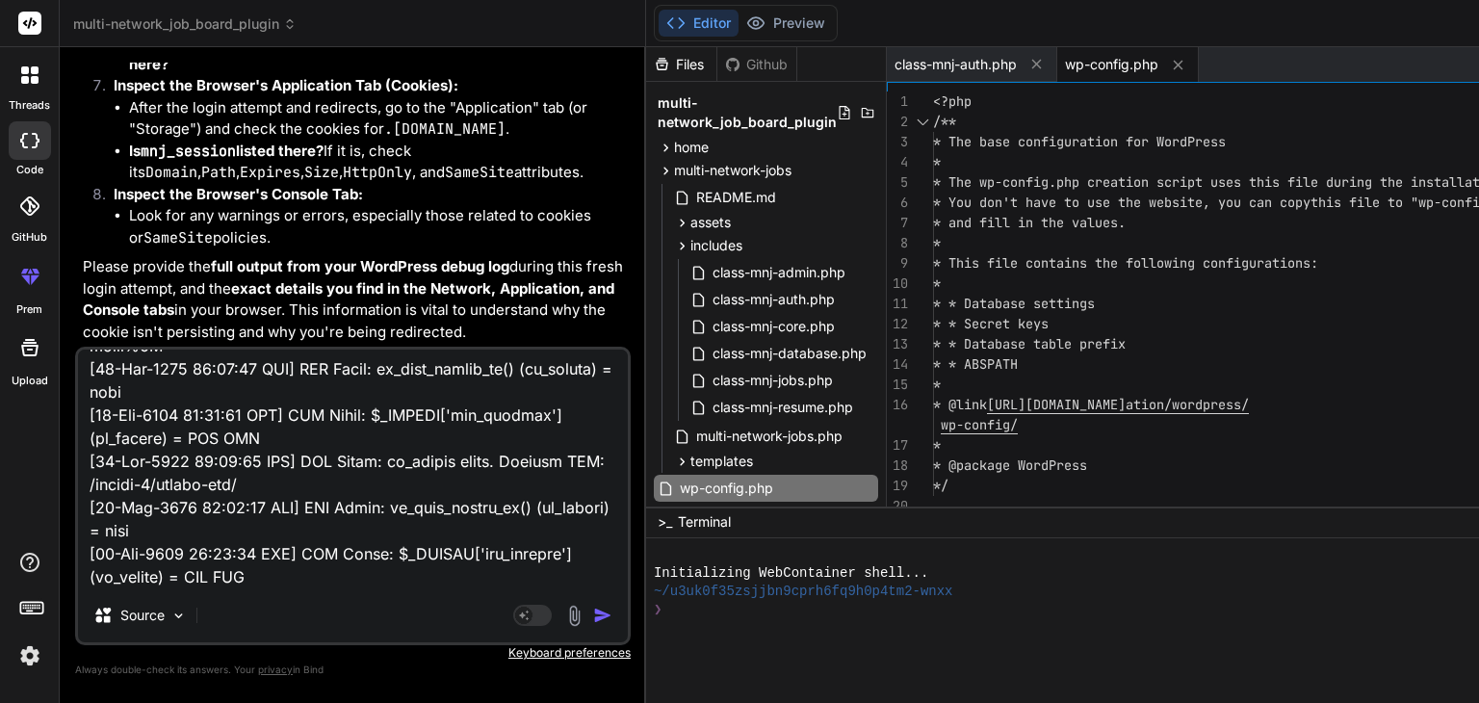
click at [593, 612] on img "button" at bounding box center [602, 615] width 19 height 19
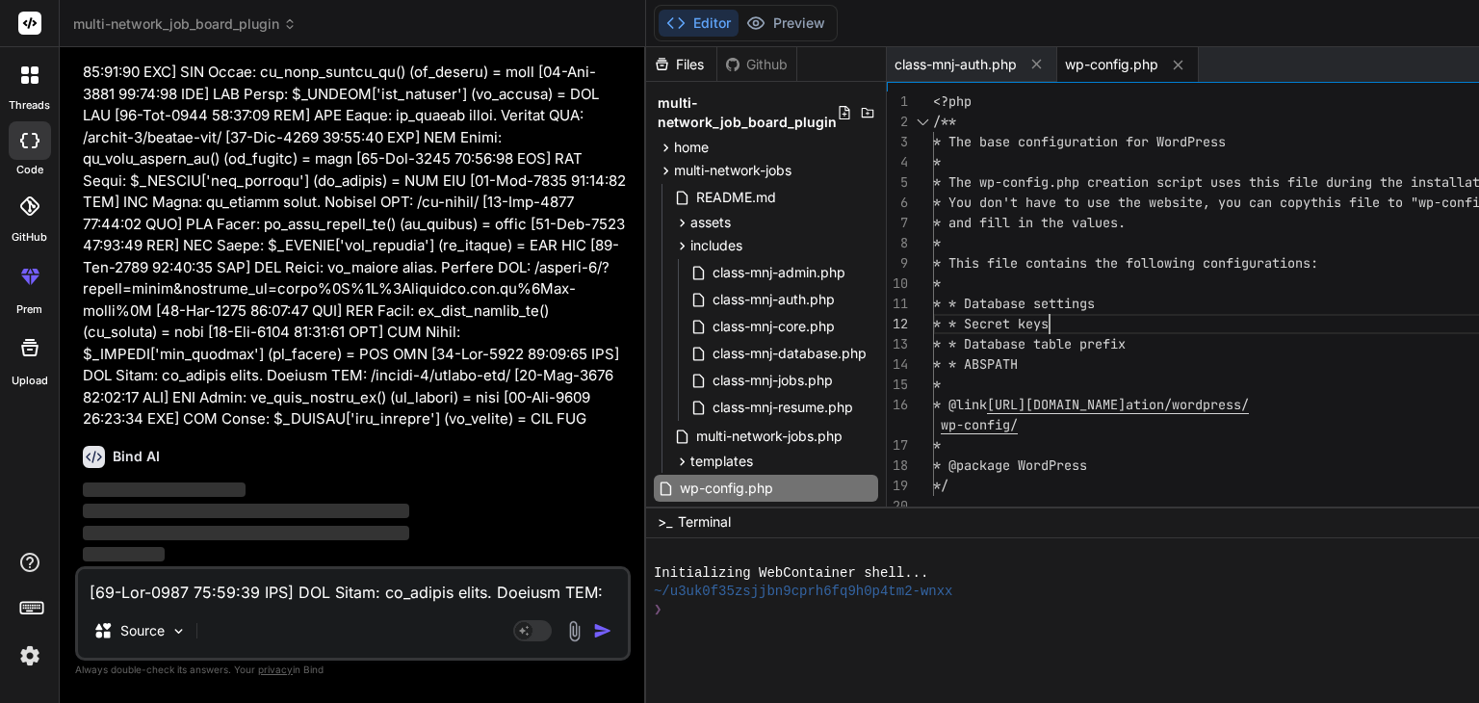
scroll to position [59317, 0]
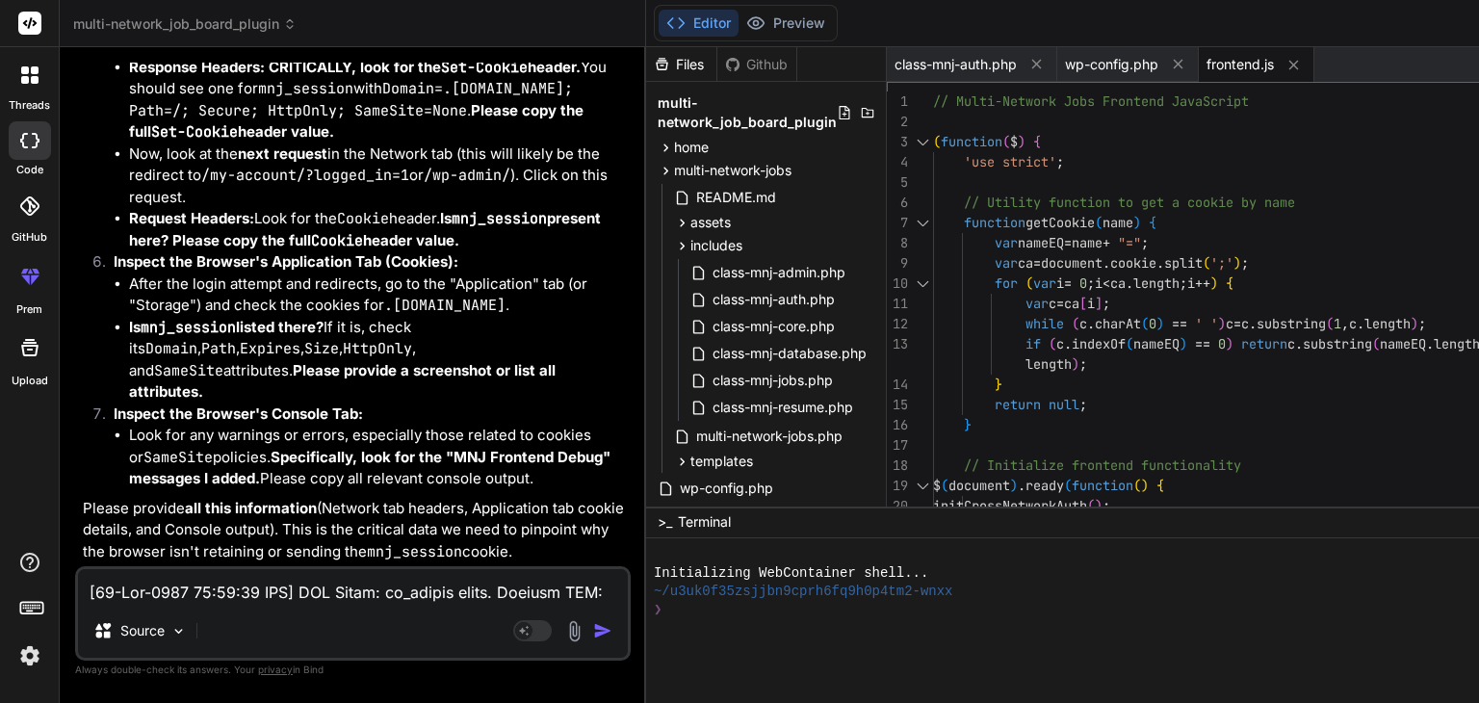
scroll to position [64467, 0]
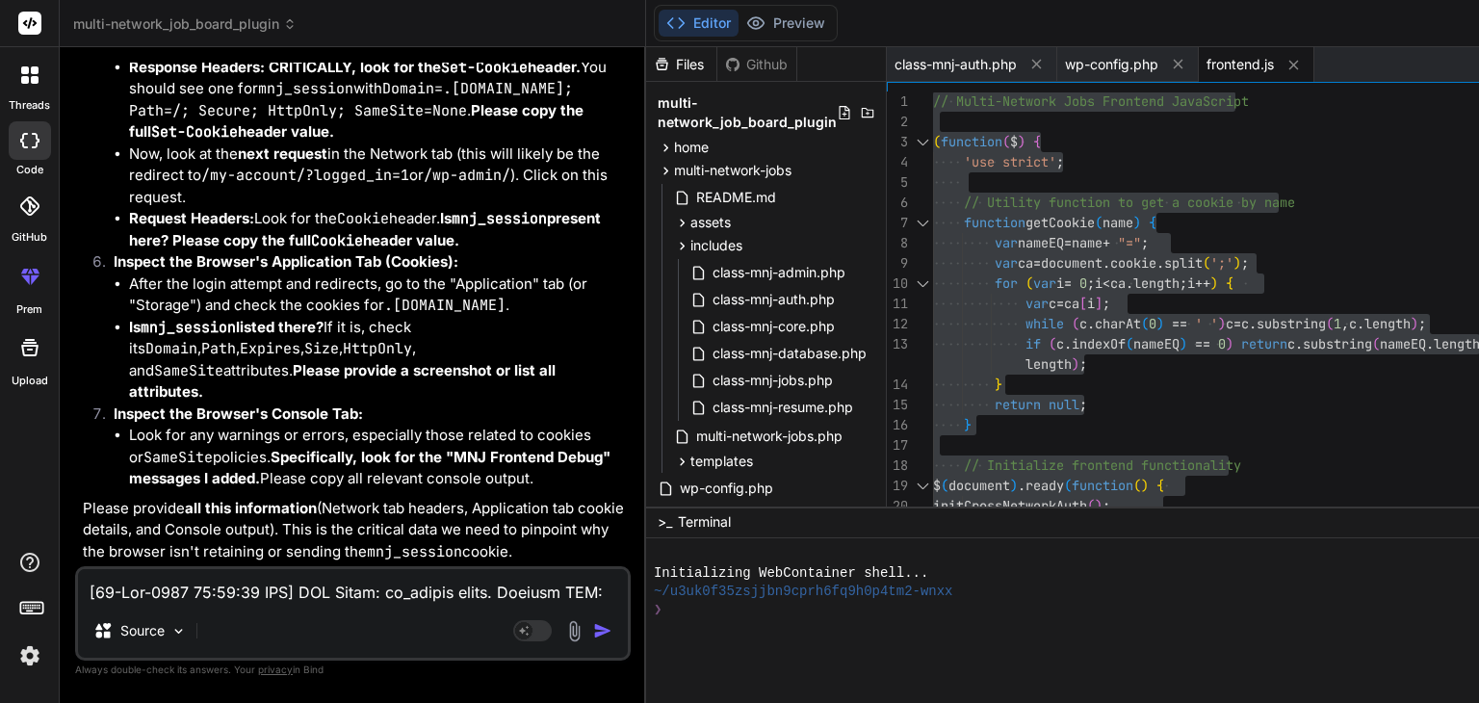
click at [155, 598] on textarea at bounding box center [353, 586] width 550 height 35
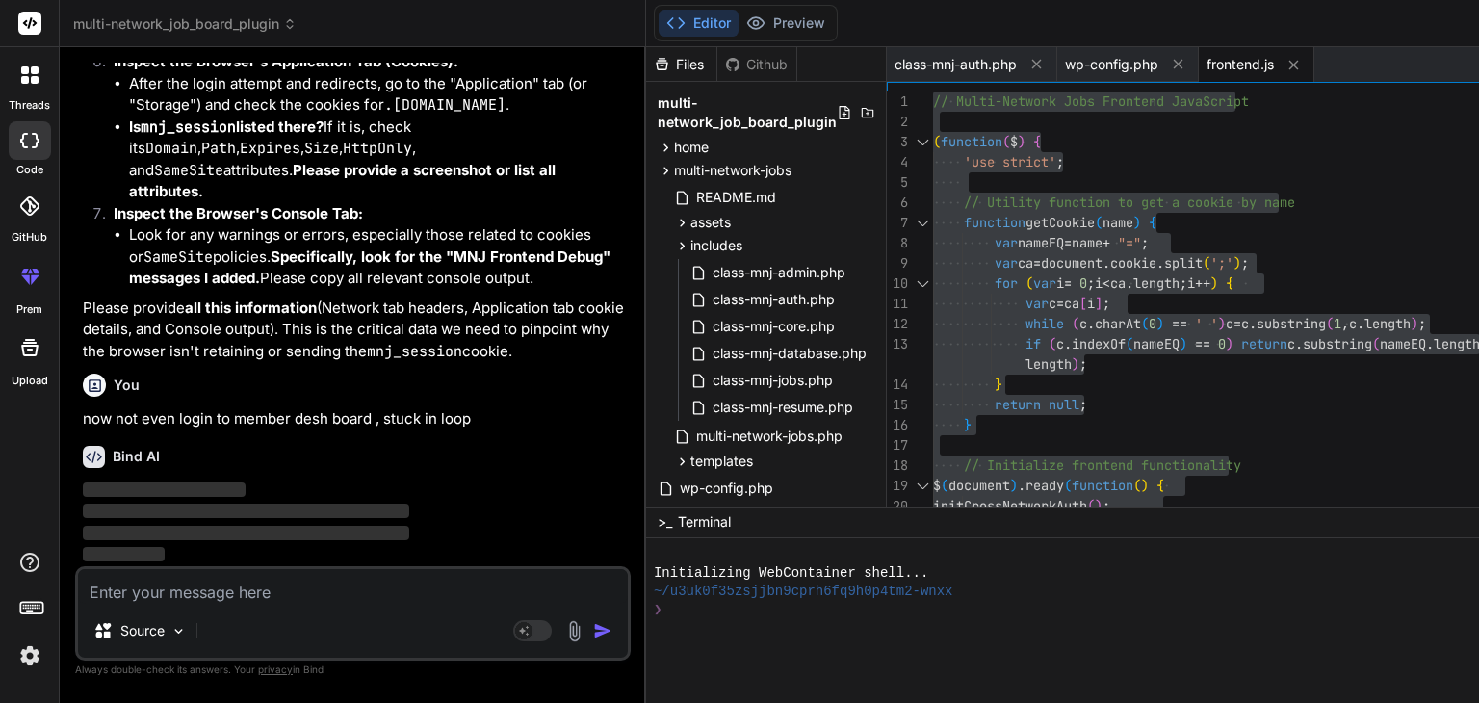
scroll to position [65726, 0]
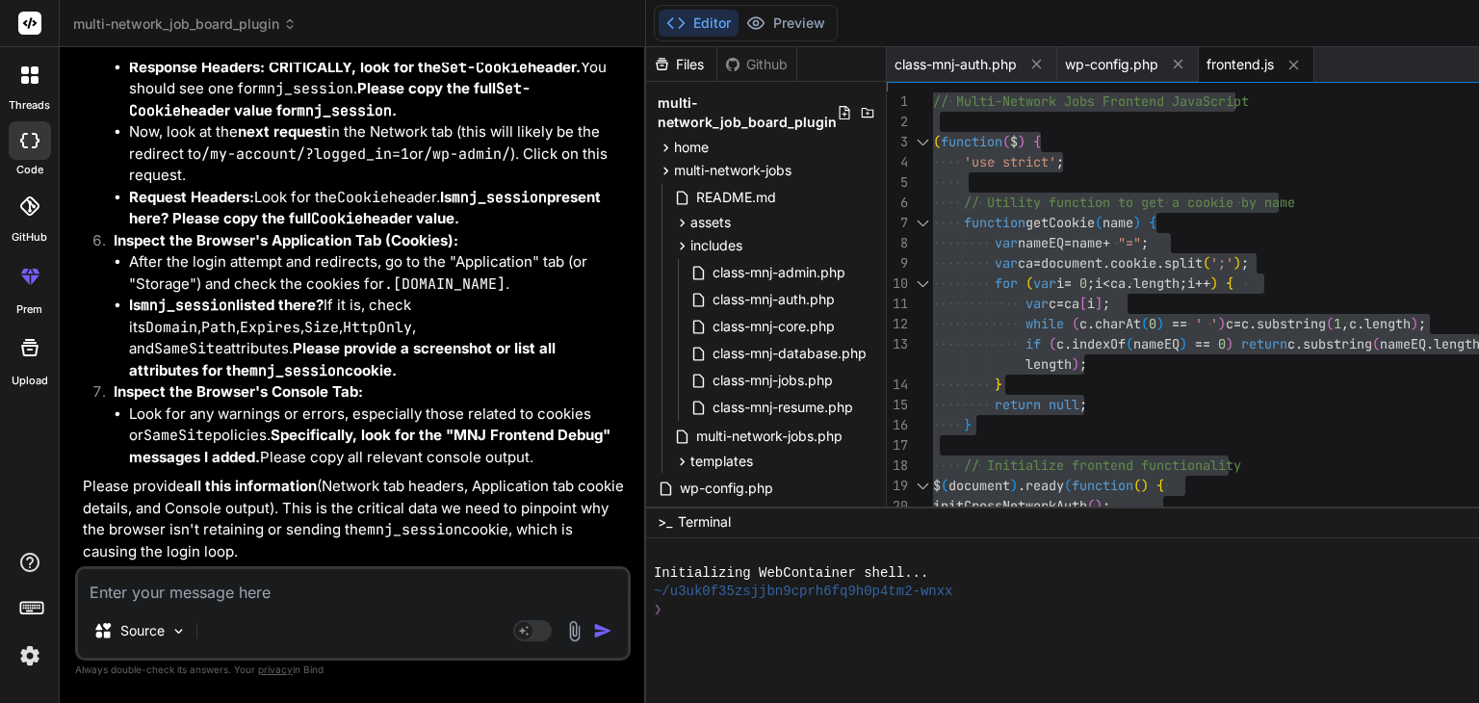
click at [146, 594] on textarea at bounding box center [353, 586] width 550 height 35
